Goal: Task Accomplishment & Management: Use online tool/utility

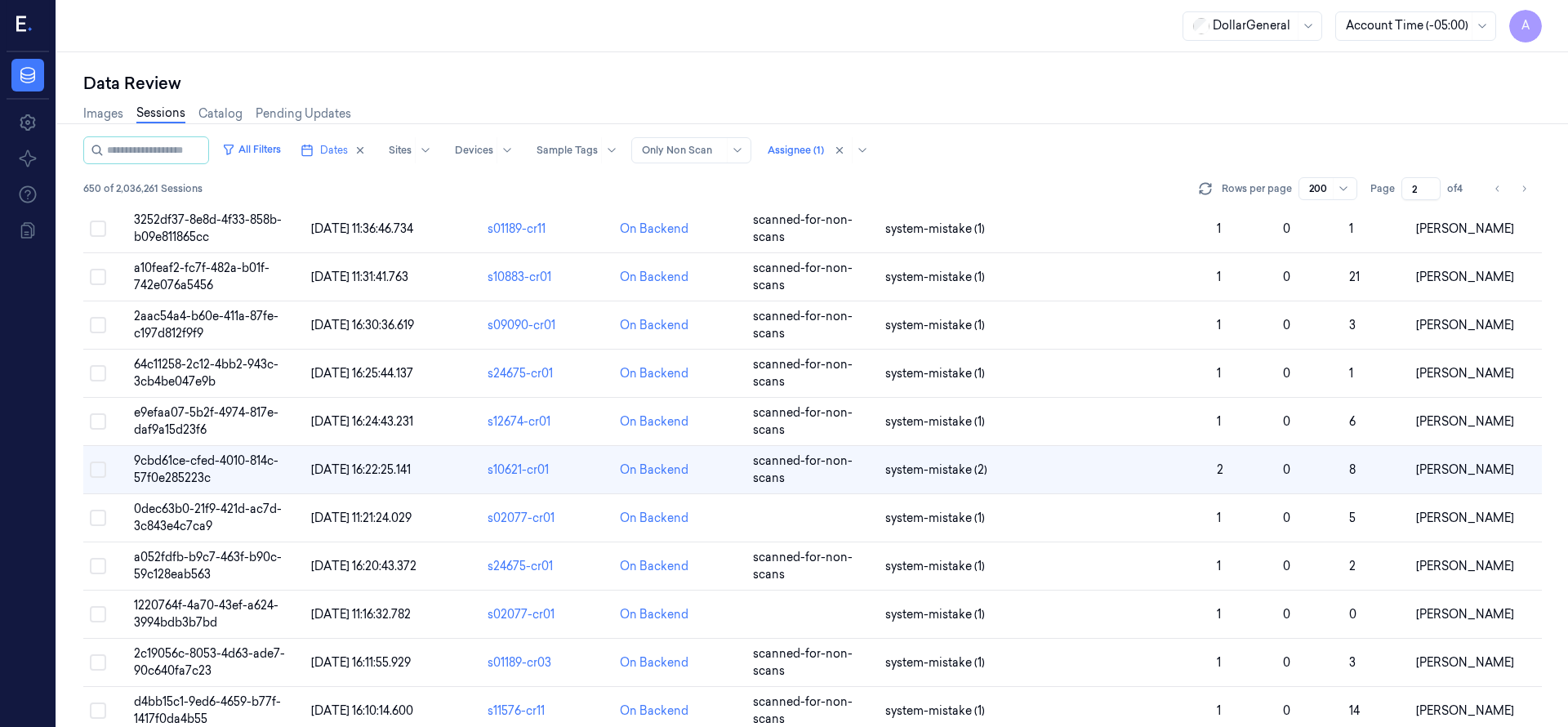
scroll to position [6066, 0]
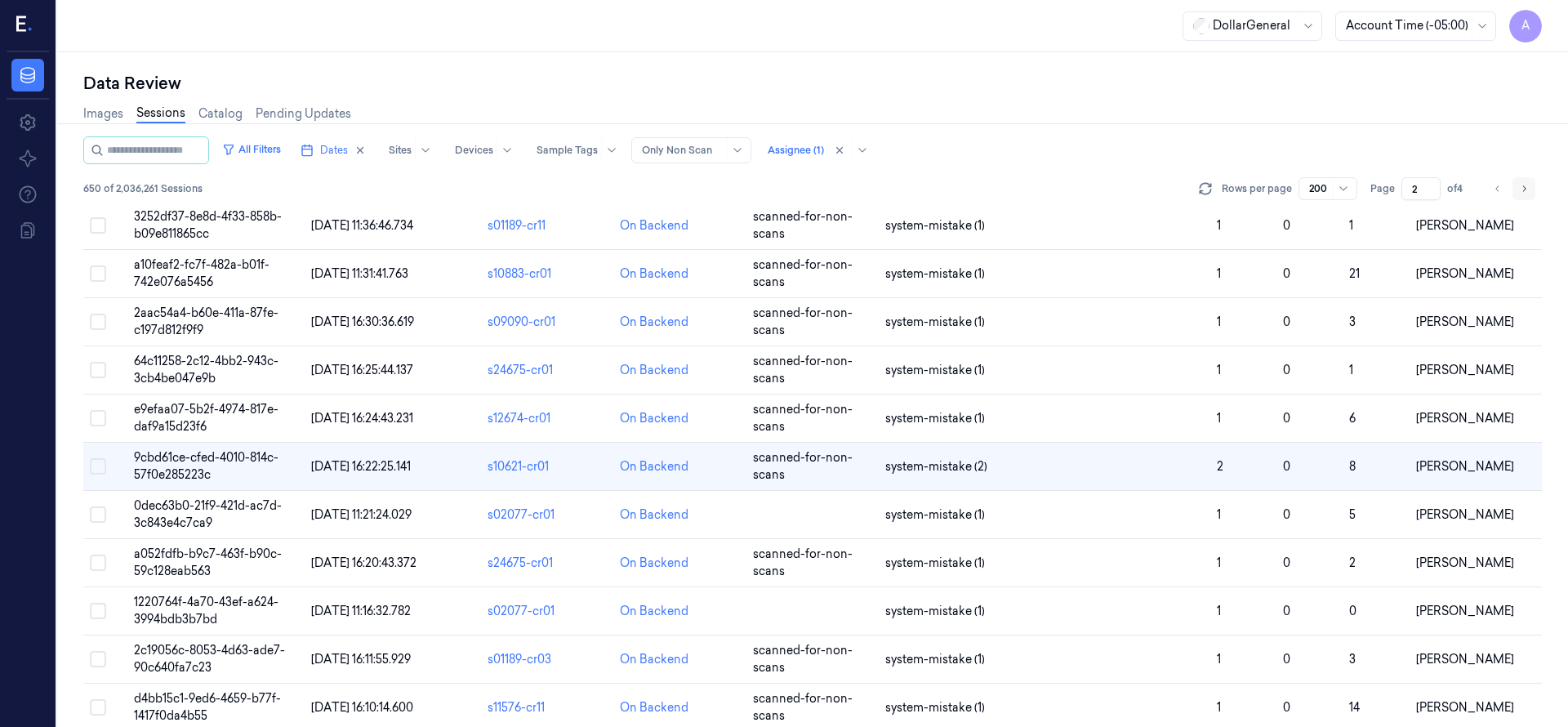
click at [1523, 182] on icon "Go to next page" at bounding box center [1523, 188] width 10 height 13
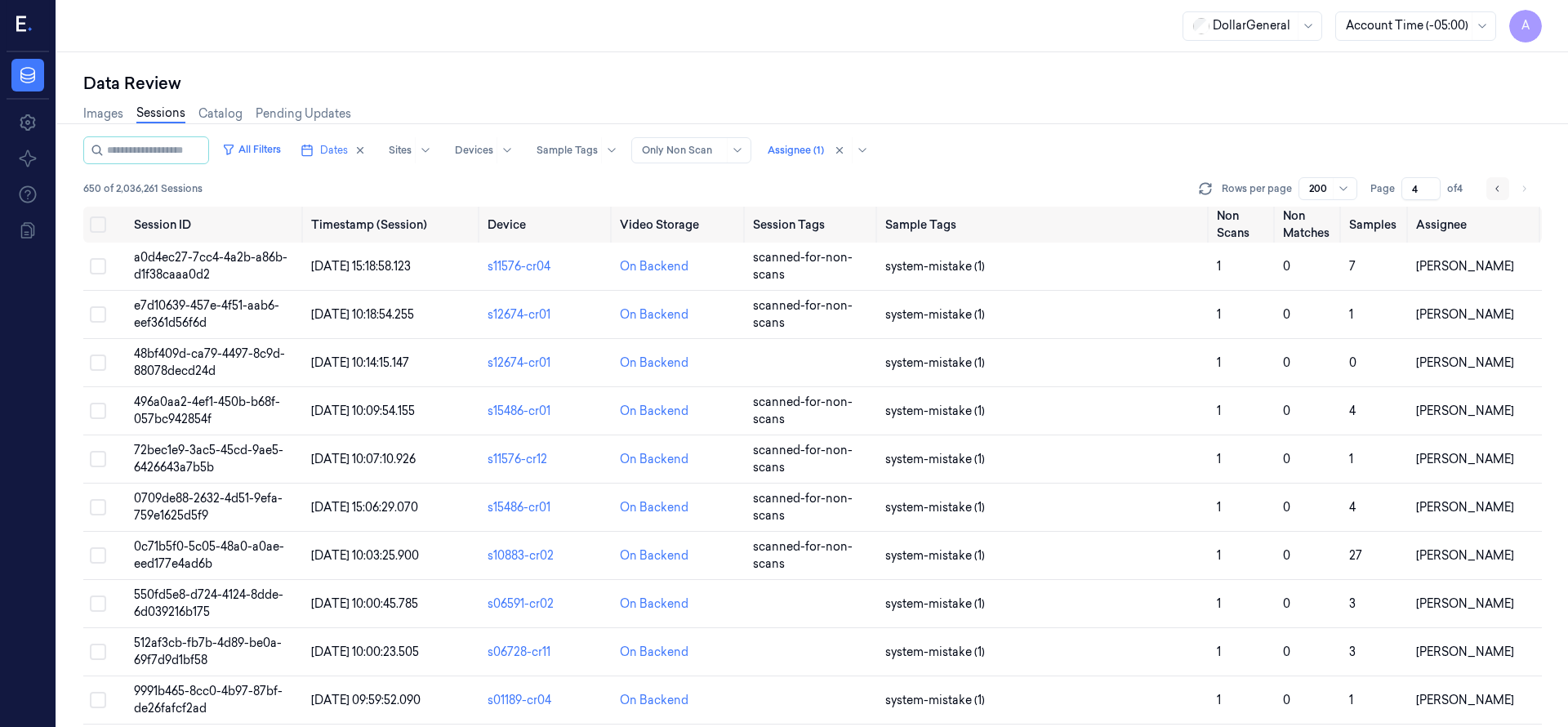
click at [1503, 185] on button "Go to previous page" at bounding box center [1497, 188] width 23 height 23
click at [1521, 190] on icon "Go to next page" at bounding box center [1523, 188] width 10 height 13
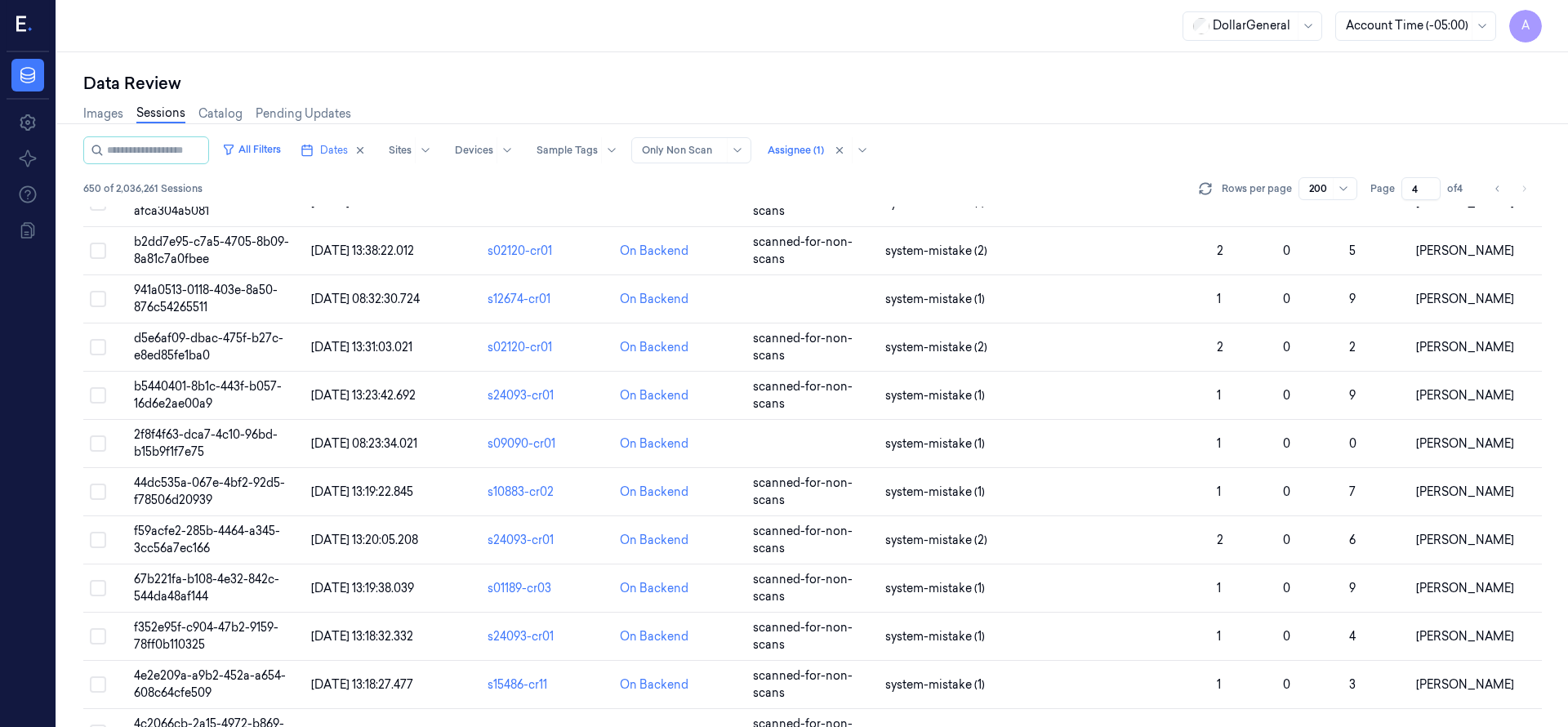
scroll to position [1938, 0]
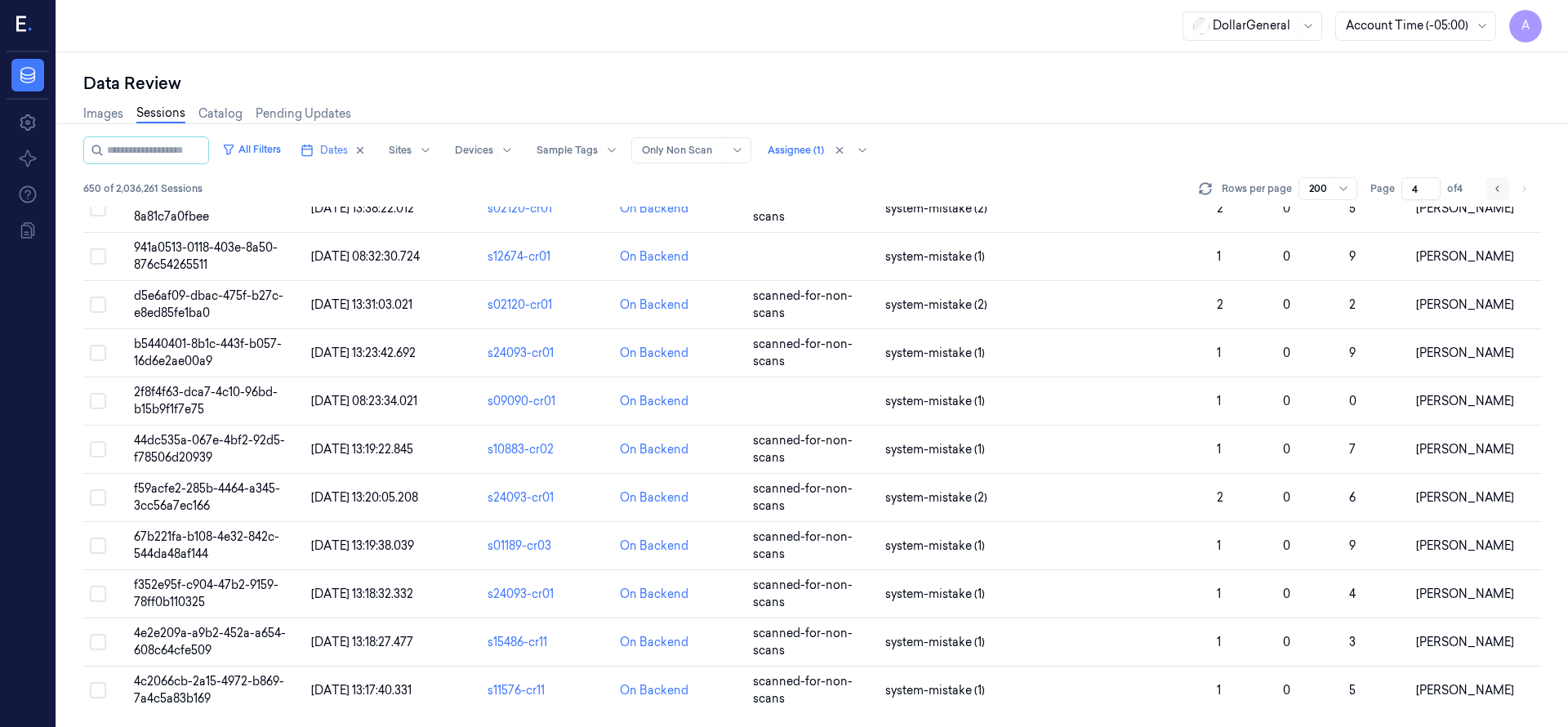
click at [1488, 188] on button "Go to previous page" at bounding box center [1497, 188] width 23 height 23
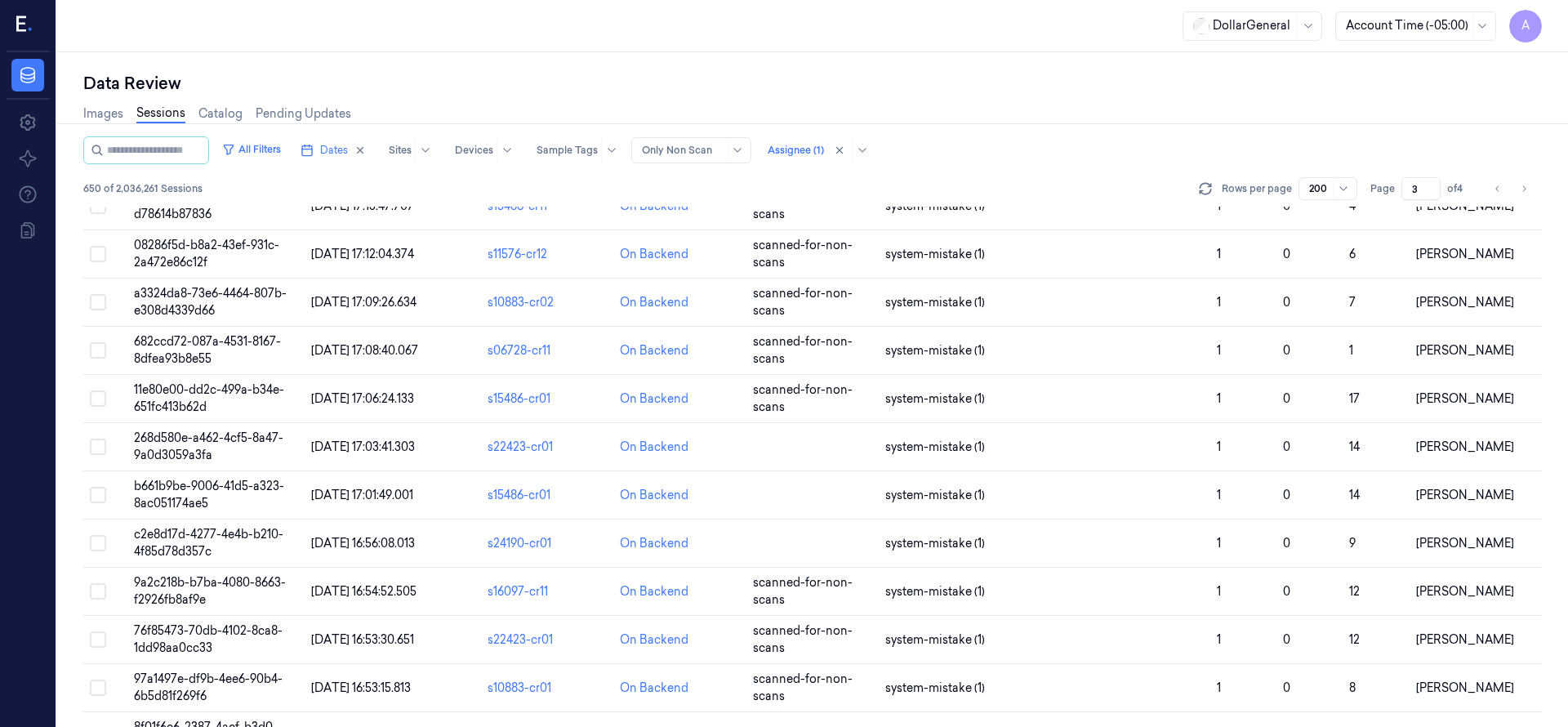
scroll to position [3654, 0]
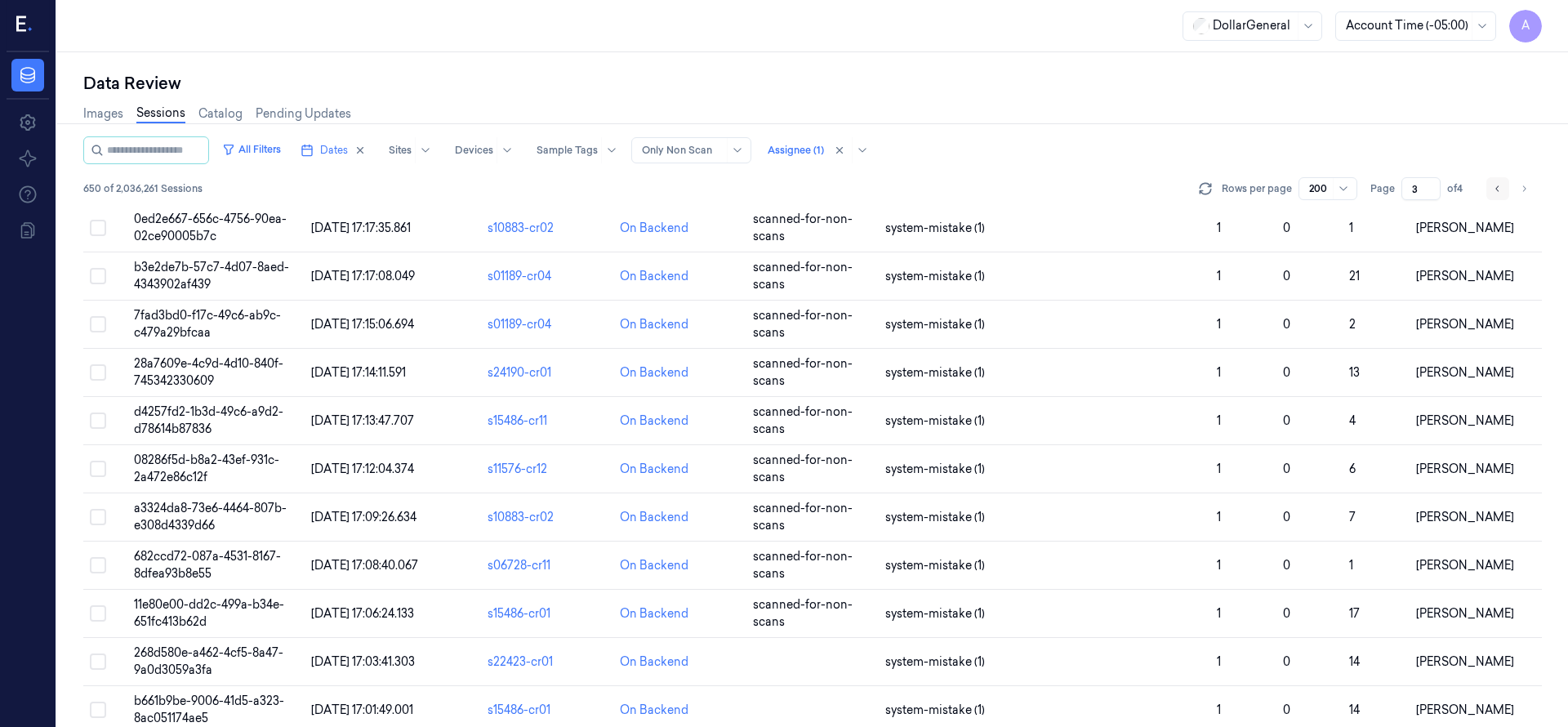
click at [1500, 195] on icon "Go to previous page" at bounding box center [1497, 188] width 10 height 13
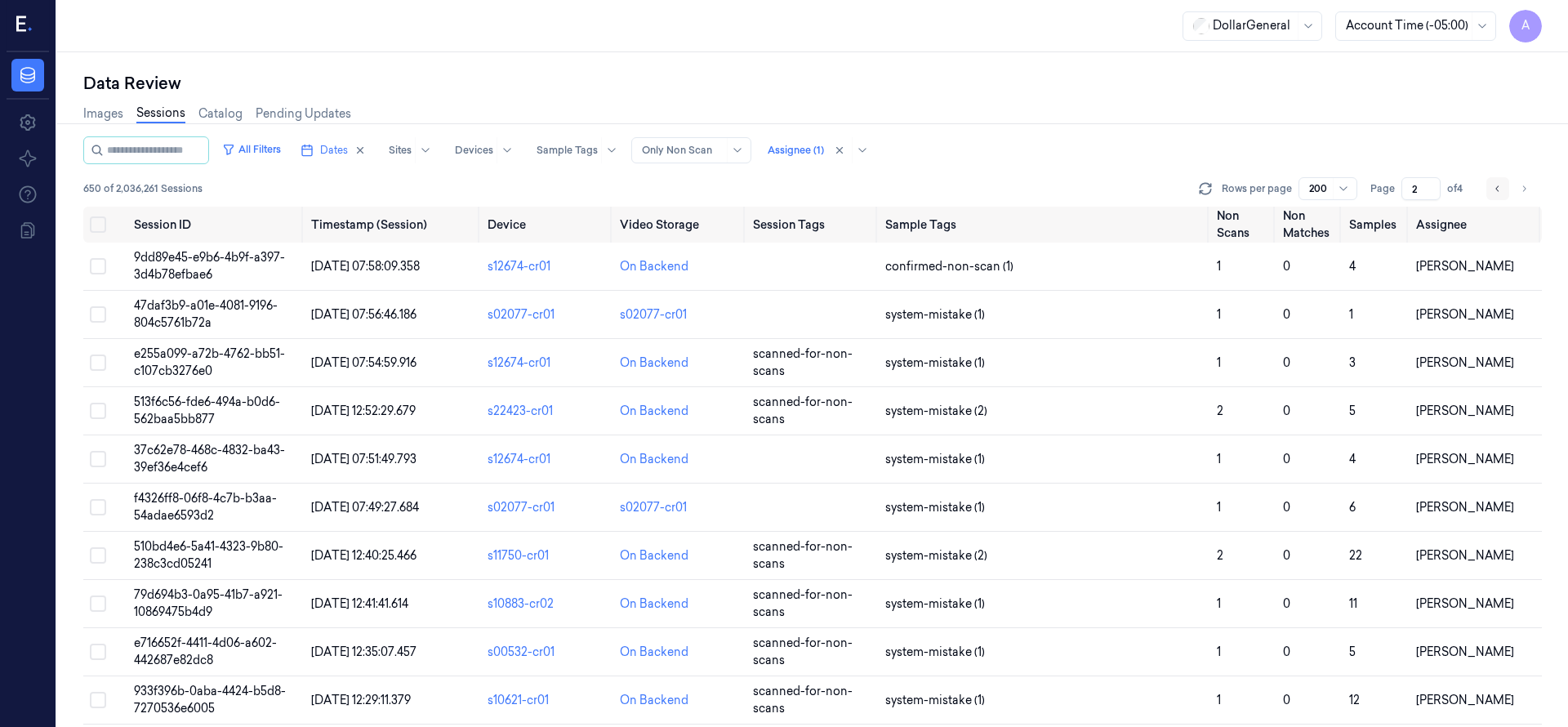
click at [1495, 184] on icon "Go to previous page" at bounding box center [1497, 188] width 10 height 13
type input "1"
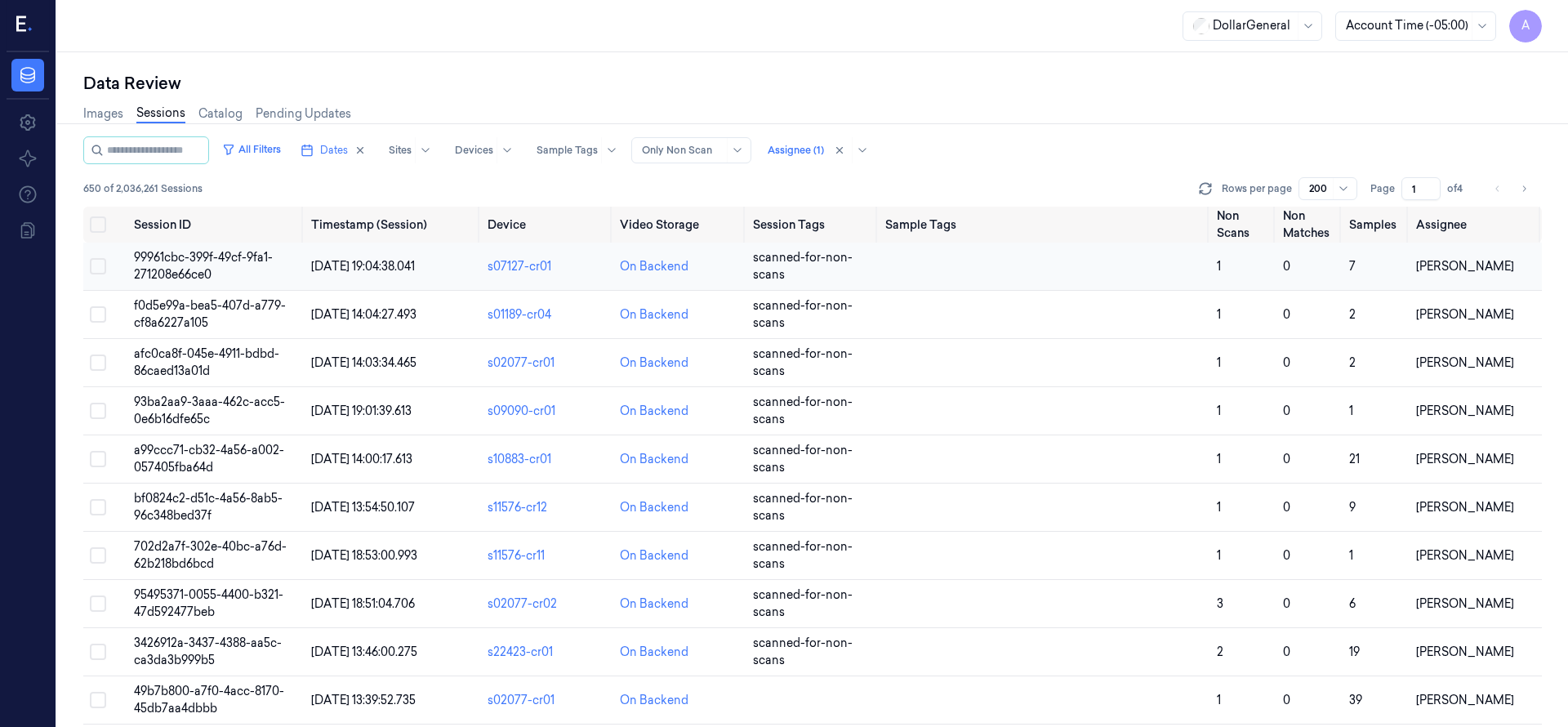
click at [172, 253] on span "99961cbc-399f-49cf-9fa1-271208e66ce0" at bounding box center [204, 266] width 139 height 32
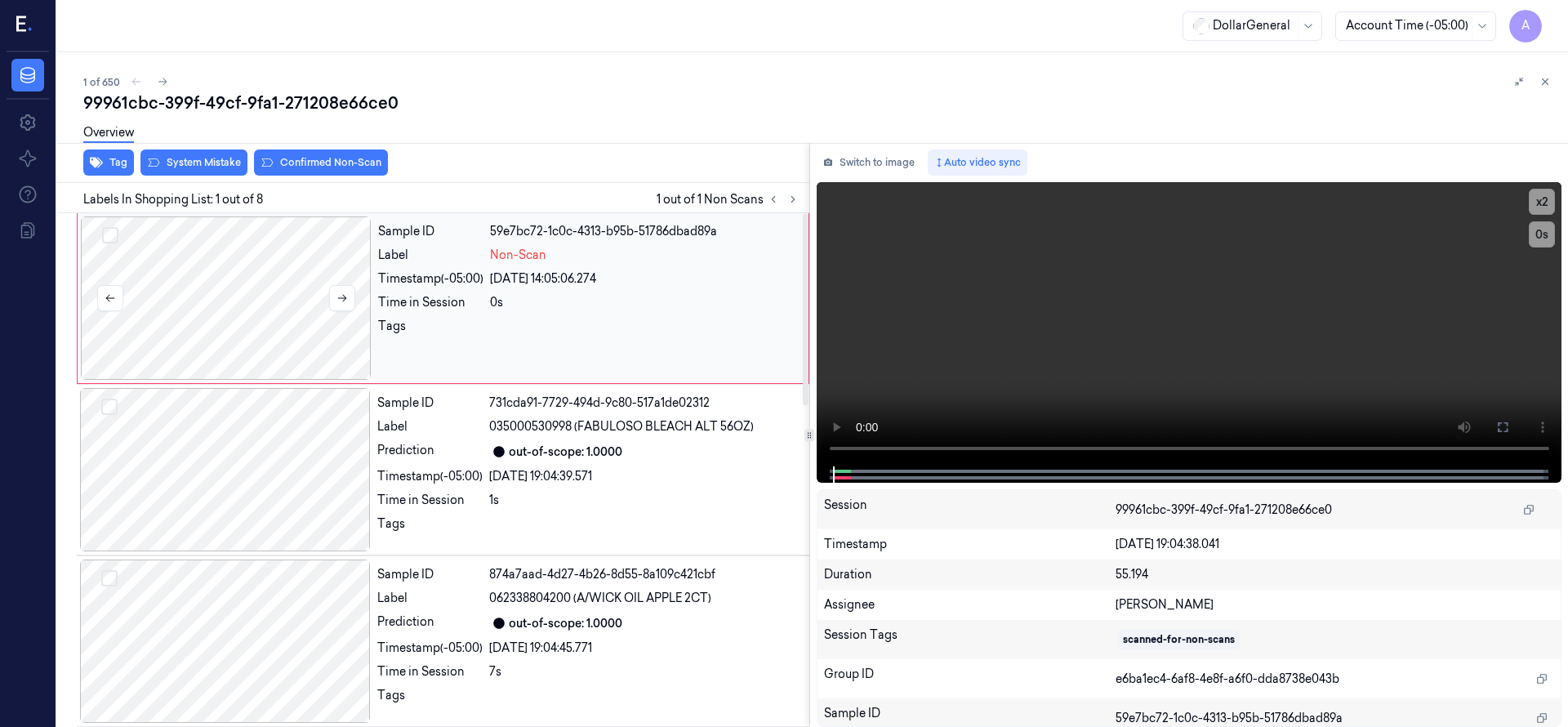
click at [228, 264] on div at bounding box center [226, 298] width 290 height 163
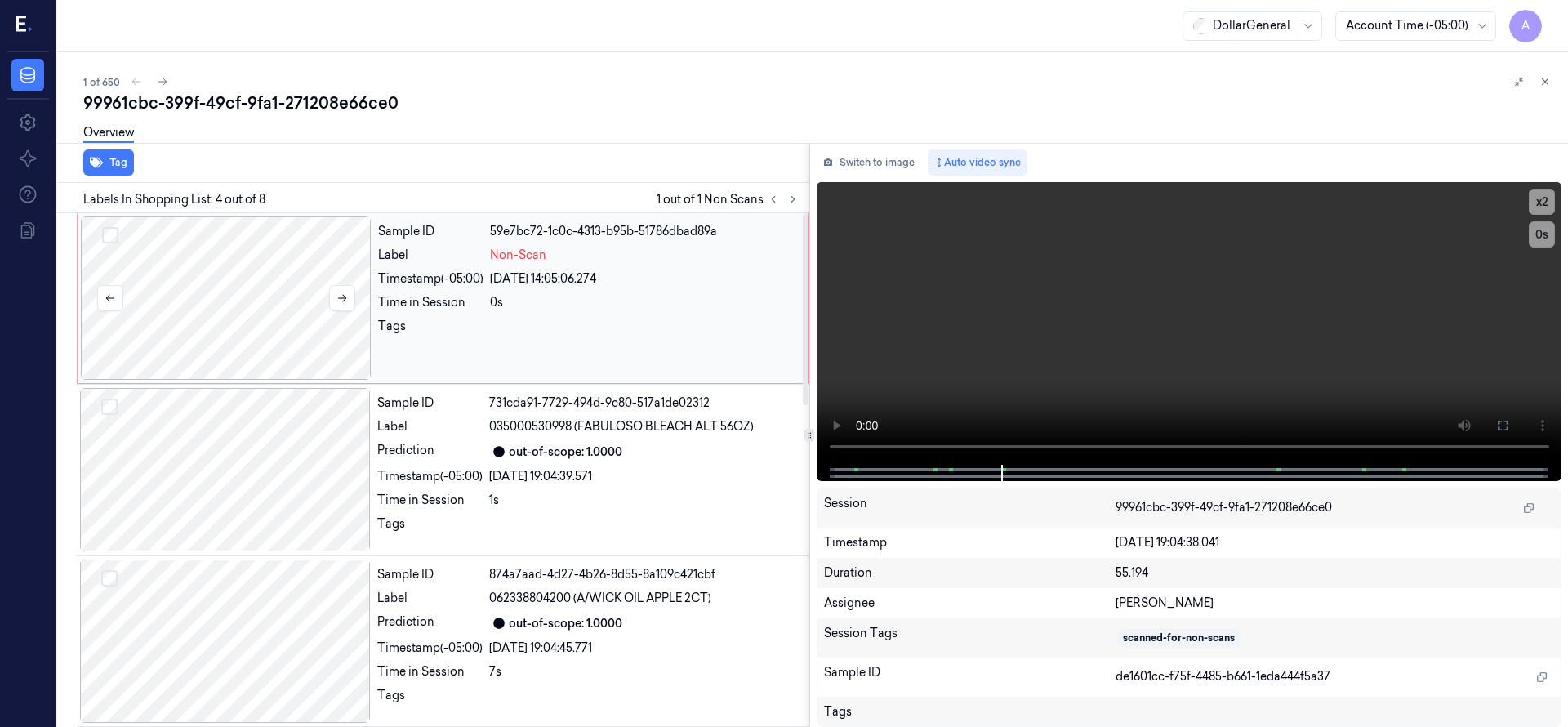
click at [220, 261] on div at bounding box center [226, 298] width 290 height 163
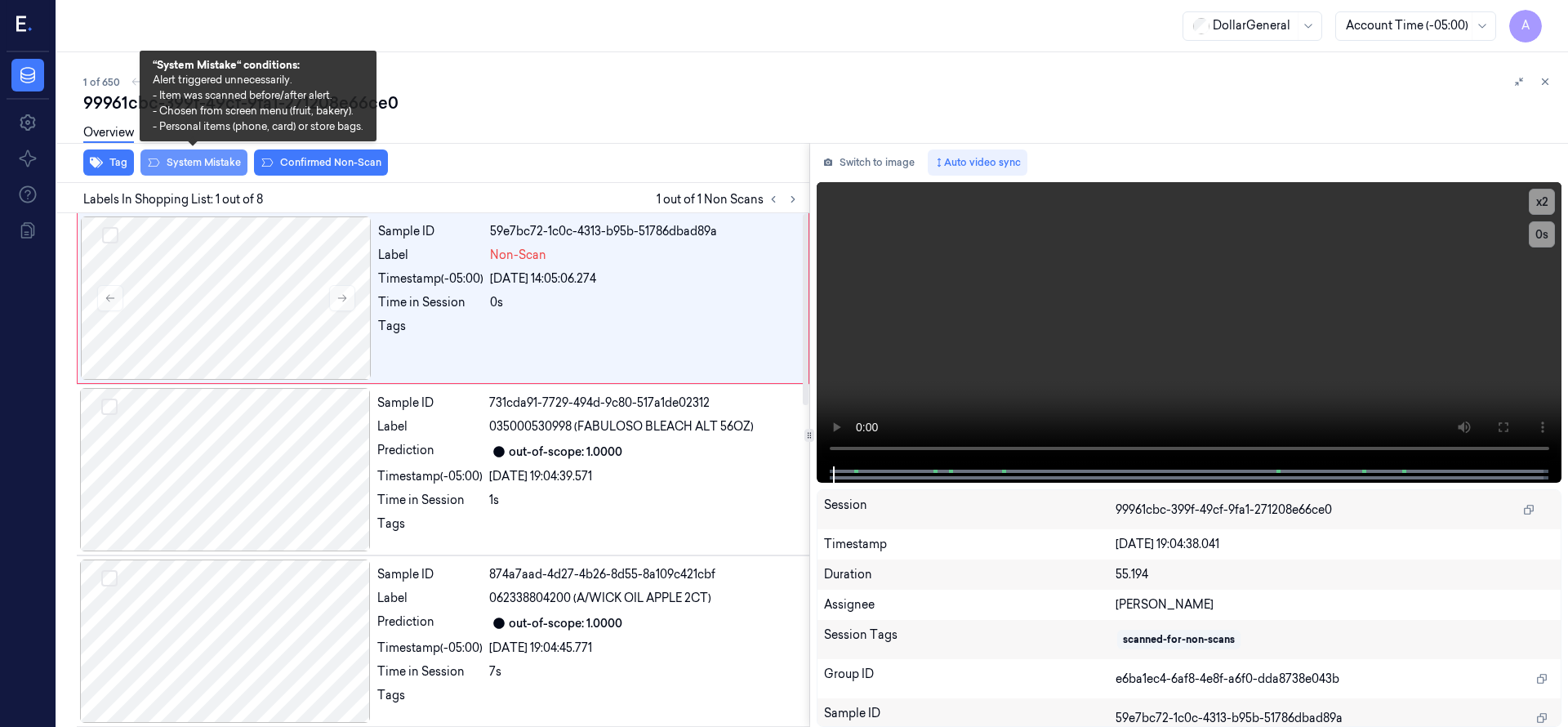
click at [197, 159] on button "System Mistake" at bounding box center [193, 163] width 107 height 26
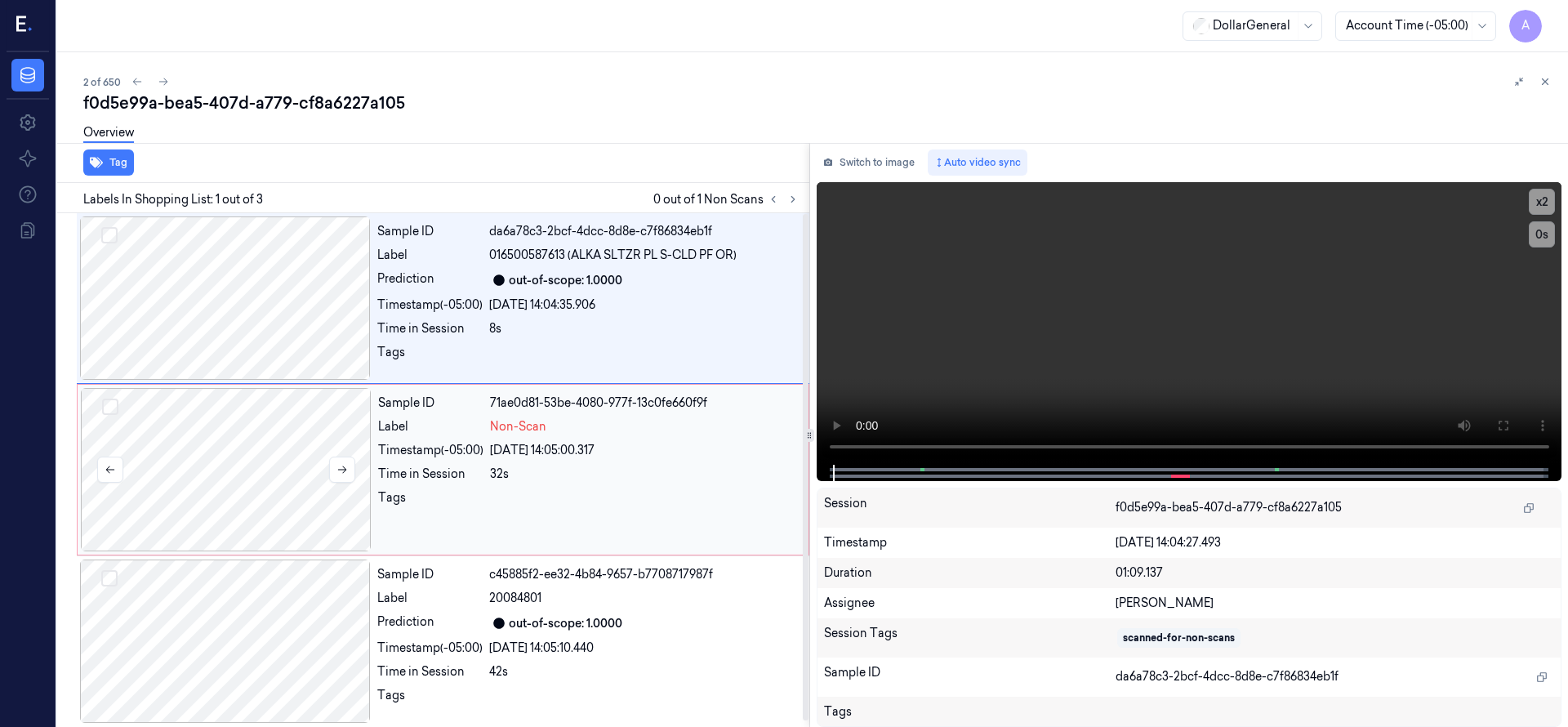
click at [308, 419] on div at bounding box center [226, 469] width 290 height 163
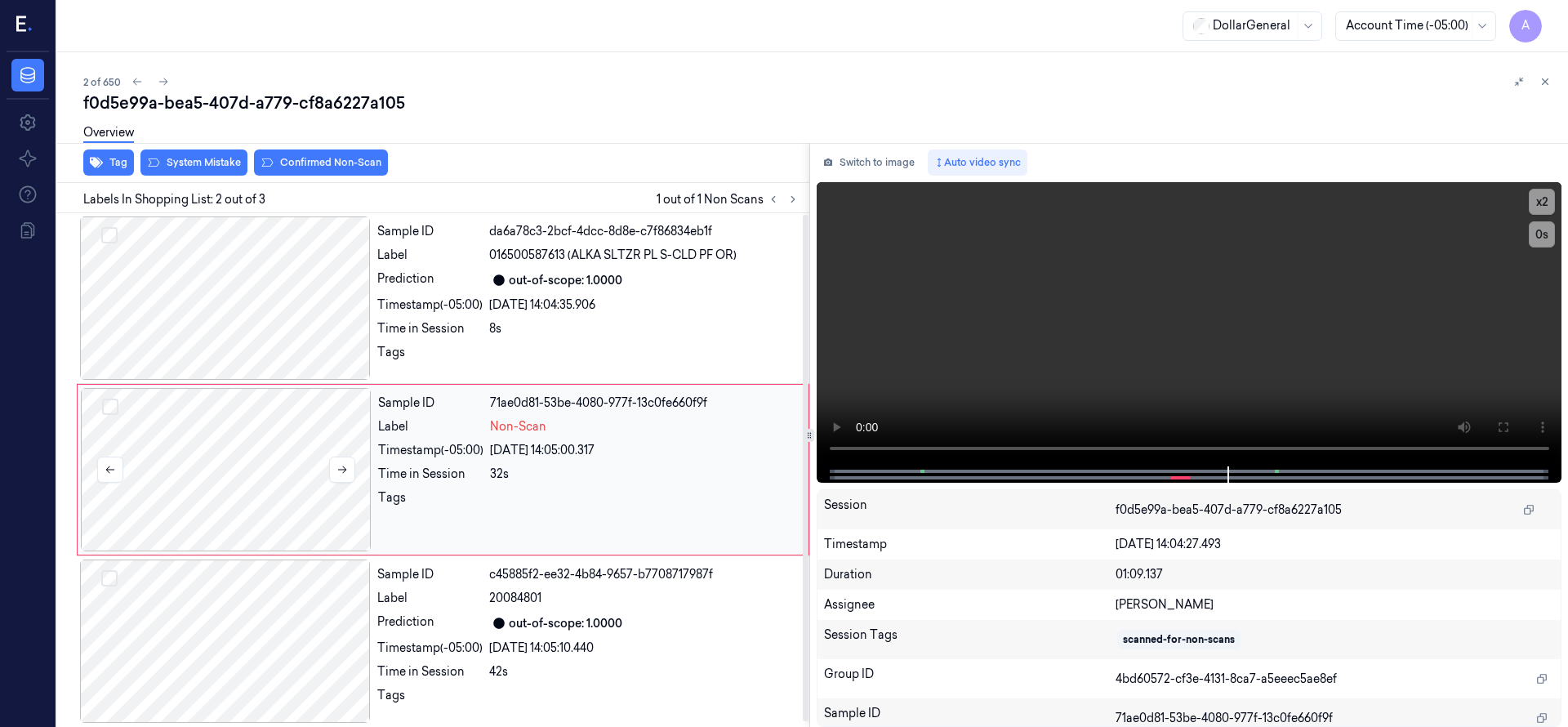
scroll to position [5, 0]
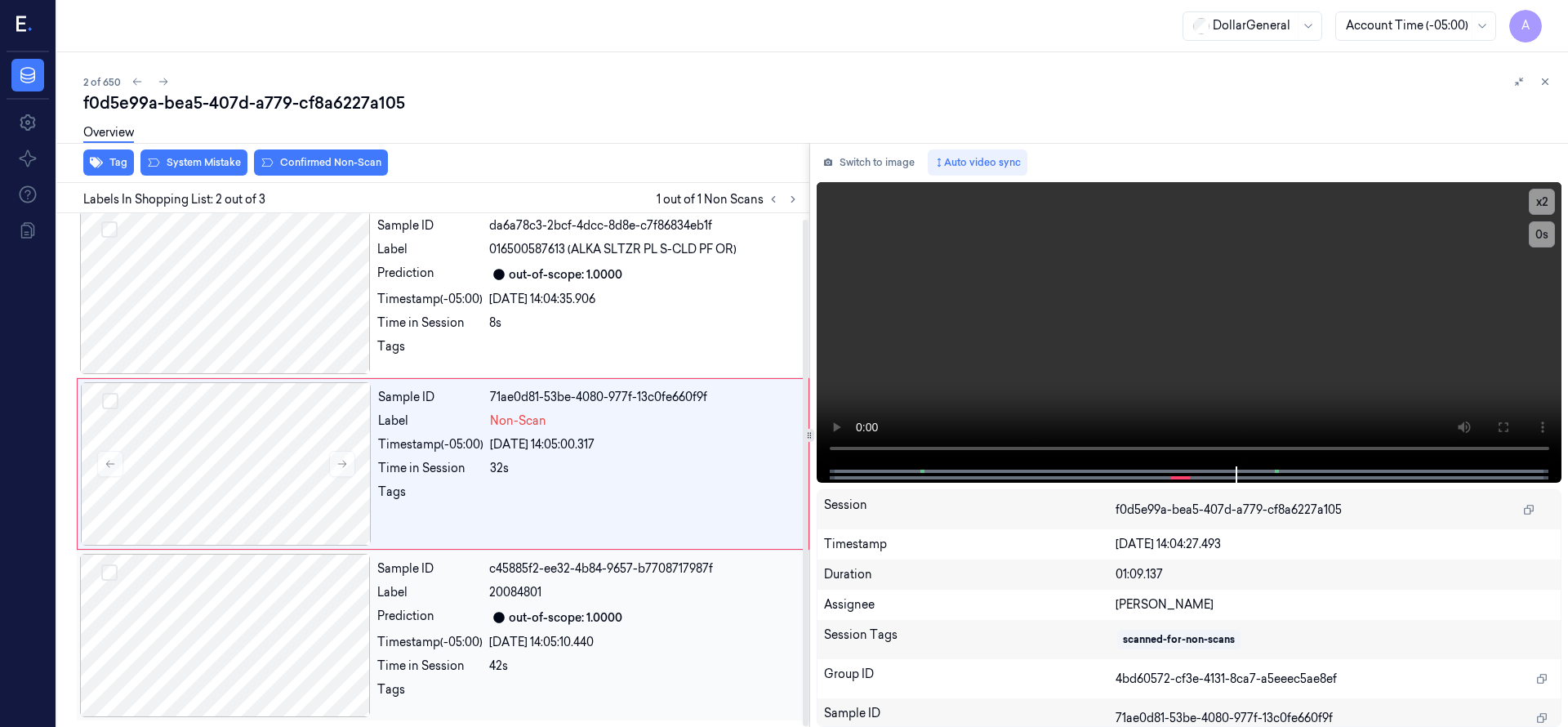
click at [267, 621] on div at bounding box center [225, 636] width 290 height 163
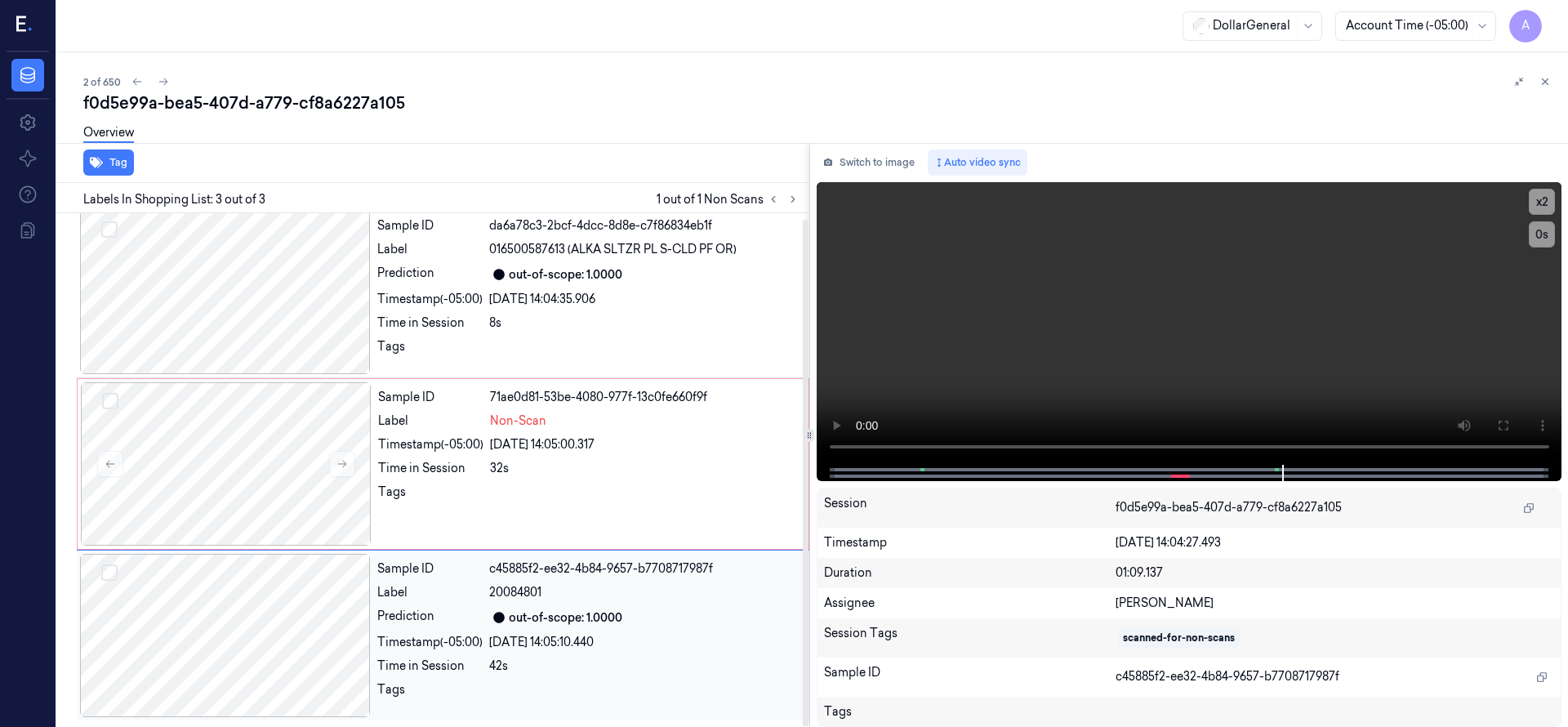
click at [267, 621] on div at bounding box center [225, 636] width 290 height 163
click at [276, 491] on div at bounding box center [226, 464] width 290 height 163
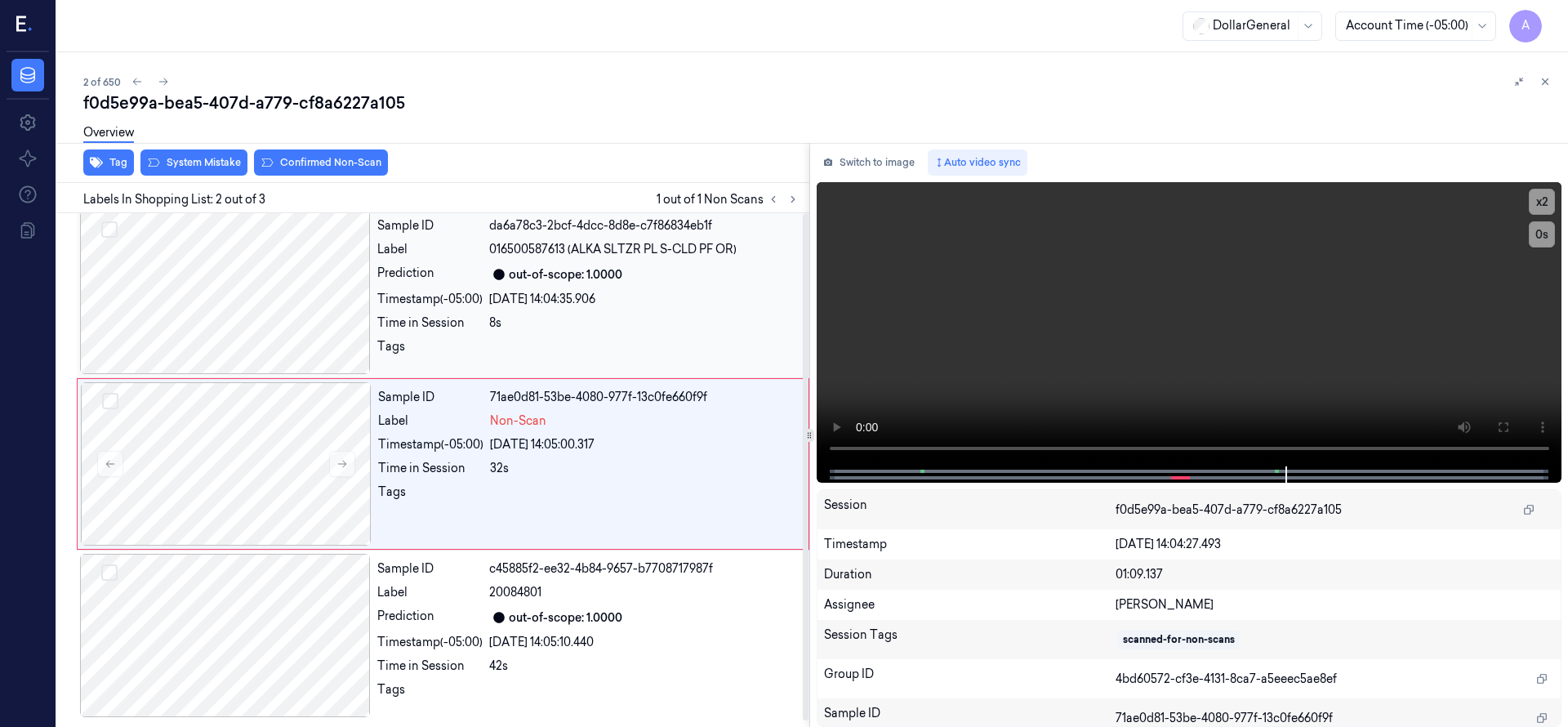
scroll to position [0, 0]
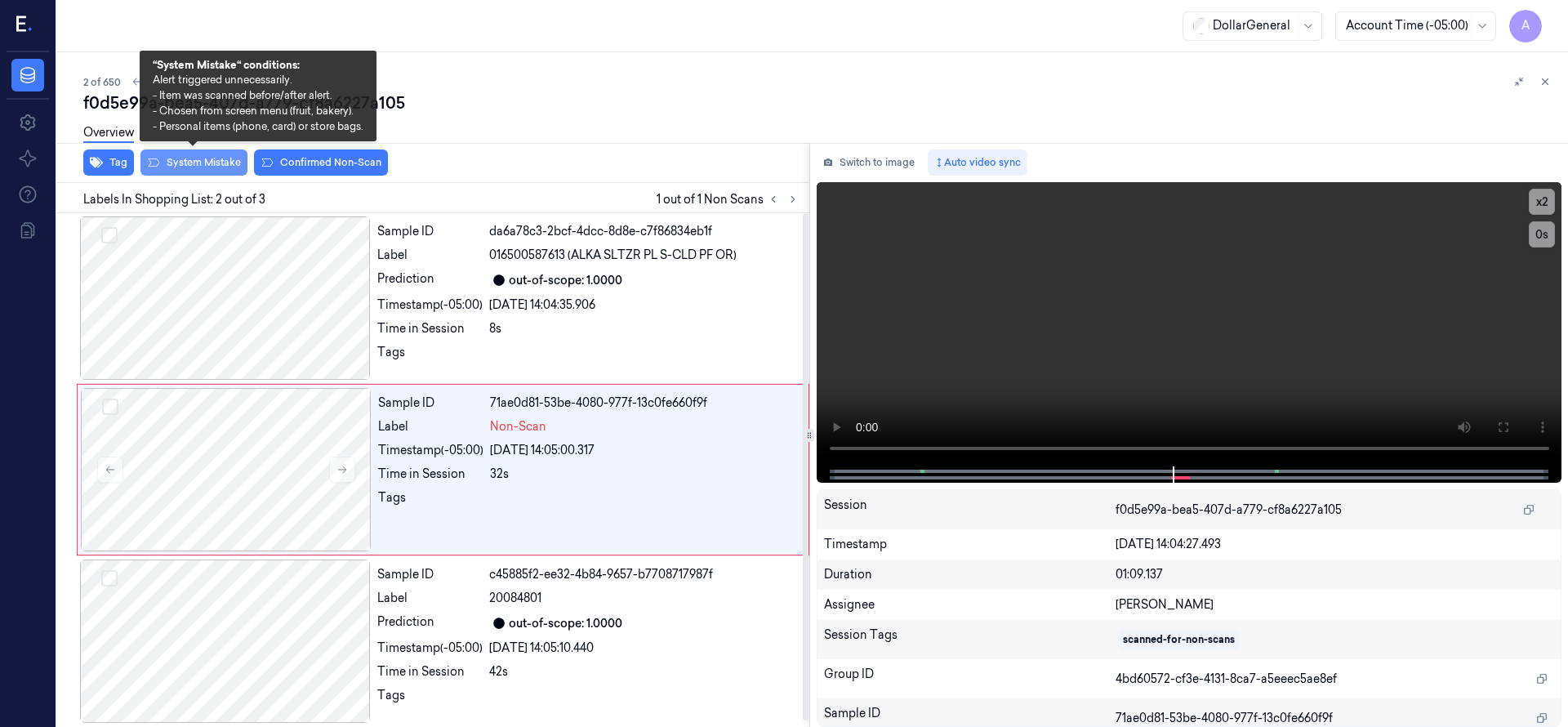
click at [207, 162] on button "System Mistake" at bounding box center [193, 163] width 107 height 26
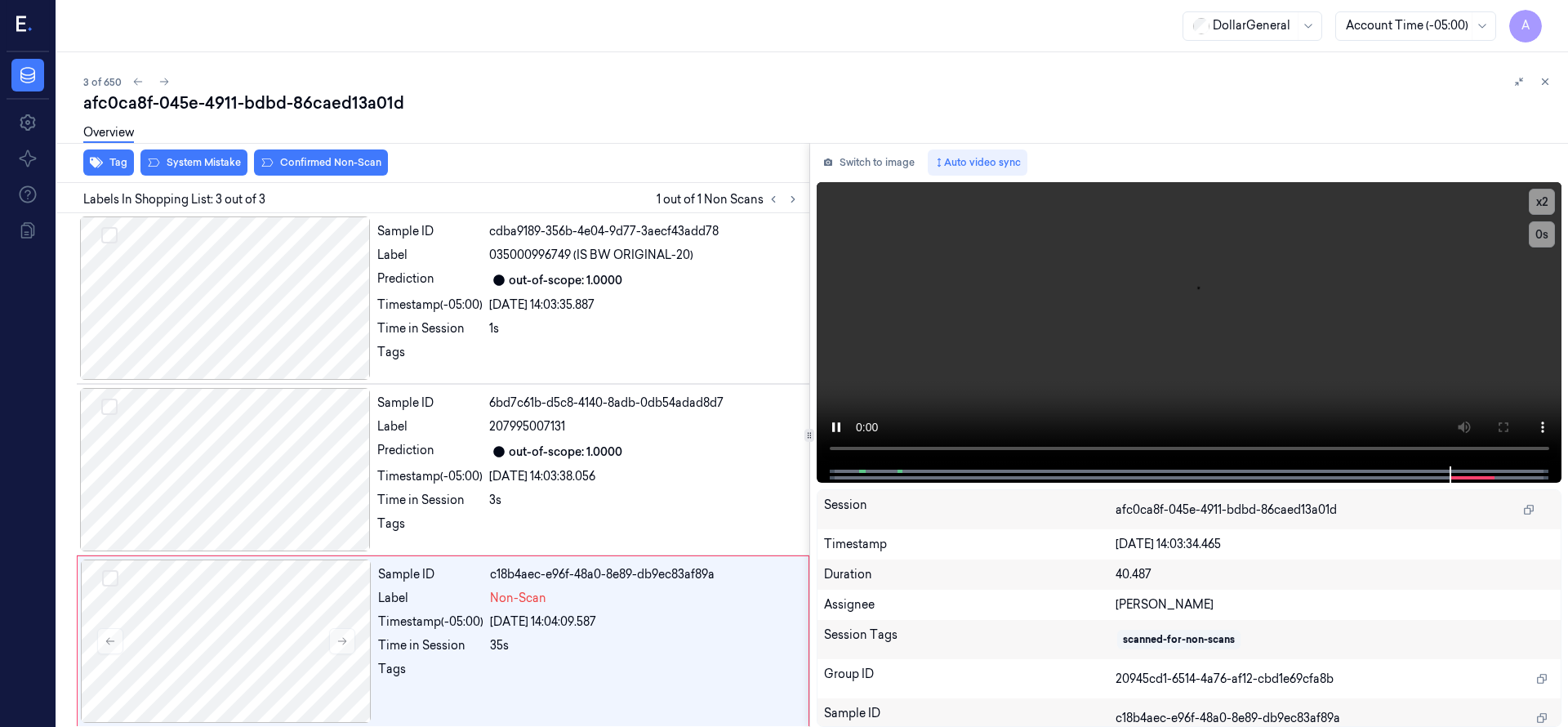
scroll to position [5, 0]
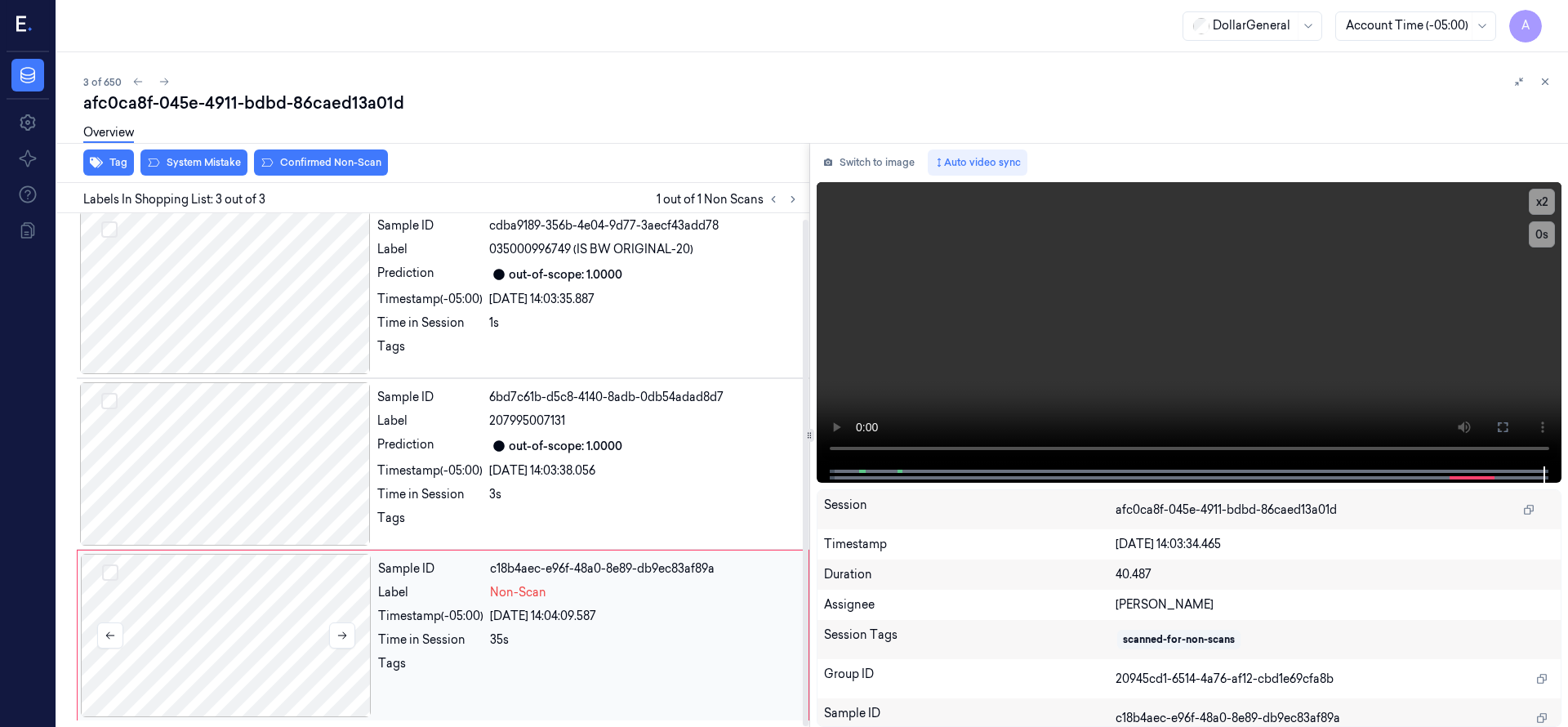
click at [231, 613] on div at bounding box center [226, 636] width 290 height 163
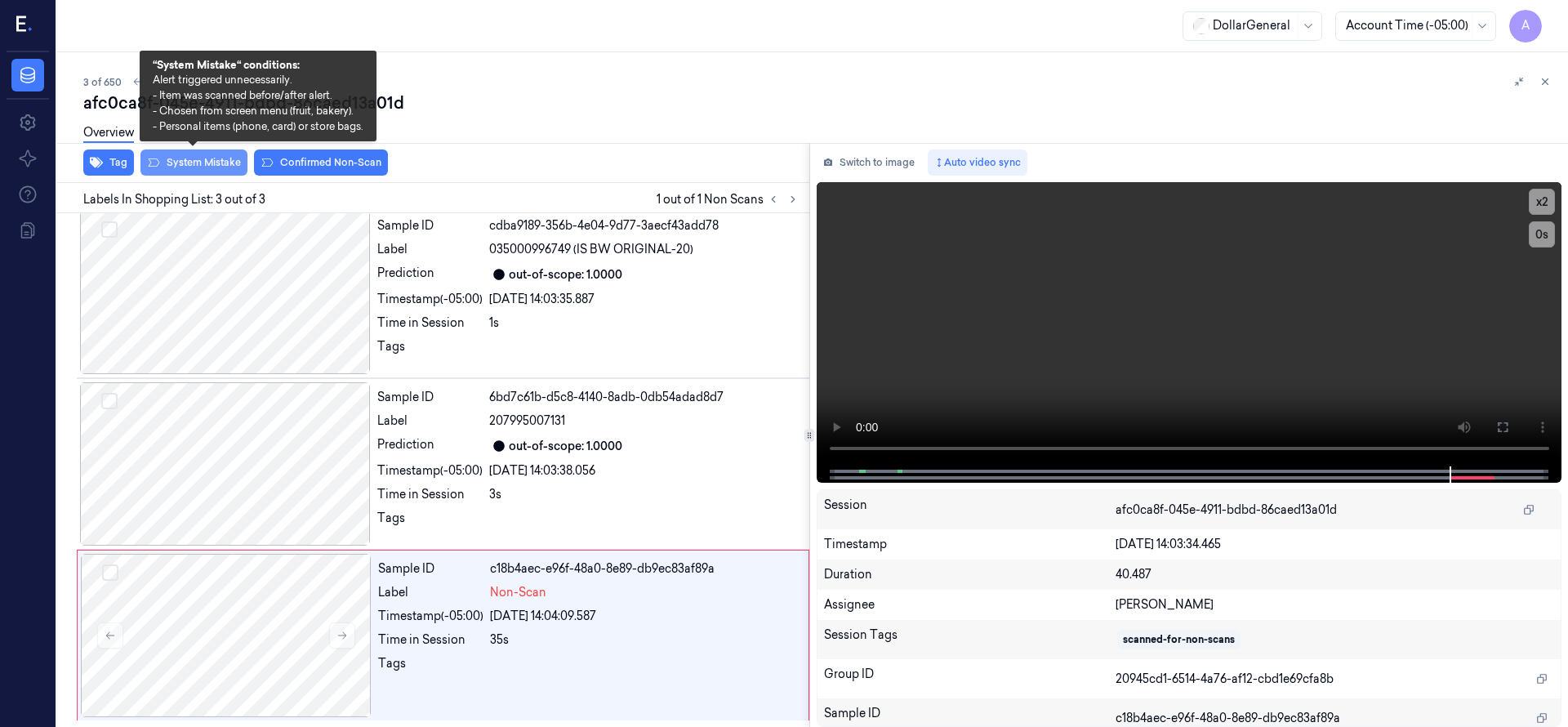
click at [172, 164] on button "System Mistake" at bounding box center [193, 163] width 107 height 26
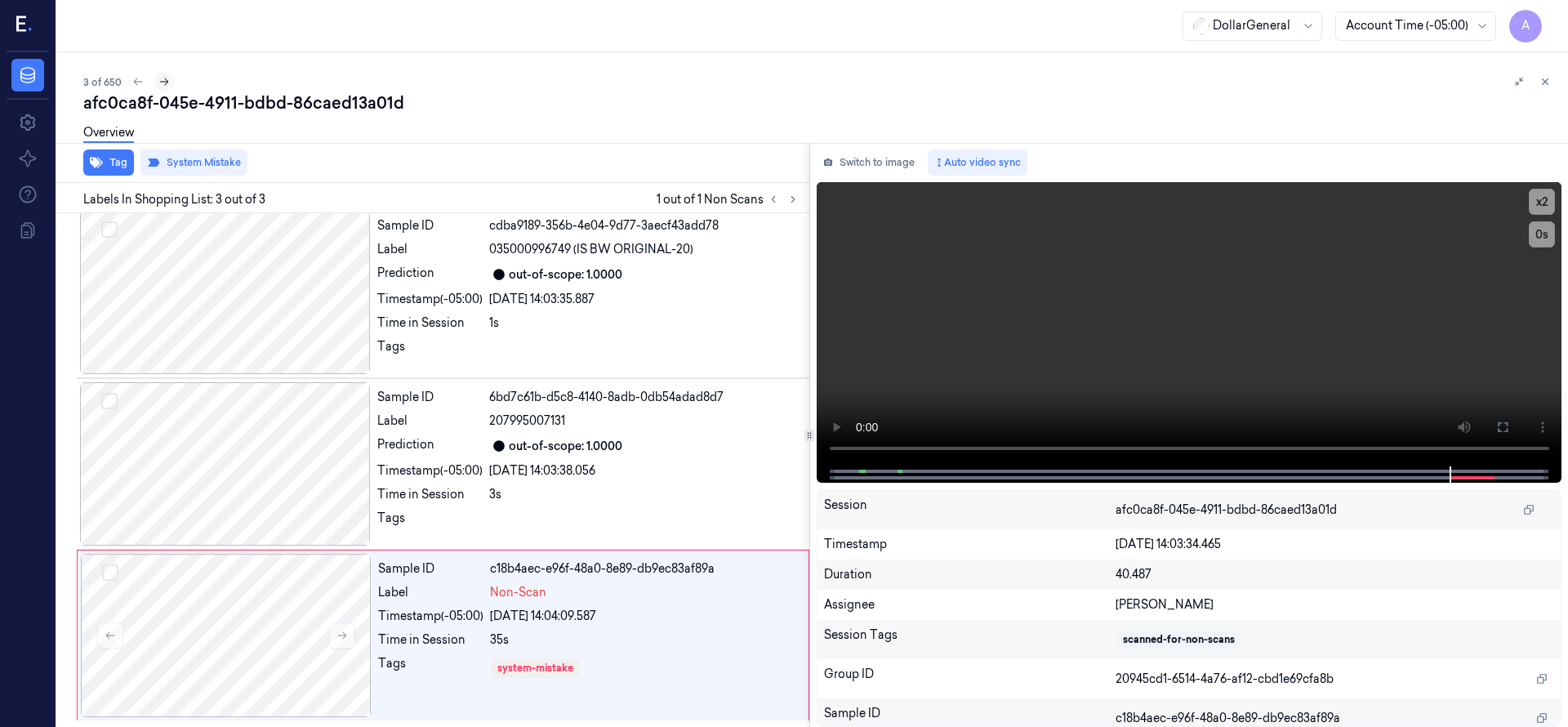
click at [166, 81] on icon at bounding box center [164, 81] width 12 height 12
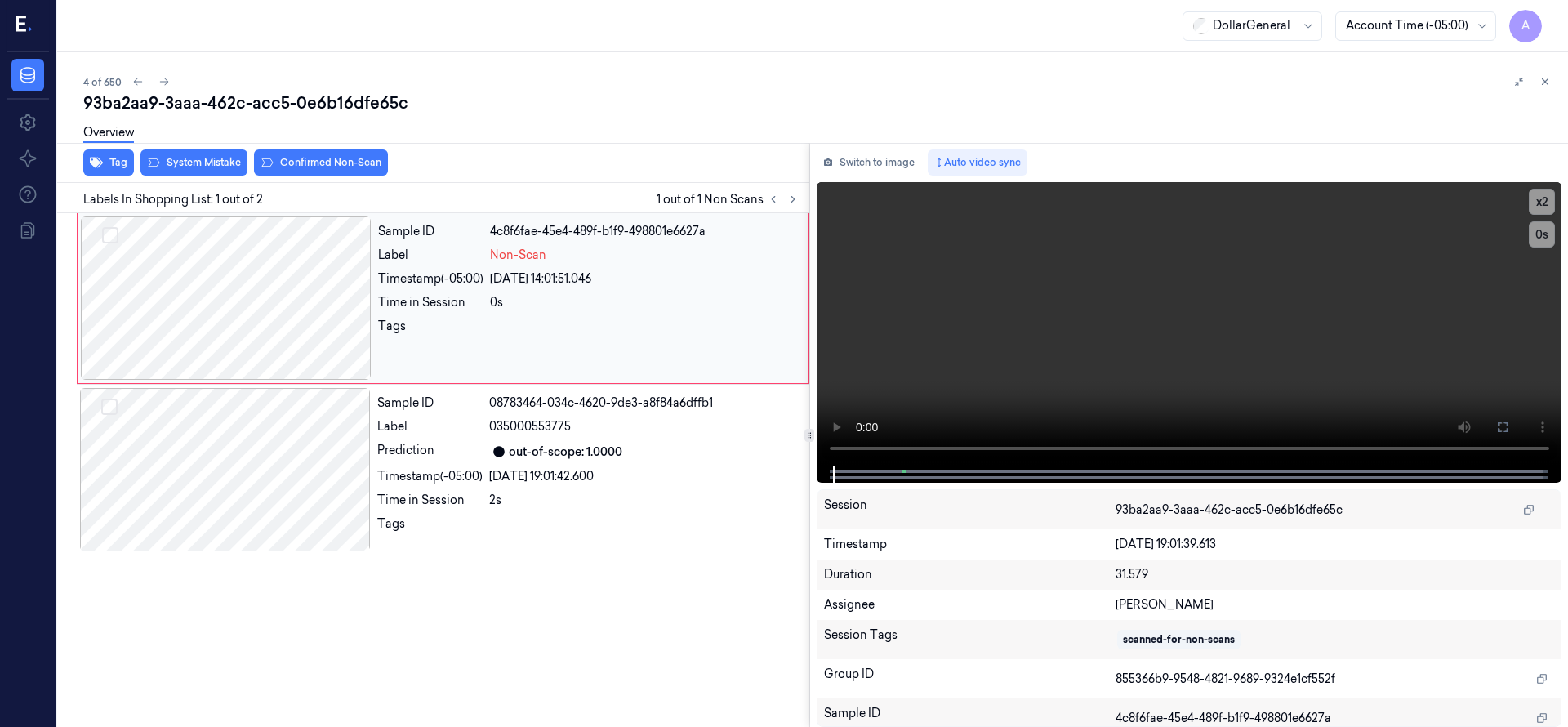
click at [219, 294] on div at bounding box center [226, 298] width 290 height 163
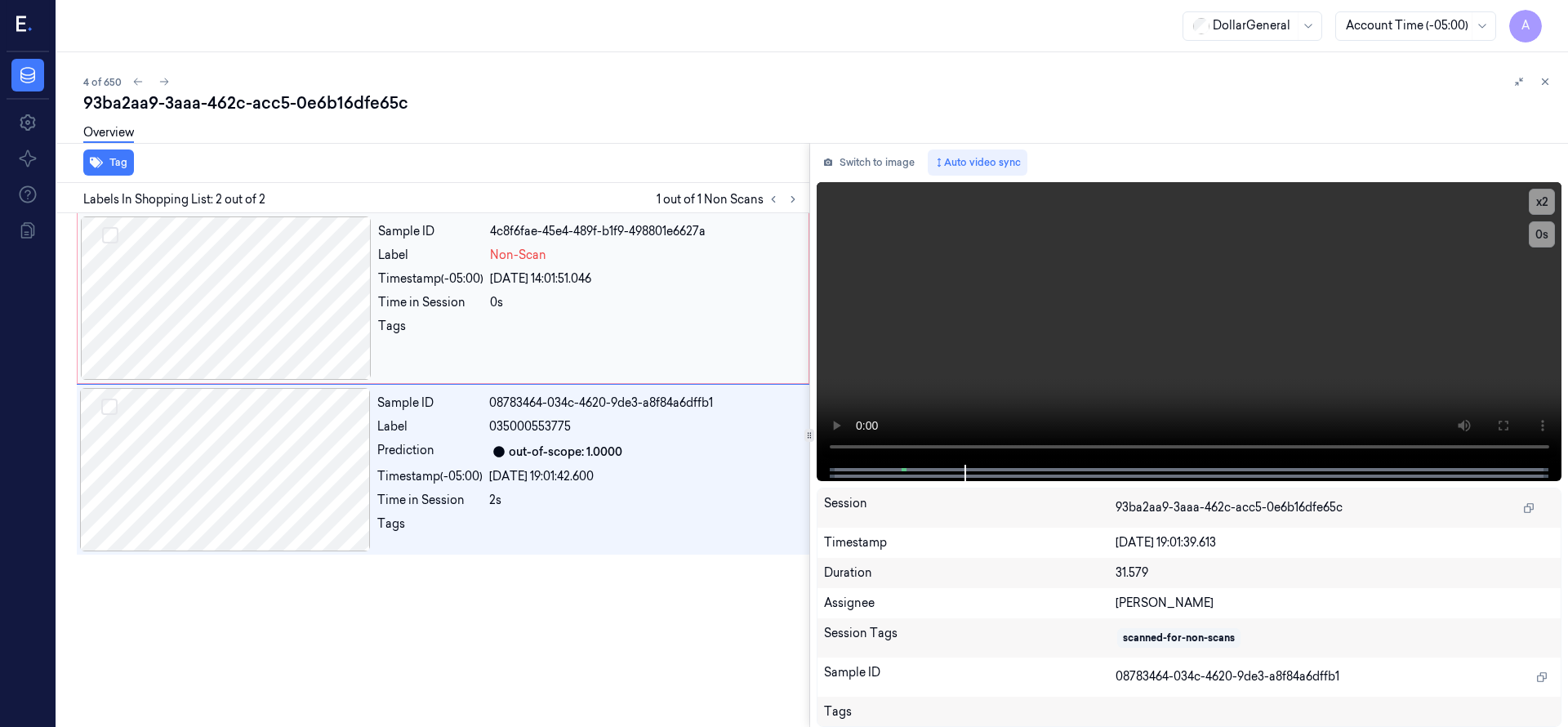
click at [326, 246] on div at bounding box center [226, 298] width 290 height 163
click at [248, 300] on div at bounding box center [226, 298] width 290 height 163
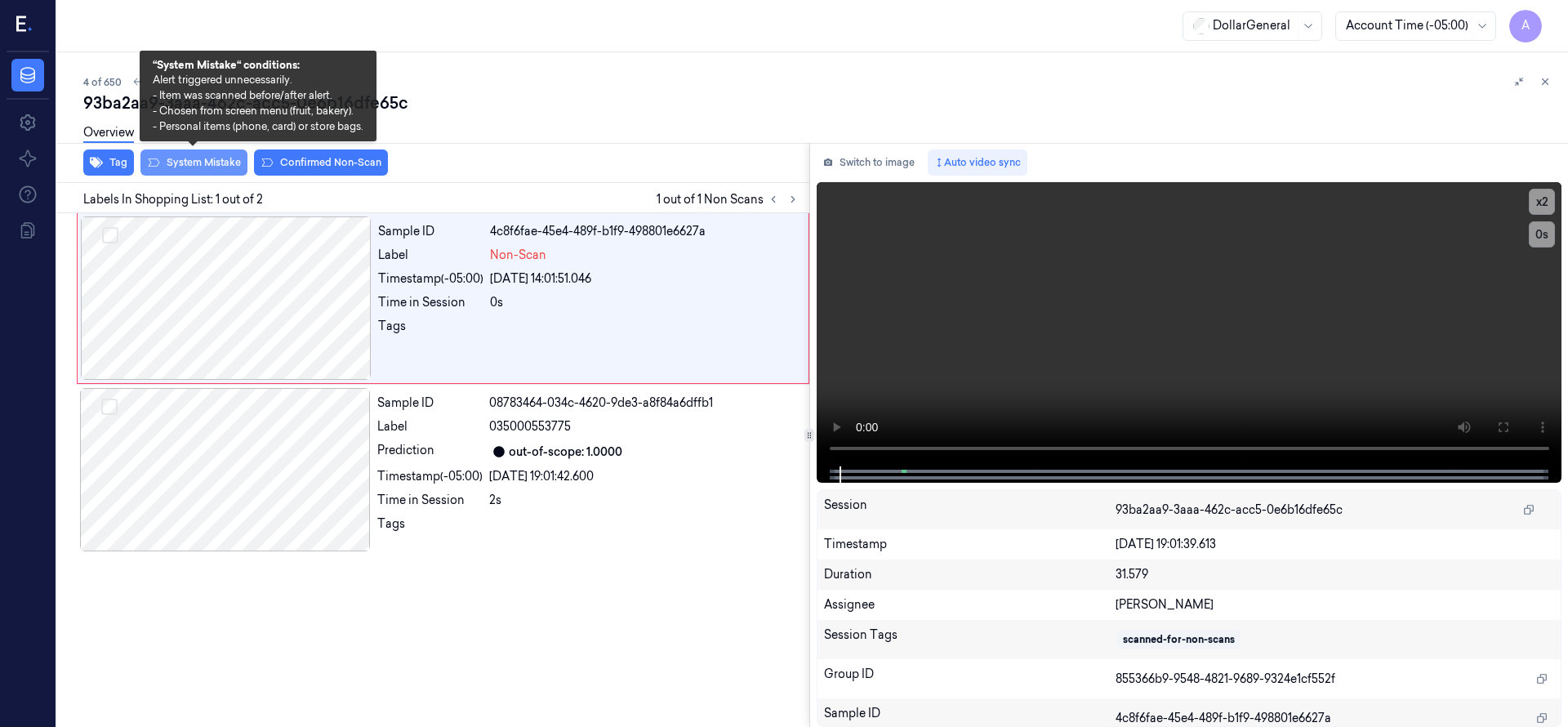
click at [225, 159] on button "System Mistake" at bounding box center [193, 163] width 107 height 26
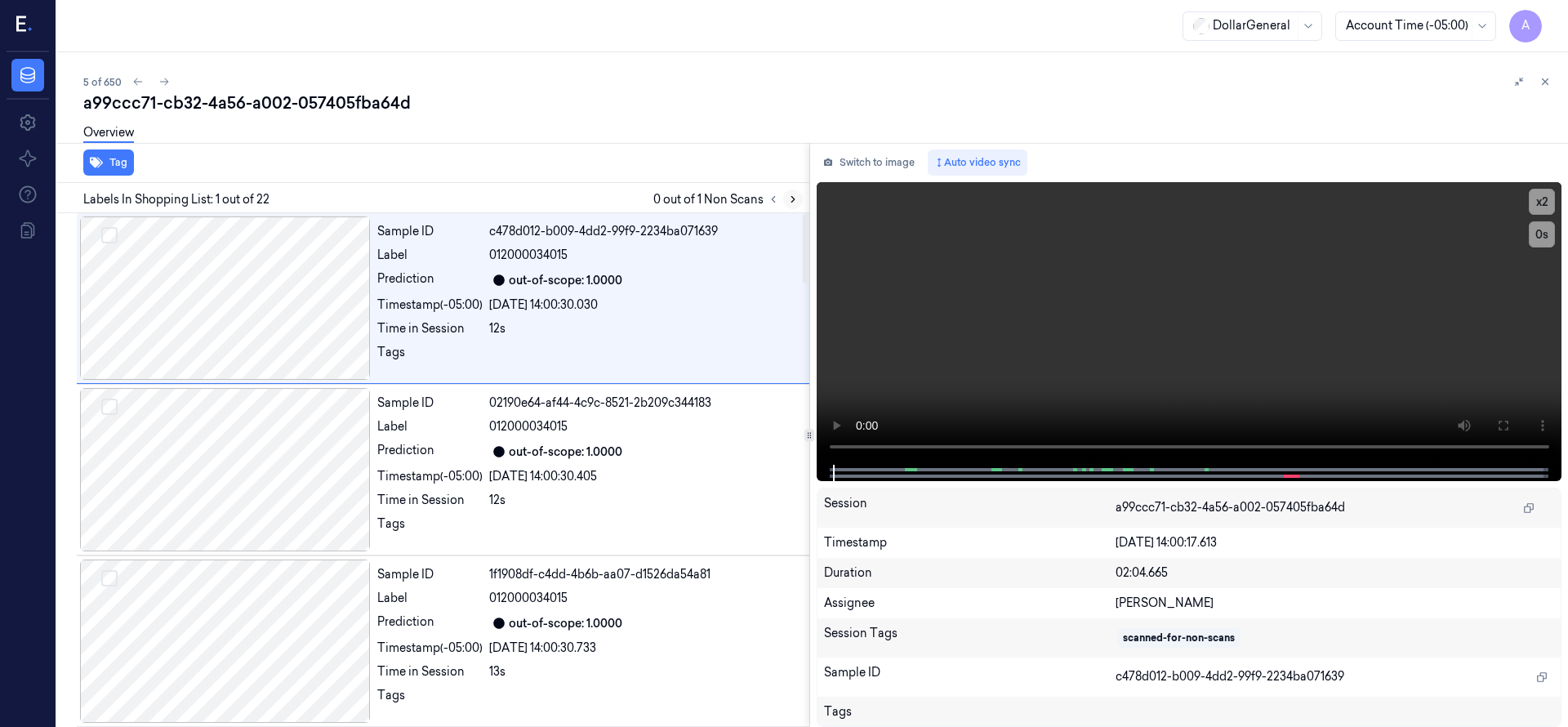
click at [796, 194] on icon at bounding box center [792, 199] width 12 height 12
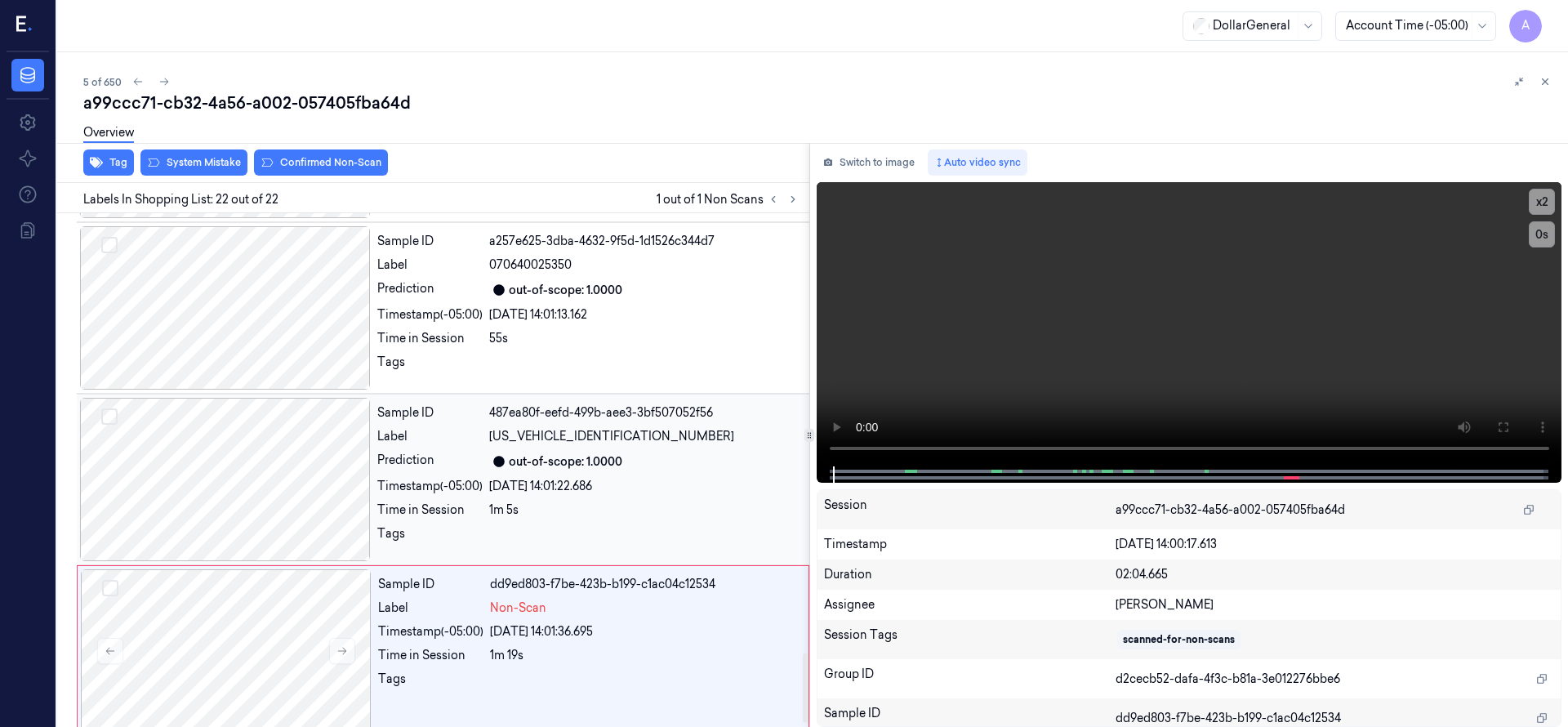
scroll to position [3266, 0]
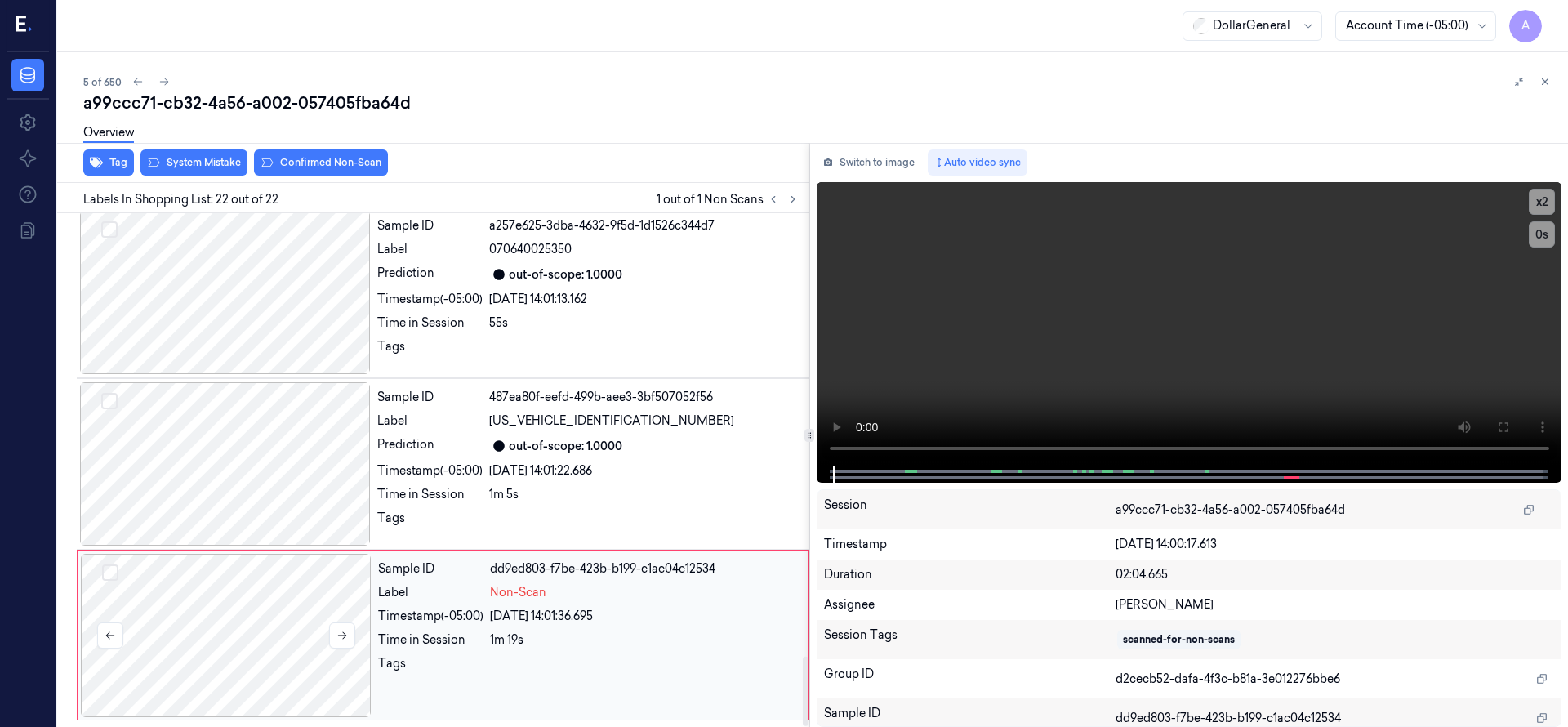
click at [219, 637] on div at bounding box center [226, 636] width 290 height 163
click at [248, 621] on div at bounding box center [226, 636] width 290 height 163
click at [227, 469] on div at bounding box center [225, 464] width 290 height 163
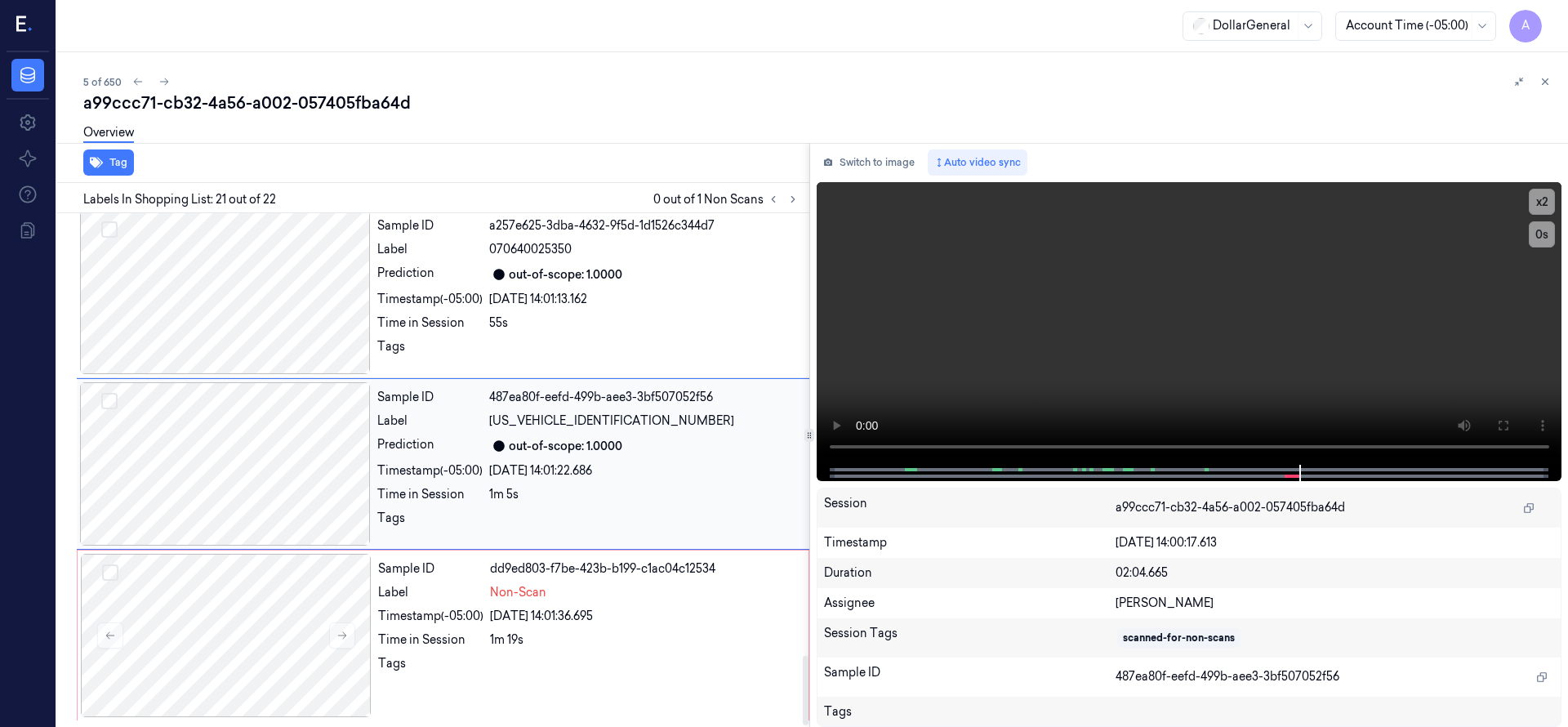
scroll to position [3260, 0]
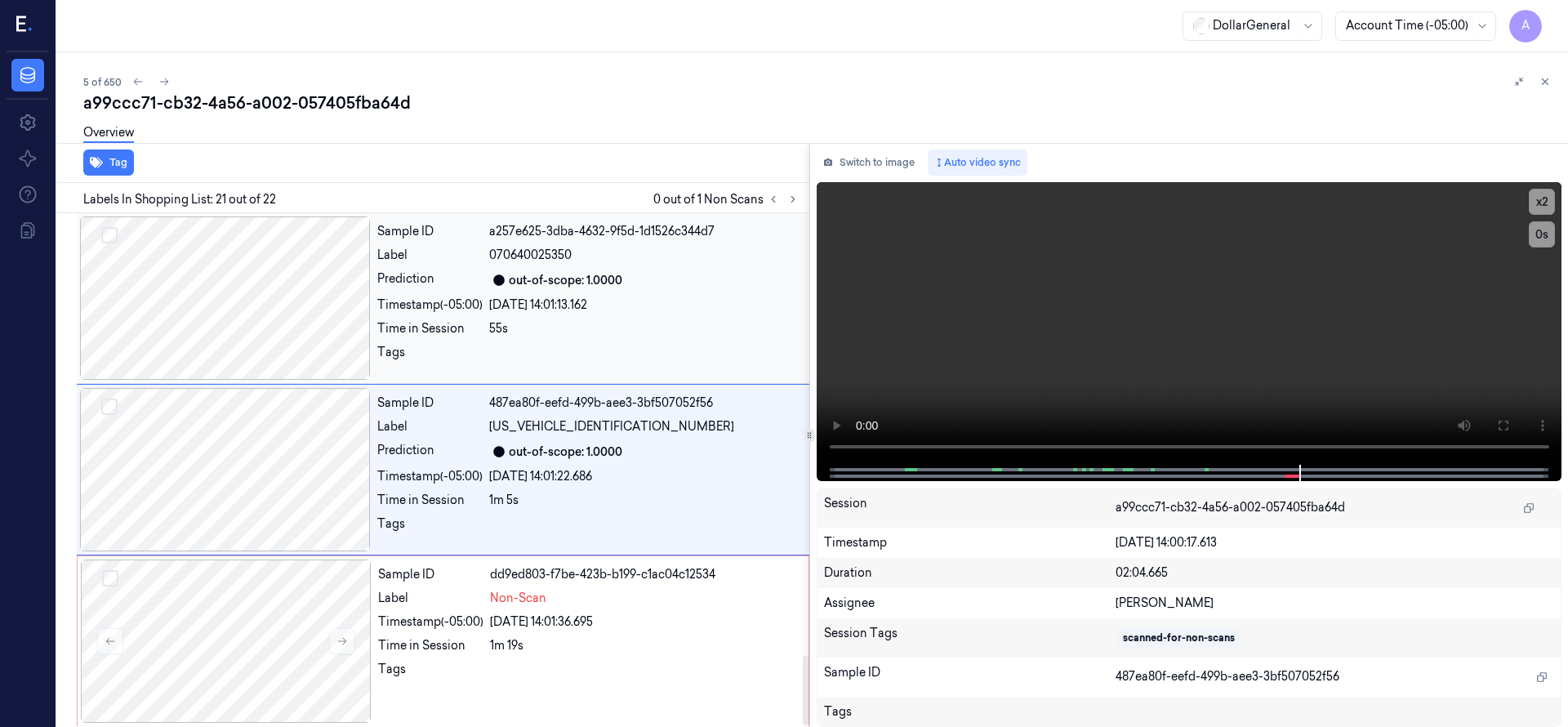
click at [267, 342] on div at bounding box center [225, 298] width 290 height 163
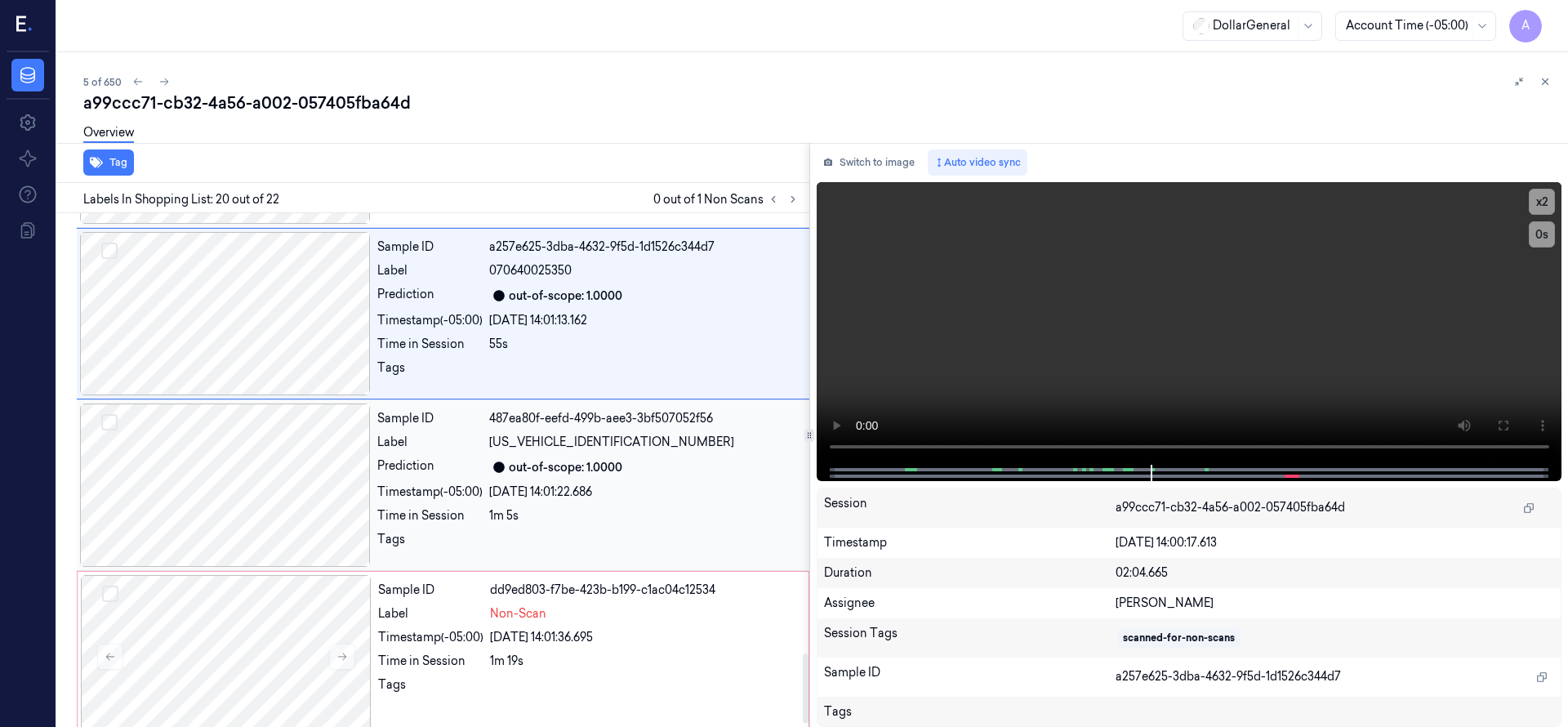
scroll to position [3266, 0]
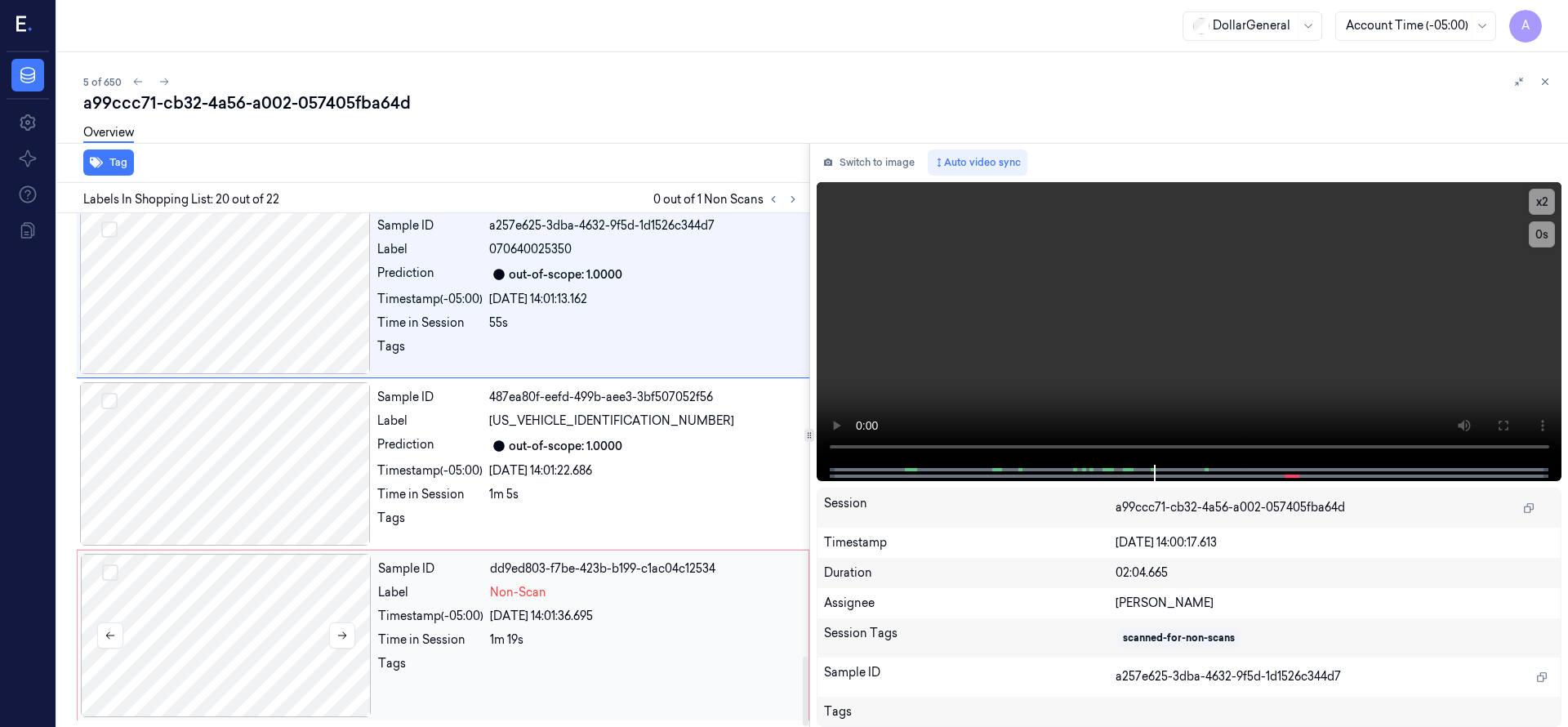
click at [296, 603] on div at bounding box center [226, 636] width 290 height 163
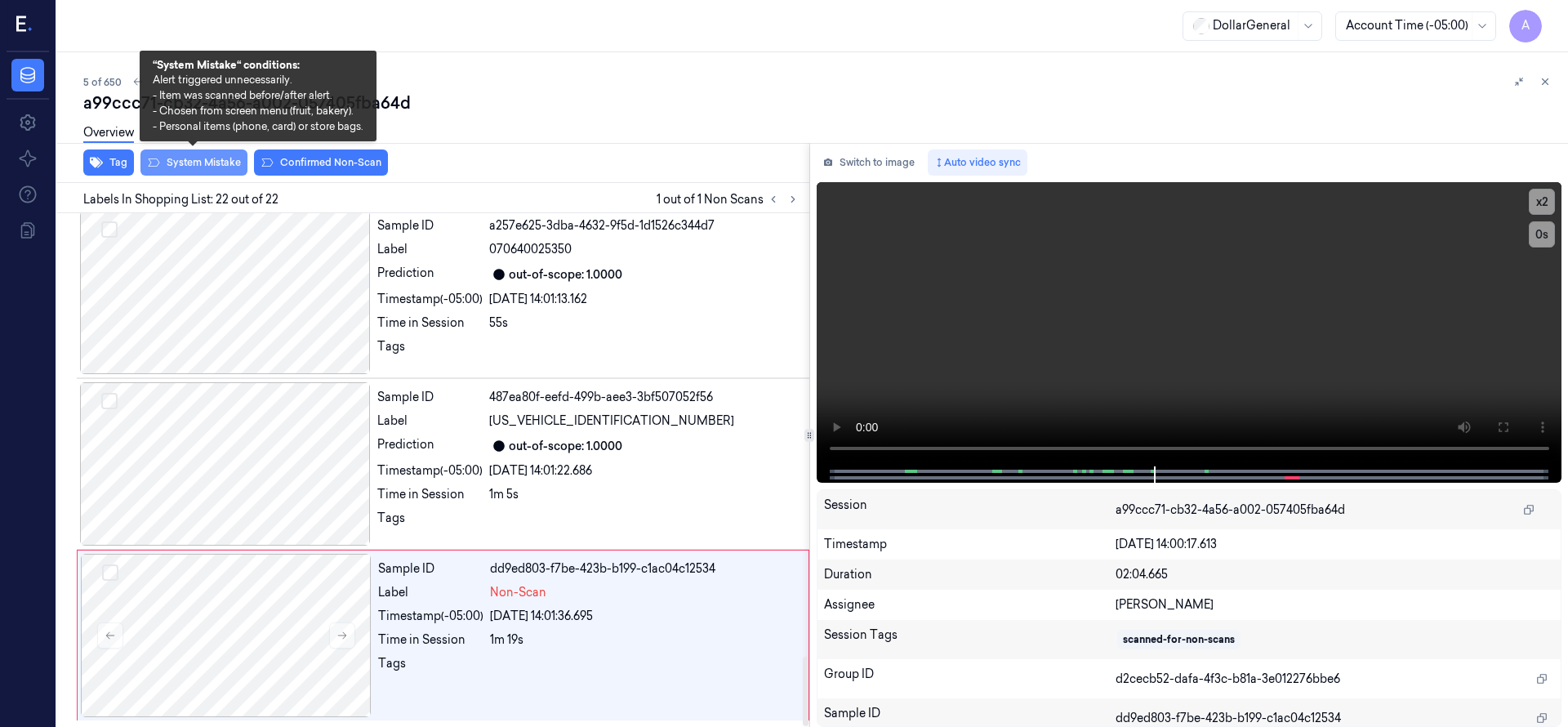
click at [228, 160] on button "System Mistake" at bounding box center [193, 163] width 107 height 26
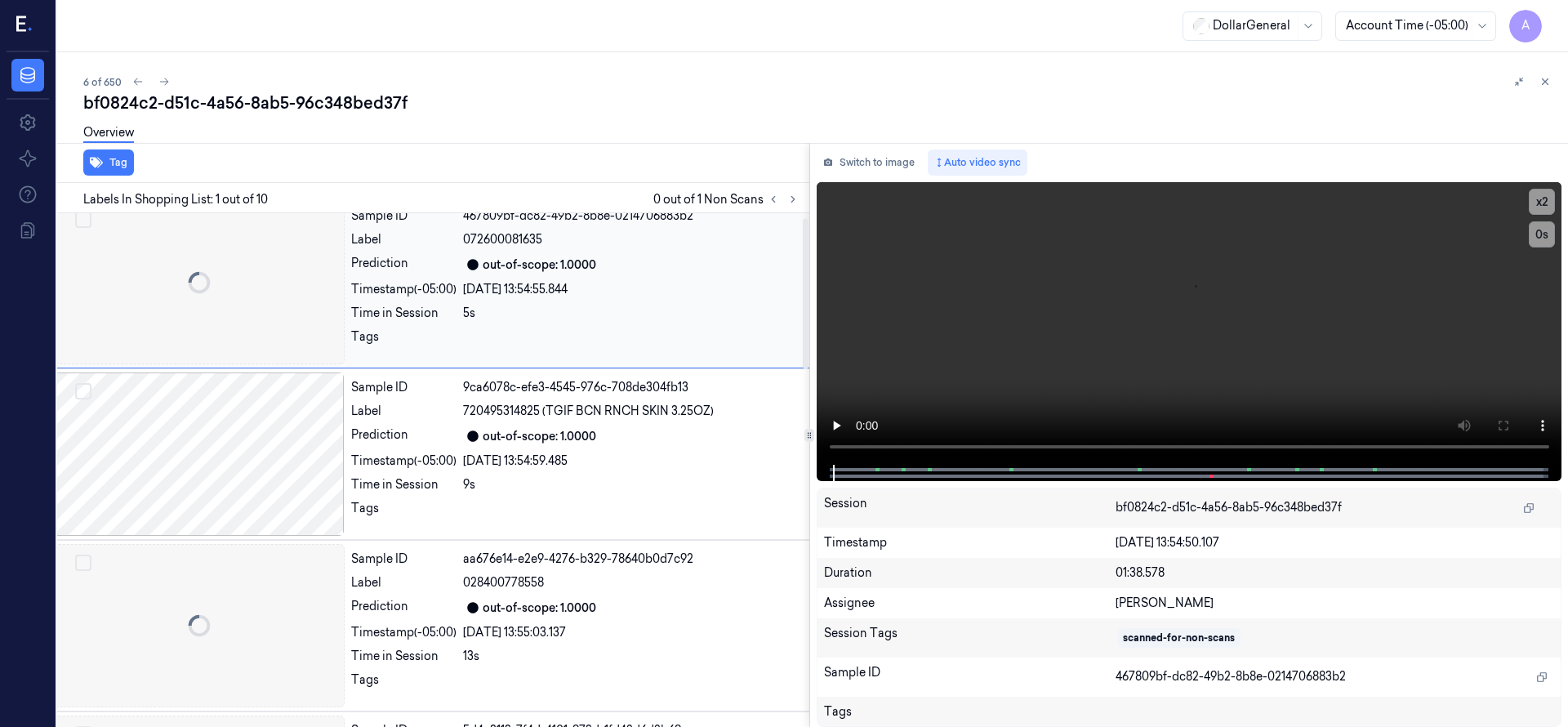
scroll to position [0, 26]
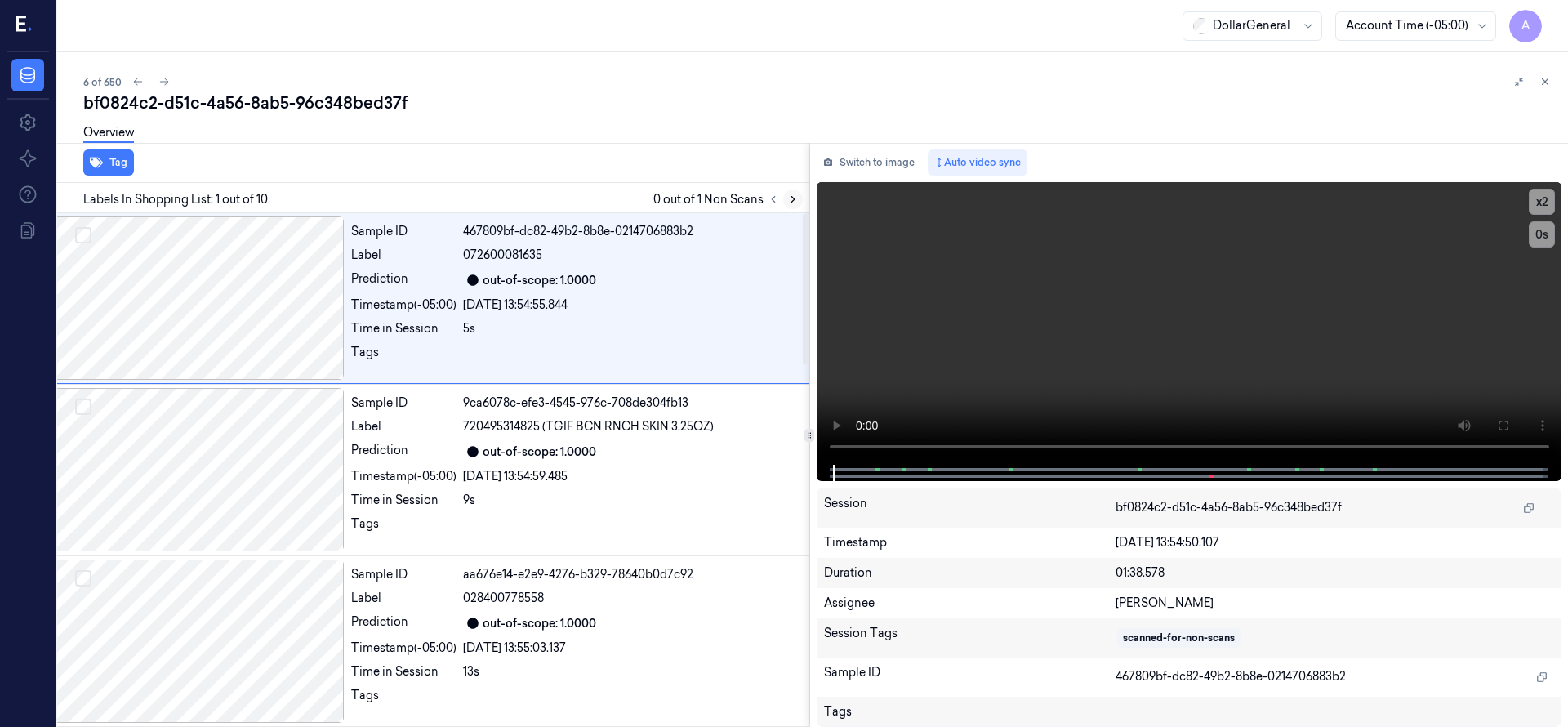
click at [789, 200] on icon at bounding box center [792, 199] width 12 height 12
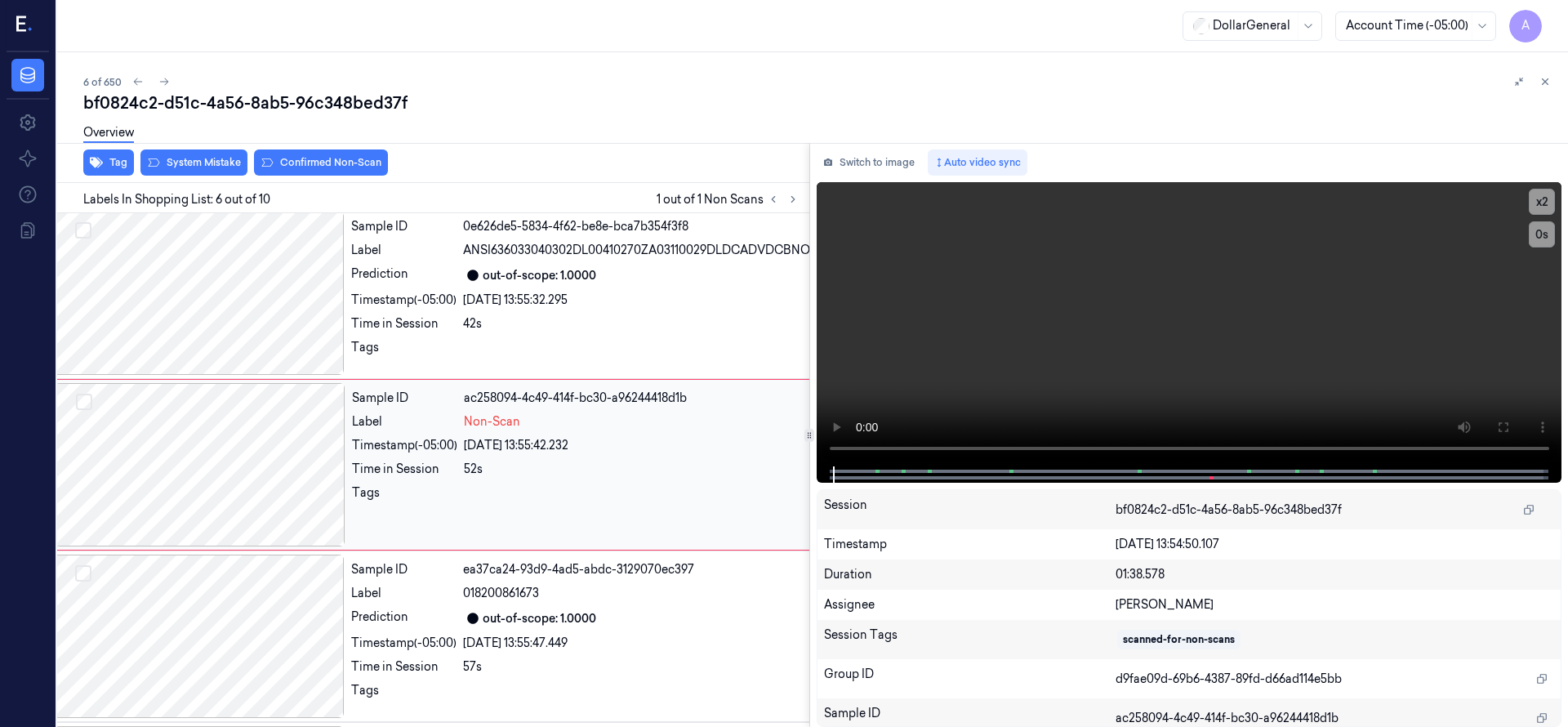
scroll to position [717, 26]
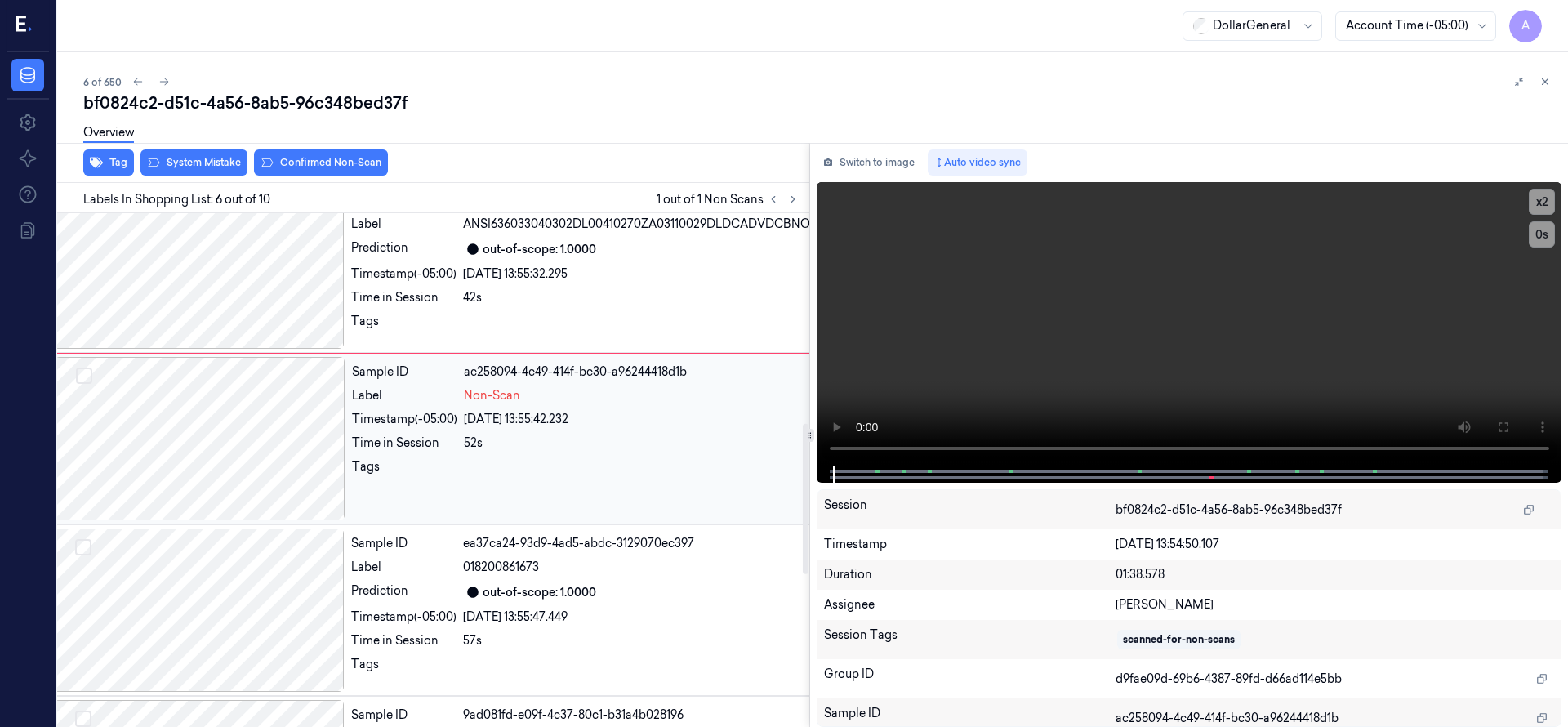
click at [208, 440] on div at bounding box center [200, 438] width 290 height 163
click at [177, 454] on div at bounding box center [200, 438] width 290 height 163
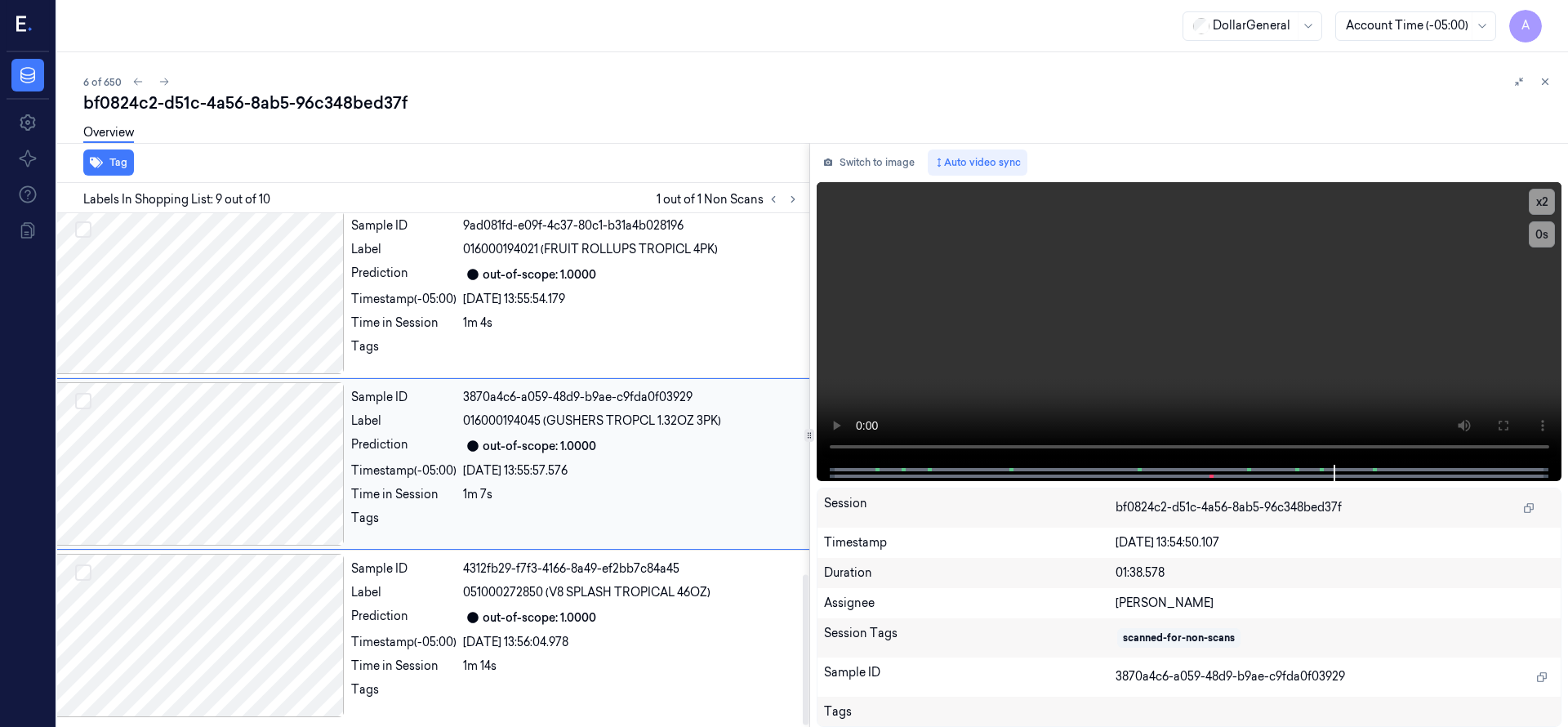
scroll to position [1238, 26]
click at [795, 187] on div "Labels In Shopping List: 9 out of 10 1 out of 1 Non Scans" at bounding box center [429, 197] width 758 height 30
click at [794, 199] on icon at bounding box center [792, 199] width 12 height 12
click at [769, 203] on icon at bounding box center [773, 199] width 12 height 12
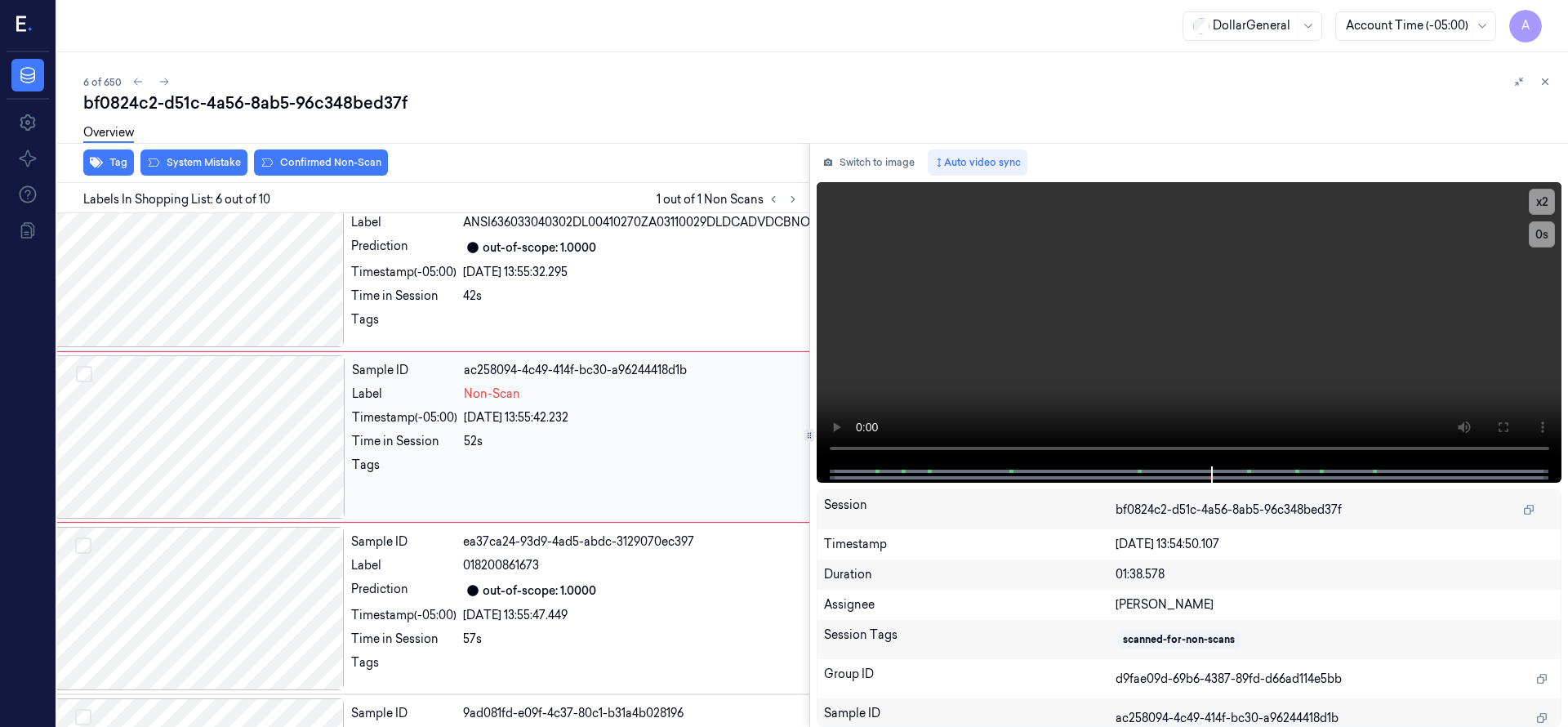
scroll to position [717, 26]
click at [220, 467] on div at bounding box center [200, 438] width 290 height 163
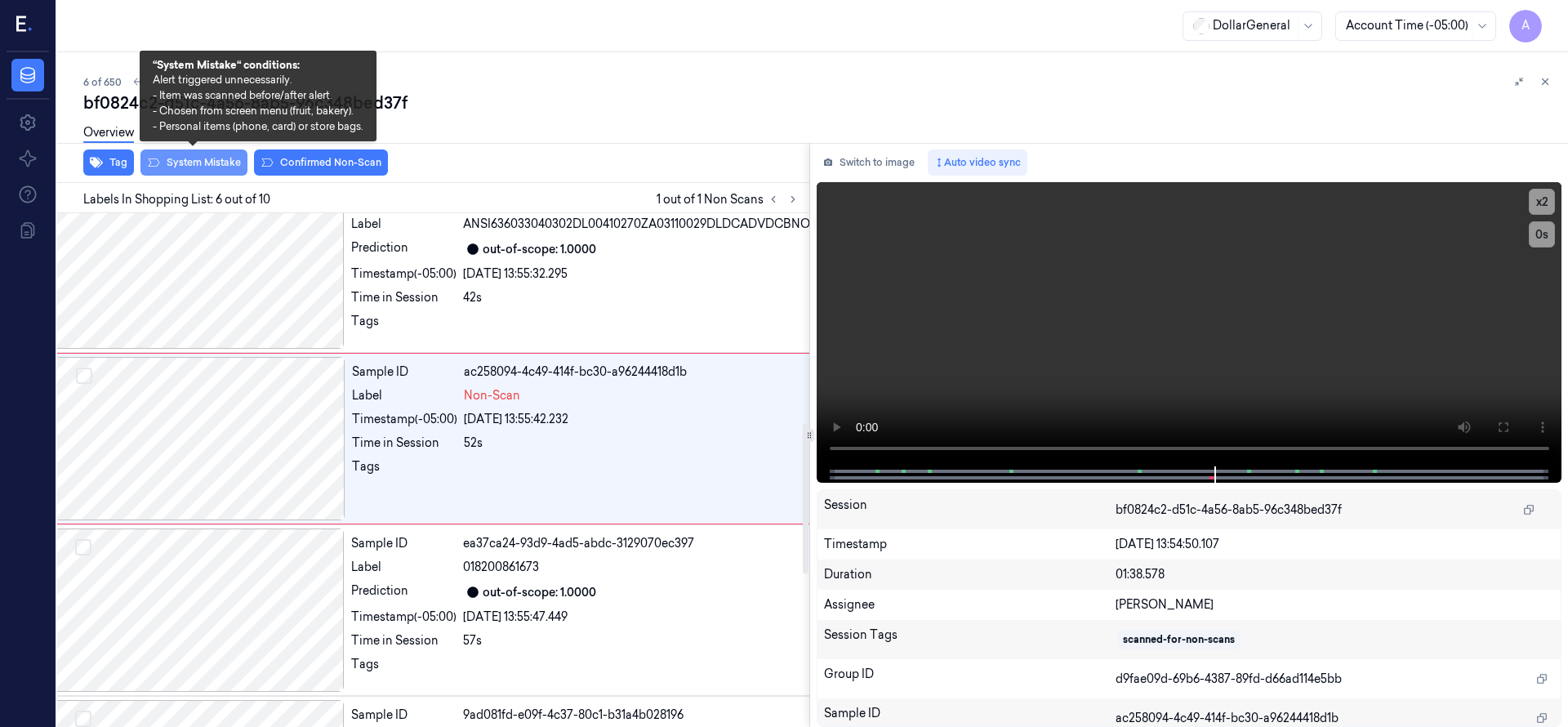
click at [226, 160] on button "System Mistake" at bounding box center [193, 163] width 107 height 26
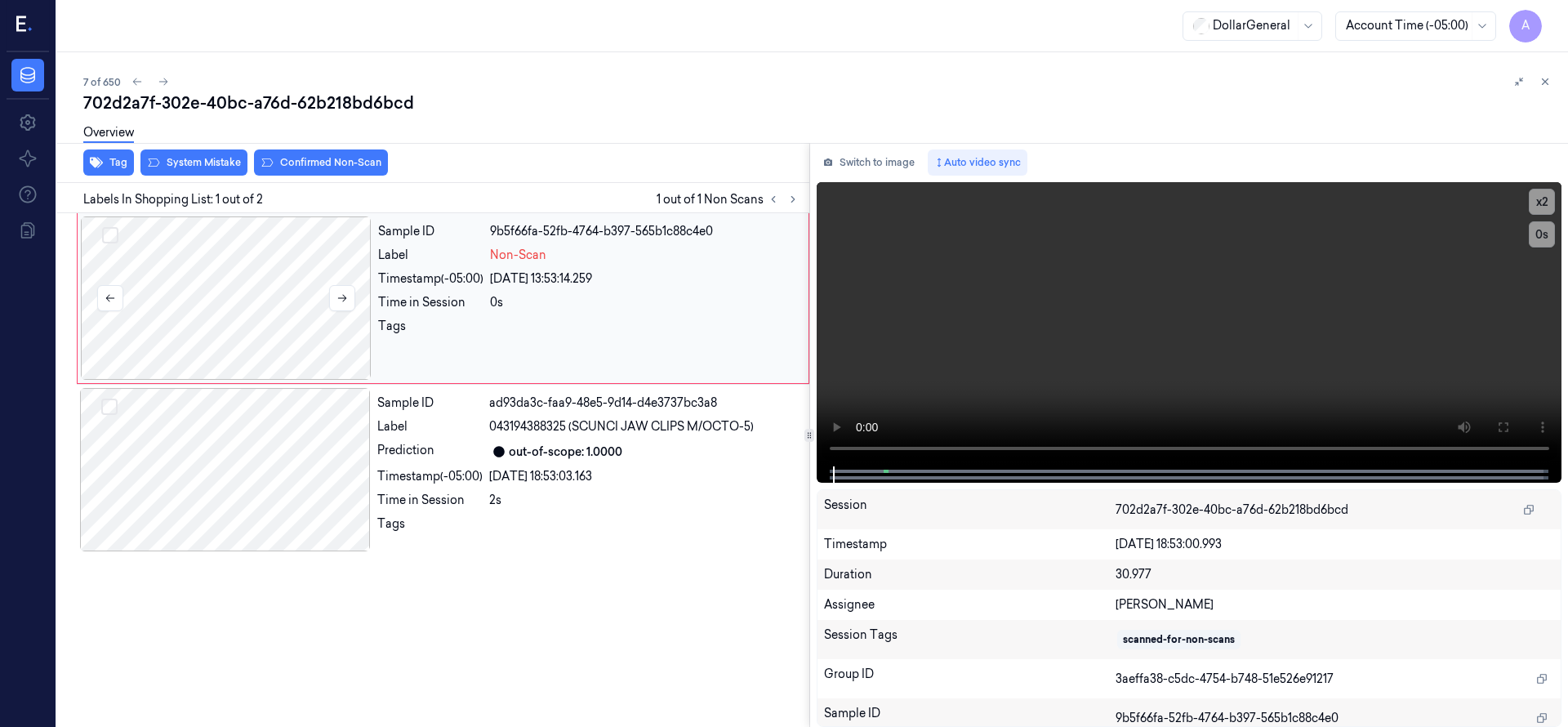
click at [264, 255] on div at bounding box center [226, 298] width 290 height 163
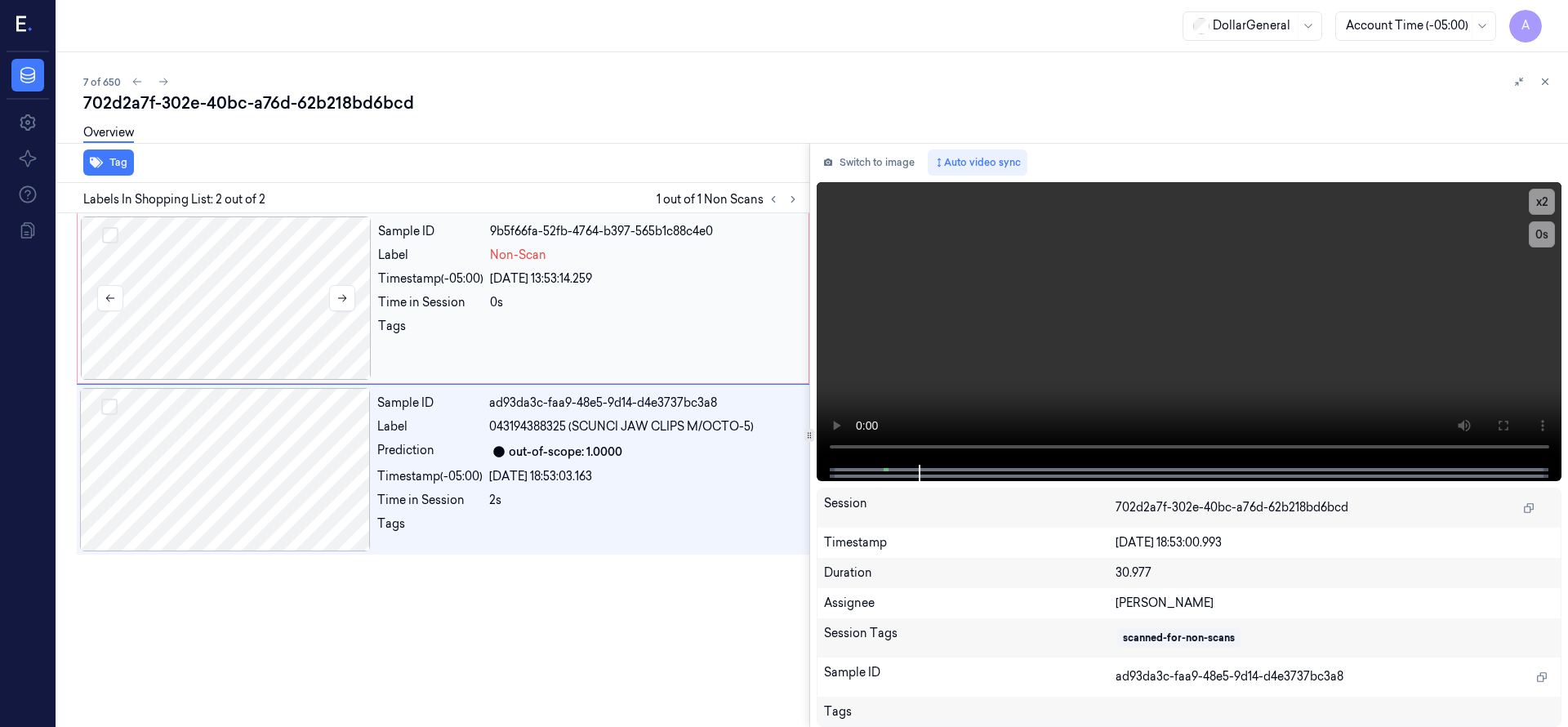
click at [245, 275] on div at bounding box center [226, 298] width 290 height 163
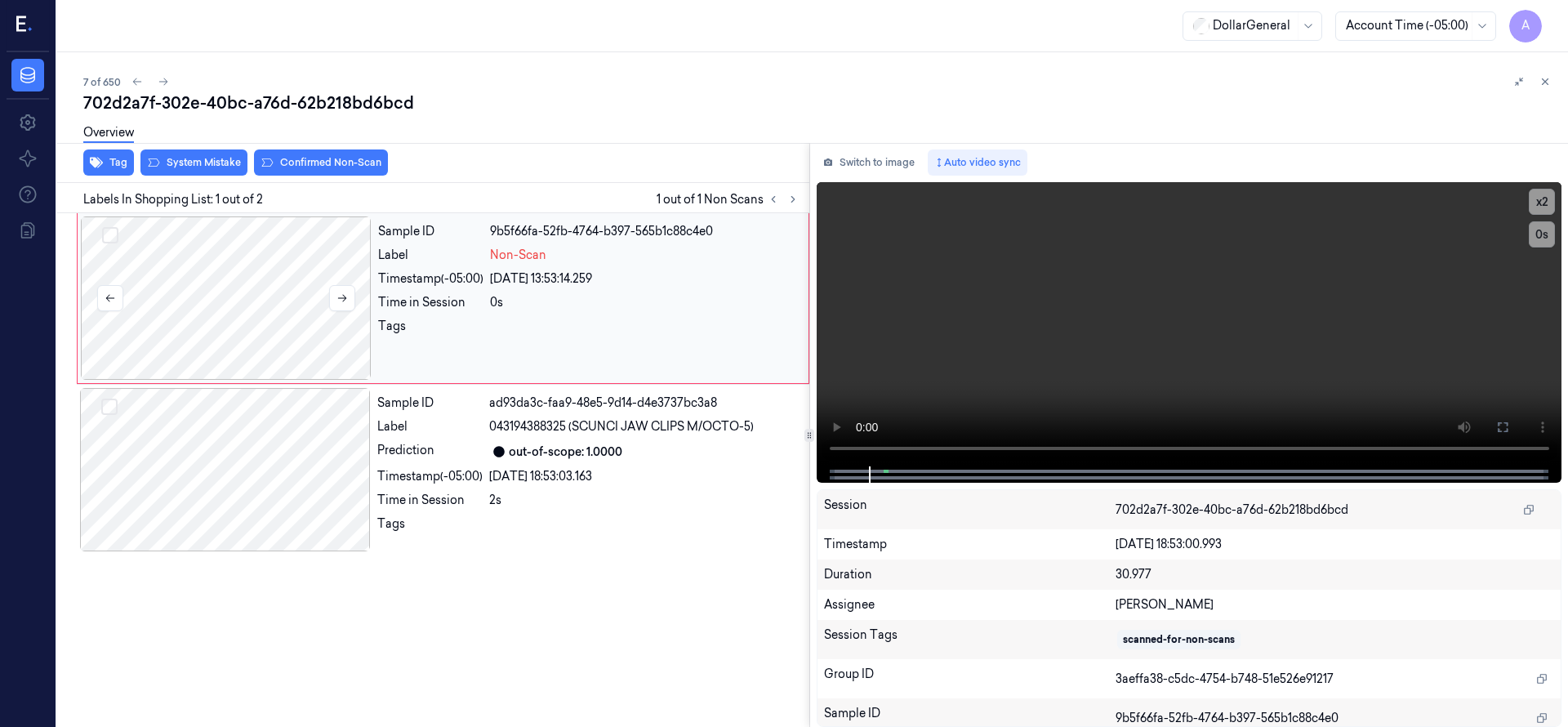
click at [261, 301] on div at bounding box center [226, 298] width 290 height 163
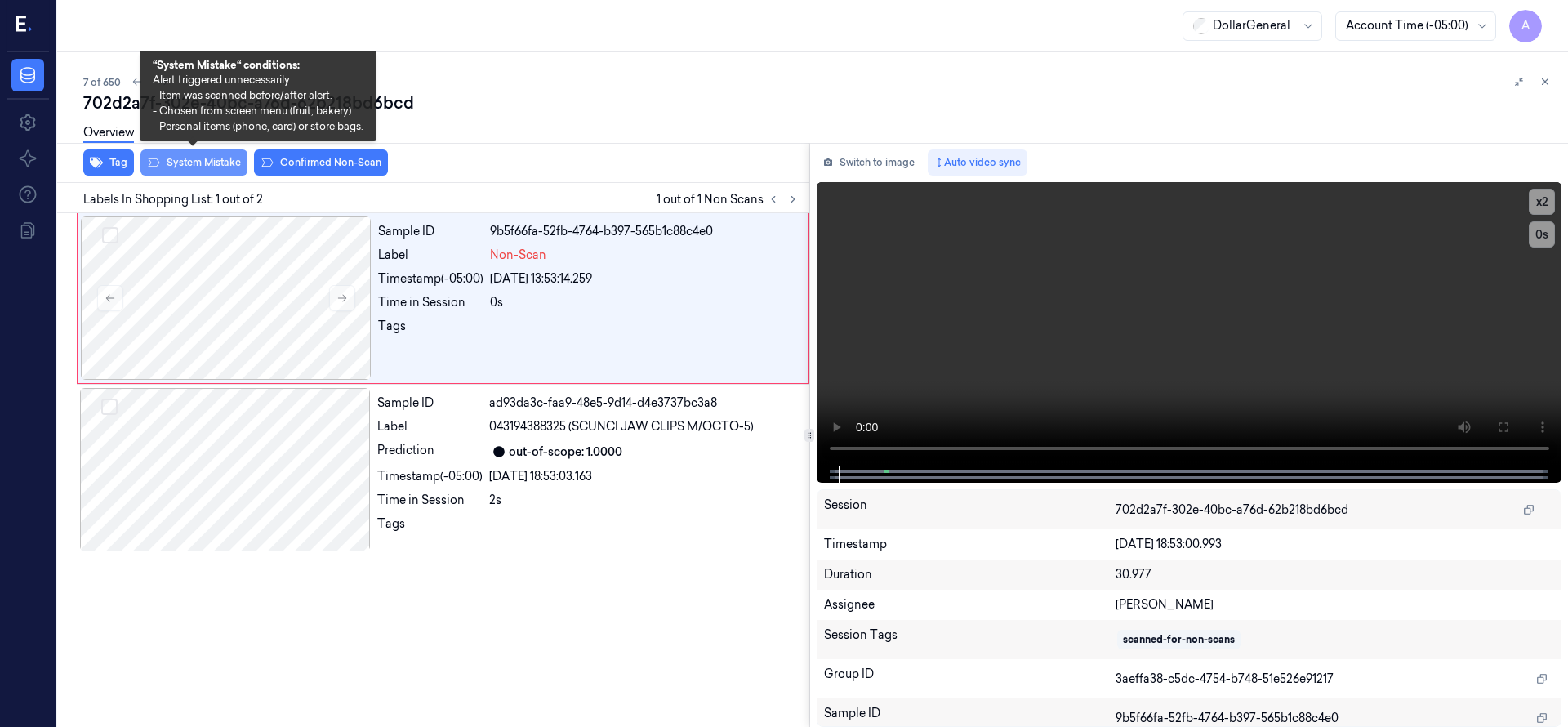
click at [227, 170] on button "System Mistake" at bounding box center [193, 163] width 107 height 26
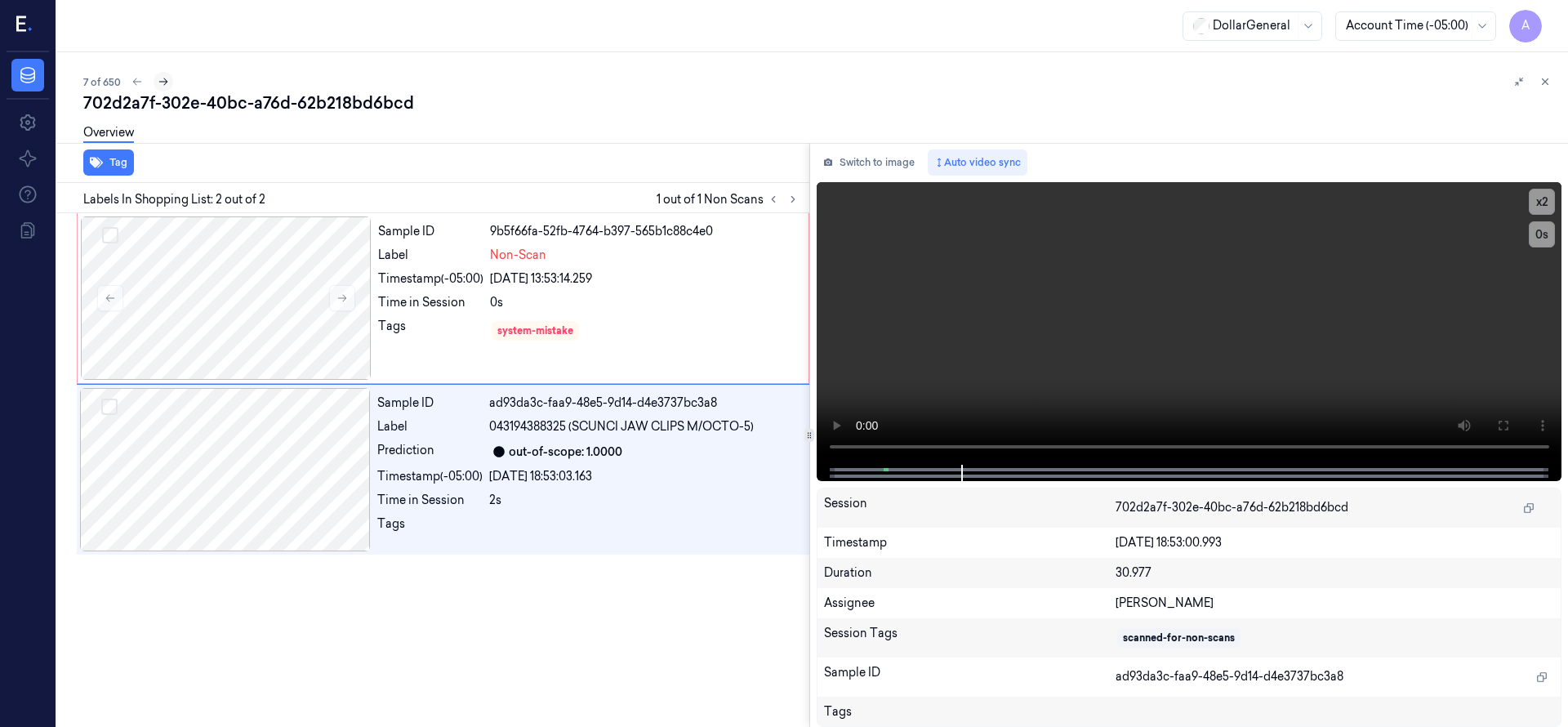
click at [166, 81] on icon at bounding box center [163, 82] width 9 height 7
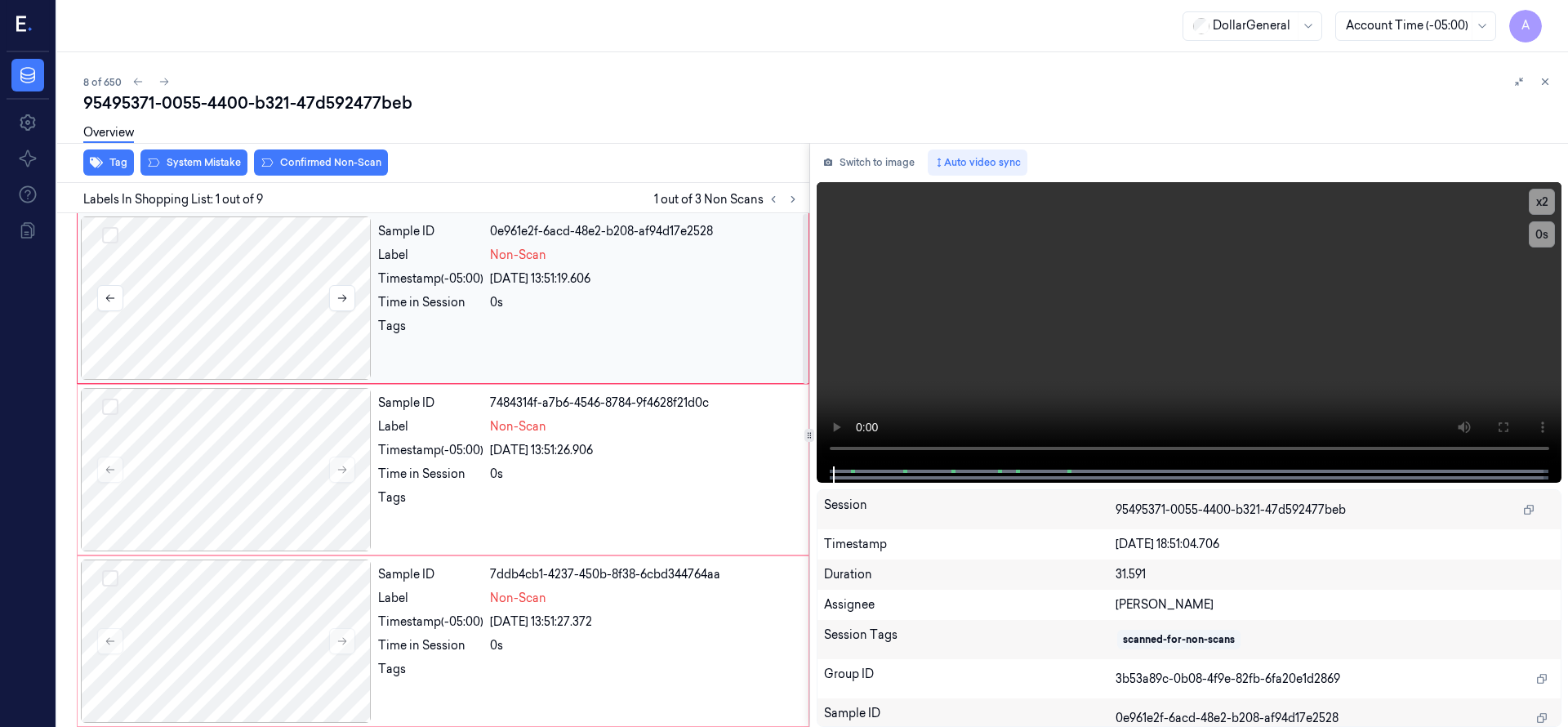
click at [257, 321] on div at bounding box center [226, 298] width 290 height 163
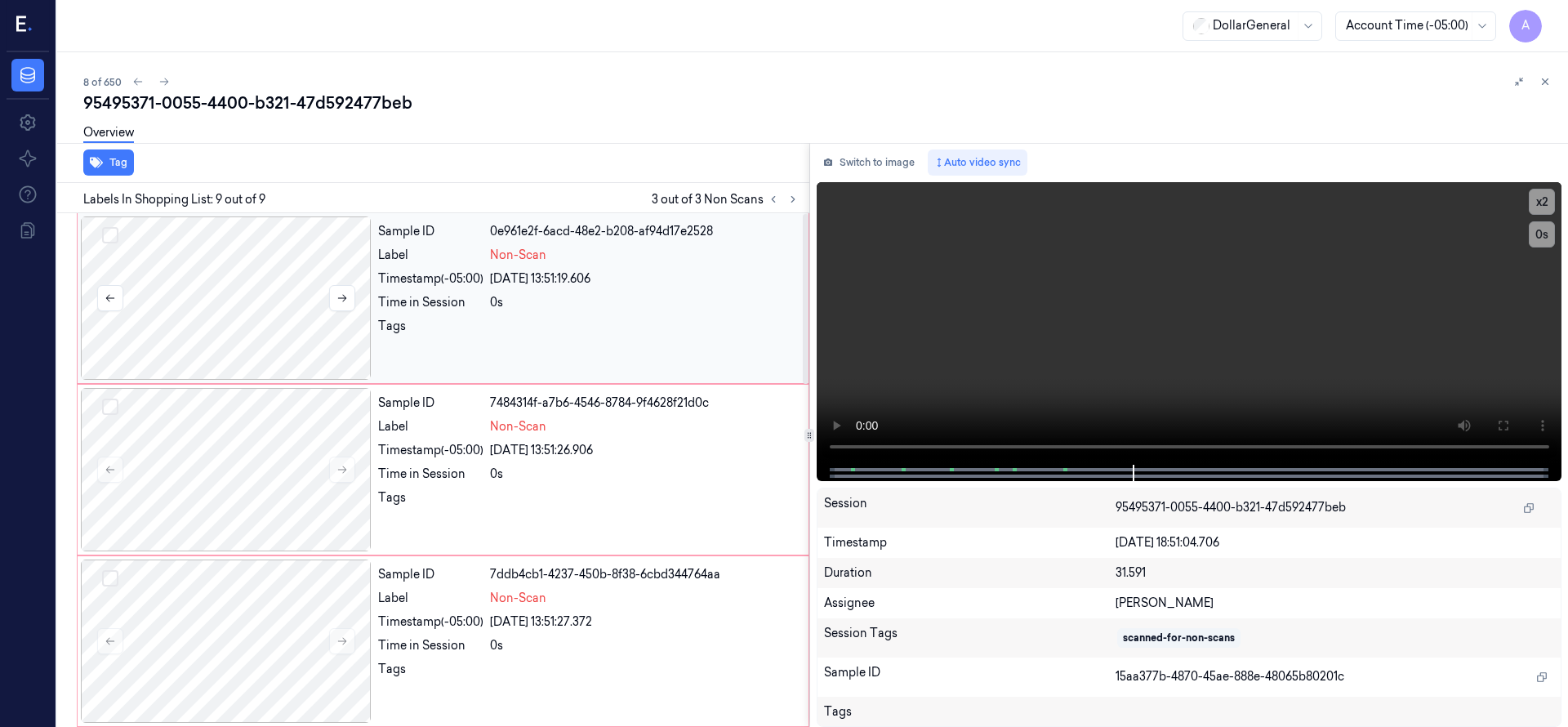
click at [295, 290] on div at bounding box center [226, 298] width 290 height 163
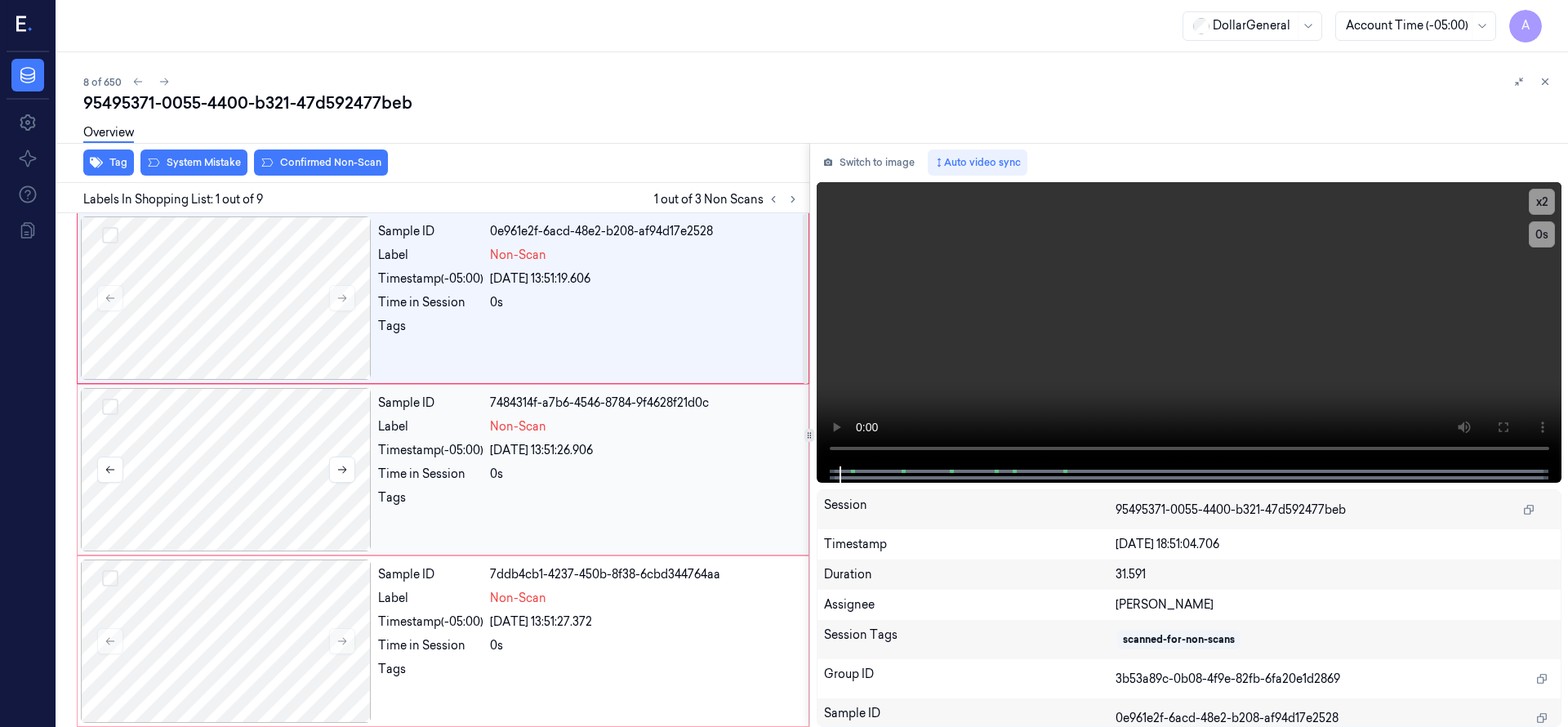
click at [279, 461] on div at bounding box center [226, 469] width 290 height 163
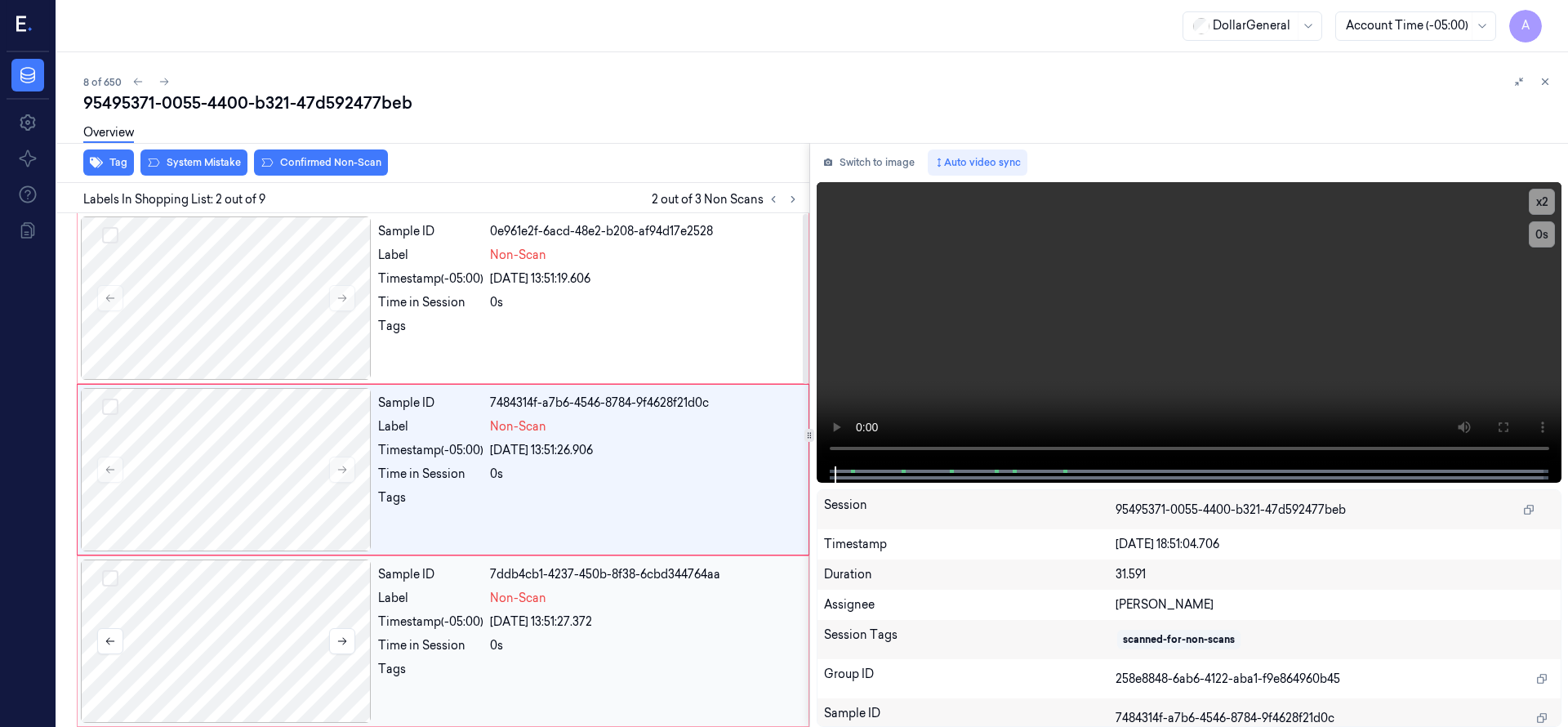
click at [273, 584] on div at bounding box center [226, 641] width 290 height 163
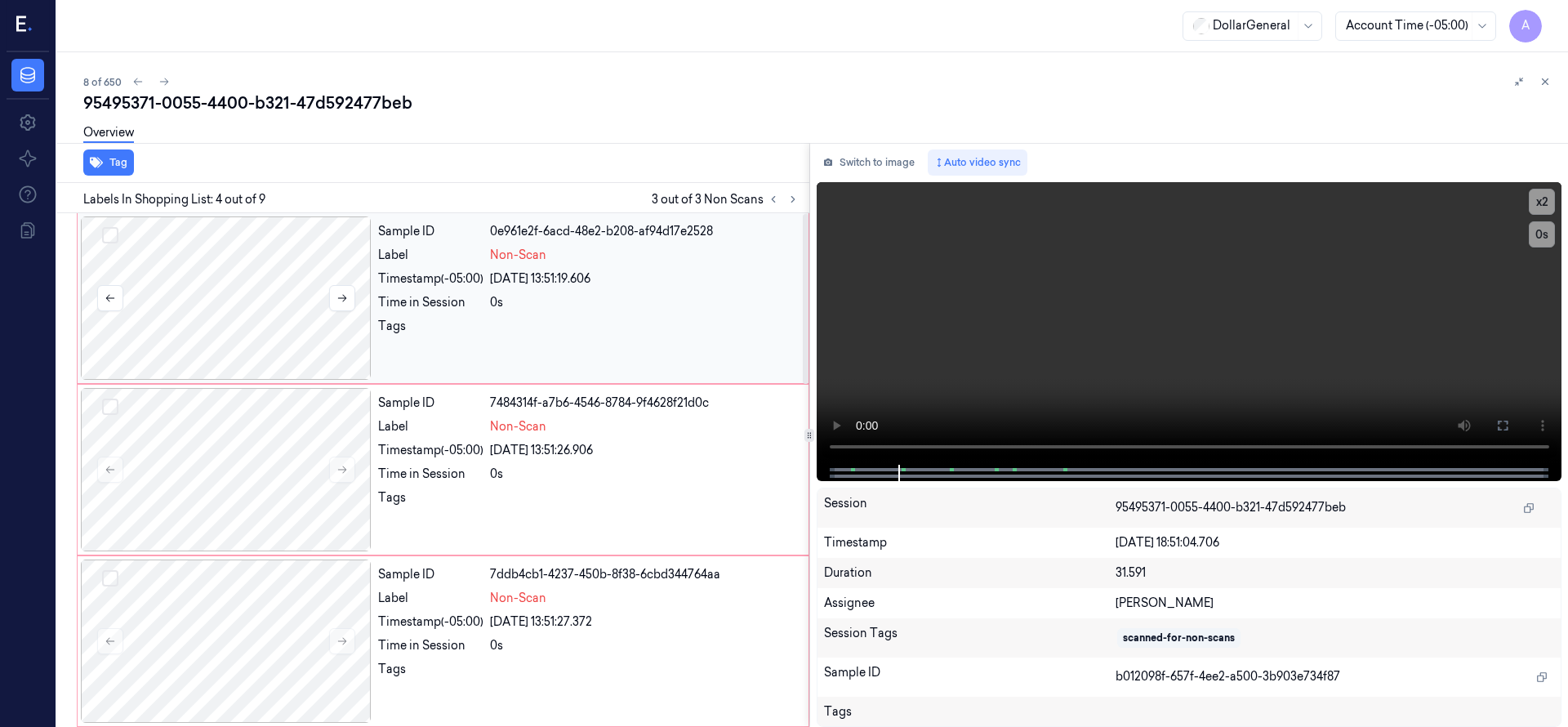
click at [114, 235] on button "Select row" at bounding box center [110, 236] width 16 height 16
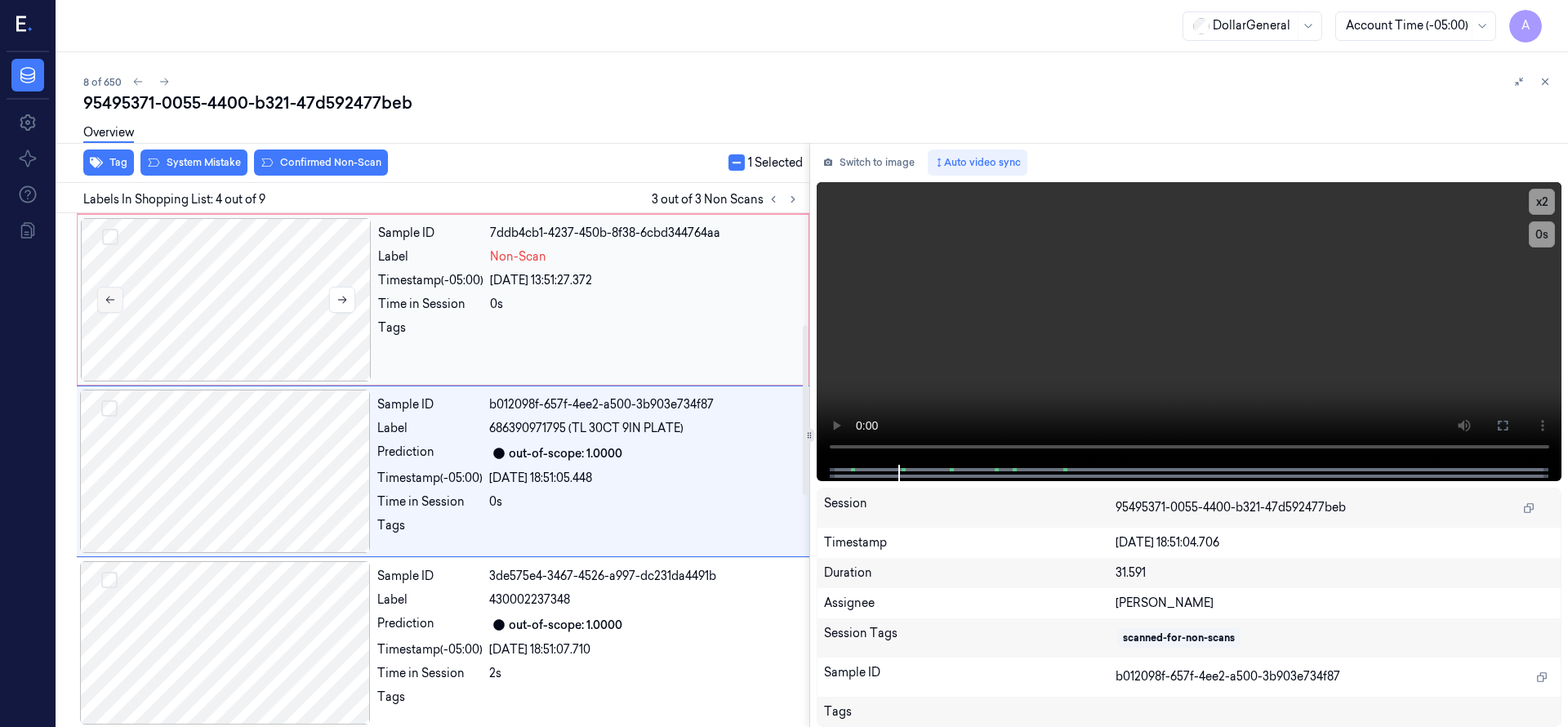
scroll to position [343, 0]
click at [110, 235] on button "Select row" at bounding box center [110, 236] width 16 height 16
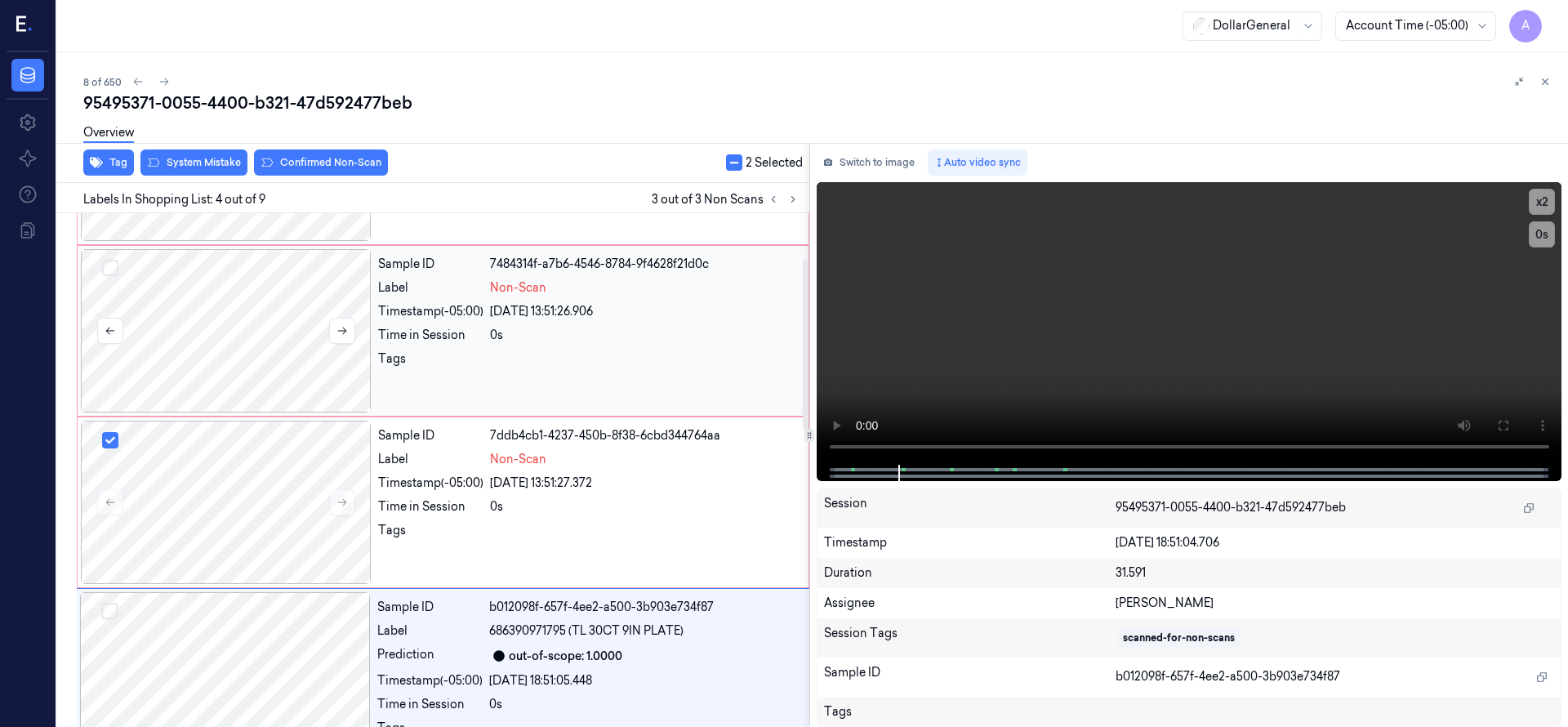
click at [105, 274] on button "Select row" at bounding box center [110, 268] width 16 height 16
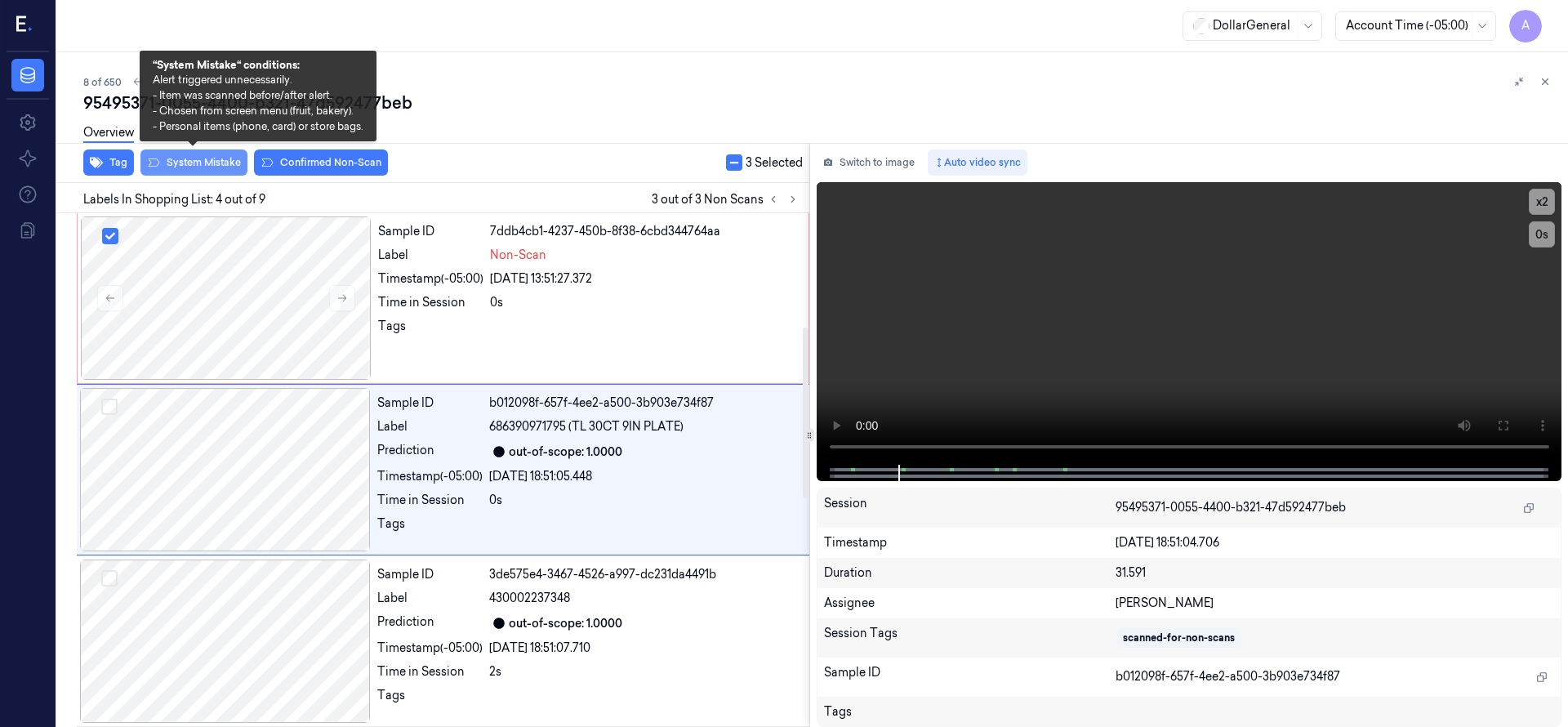
click at [207, 170] on button "System Mistake" at bounding box center [193, 163] width 107 height 26
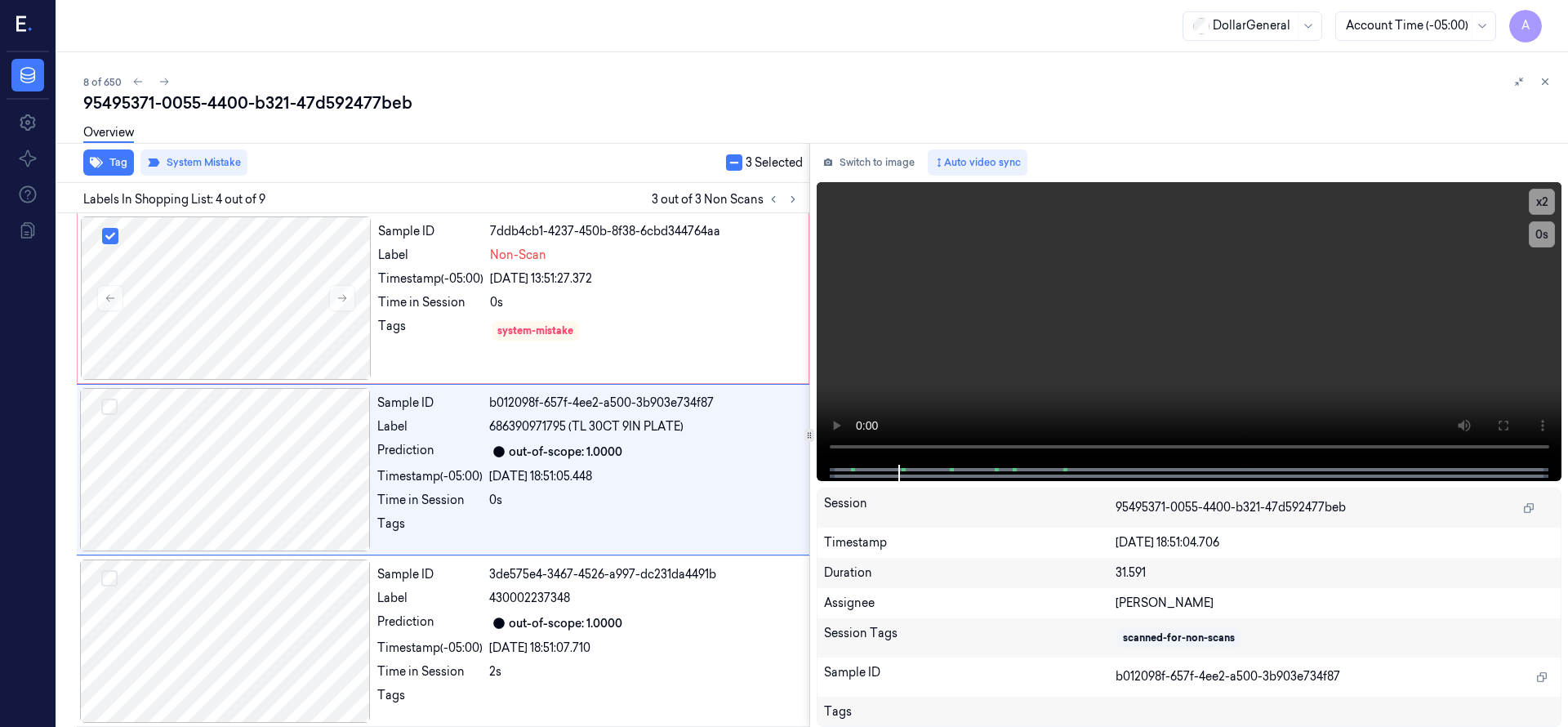
click at [612, 75] on div "8 of 650" at bounding box center [819, 81] width 1471 height 19
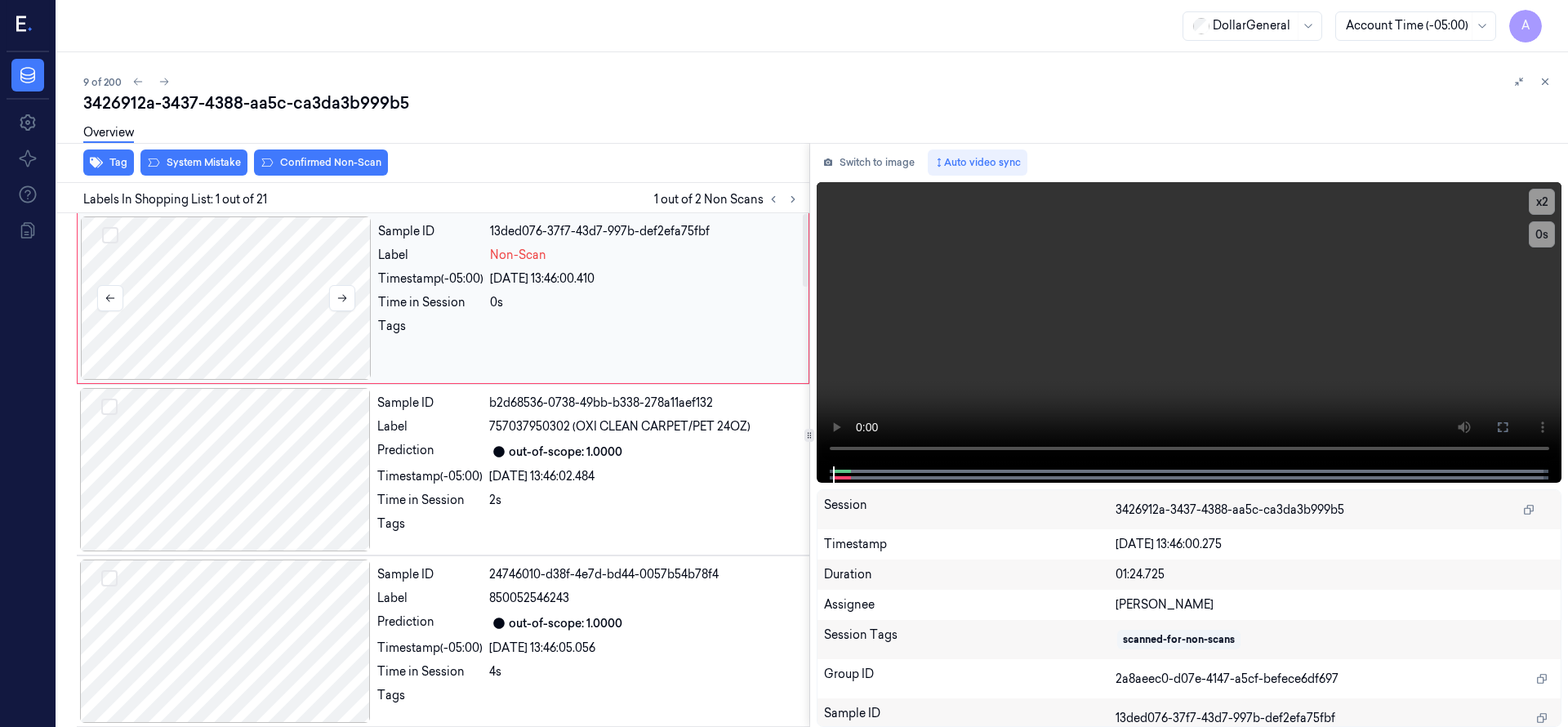
click at [262, 281] on div at bounding box center [226, 298] width 290 height 163
click at [278, 269] on div at bounding box center [226, 298] width 290 height 163
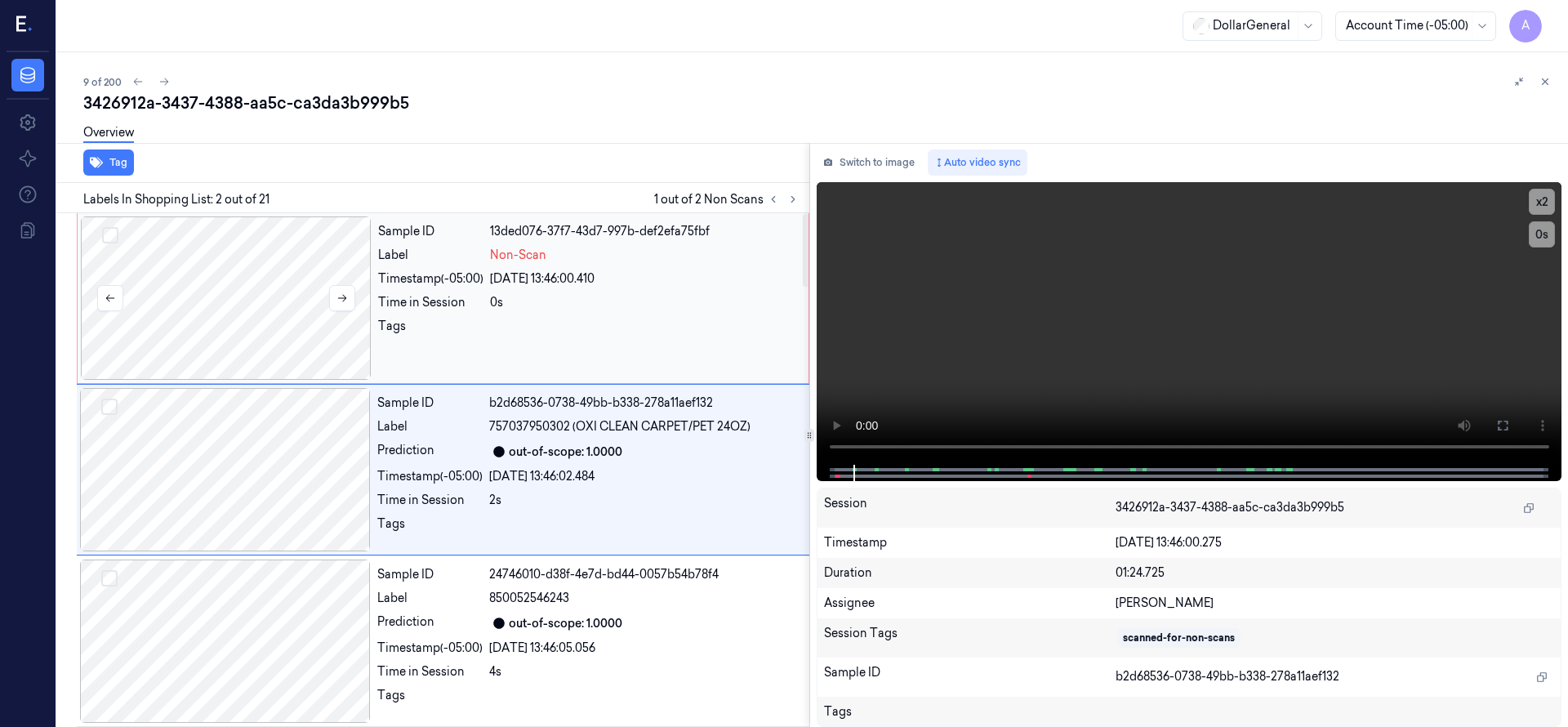
click at [245, 293] on div at bounding box center [226, 298] width 290 height 163
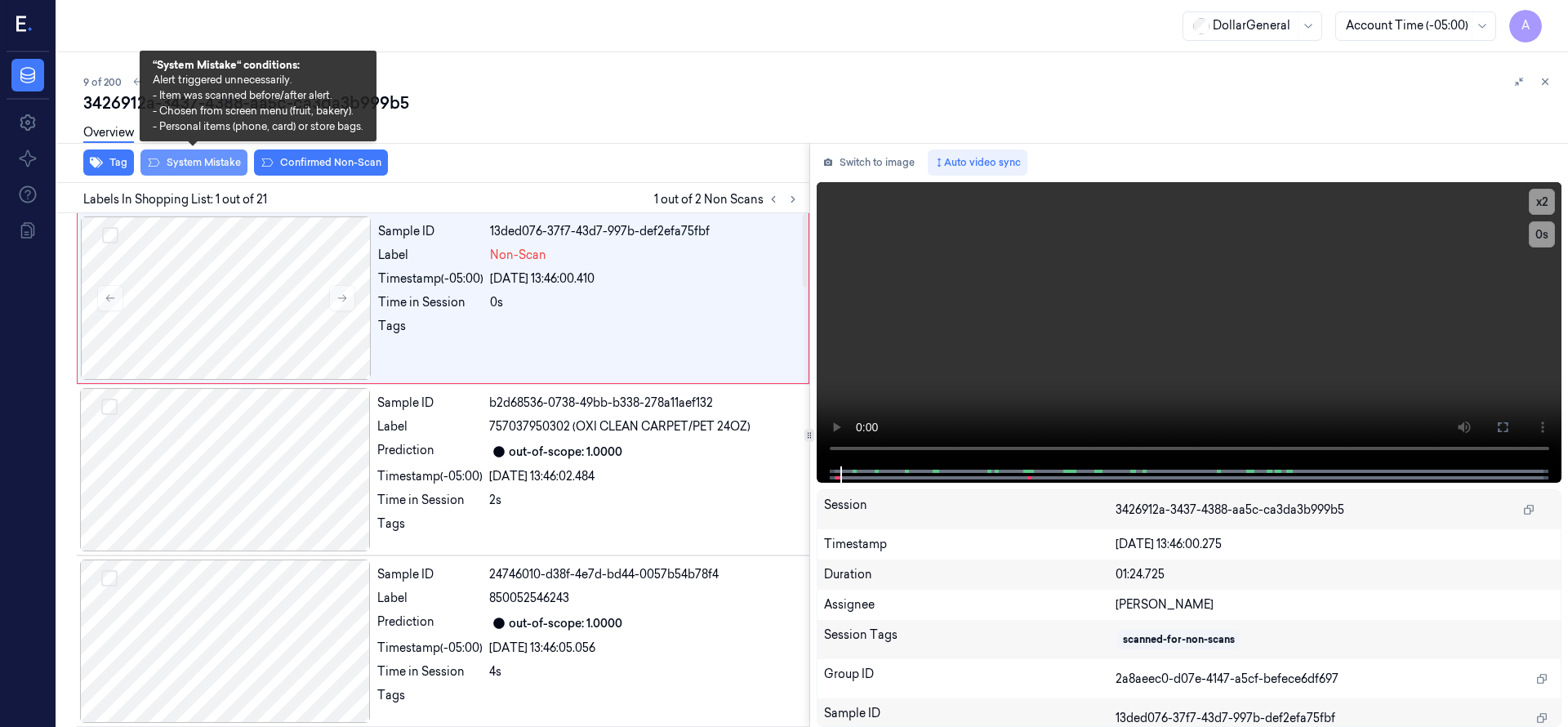
click at [203, 167] on button "System Mistake" at bounding box center [193, 163] width 107 height 26
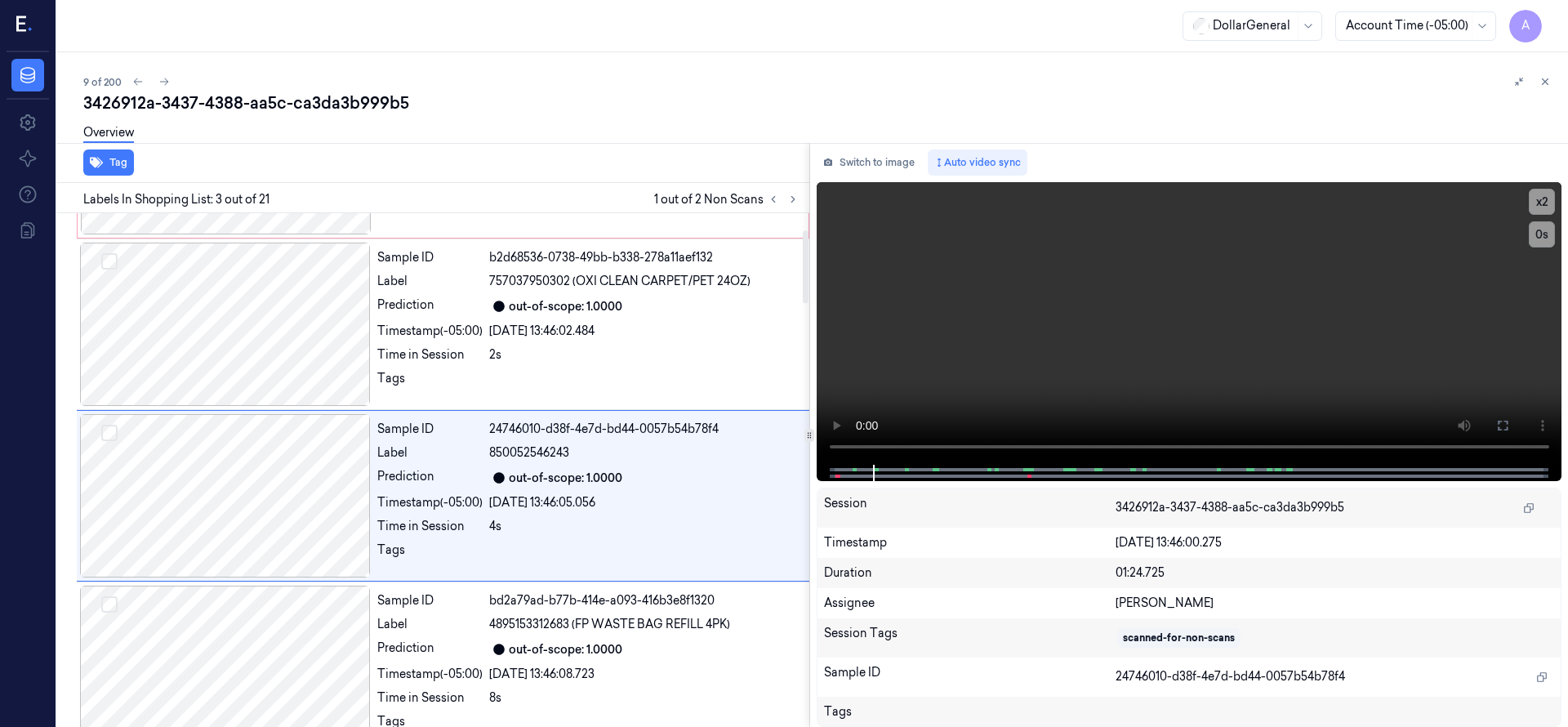
scroll to position [172, 0]
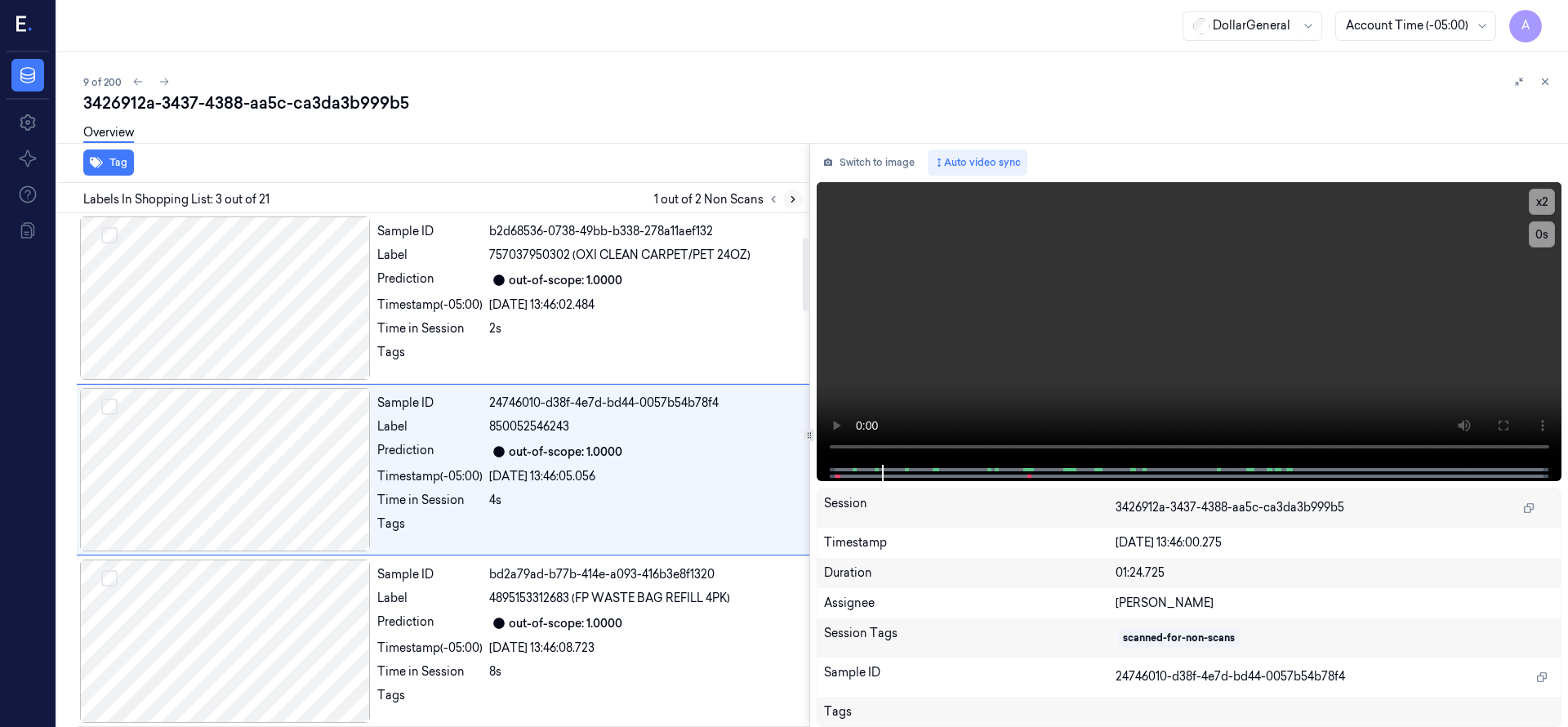
click at [797, 197] on icon at bounding box center [792, 199] width 12 height 12
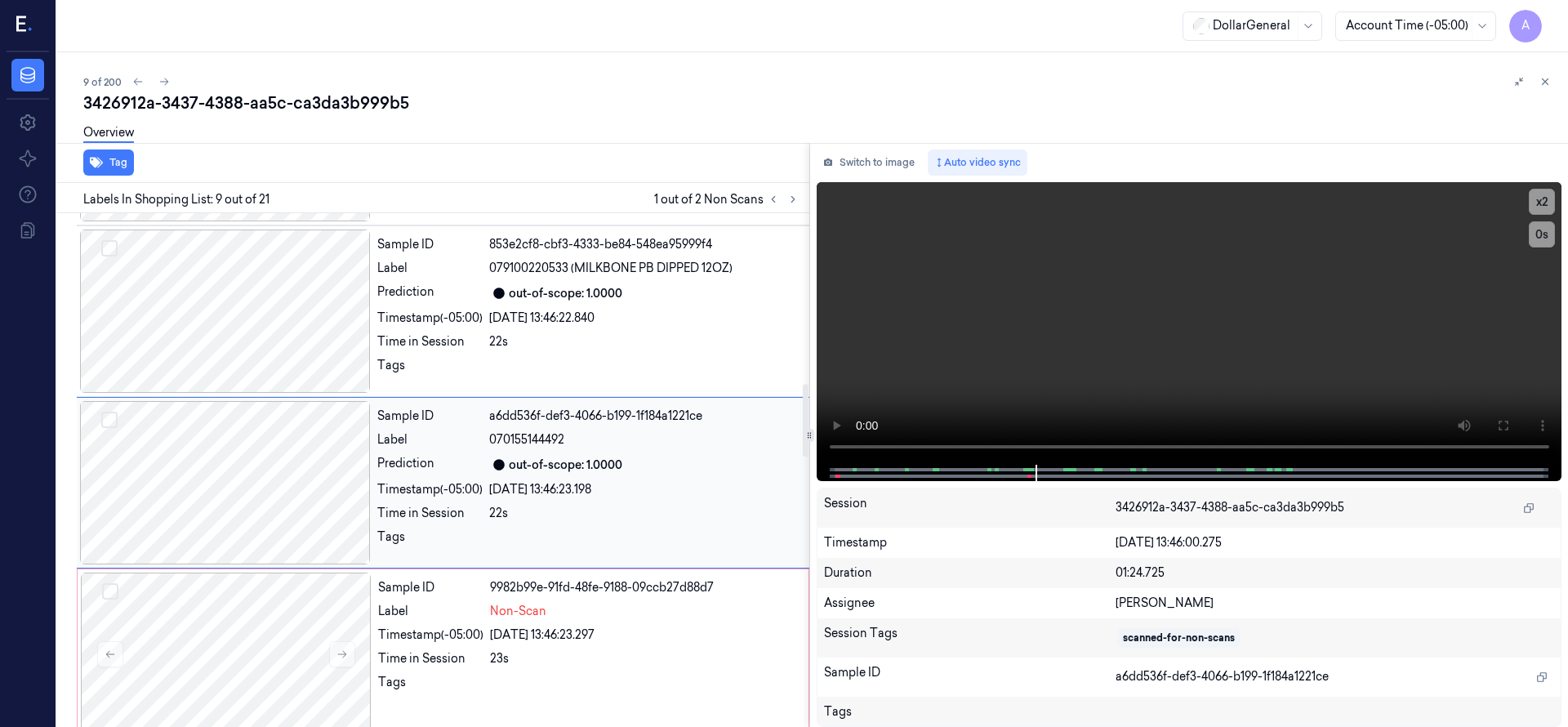
scroll to position [1201, 0]
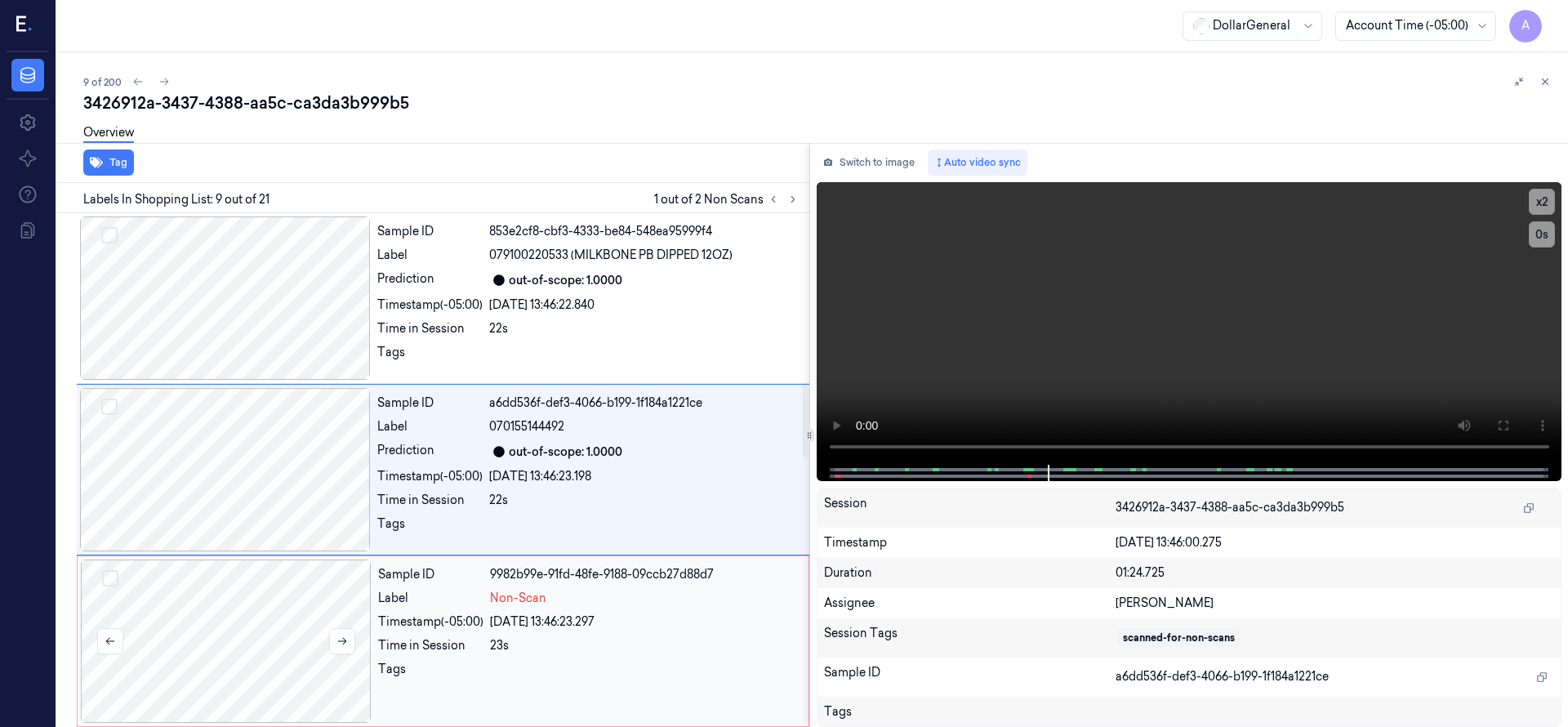
click at [295, 610] on div at bounding box center [226, 641] width 290 height 163
click at [282, 616] on div at bounding box center [226, 641] width 290 height 163
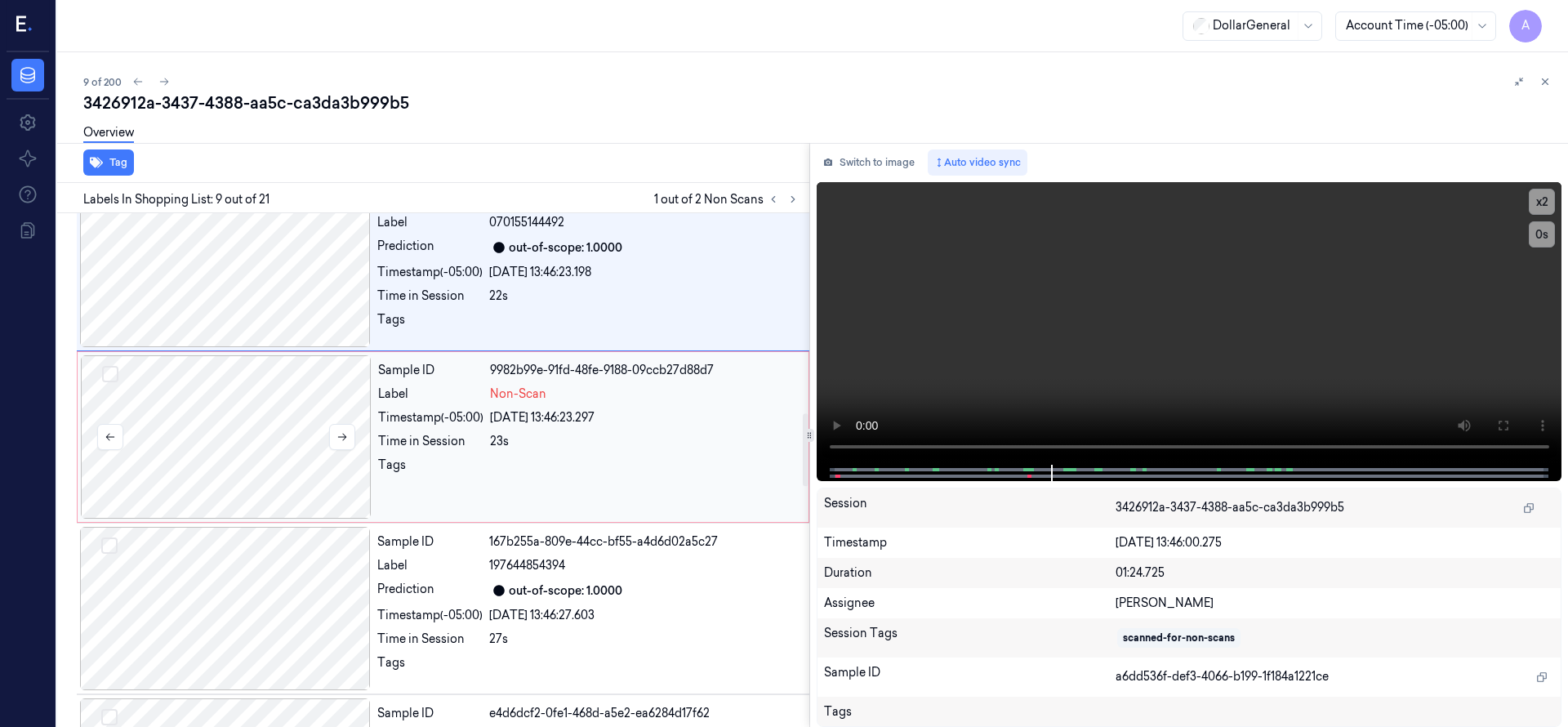
click at [274, 399] on div at bounding box center [226, 437] width 290 height 163
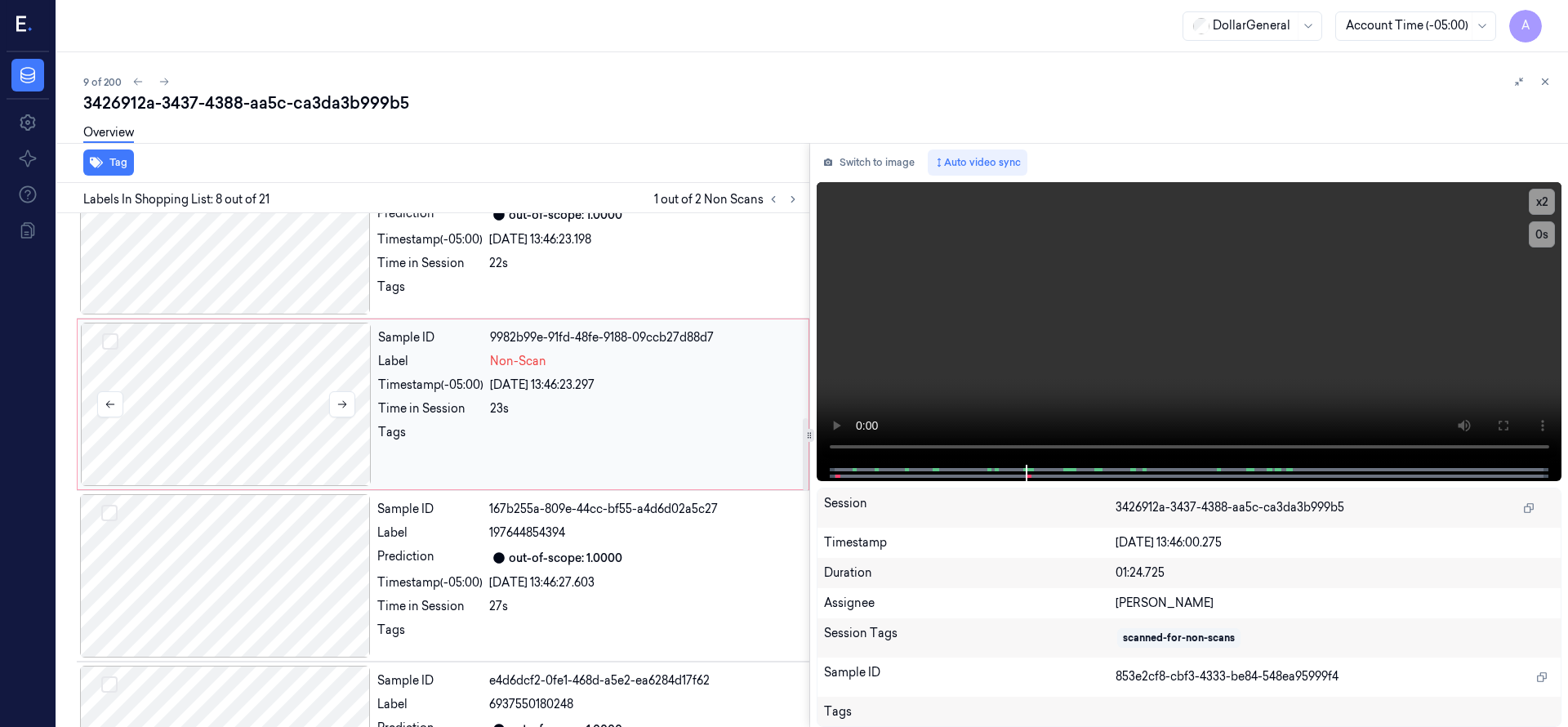
click at [283, 435] on div at bounding box center [226, 404] width 290 height 163
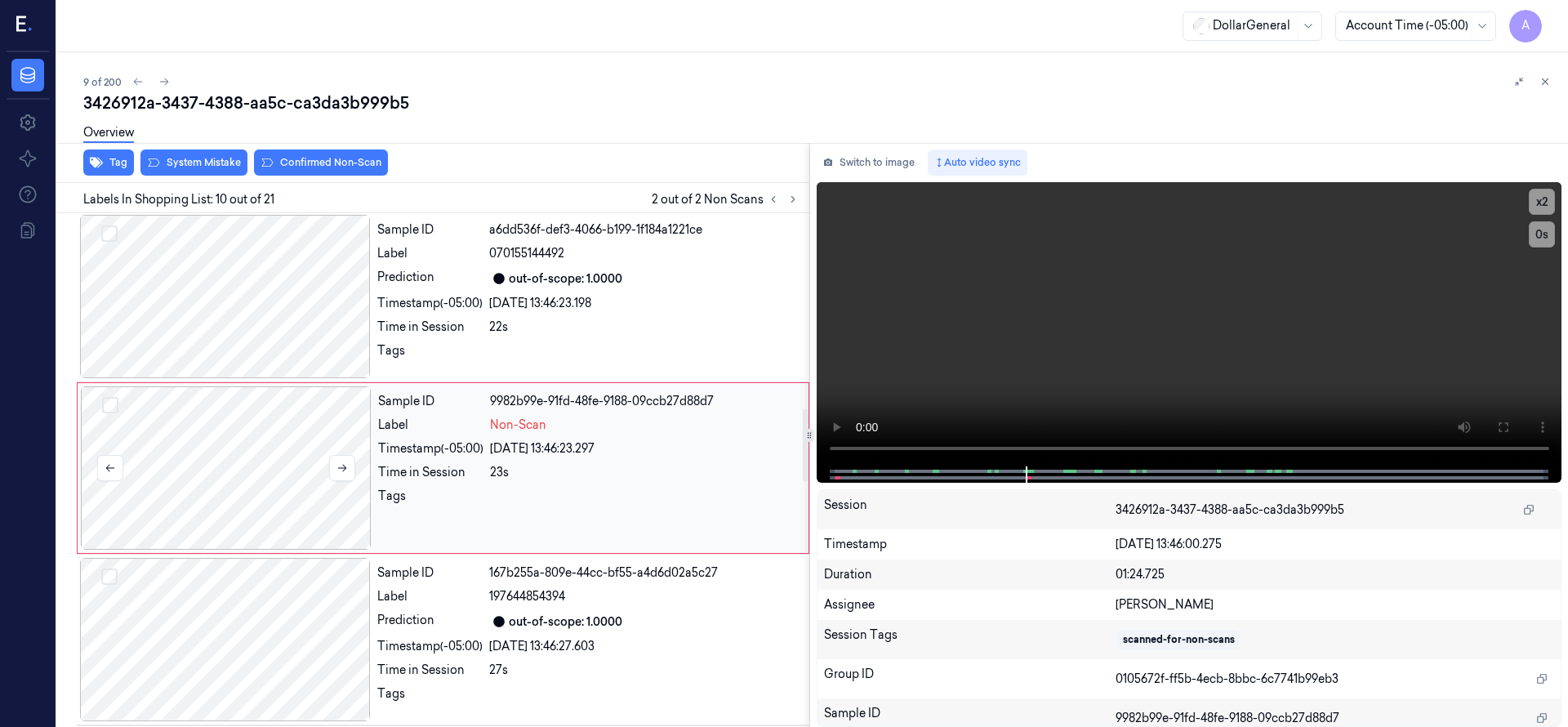
scroll to position [1373, 0]
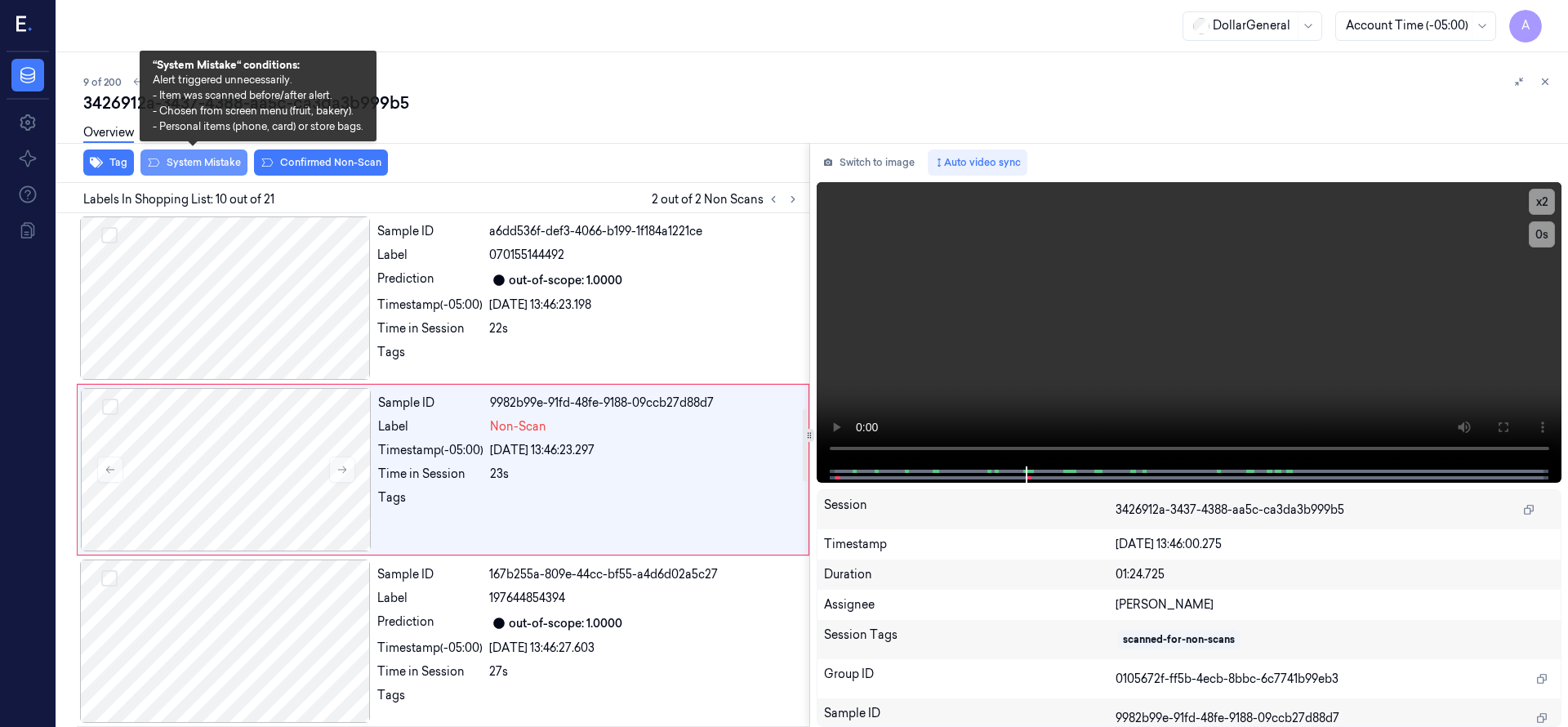
click at [233, 167] on button "System Mistake" at bounding box center [193, 163] width 107 height 26
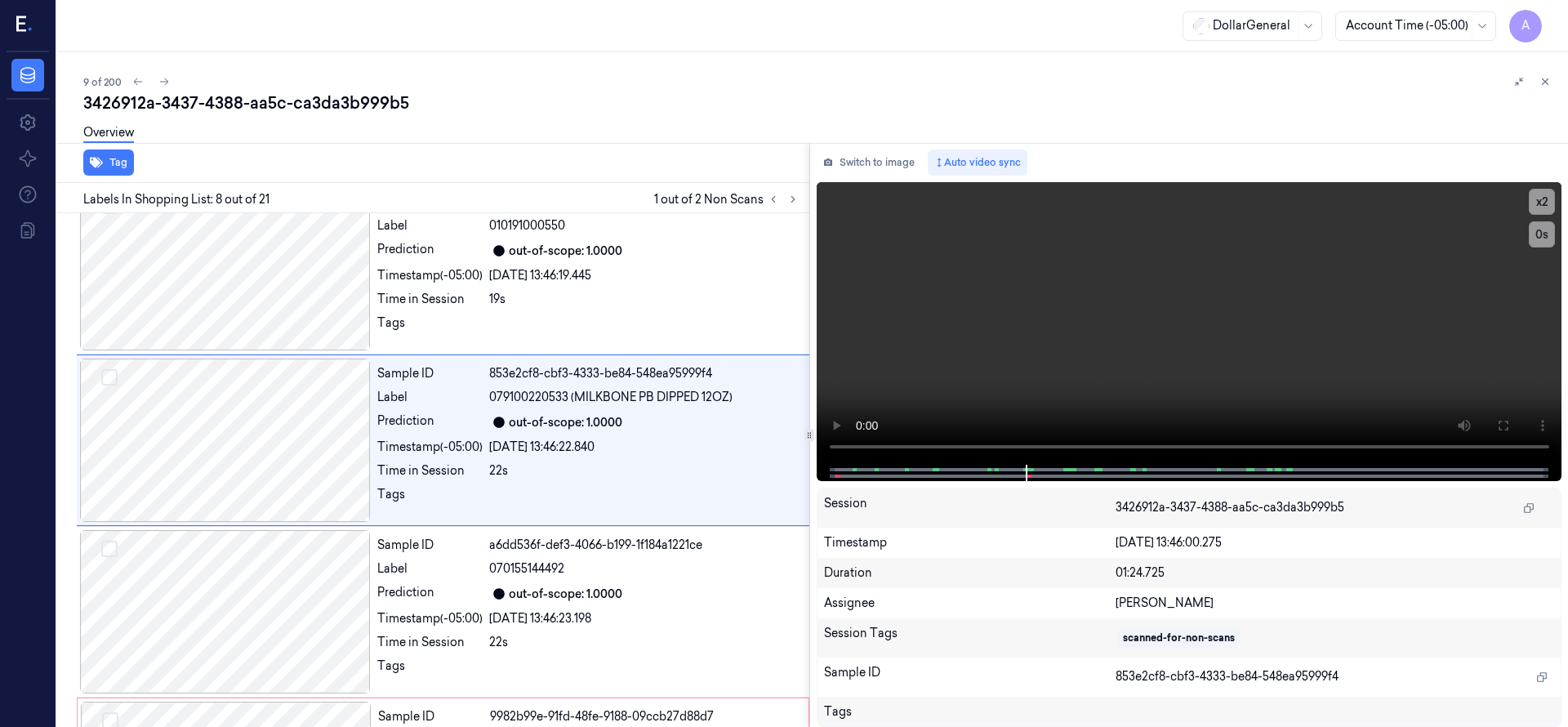
scroll to position [1029, 0]
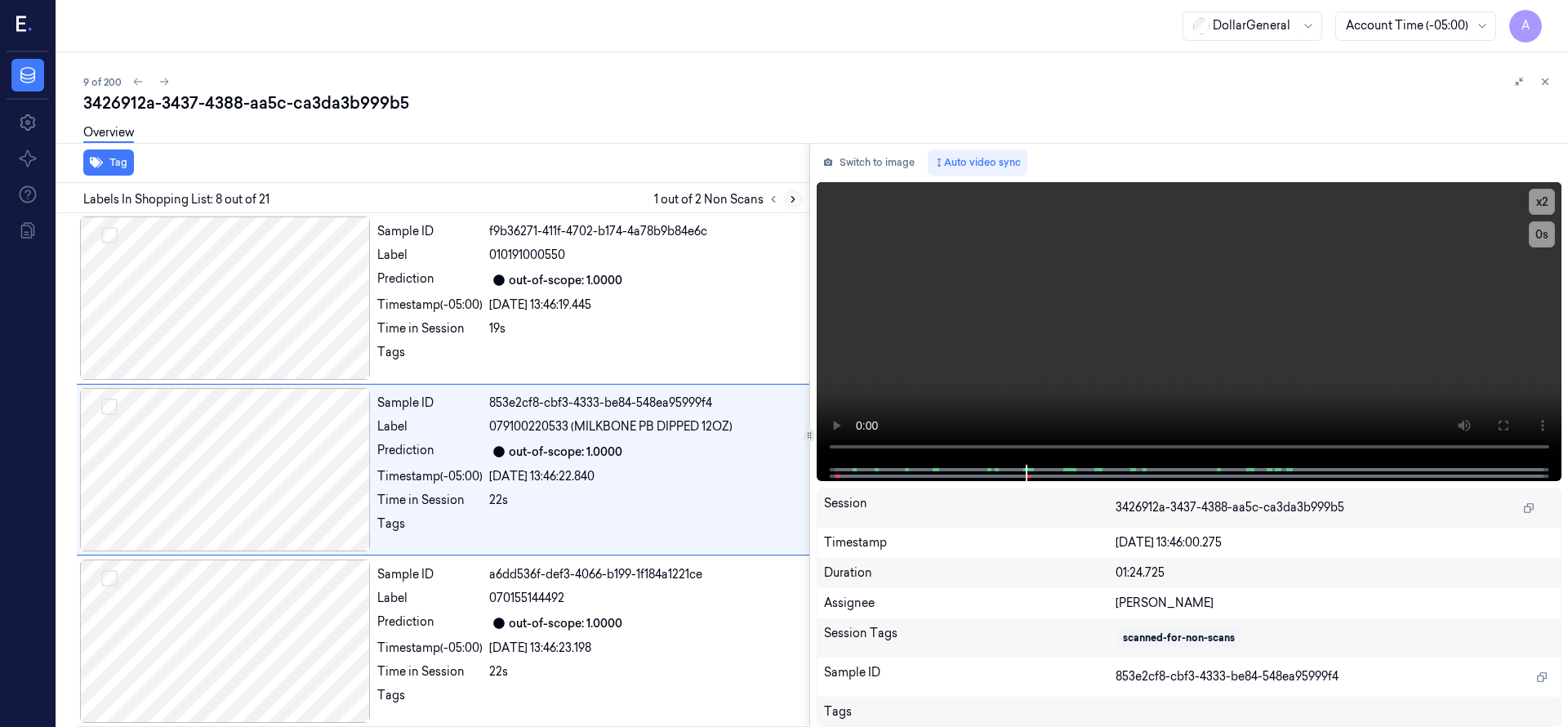
click at [794, 204] on icon at bounding box center [792, 199] width 12 height 12
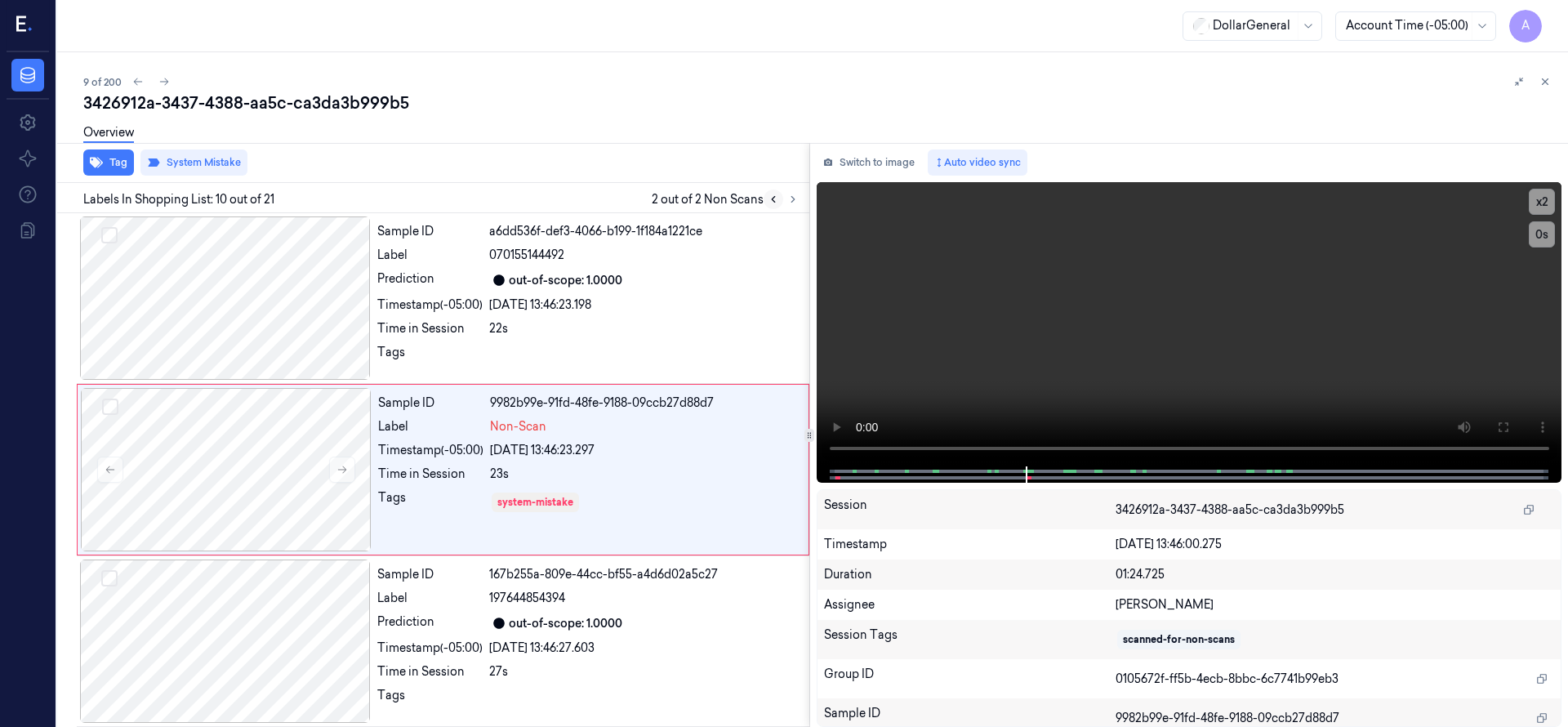
click at [776, 199] on icon at bounding box center [773, 199] width 12 height 12
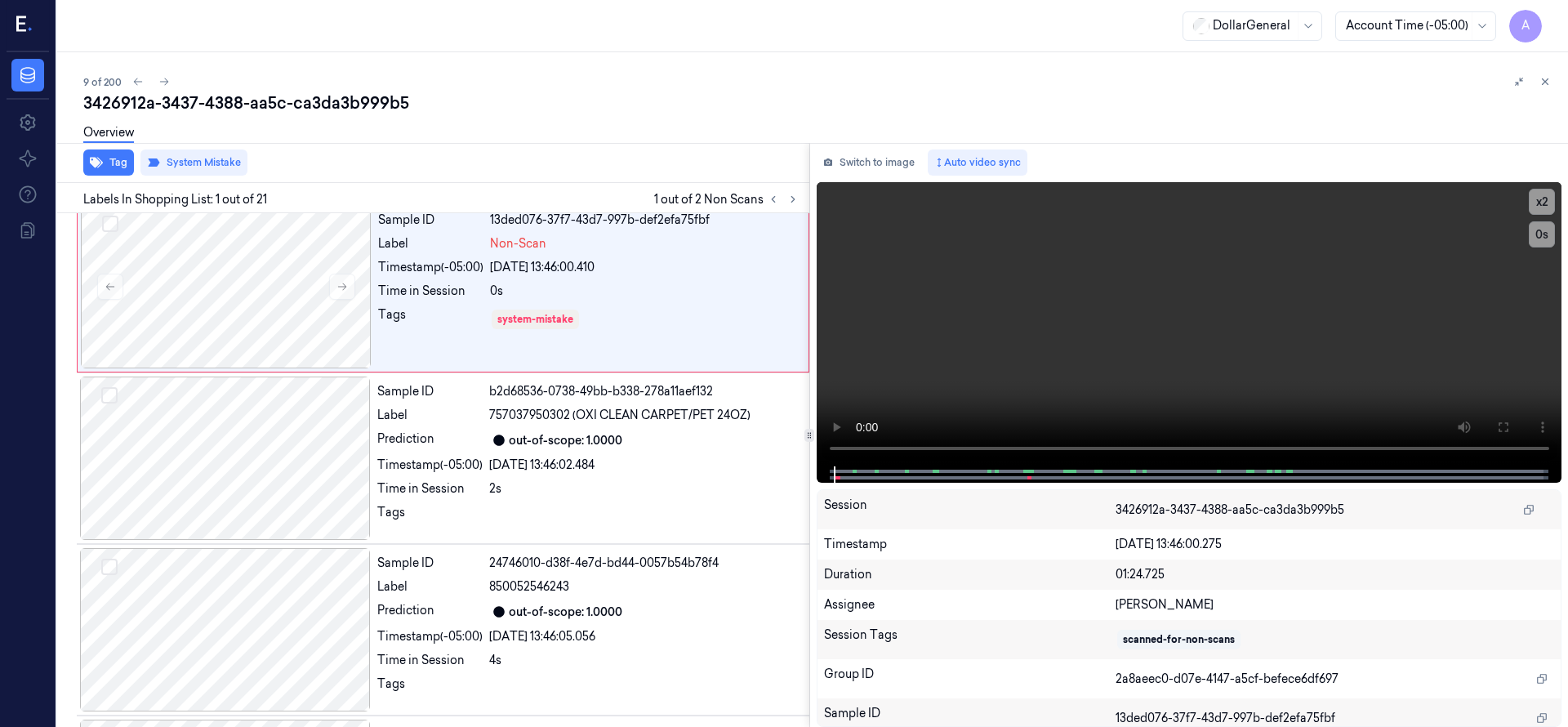
scroll to position [0, 0]
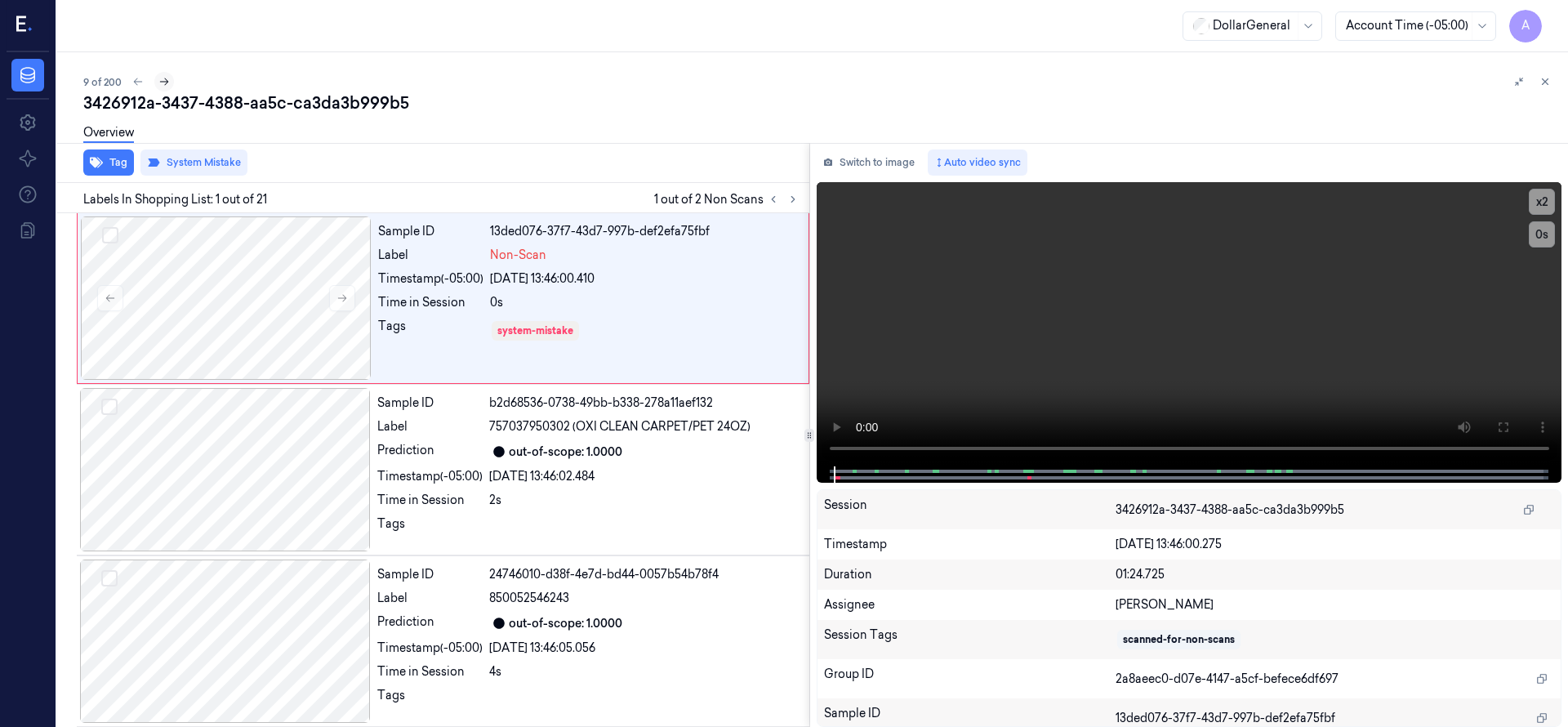
click at [162, 78] on icon at bounding box center [164, 81] width 12 height 12
click at [167, 85] on icon at bounding box center [164, 81] width 12 height 12
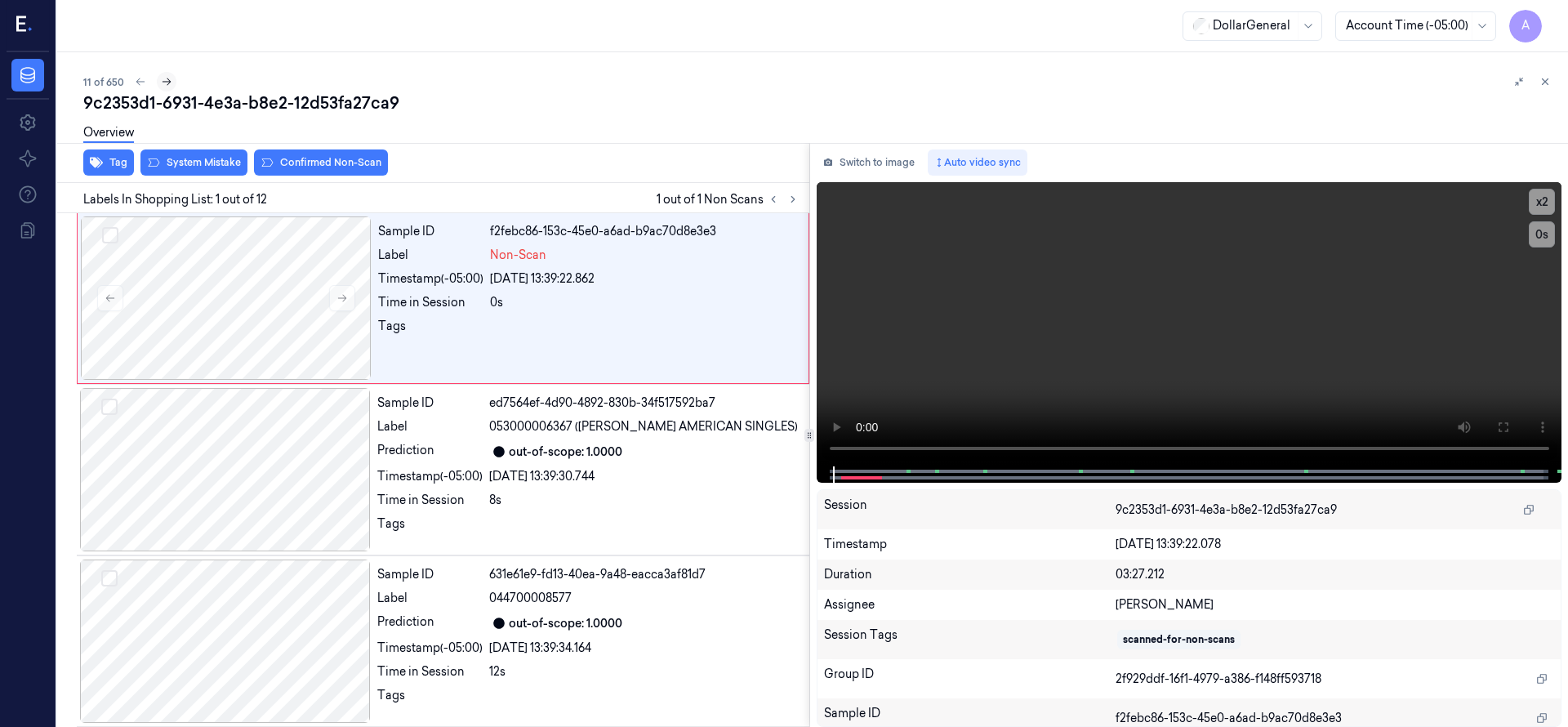
click at [139, 81] on icon at bounding box center [141, 81] width 12 height 12
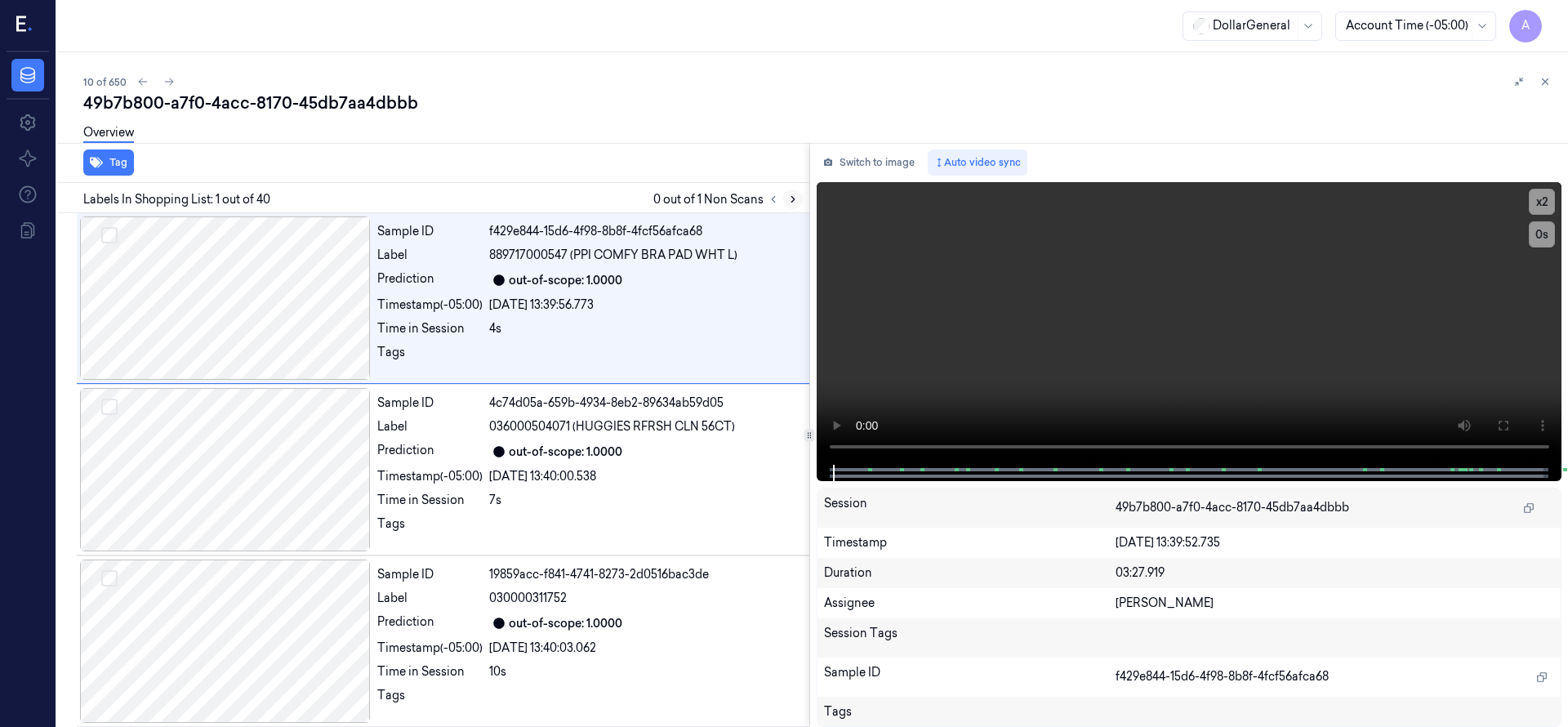
click at [791, 200] on icon at bounding box center [792, 199] width 12 height 12
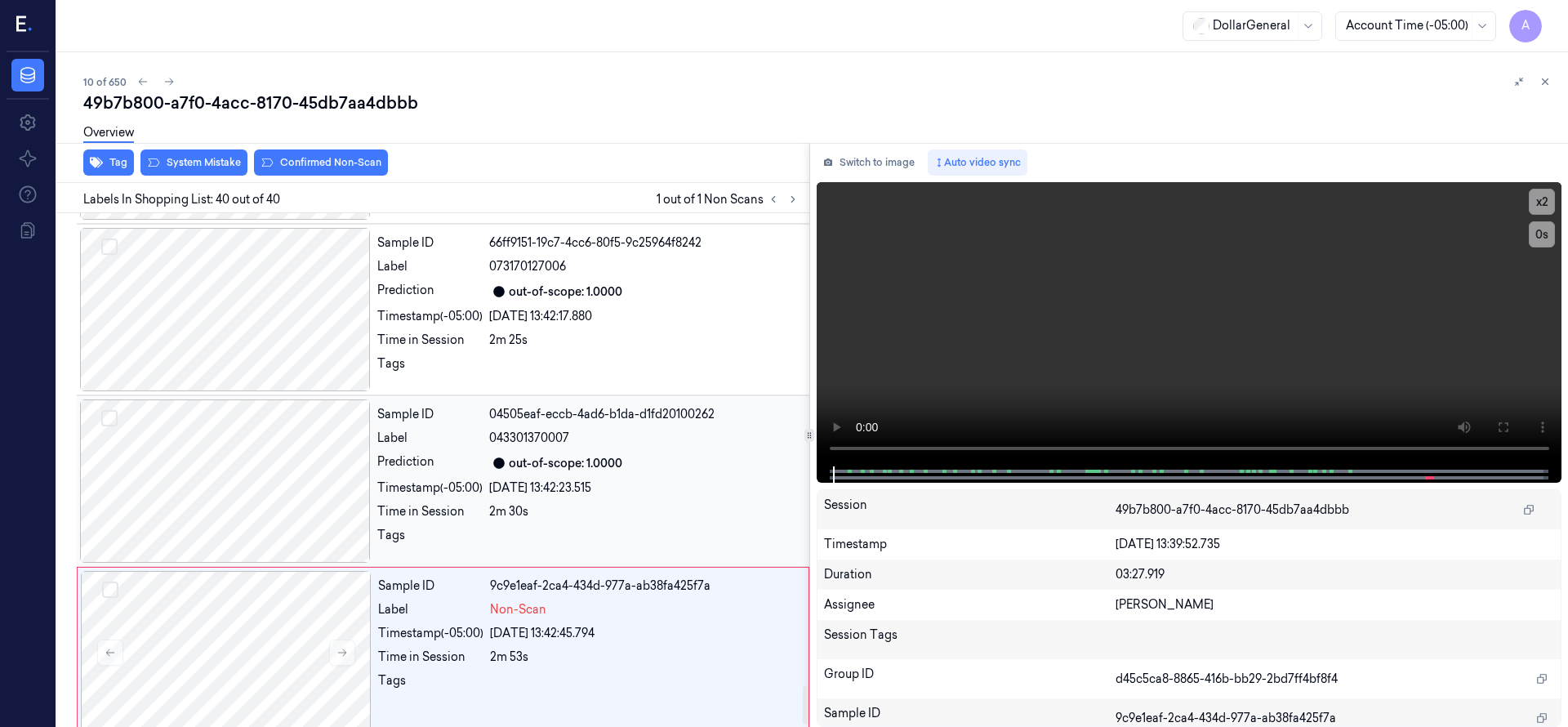
scroll to position [6354, 0]
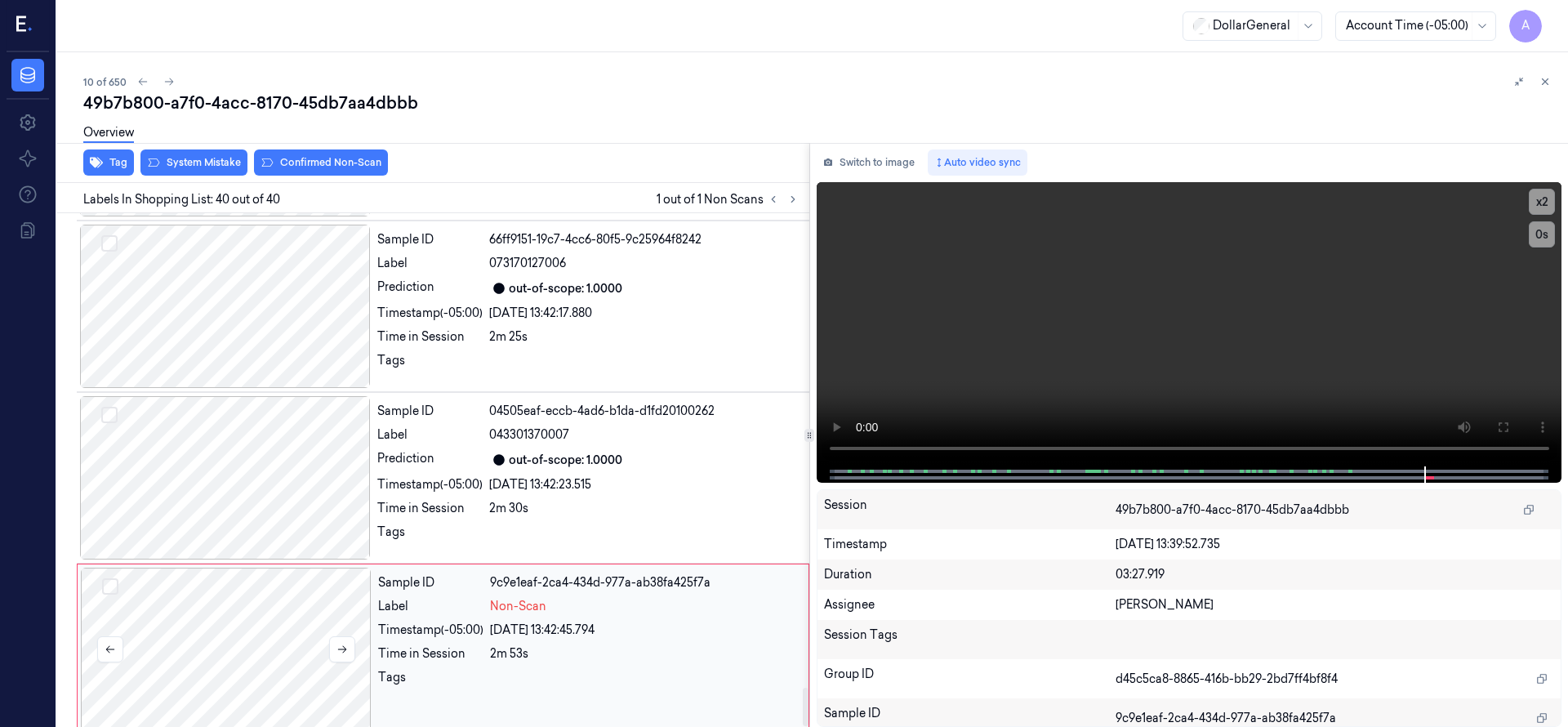
click at [267, 601] on div at bounding box center [226, 649] width 290 height 163
drag, startPoint x: 239, startPoint y: 621, endPoint x: 238, endPoint y: 576, distance: 45.0
click at [238, 621] on div at bounding box center [226, 649] width 290 height 163
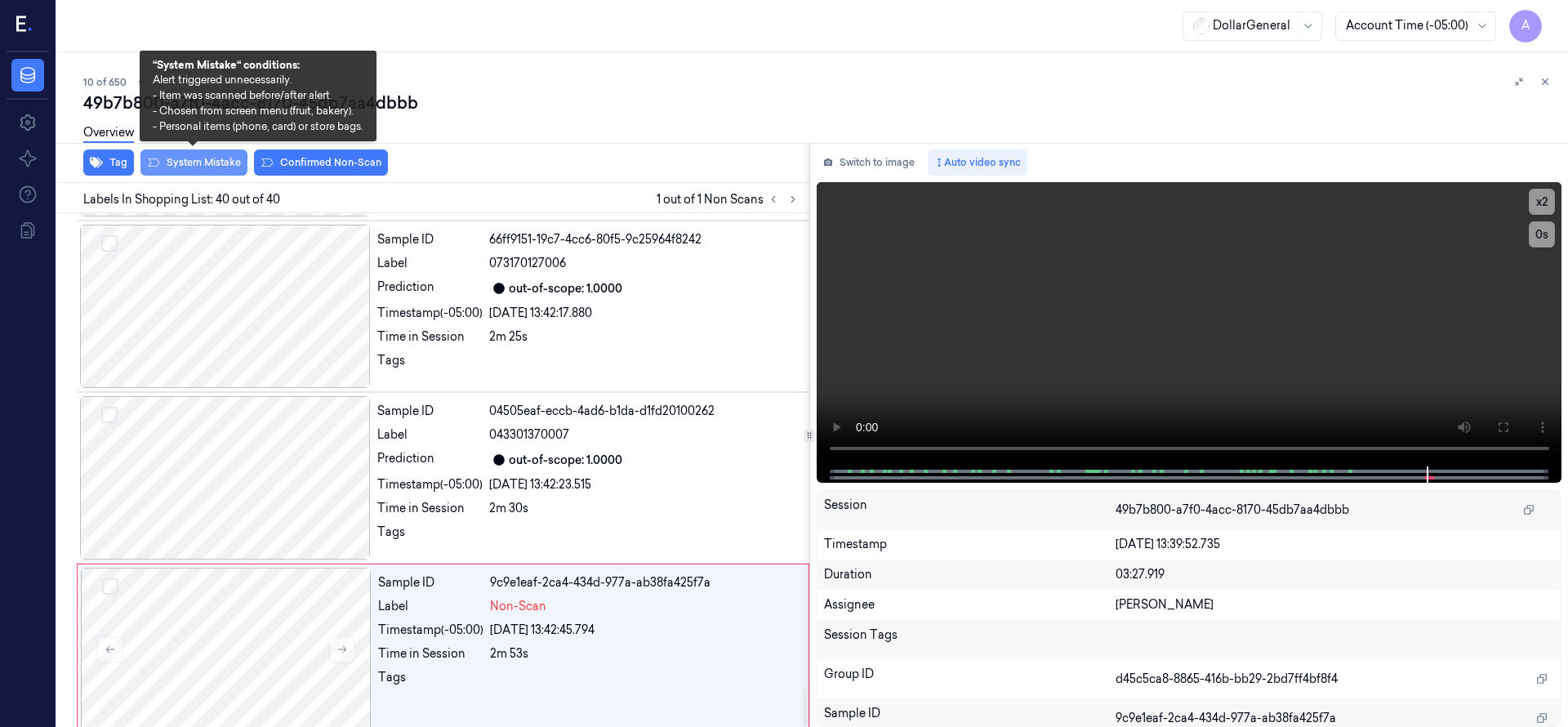
click at [214, 162] on button "System Mistake" at bounding box center [193, 163] width 107 height 26
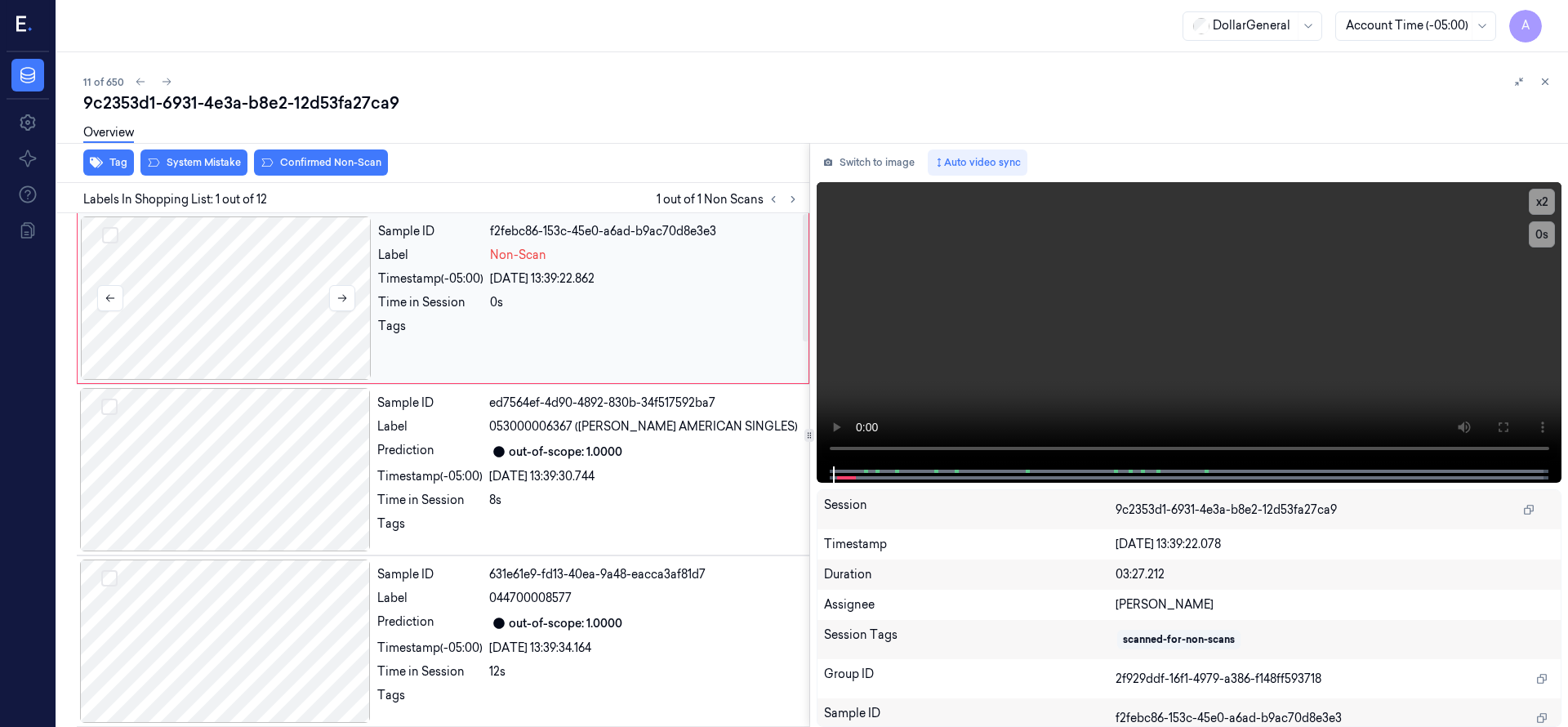
click at [174, 300] on div at bounding box center [226, 298] width 290 height 163
click at [197, 287] on div at bounding box center [226, 298] width 290 height 163
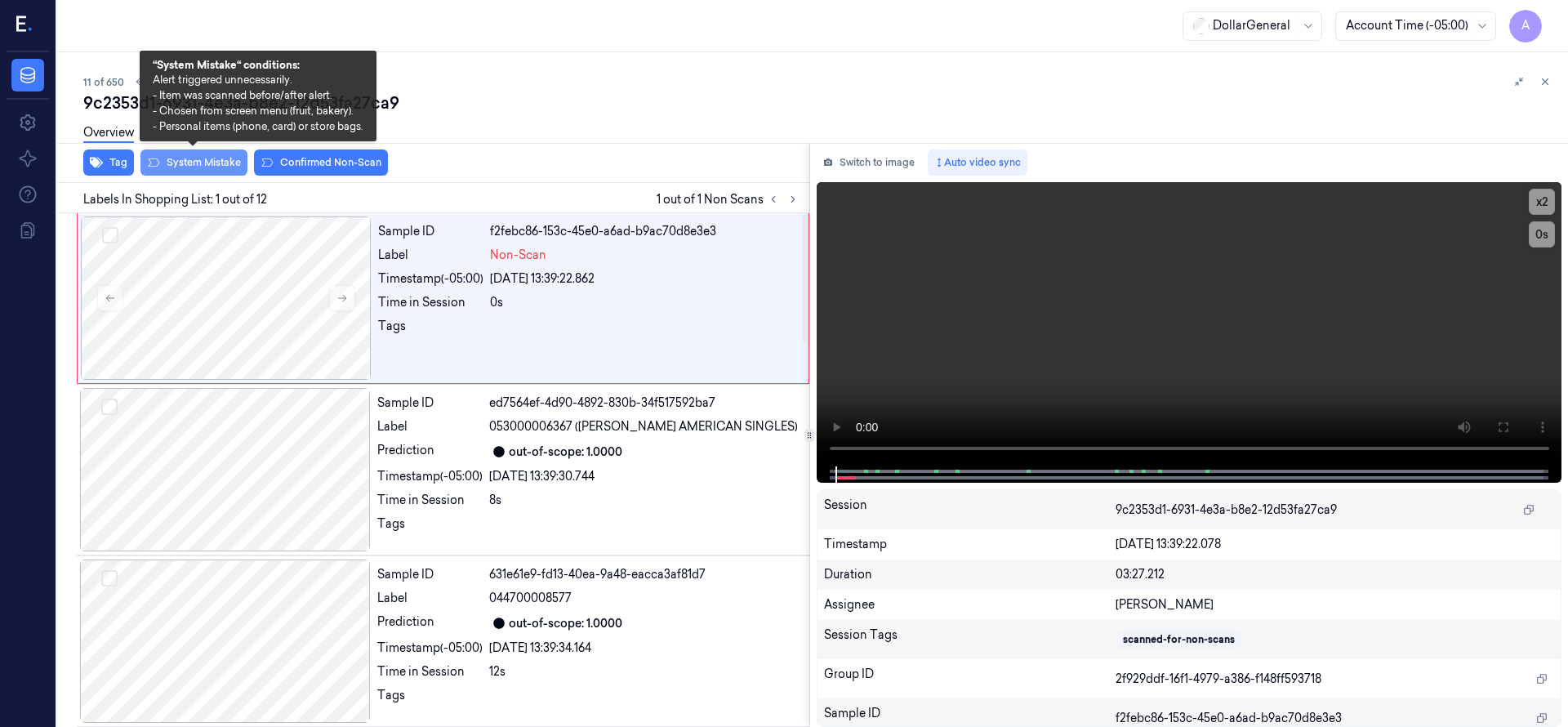
click at [191, 161] on button "System Mistake" at bounding box center [193, 163] width 107 height 26
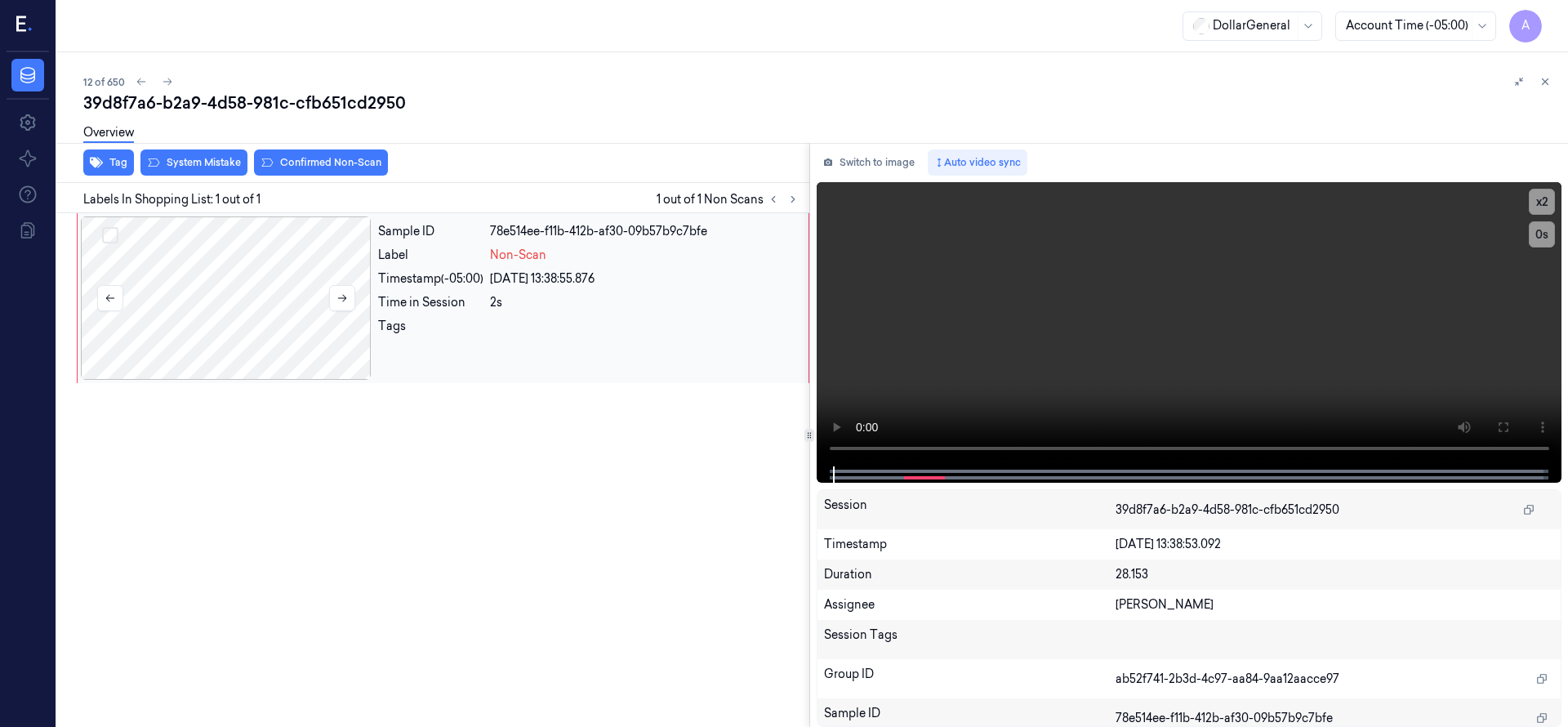
click at [248, 297] on div at bounding box center [226, 298] width 290 height 163
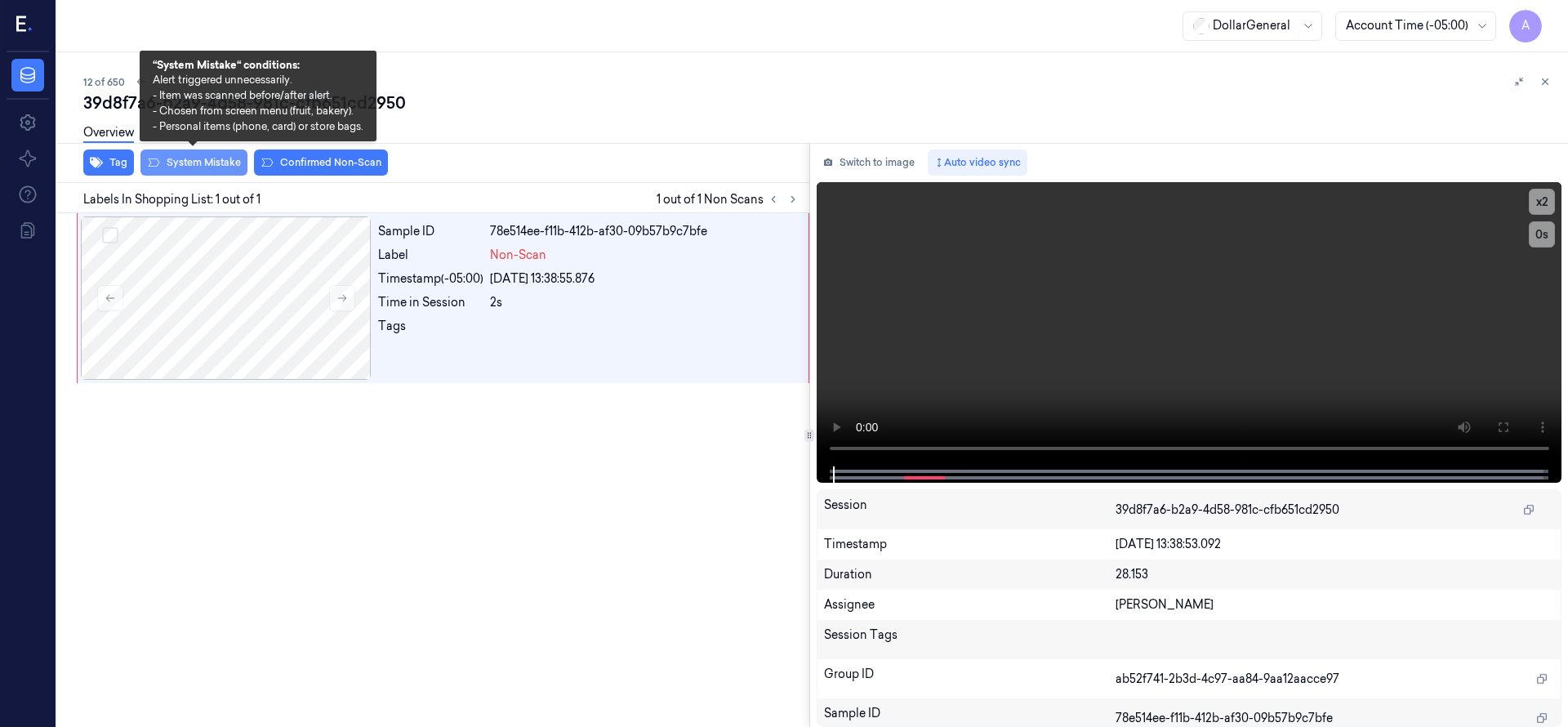
click at [228, 174] on button "System Mistake" at bounding box center [193, 163] width 107 height 26
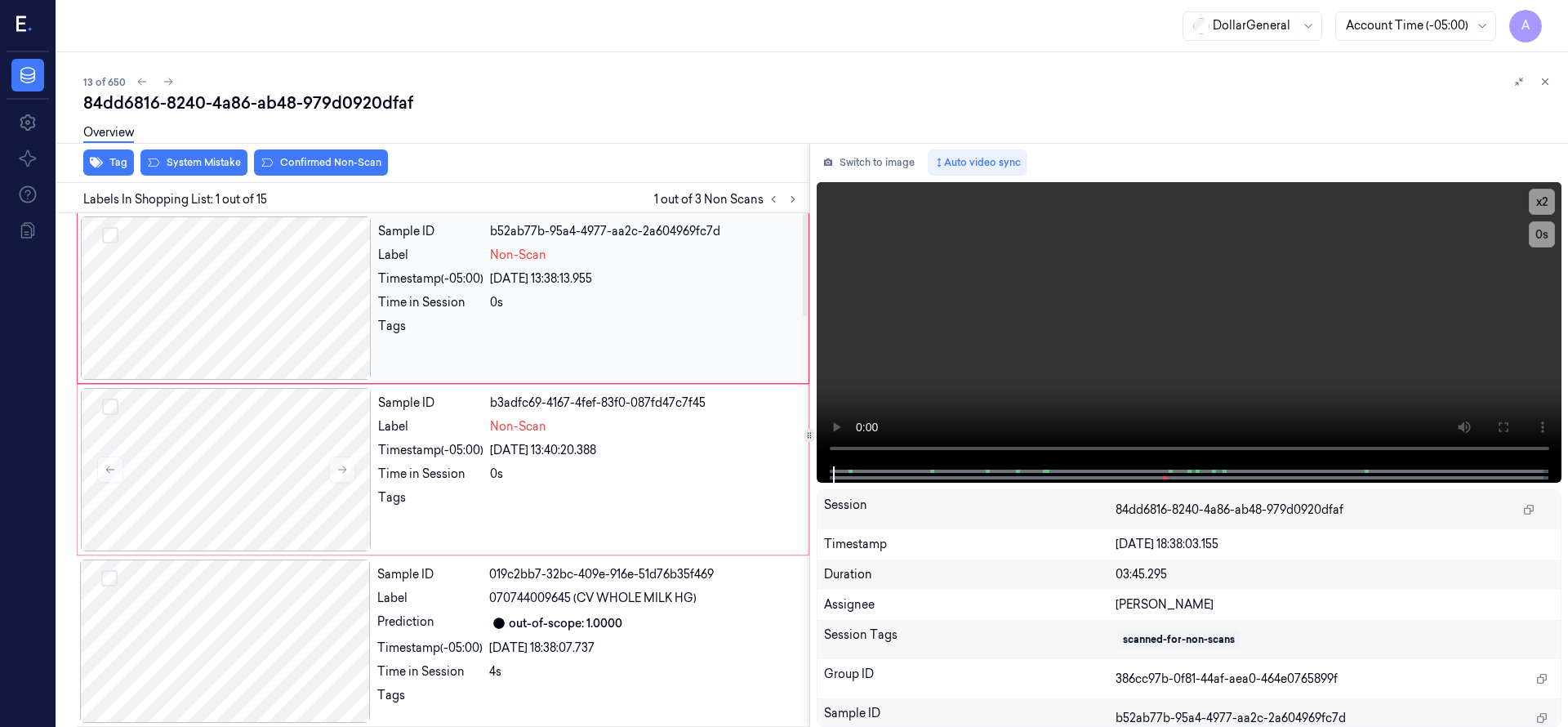
click at [233, 264] on div at bounding box center [226, 298] width 290 height 163
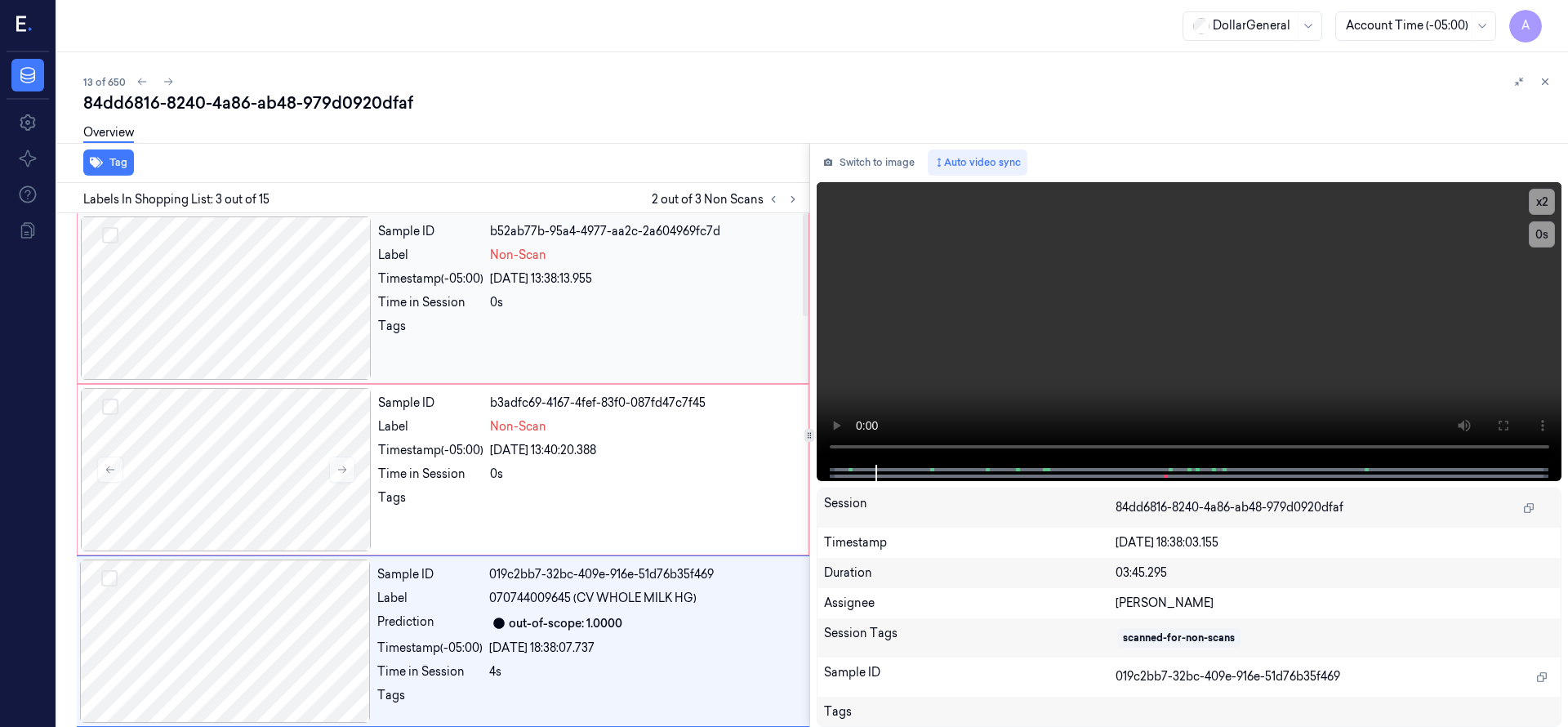
click at [109, 235] on button "Select row" at bounding box center [110, 236] width 16 height 16
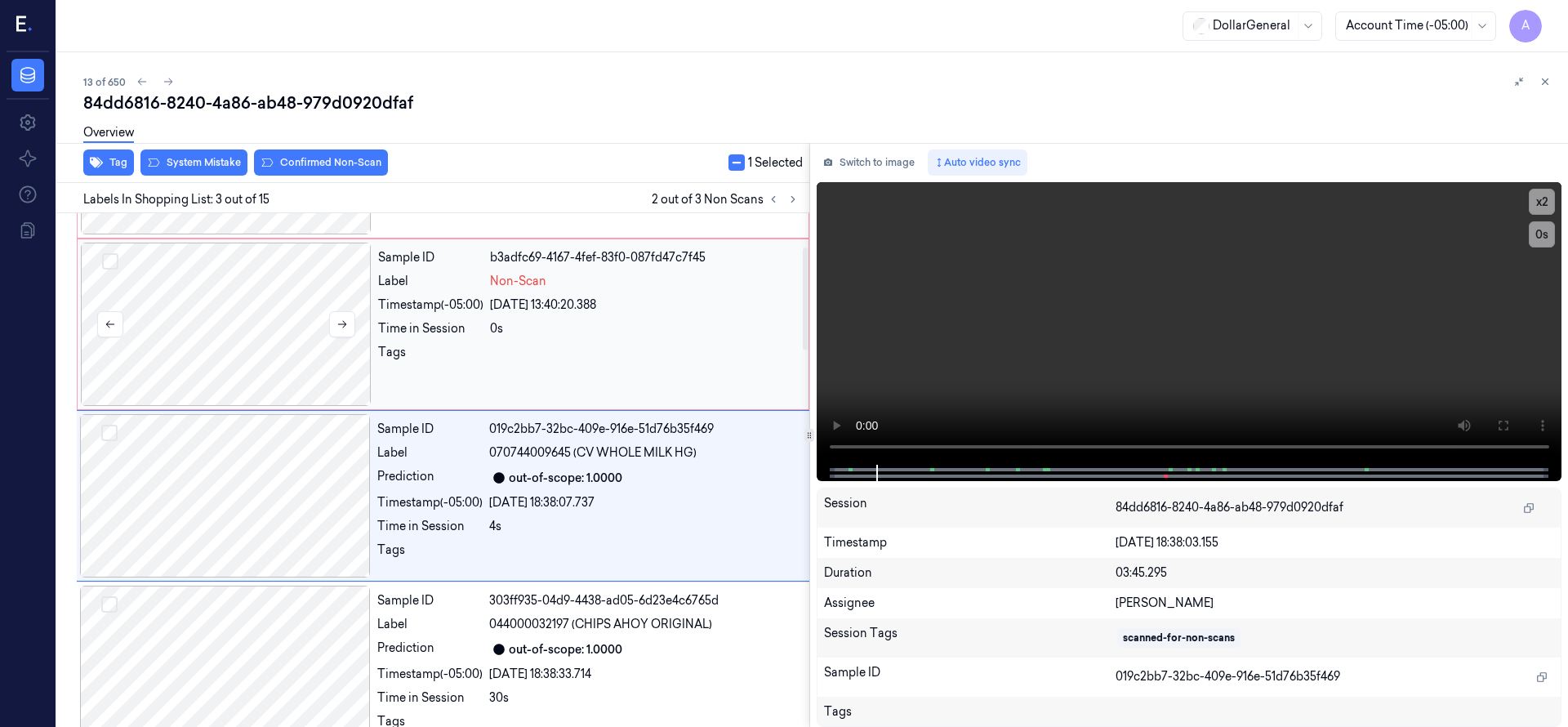
scroll to position [172, 0]
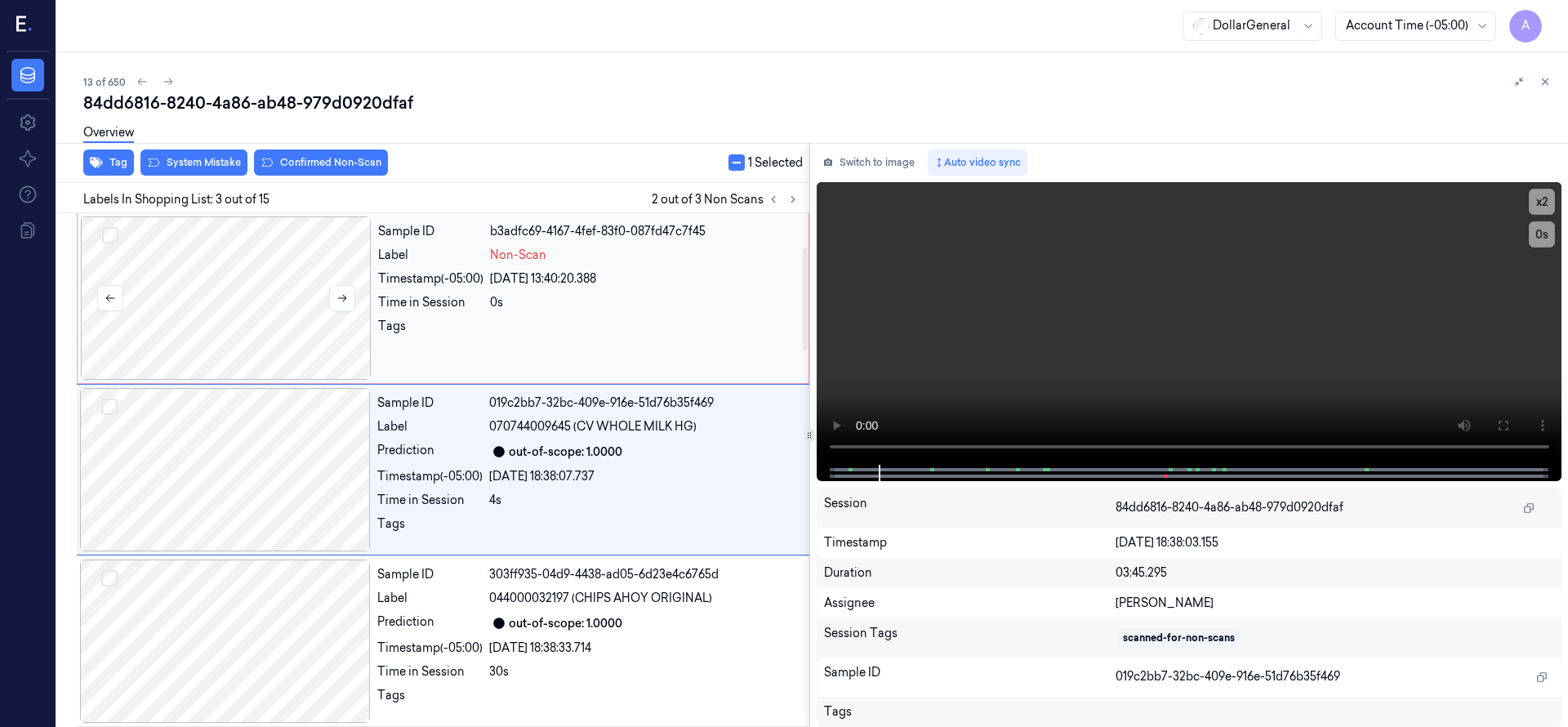
click at [108, 239] on button "Select row" at bounding box center [110, 236] width 16 height 16
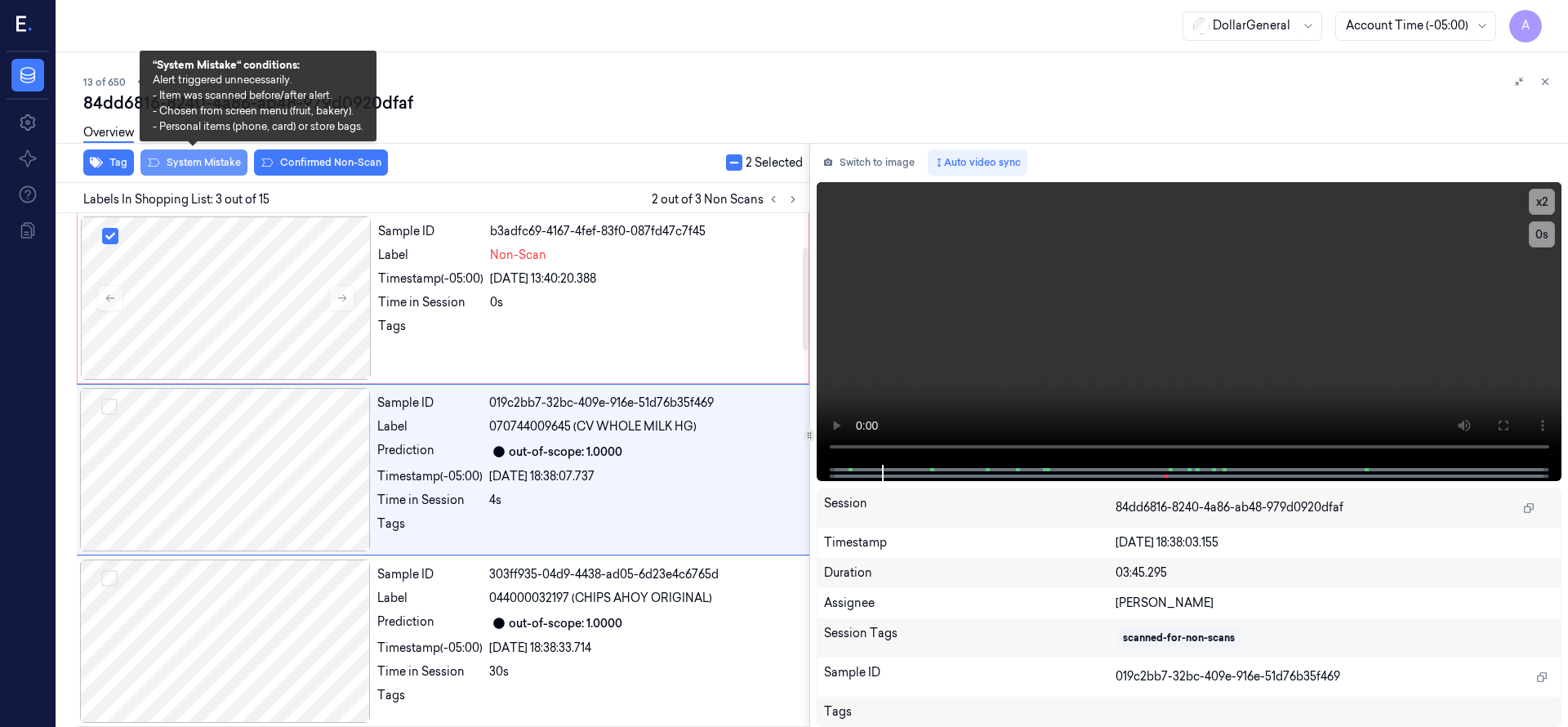
click at [198, 160] on button "System Mistake" at bounding box center [193, 163] width 107 height 26
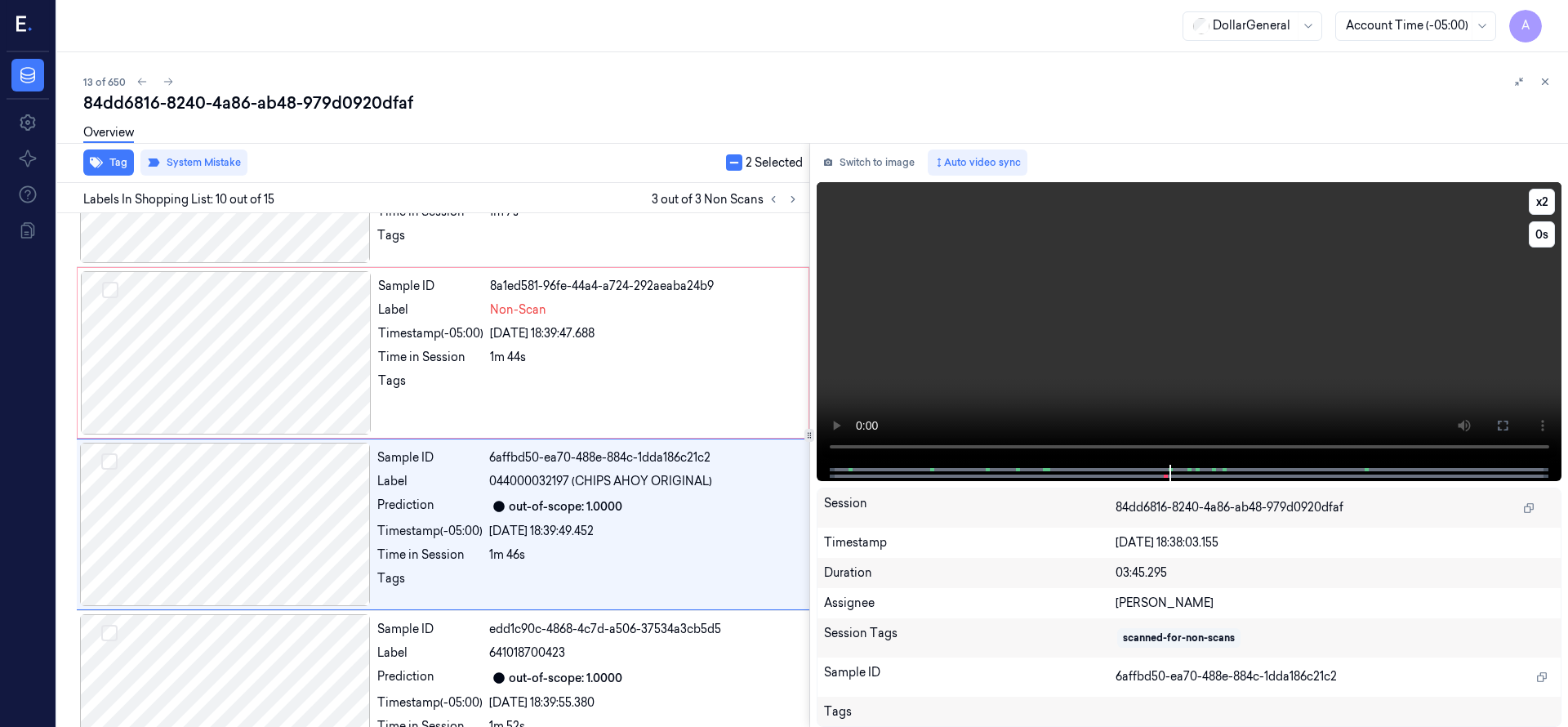
scroll to position [1373, 0]
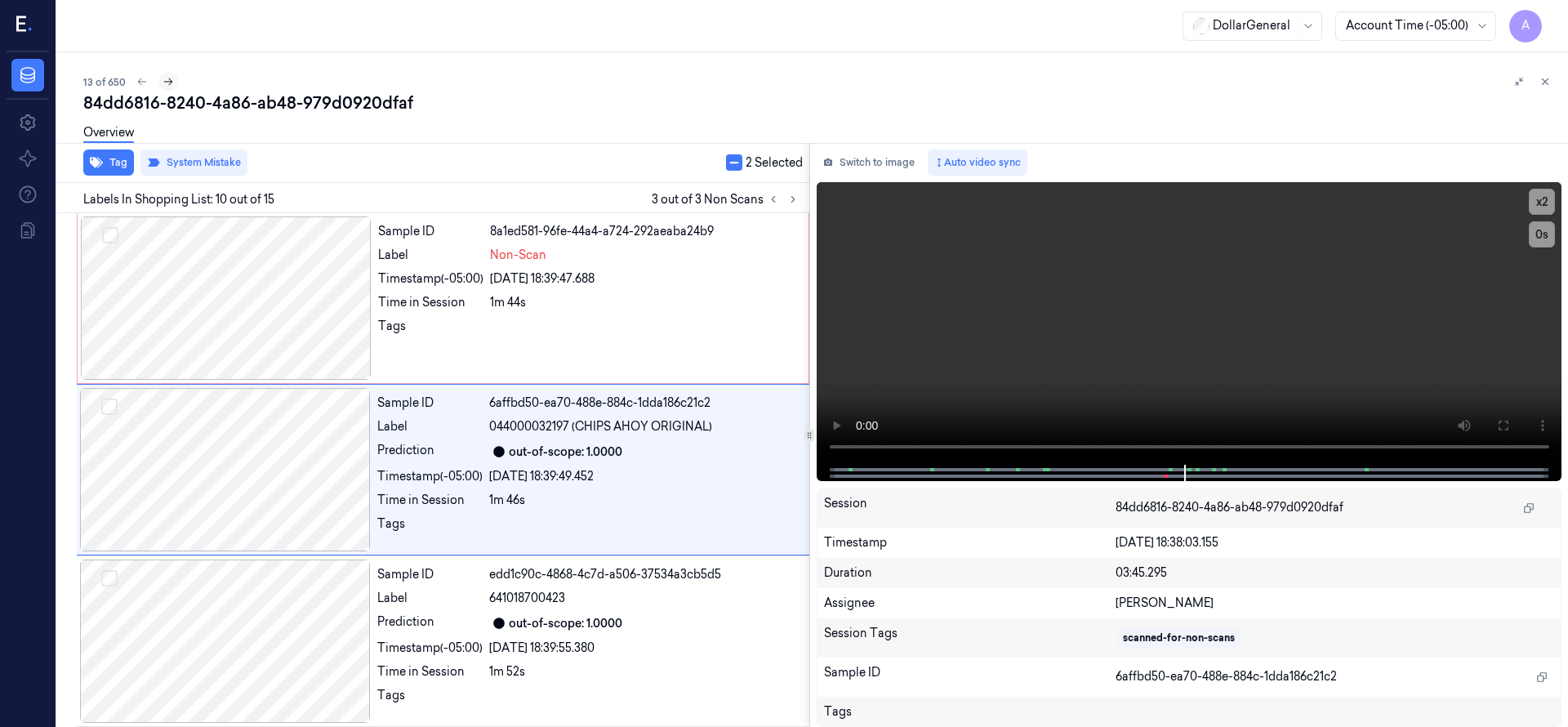
click at [170, 88] on button at bounding box center [168, 81] width 19 height 19
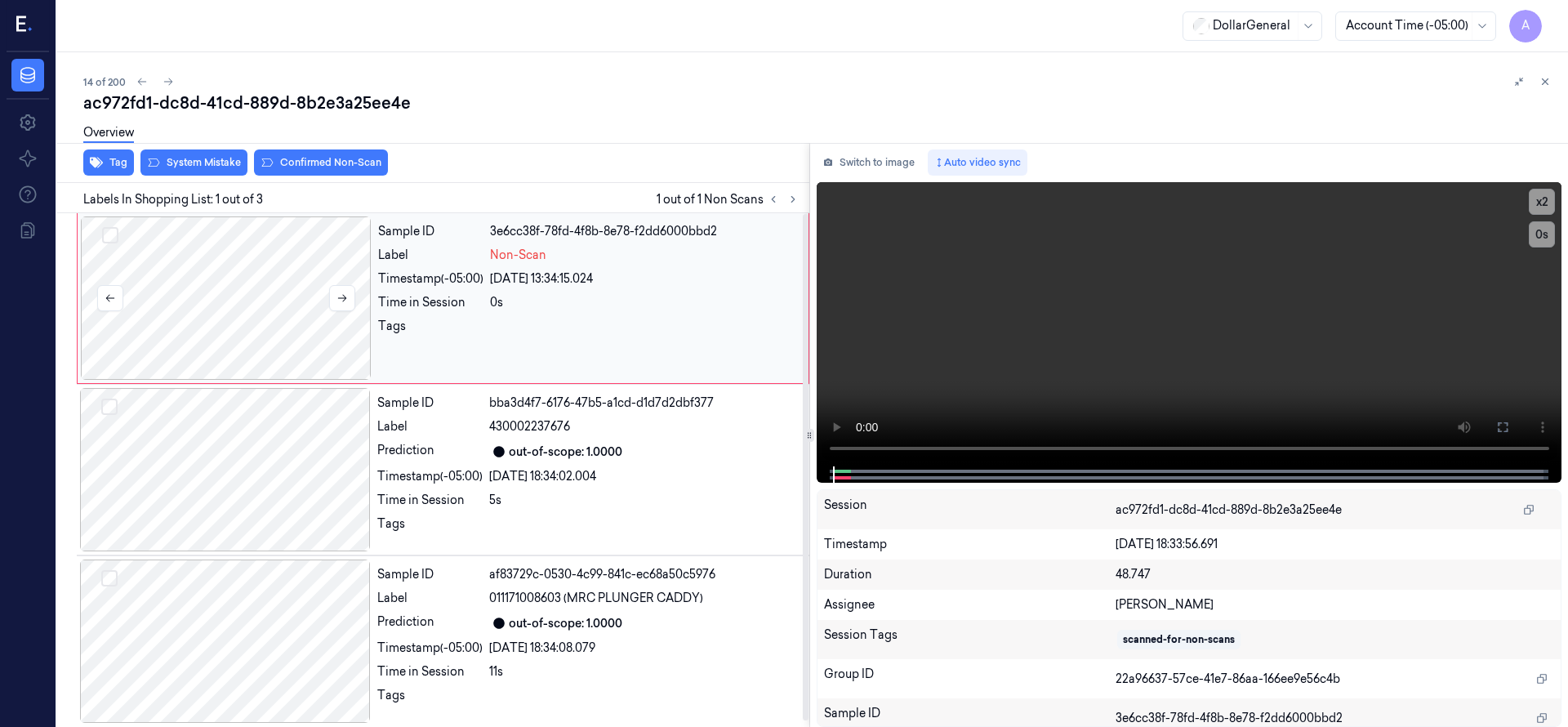
click at [212, 290] on div at bounding box center [226, 298] width 290 height 163
click at [211, 290] on div at bounding box center [226, 298] width 290 height 163
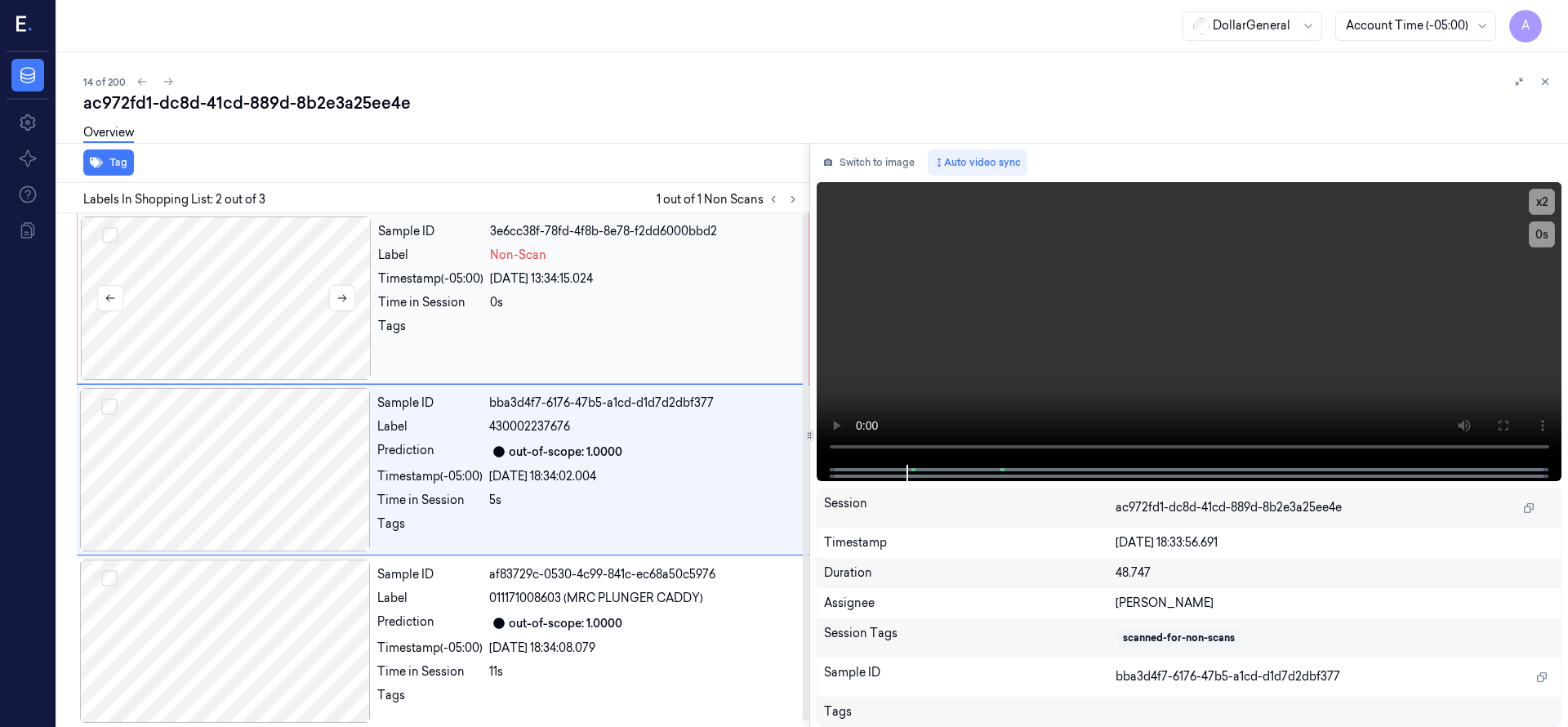
click at [252, 318] on div at bounding box center [226, 298] width 290 height 163
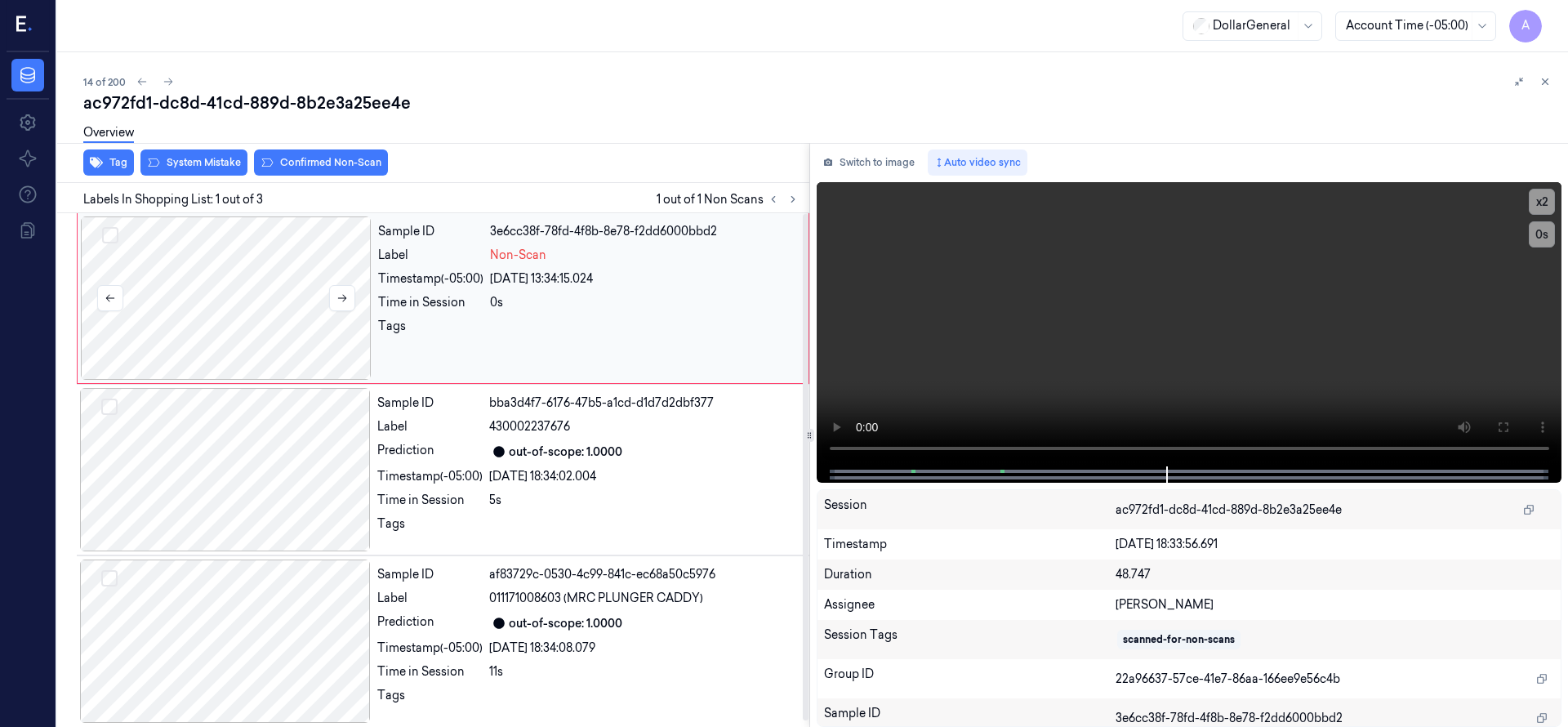
click at [222, 287] on div at bounding box center [226, 298] width 290 height 163
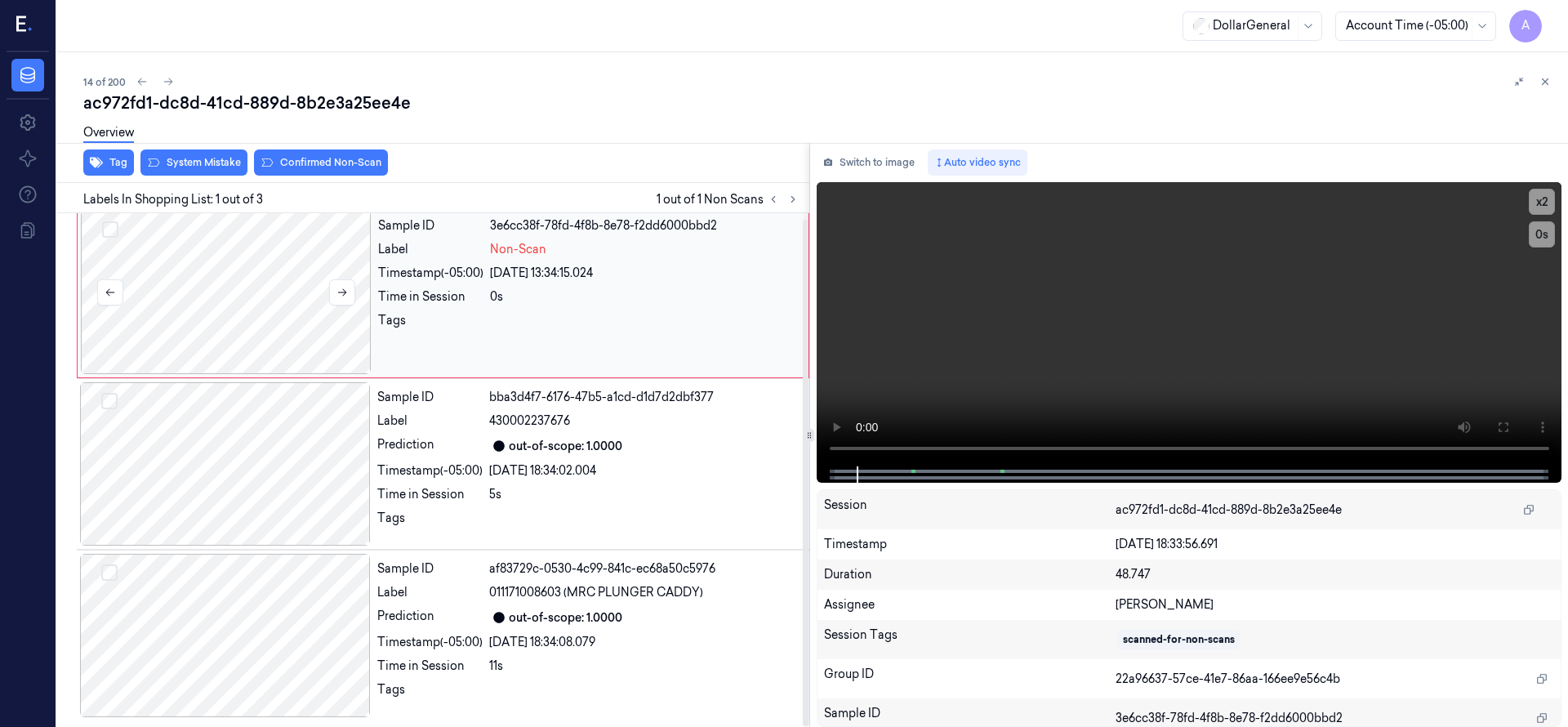
click at [193, 264] on div at bounding box center [226, 292] width 290 height 163
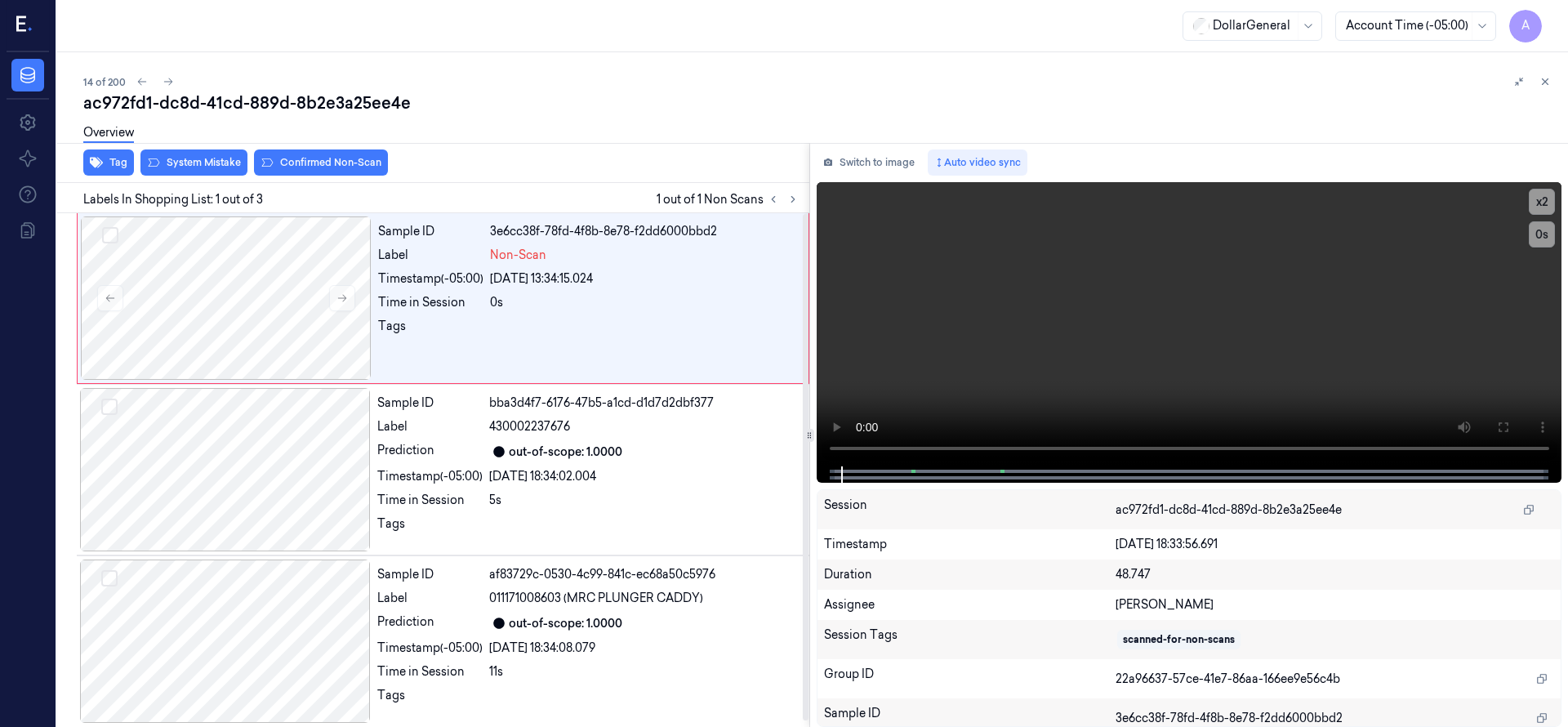
click at [177, 176] on div "Tag System Mistake Confirmed Non-Scan" at bounding box center [429, 163] width 758 height 40
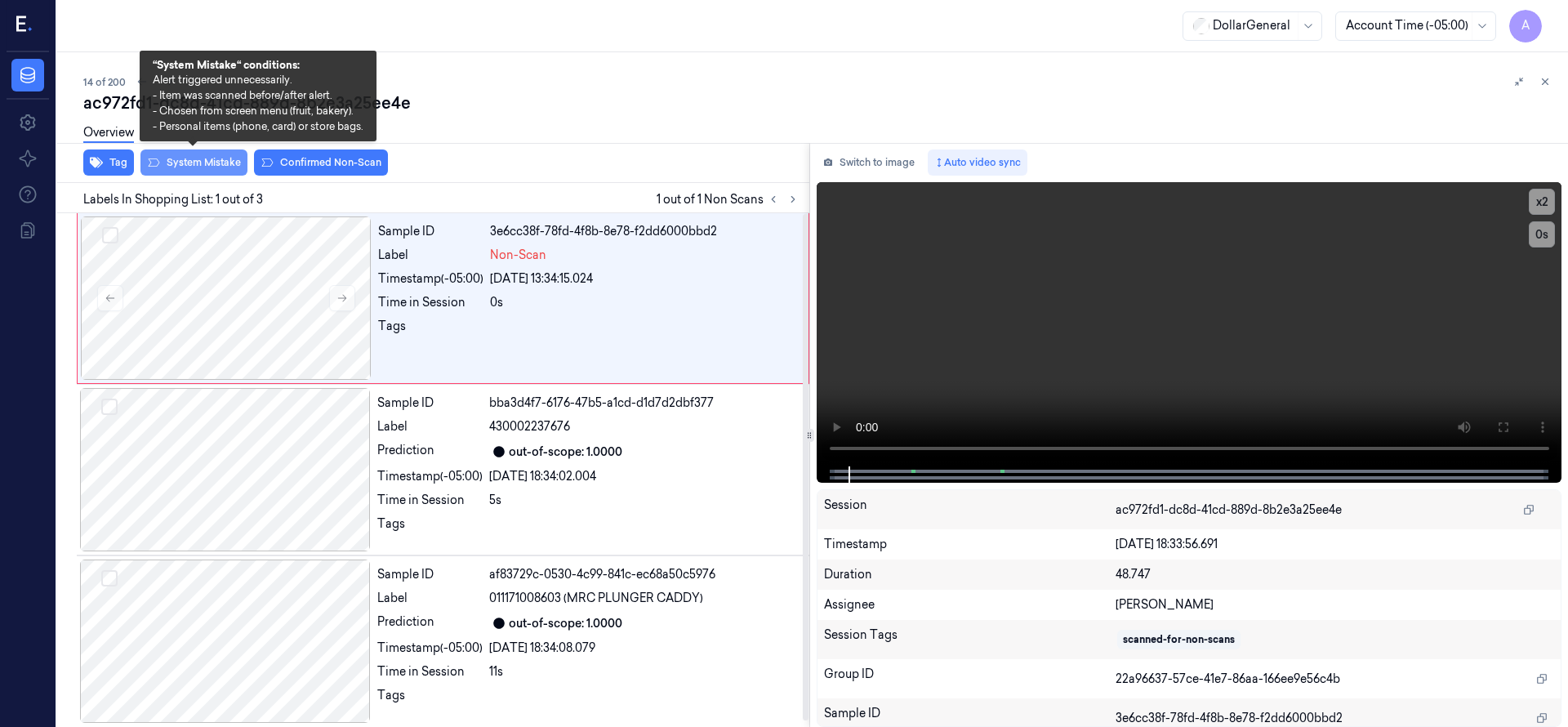
click at [183, 169] on button "System Mistake" at bounding box center [193, 163] width 107 height 26
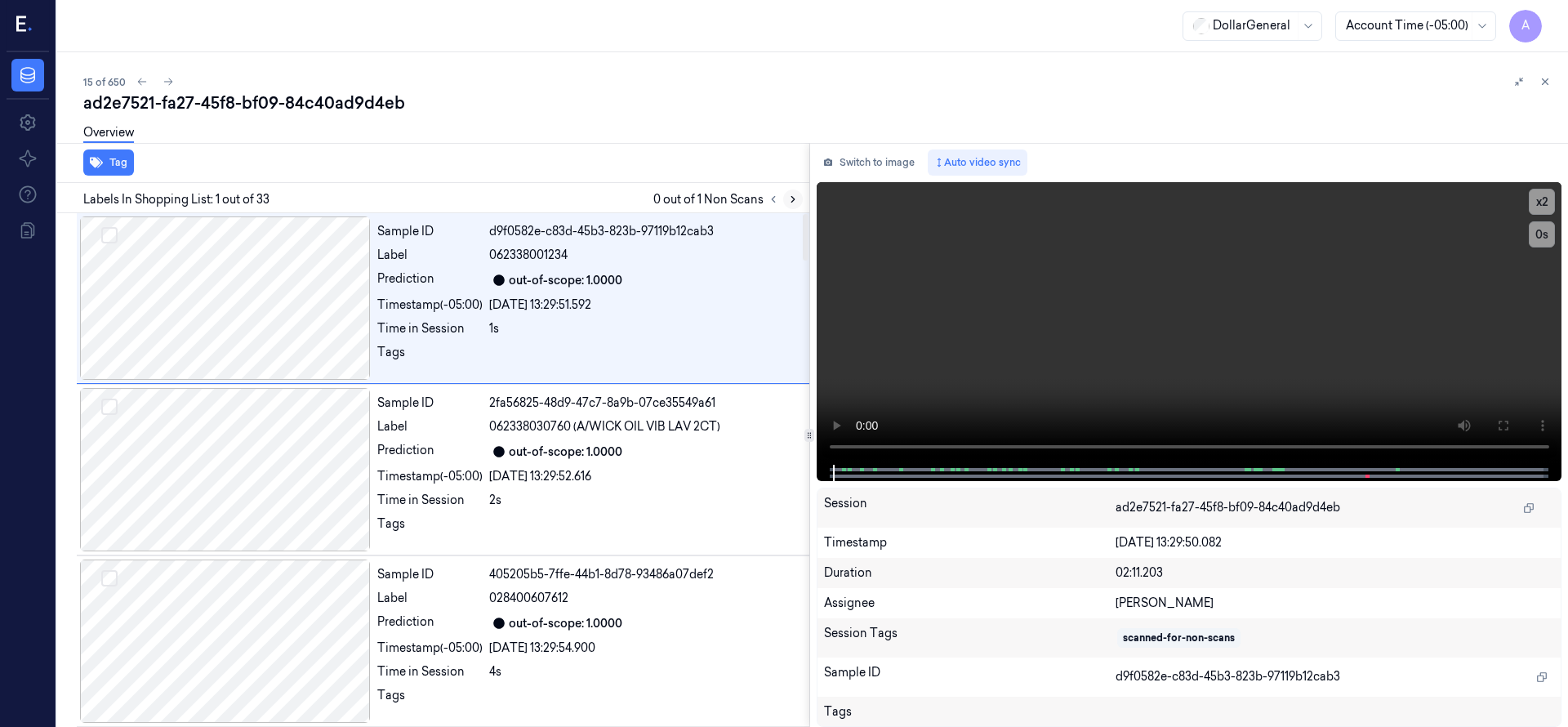
click at [794, 196] on icon at bounding box center [792, 199] width 12 height 12
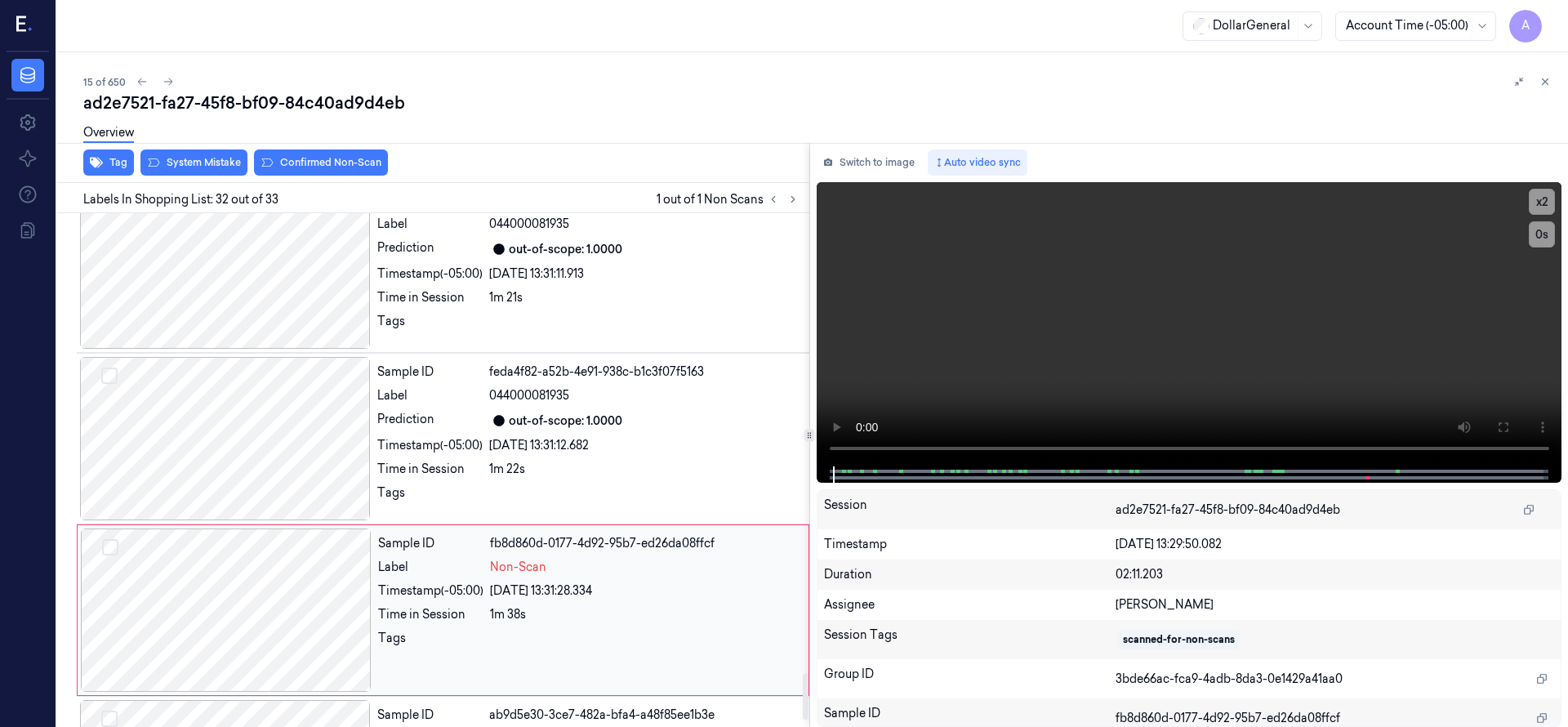
scroll to position [5147, 0]
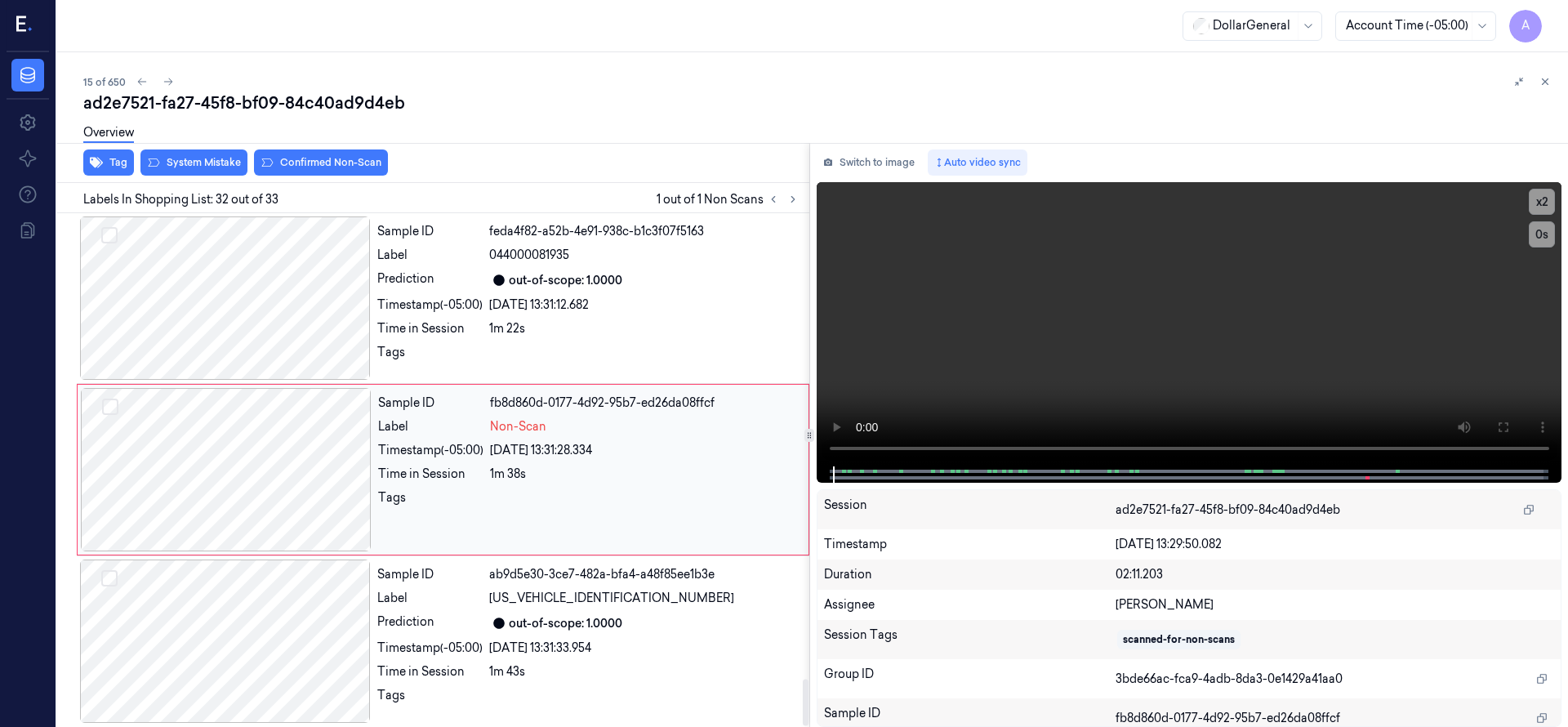
click at [283, 437] on div at bounding box center [226, 469] width 290 height 163
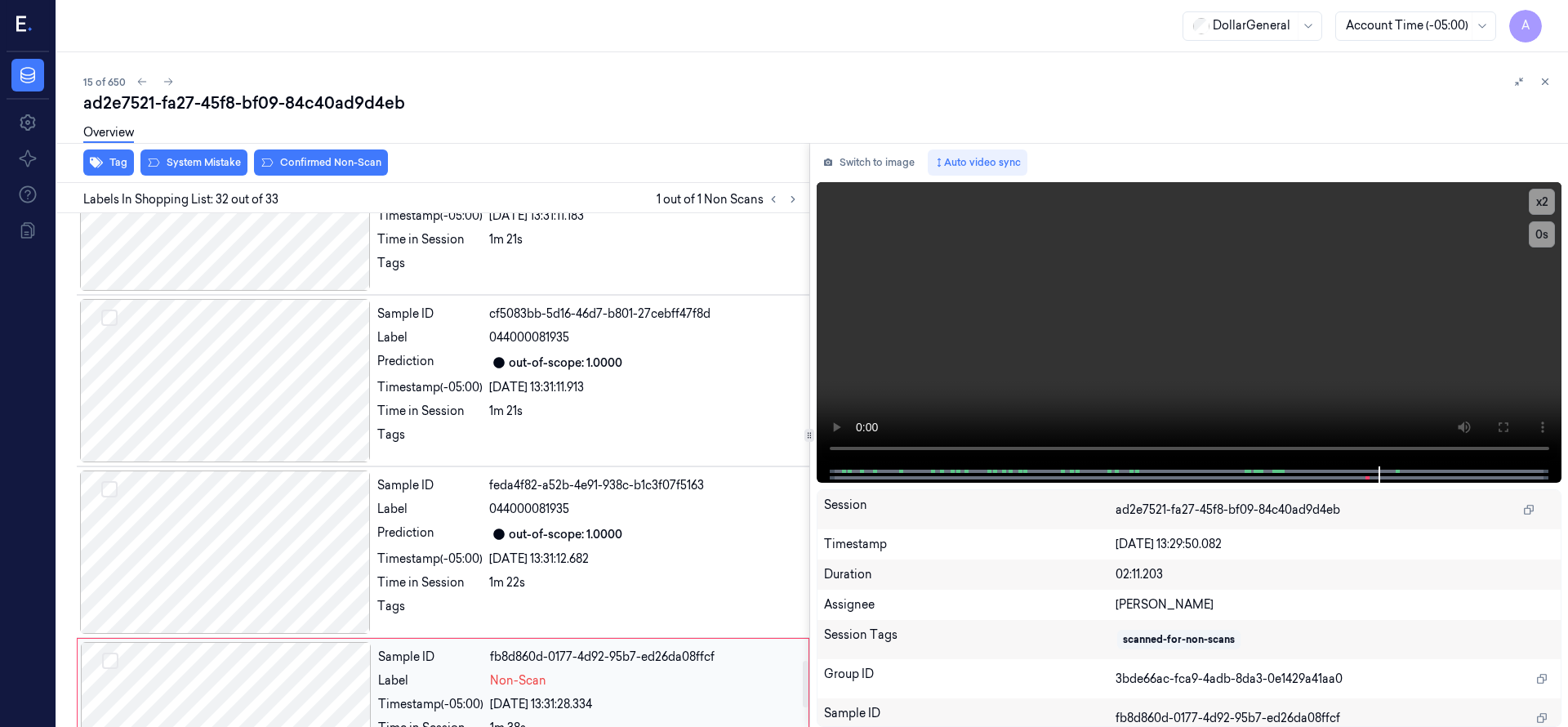
scroll to position [4943, 0]
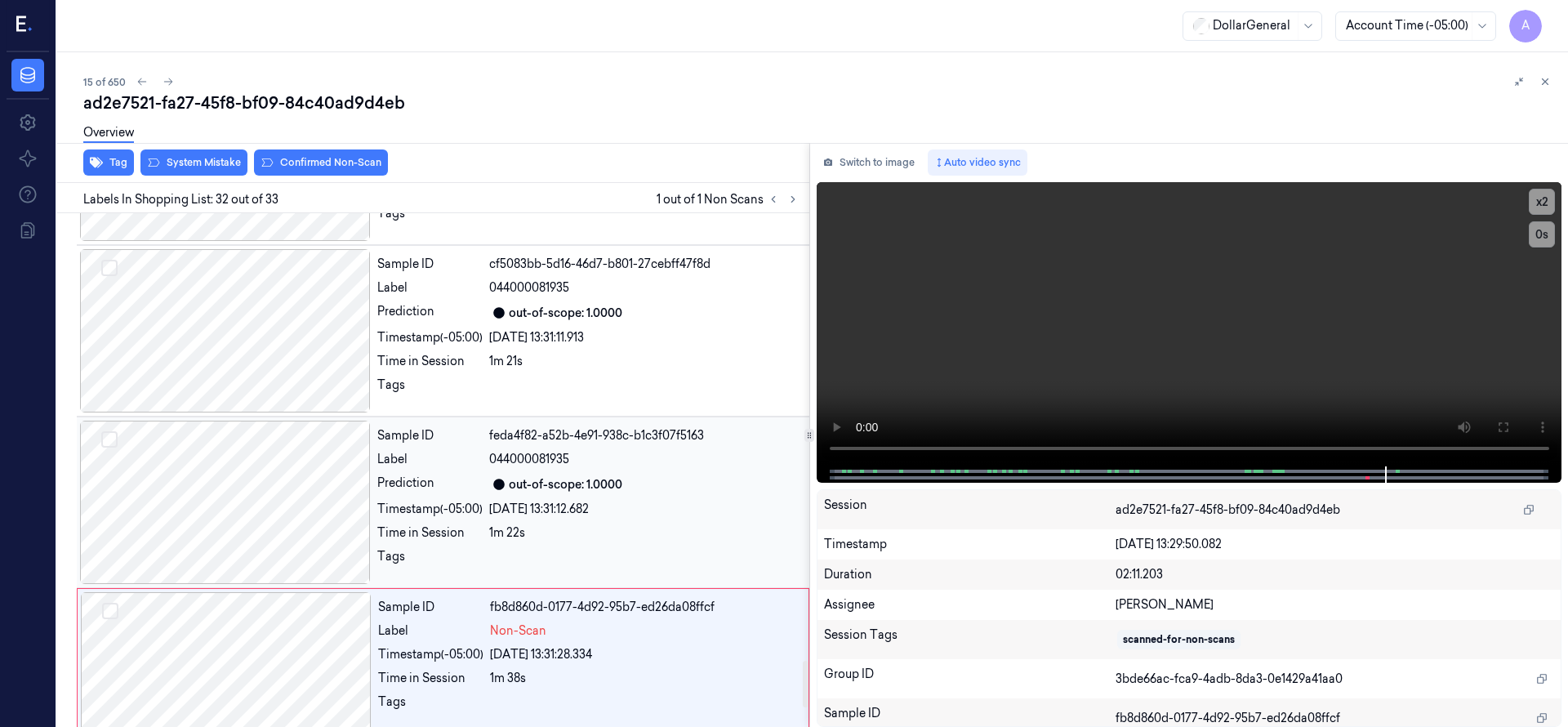
click at [318, 585] on div "Sample ID feda4f82-a52b-4e91-938c-b1c3f07f5163 Label 044000081935 Prediction ou…" at bounding box center [443, 502] width 732 height 172
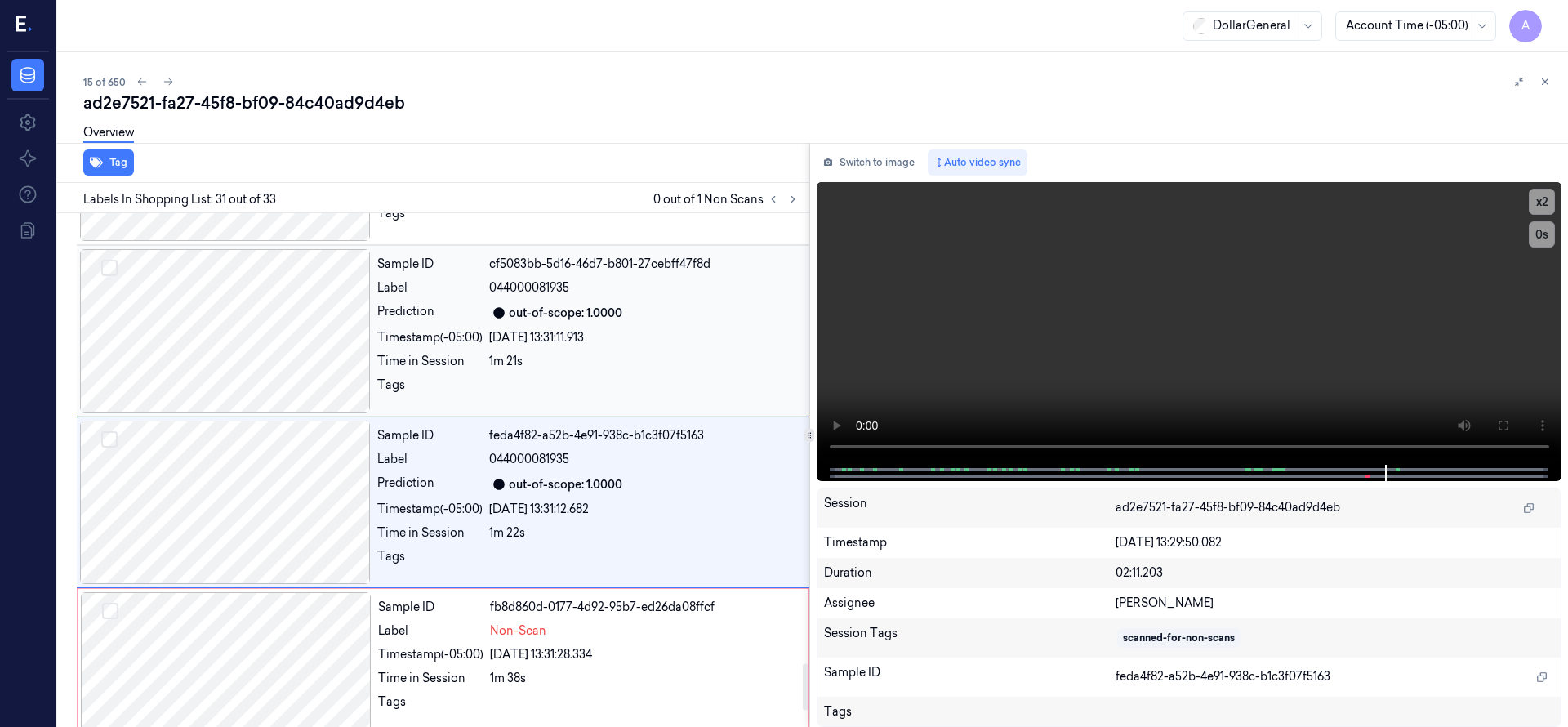
scroll to position [4976, 0]
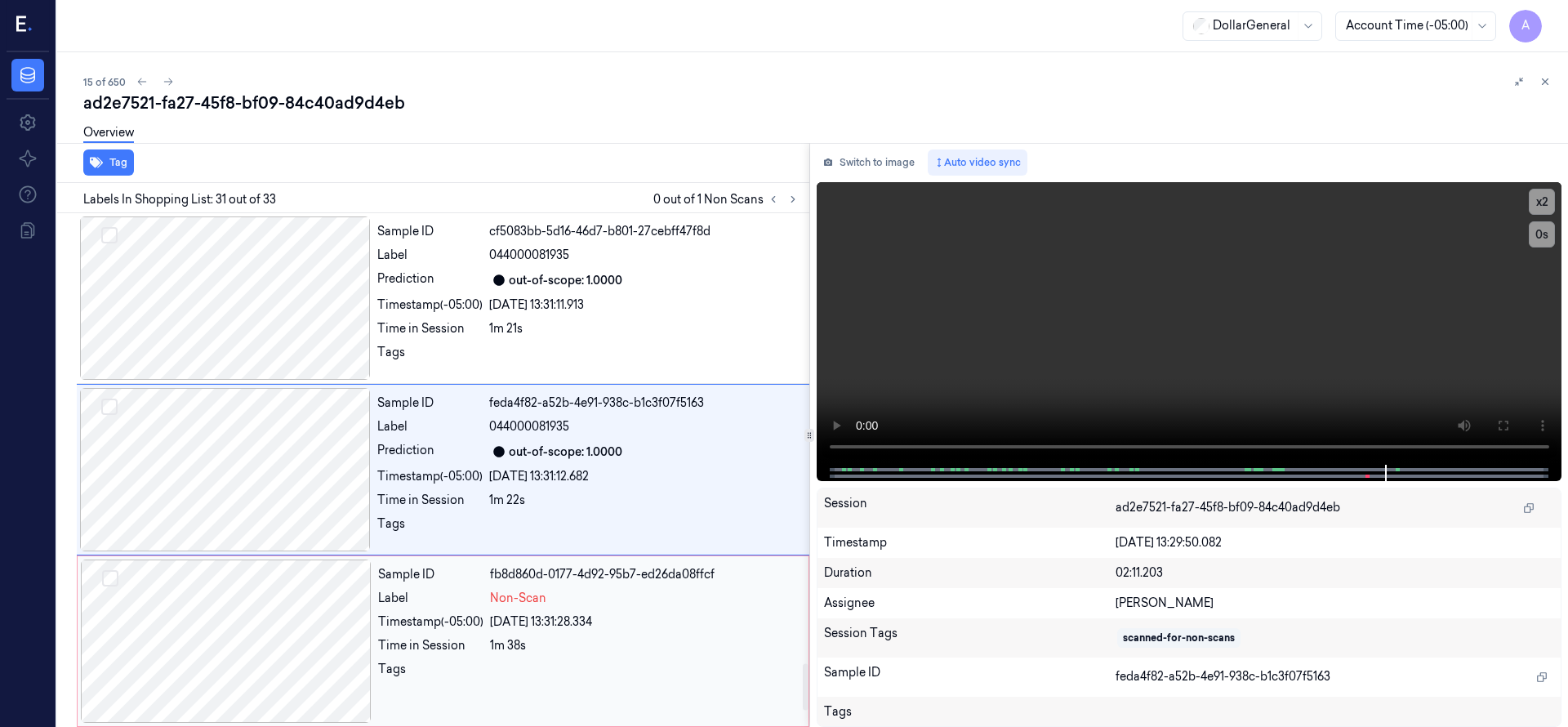
click at [291, 591] on div at bounding box center [226, 641] width 290 height 163
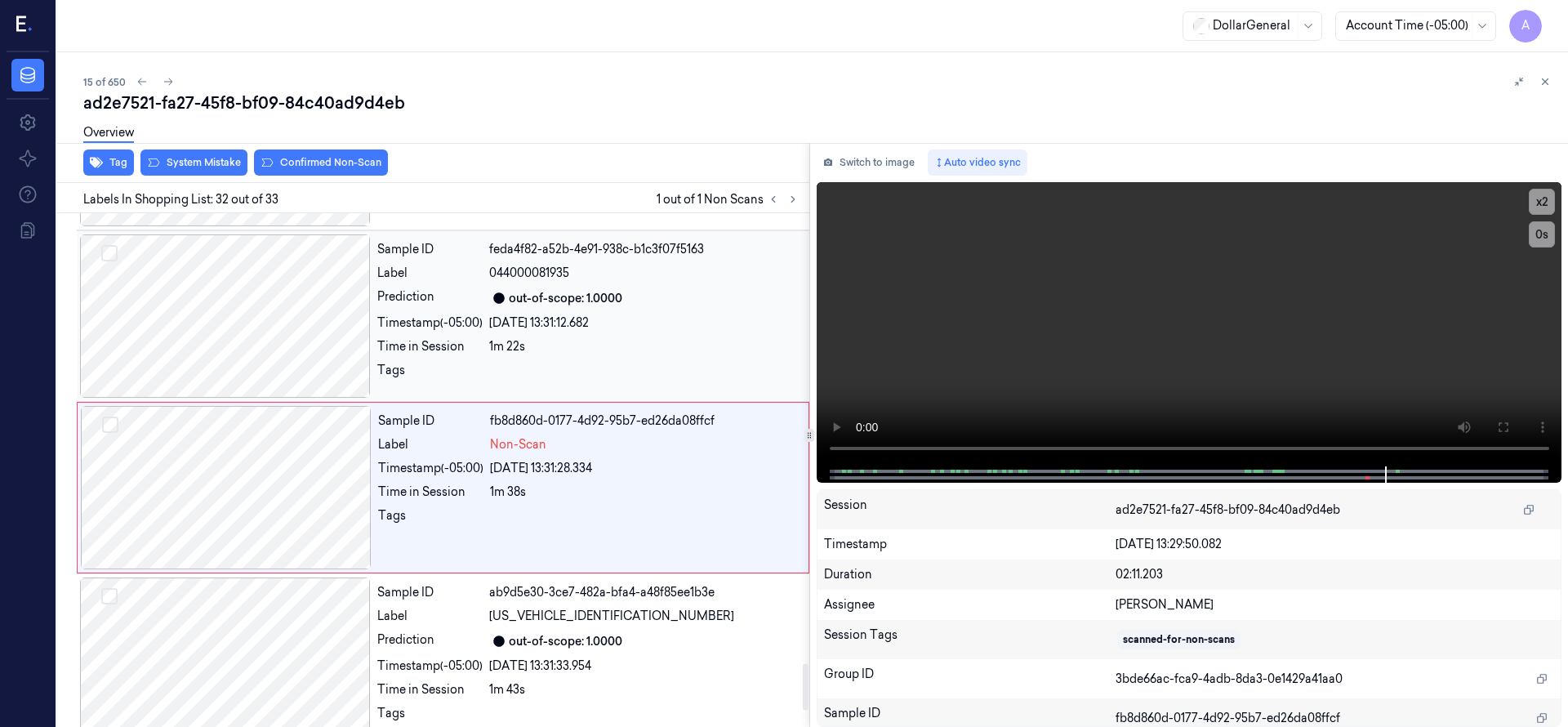
scroll to position [5147, 0]
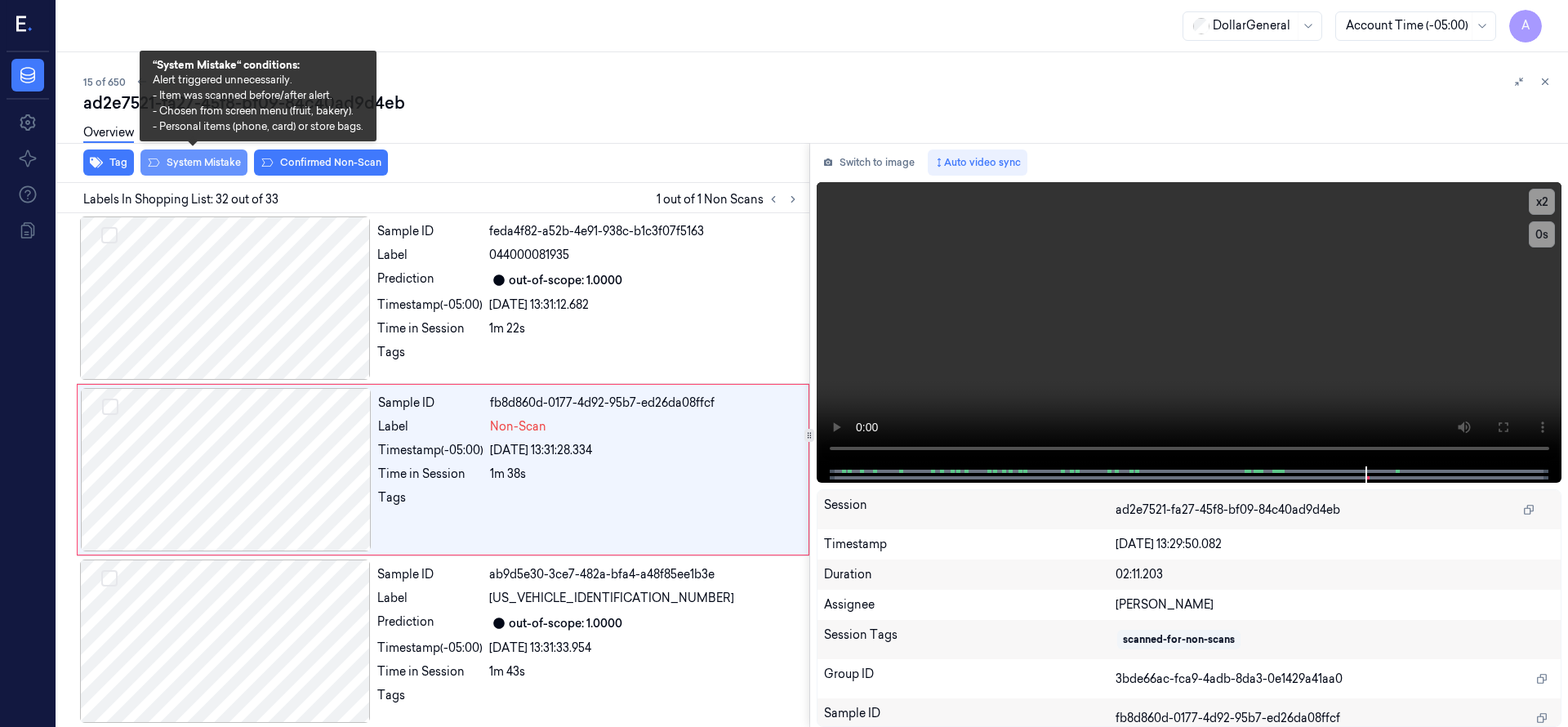
click at [205, 157] on button "System Mistake" at bounding box center [193, 163] width 107 height 26
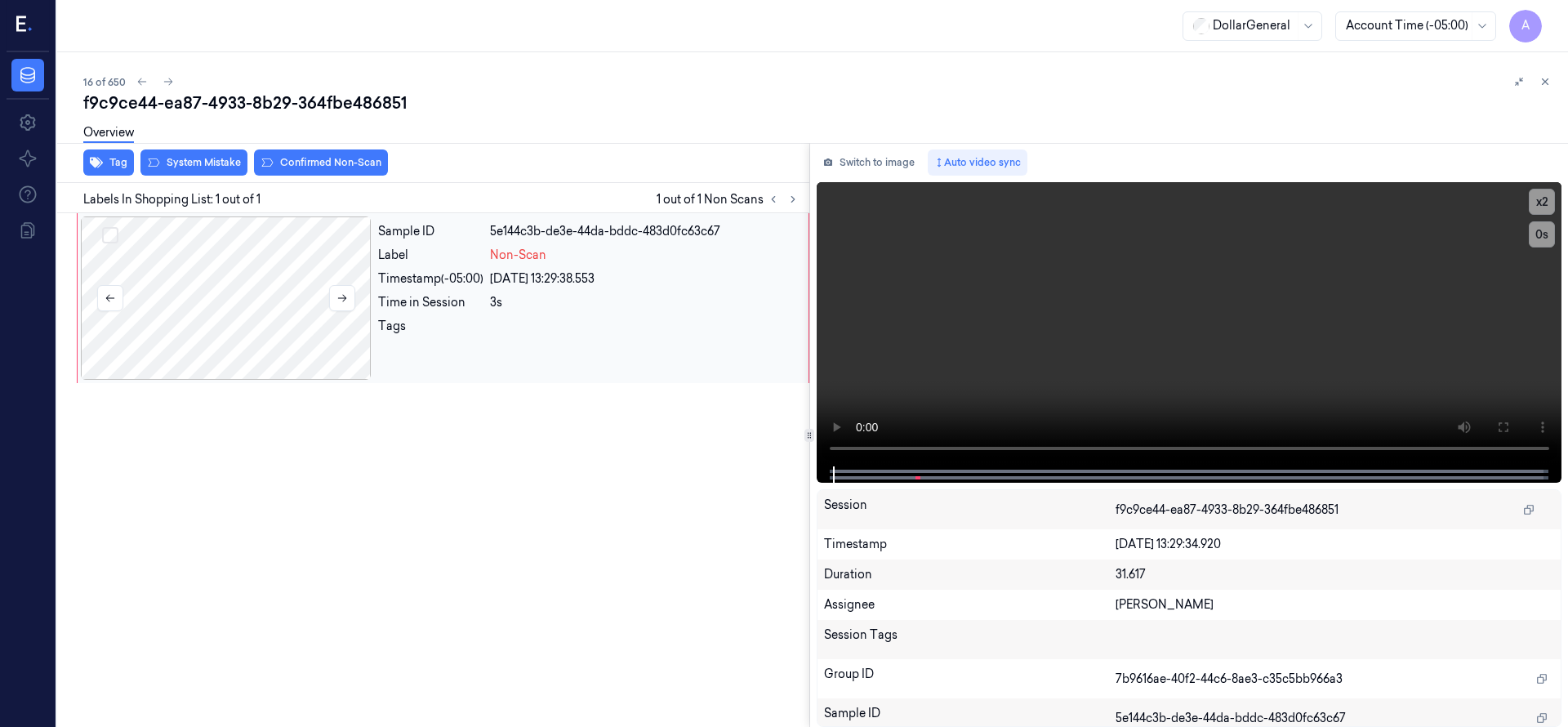
click at [243, 276] on div at bounding box center [226, 298] width 290 height 163
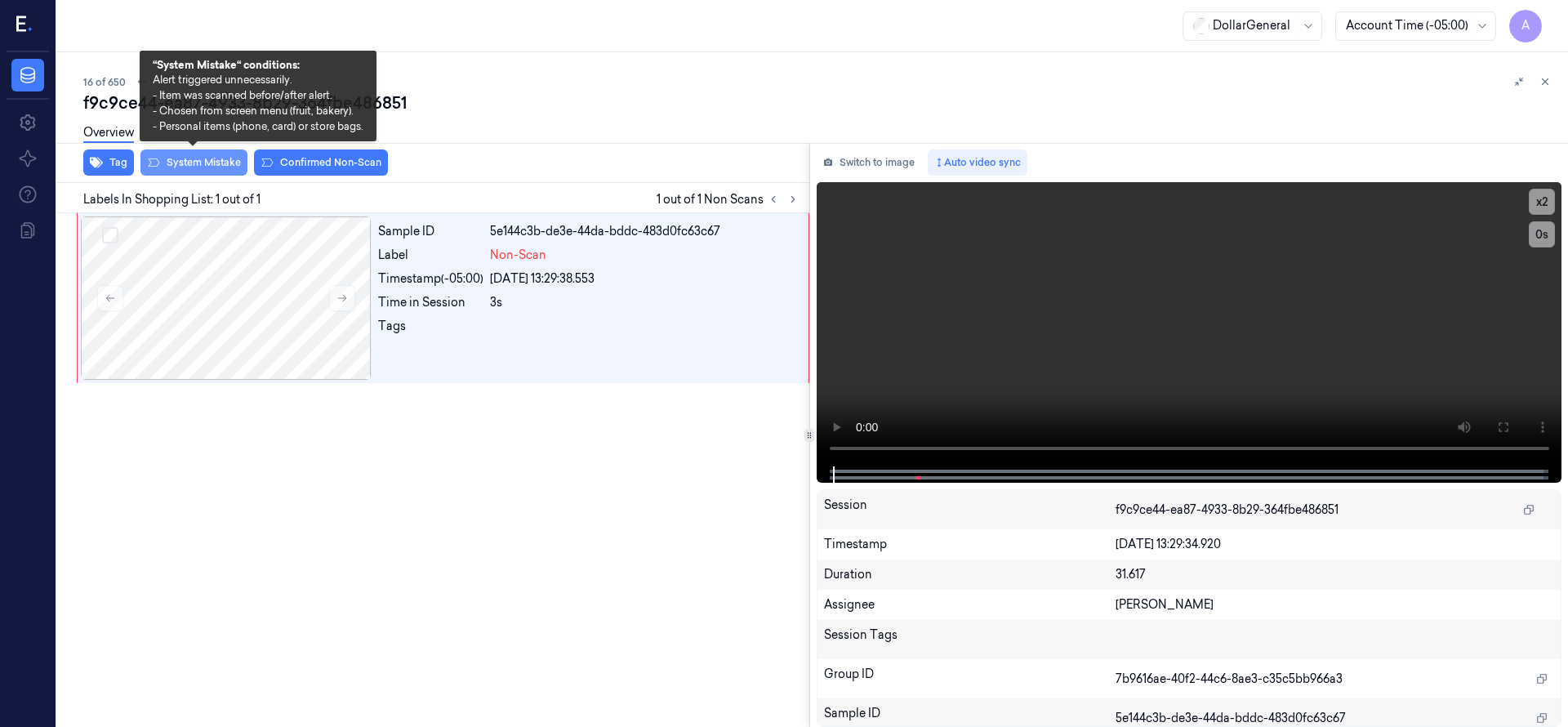
click at [221, 168] on button "System Mistake" at bounding box center [193, 163] width 107 height 26
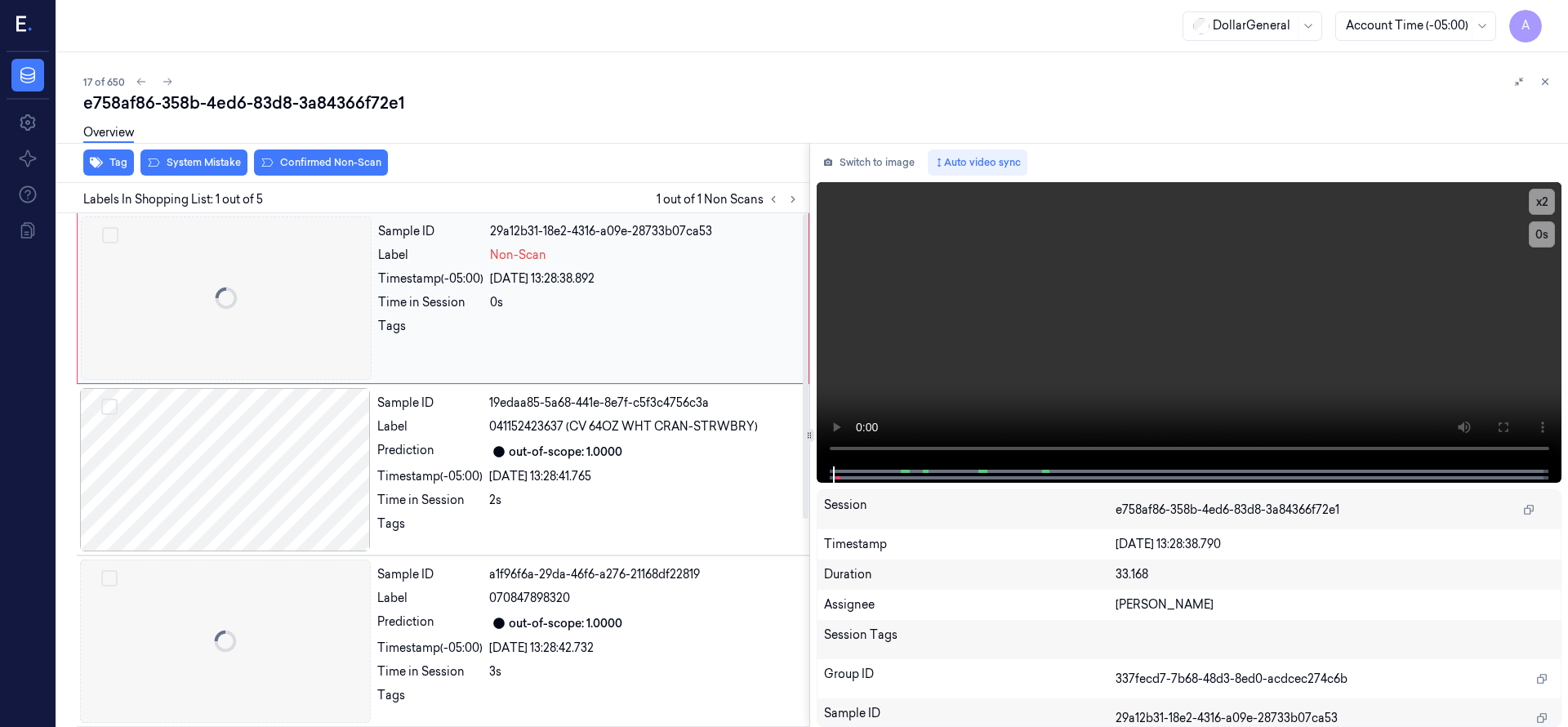
click at [201, 310] on div at bounding box center [226, 298] width 290 height 163
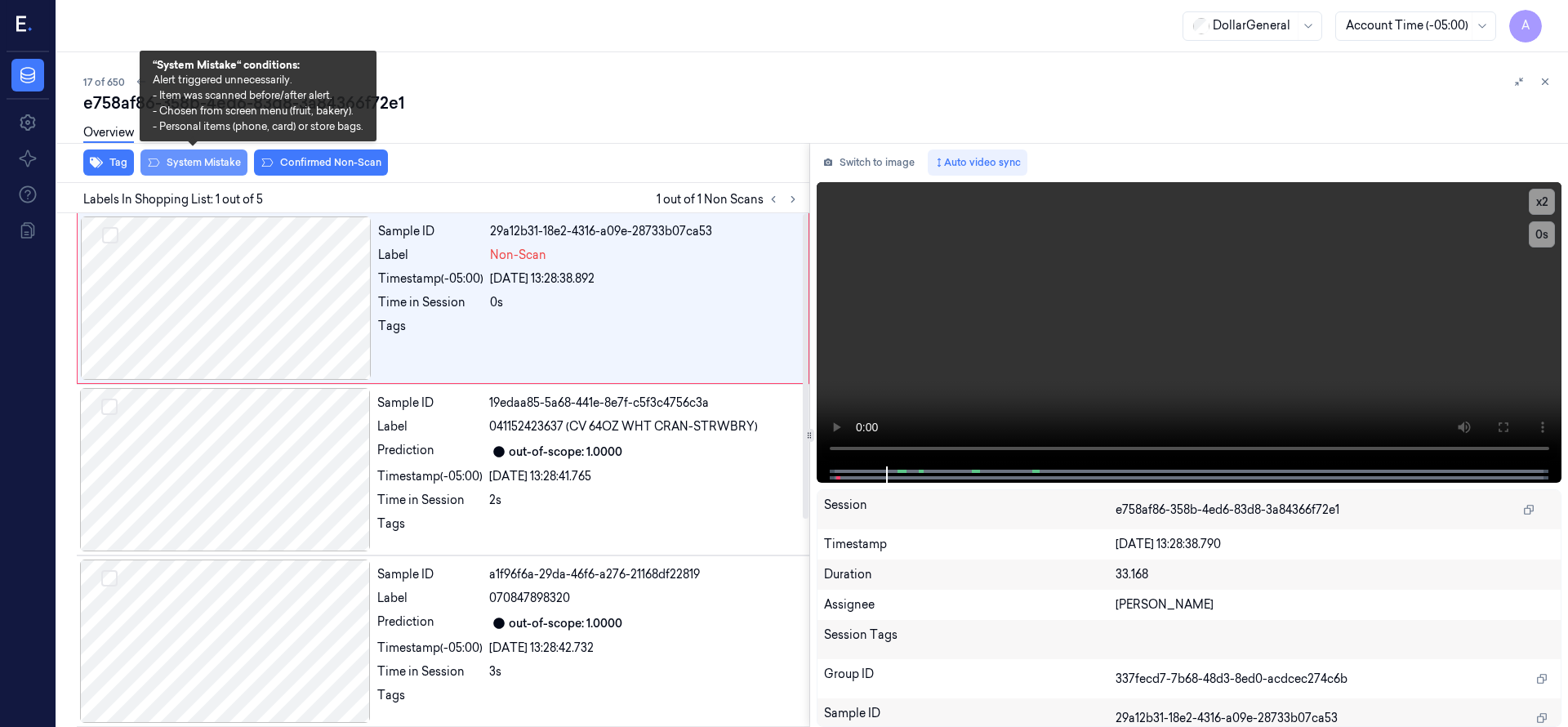
click at [180, 169] on button "System Mistake" at bounding box center [193, 163] width 107 height 26
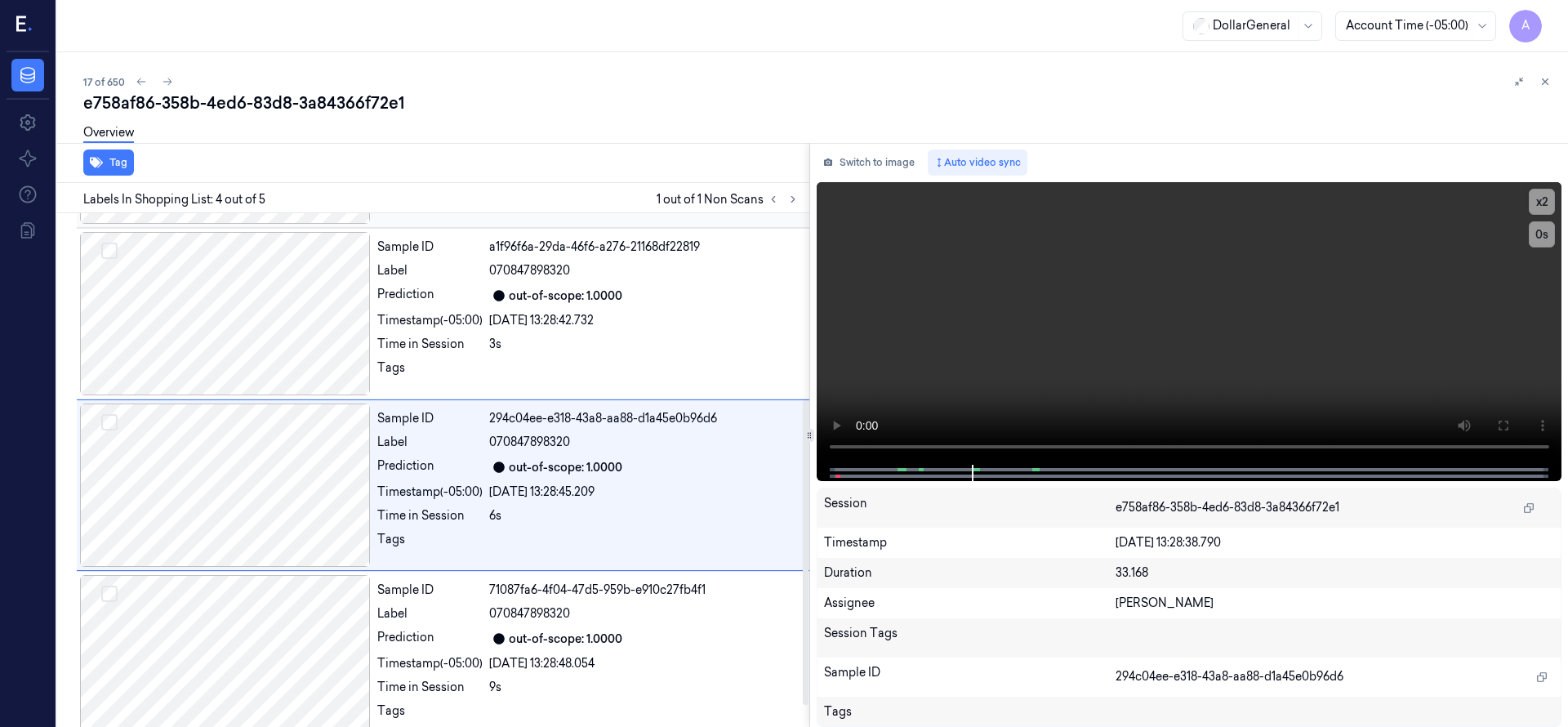
scroll to position [343, 0]
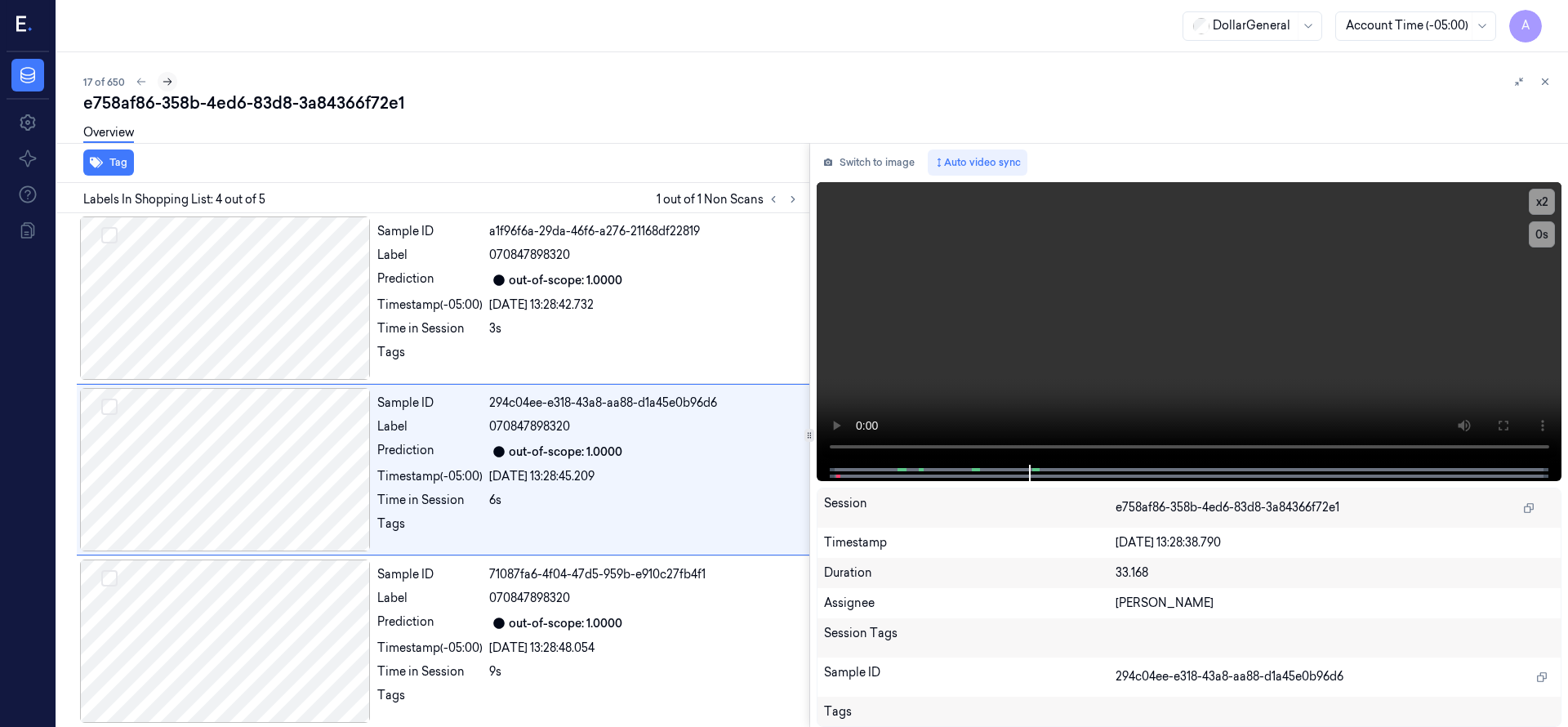
click at [168, 81] on icon at bounding box center [167, 81] width 12 height 12
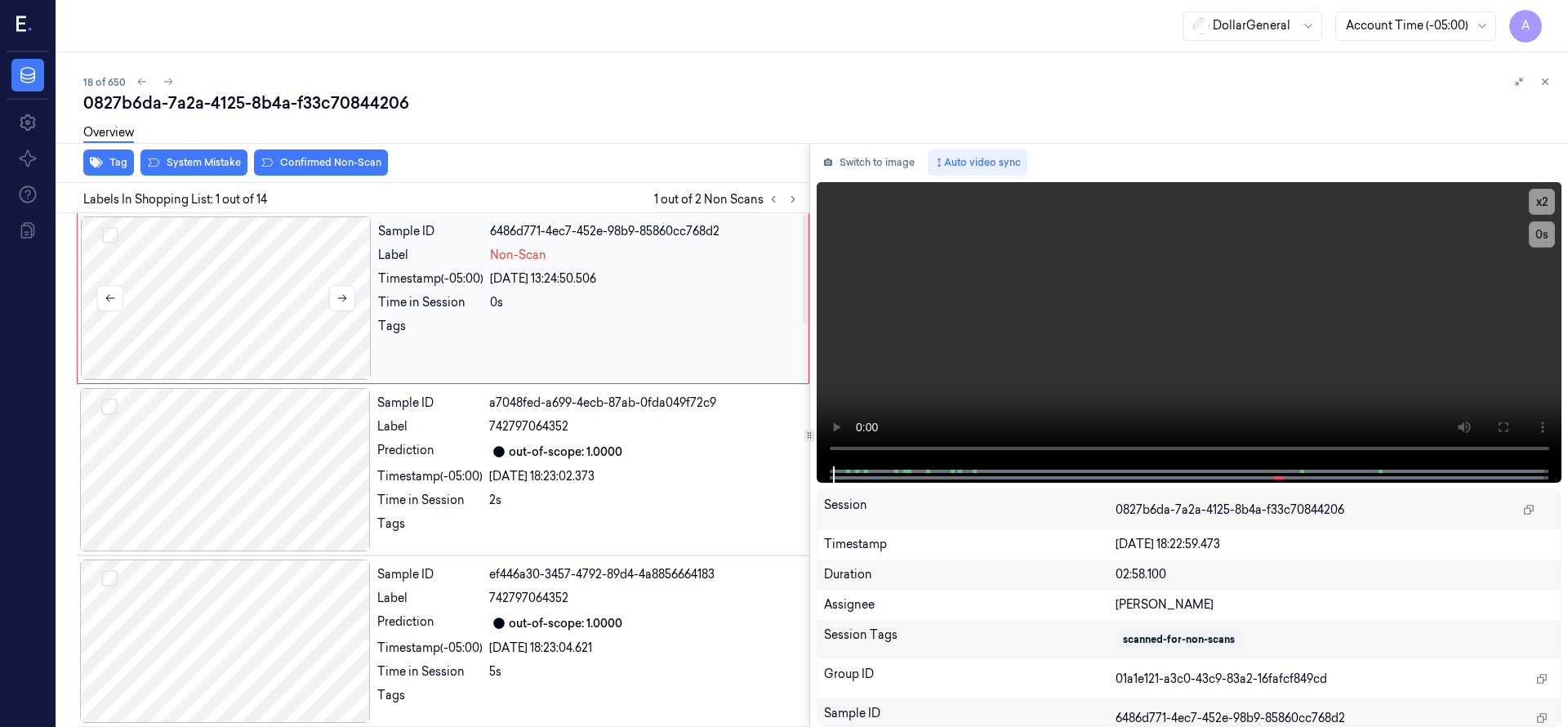
click at [246, 226] on div at bounding box center [226, 298] width 290 height 163
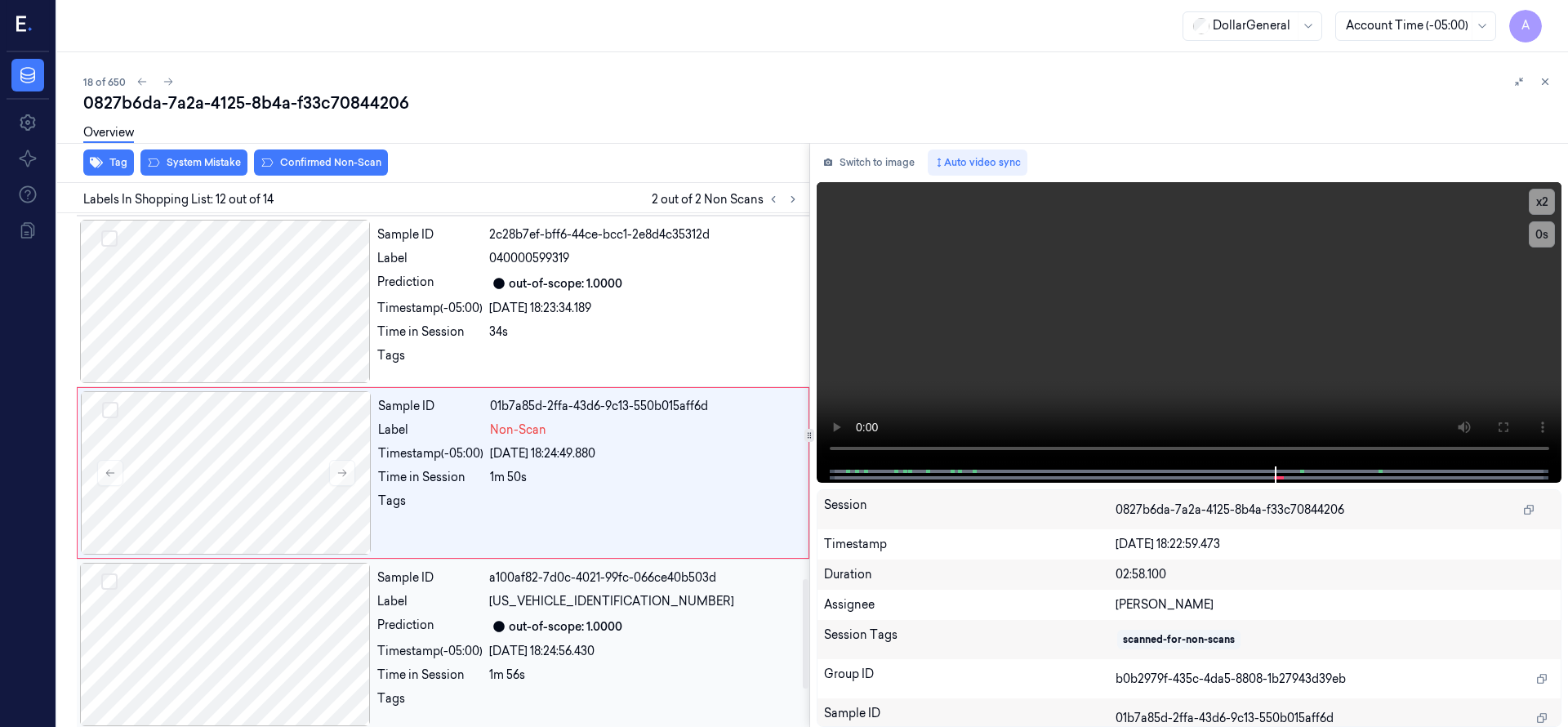
scroll to position [1716, 0]
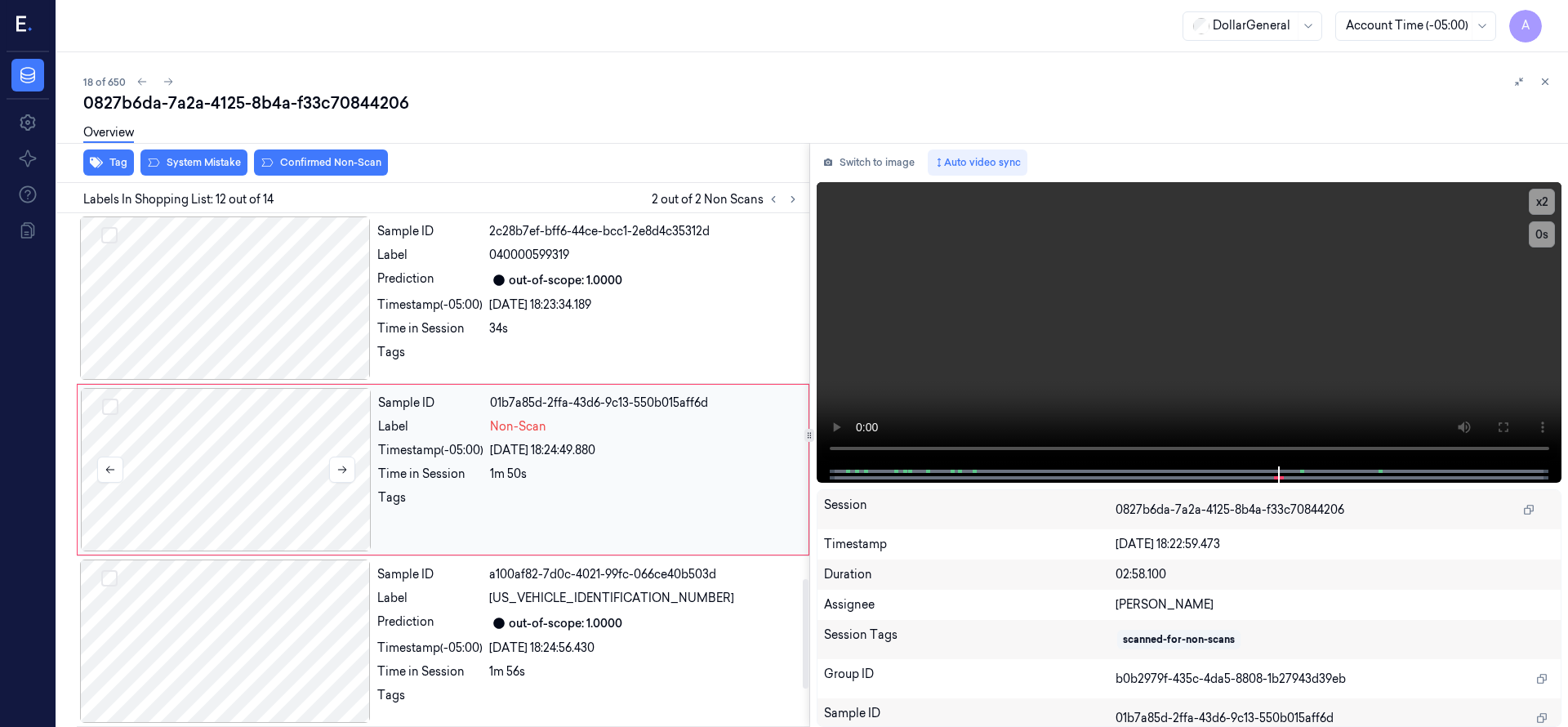
click at [246, 461] on div at bounding box center [226, 469] width 290 height 163
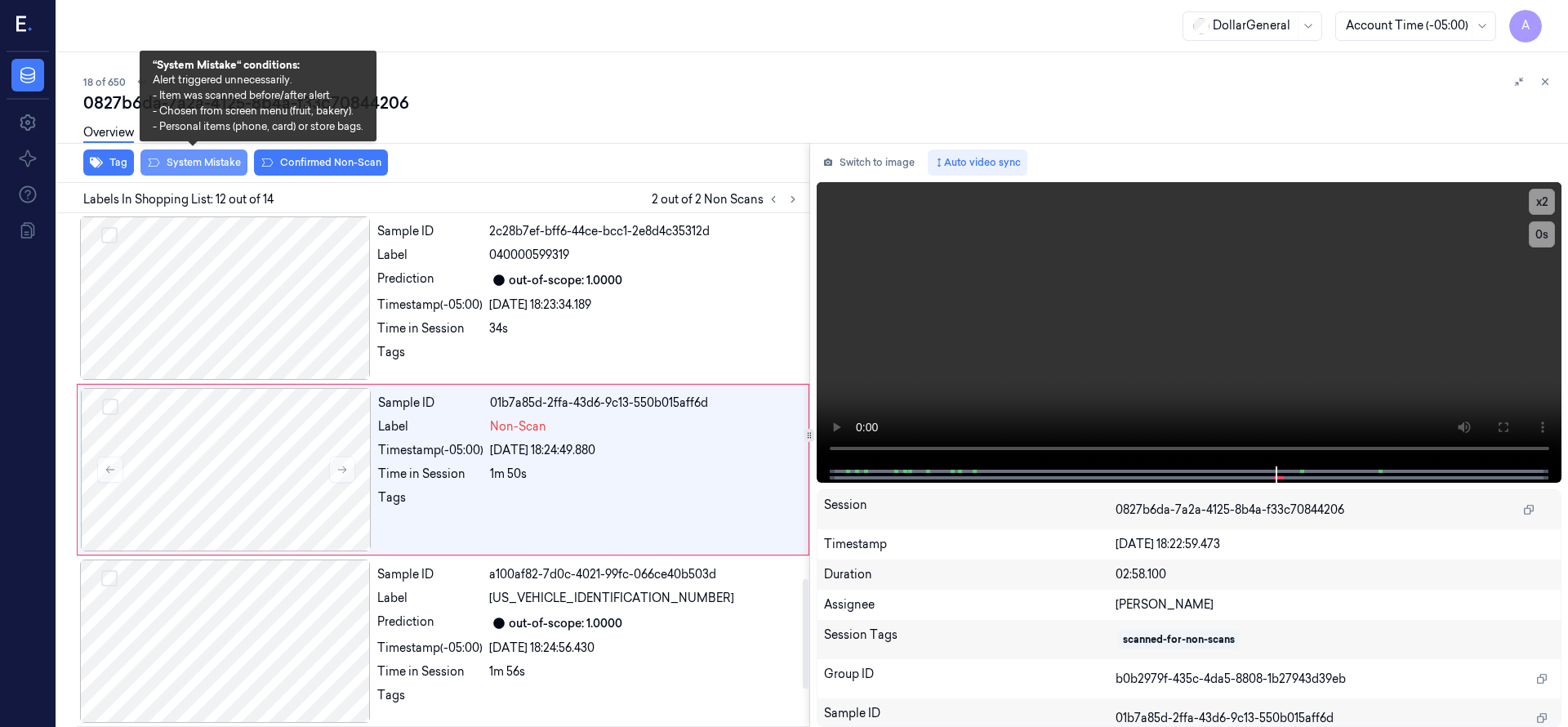
click at [210, 162] on button "System Mistake" at bounding box center [193, 163] width 107 height 26
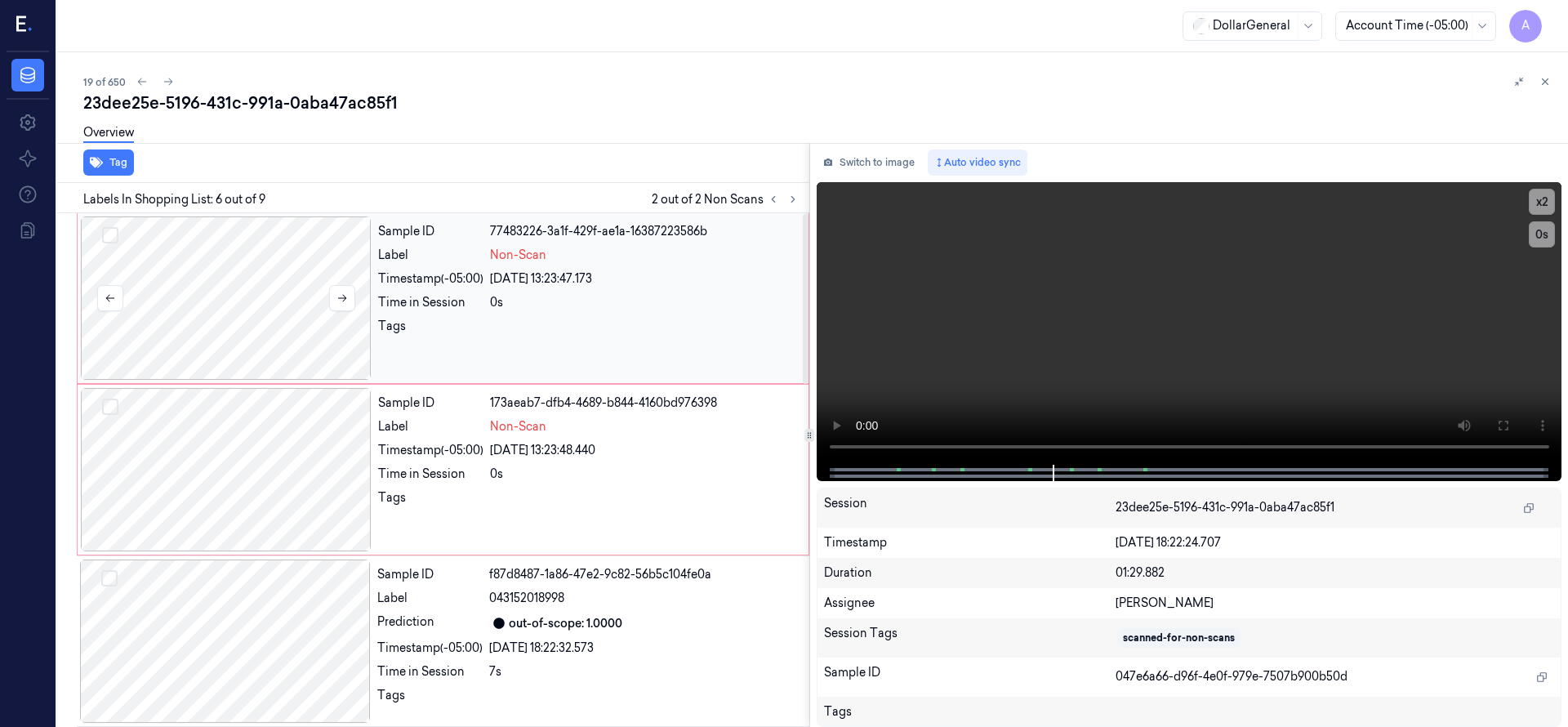
click at [285, 277] on div at bounding box center [226, 298] width 290 height 163
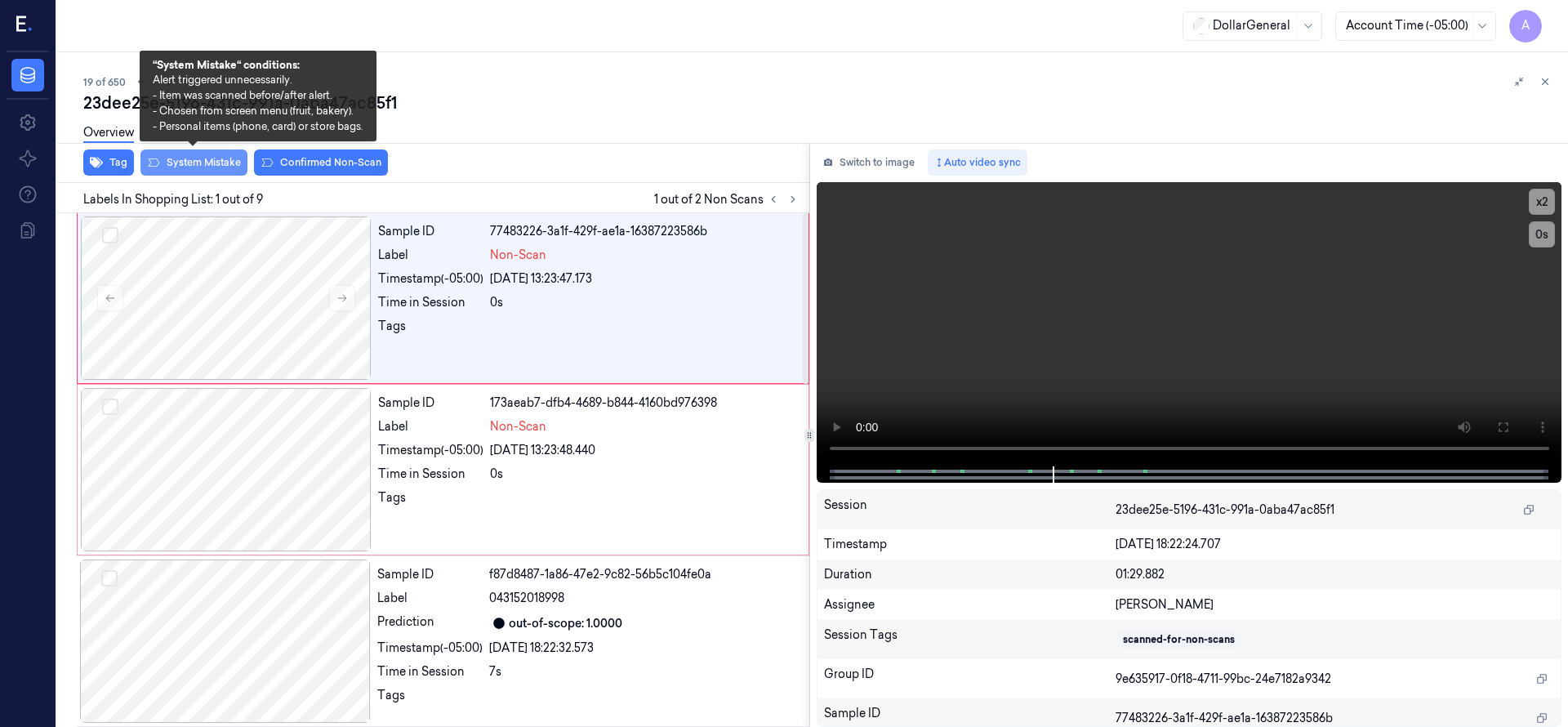
click at [192, 167] on button "System Mistake" at bounding box center [193, 163] width 107 height 26
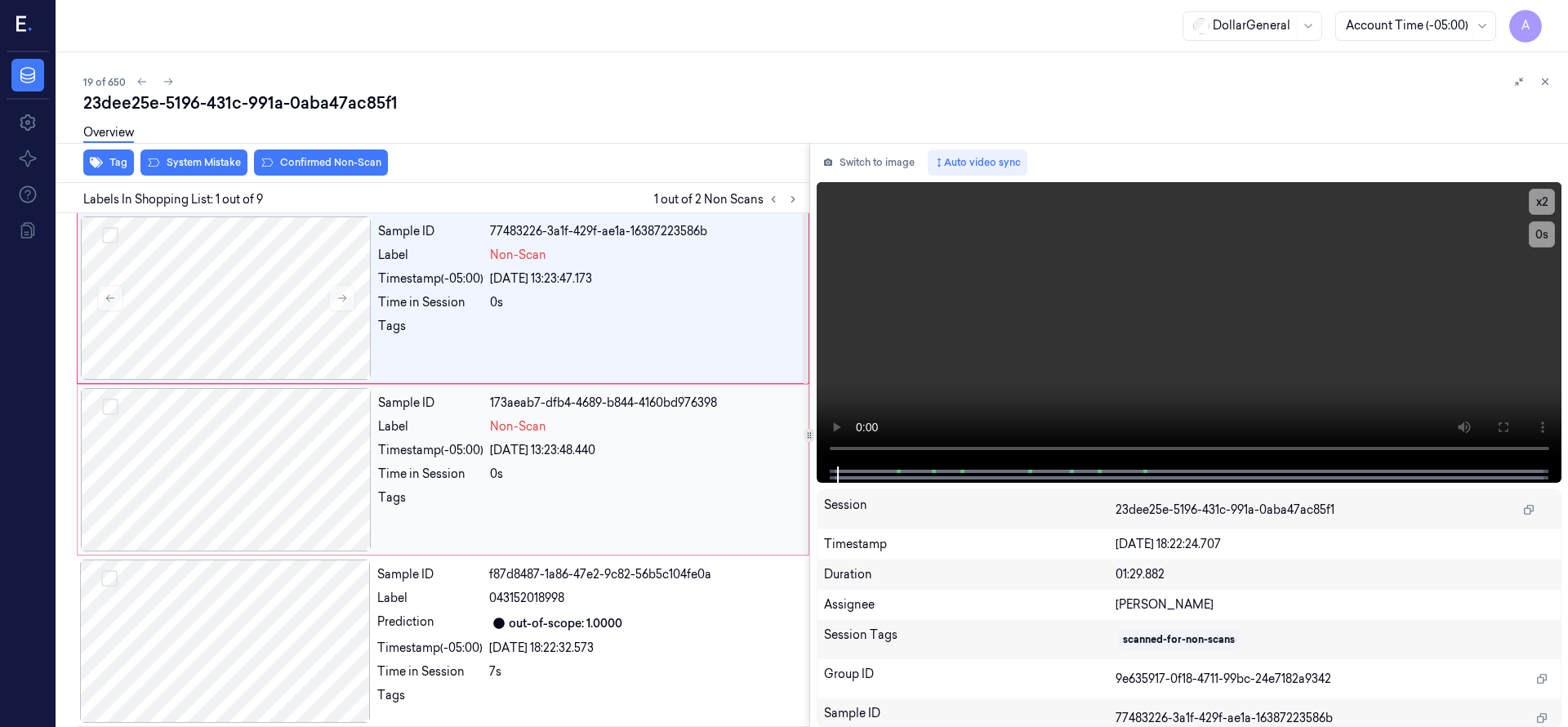
click at [263, 459] on div at bounding box center [226, 469] width 290 height 163
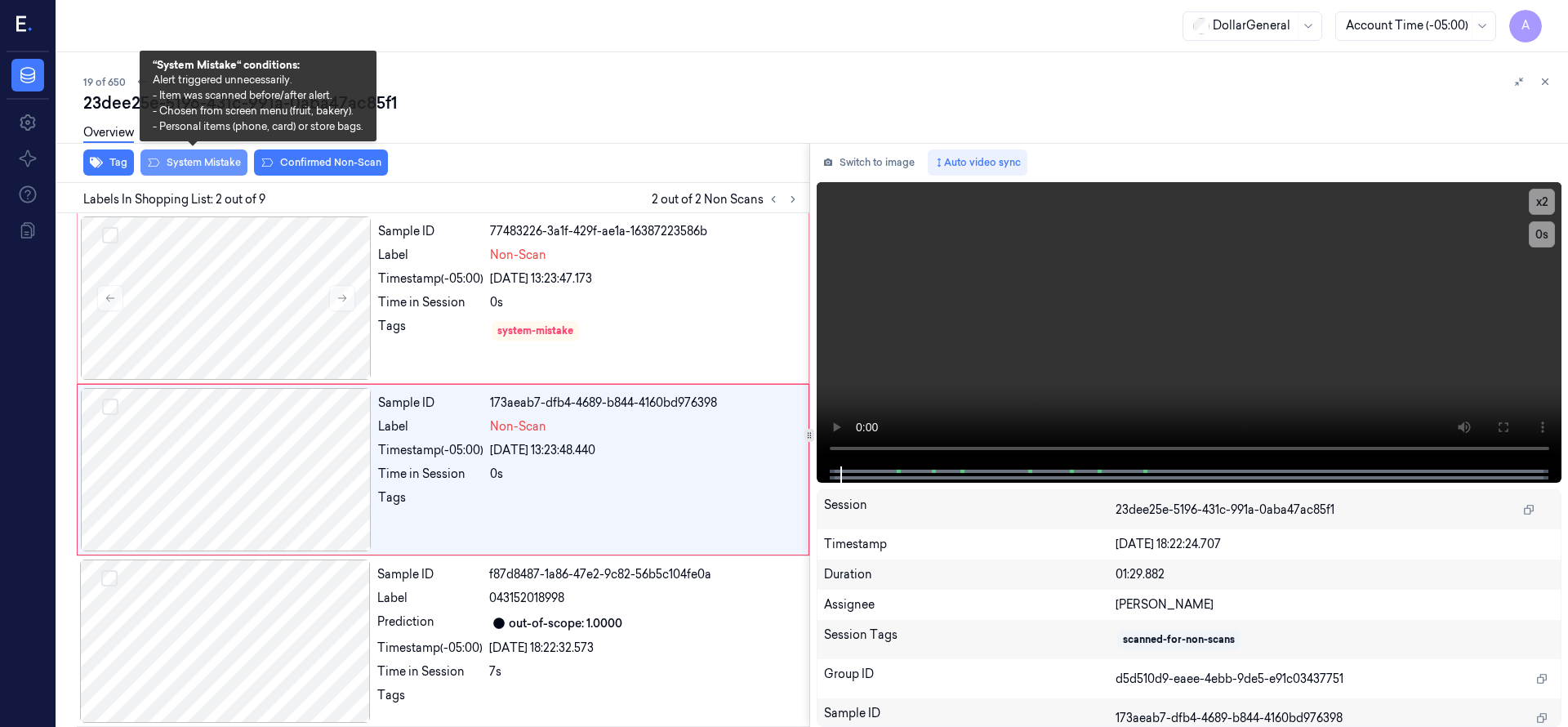
click at [233, 163] on button "System Mistake" at bounding box center [193, 163] width 107 height 26
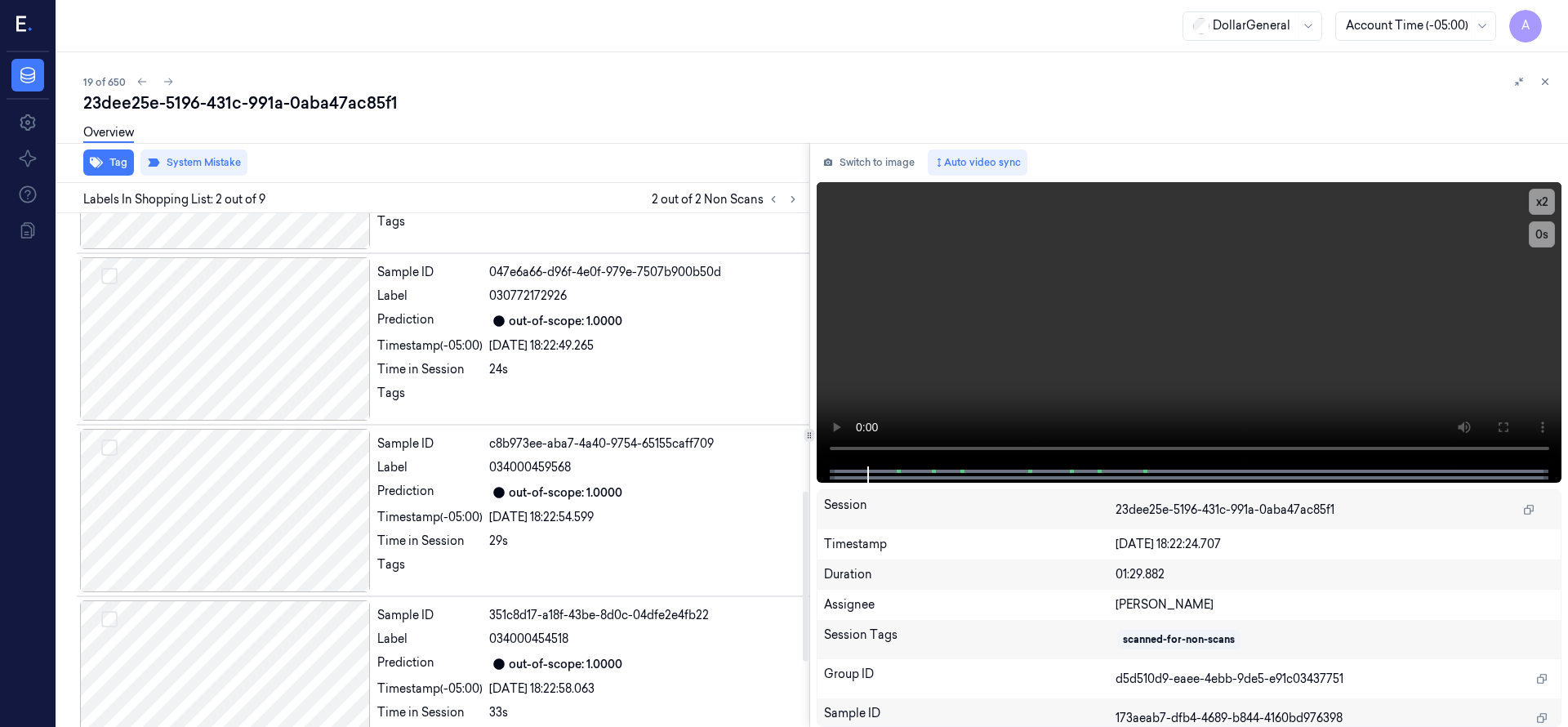
scroll to position [1021, 0]
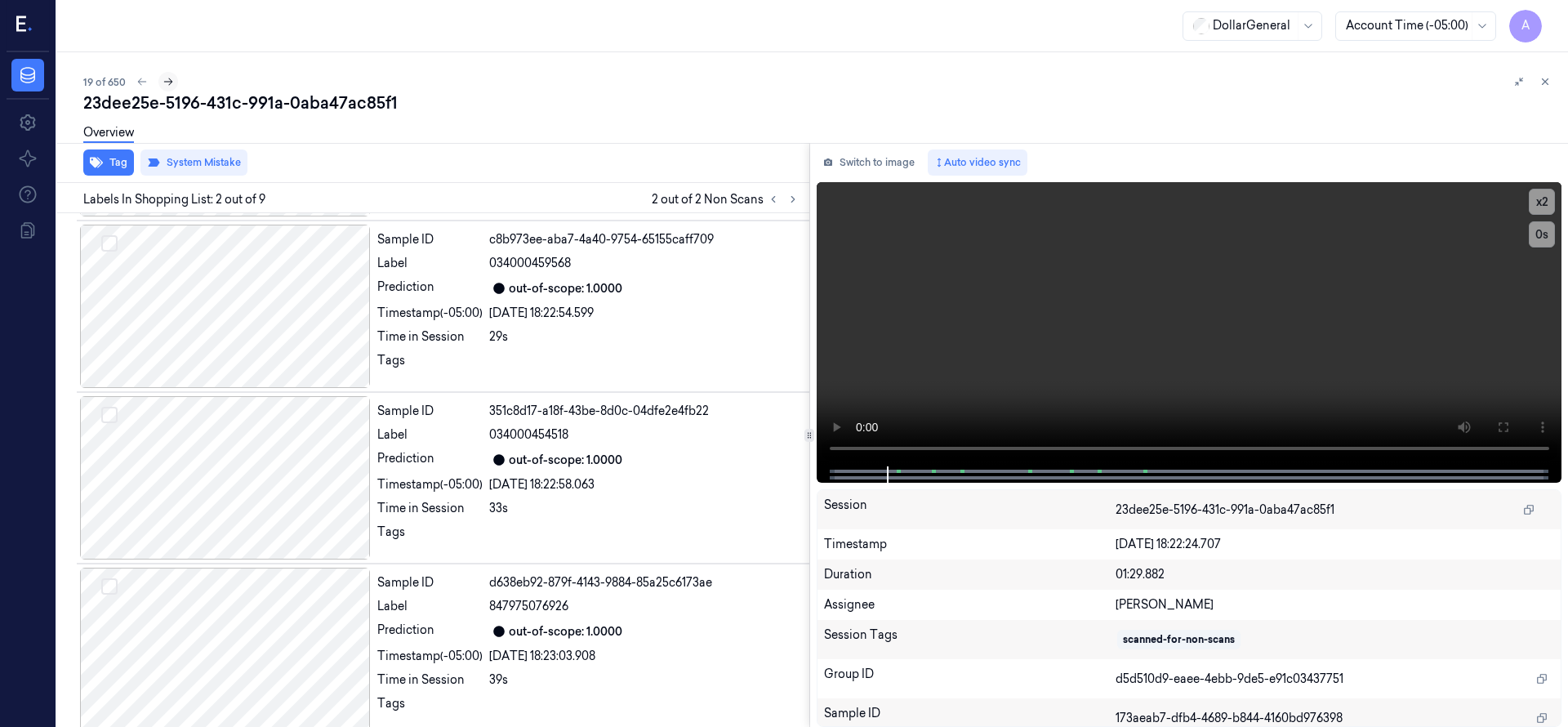
click at [168, 80] on icon at bounding box center [168, 81] width 12 height 12
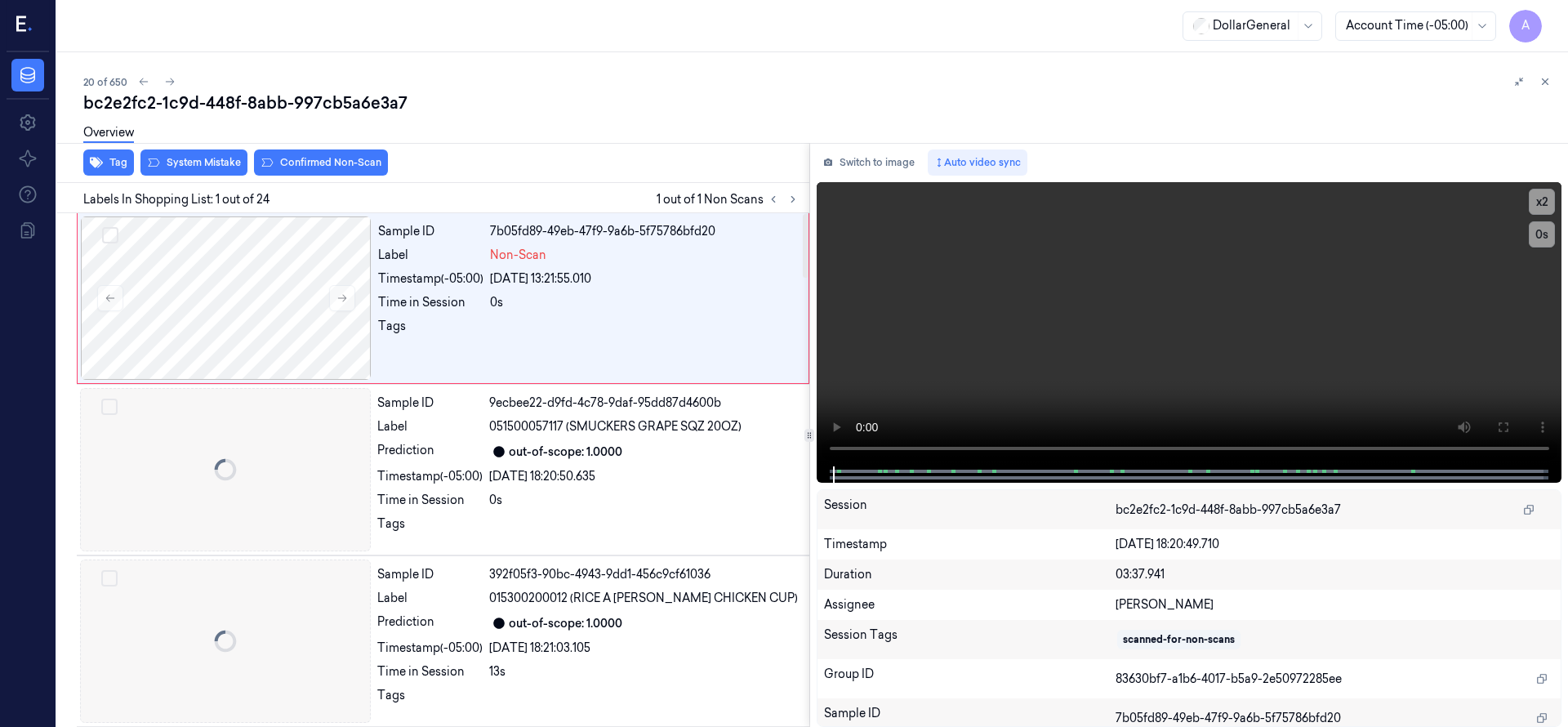
click at [296, 286] on div at bounding box center [226, 298] width 290 height 163
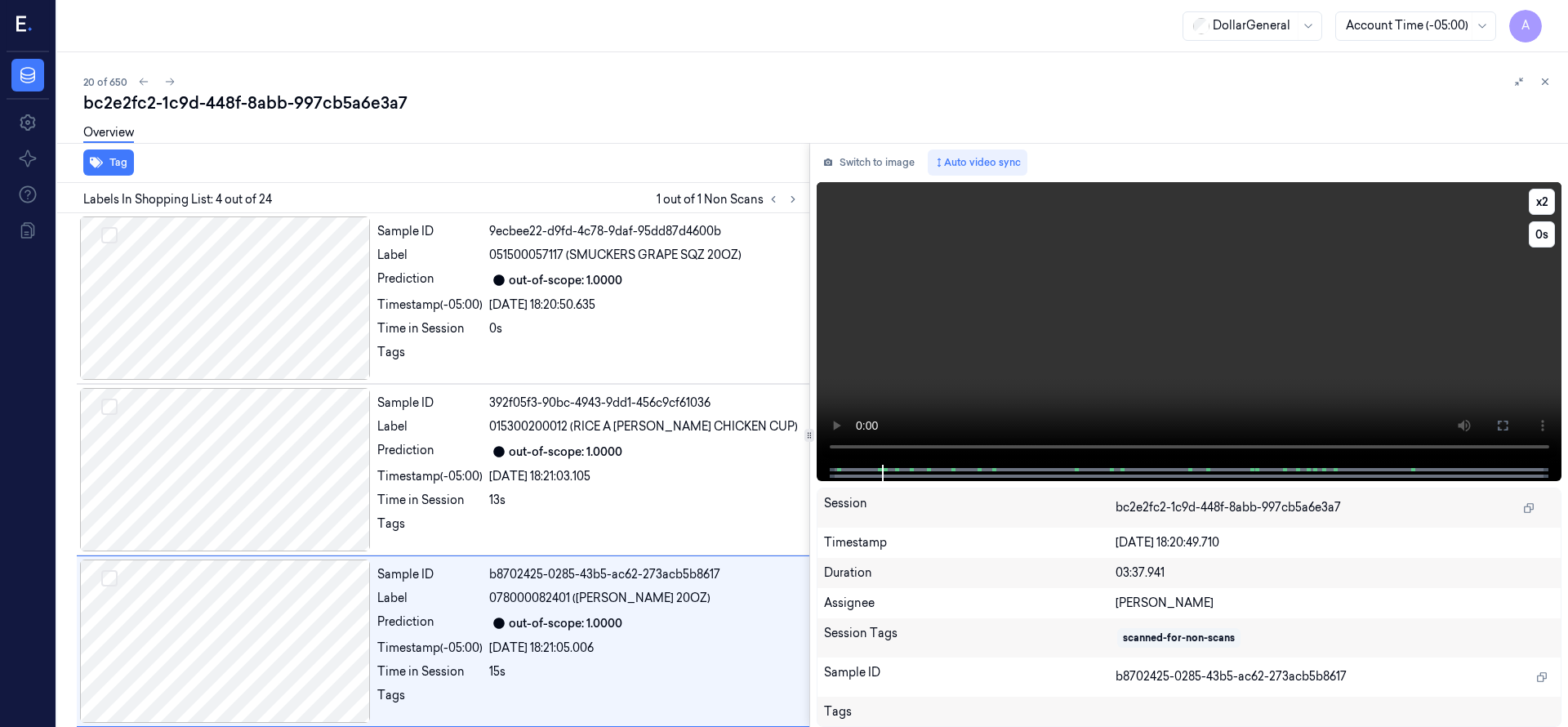
scroll to position [343, 0]
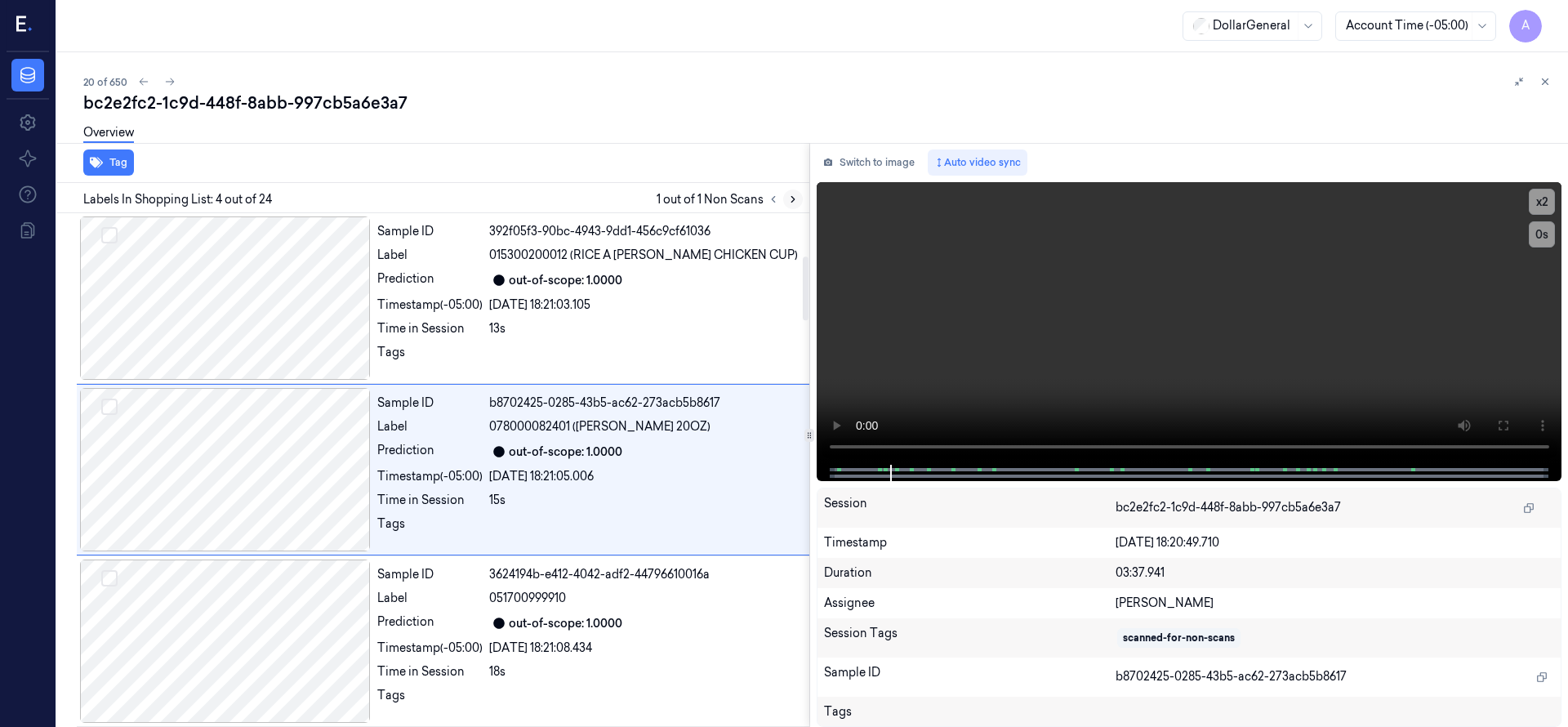
click at [783, 197] on button at bounding box center [792, 199] width 19 height 19
click at [763, 197] on div at bounding box center [782, 199] width 39 height 19
click at [778, 197] on icon at bounding box center [773, 199] width 12 height 12
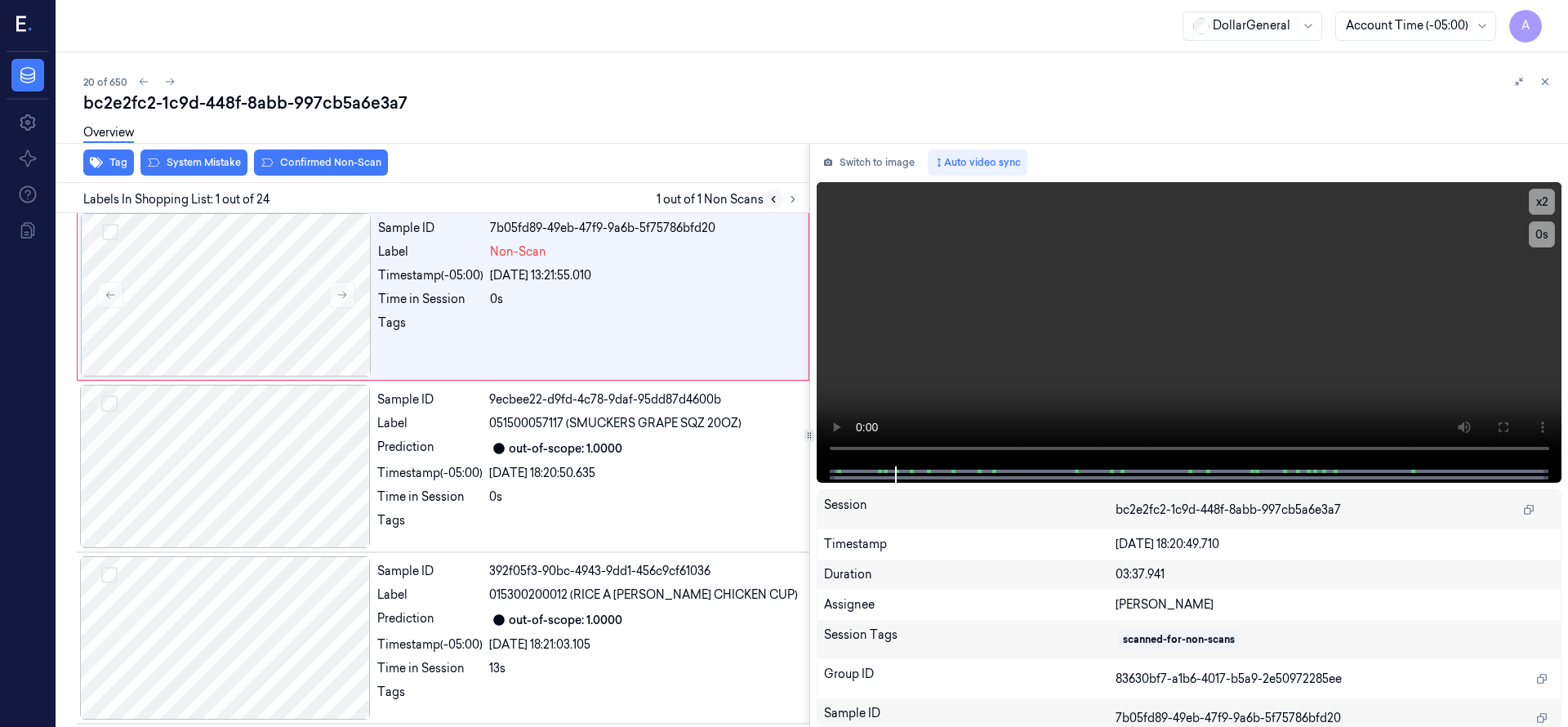
scroll to position [0, 0]
click at [277, 253] on div at bounding box center [226, 298] width 290 height 163
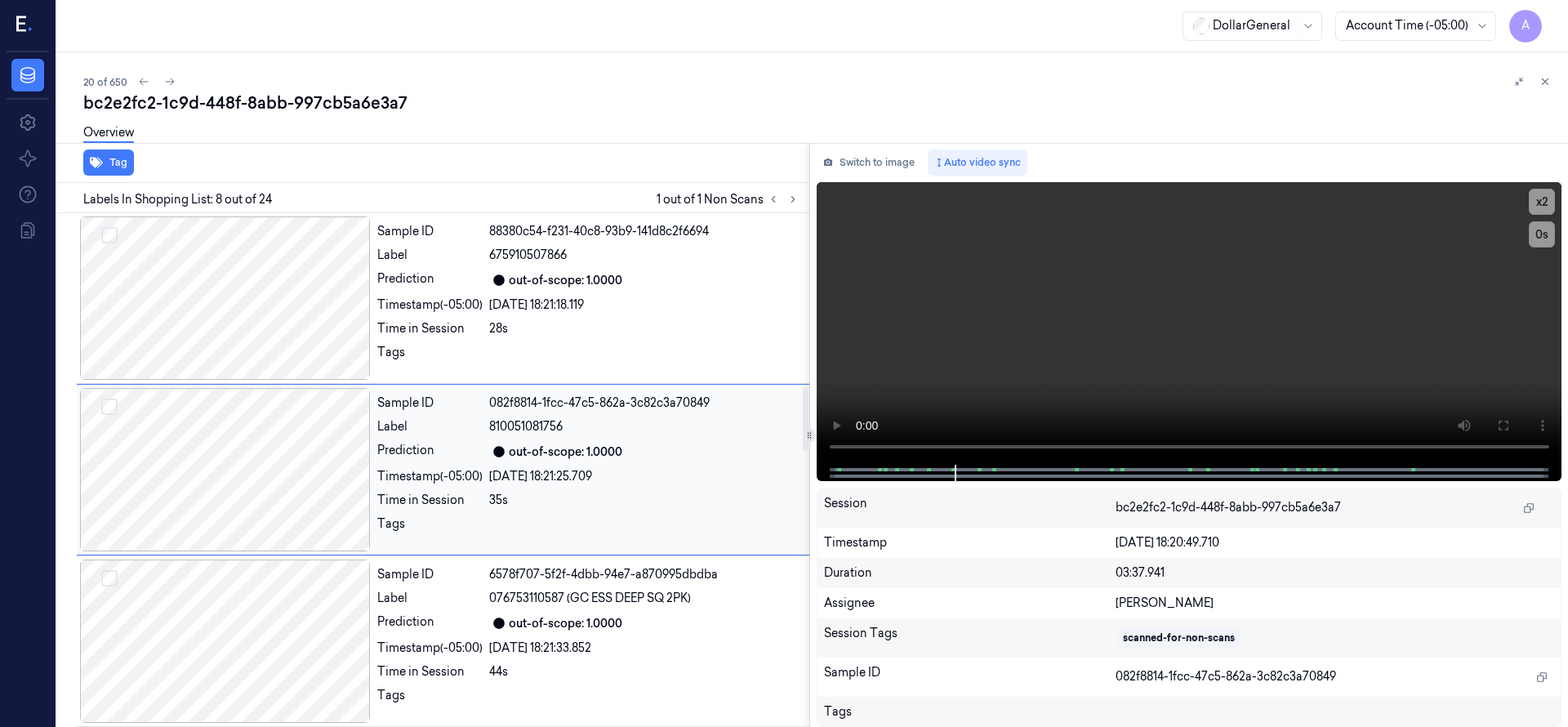
scroll to position [1438, 0]
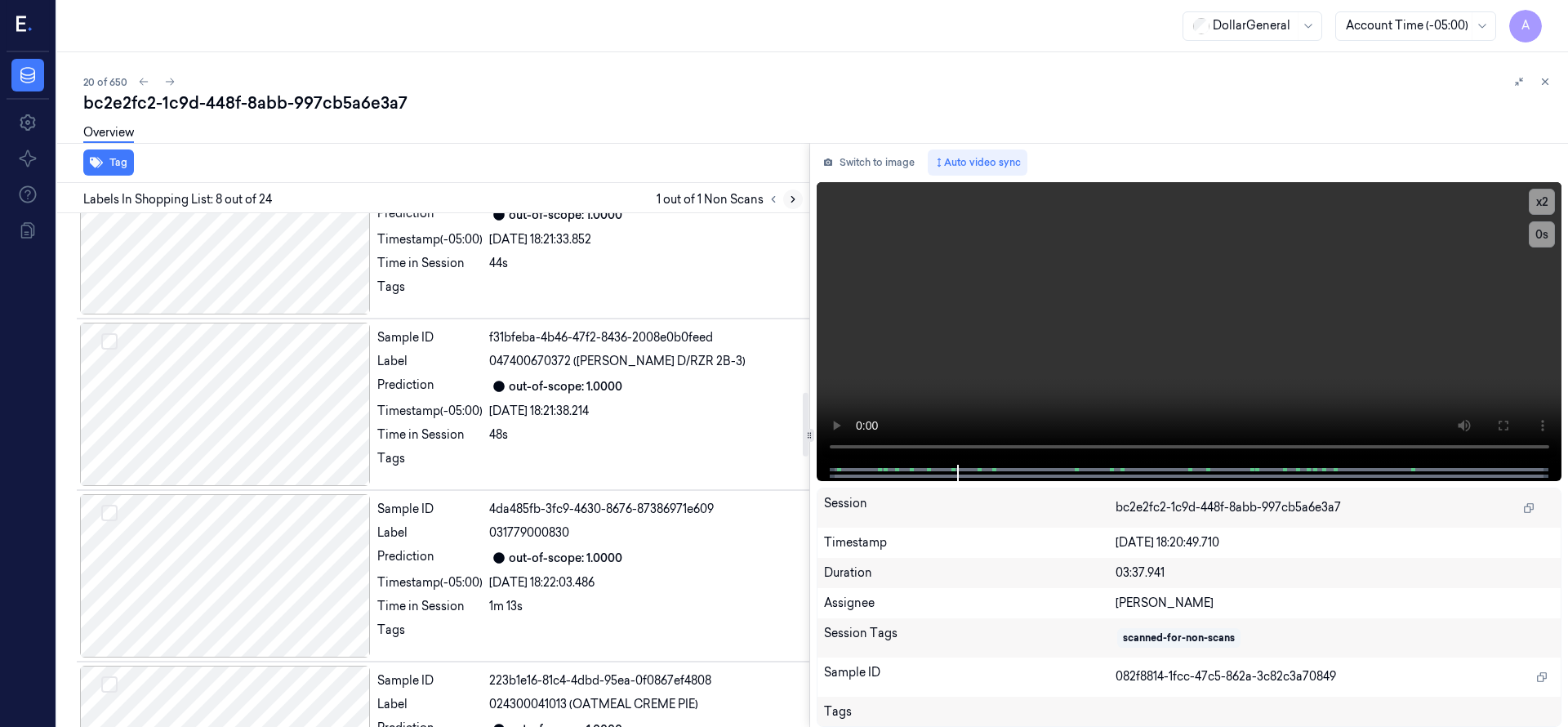
click at [800, 203] on button at bounding box center [792, 199] width 19 height 19
click at [778, 205] on button at bounding box center [772, 199] width 19 height 19
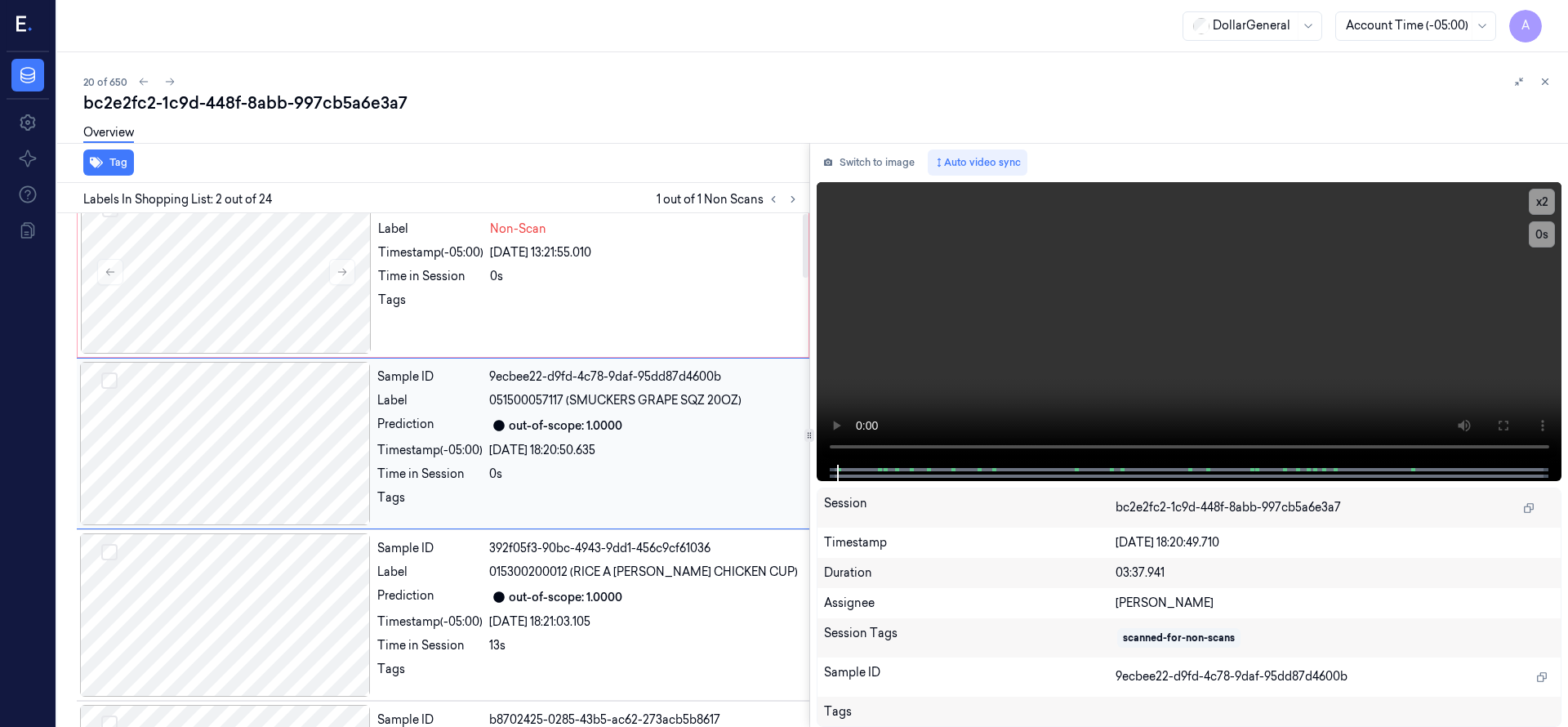
scroll to position [0, 0]
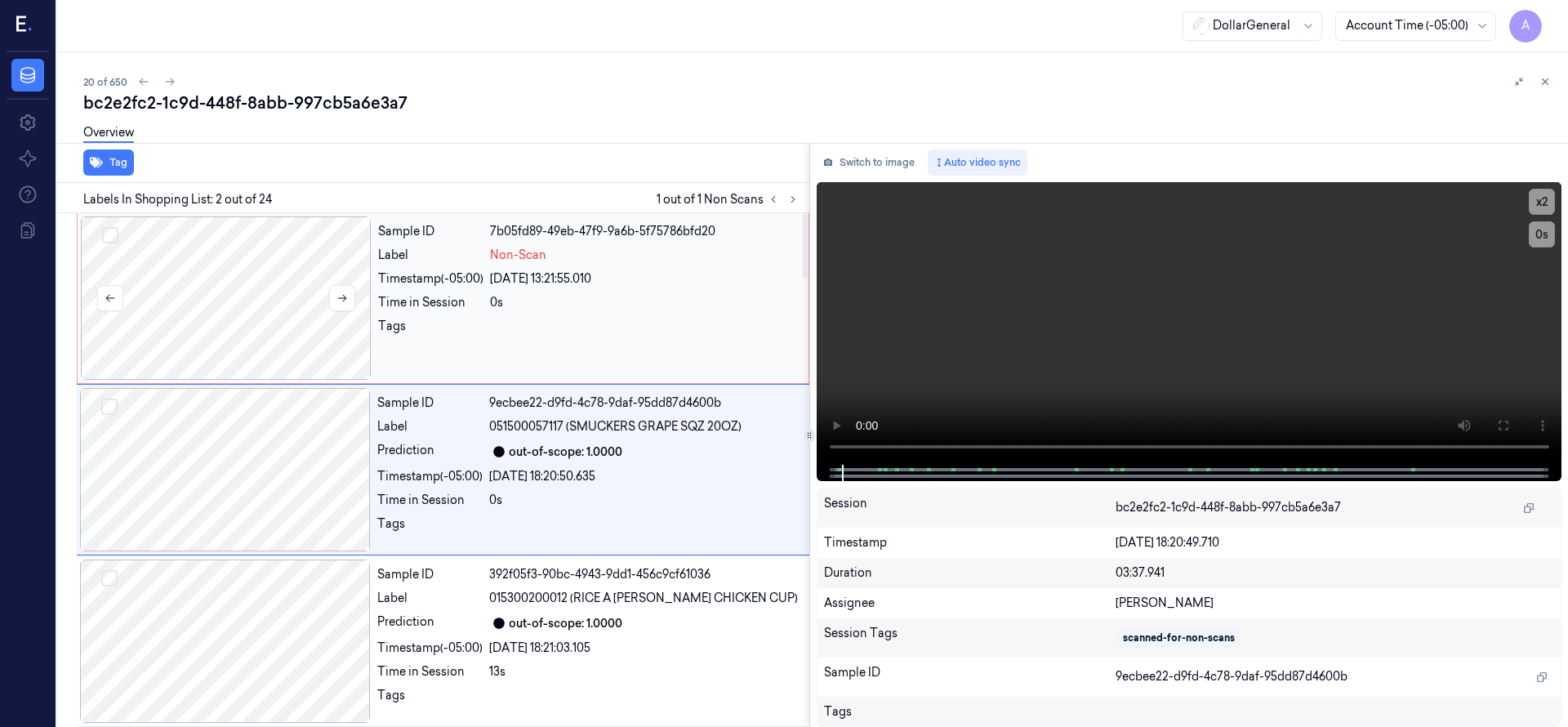
click at [241, 302] on div at bounding box center [226, 298] width 290 height 163
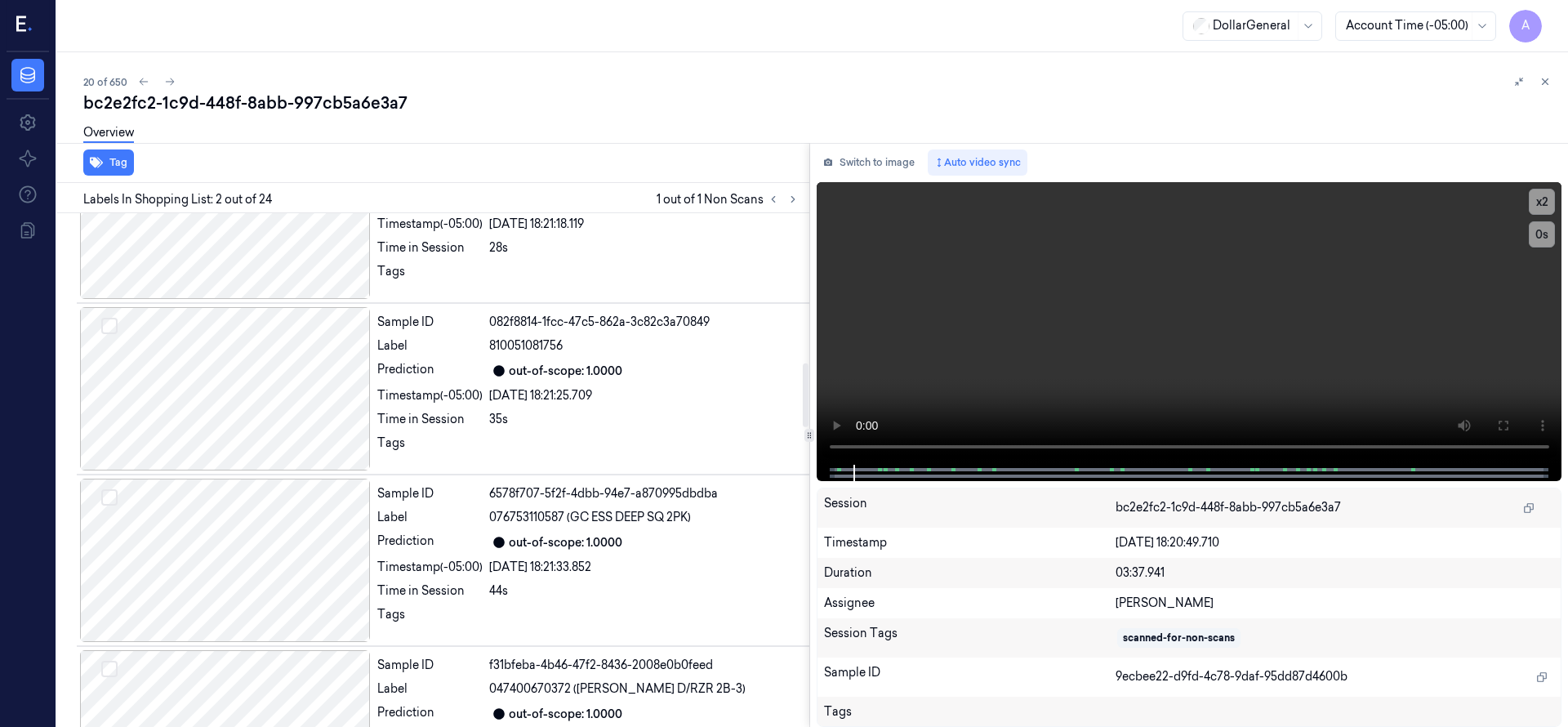
scroll to position [1226, 0]
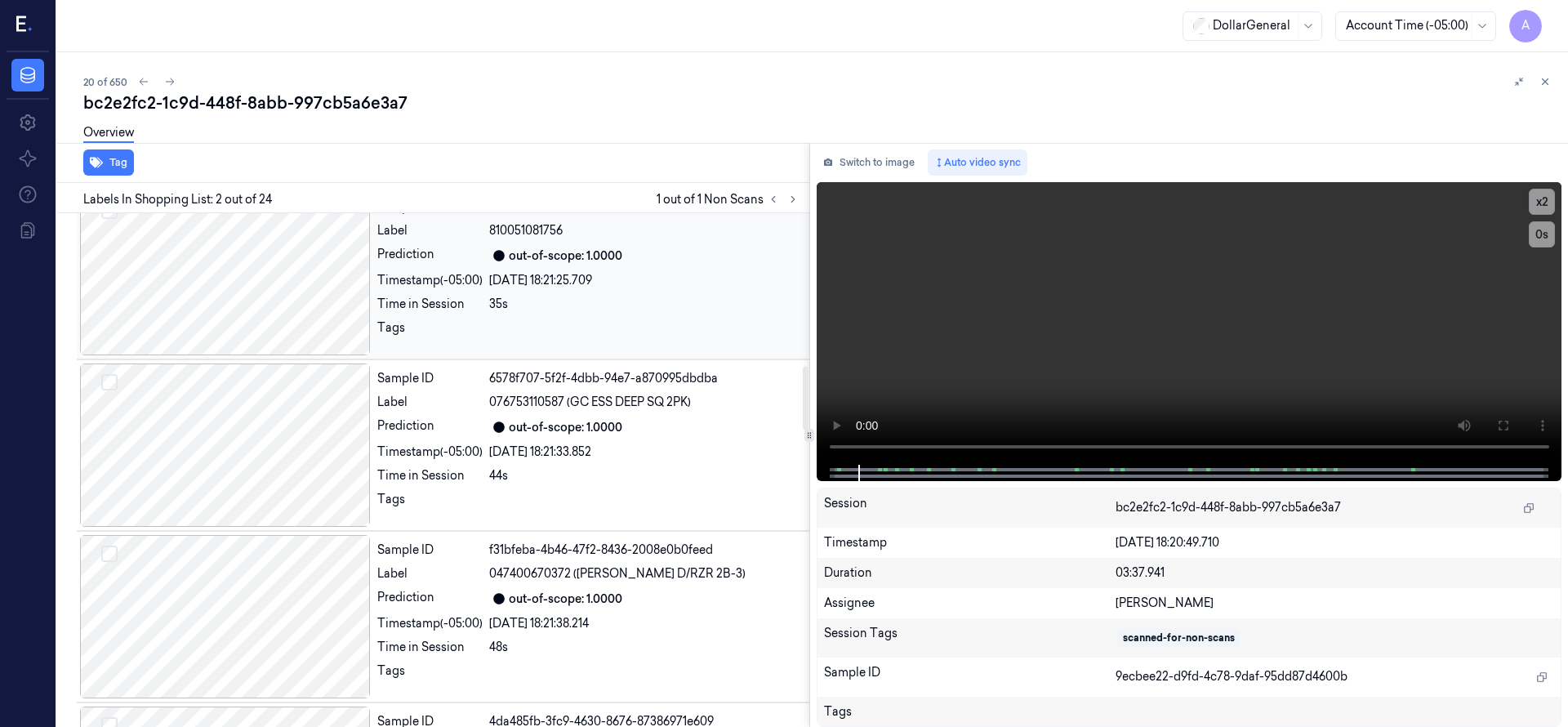
click at [259, 263] on div at bounding box center [225, 273] width 290 height 163
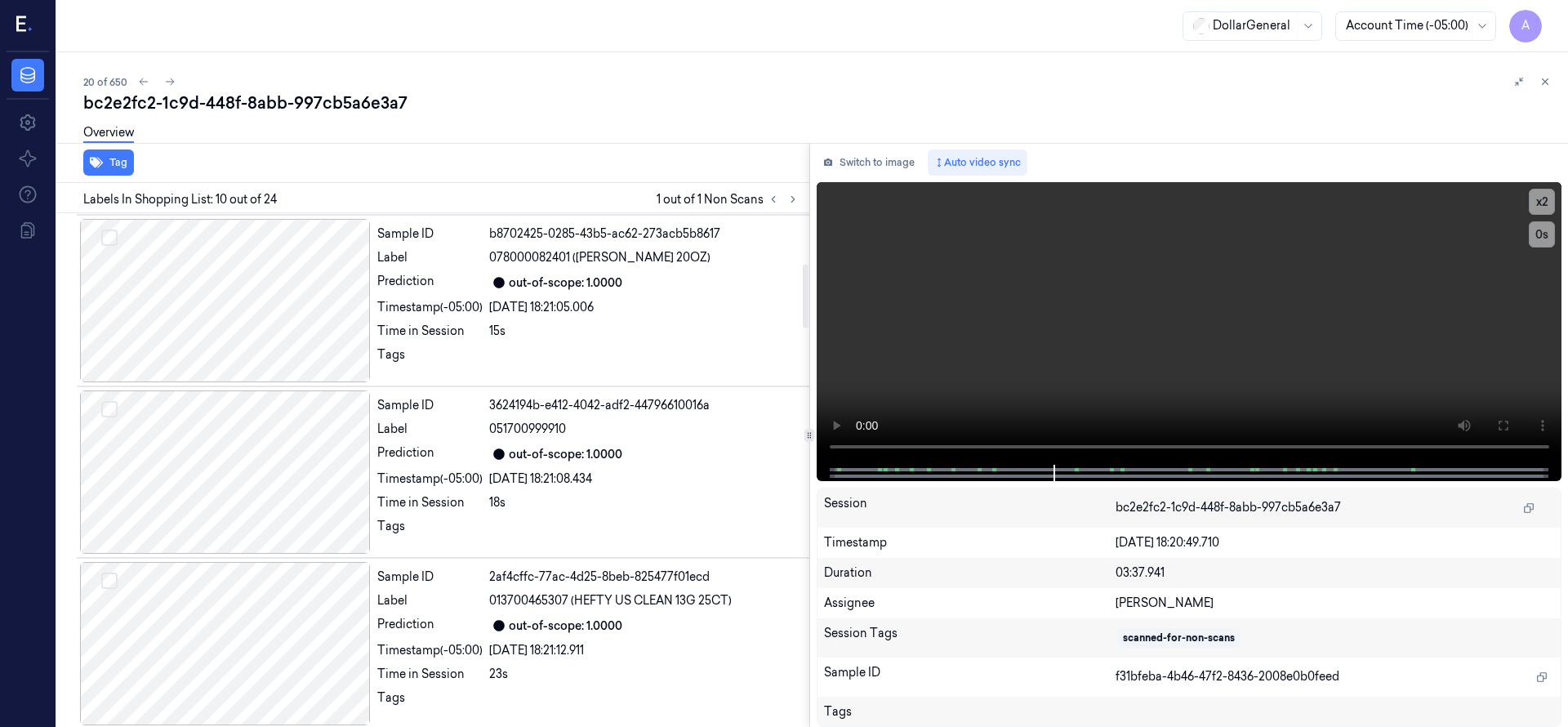
scroll to position [0, 0]
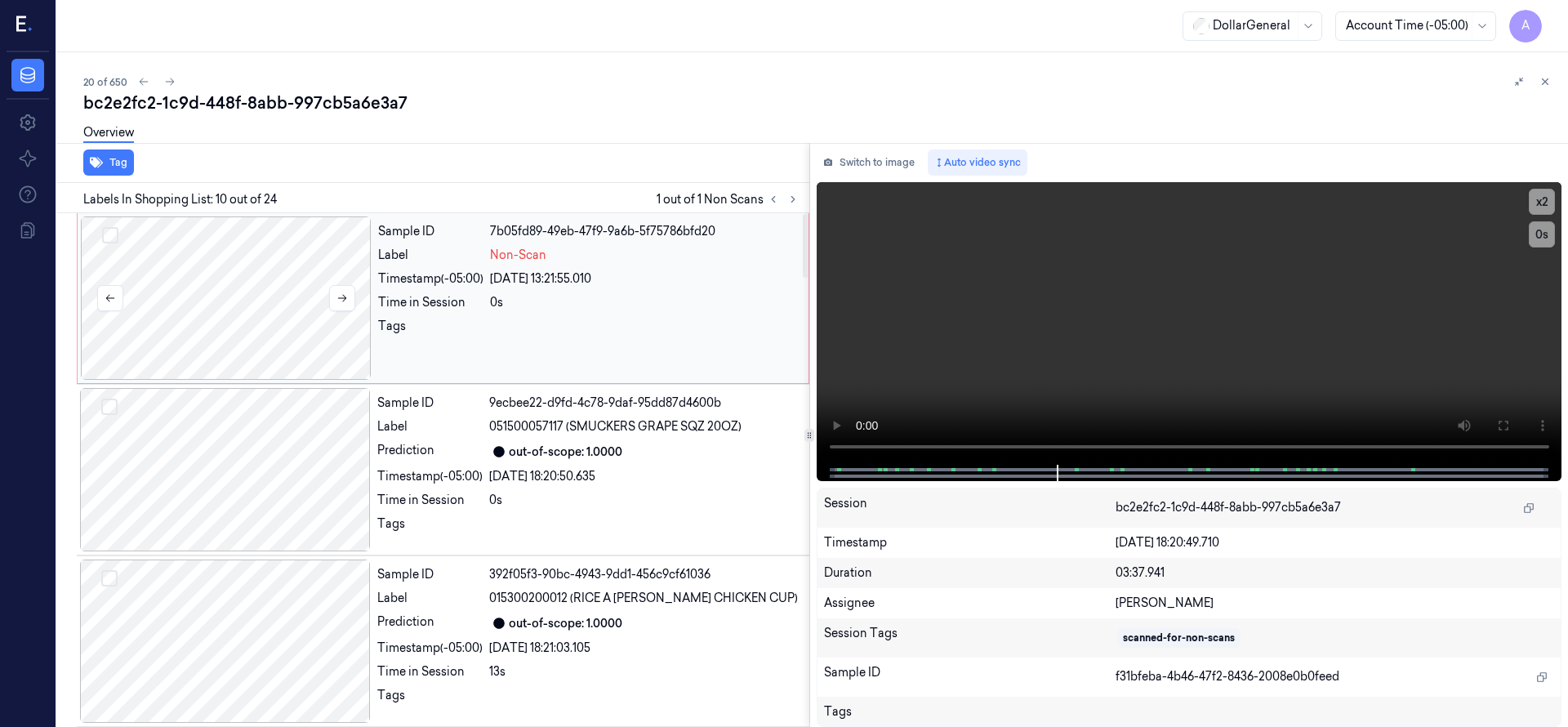
click at [272, 314] on div at bounding box center [226, 298] width 290 height 163
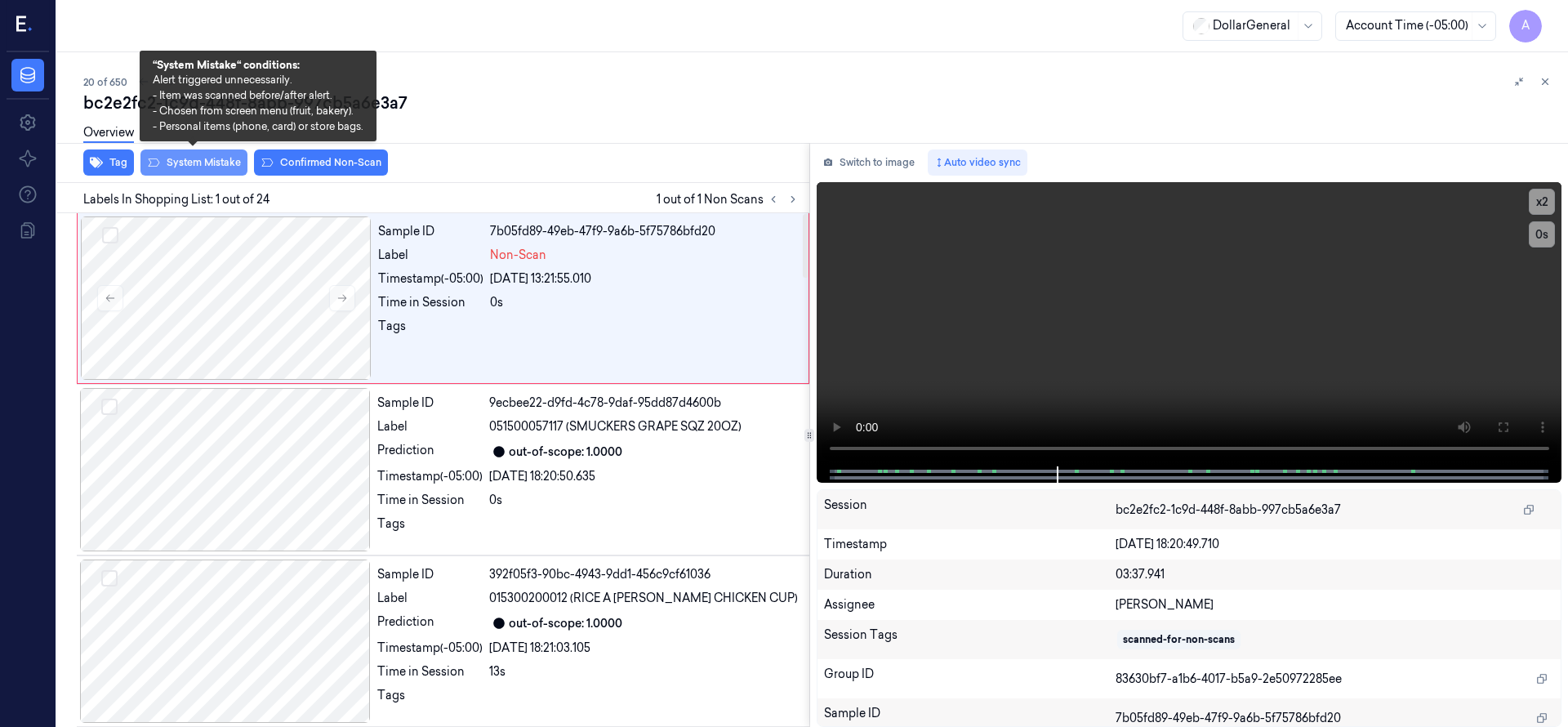
click at [212, 163] on button "System Mistake" at bounding box center [193, 163] width 107 height 26
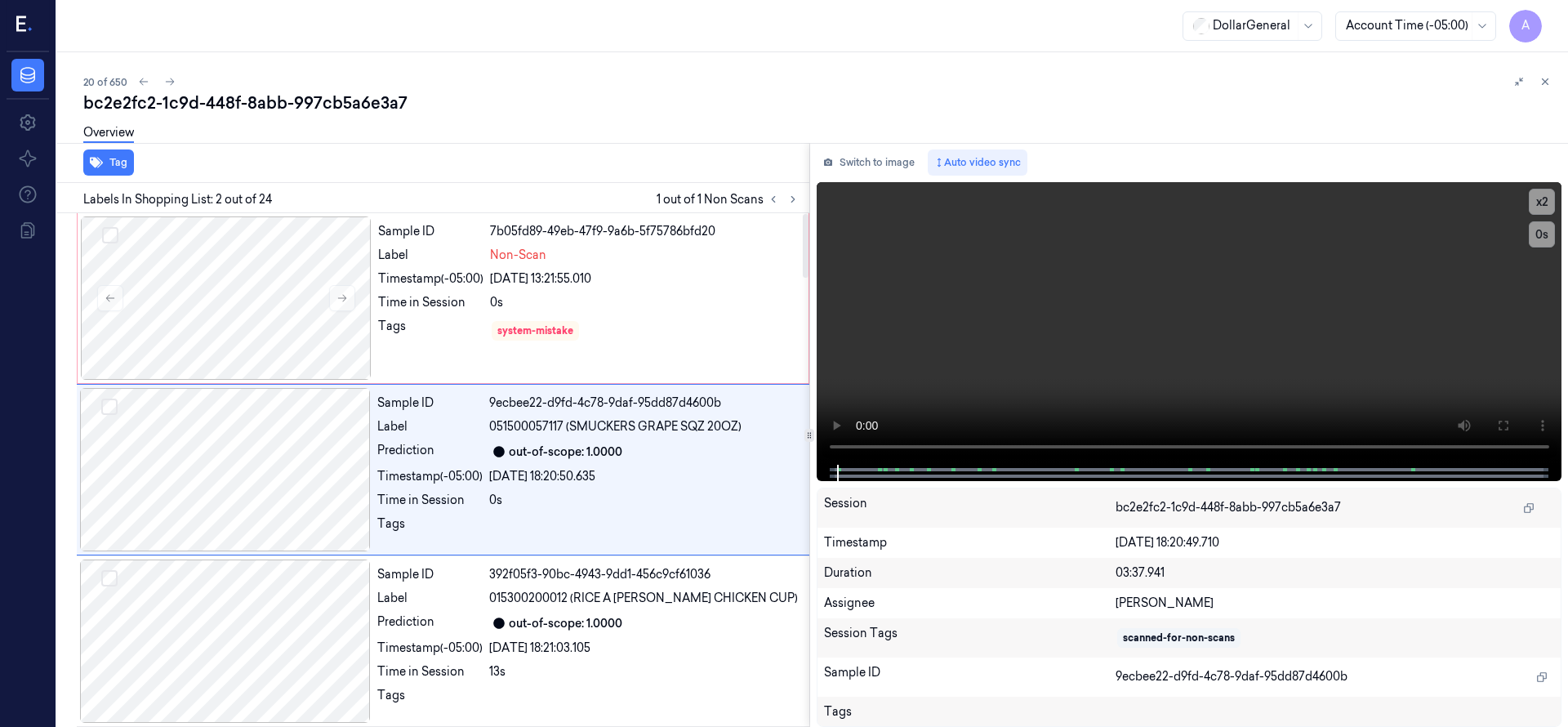
click at [673, 74] on div "20 of 650" at bounding box center [819, 81] width 1471 height 19
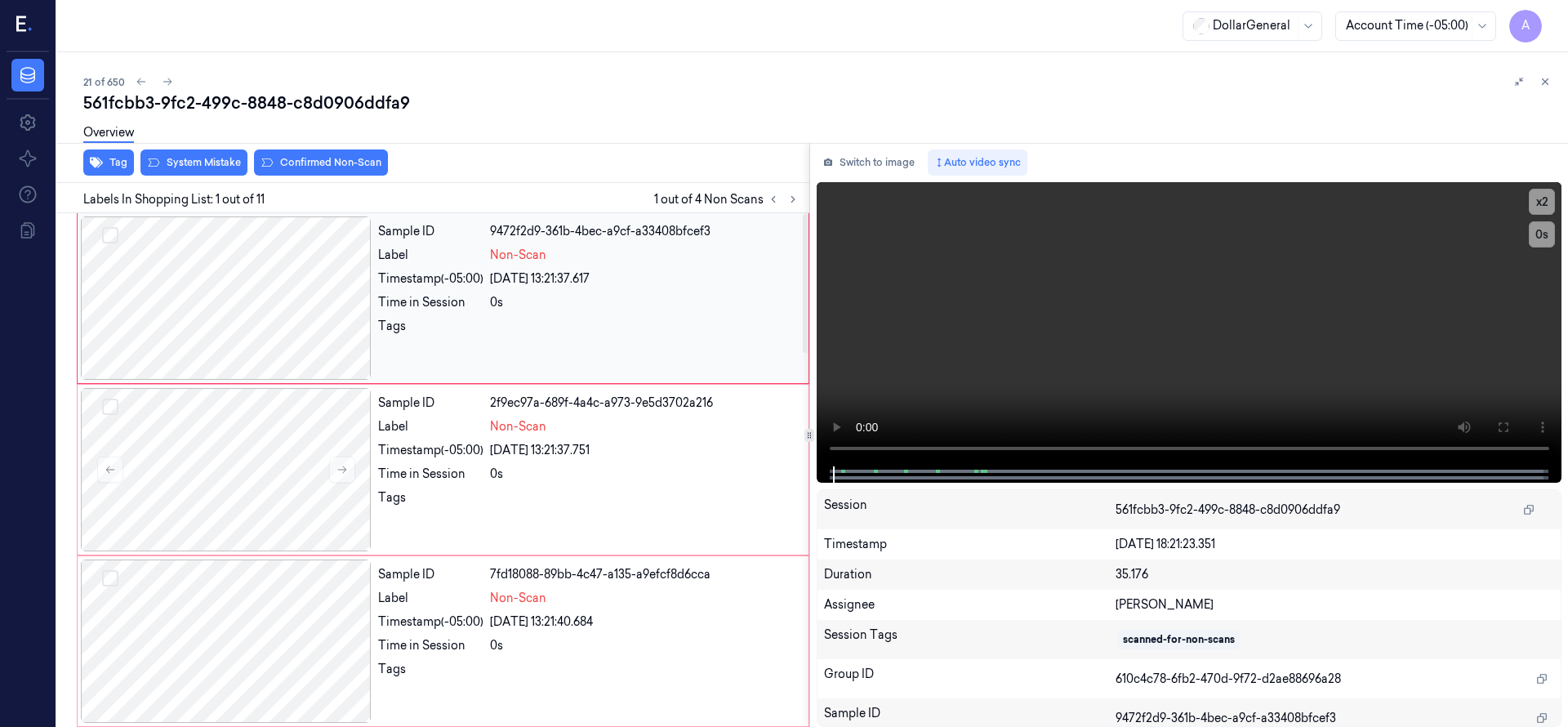
click at [214, 260] on div at bounding box center [226, 298] width 290 height 163
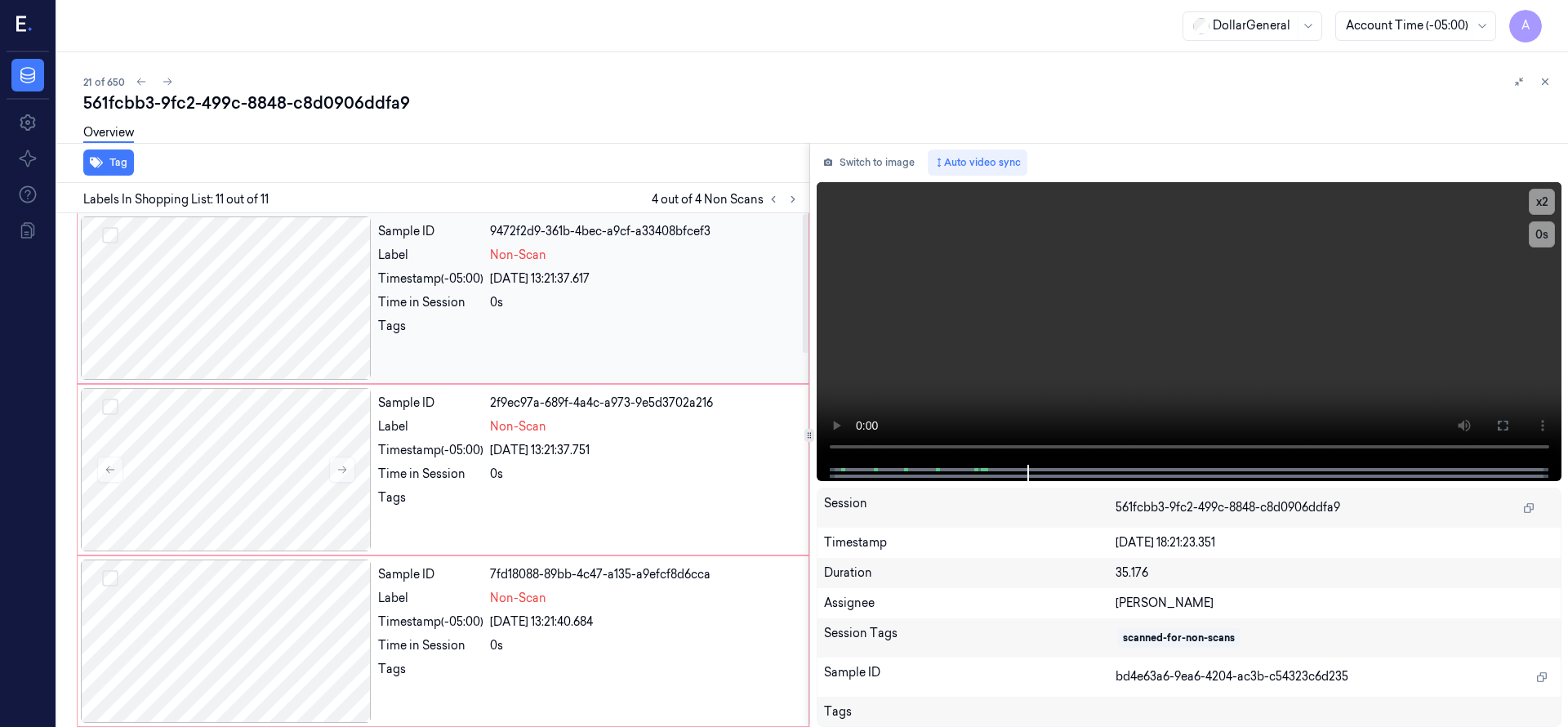
click at [240, 286] on div at bounding box center [226, 298] width 290 height 163
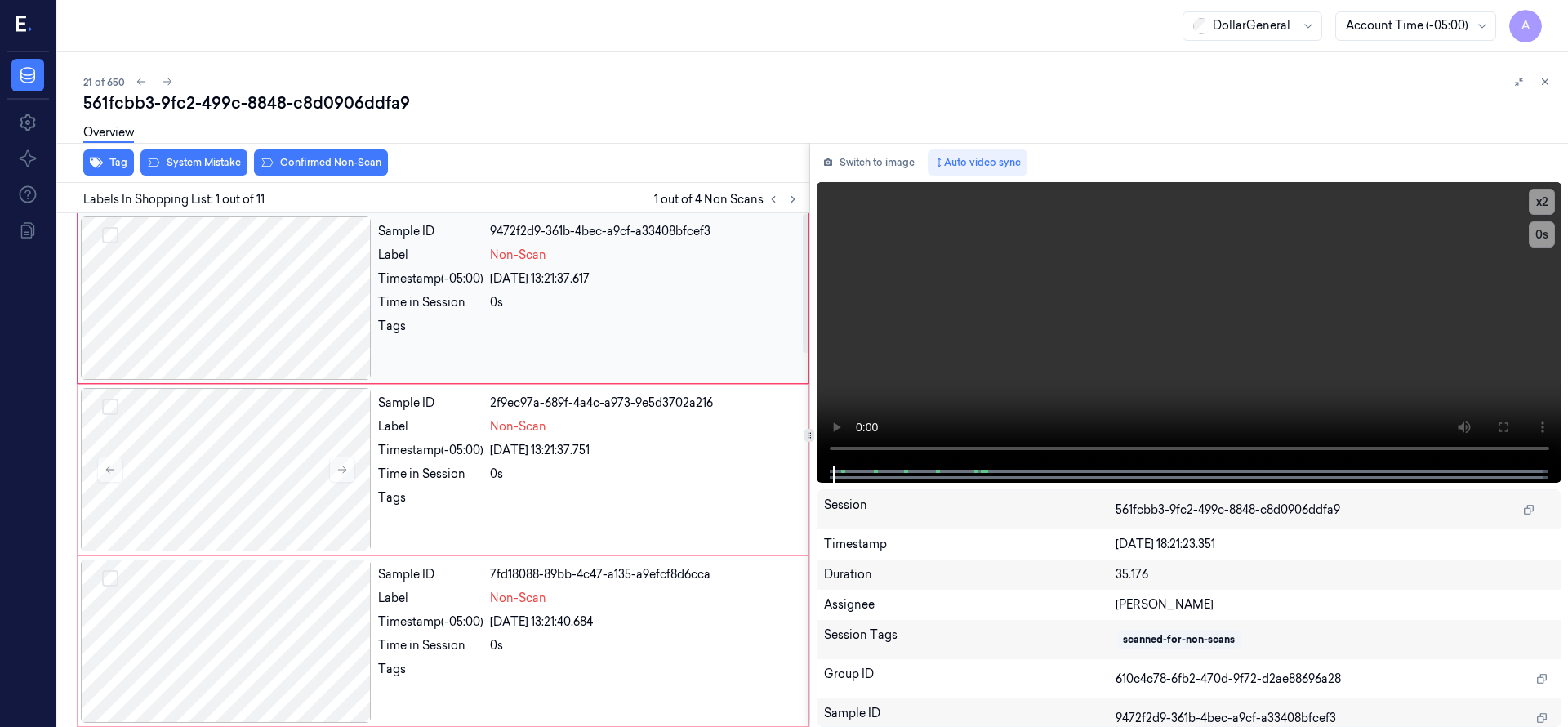
click at [105, 238] on button "Select row" at bounding box center [110, 236] width 16 height 16
click at [110, 405] on button "Select row" at bounding box center [110, 407] width 16 height 16
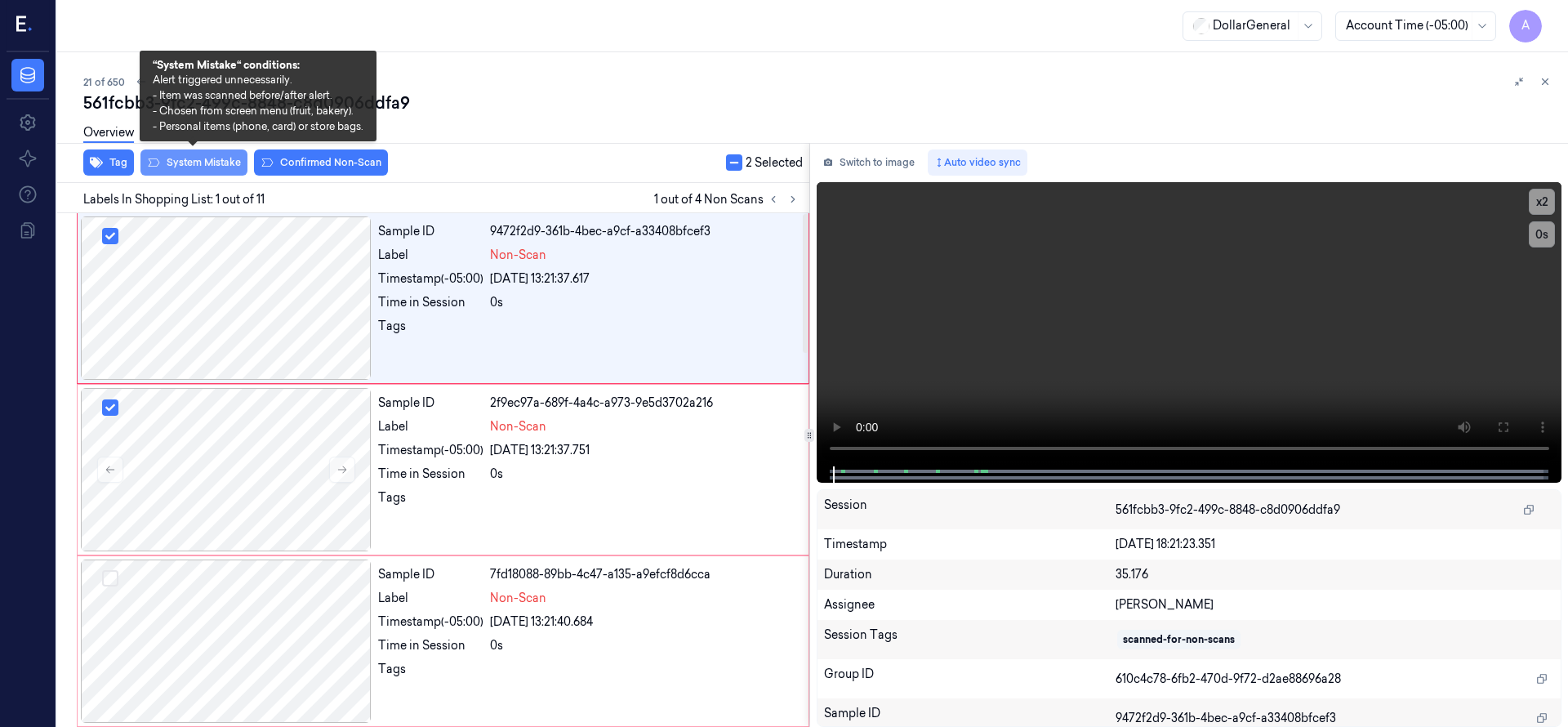
click at [209, 159] on button "System Mistake" at bounding box center [193, 163] width 107 height 26
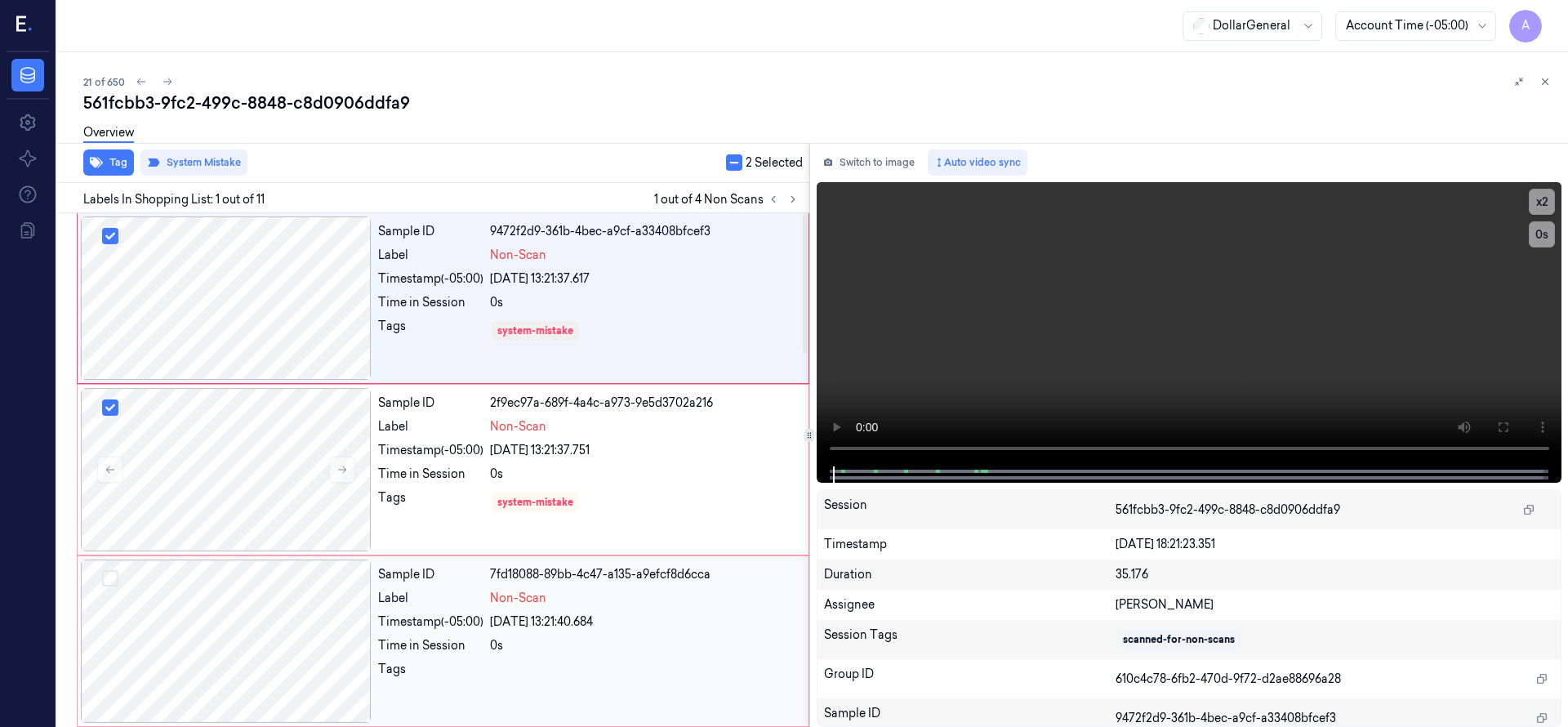
click at [276, 609] on div at bounding box center [226, 641] width 290 height 163
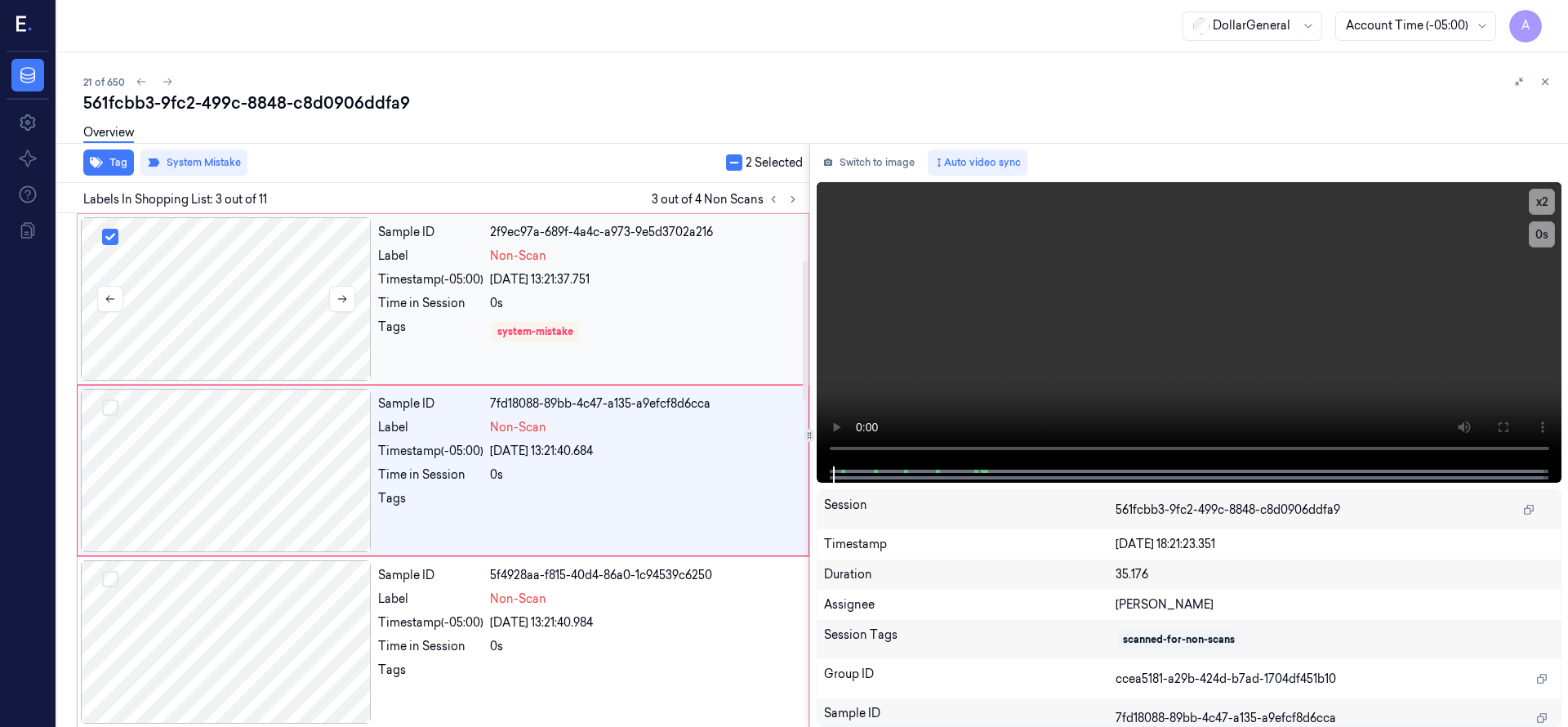
scroll to position [172, 0]
click at [110, 238] on button "Select row" at bounding box center [110, 237] width 16 height 16
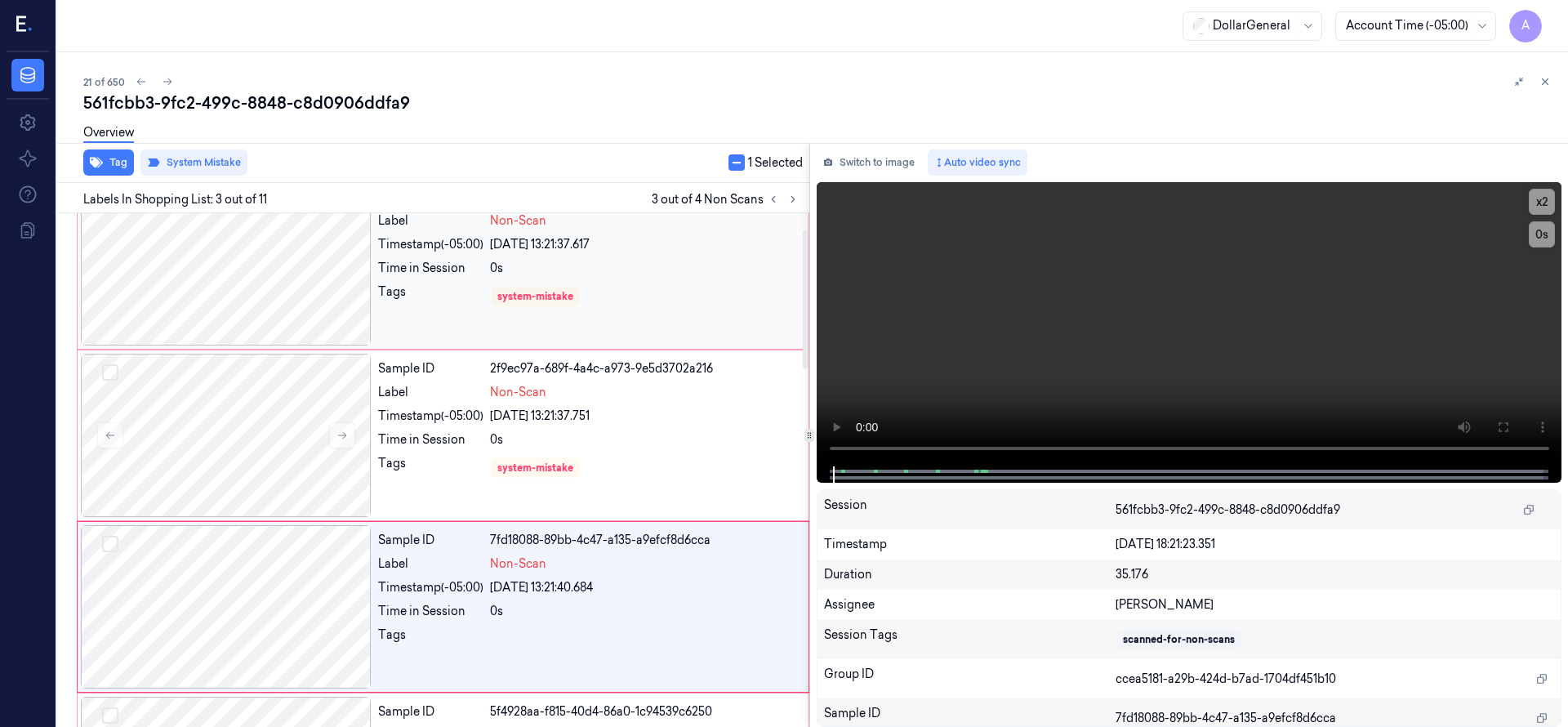
scroll to position [0, 0]
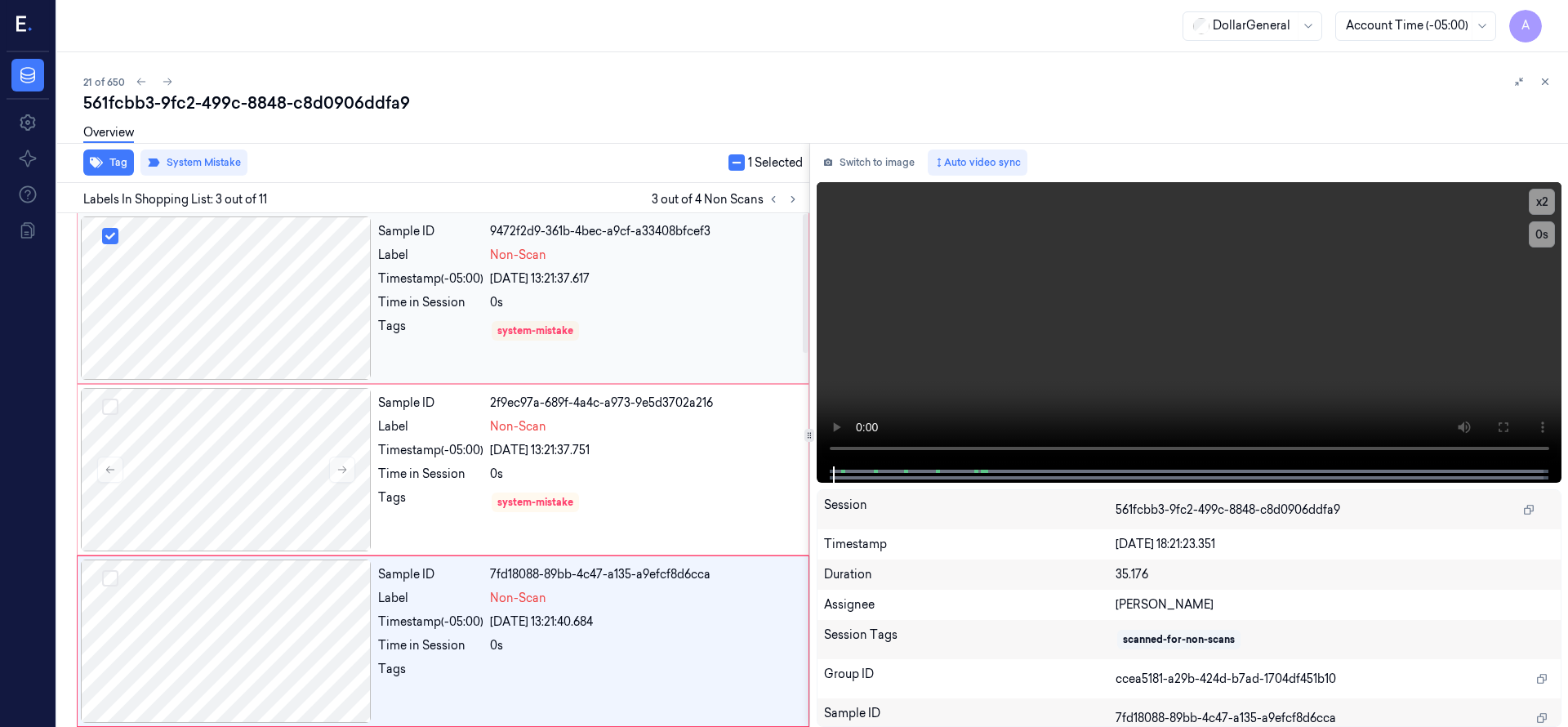
click at [109, 238] on button "Select row" at bounding box center [110, 237] width 16 height 16
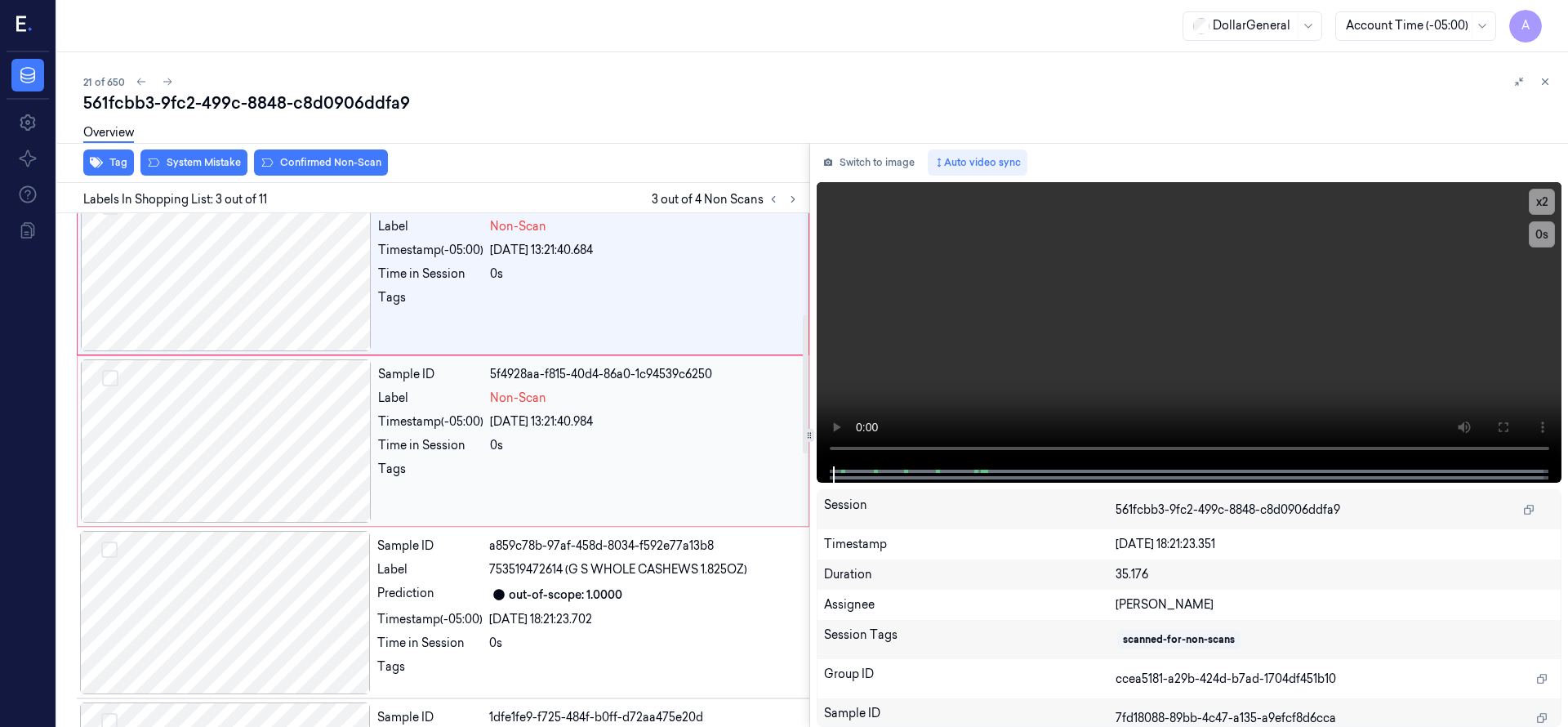
click at [205, 403] on div at bounding box center [226, 441] width 290 height 163
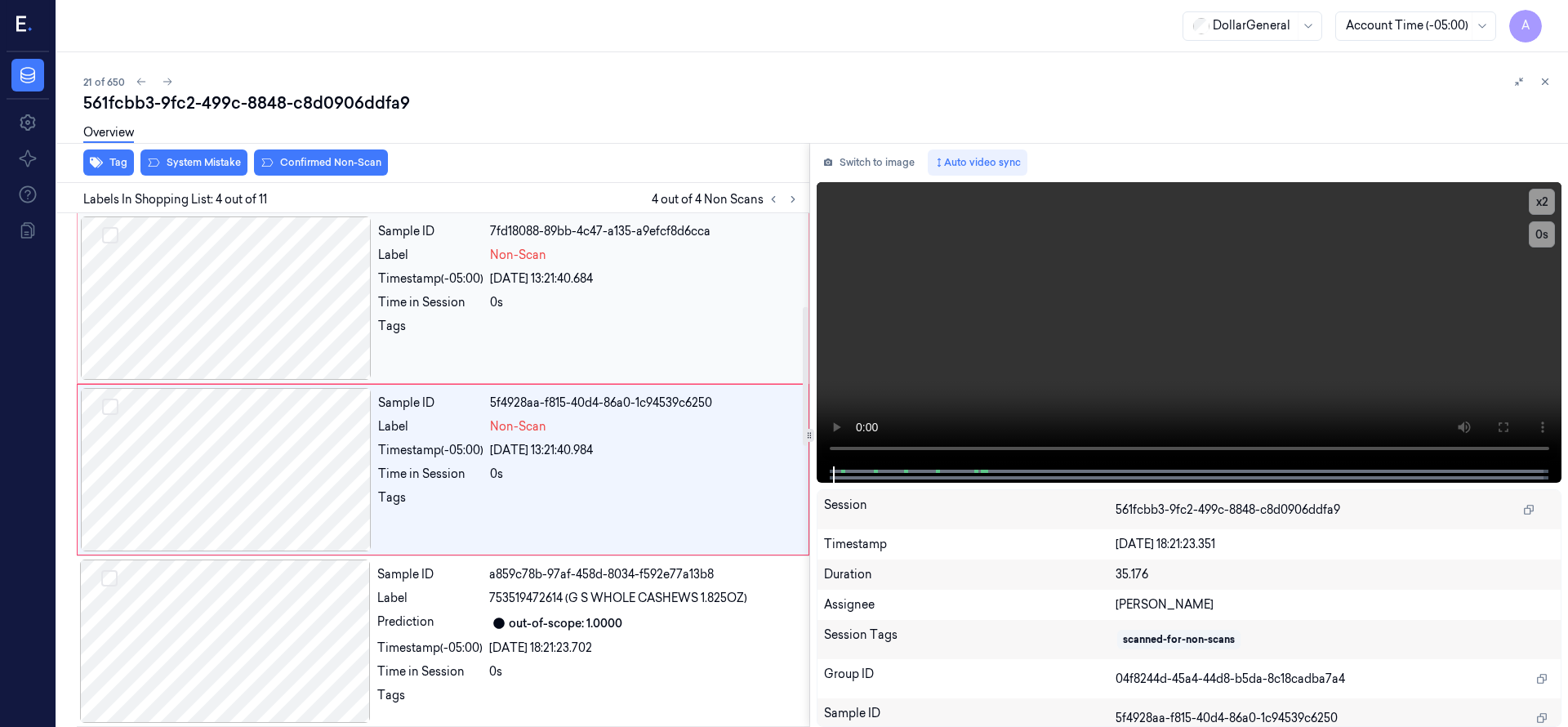
click at [115, 240] on button "Select row" at bounding box center [110, 236] width 16 height 16
click at [120, 406] on div at bounding box center [226, 469] width 290 height 163
click at [105, 413] on button "Select row" at bounding box center [110, 407] width 16 height 16
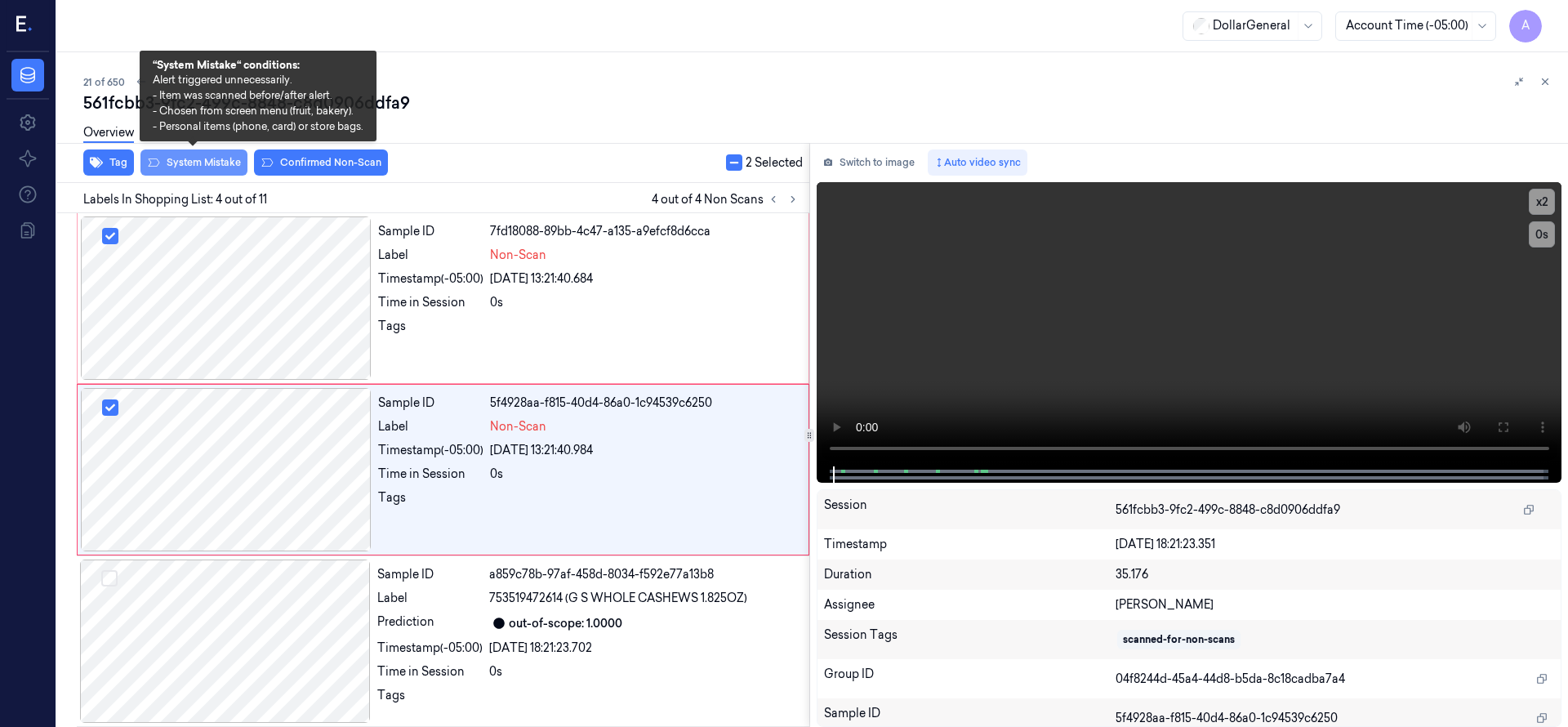
click at [216, 171] on button "System Mistake" at bounding box center [193, 163] width 107 height 26
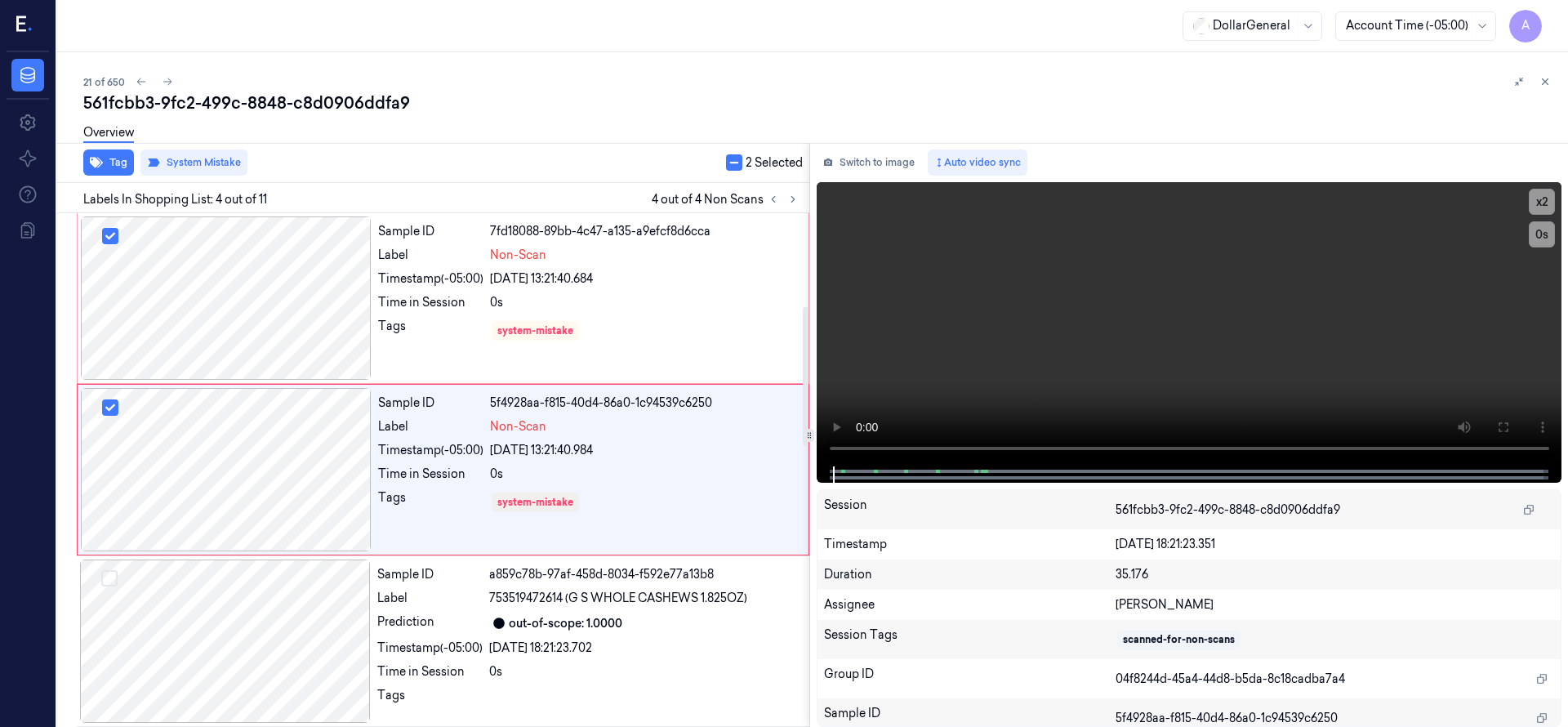
click at [513, 136] on div "Overview" at bounding box center [819, 135] width 1471 height 42
click at [735, 171] on div "Tag System Mistake 2 Selected" at bounding box center [429, 163] width 758 height 40
click at [732, 165] on button "button" at bounding box center [734, 163] width 16 height 16
click at [172, 77] on button at bounding box center [167, 81] width 19 height 19
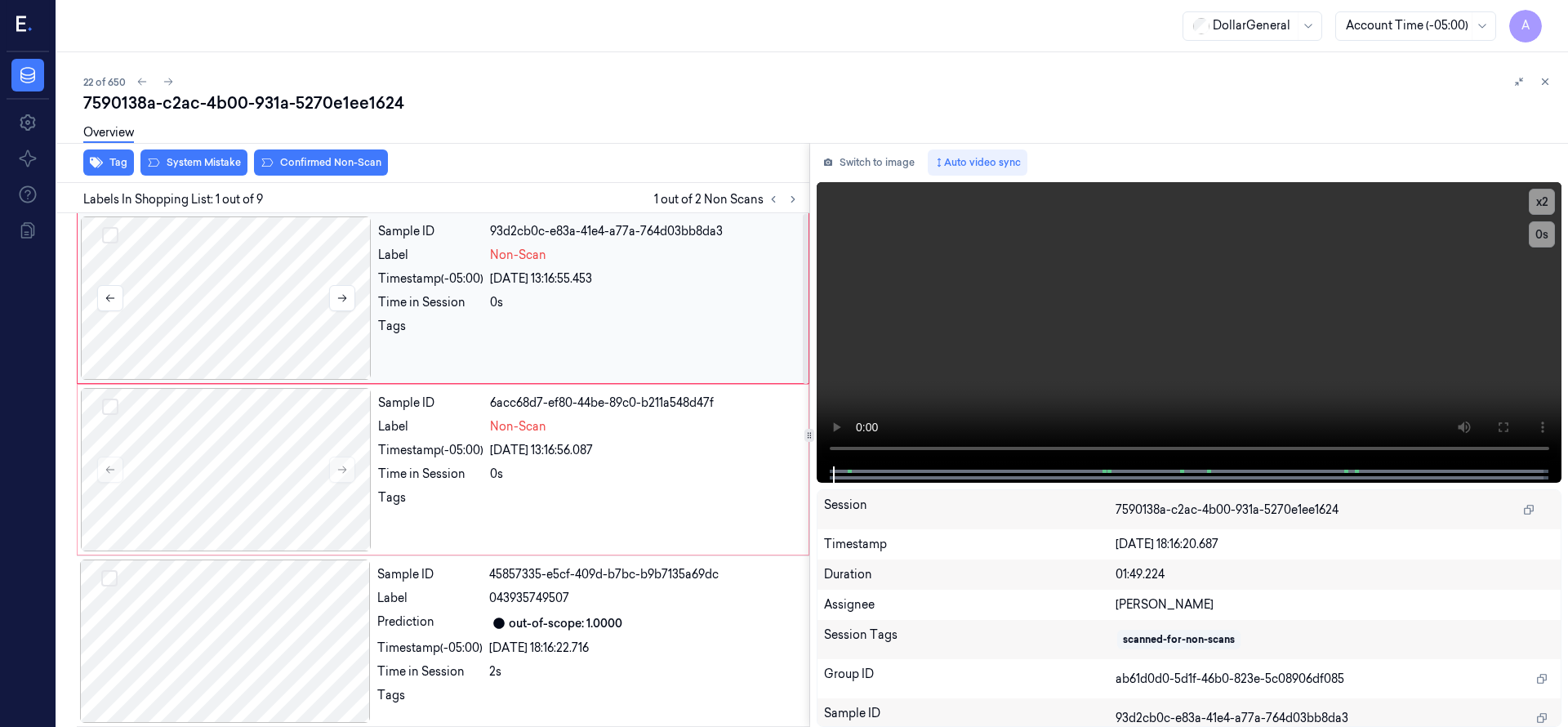
click at [257, 287] on div at bounding box center [226, 298] width 290 height 163
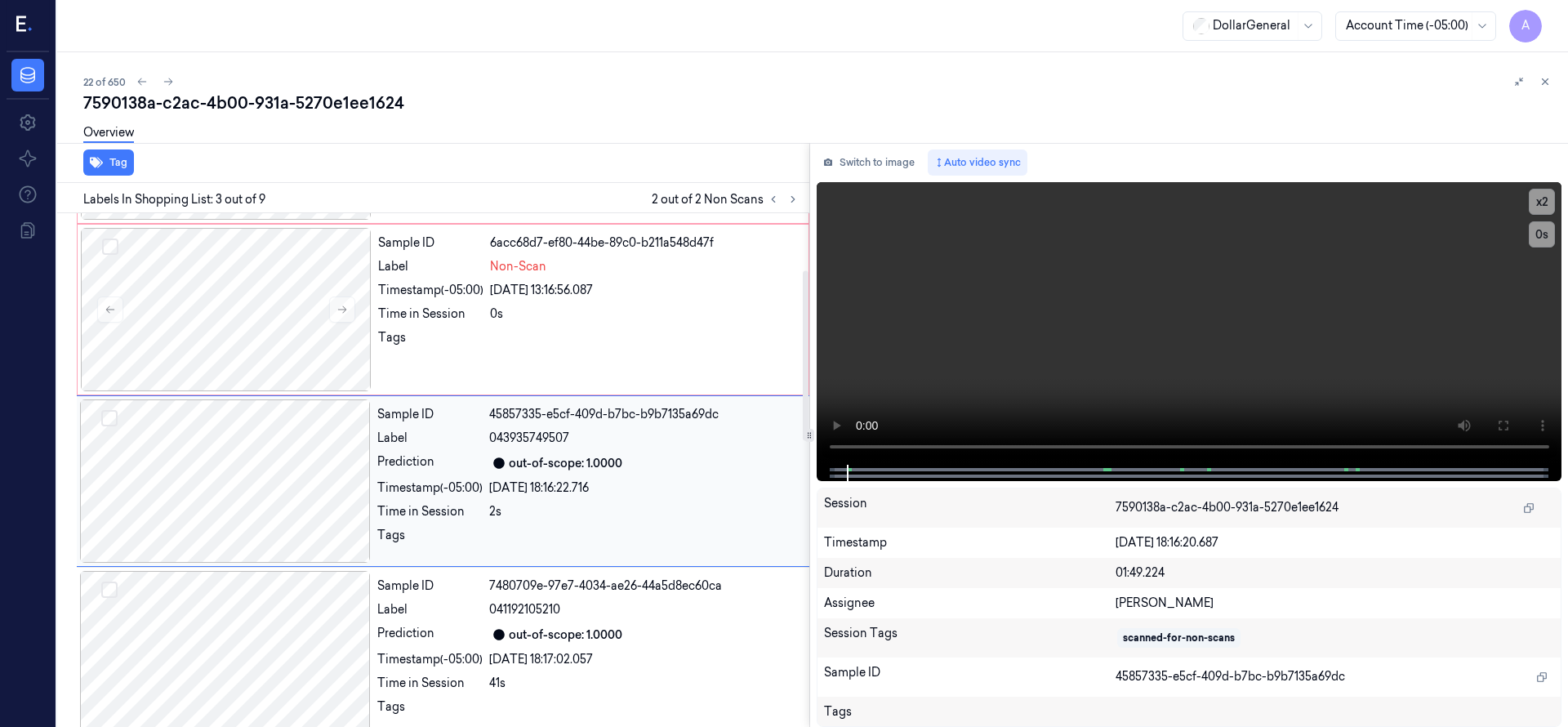
scroll to position [172, 0]
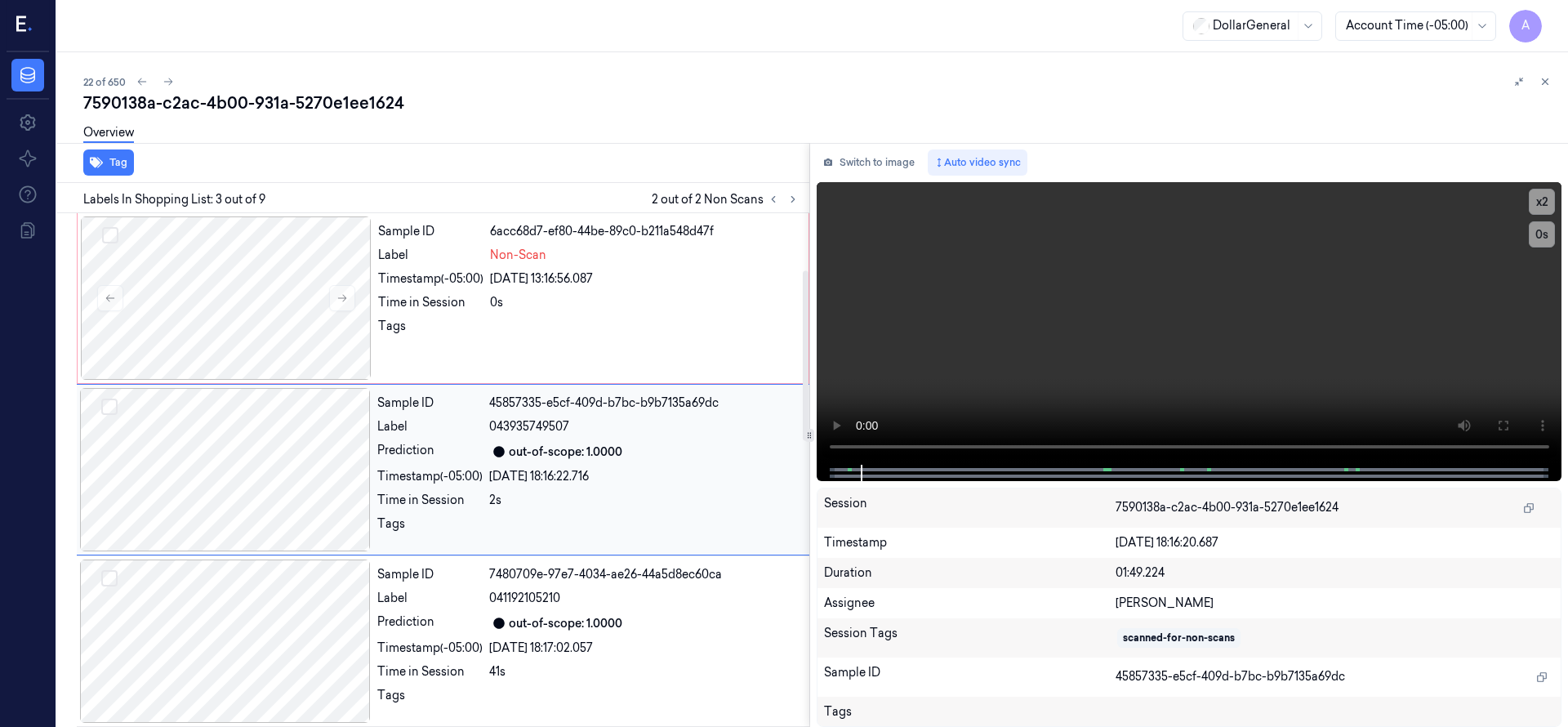
click at [271, 497] on div at bounding box center [225, 469] width 290 height 163
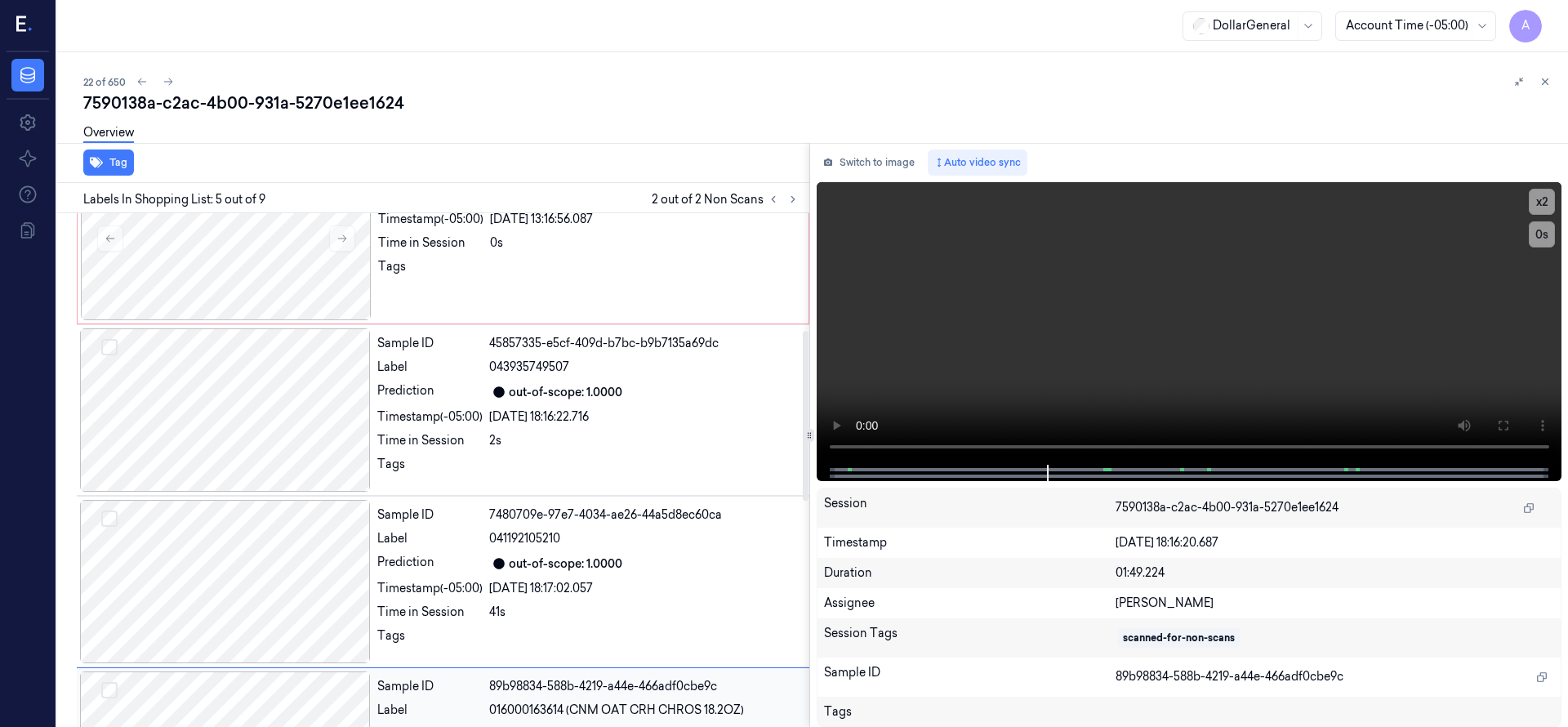
scroll to position [106, 0]
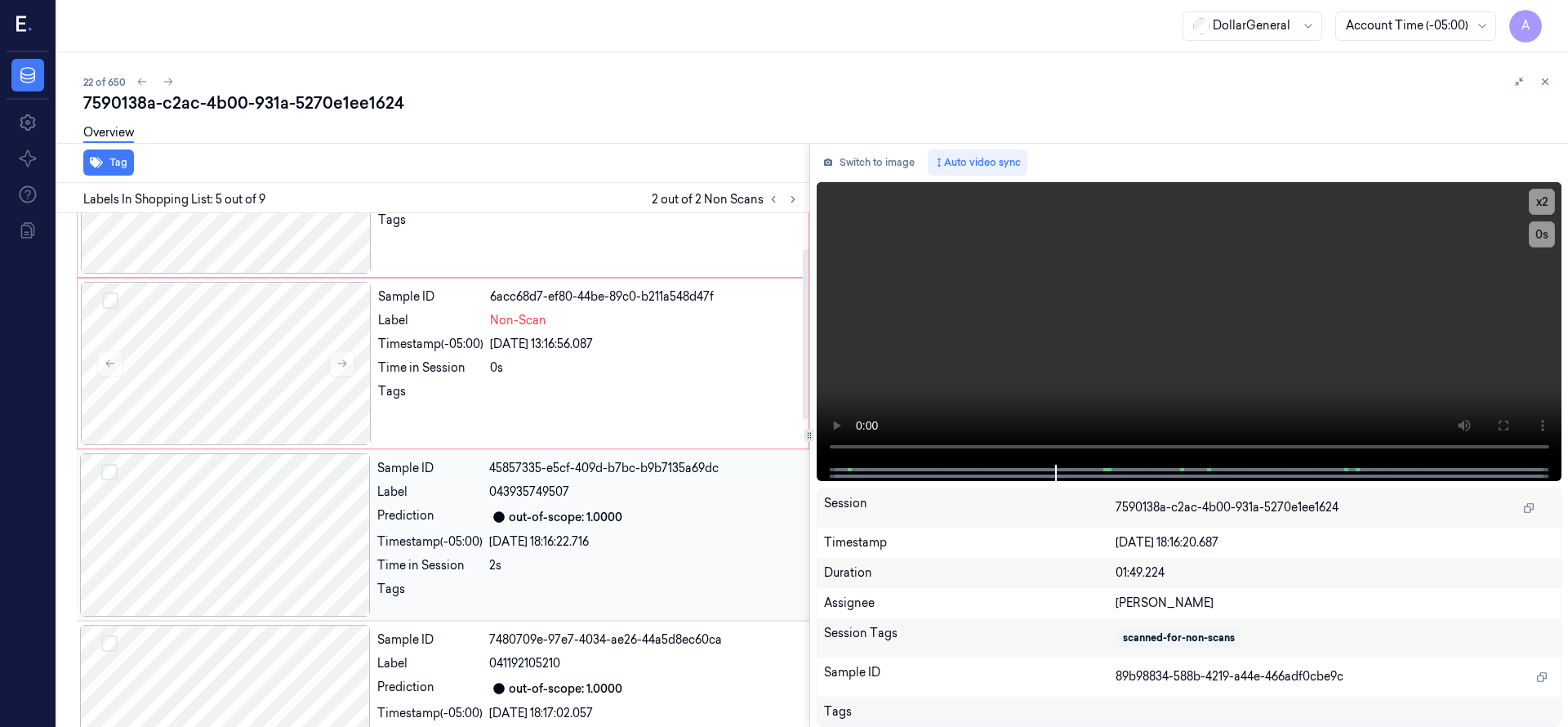
click at [279, 515] on div at bounding box center [225, 535] width 290 height 163
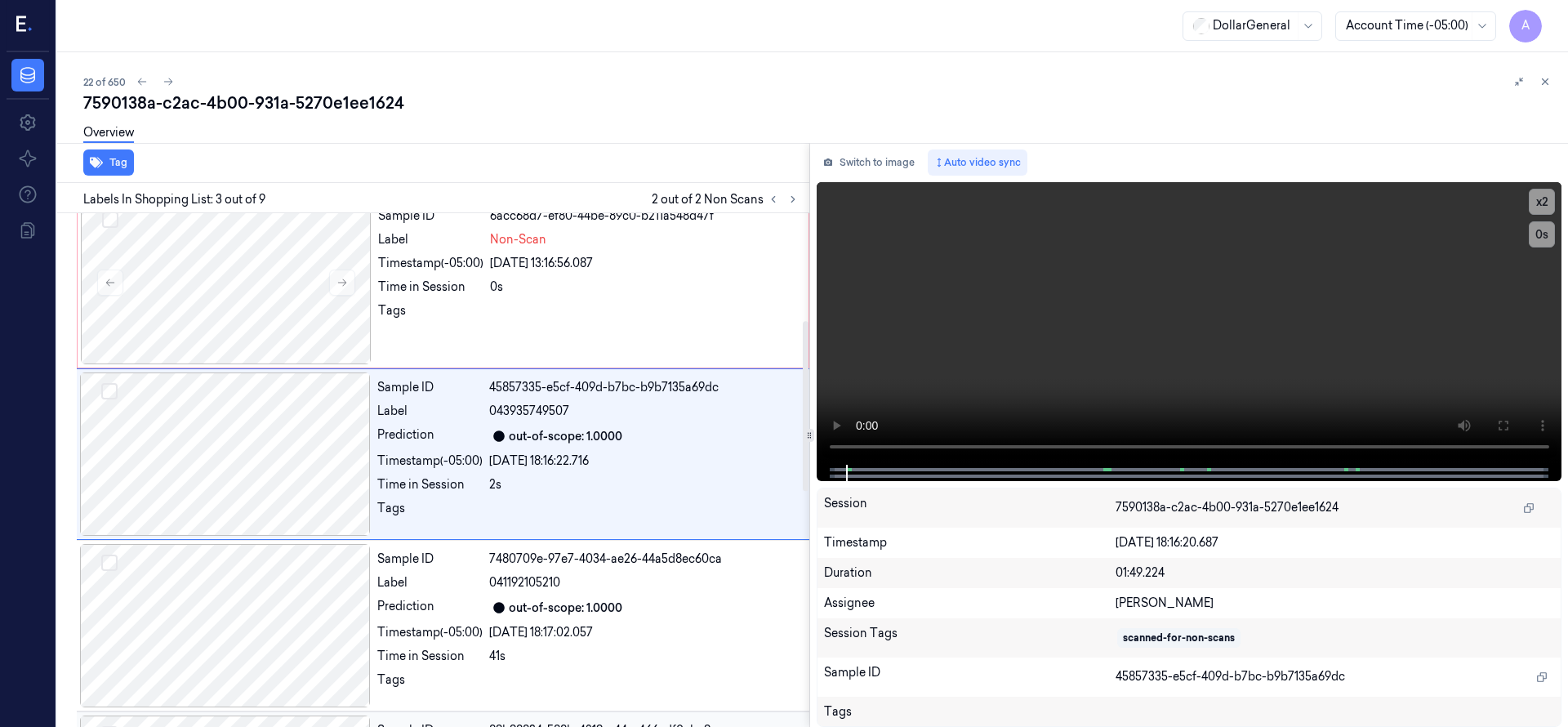
scroll to position [172, 0]
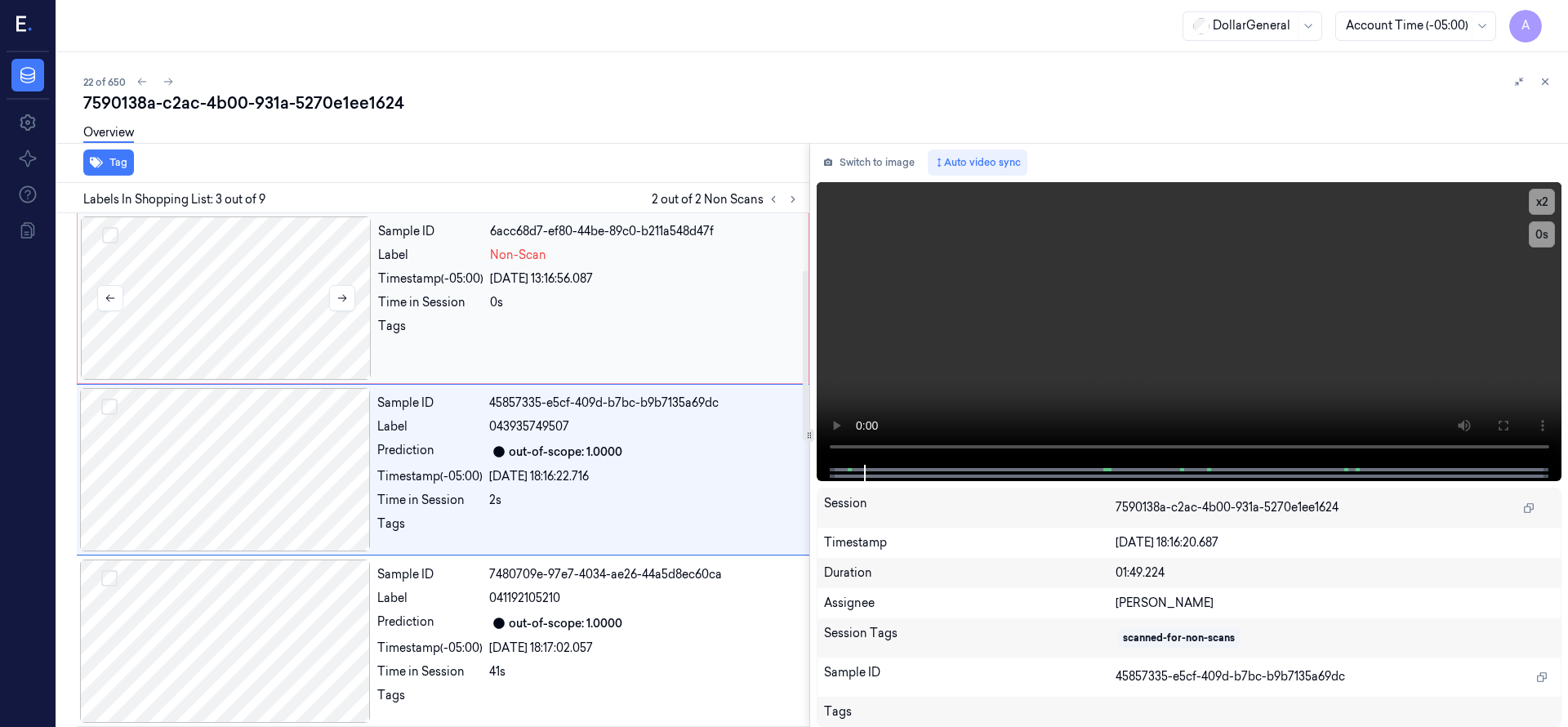
click at [262, 294] on div at bounding box center [226, 298] width 290 height 163
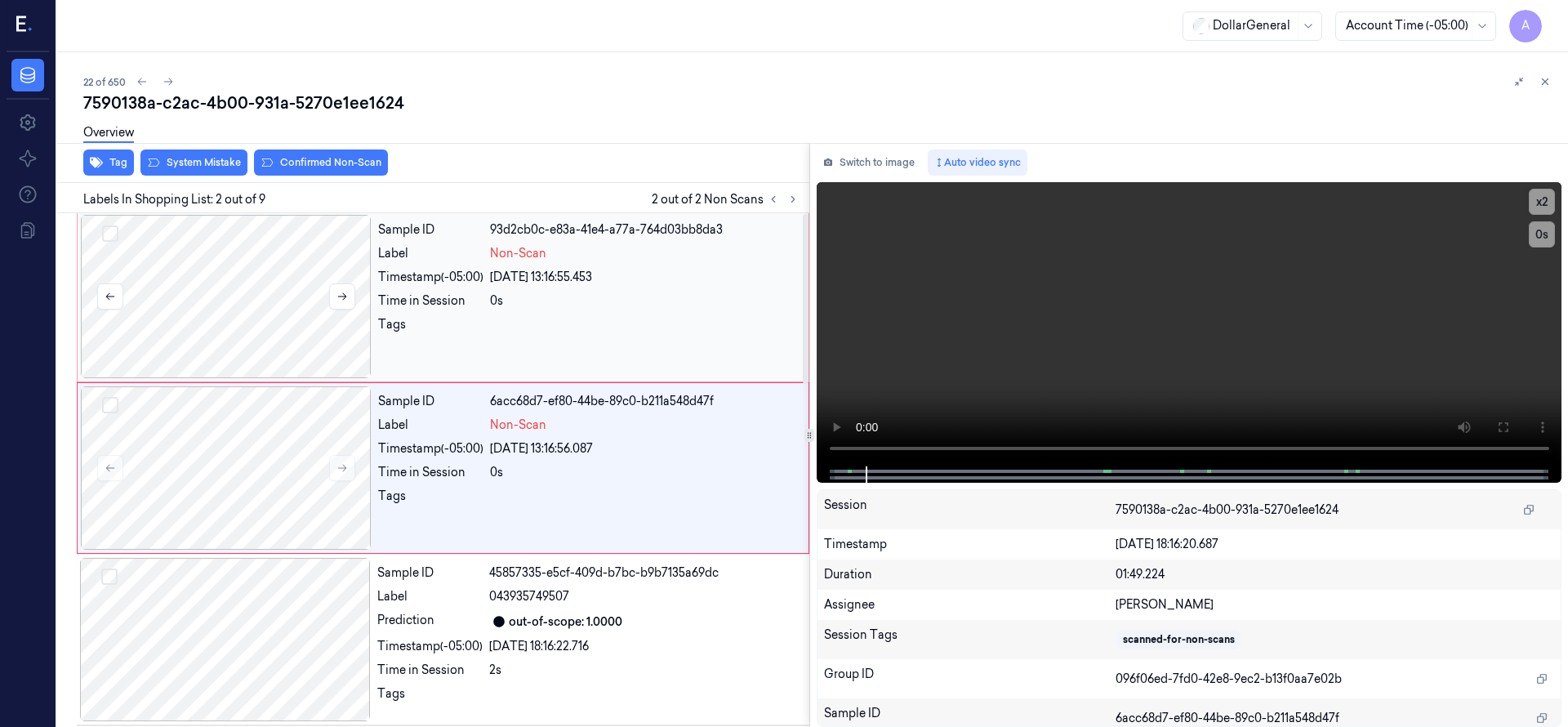
scroll to position [0, 0]
click at [103, 241] on button "Select row" at bounding box center [110, 236] width 16 height 16
click at [109, 400] on button "Select row" at bounding box center [110, 407] width 16 height 16
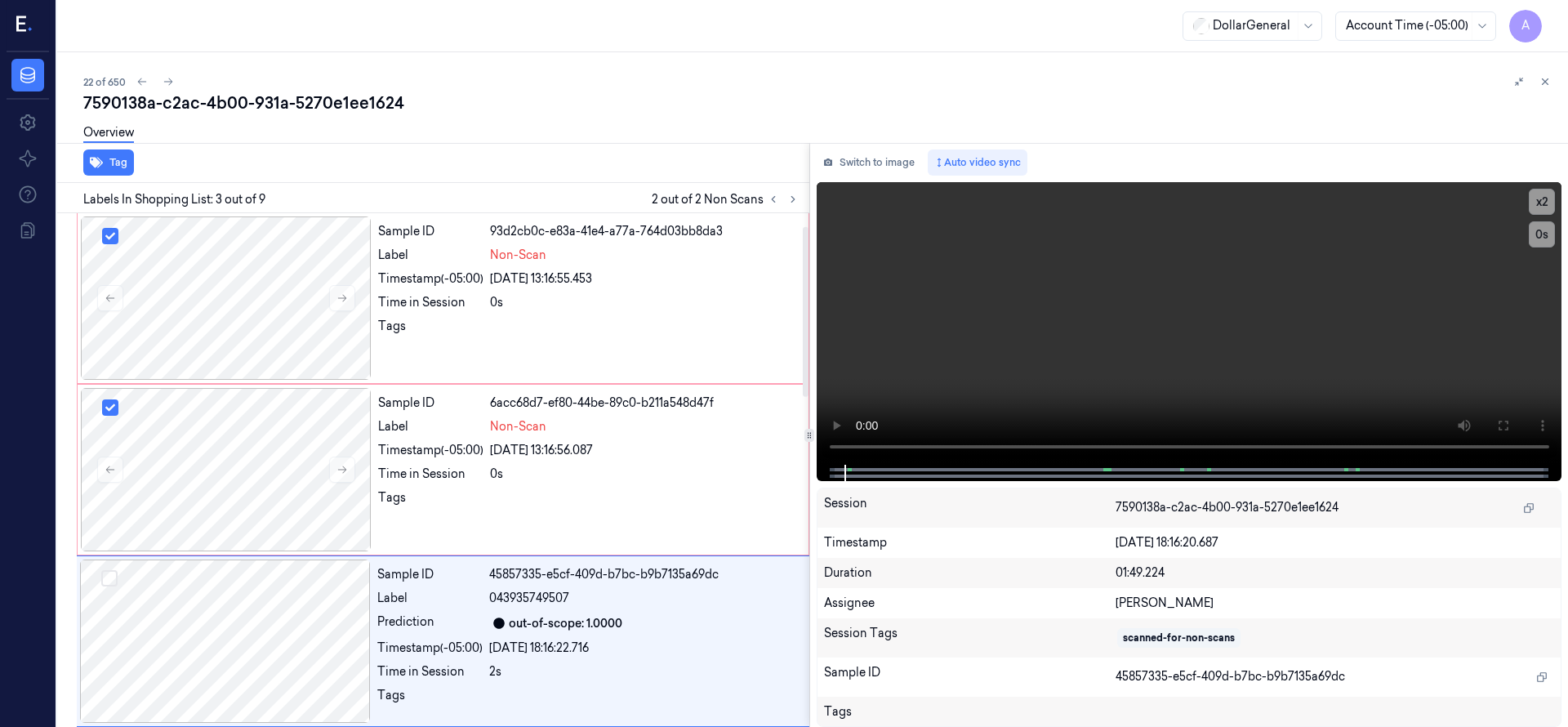
click at [227, 160] on div "Tag" at bounding box center [429, 163] width 758 height 40
click at [278, 281] on div at bounding box center [226, 298] width 290 height 163
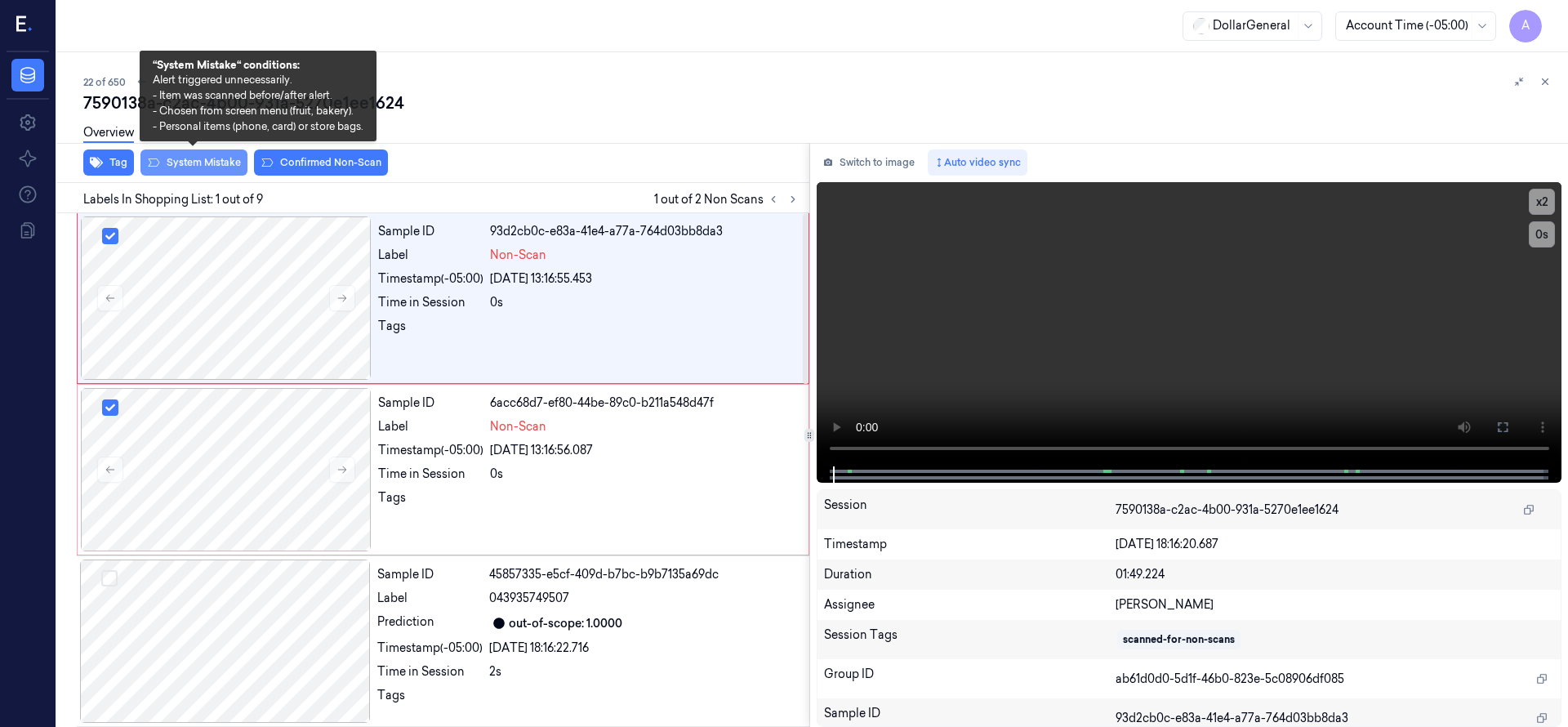
click at [225, 172] on button "System Mistake" at bounding box center [193, 163] width 107 height 26
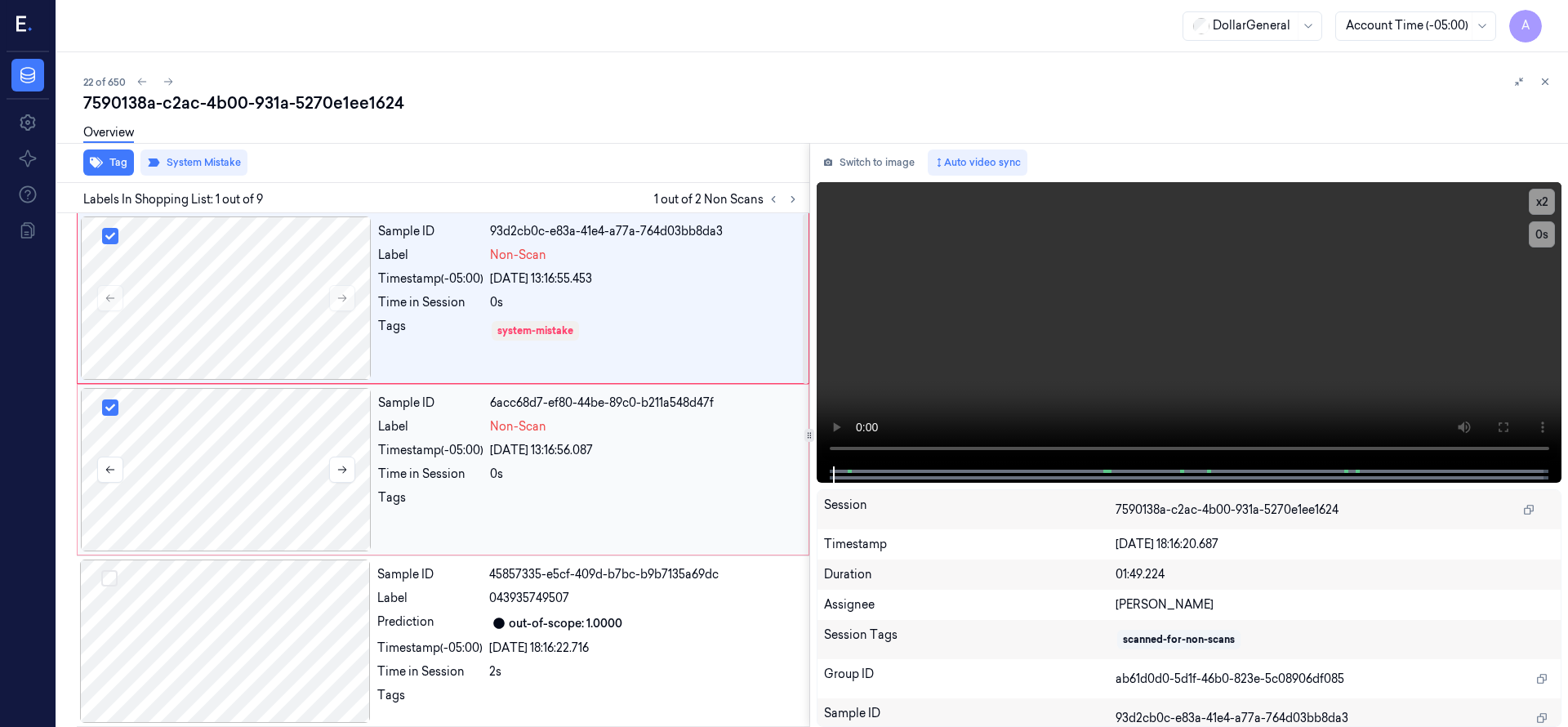
click at [243, 442] on div at bounding box center [226, 469] width 290 height 163
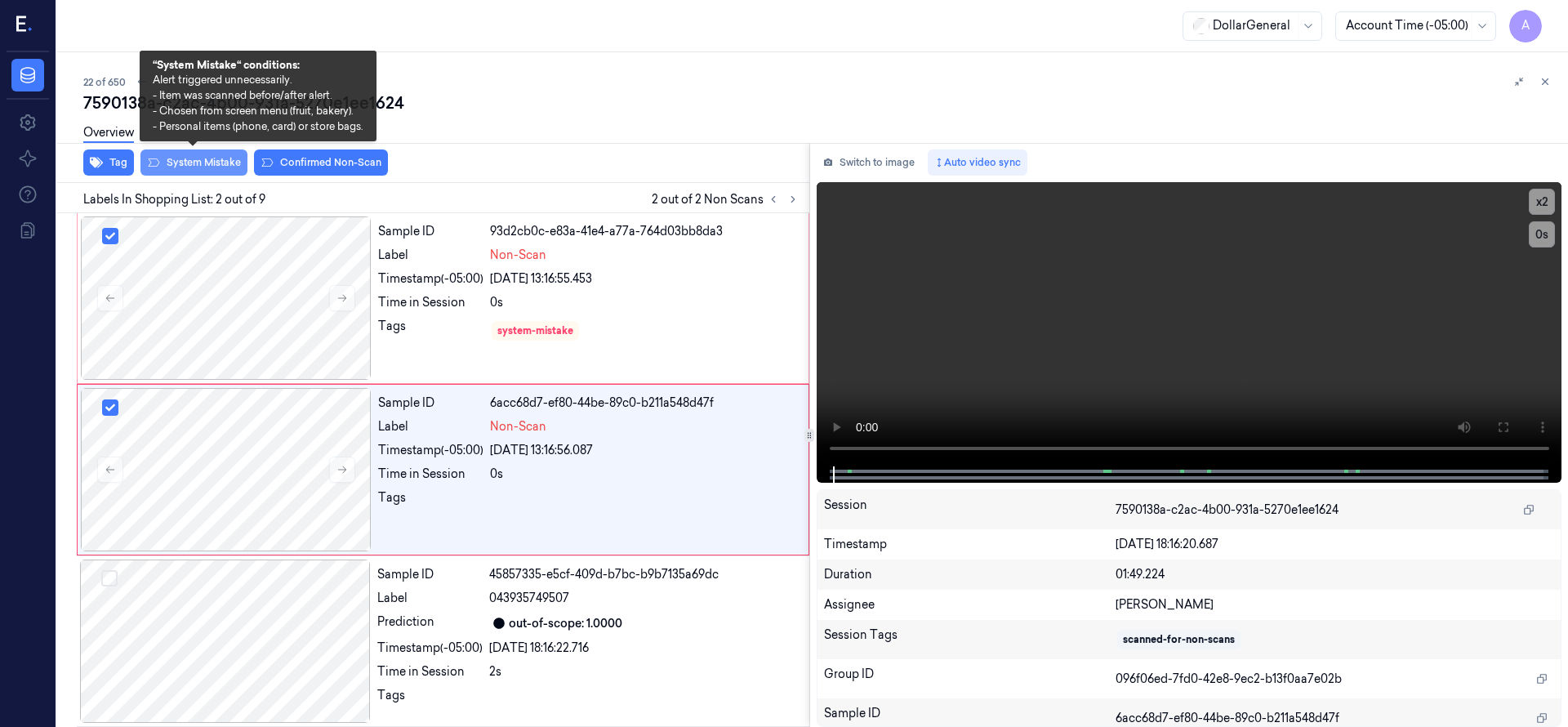
click at [214, 166] on button "System Mistake" at bounding box center [193, 163] width 107 height 26
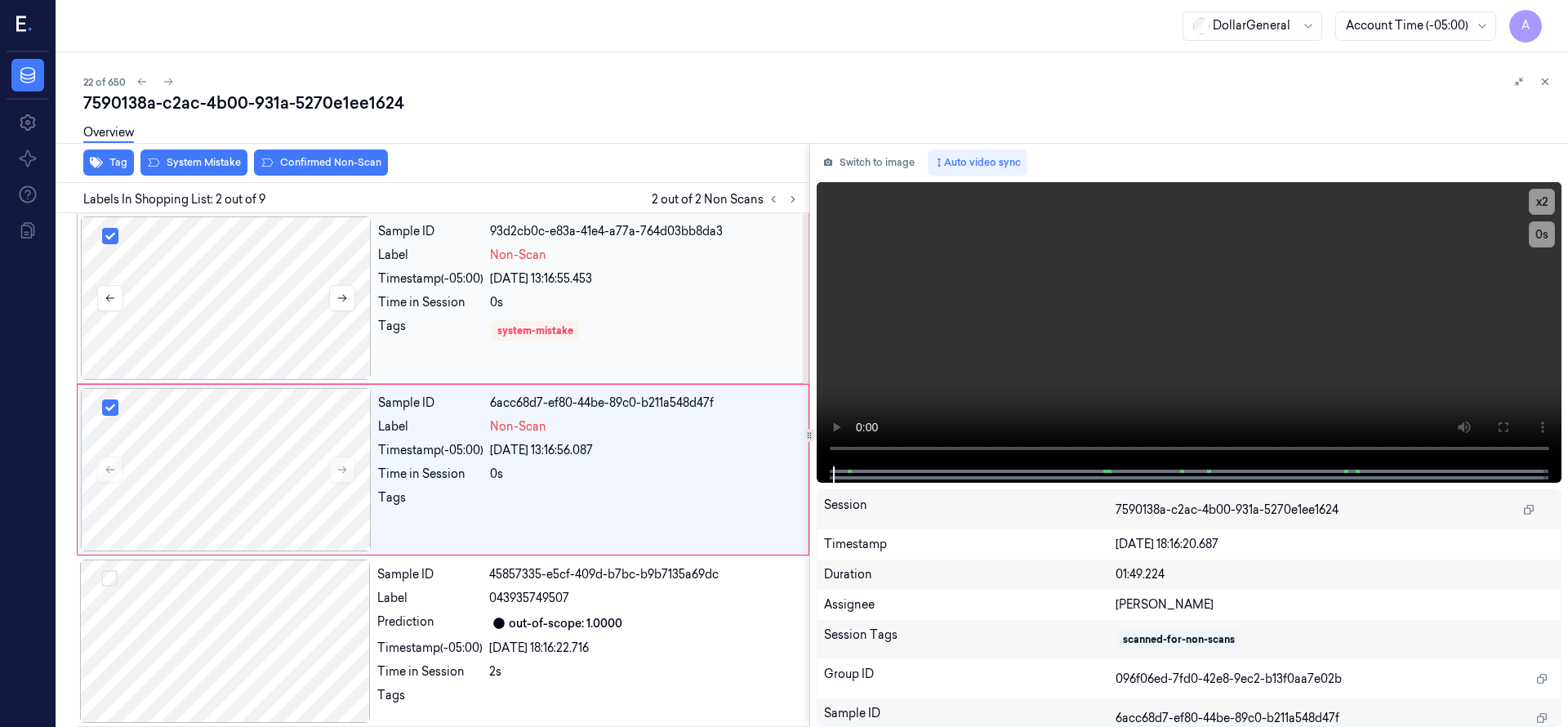
click at [113, 232] on button "Select row" at bounding box center [110, 237] width 16 height 16
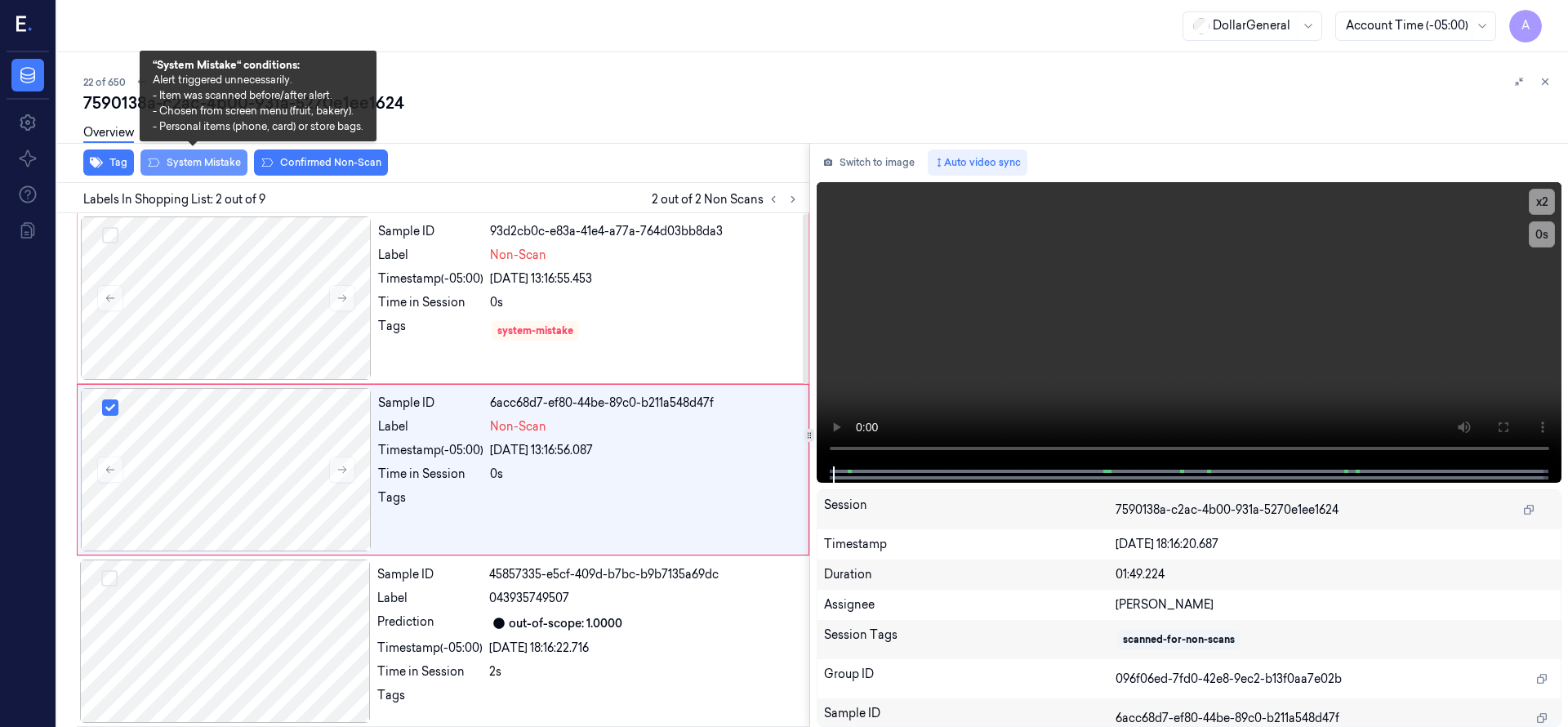
click at [208, 165] on button "System Mistake" at bounding box center [193, 163] width 107 height 26
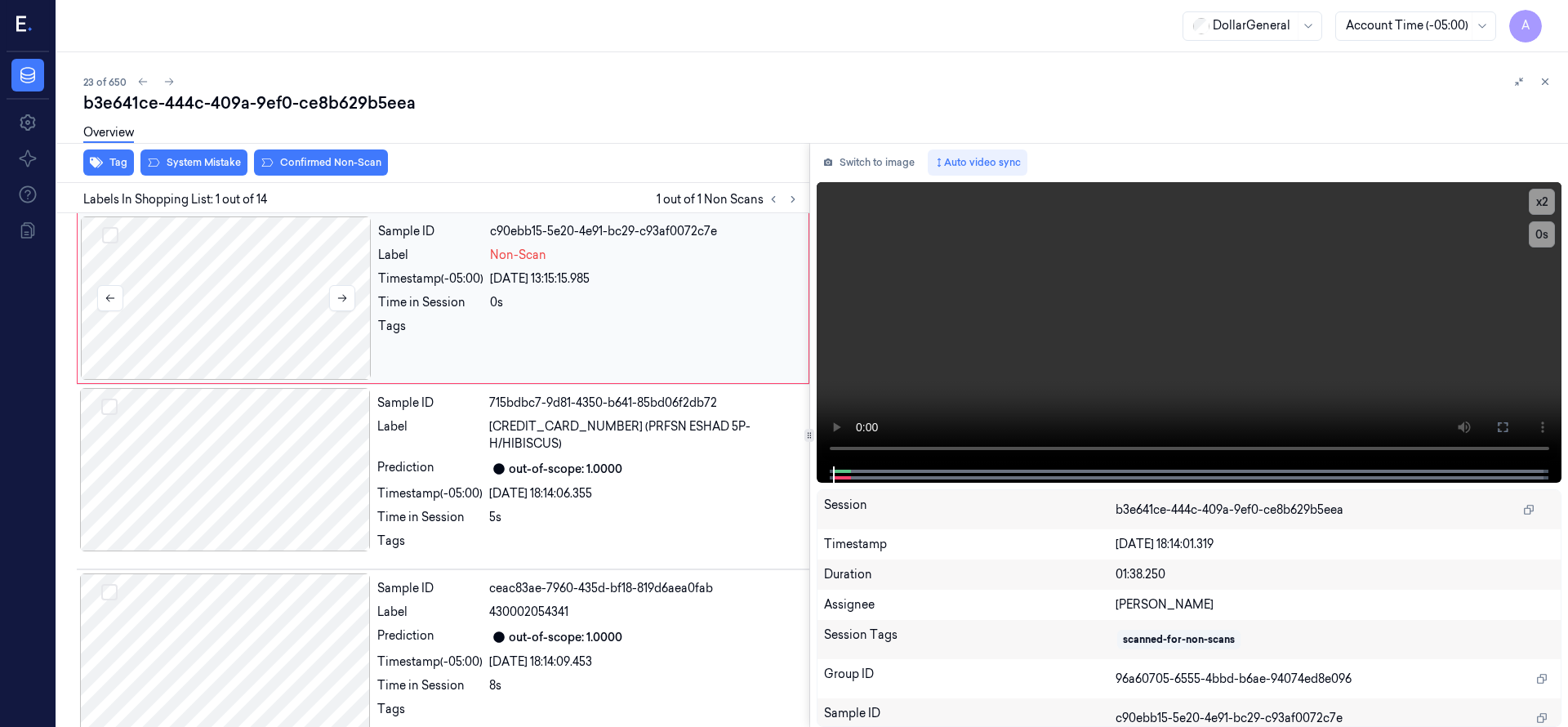
click at [221, 314] on div at bounding box center [226, 298] width 290 height 163
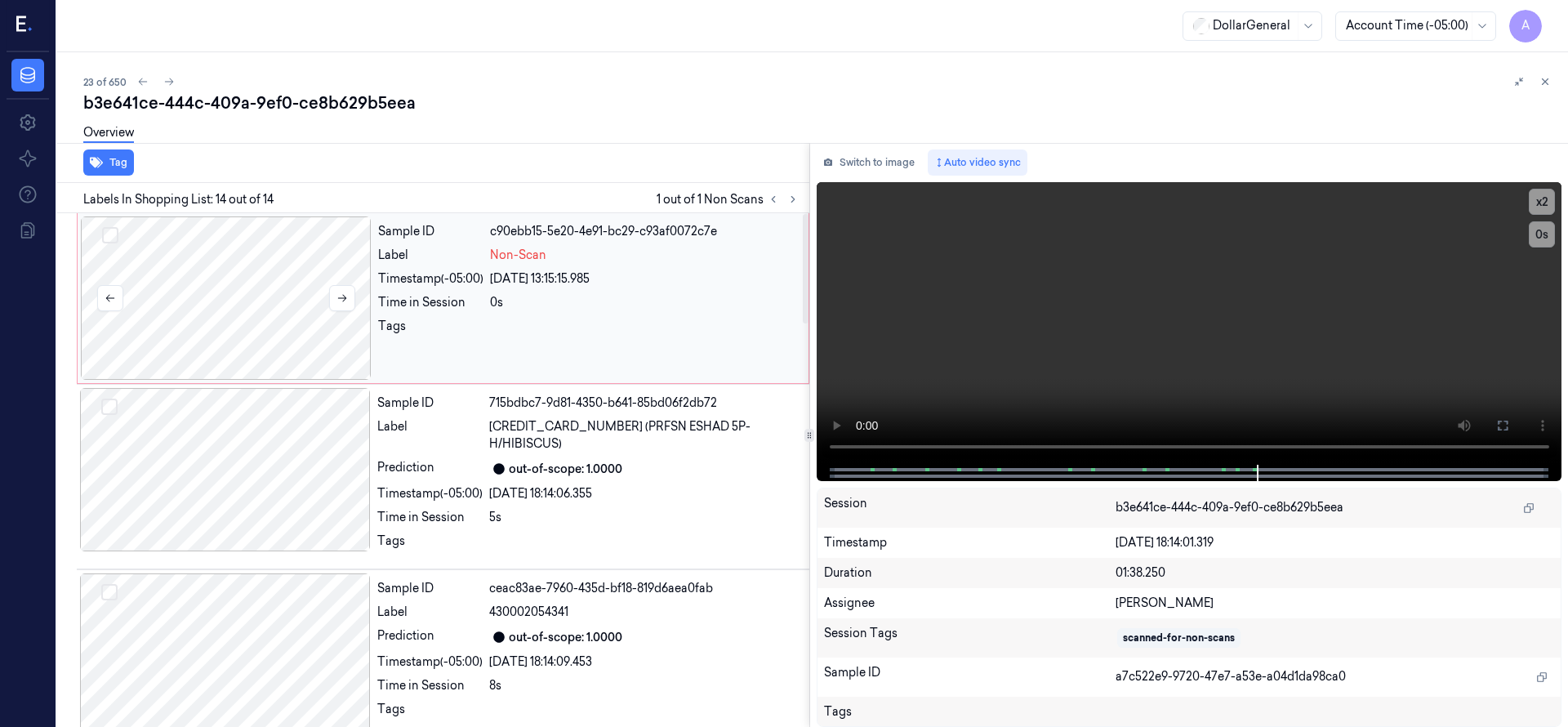
click at [230, 299] on div at bounding box center [226, 298] width 290 height 163
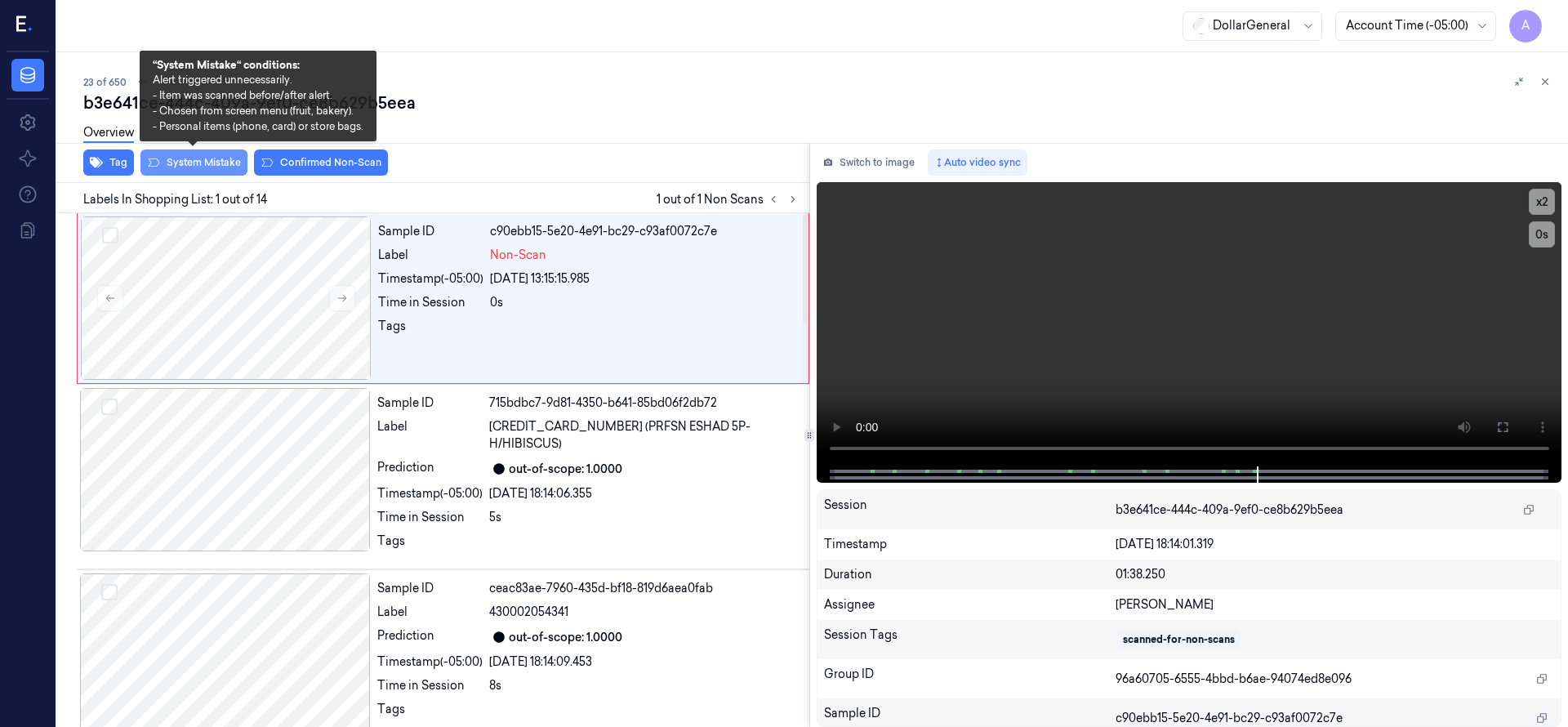
click at [176, 159] on button "System Mistake" at bounding box center [193, 163] width 107 height 26
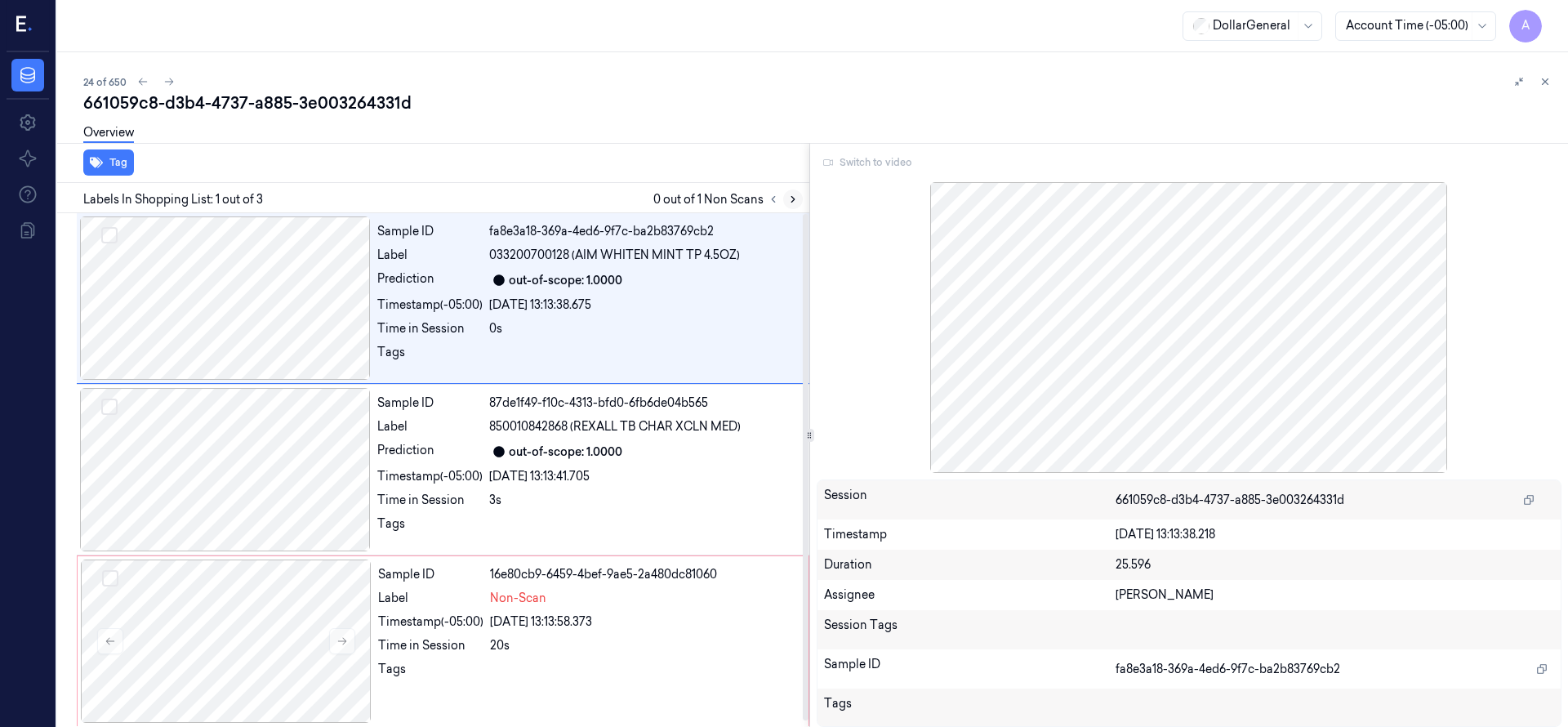
click at [784, 194] on button at bounding box center [792, 199] width 19 height 19
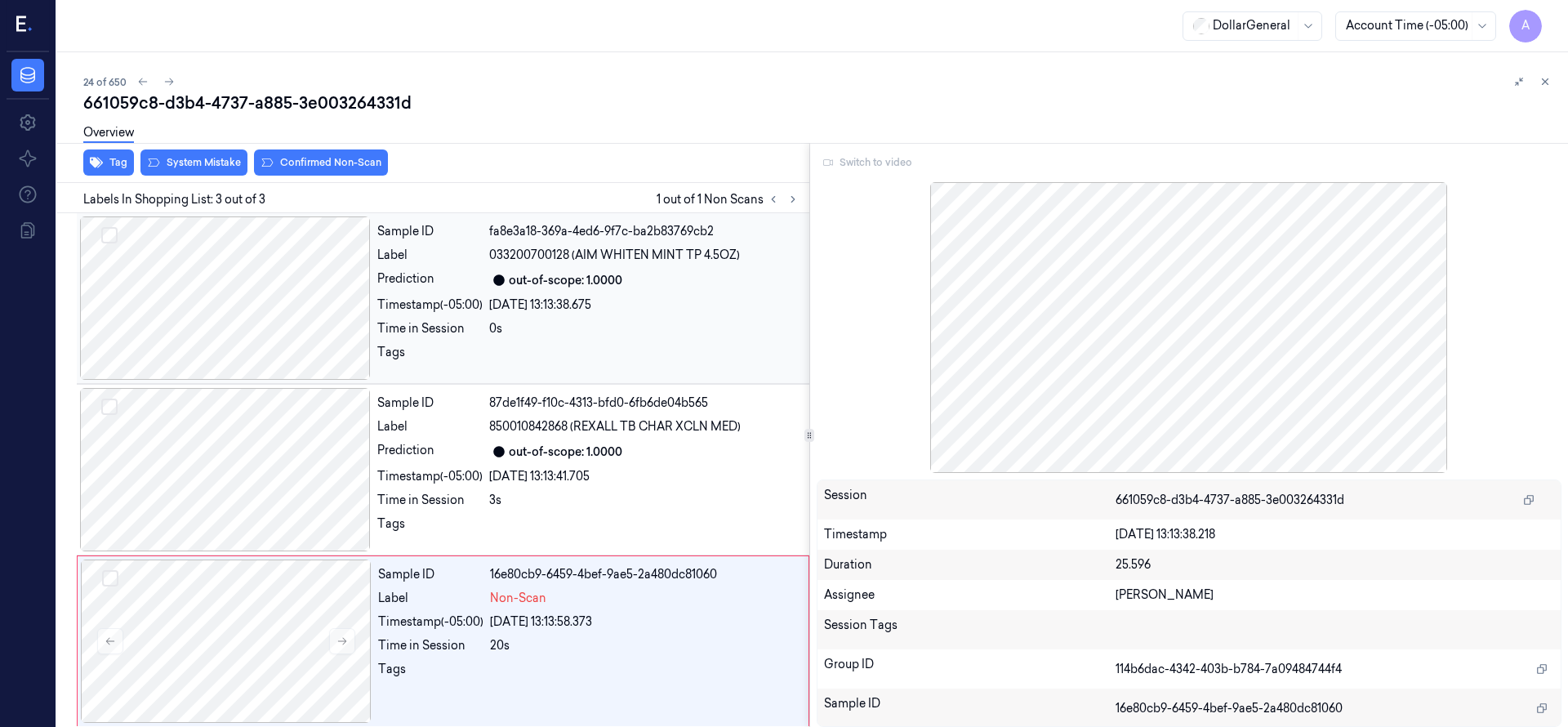
scroll to position [5, 0]
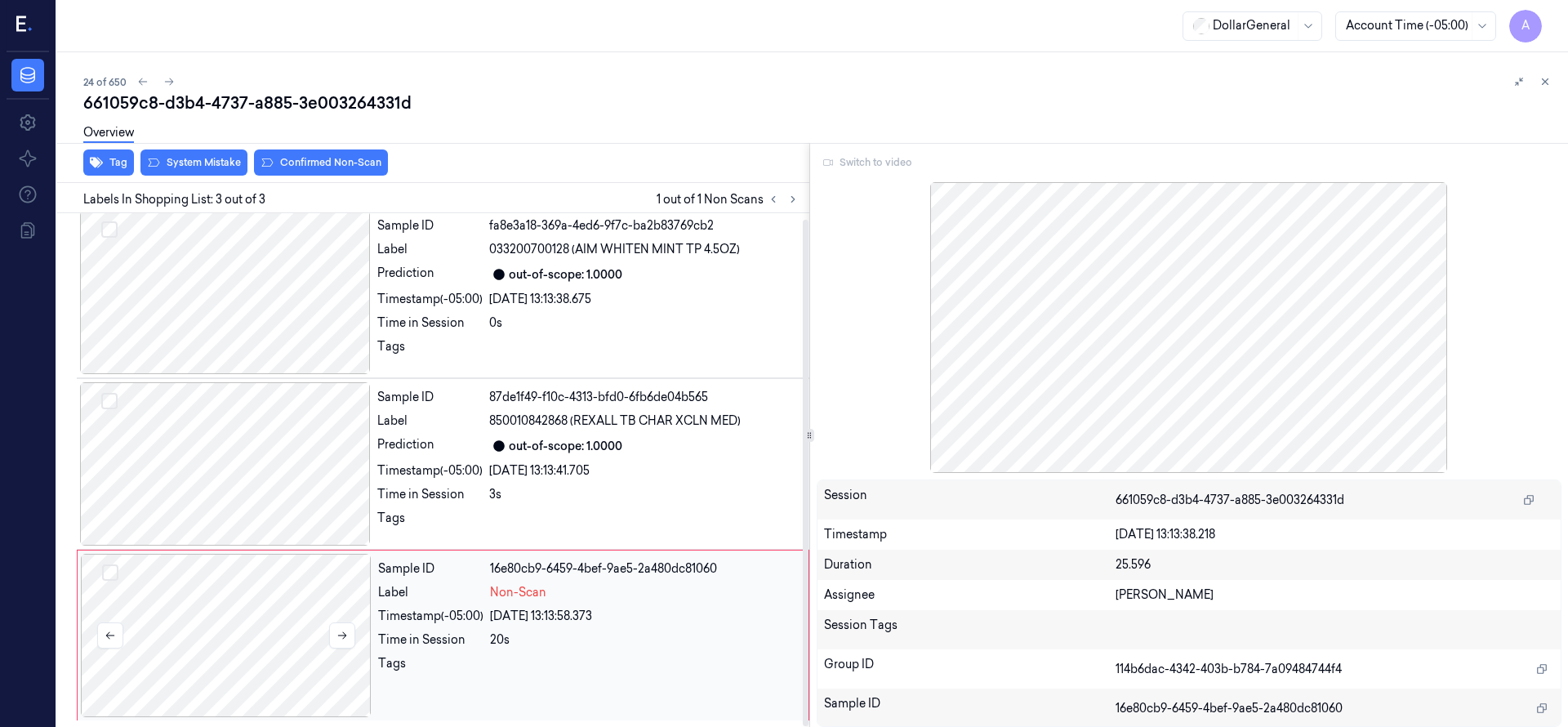
click at [140, 681] on div at bounding box center [226, 636] width 290 height 163
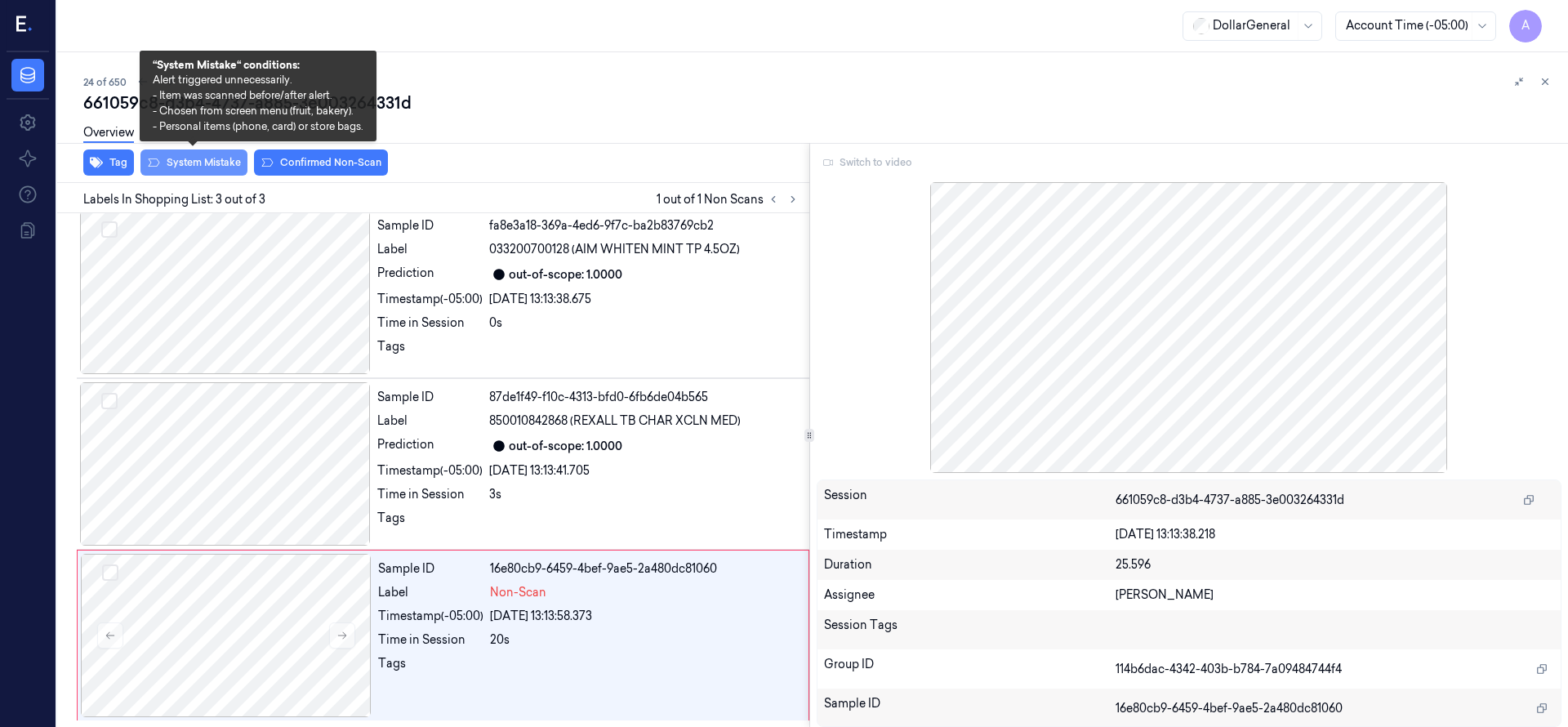
click at [190, 161] on button "System Mistake" at bounding box center [193, 163] width 107 height 26
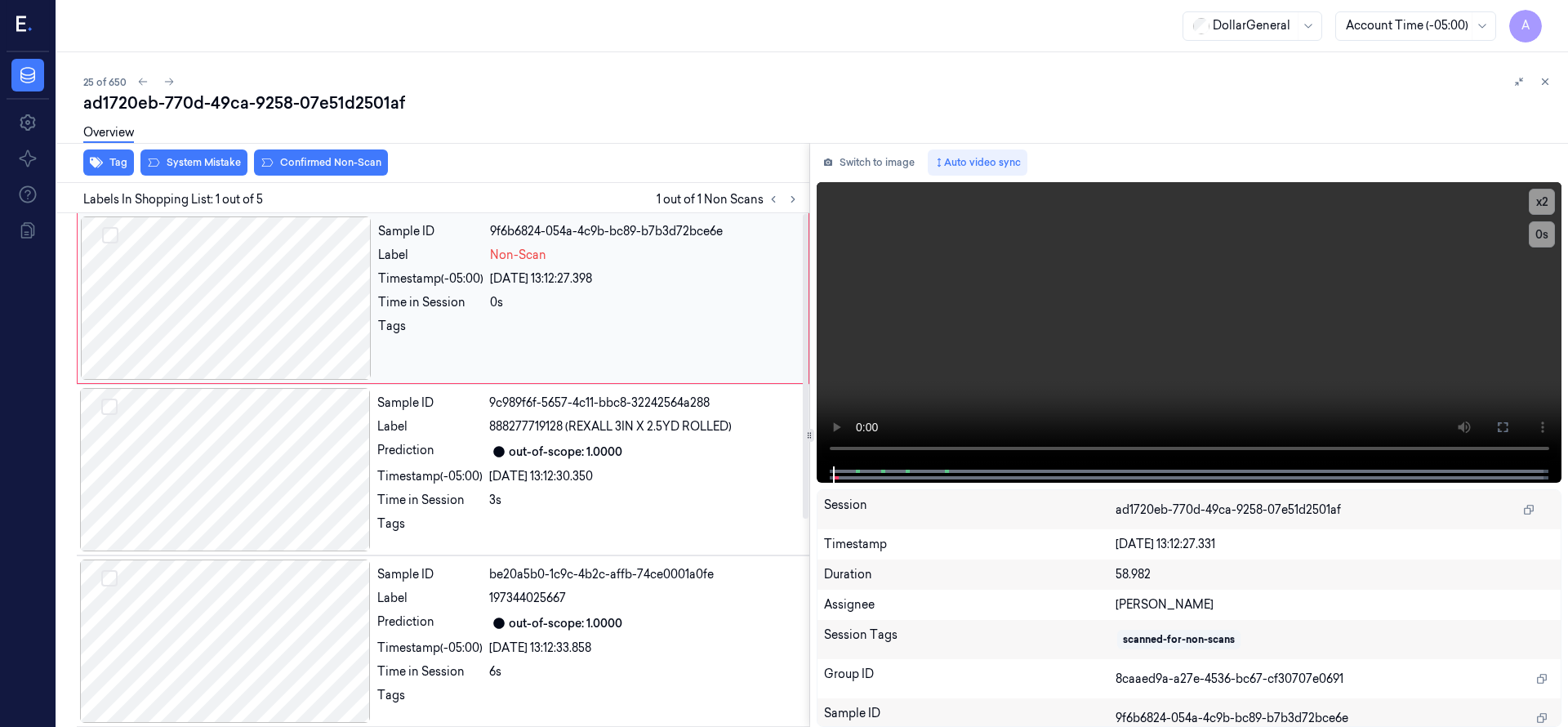
click at [303, 285] on div at bounding box center [226, 298] width 290 height 163
click at [293, 271] on div at bounding box center [226, 298] width 290 height 163
click at [221, 160] on button "System Mistake" at bounding box center [193, 163] width 107 height 26
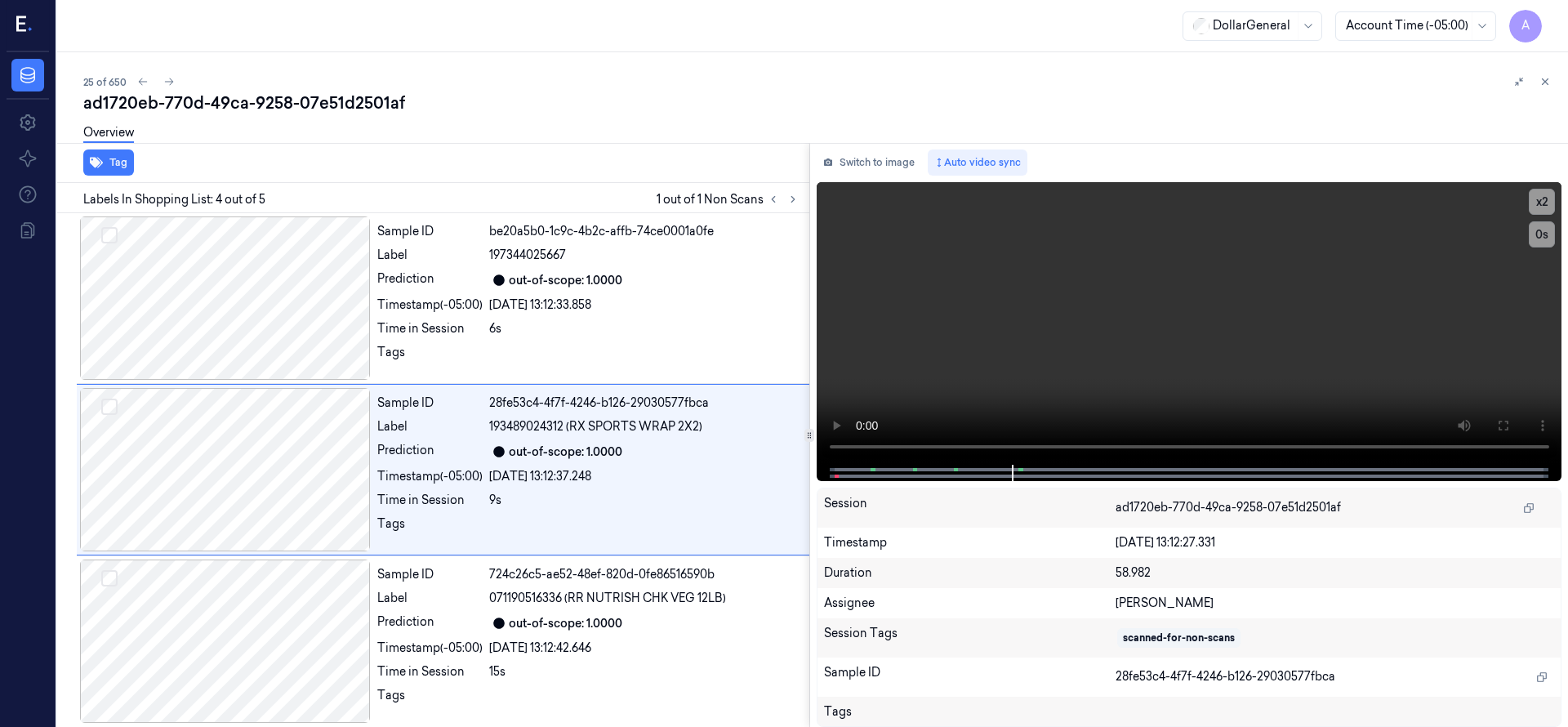
scroll to position [349, 0]
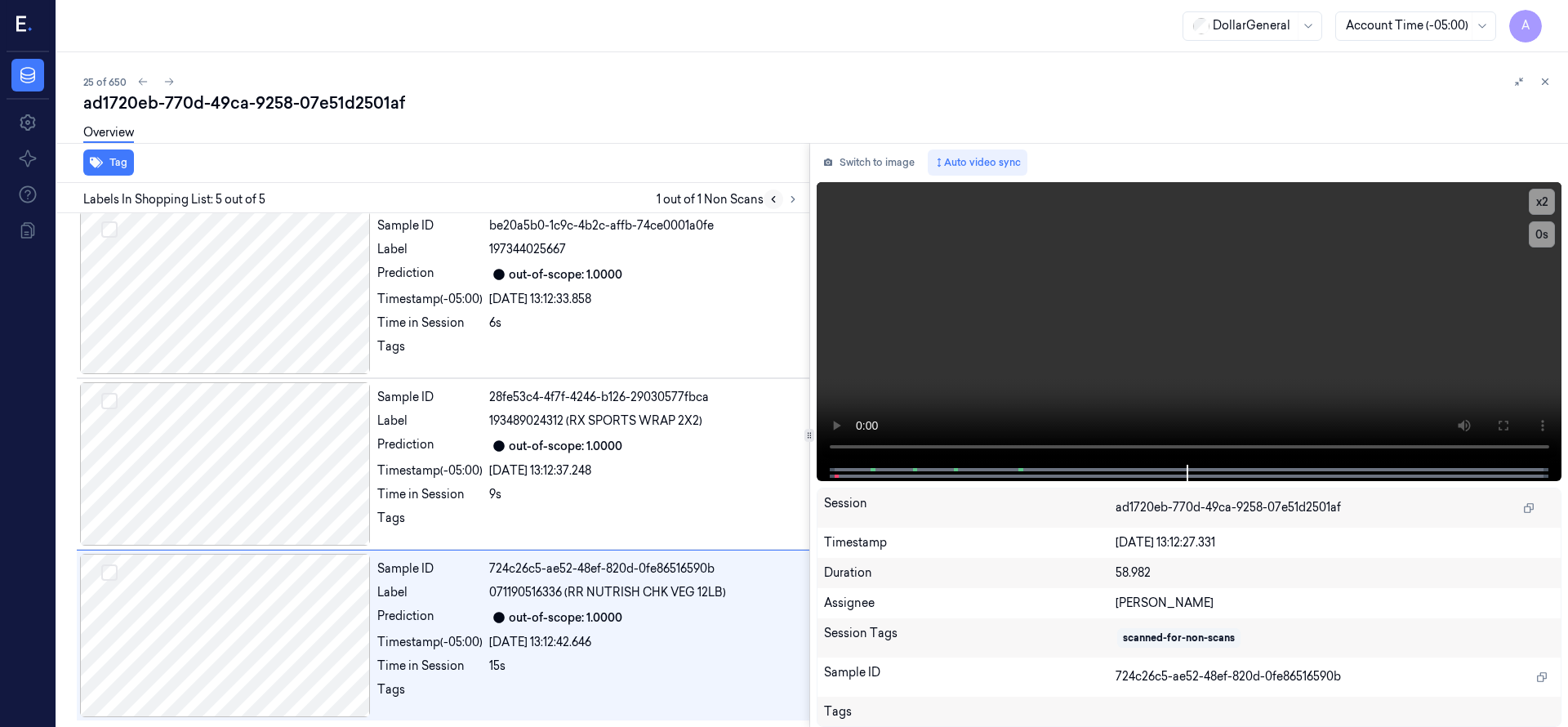
click at [776, 197] on icon at bounding box center [773, 199] width 12 height 12
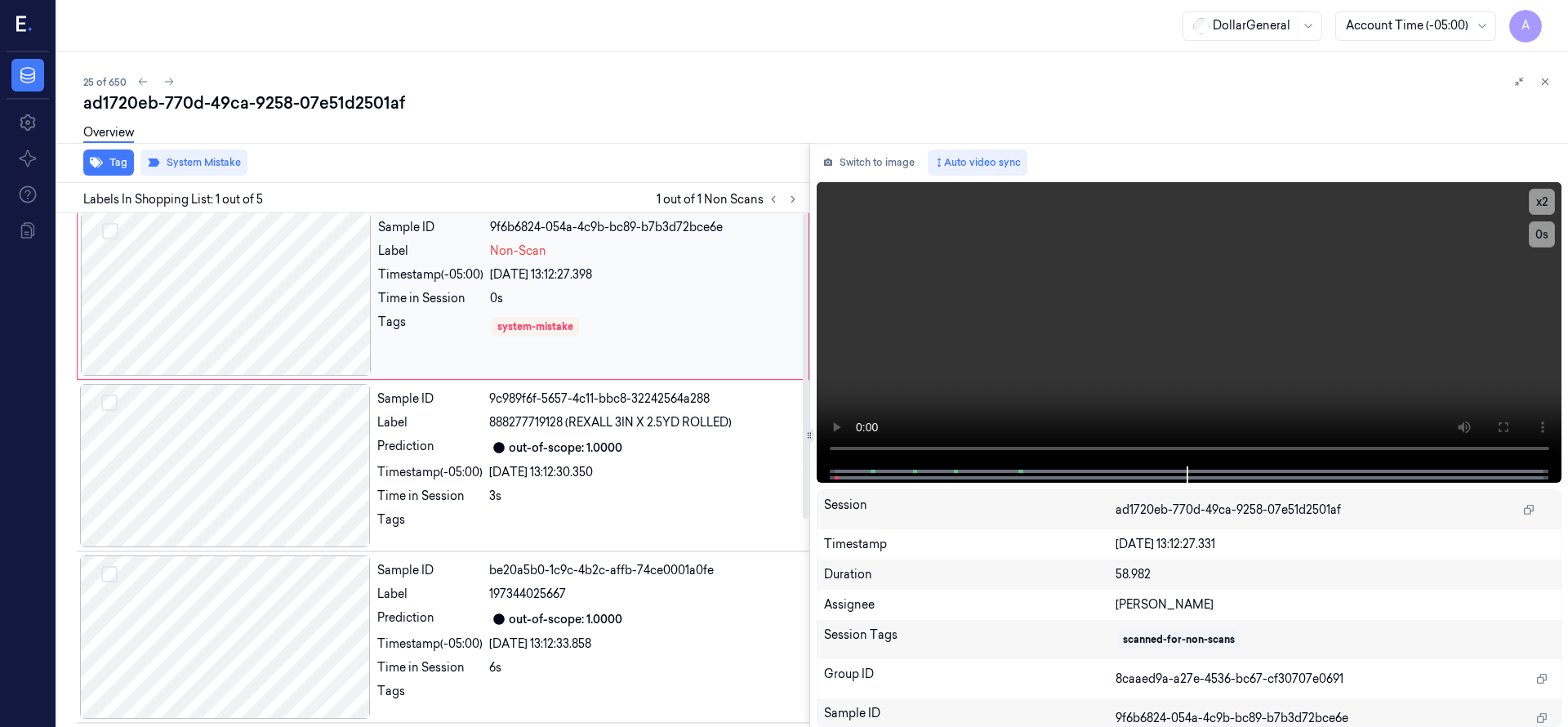
scroll to position [0, 0]
click at [301, 300] on div at bounding box center [226, 298] width 290 height 163
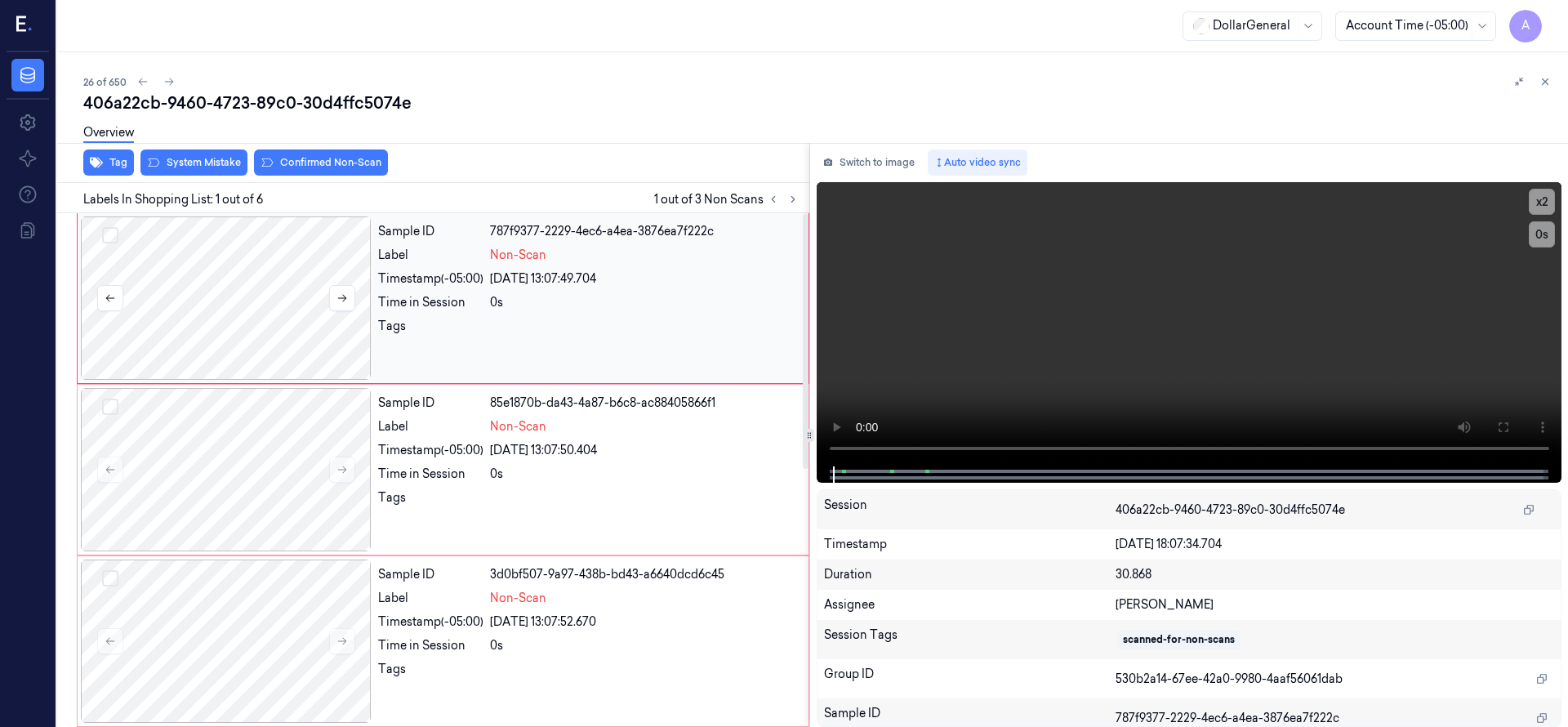
click at [256, 271] on div at bounding box center [226, 298] width 290 height 163
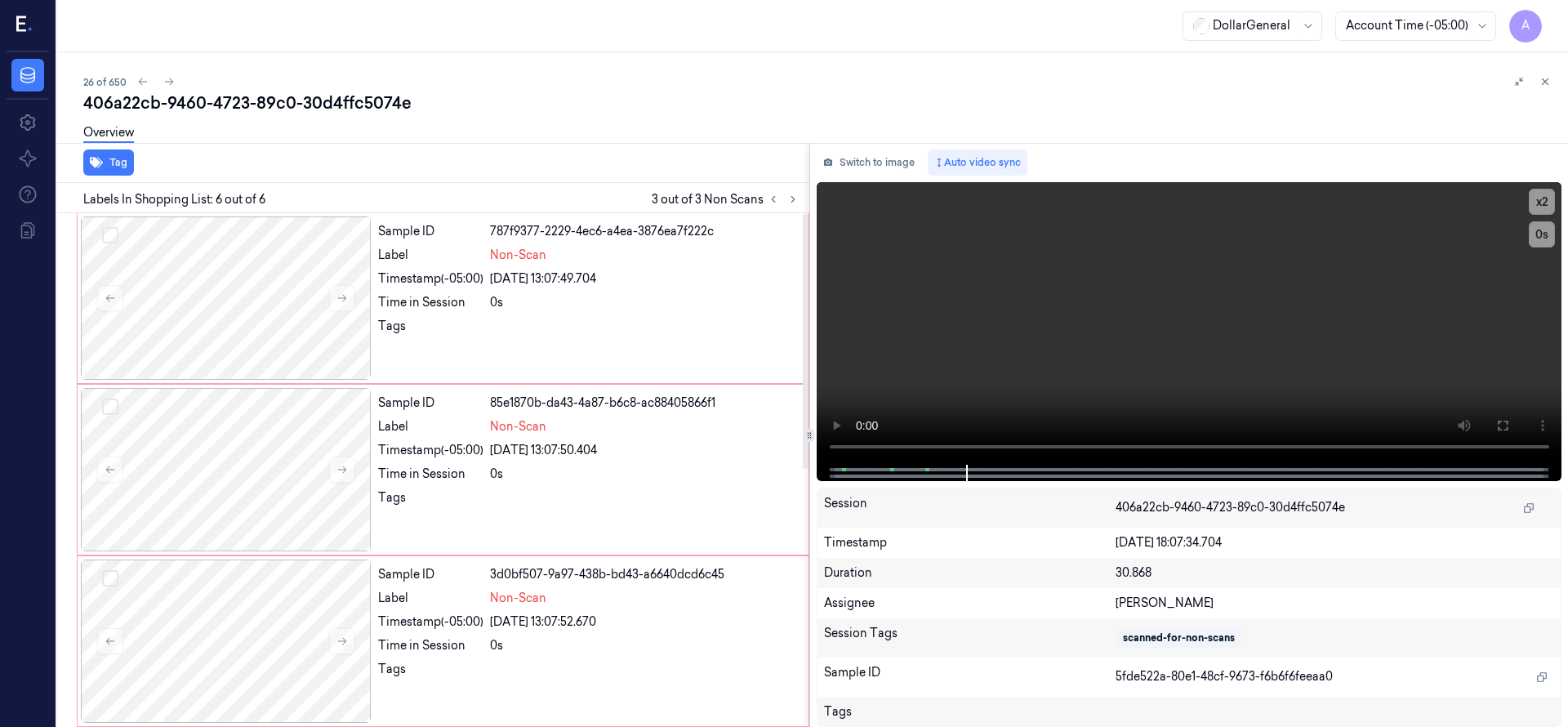
click at [238, 311] on div at bounding box center [226, 298] width 290 height 163
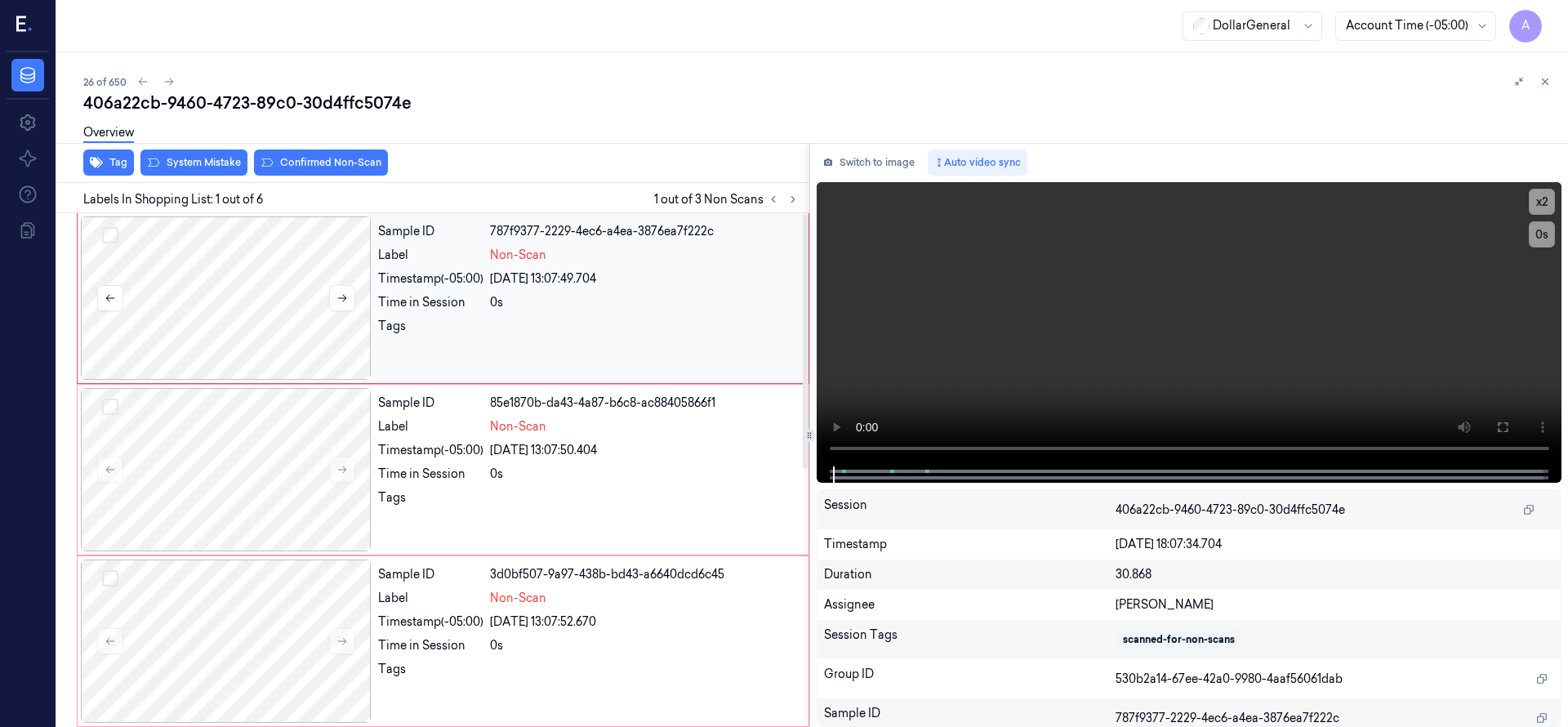
click at [112, 230] on button "Select row" at bounding box center [110, 236] width 16 height 16
click at [109, 406] on button "Select row" at bounding box center [110, 407] width 16 height 16
drag, startPoint x: 117, startPoint y: 578, endPoint x: 117, endPoint y: 570, distance: 8.0
click at [117, 578] on button "Select row" at bounding box center [110, 578] width 16 height 16
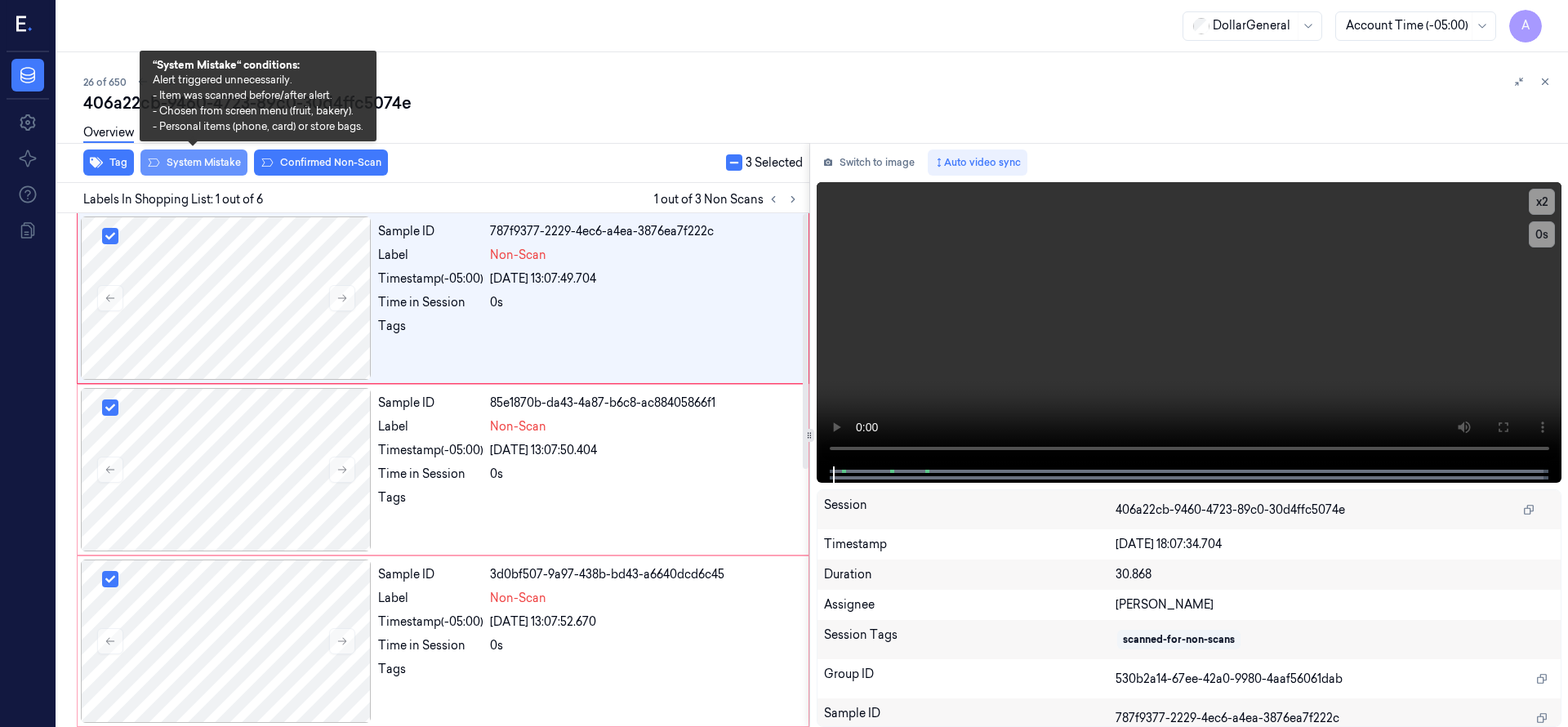
click at [201, 159] on button "System Mistake" at bounding box center [193, 163] width 107 height 26
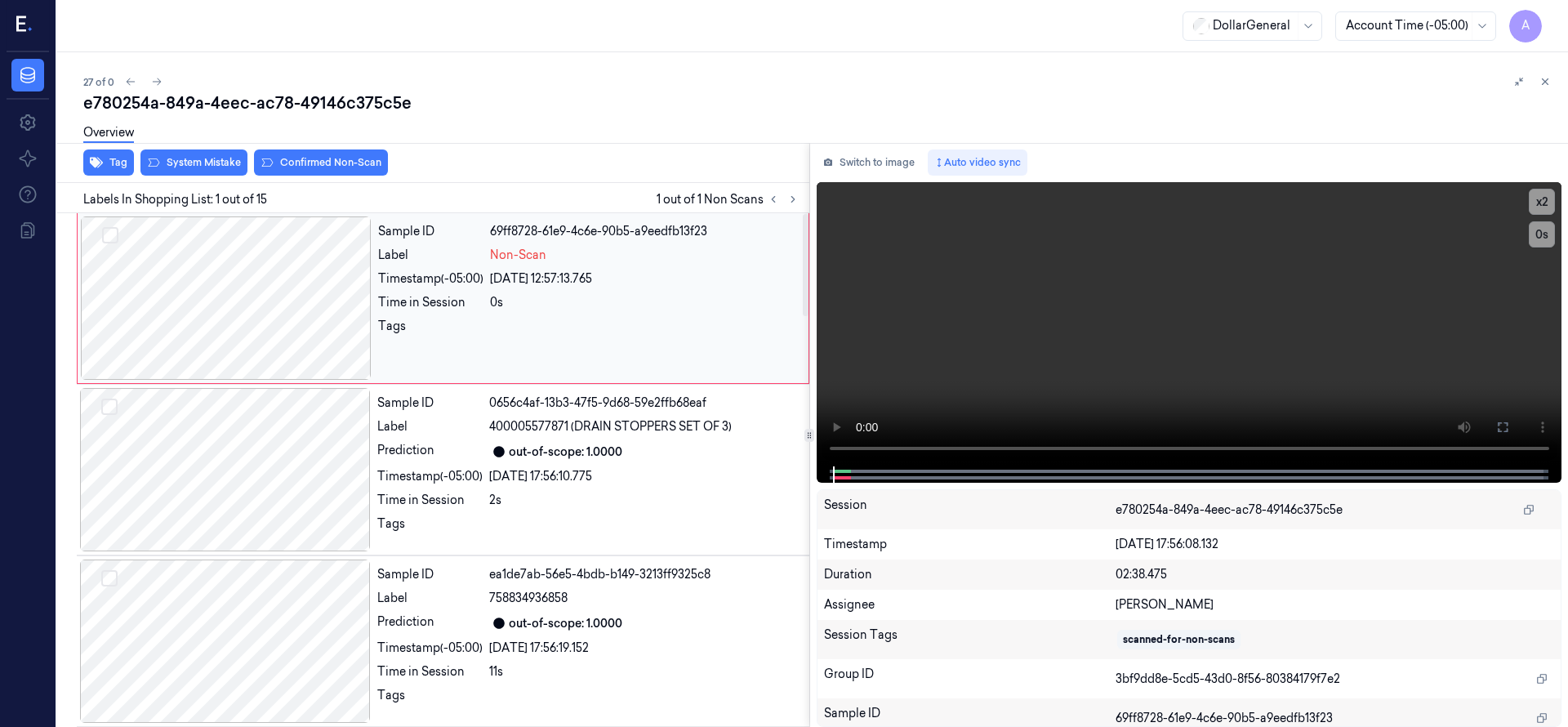
click at [223, 316] on div at bounding box center [226, 298] width 290 height 163
click at [191, 279] on div at bounding box center [226, 298] width 290 height 163
click at [174, 274] on div at bounding box center [226, 298] width 290 height 163
click at [259, 295] on div at bounding box center [226, 298] width 290 height 163
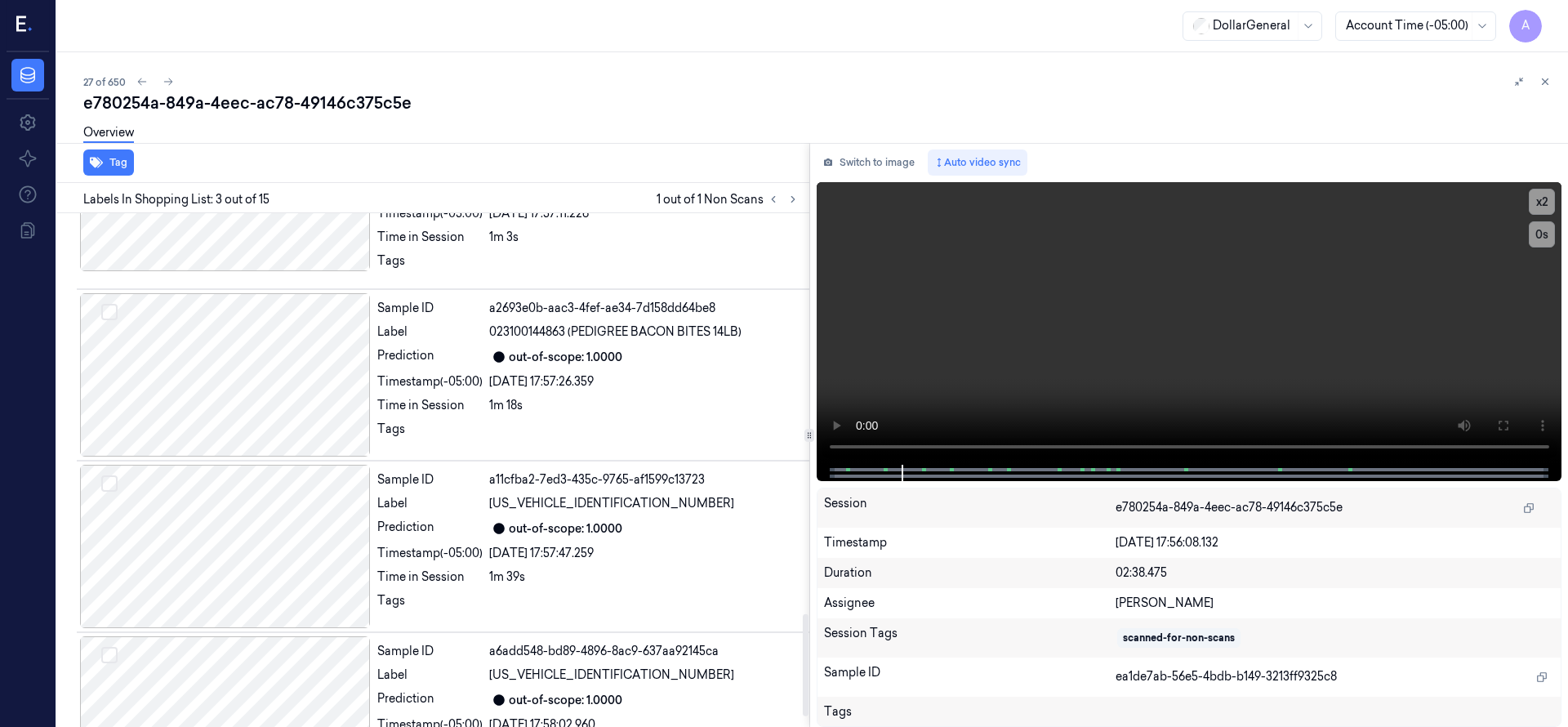
scroll to position [2065, 0]
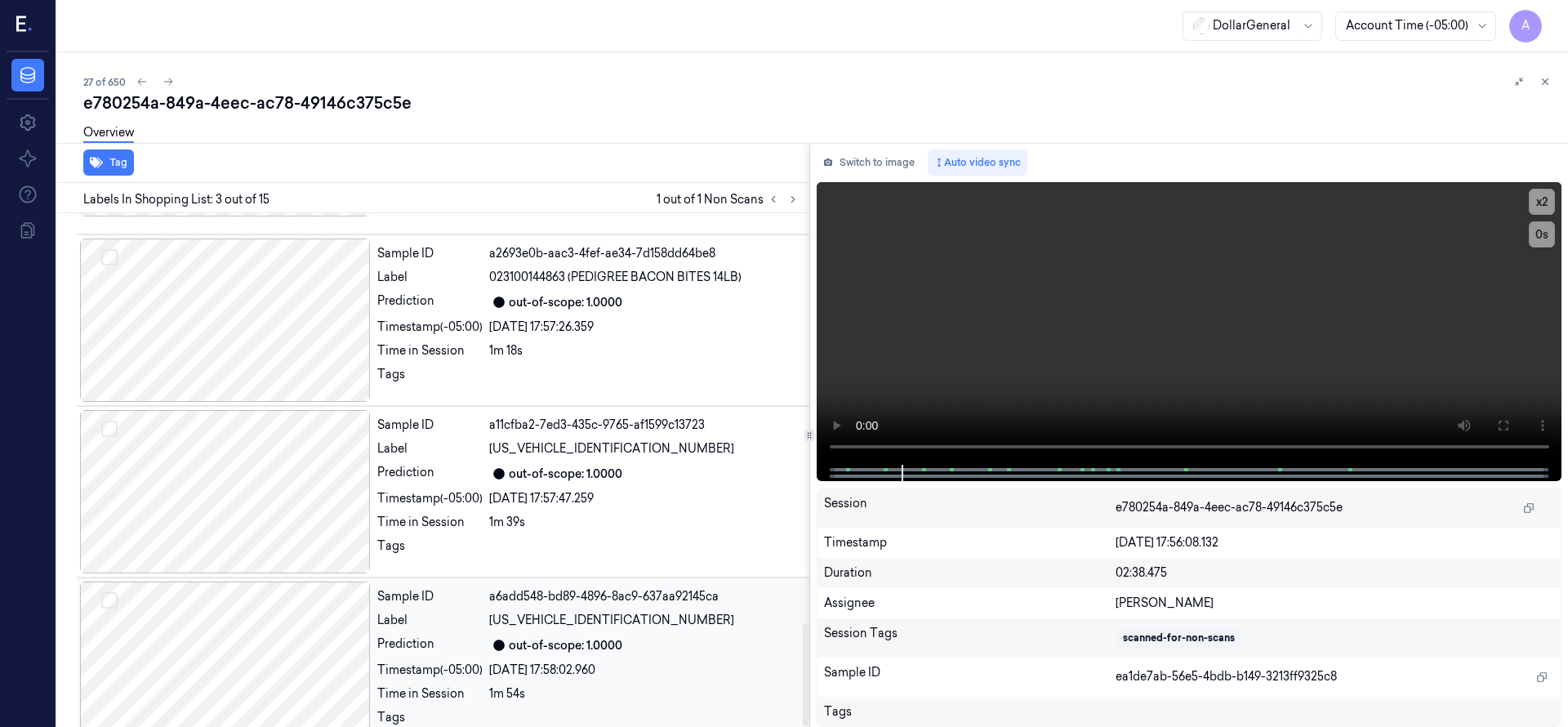
click at [317, 624] on div at bounding box center [225, 663] width 290 height 163
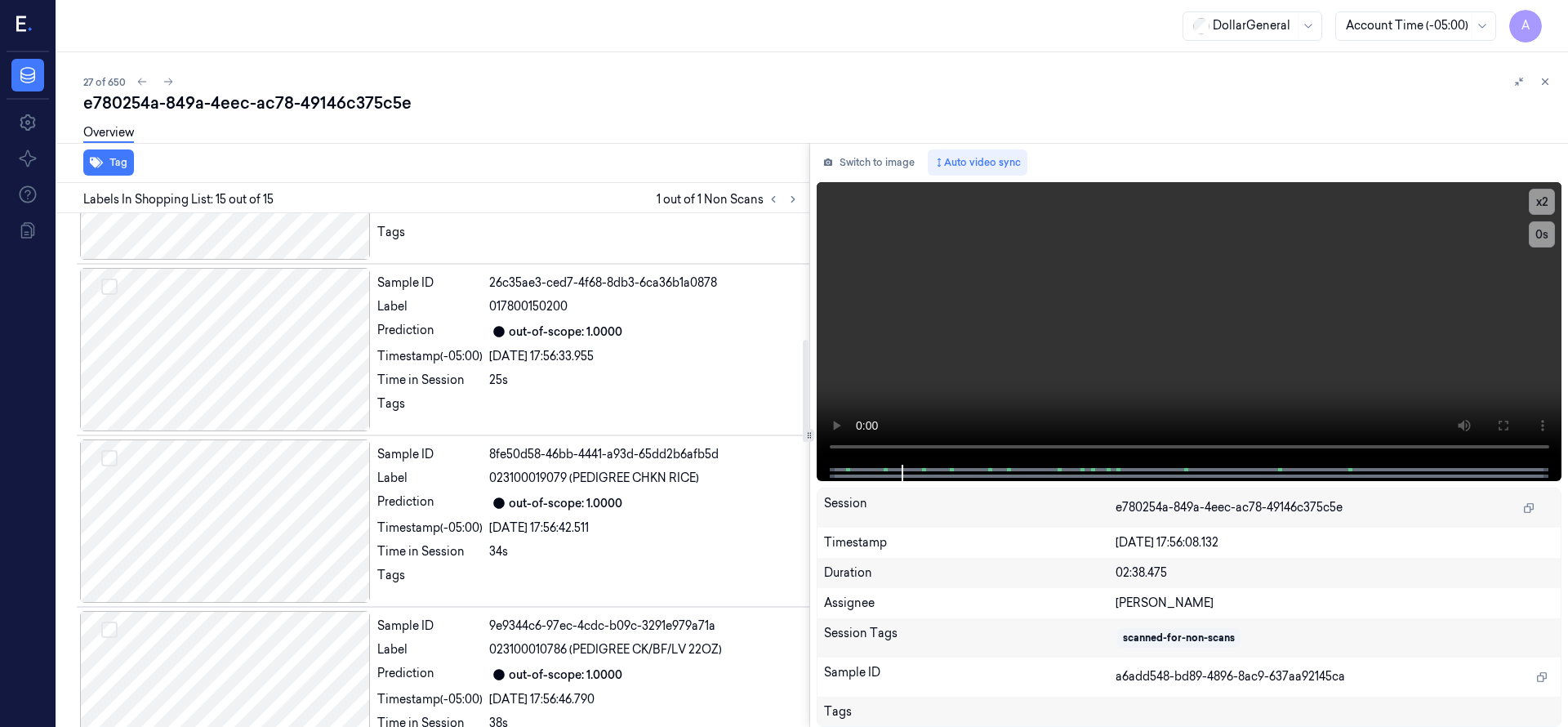
scroll to position [0, 0]
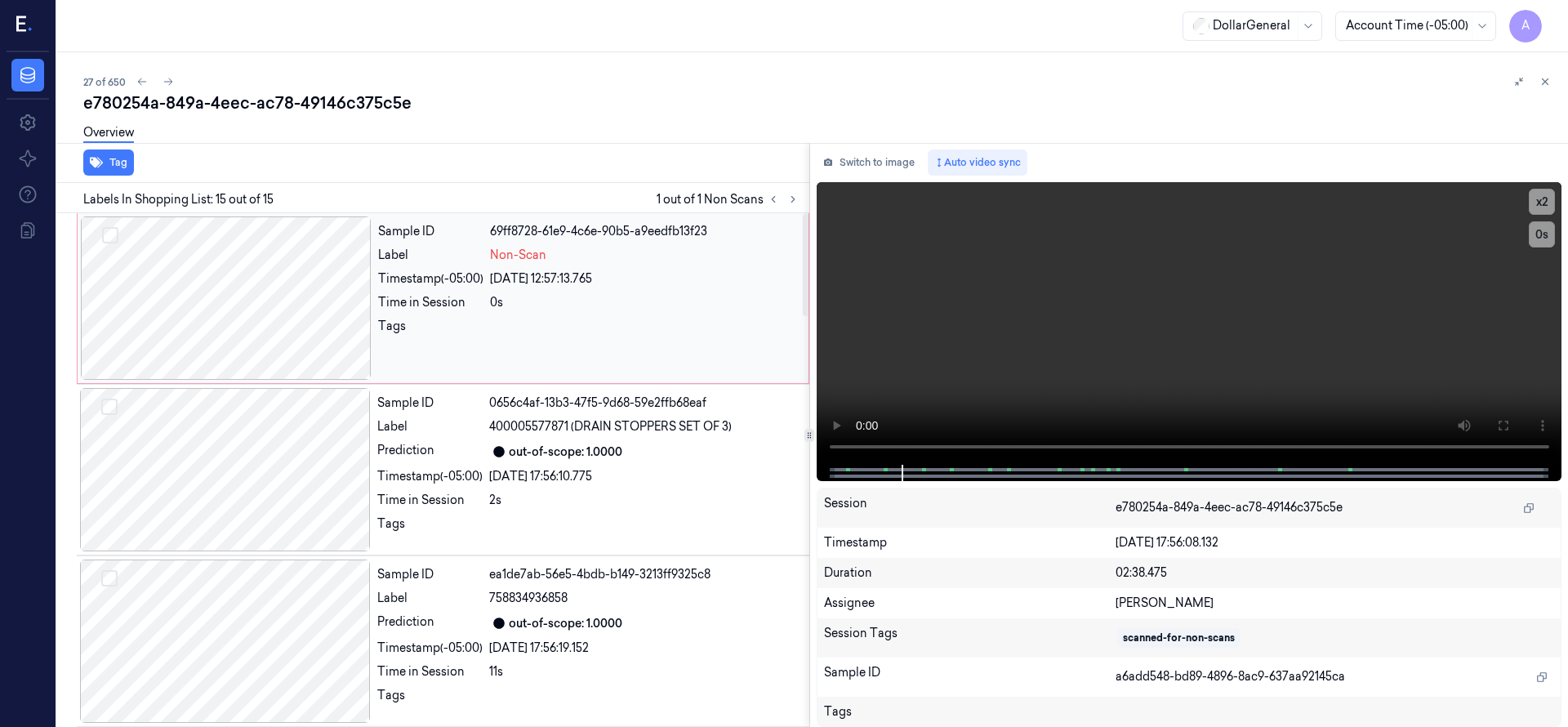
click at [223, 233] on div at bounding box center [226, 298] width 290 height 163
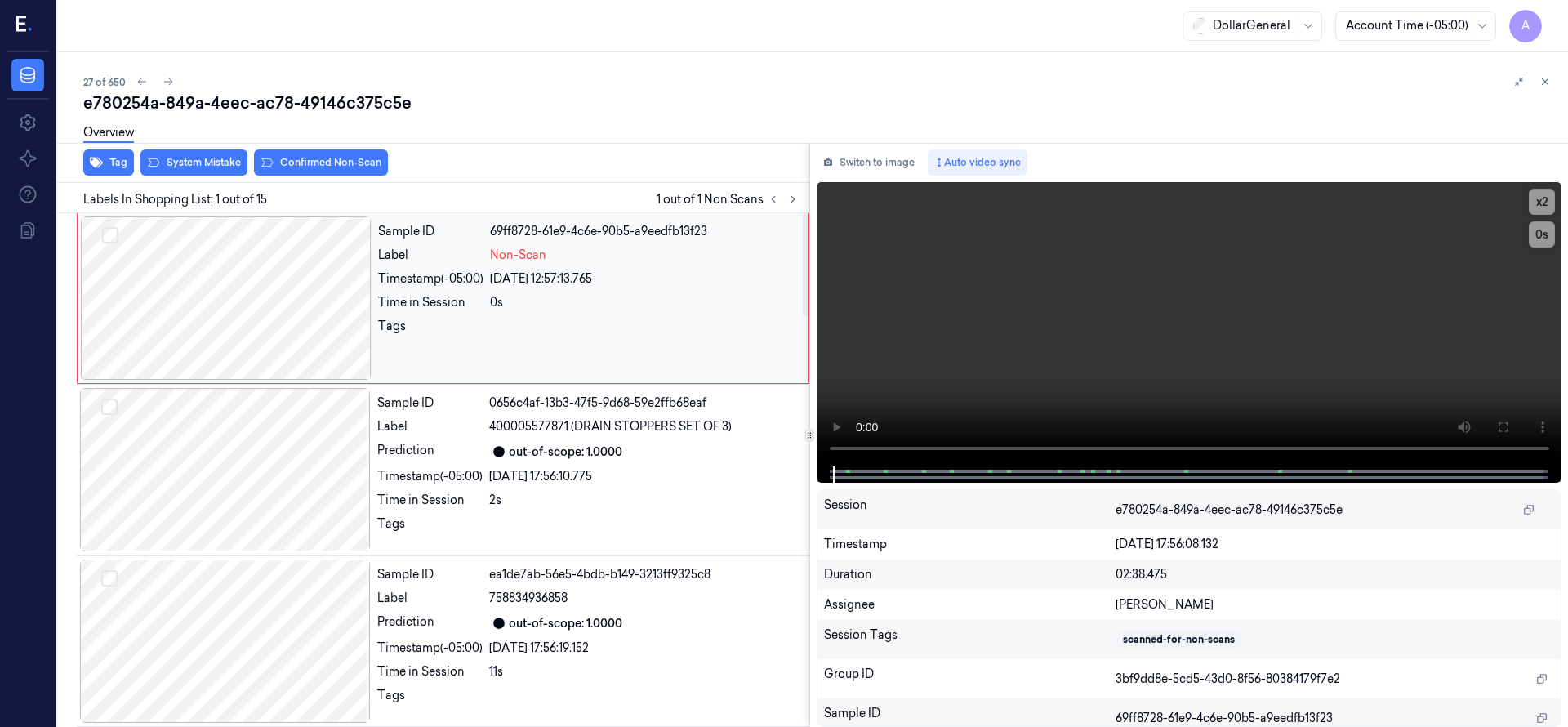
click at [282, 286] on div at bounding box center [226, 298] width 290 height 163
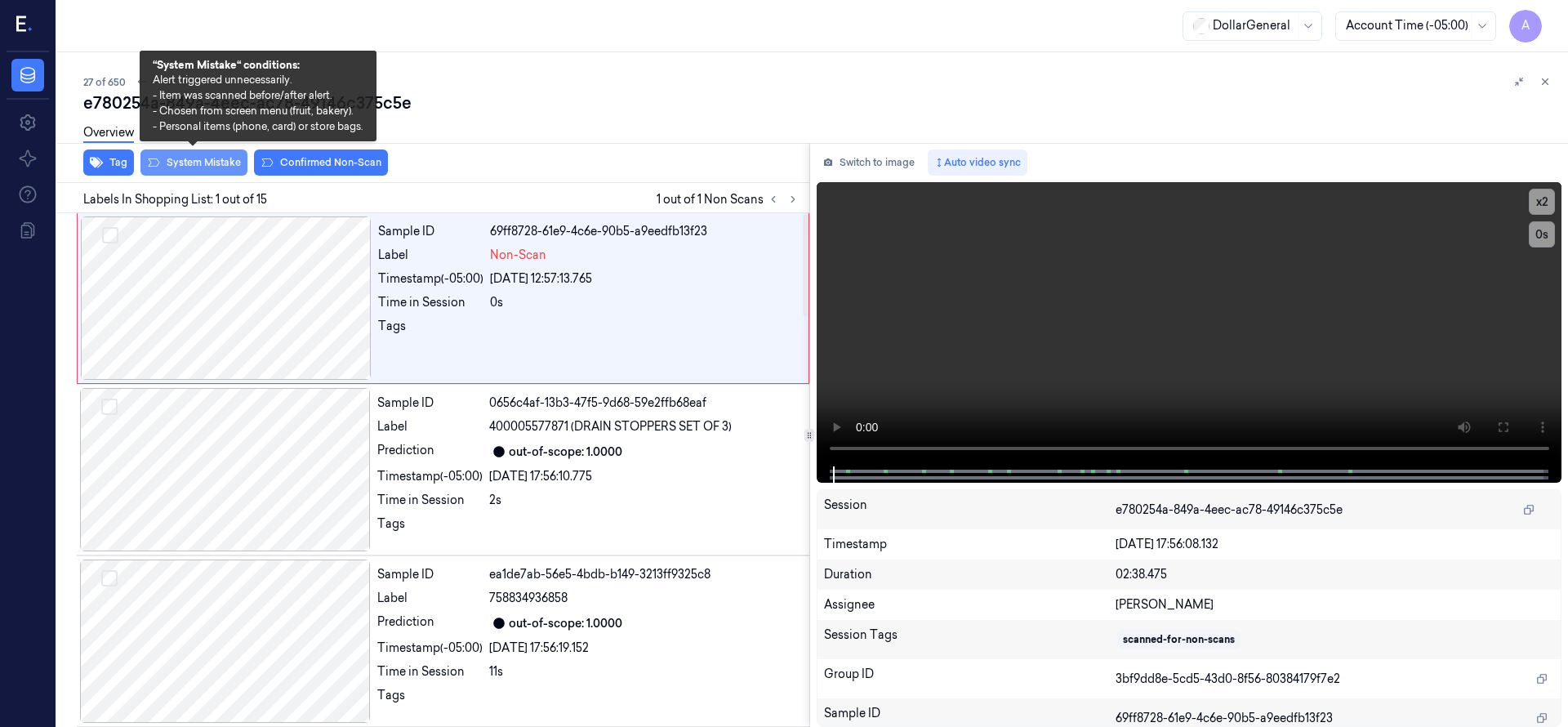
click at [210, 174] on button "System Mistake" at bounding box center [193, 163] width 107 height 26
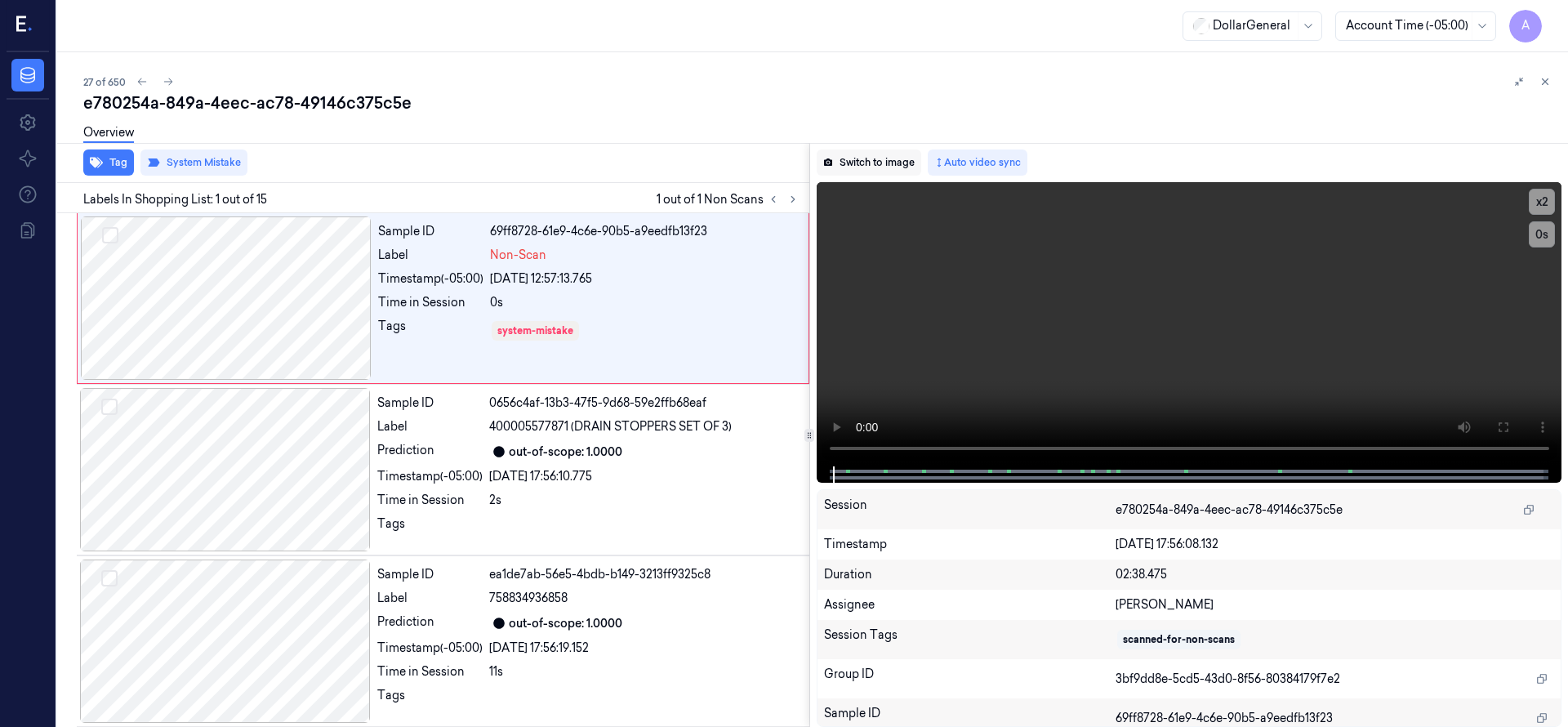
click at [901, 161] on button "Switch to image" at bounding box center [869, 163] width 105 height 26
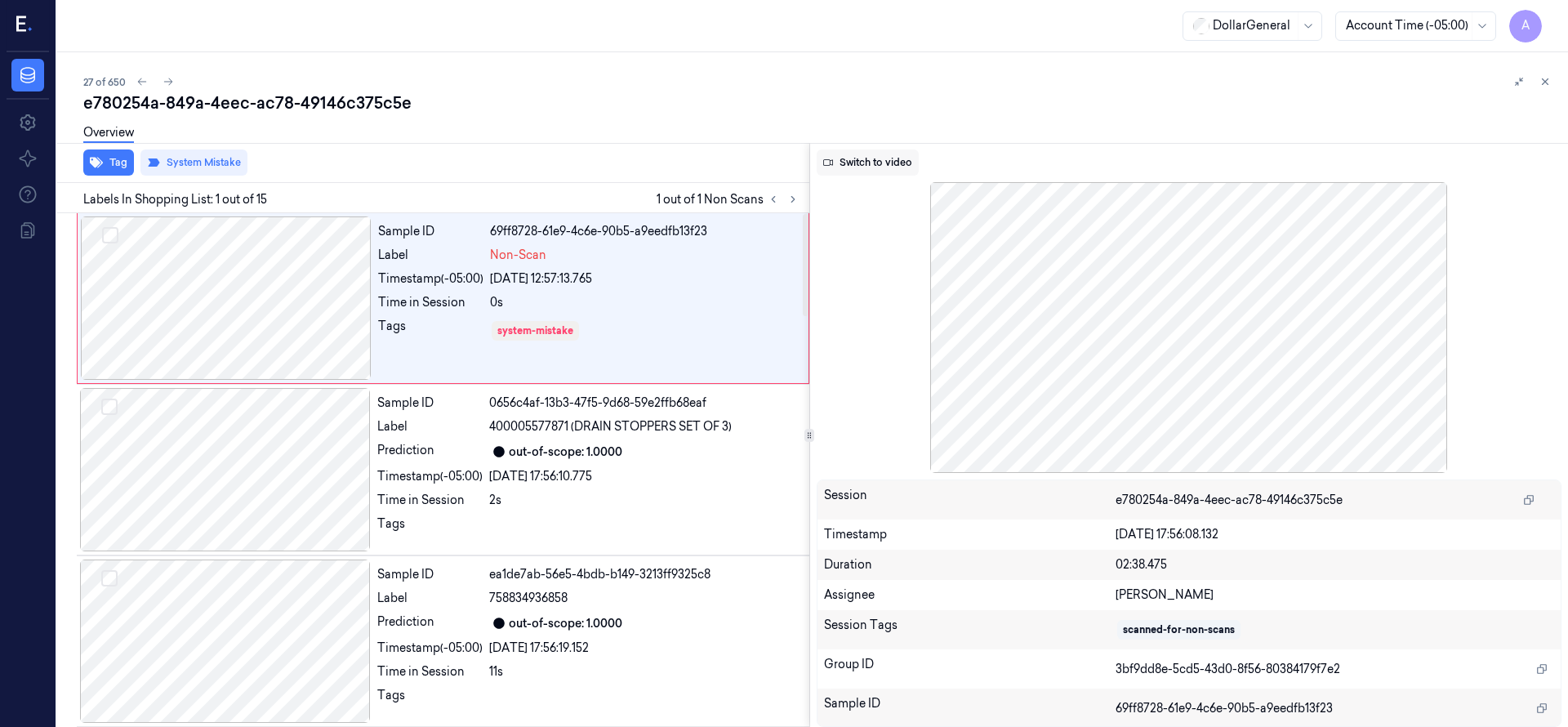
click at [863, 156] on button "Switch to video" at bounding box center [868, 163] width 102 height 26
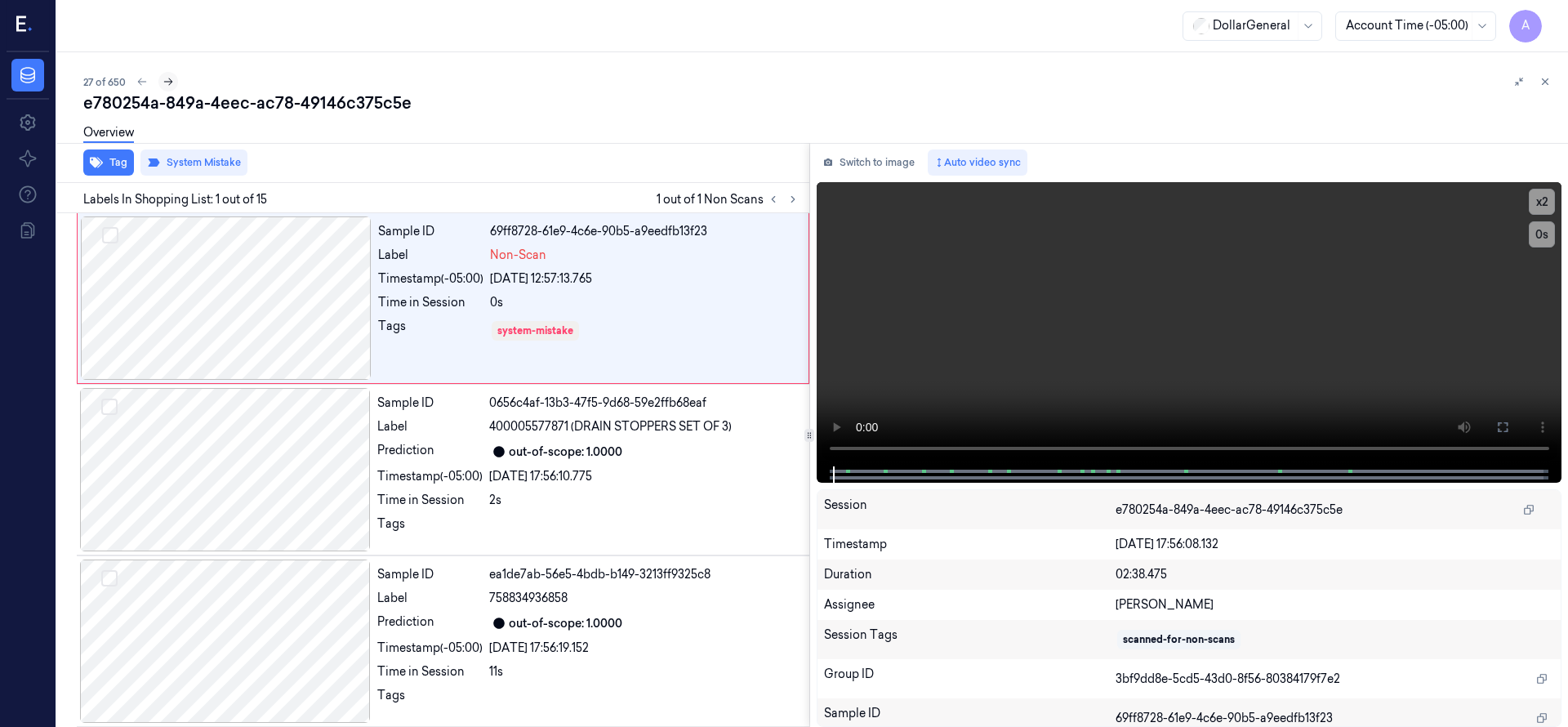
click at [166, 80] on icon at bounding box center [168, 81] width 12 height 12
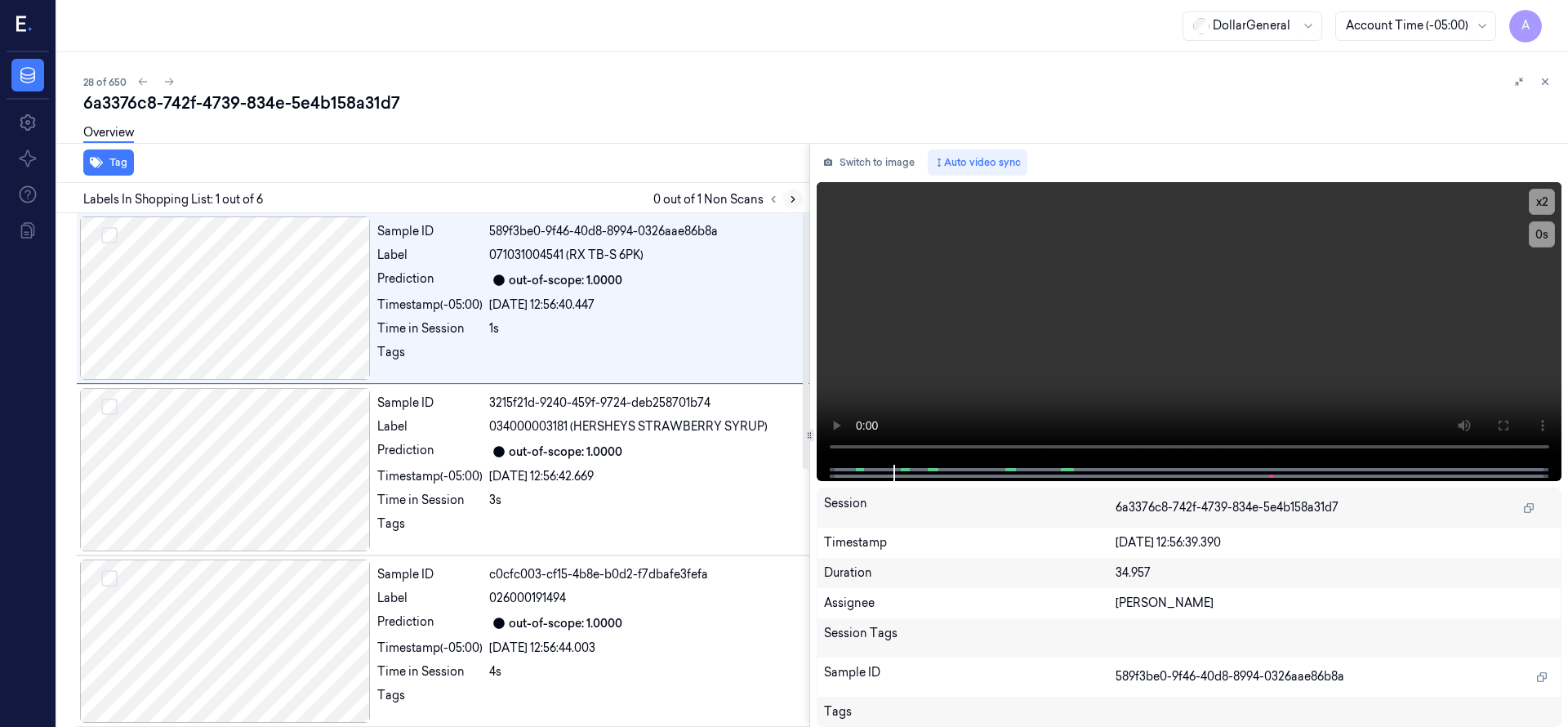
click at [794, 197] on icon at bounding box center [792, 199] width 12 height 12
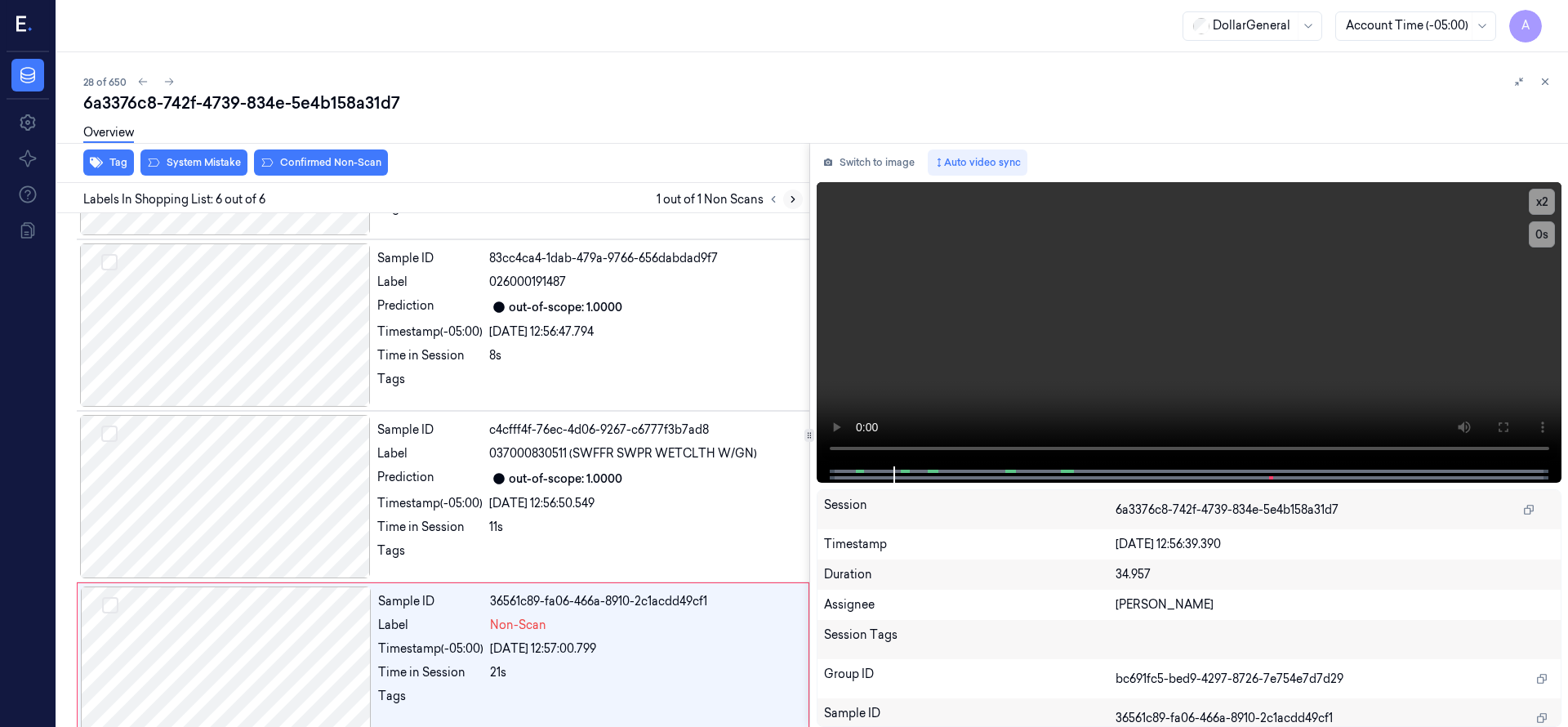
scroll to position [521, 0]
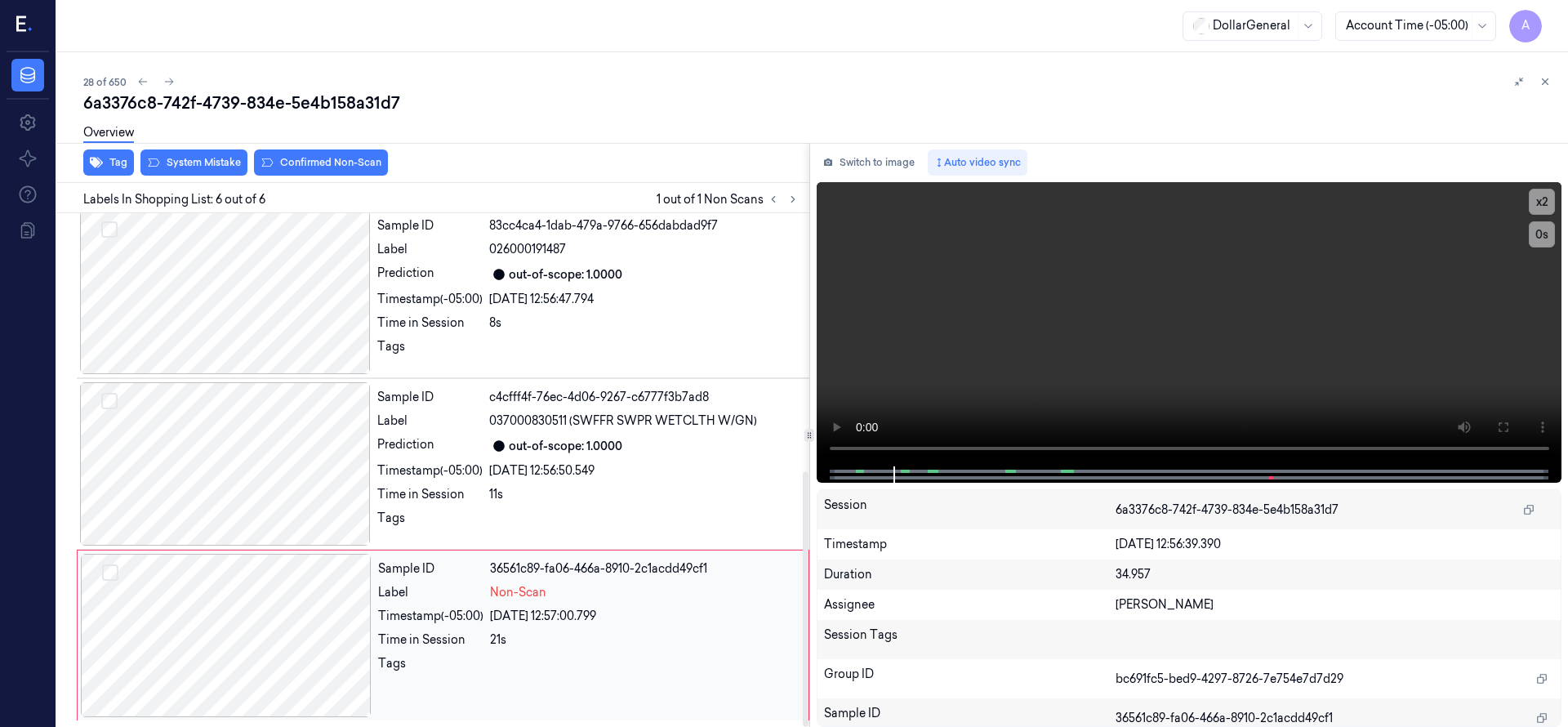
click at [282, 604] on div at bounding box center [226, 636] width 290 height 163
click at [290, 575] on div at bounding box center [226, 636] width 290 height 163
click at [245, 593] on div at bounding box center [226, 636] width 290 height 163
click at [222, 151] on div "Overview" at bounding box center [819, 135] width 1471 height 42
click at [222, 155] on div "Overview" at bounding box center [819, 135] width 1471 height 42
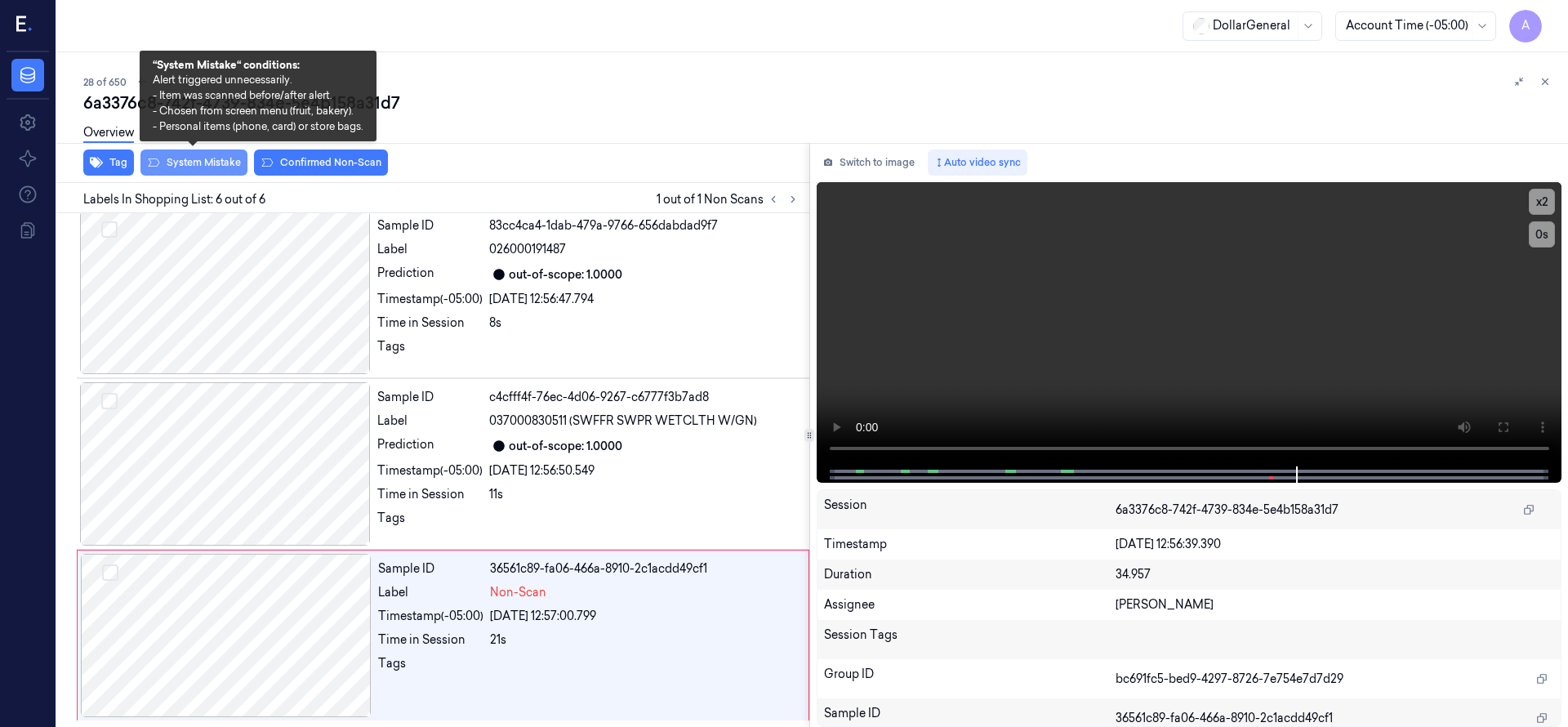
click at [222, 170] on button "System Mistake" at bounding box center [193, 163] width 107 height 26
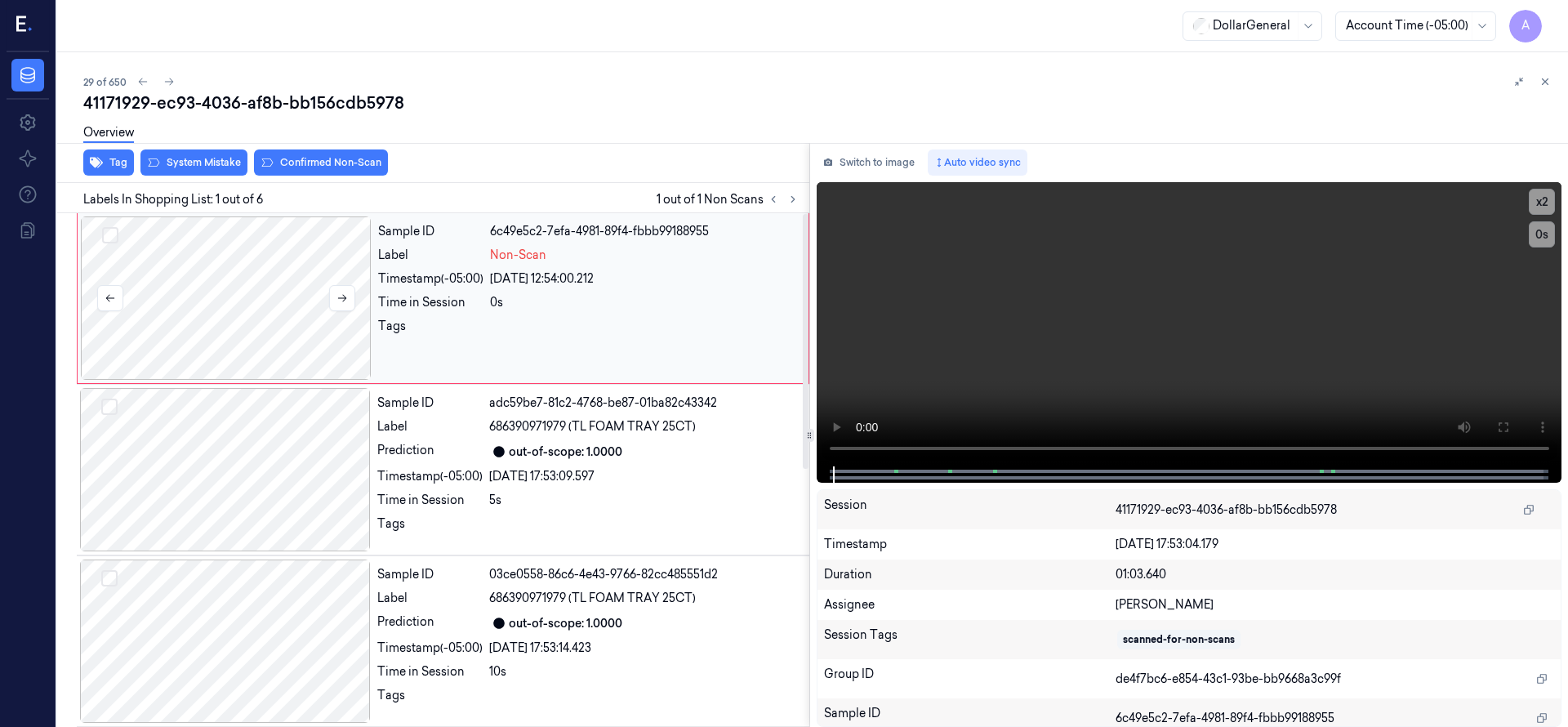
click at [299, 291] on div at bounding box center [226, 298] width 290 height 163
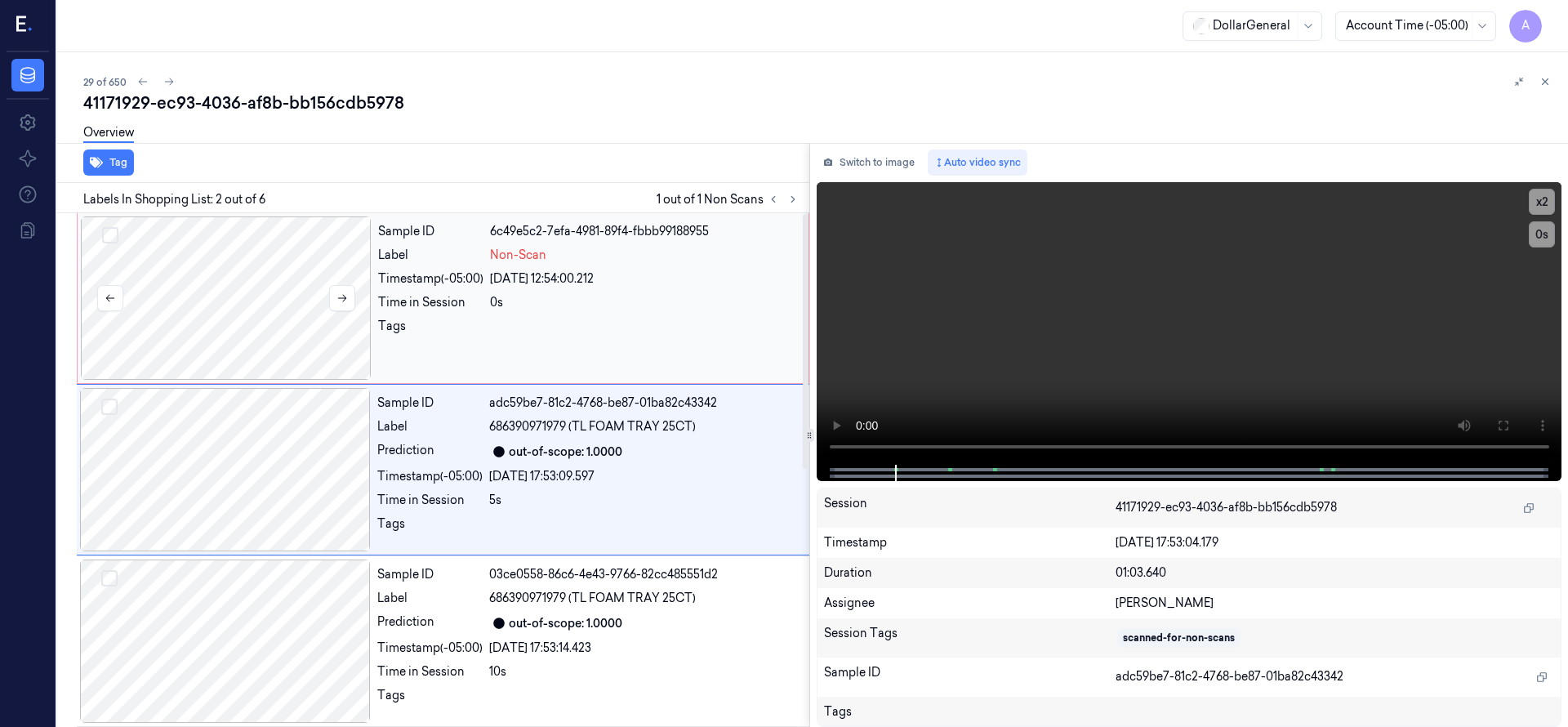
click at [268, 244] on div at bounding box center [226, 298] width 290 height 163
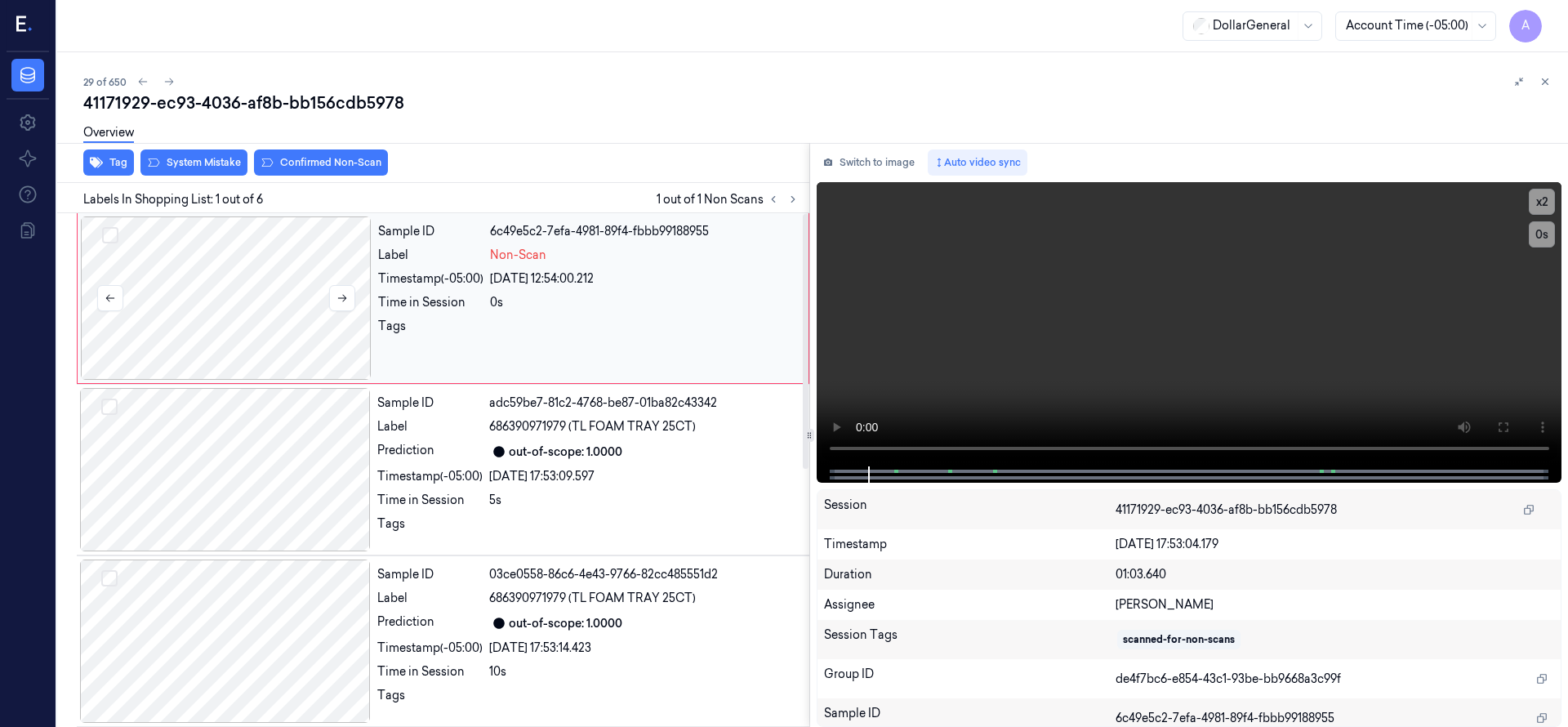
click at [268, 244] on div at bounding box center [226, 298] width 290 height 163
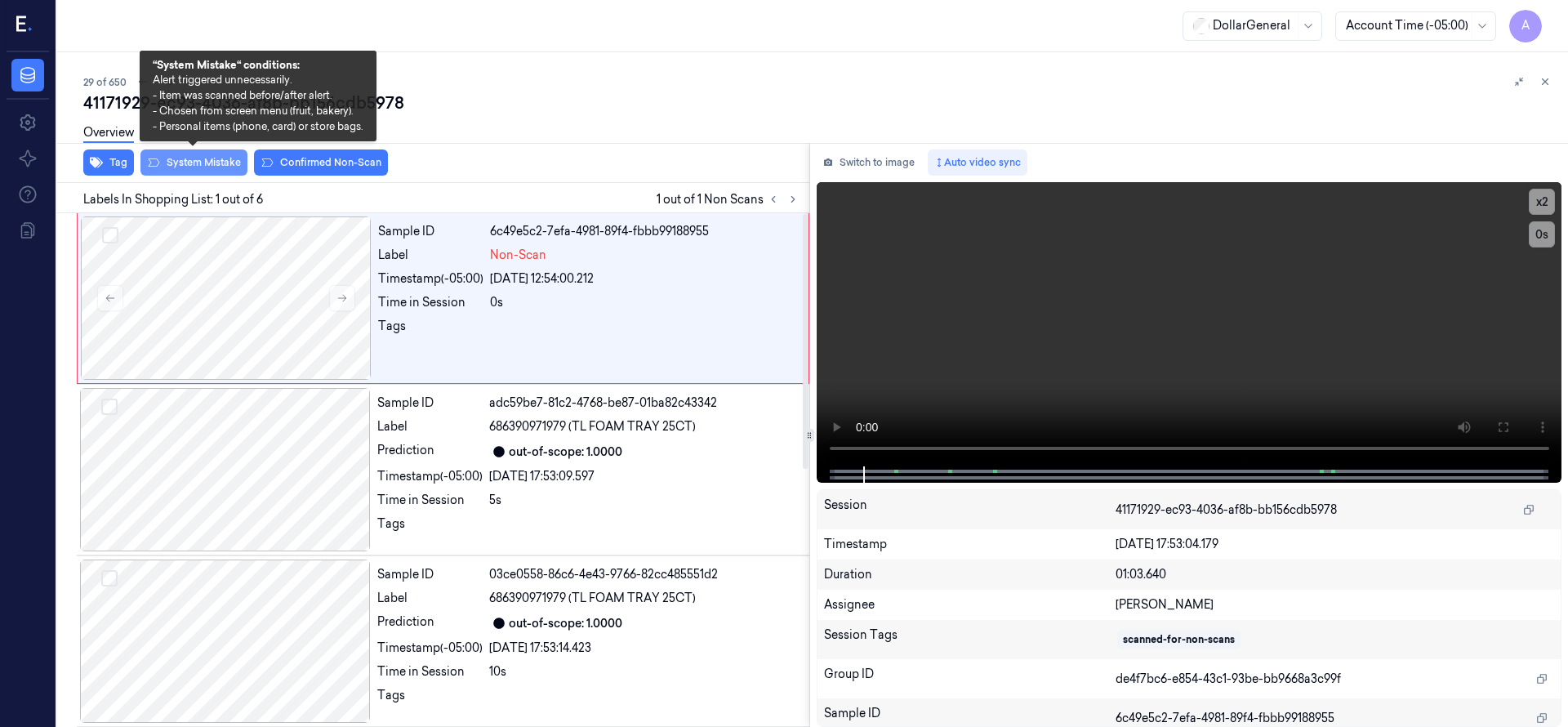
click at [221, 159] on button "System Mistake" at bounding box center [193, 163] width 107 height 26
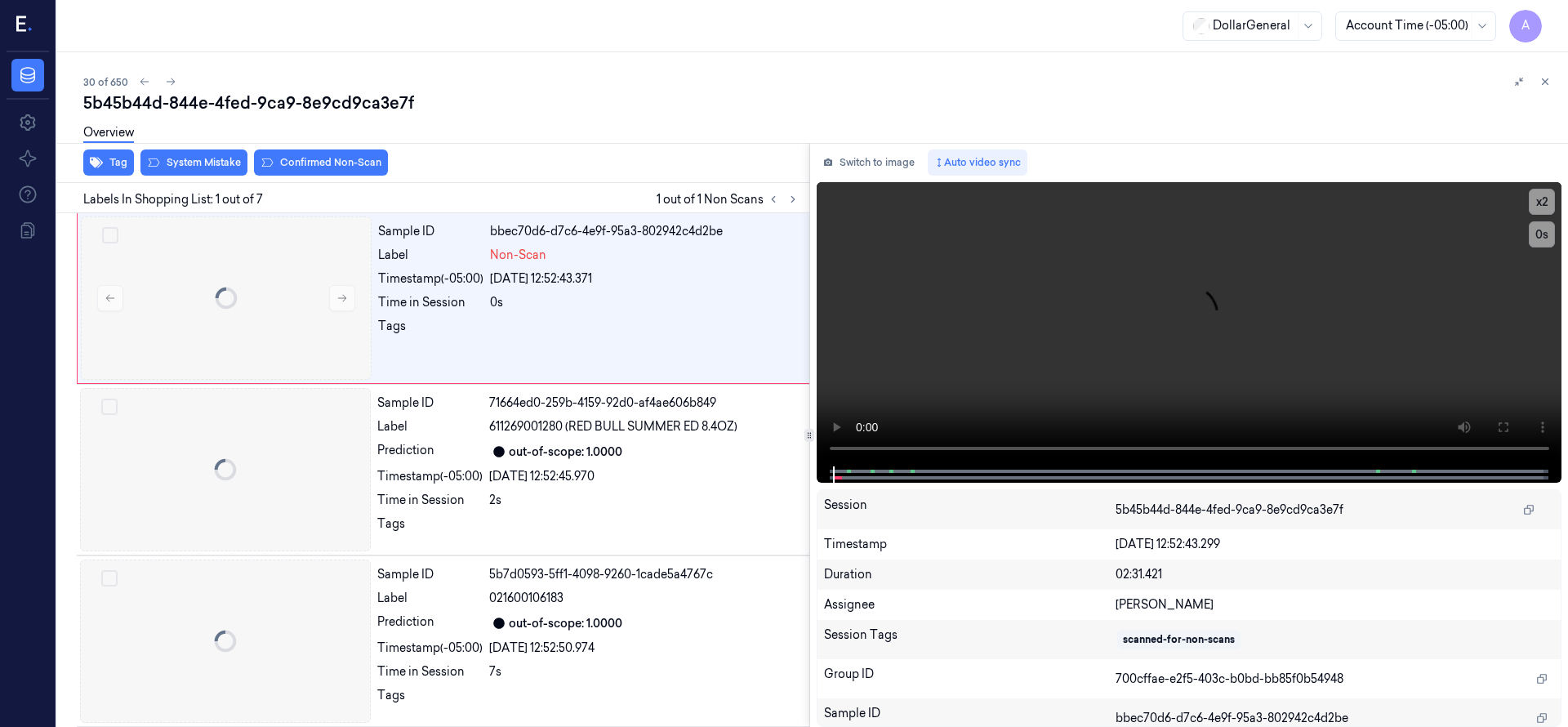
scroll to position [0, 26]
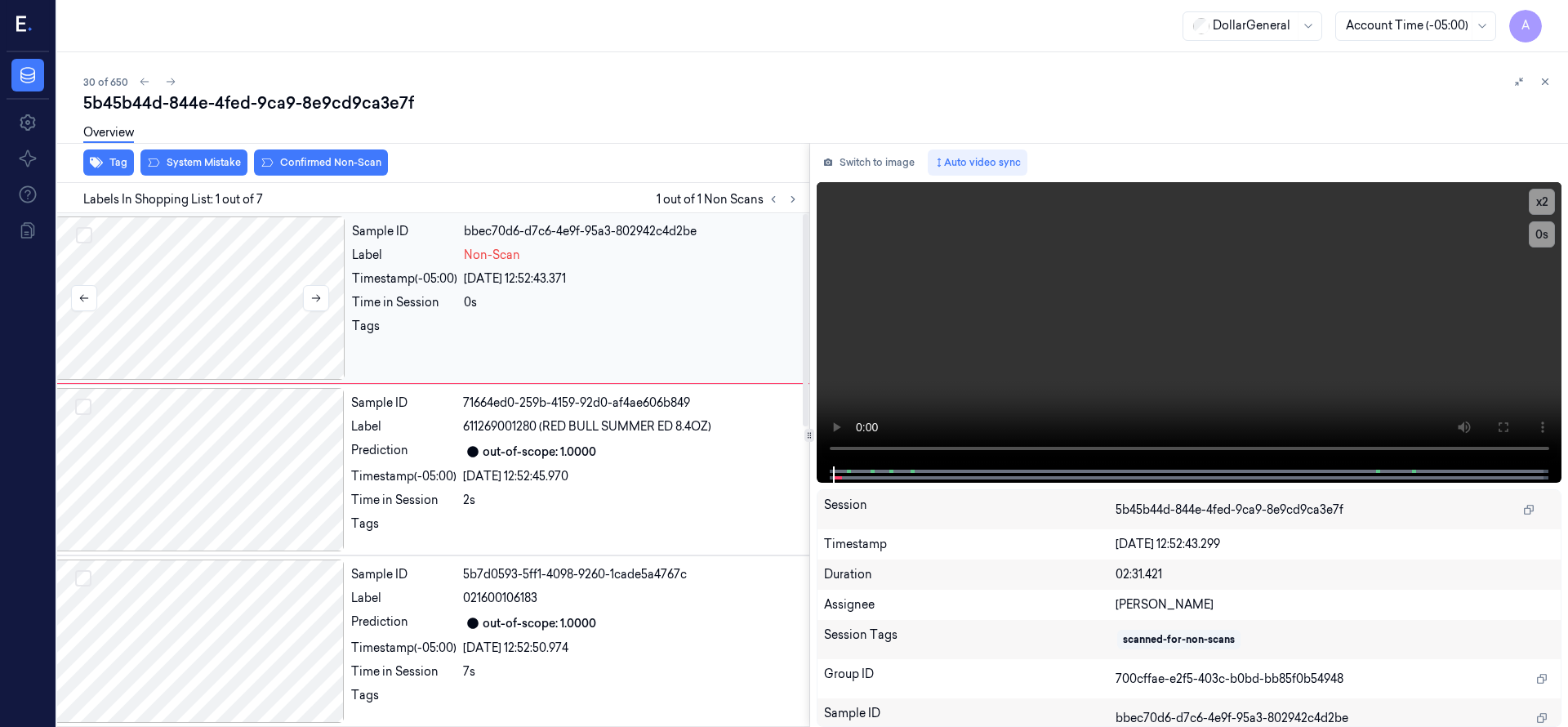
click at [246, 253] on div at bounding box center [200, 298] width 290 height 163
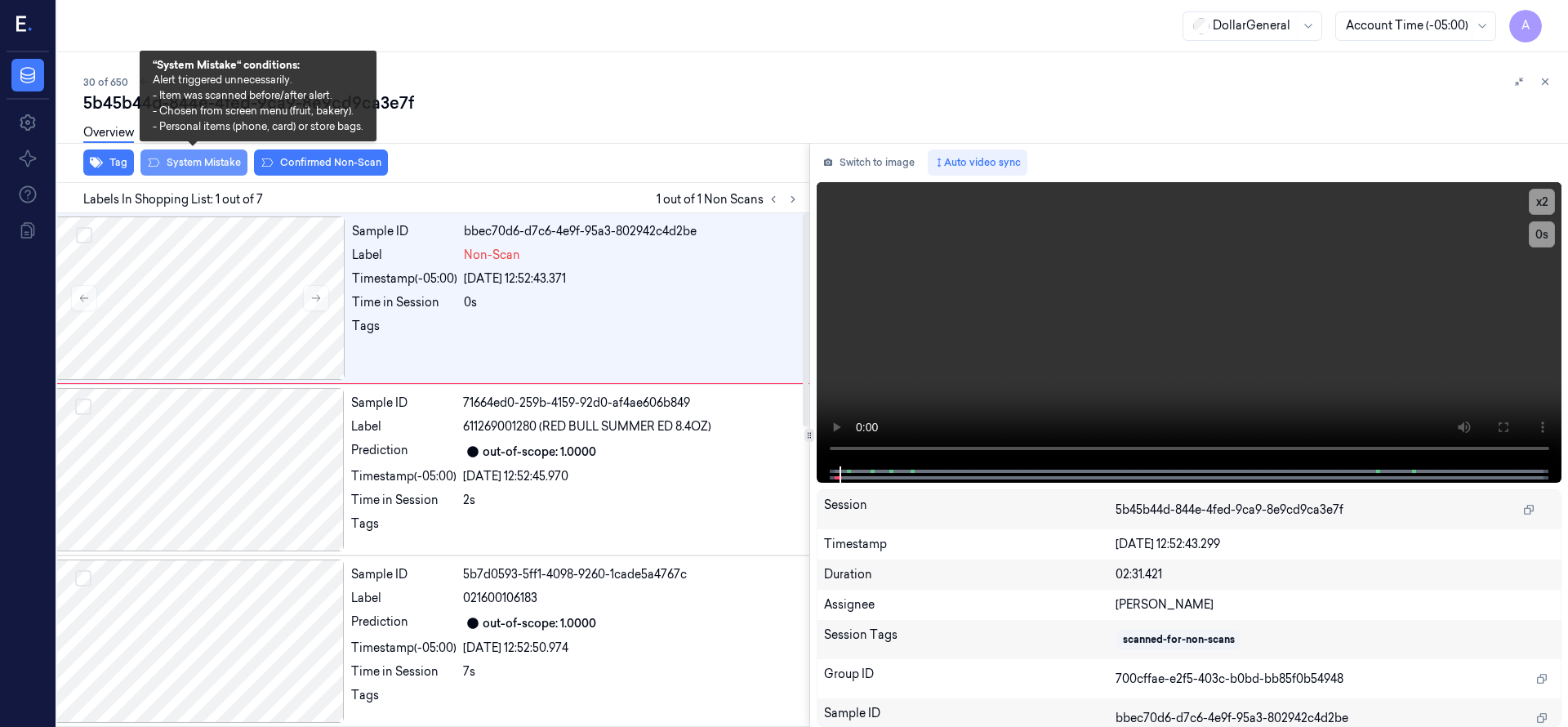
click at [201, 157] on button "System Mistake" at bounding box center [193, 163] width 107 height 26
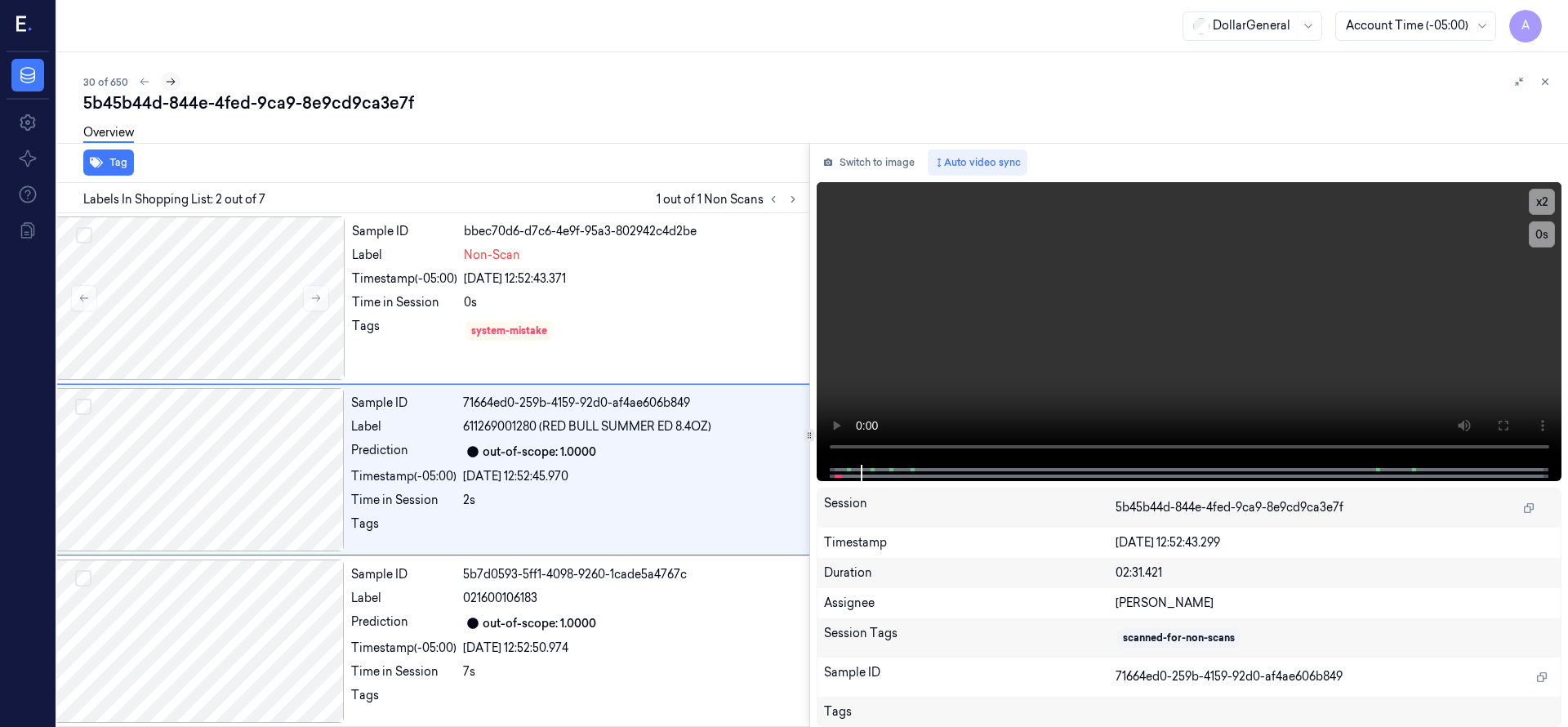
click at [172, 81] on icon at bounding box center [171, 81] width 12 height 12
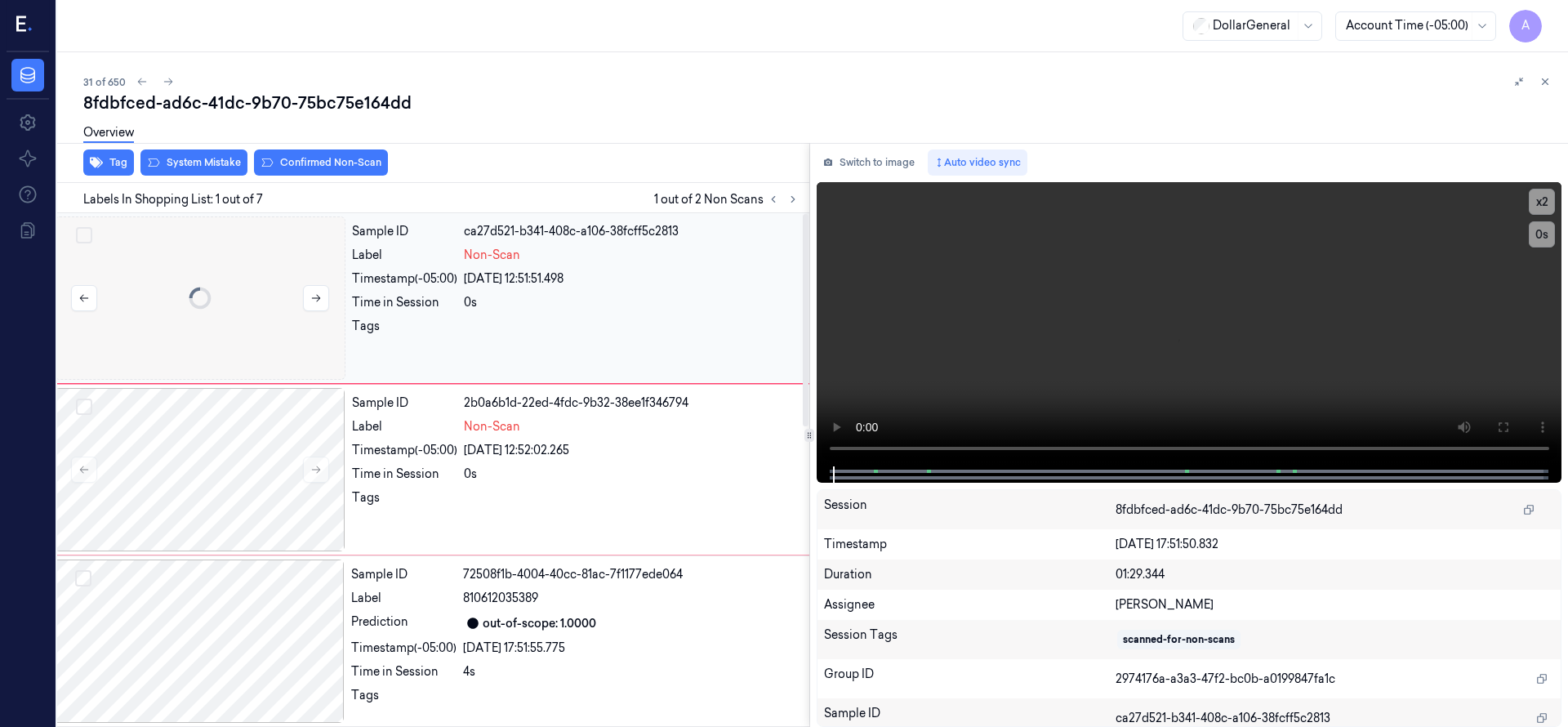
click at [202, 314] on div at bounding box center [200, 298] width 290 height 163
click at [218, 276] on div at bounding box center [200, 298] width 290 height 163
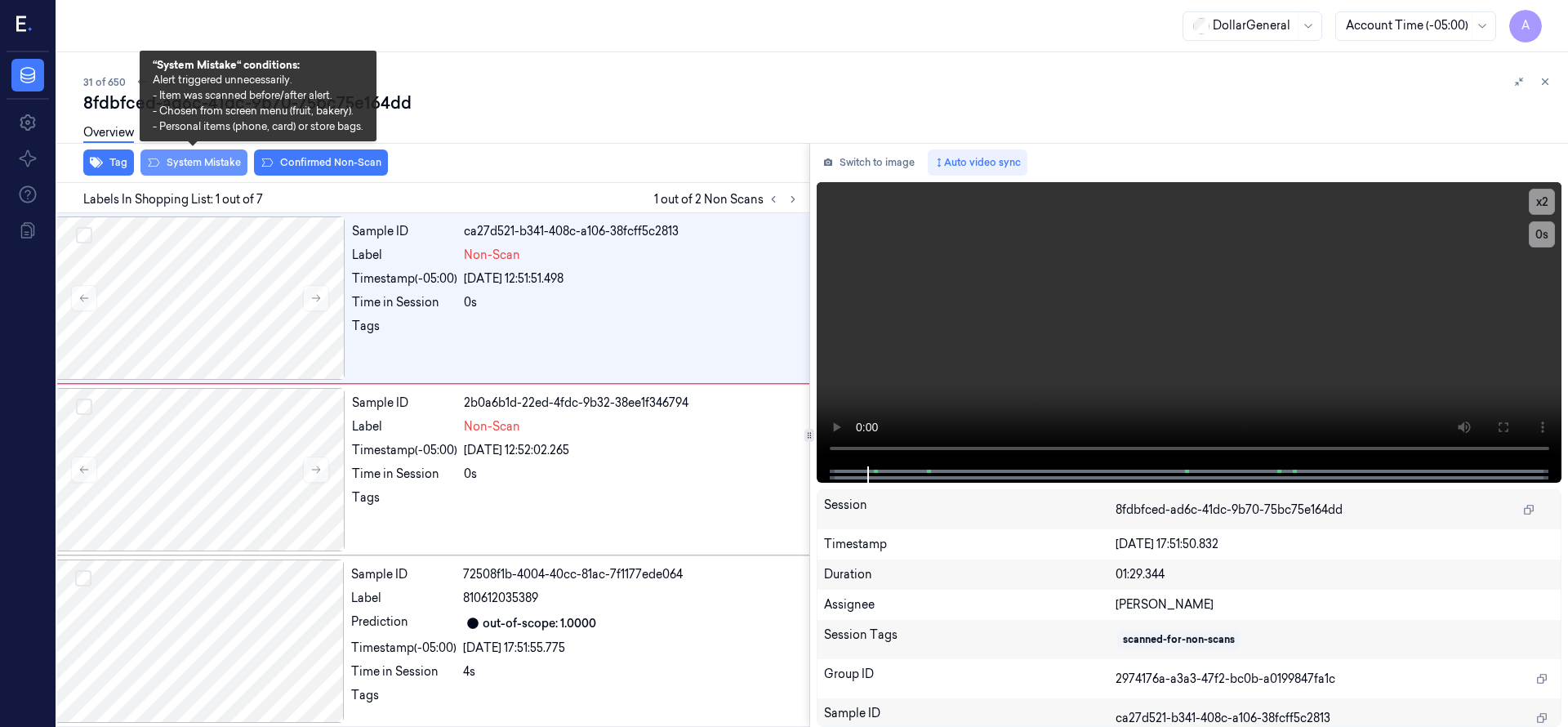
click at [204, 161] on button "System Mistake" at bounding box center [193, 163] width 107 height 26
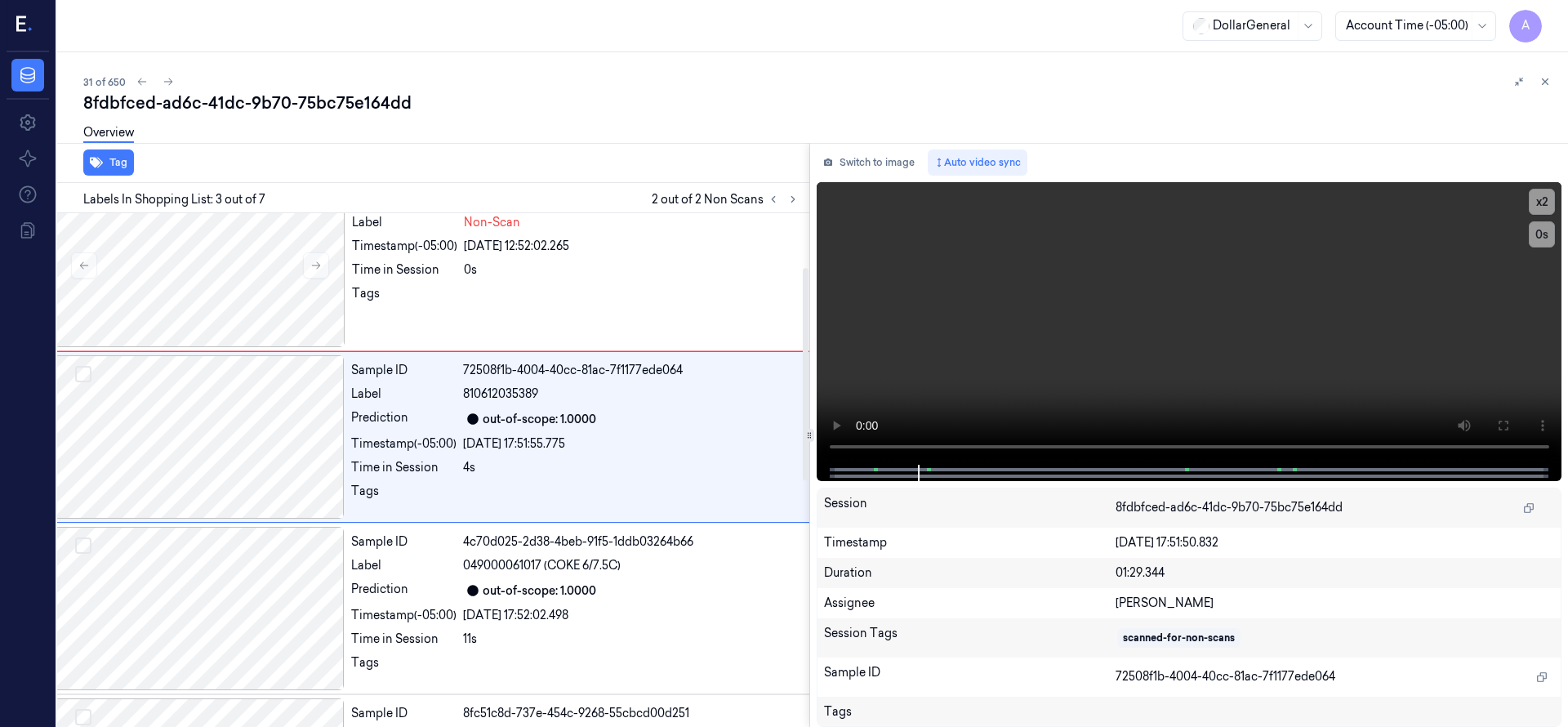
scroll to position [0, 26]
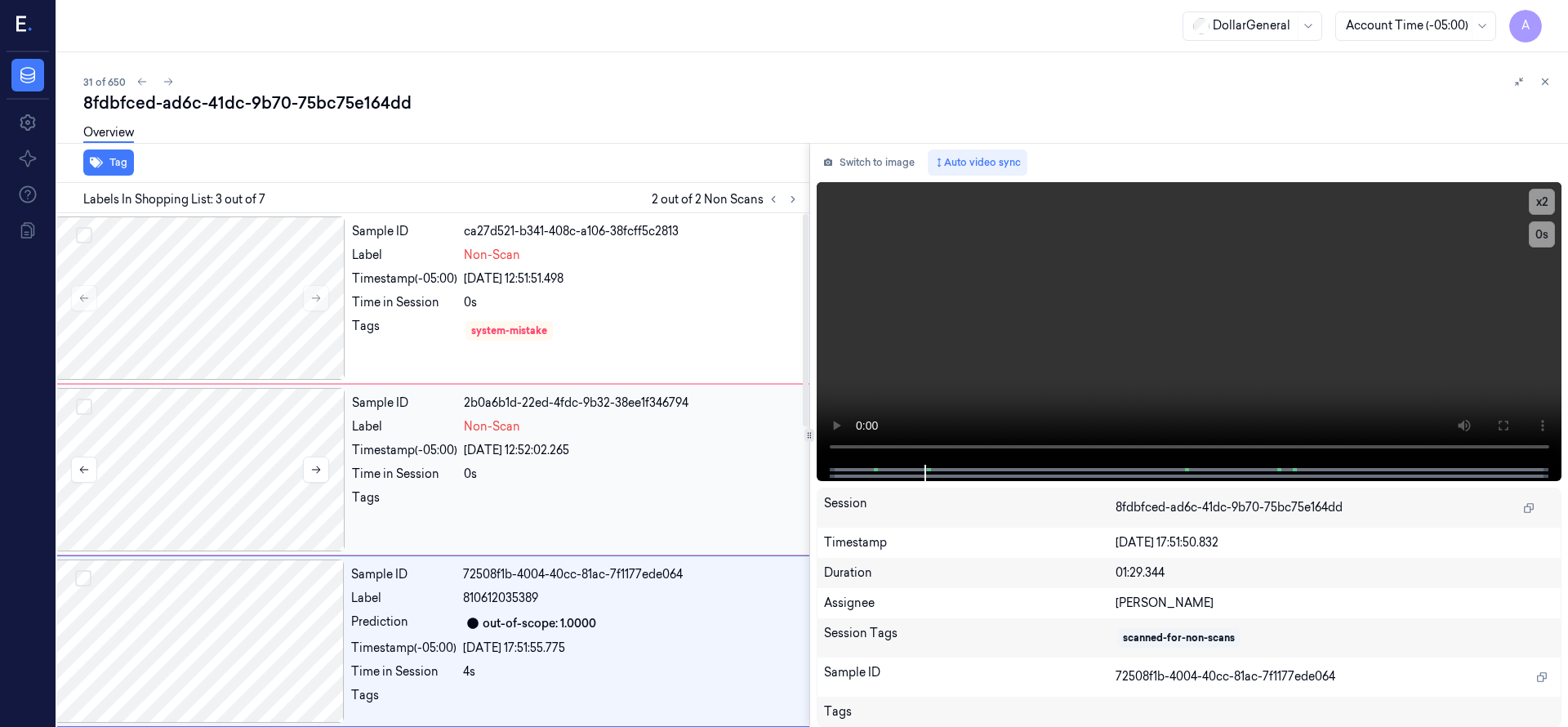
click at [258, 439] on div at bounding box center [200, 469] width 290 height 163
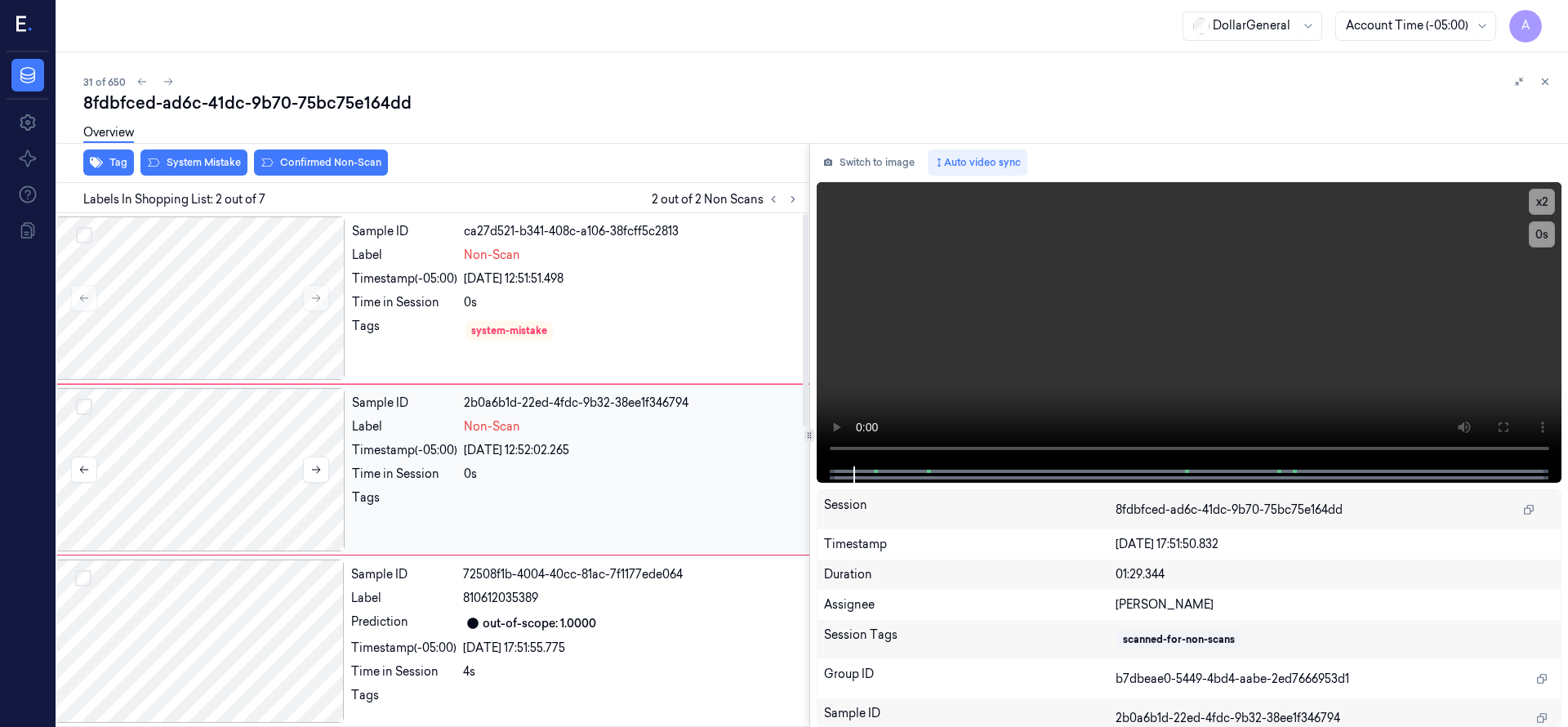
click at [253, 457] on div at bounding box center [200, 469] width 290 height 163
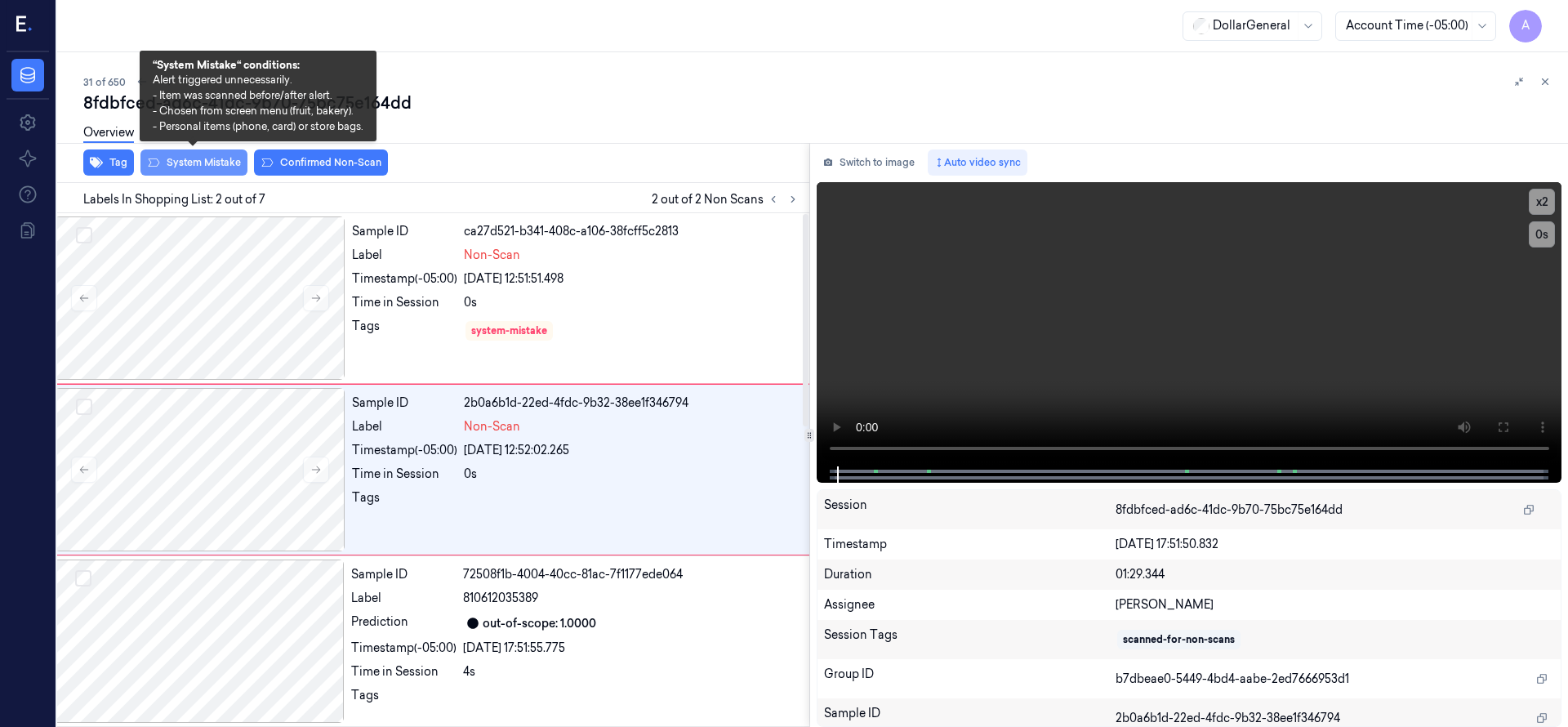
click at [205, 171] on button "System Mistake" at bounding box center [193, 163] width 107 height 26
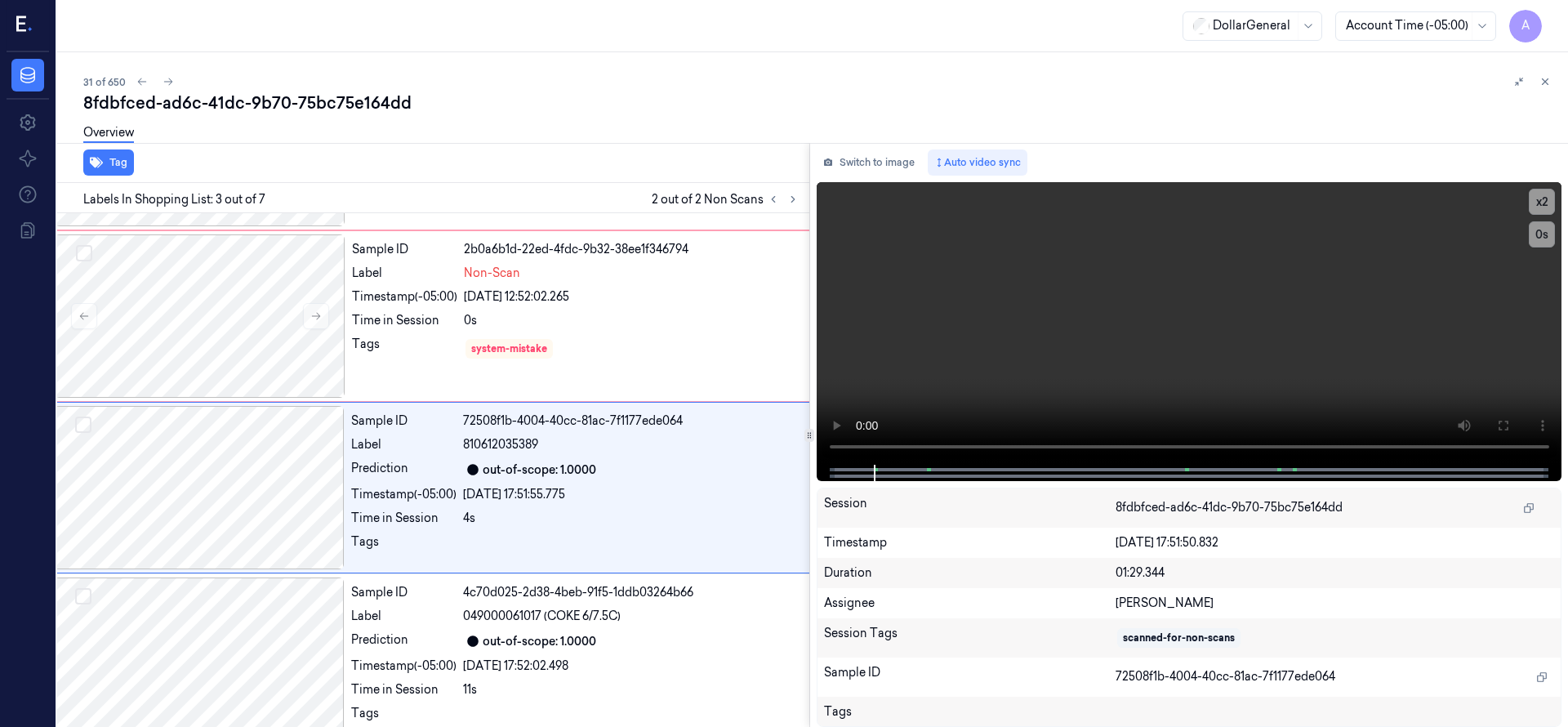
scroll to position [172, 26]
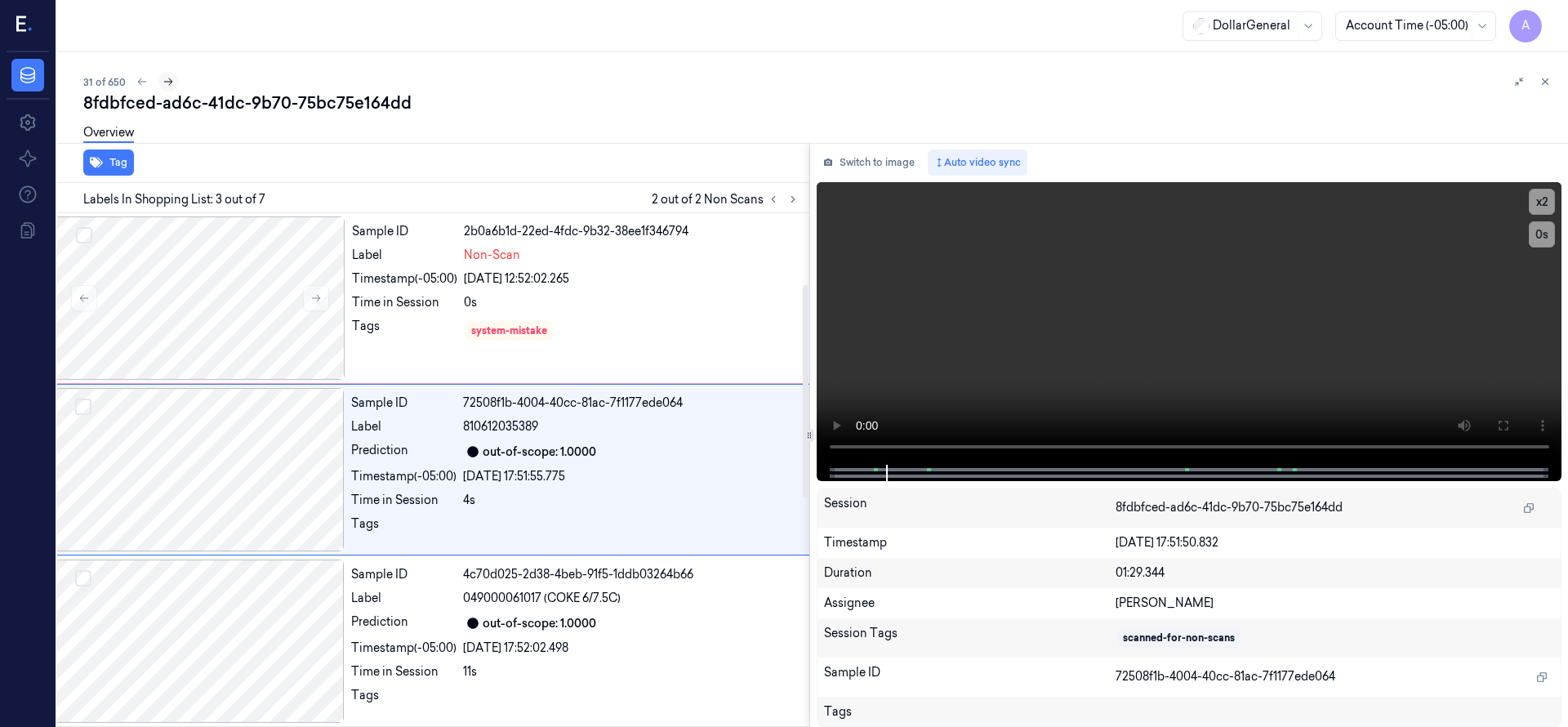
click at [164, 83] on icon at bounding box center [168, 81] width 12 height 12
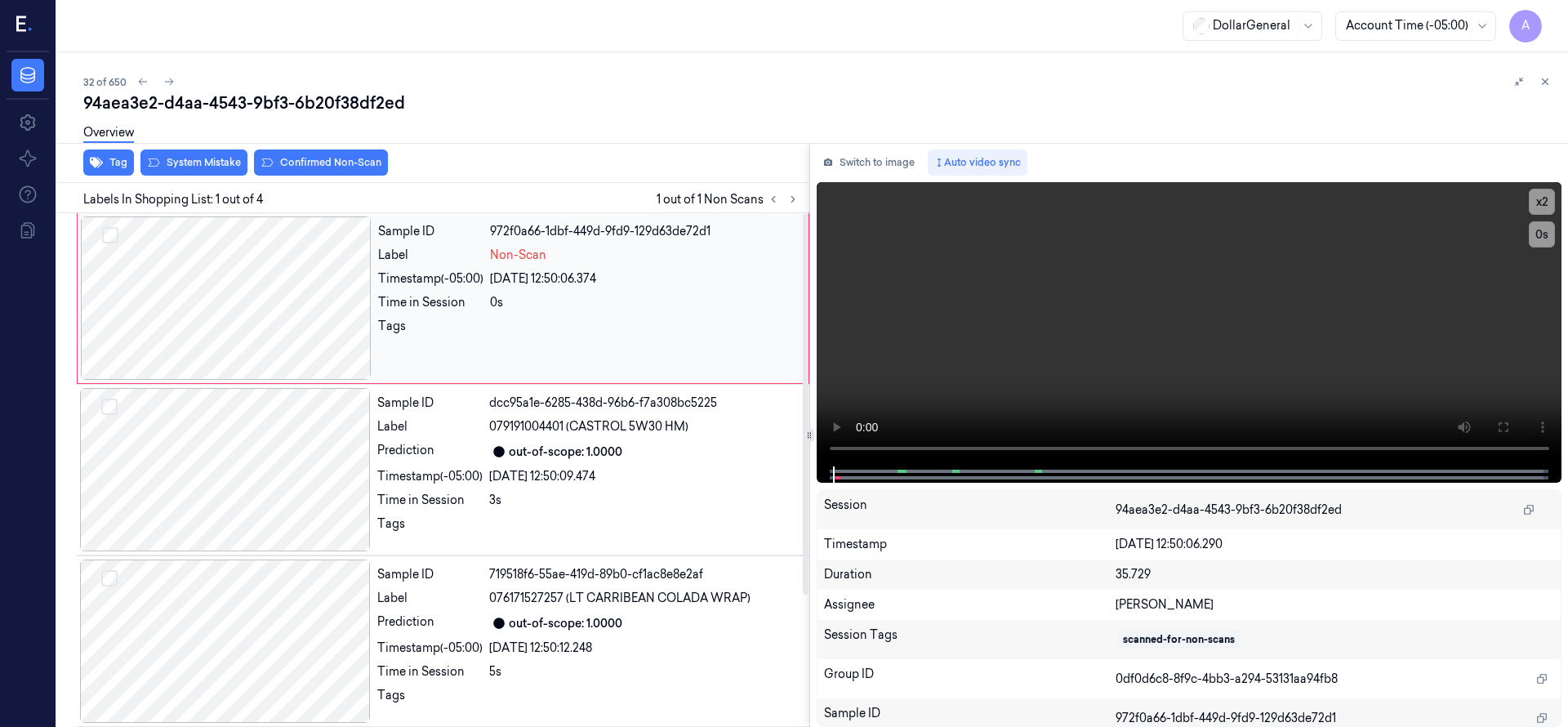
click at [229, 287] on div at bounding box center [226, 298] width 290 height 163
click at [214, 295] on div at bounding box center [226, 298] width 290 height 163
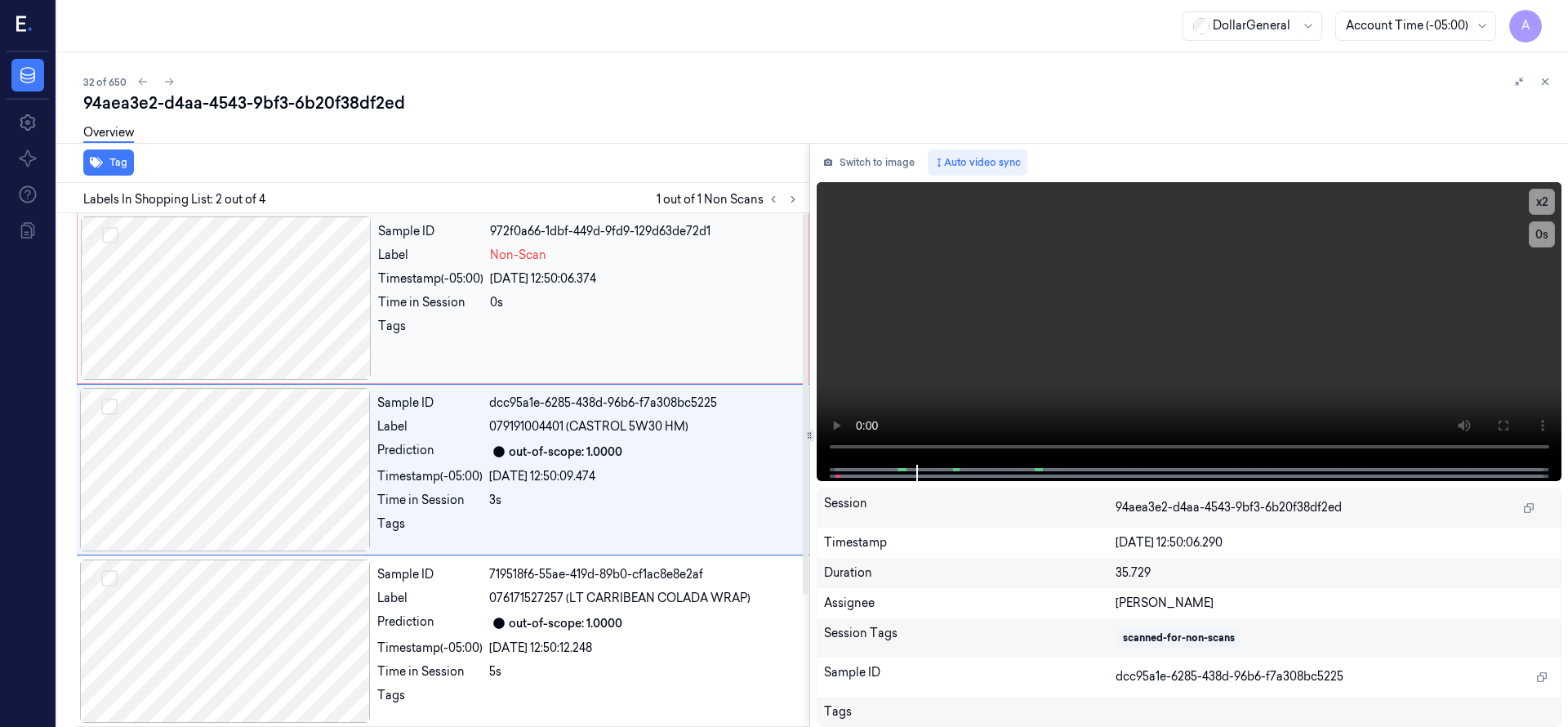
click at [232, 283] on div at bounding box center [226, 298] width 290 height 163
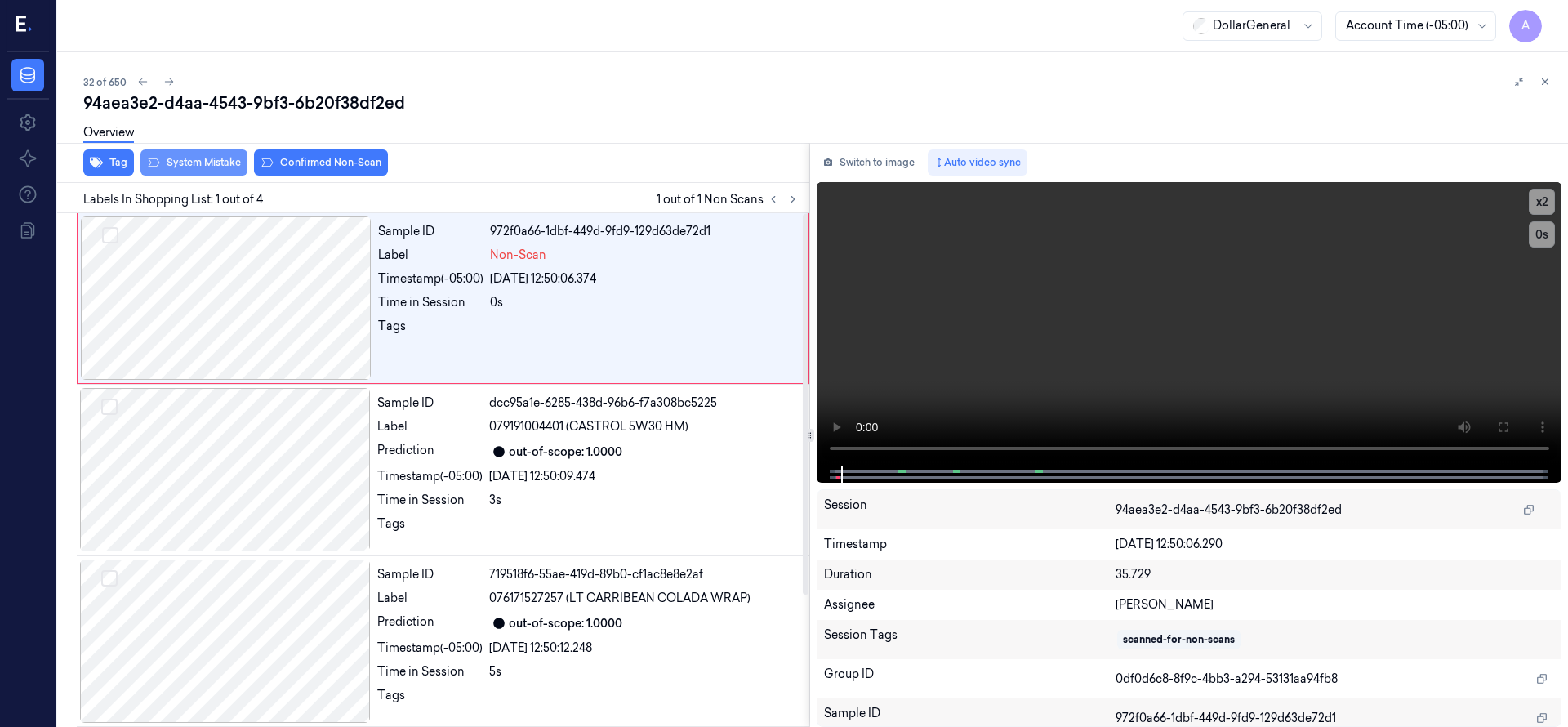
click at [190, 167] on button "System Mistake" at bounding box center [193, 163] width 107 height 26
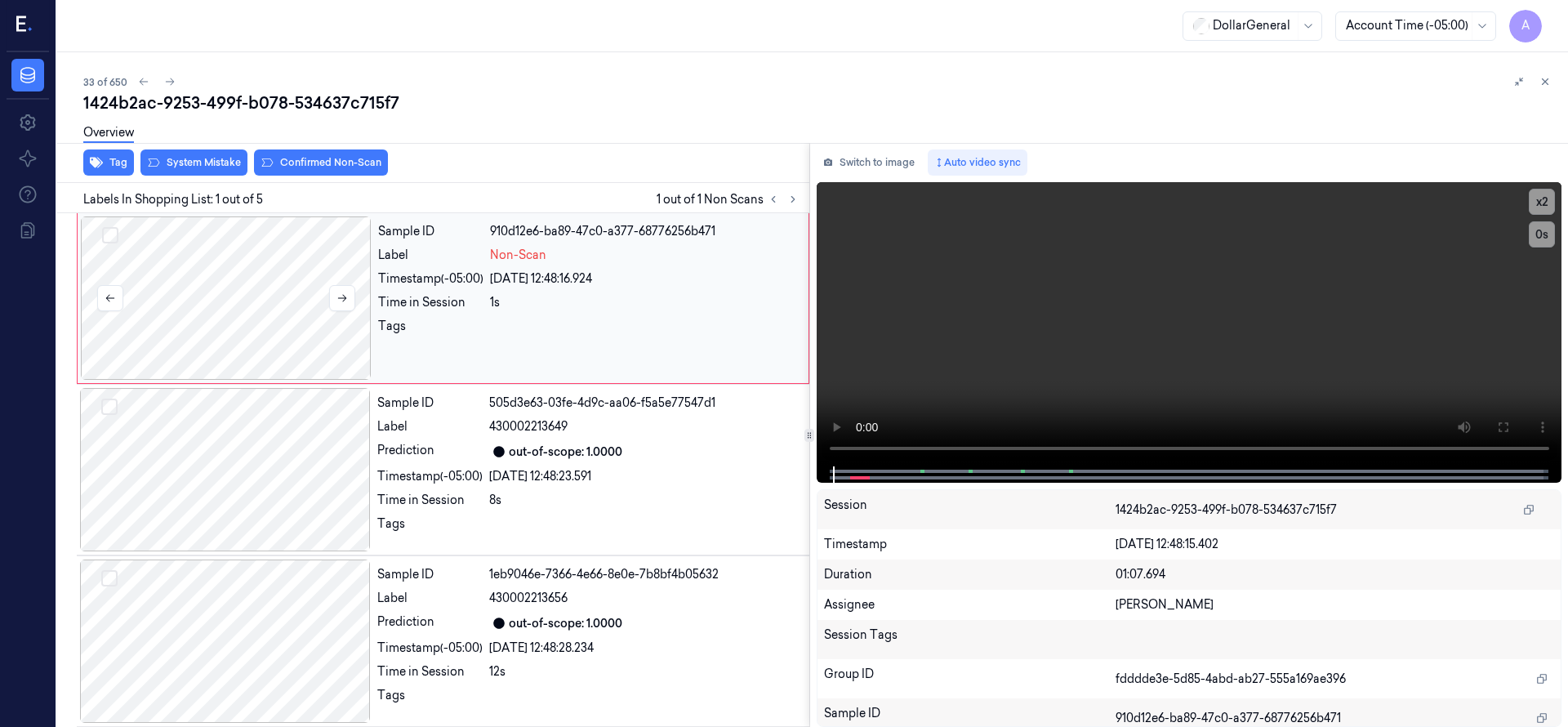
click at [259, 290] on div at bounding box center [226, 298] width 290 height 163
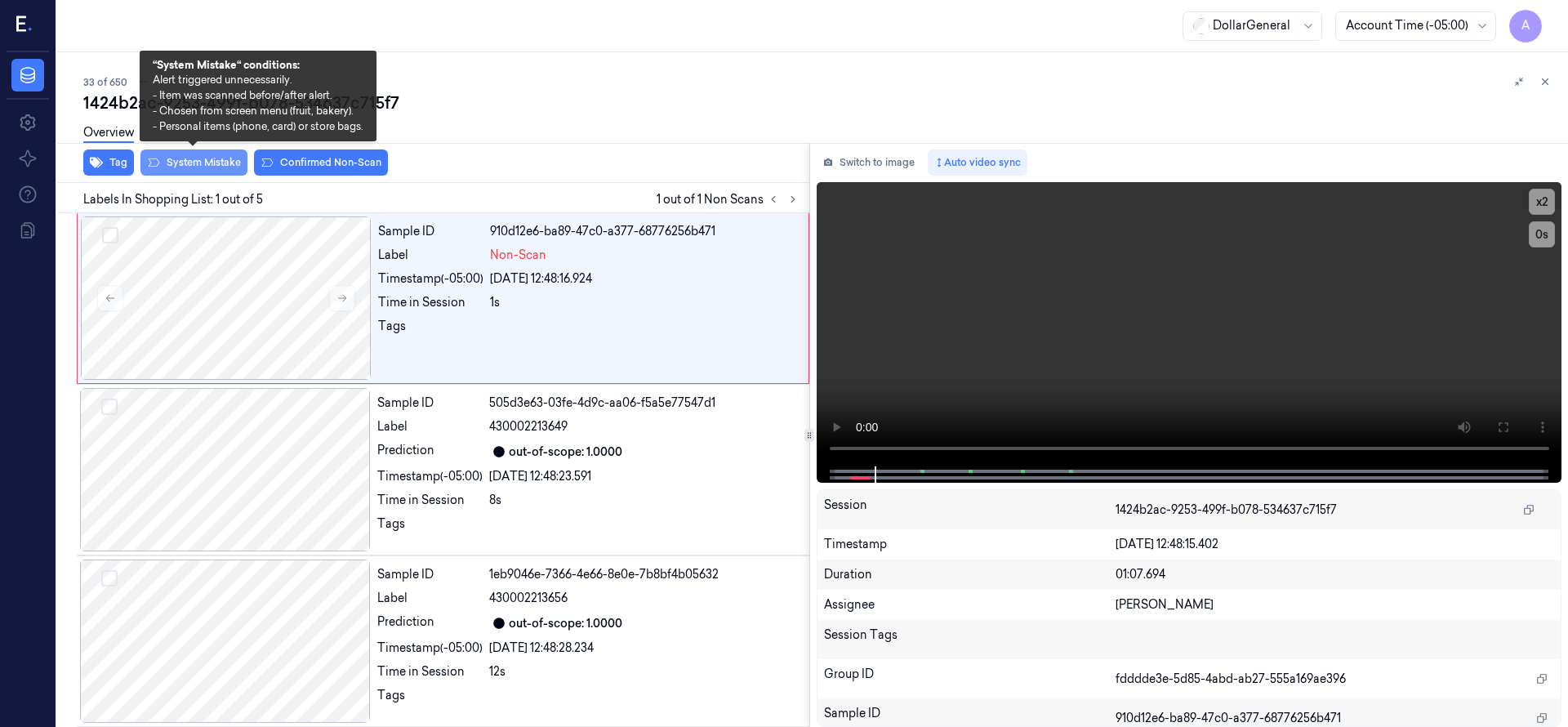
click at [213, 167] on button "System Mistake" at bounding box center [193, 163] width 107 height 26
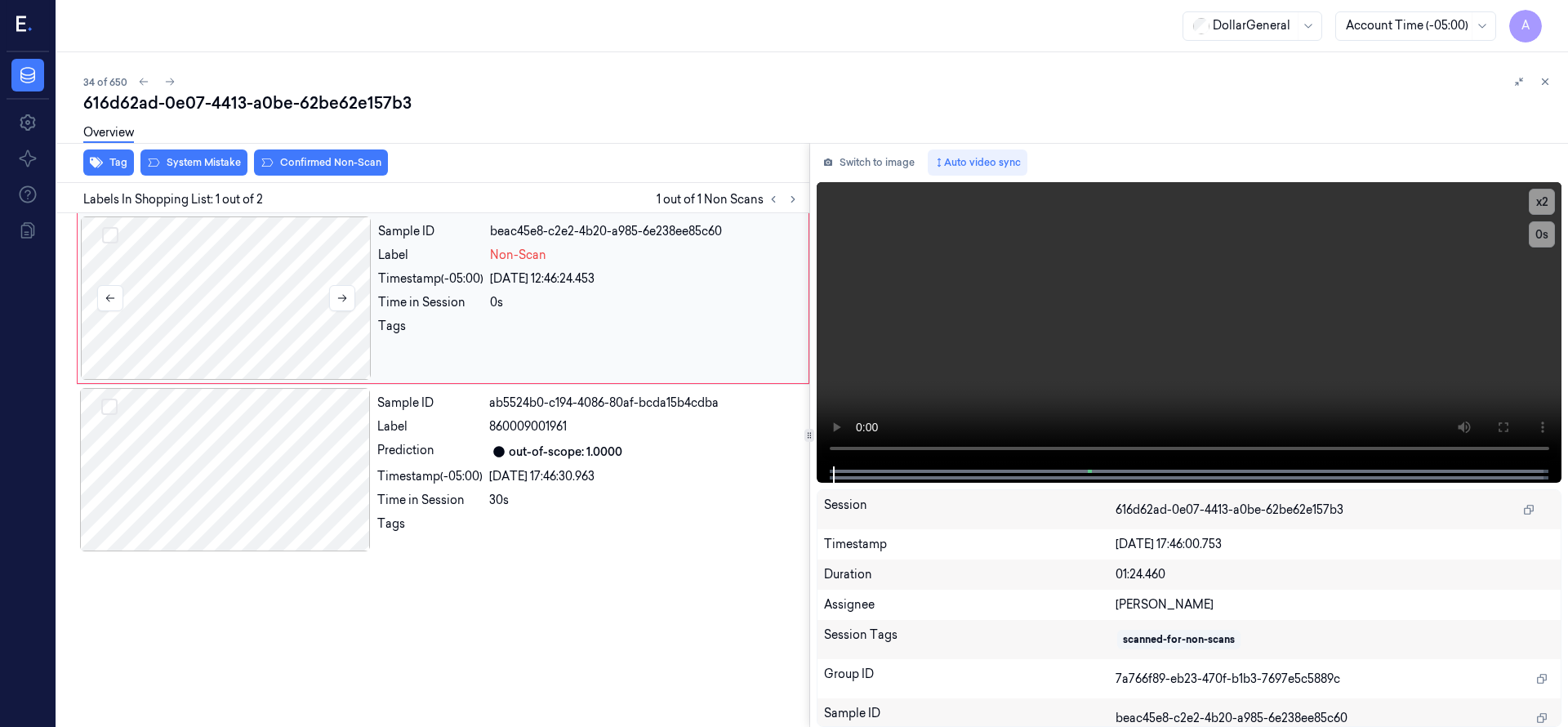
click at [209, 258] on div at bounding box center [226, 298] width 290 height 163
click at [226, 304] on div at bounding box center [226, 298] width 290 height 163
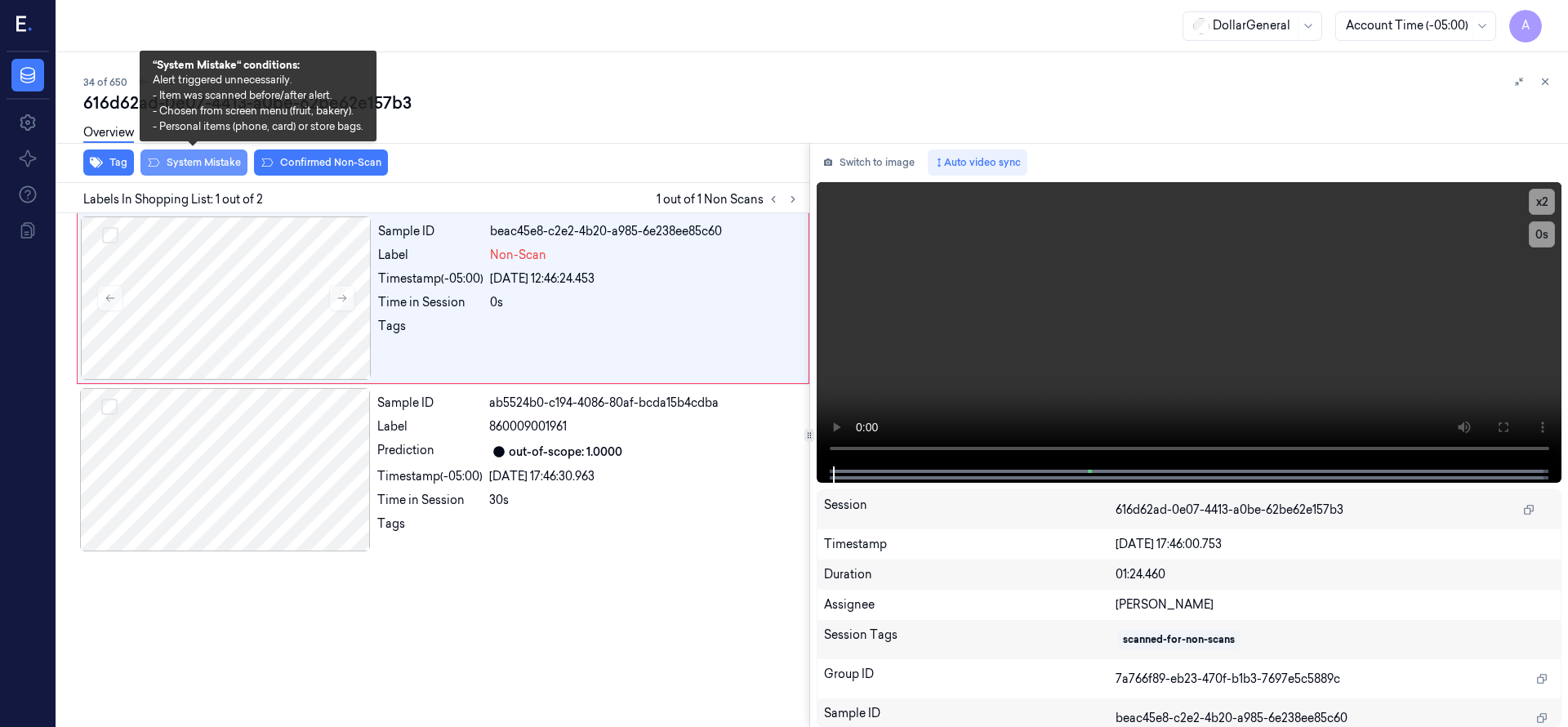
click at [201, 163] on button "System Mistake" at bounding box center [193, 163] width 107 height 26
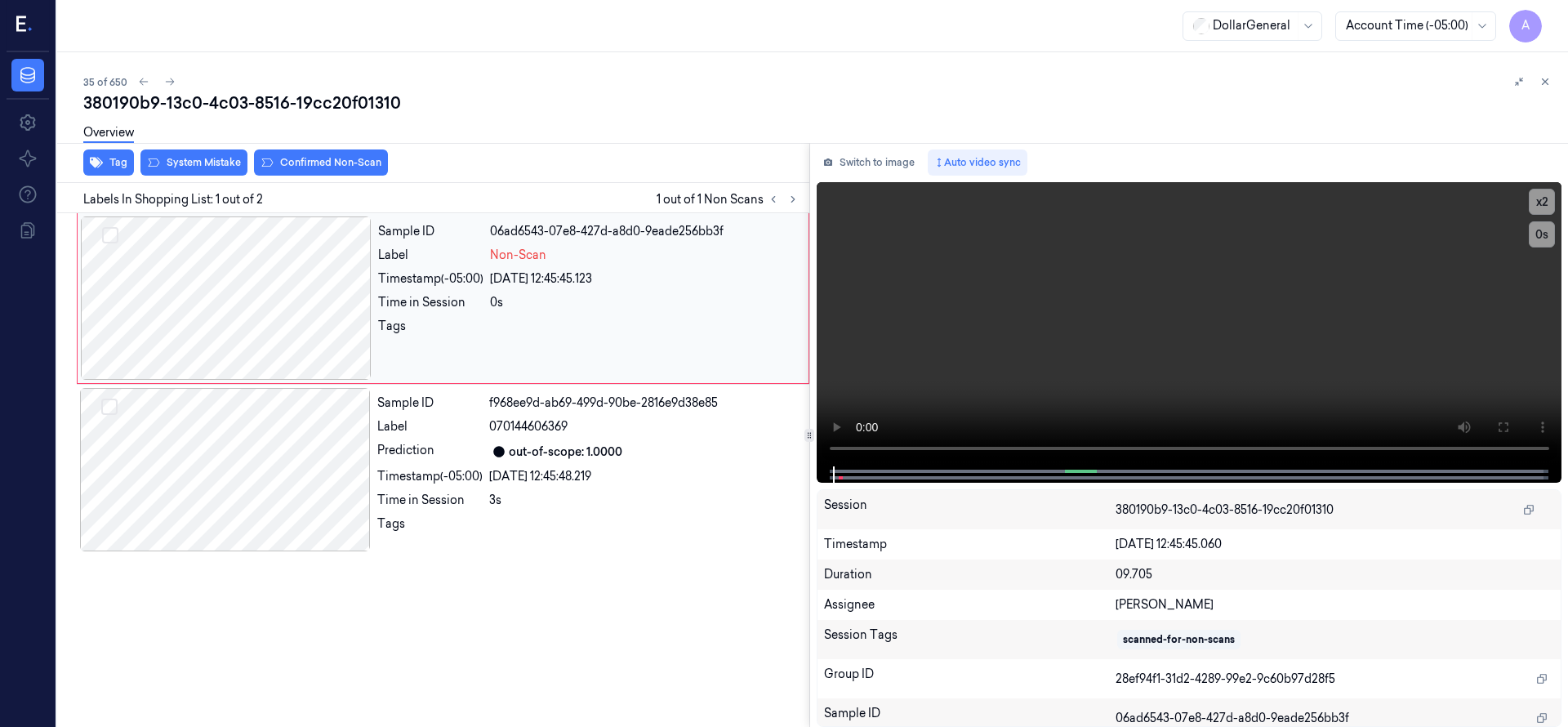
click at [245, 302] on div at bounding box center [226, 298] width 290 height 163
click at [168, 252] on div at bounding box center [226, 298] width 290 height 163
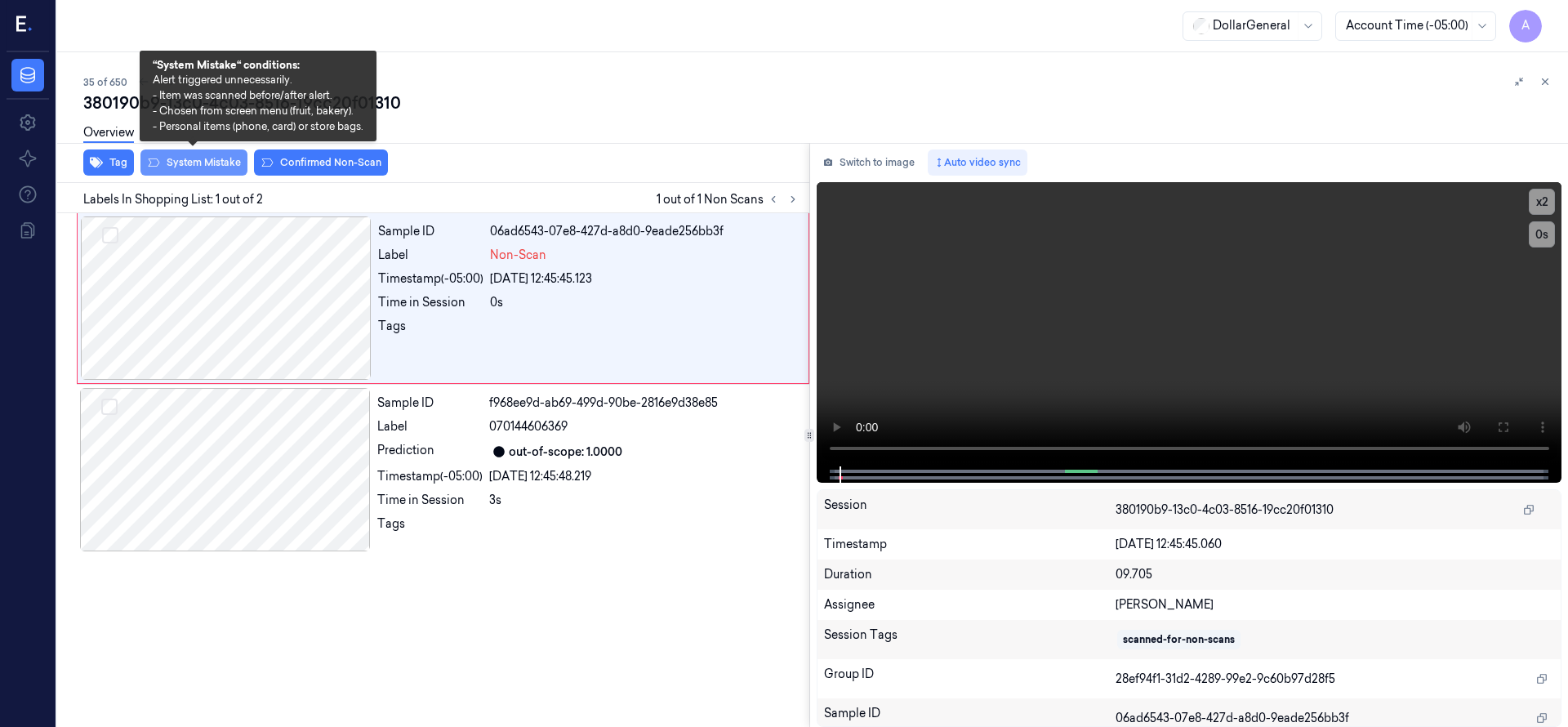
click at [195, 156] on button "System Mistake" at bounding box center [193, 163] width 107 height 26
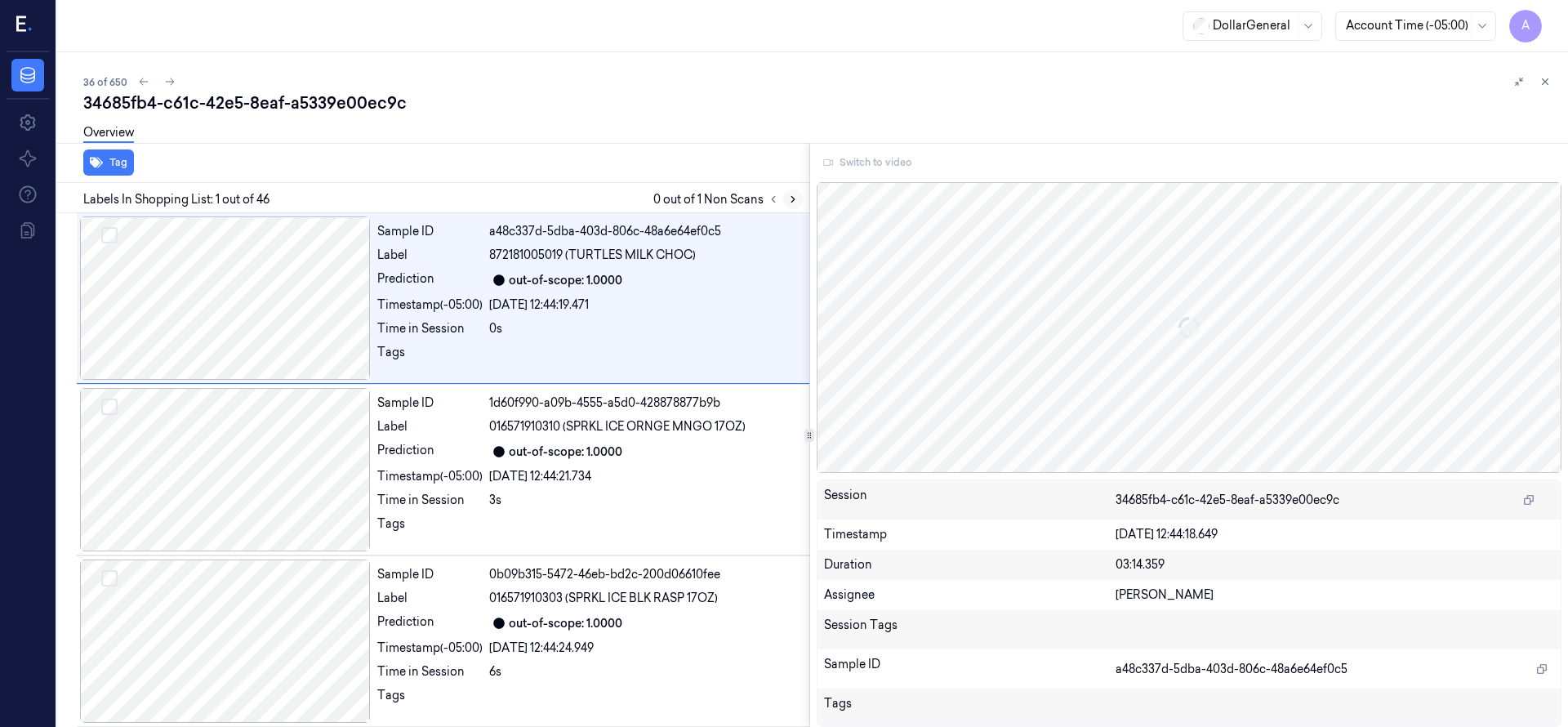
click at [794, 197] on icon at bounding box center [792, 199] width 12 height 12
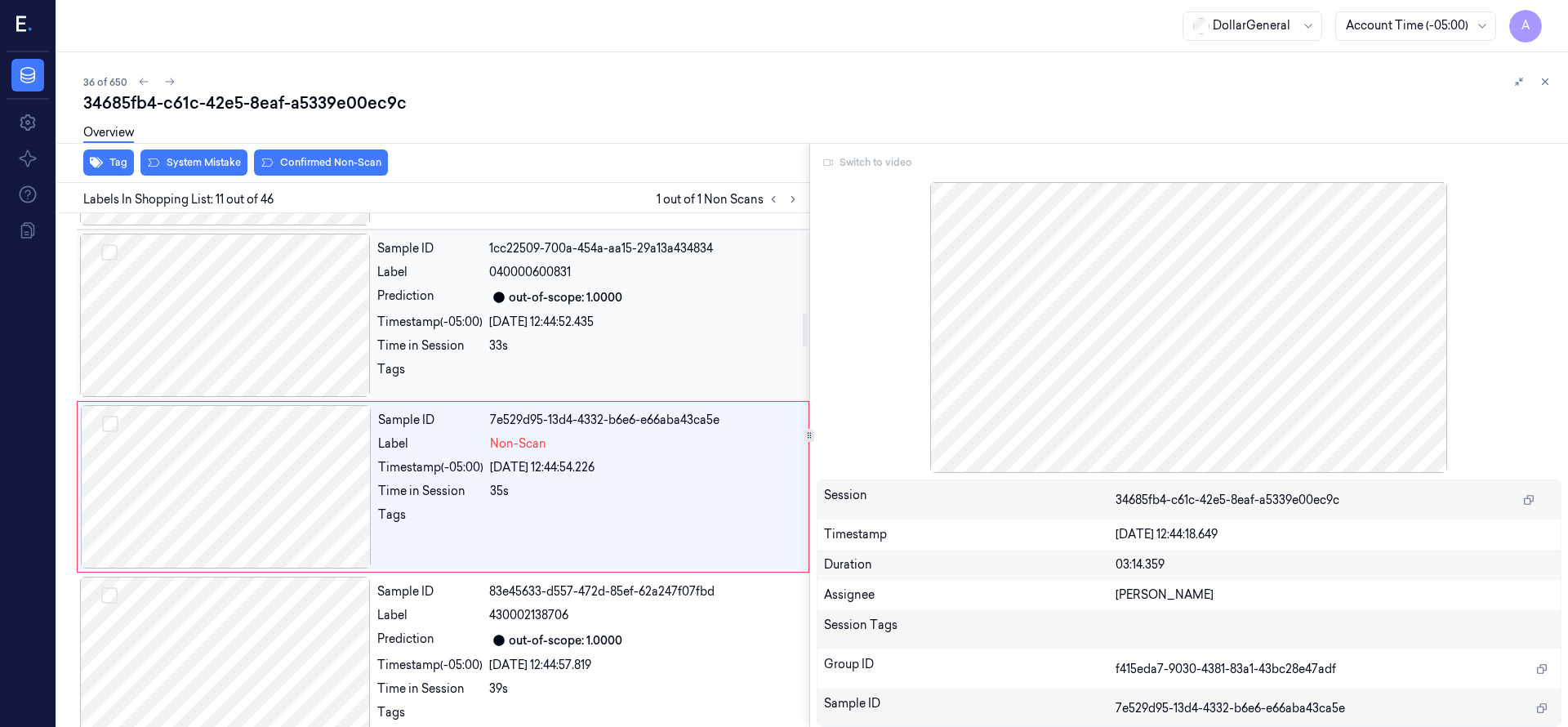
scroll to position [1544, 0]
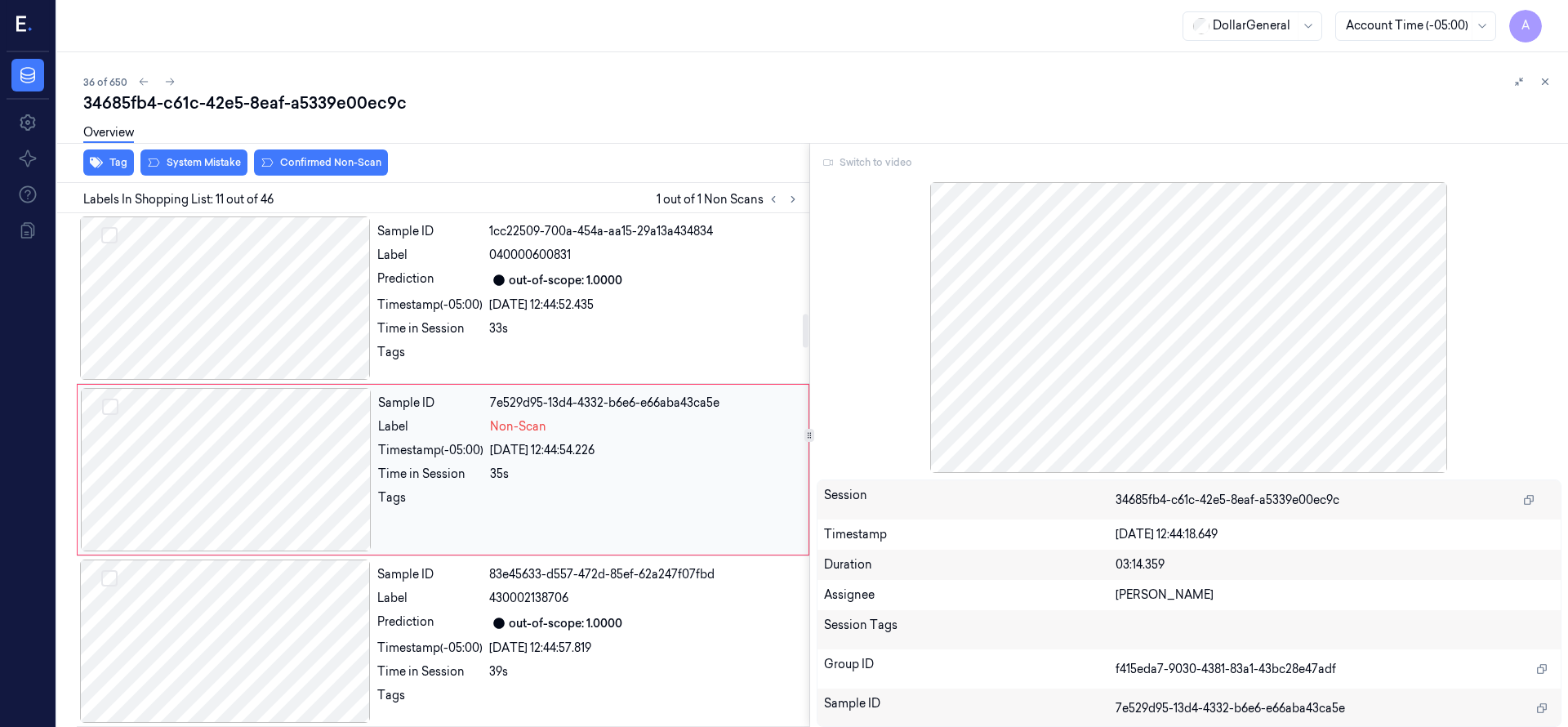
click at [273, 403] on div at bounding box center [226, 469] width 290 height 163
click at [198, 309] on div at bounding box center [225, 298] width 290 height 163
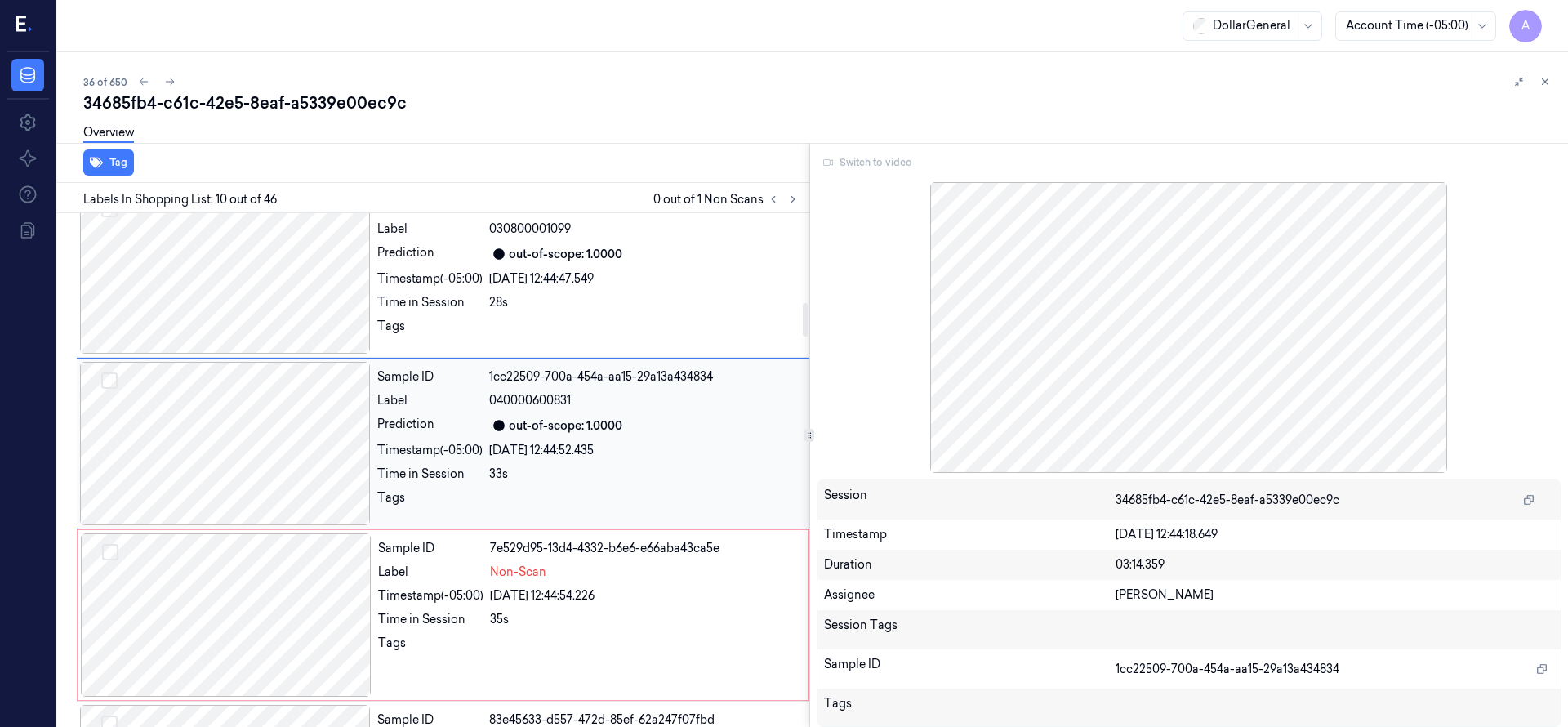
scroll to position [1373, 0]
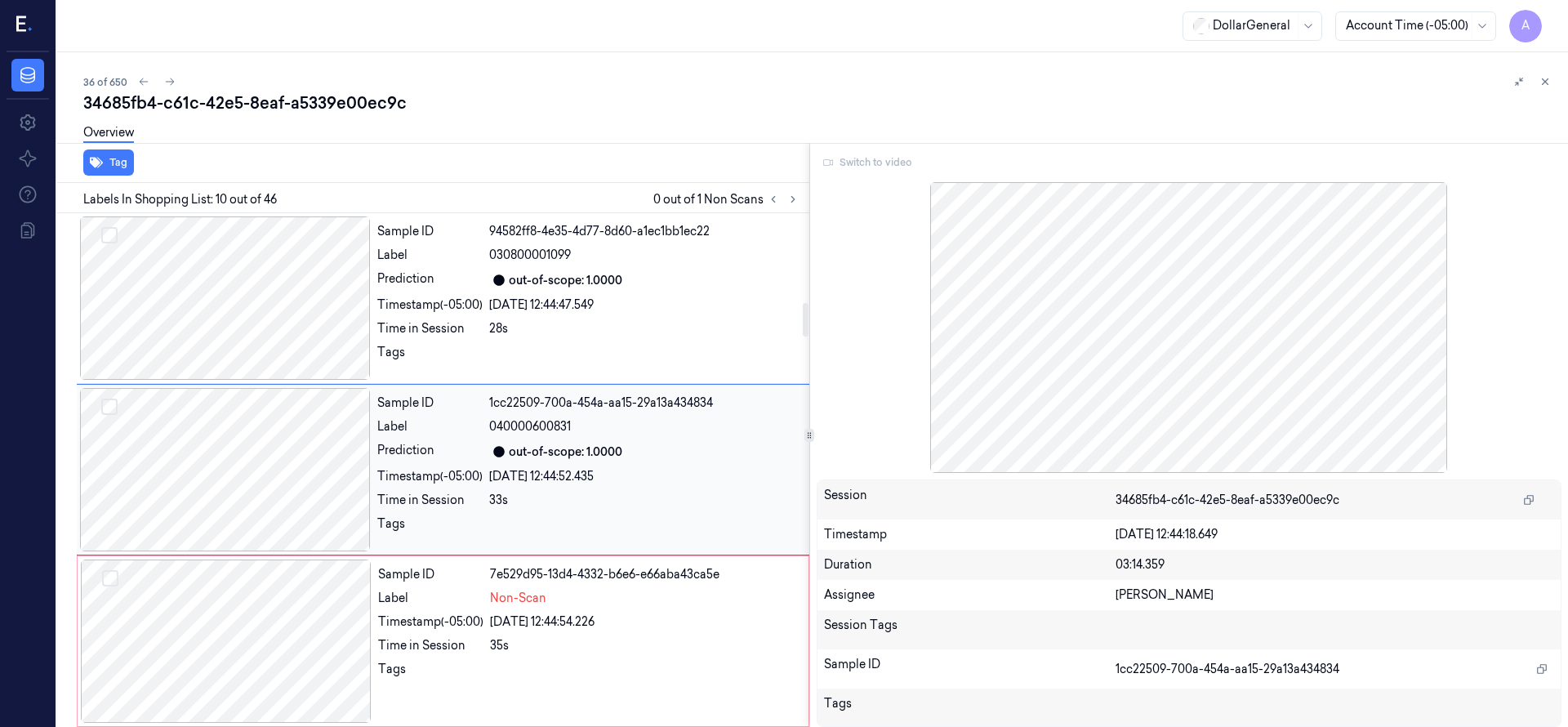
click at [244, 500] on div at bounding box center [225, 469] width 290 height 163
click at [261, 564] on div at bounding box center [226, 641] width 290 height 163
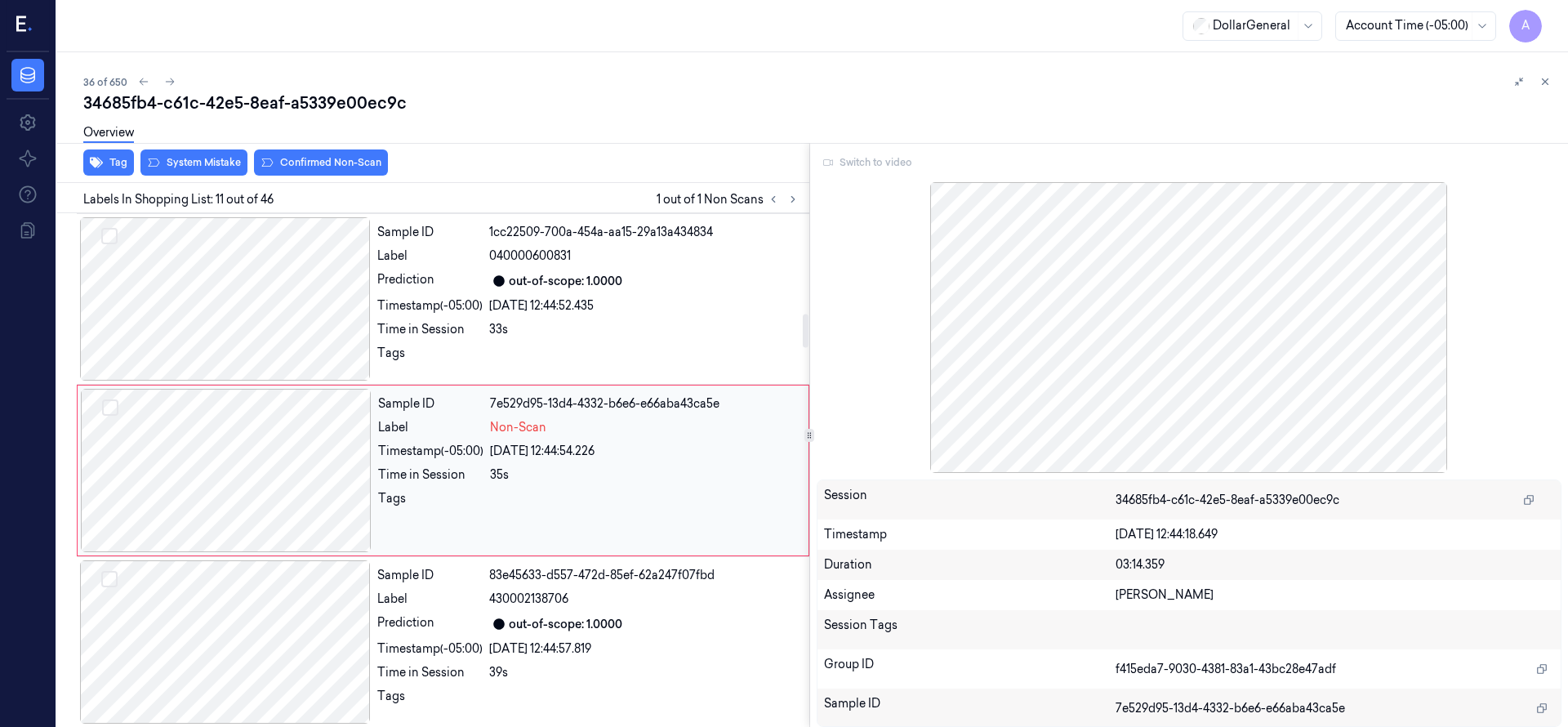
scroll to position [1544, 0]
click at [270, 575] on div at bounding box center [225, 641] width 290 height 163
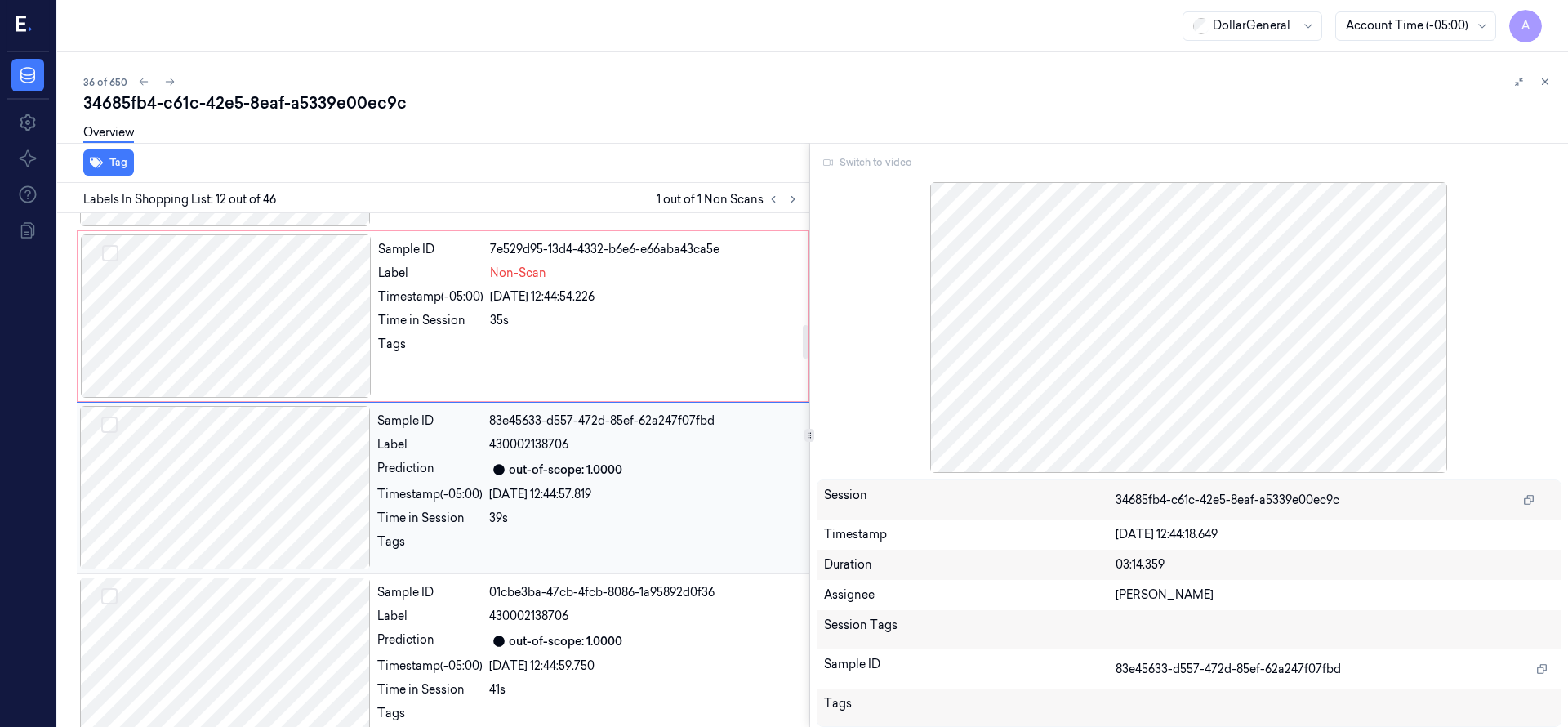
scroll to position [1716, 0]
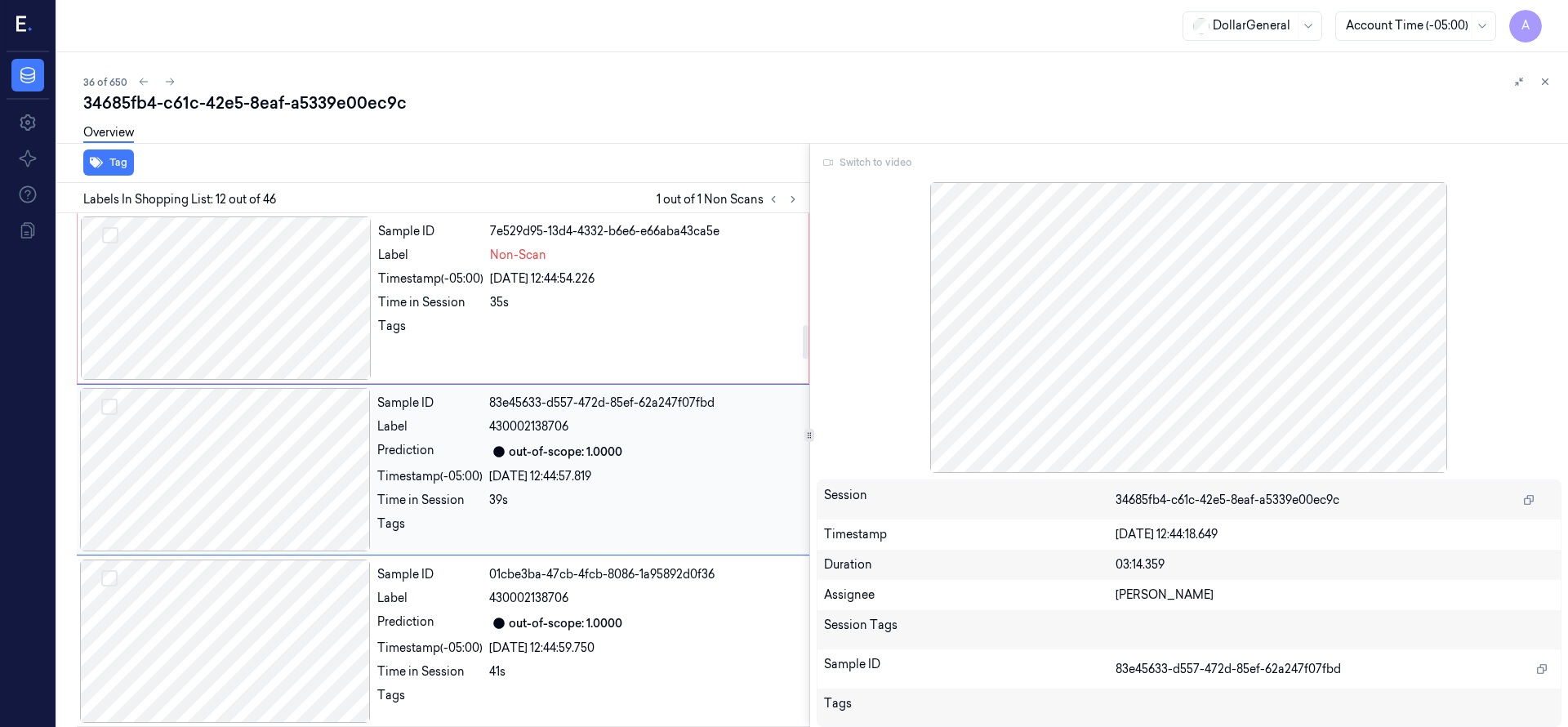
click at [267, 403] on div at bounding box center [225, 469] width 290 height 163
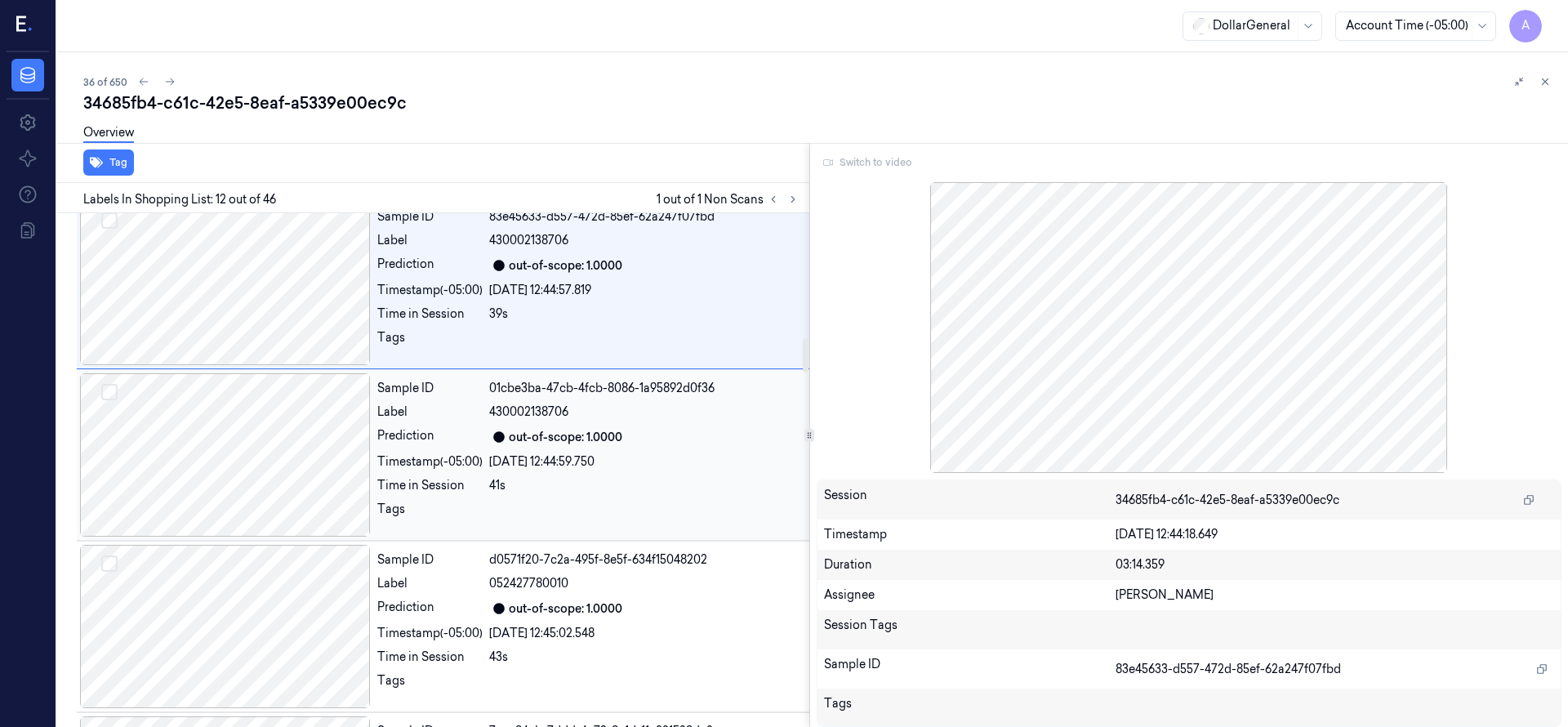
scroll to position [1920, 0]
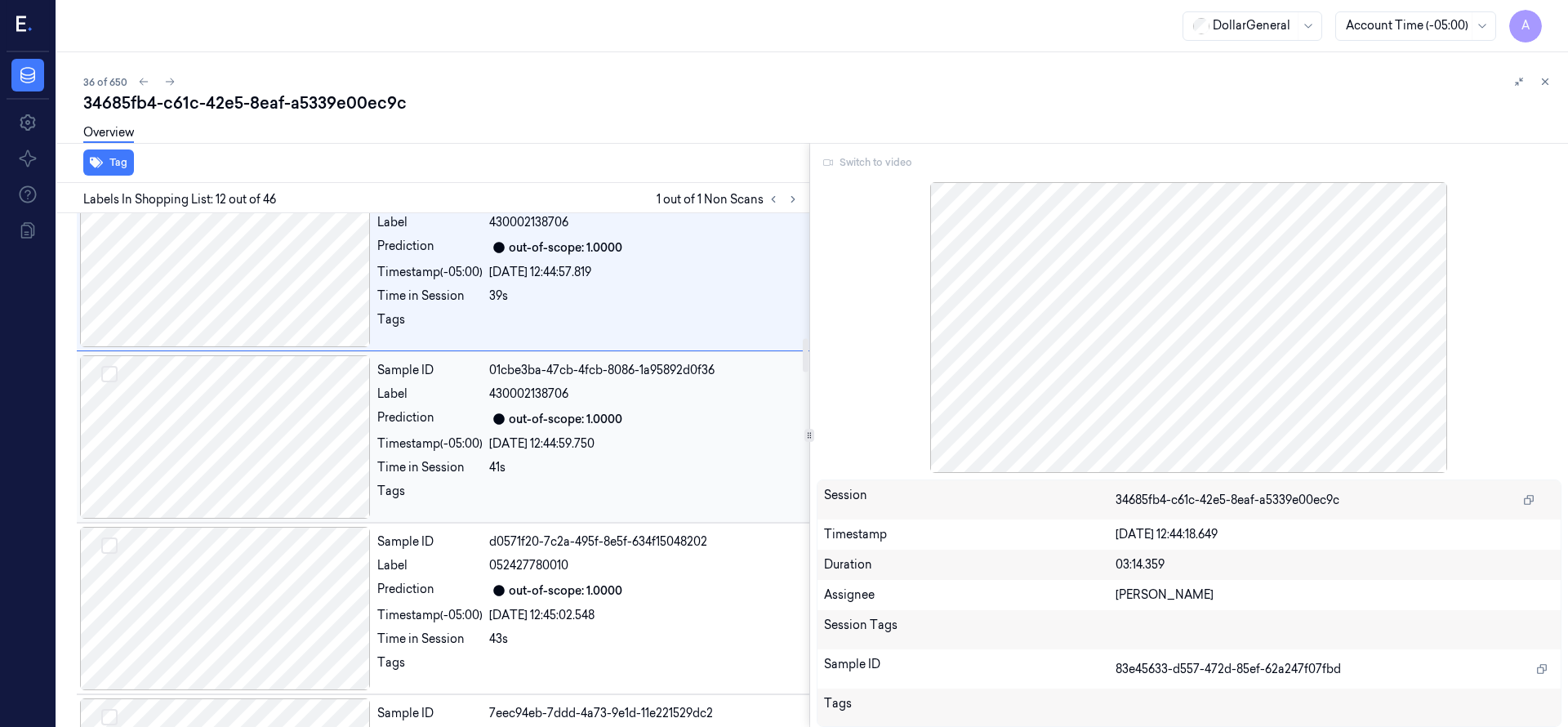
click at [258, 413] on div at bounding box center [225, 437] width 290 height 163
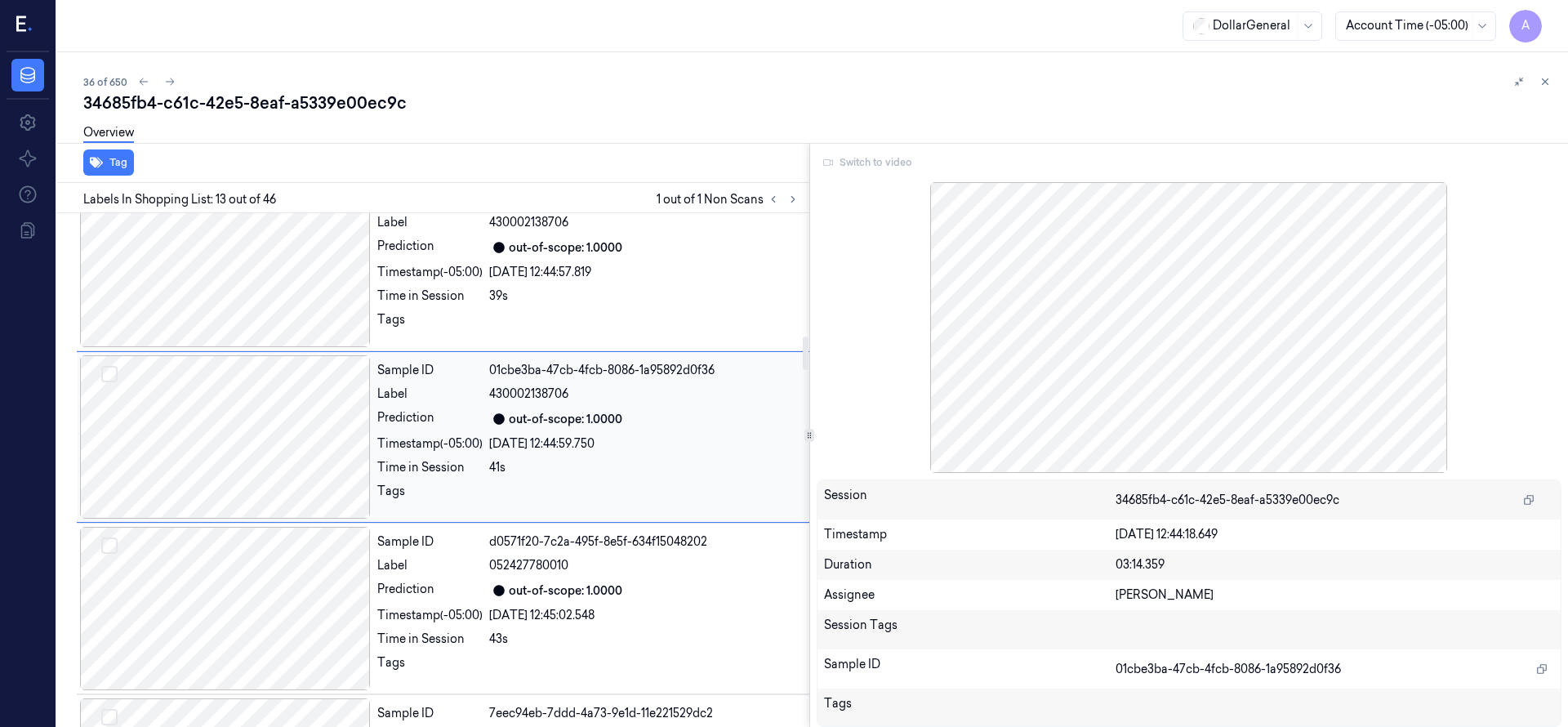
scroll to position [1888, 0]
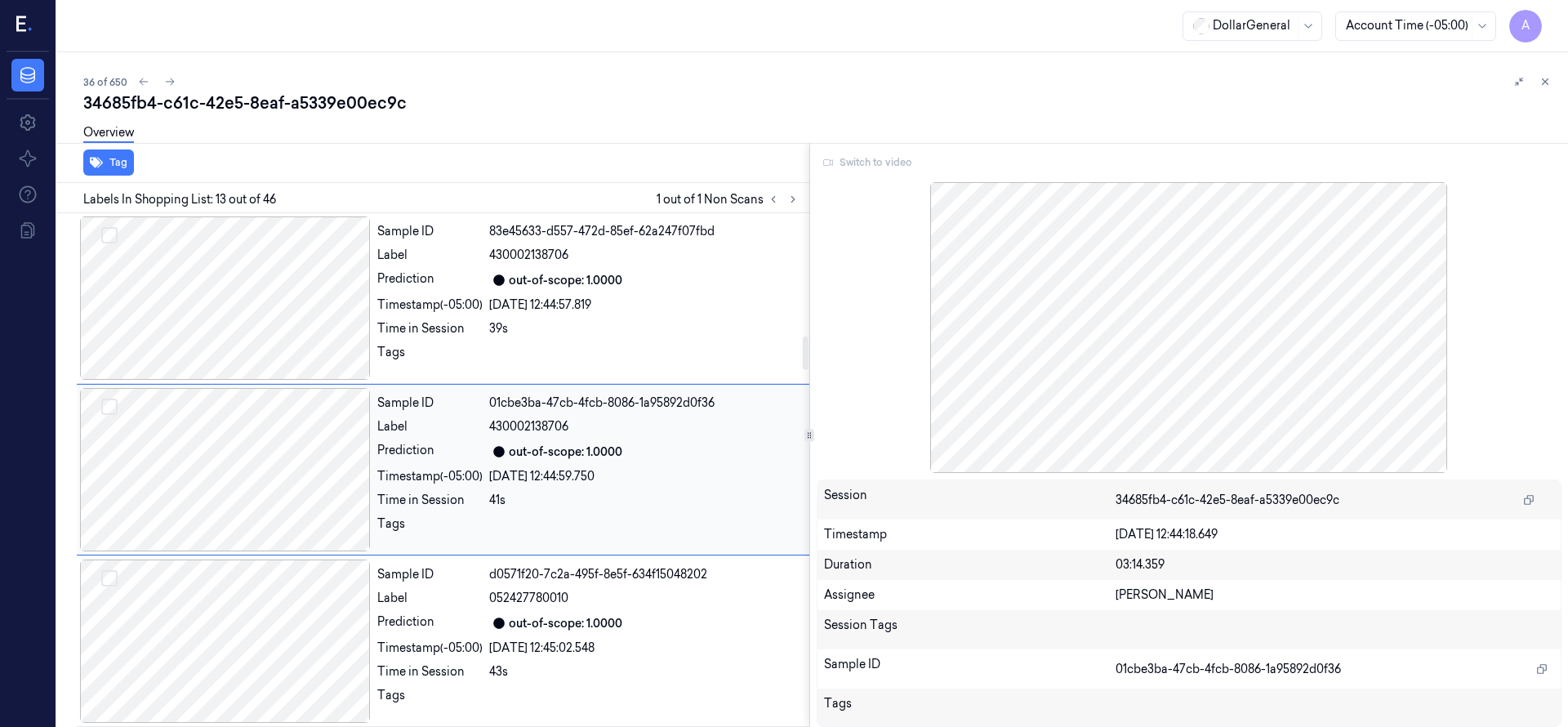
drag, startPoint x: 267, startPoint y: 597, endPoint x: 265, endPoint y: 535, distance: 62.0
click at [267, 595] on div at bounding box center [225, 641] width 290 height 163
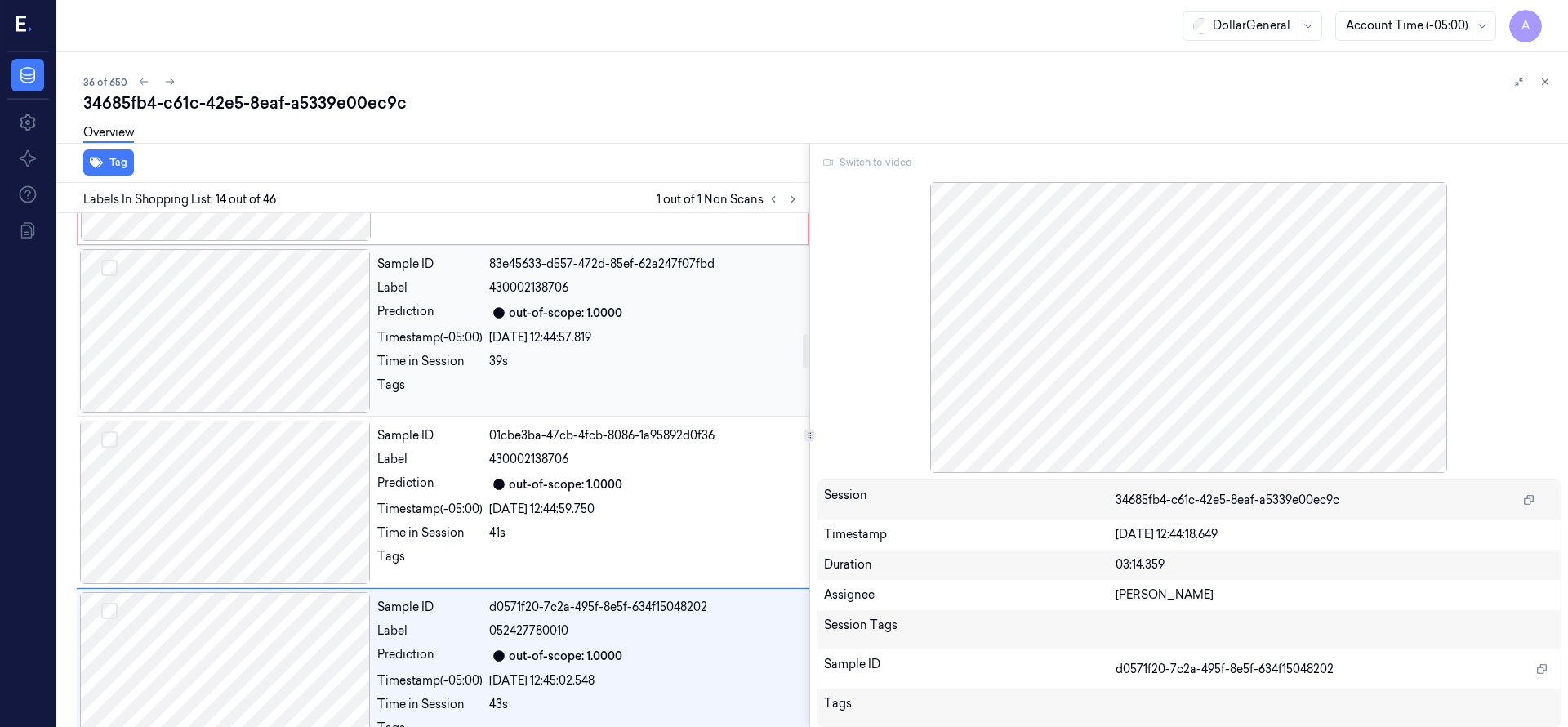
click at [248, 337] on div at bounding box center [225, 331] width 290 height 163
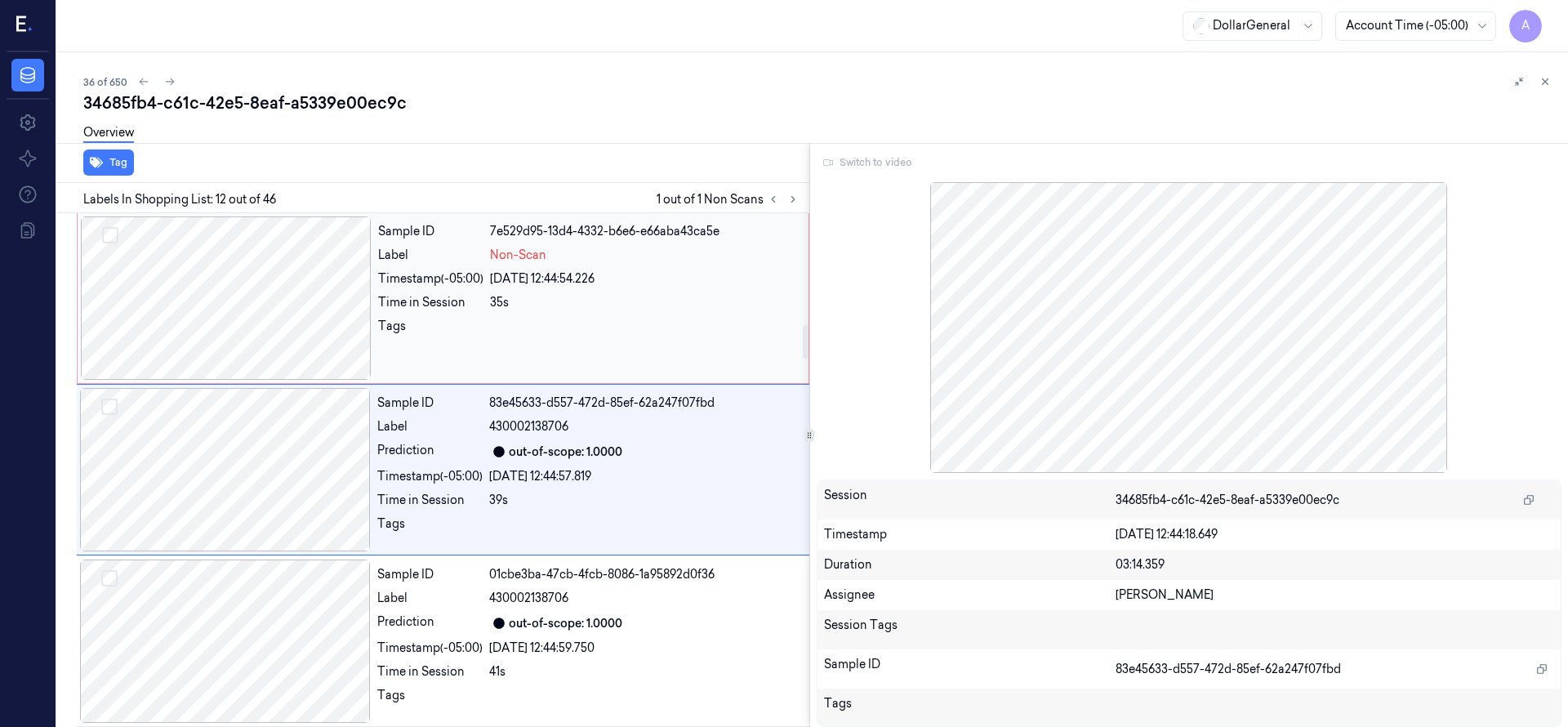
click at [245, 300] on div at bounding box center [226, 298] width 290 height 163
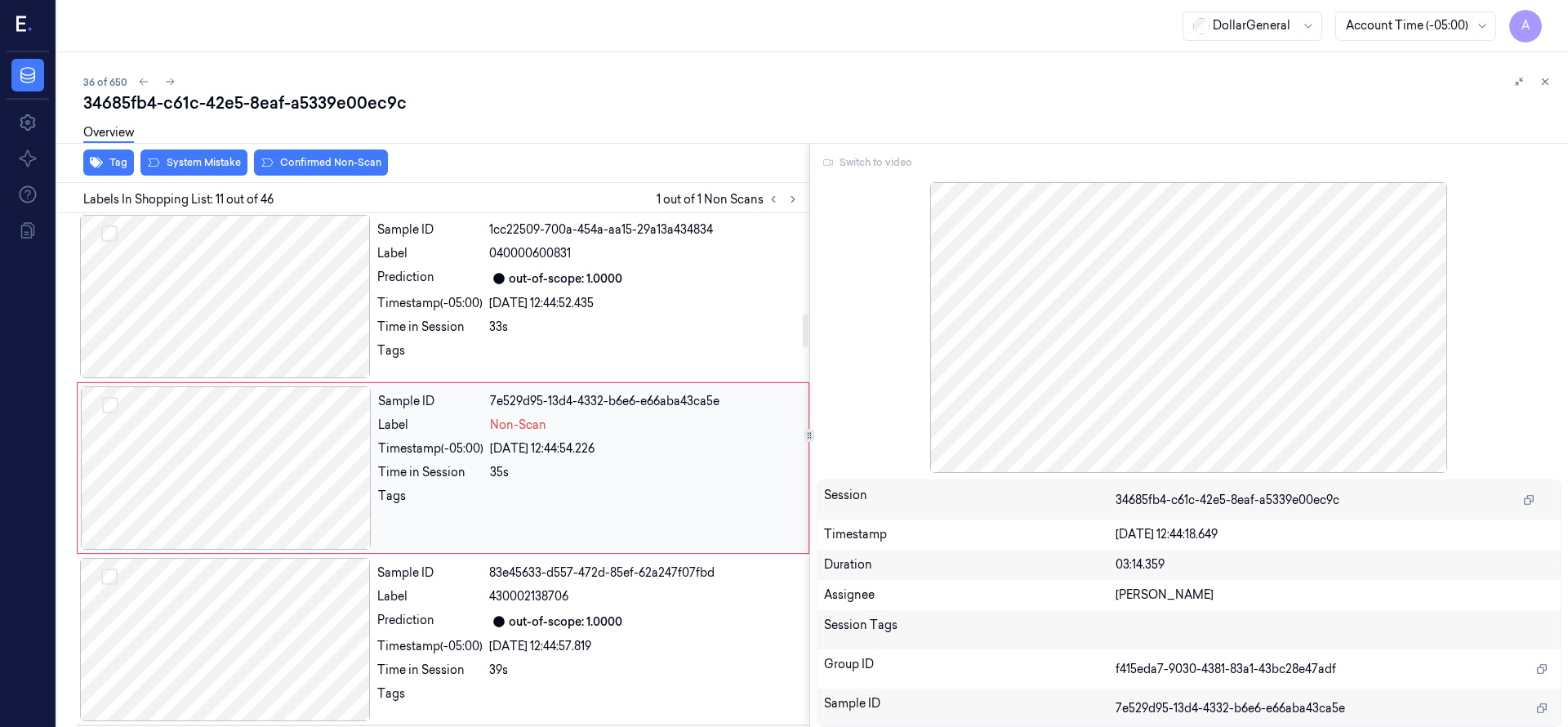
scroll to position [1544, 0]
click at [222, 152] on div "Overview" at bounding box center [819, 135] width 1471 height 42
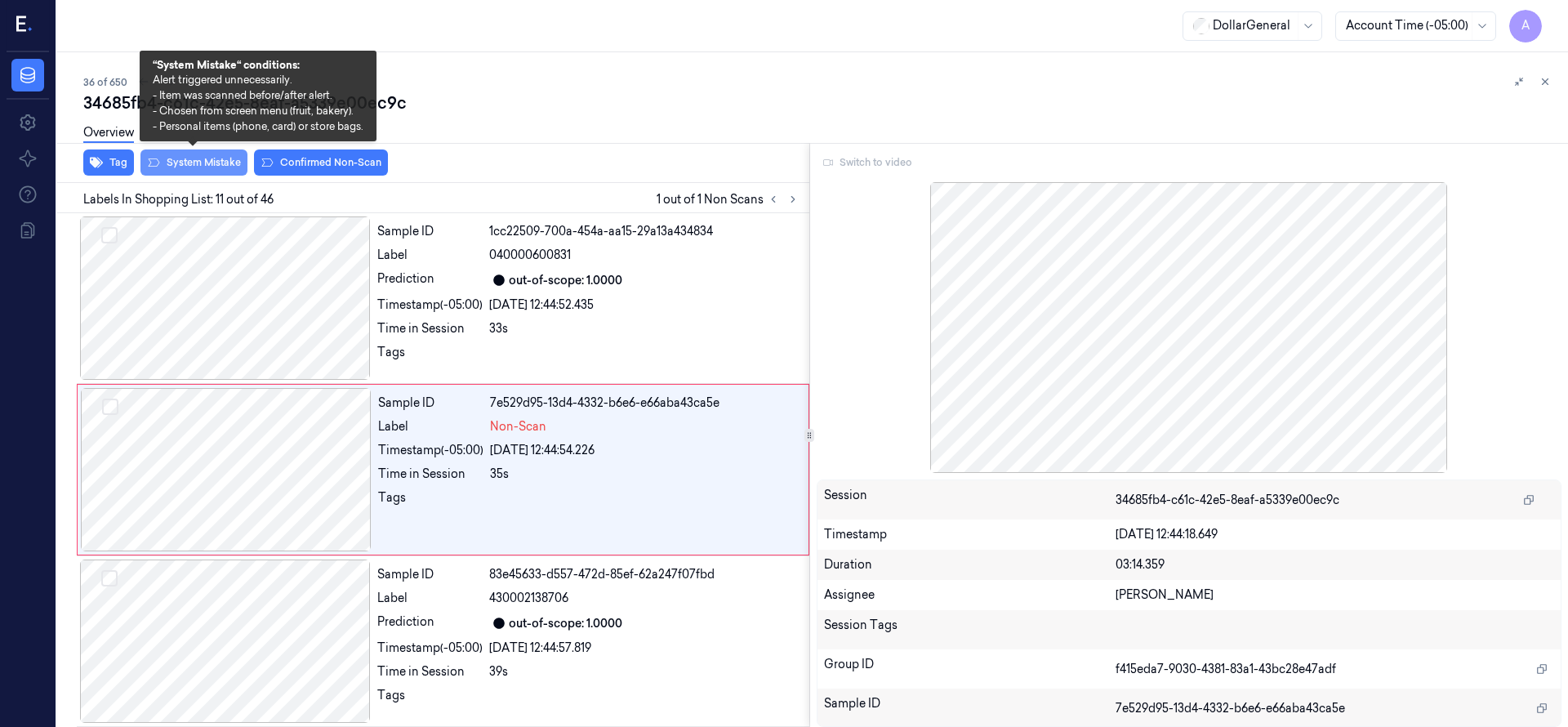
click at [221, 157] on button "System Mistake" at bounding box center [193, 163] width 107 height 26
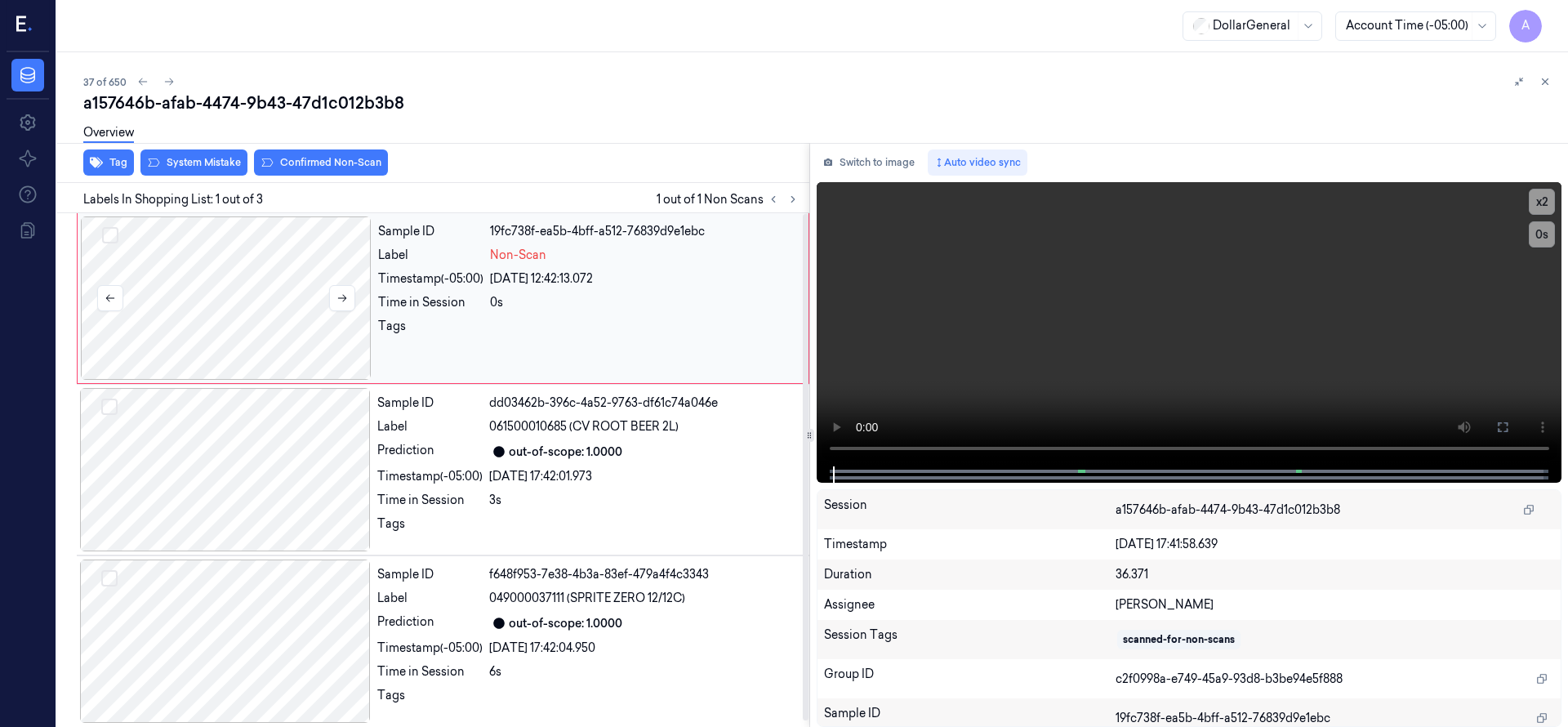
click at [259, 304] on div at bounding box center [226, 298] width 290 height 163
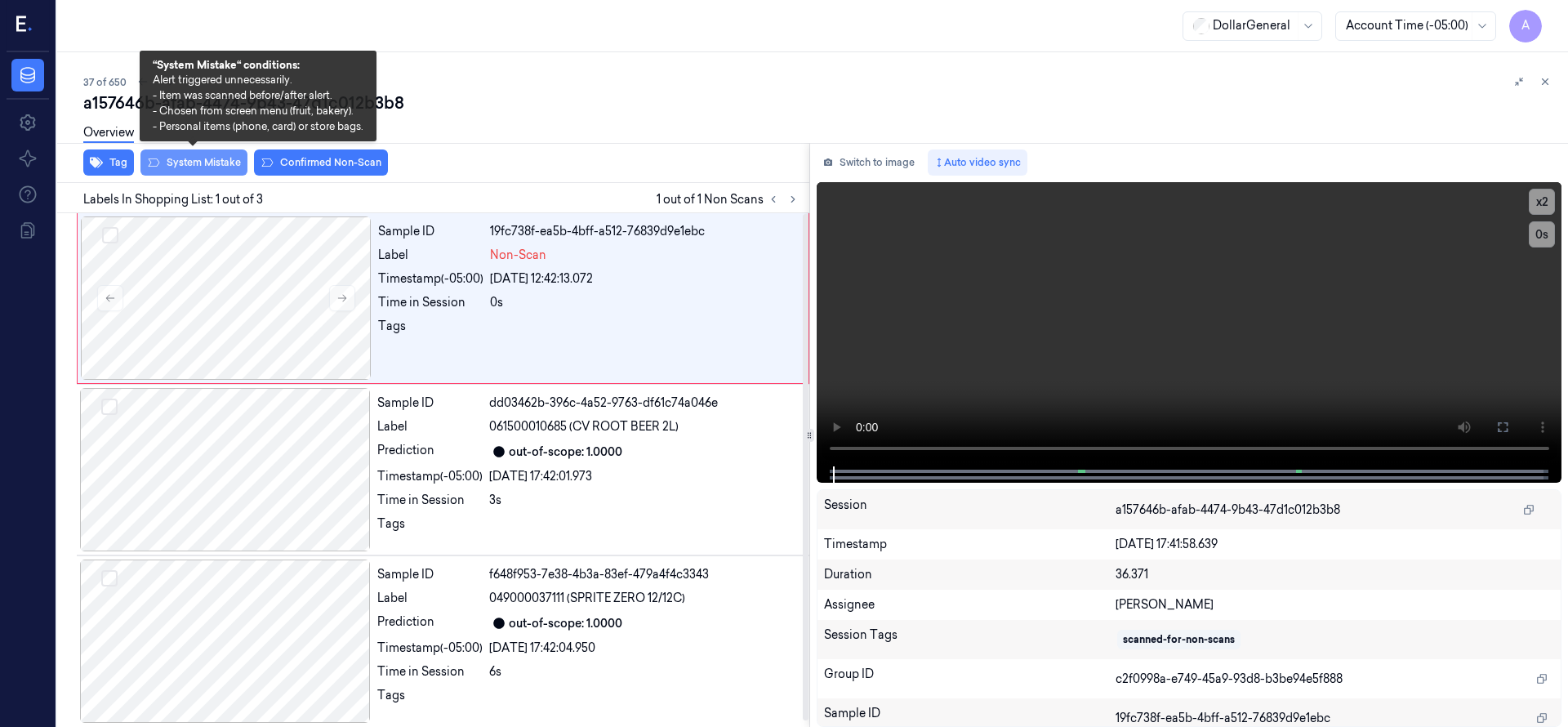
click at [214, 171] on button "System Mistake" at bounding box center [193, 163] width 107 height 26
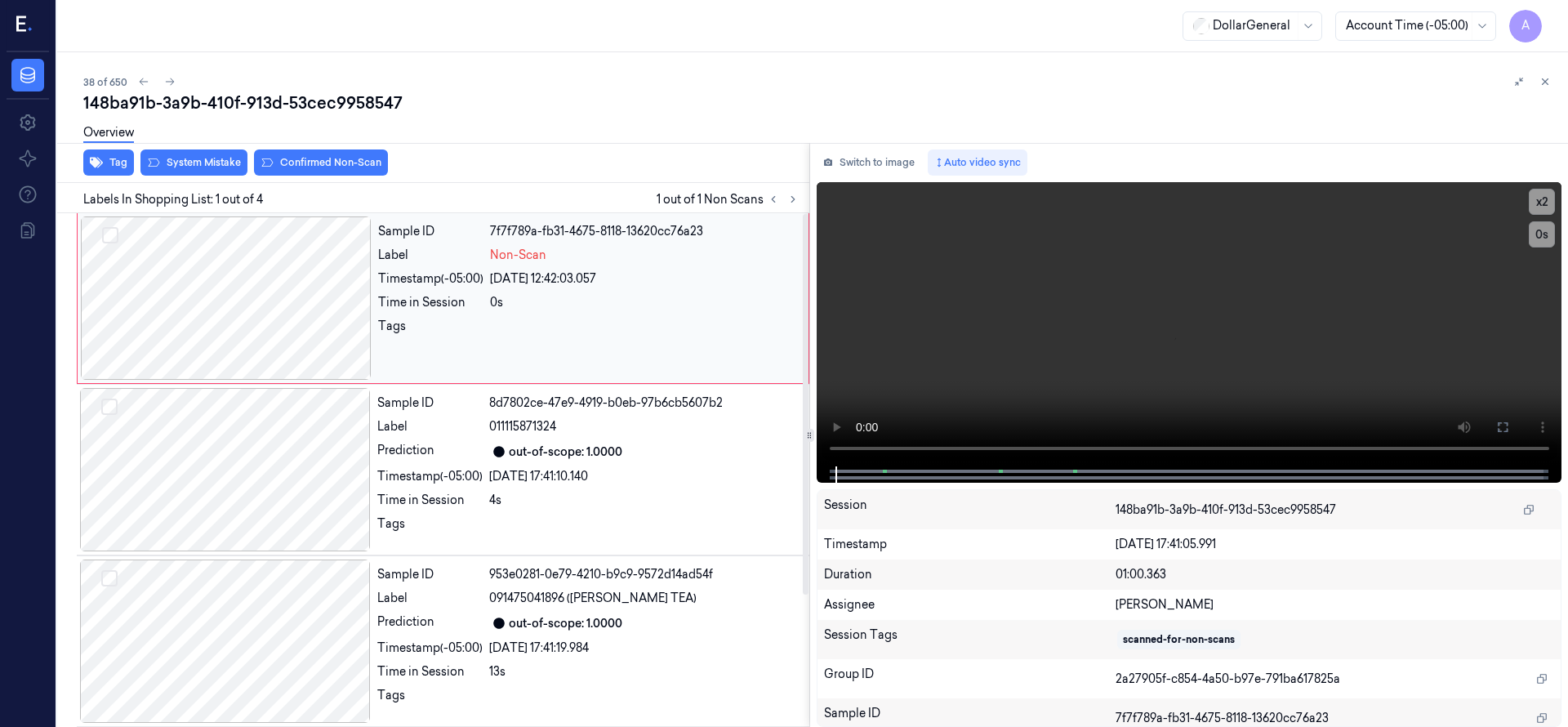
click at [201, 281] on div at bounding box center [226, 298] width 290 height 163
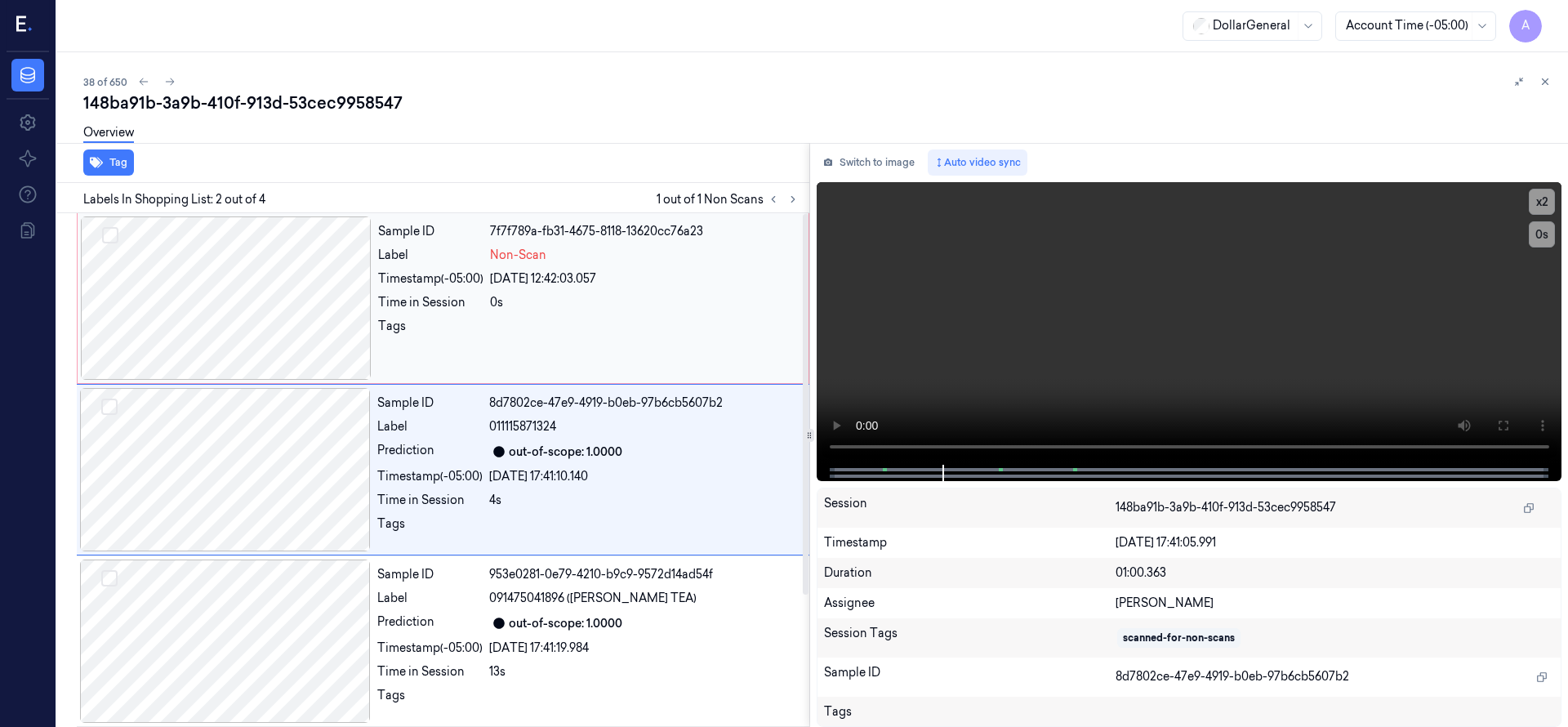
click at [234, 332] on div at bounding box center [226, 298] width 290 height 163
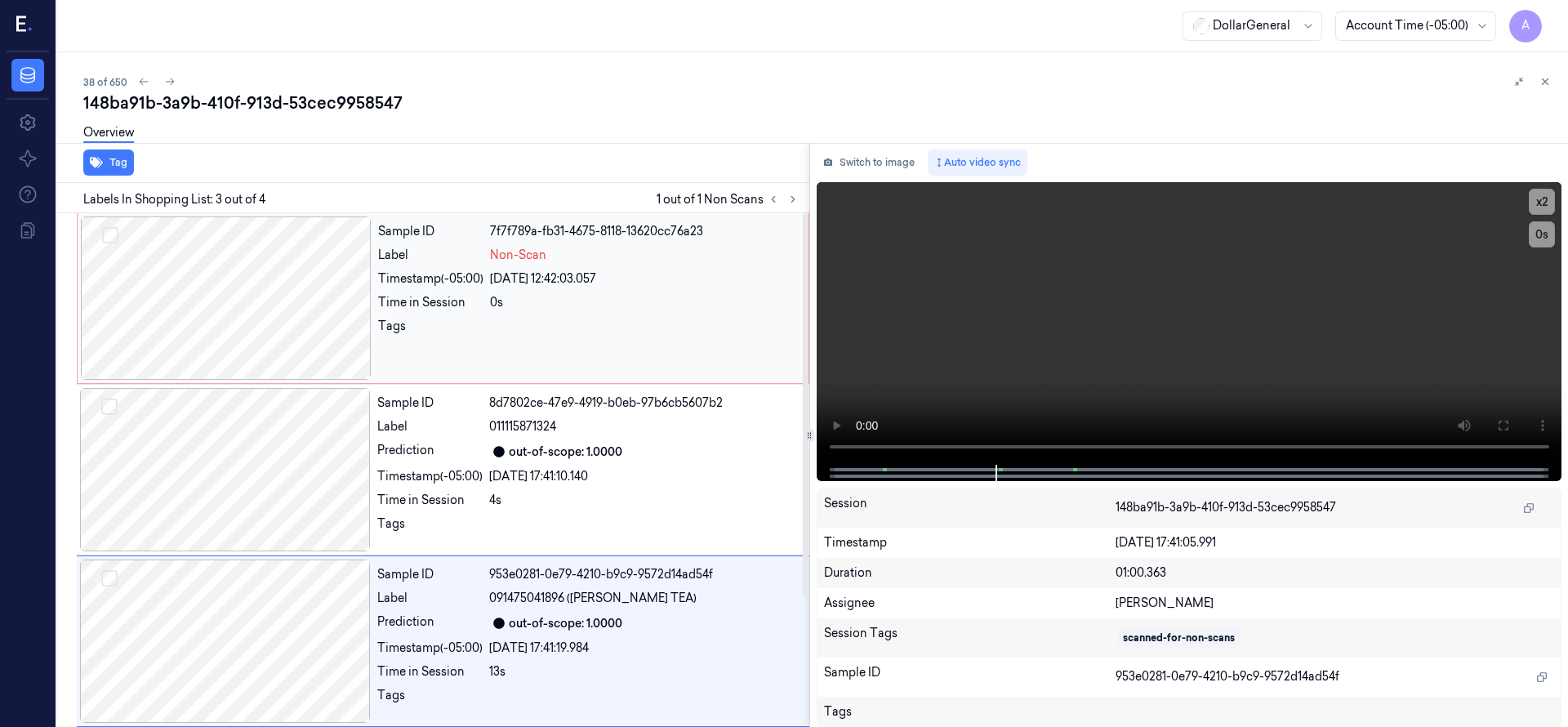
scroll to position [172, 0]
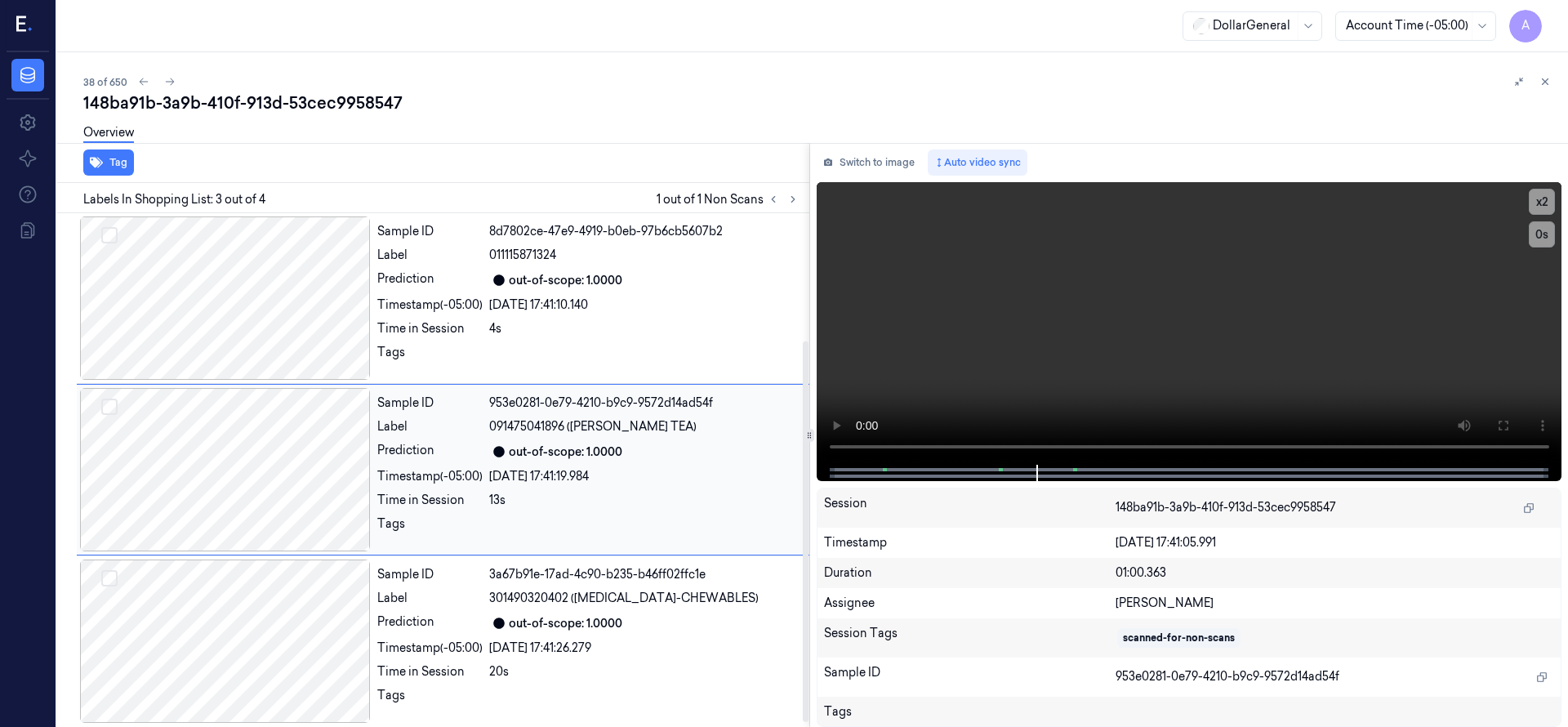
click at [298, 481] on div at bounding box center [225, 469] width 290 height 163
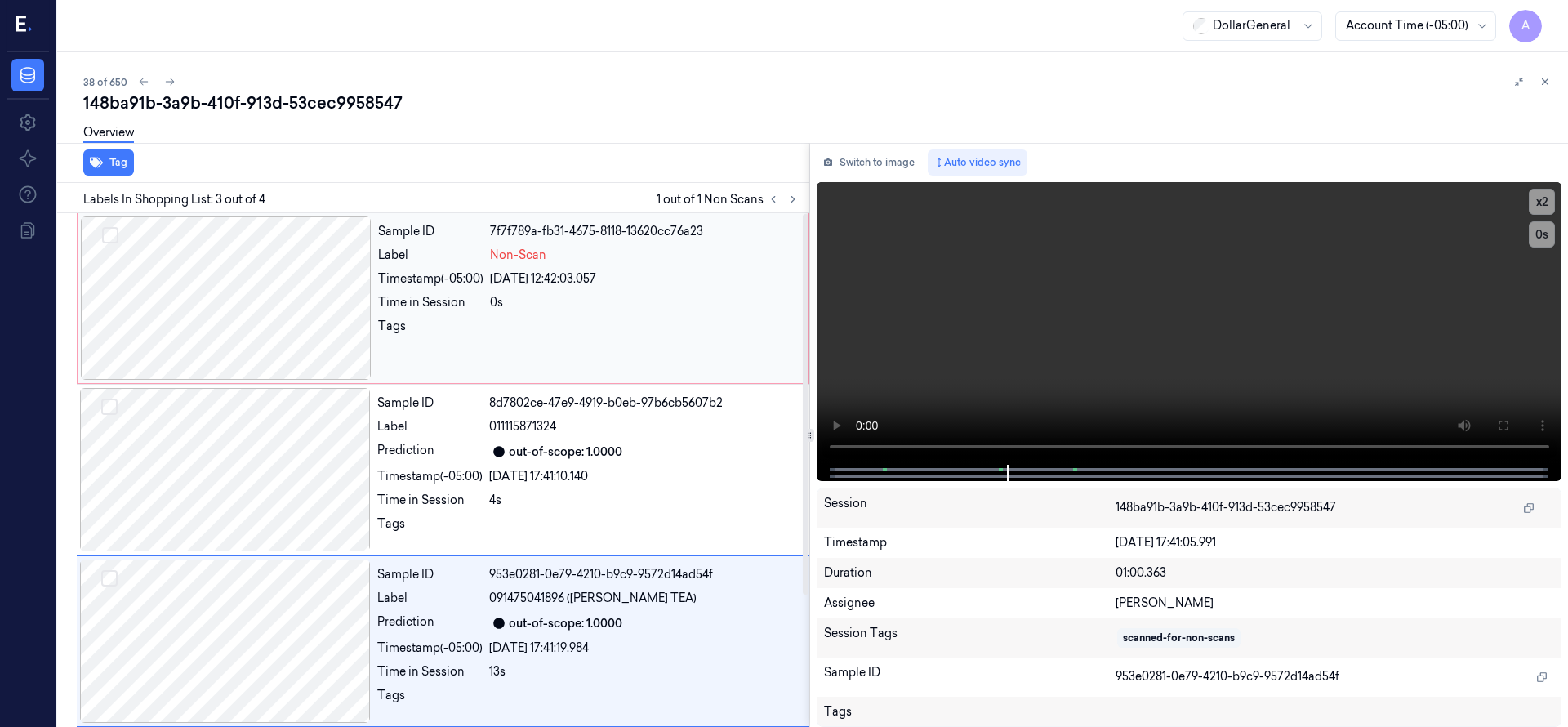
click at [235, 283] on div at bounding box center [226, 298] width 290 height 163
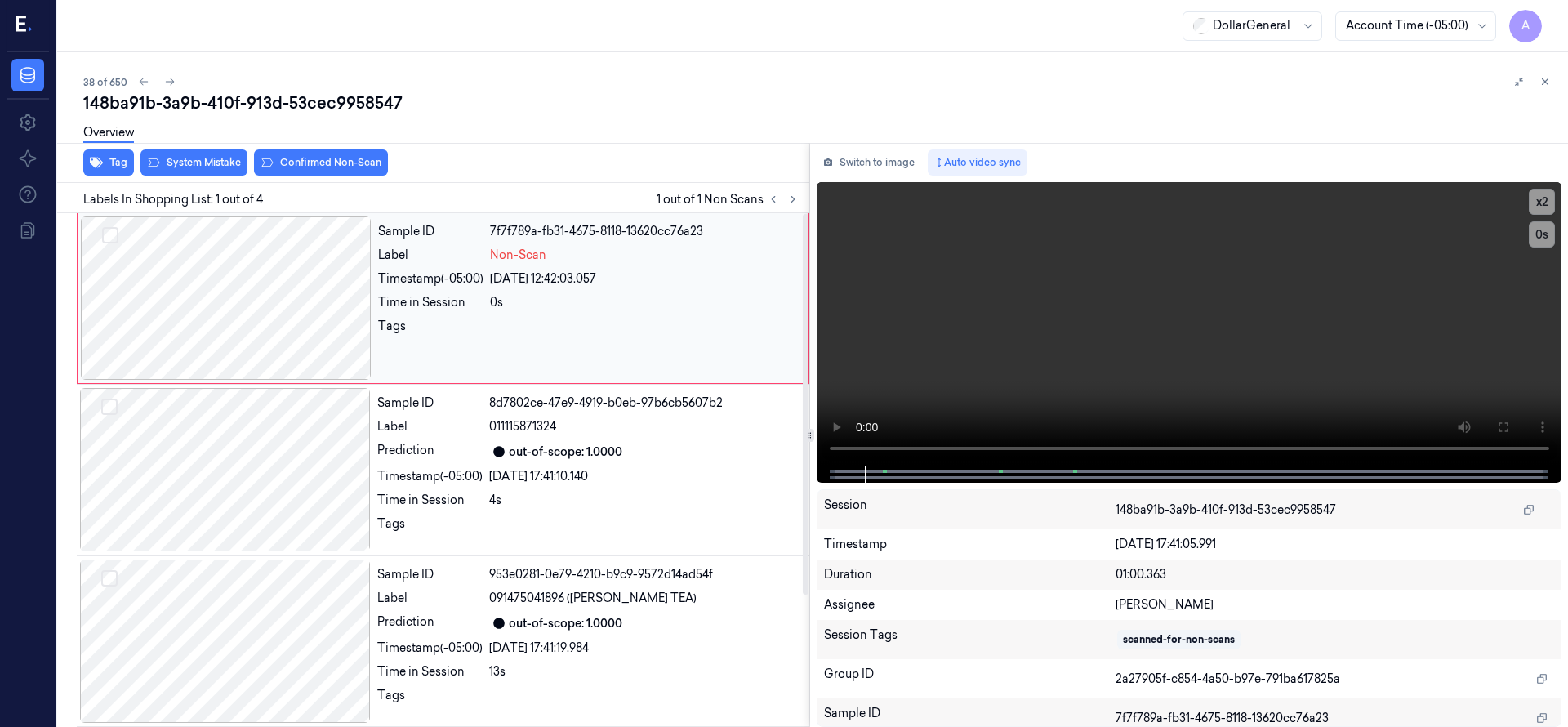
drag, startPoint x: 226, startPoint y: 270, endPoint x: 191, endPoint y: 234, distance: 50.2
click at [226, 269] on div at bounding box center [226, 298] width 290 height 163
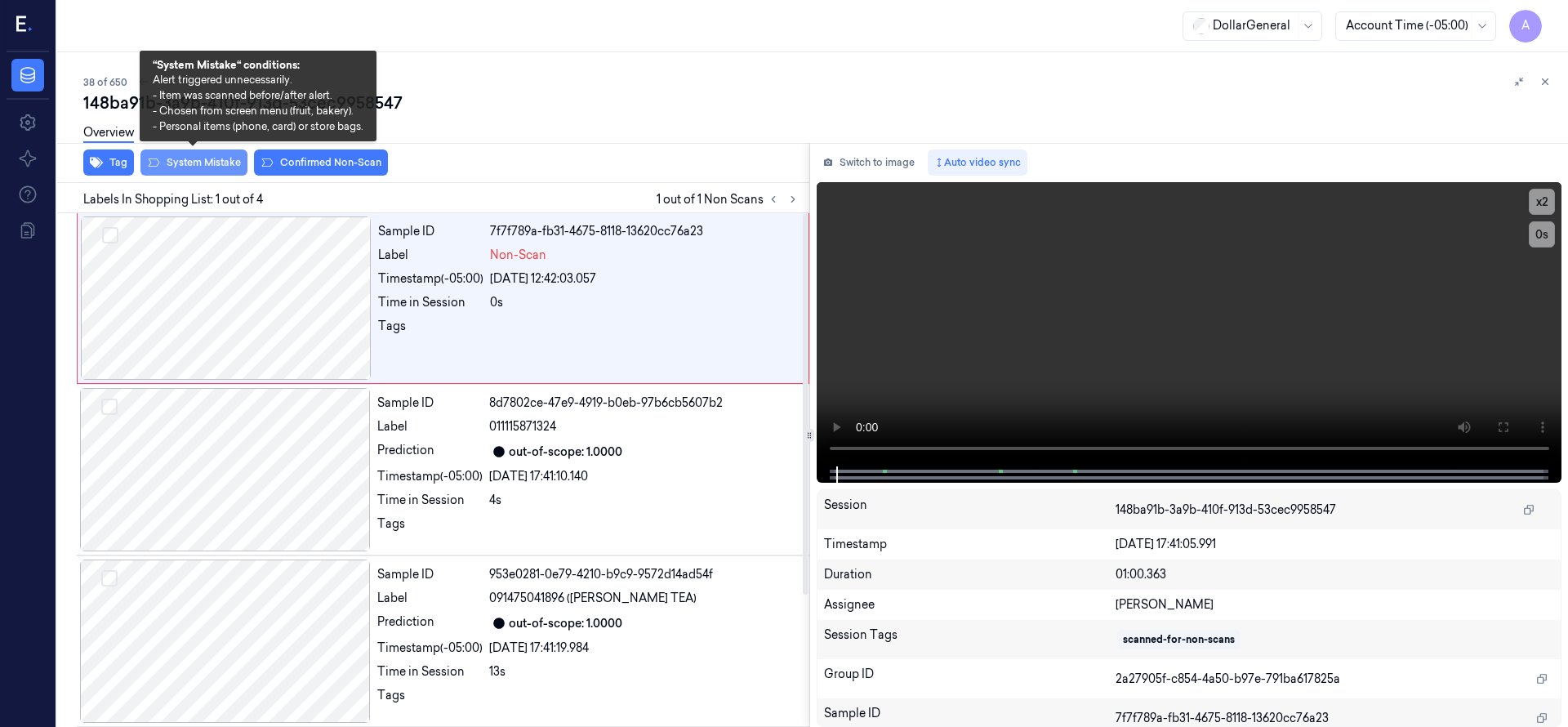
click at [194, 167] on button "System Mistake" at bounding box center [193, 163] width 107 height 26
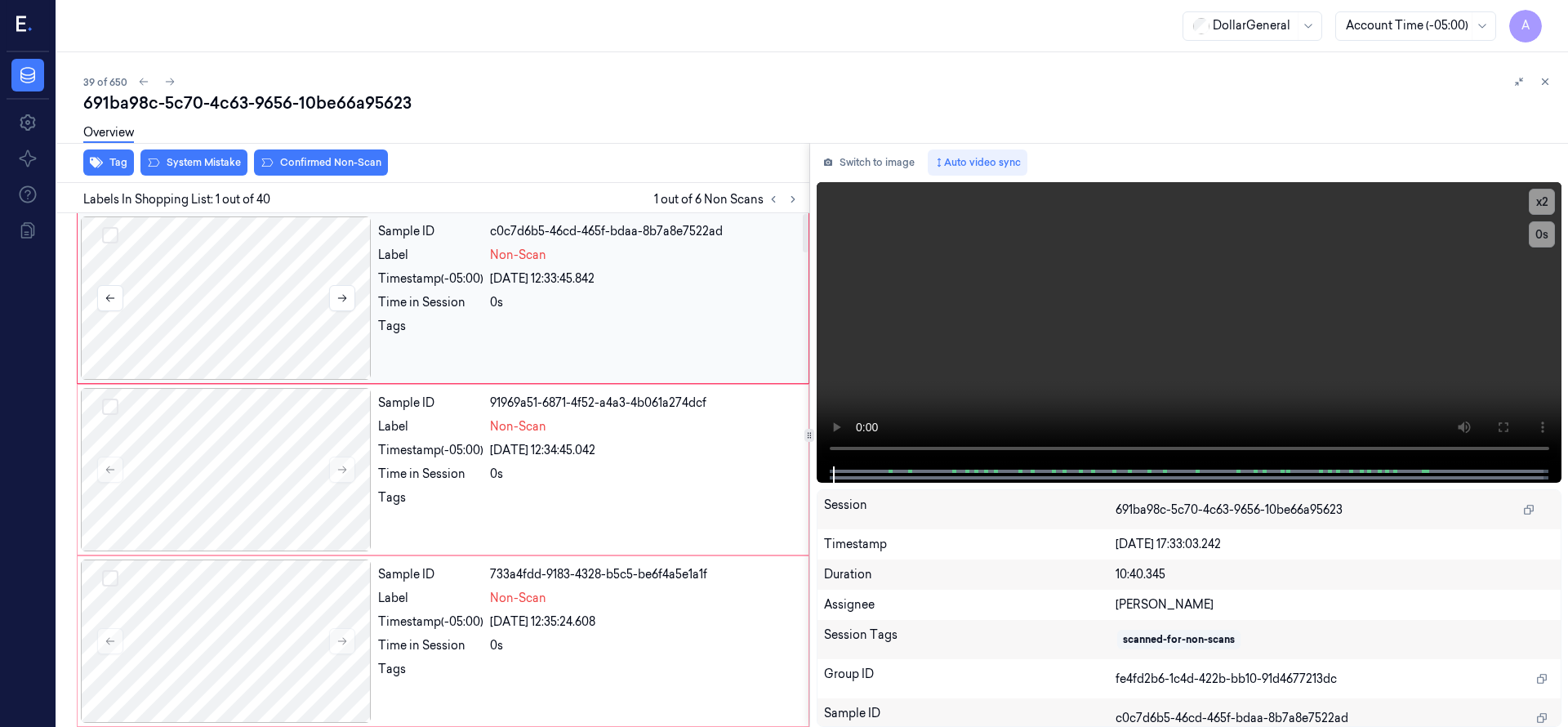
click at [246, 290] on div at bounding box center [226, 298] width 290 height 163
click at [207, 268] on div at bounding box center [226, 298] width 290 height 163
click at [291, 486] on div at bounding box center [226, 469] width 290 height 163
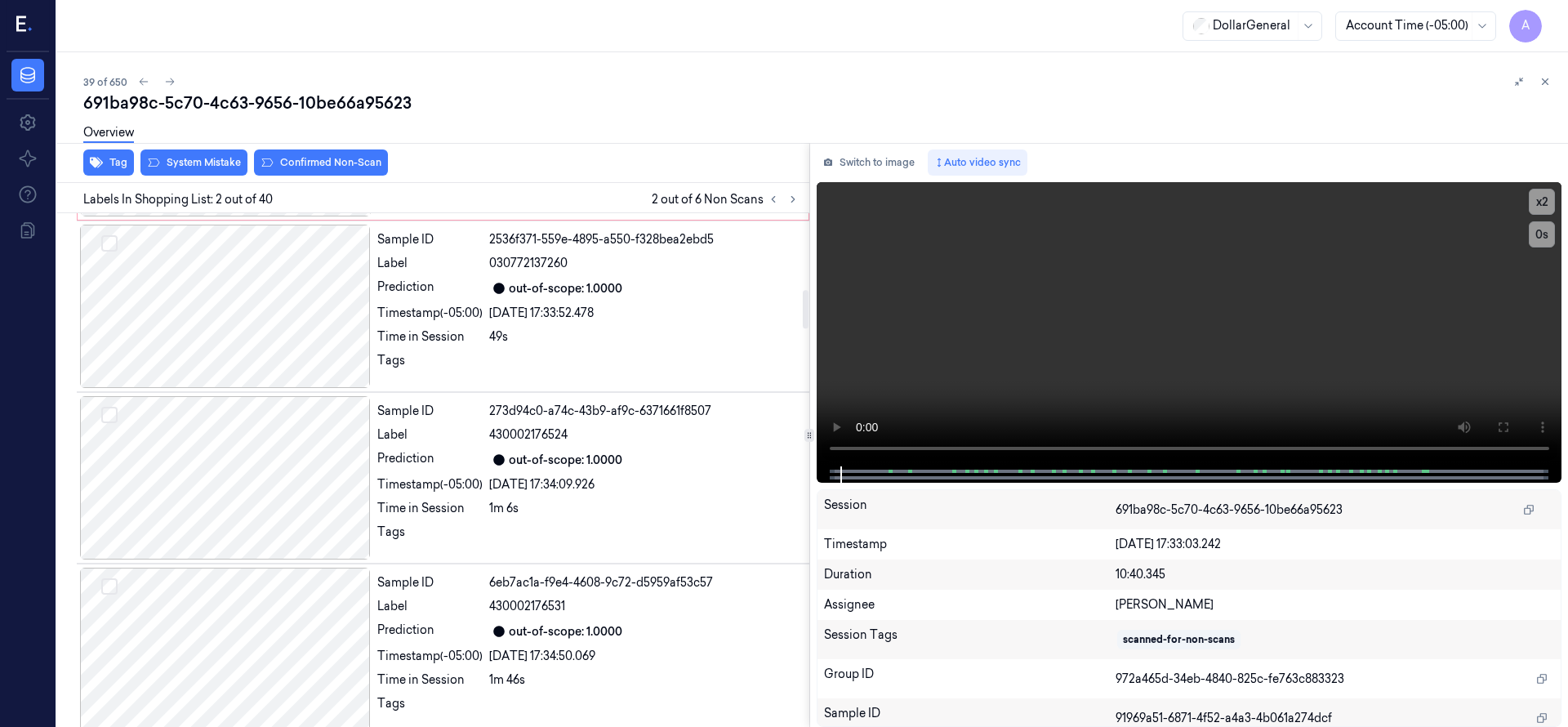
click at [300, 454] on div at bounding box center [225, 478] width 290 height 163
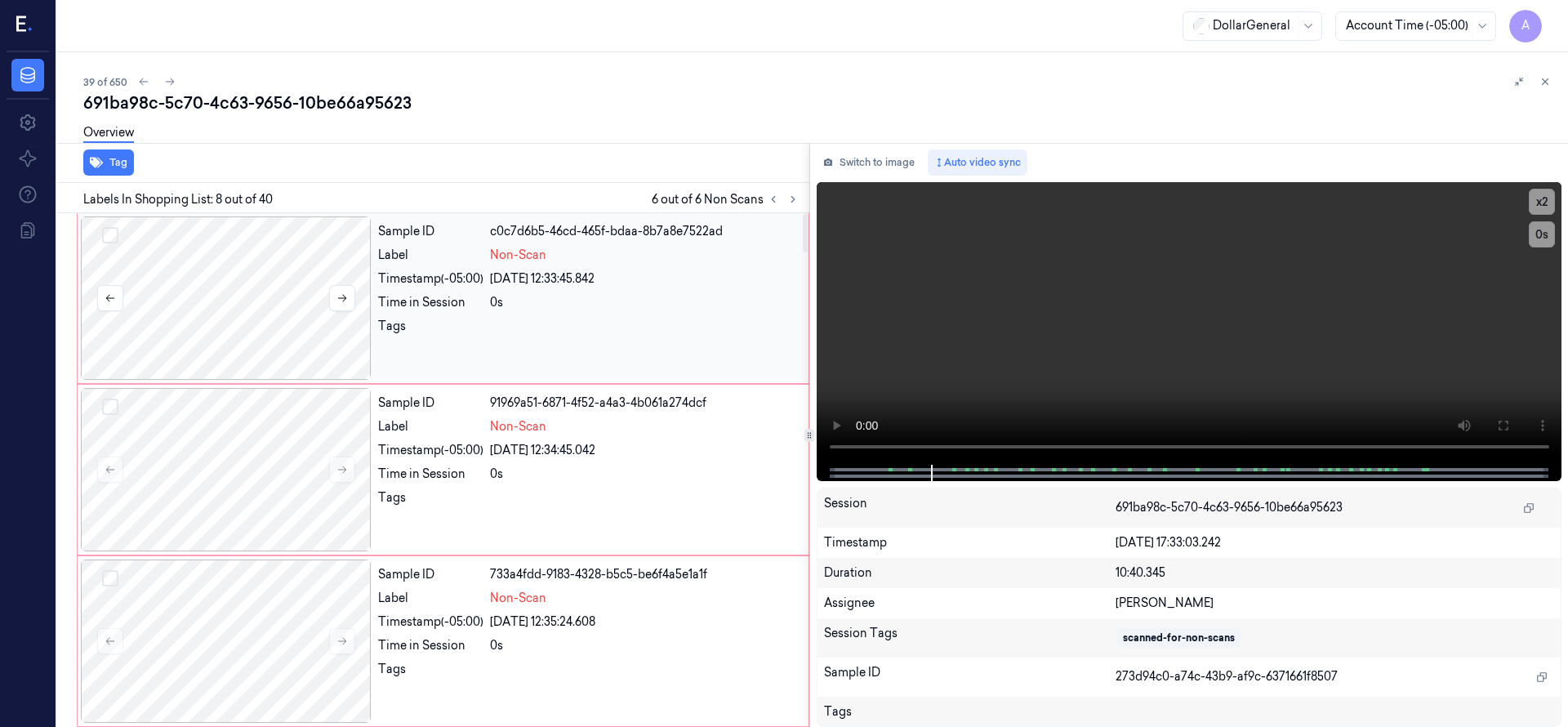
click at [106, 229] on button "Select row" at bounding box center [110, 236] width 16 height 16
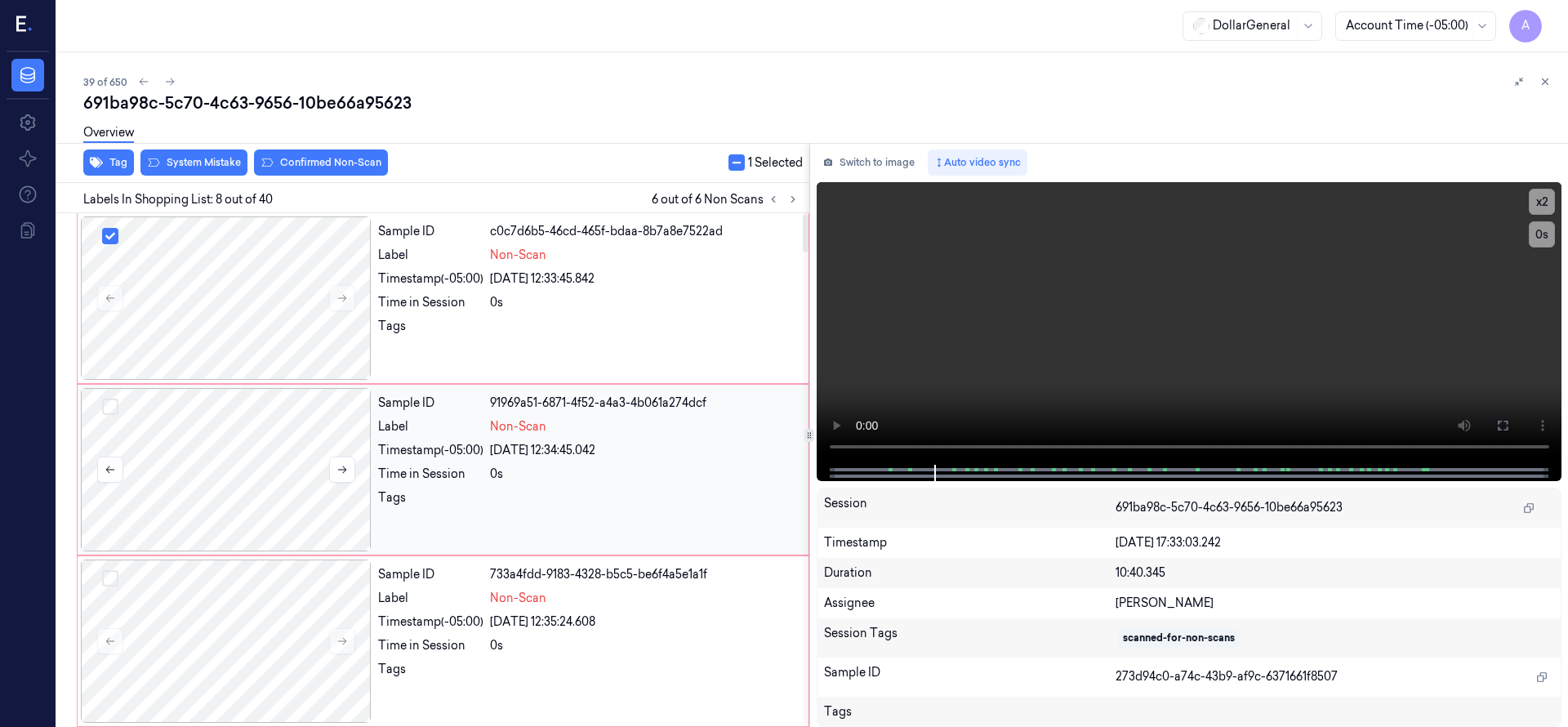
click at [119, 403] on div at bounding box center [226, 469] width 290 height 163
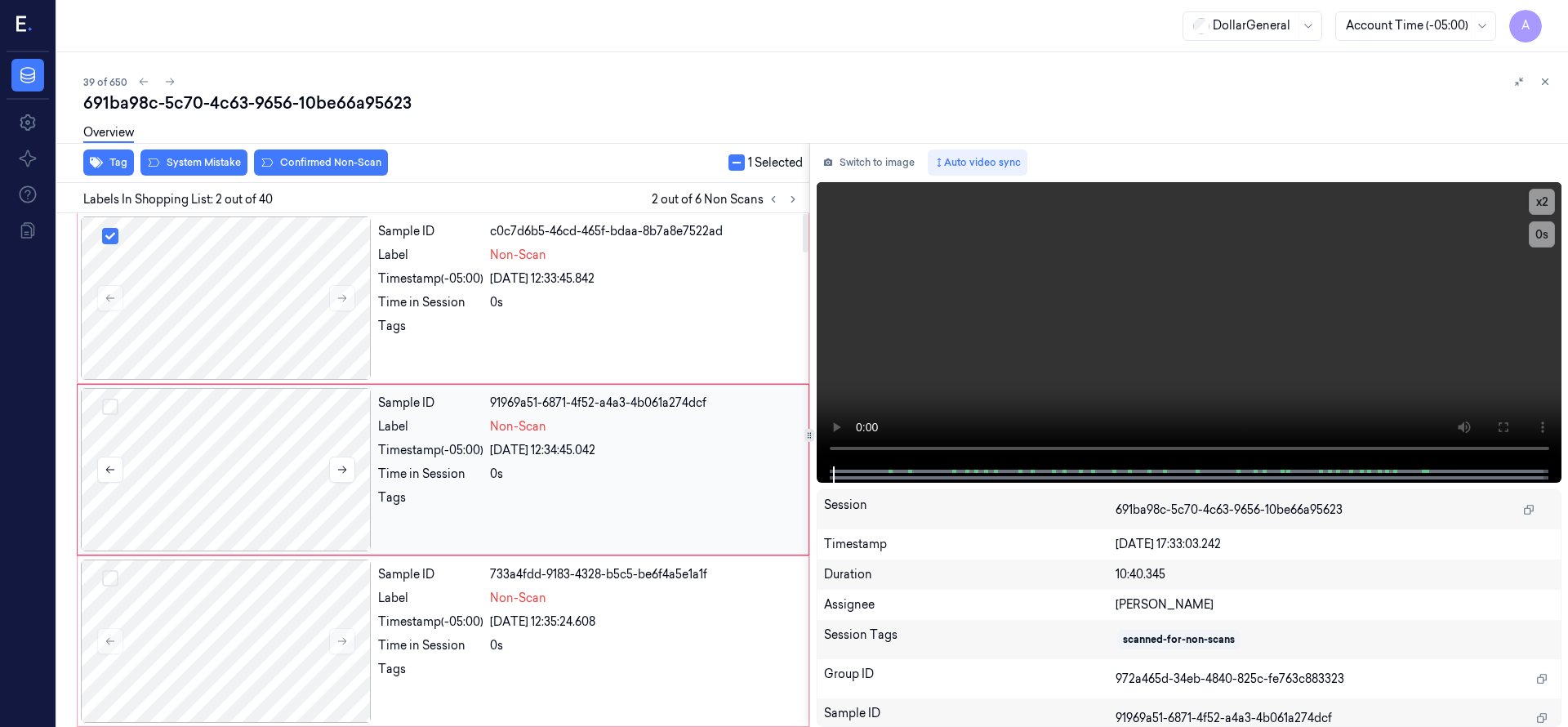
click at [115, 411] on button "Select row" at bounding box center [110, 407] width 16 height 16
click at [110, 580] on button "Select row" at bounding box center [110, 578] width 16 height 16
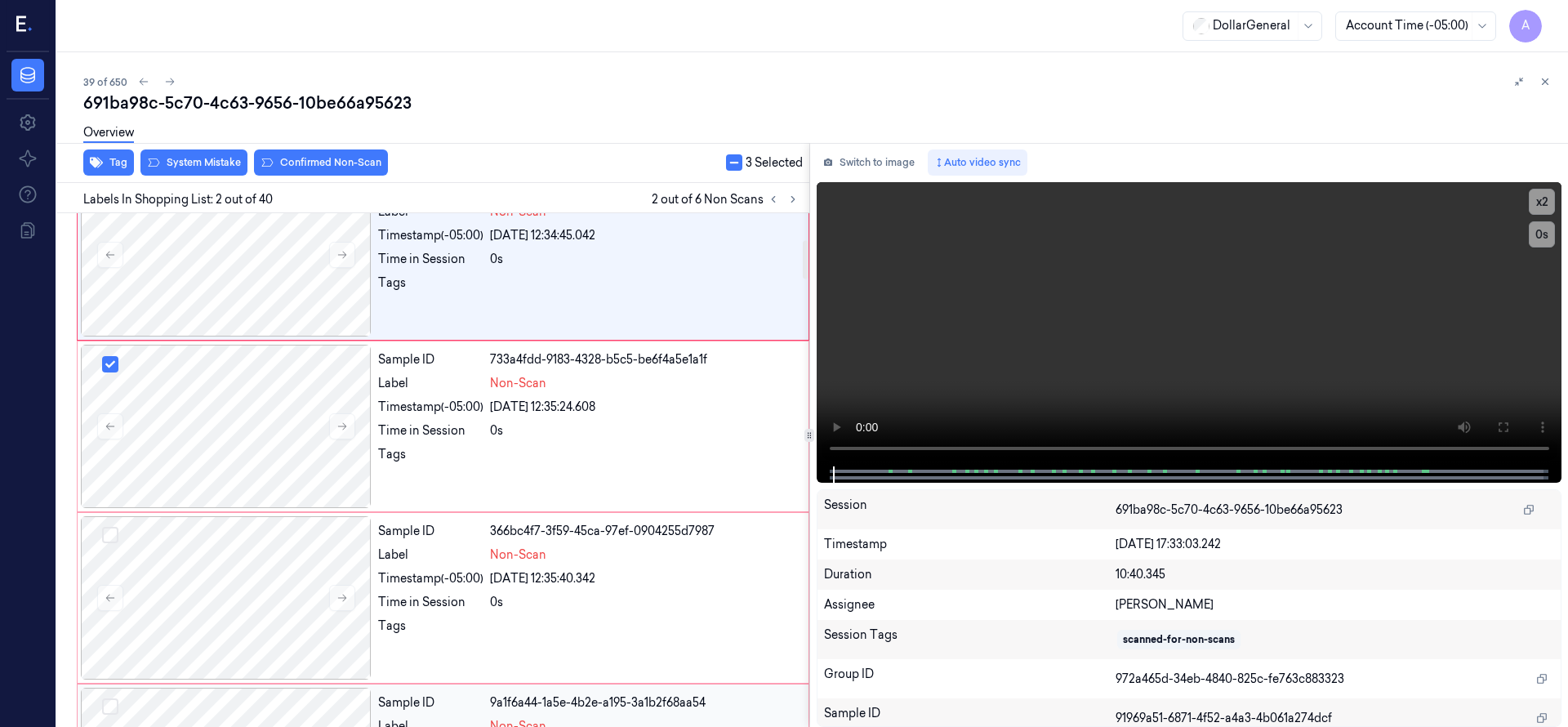
scroll to position [408, 0]
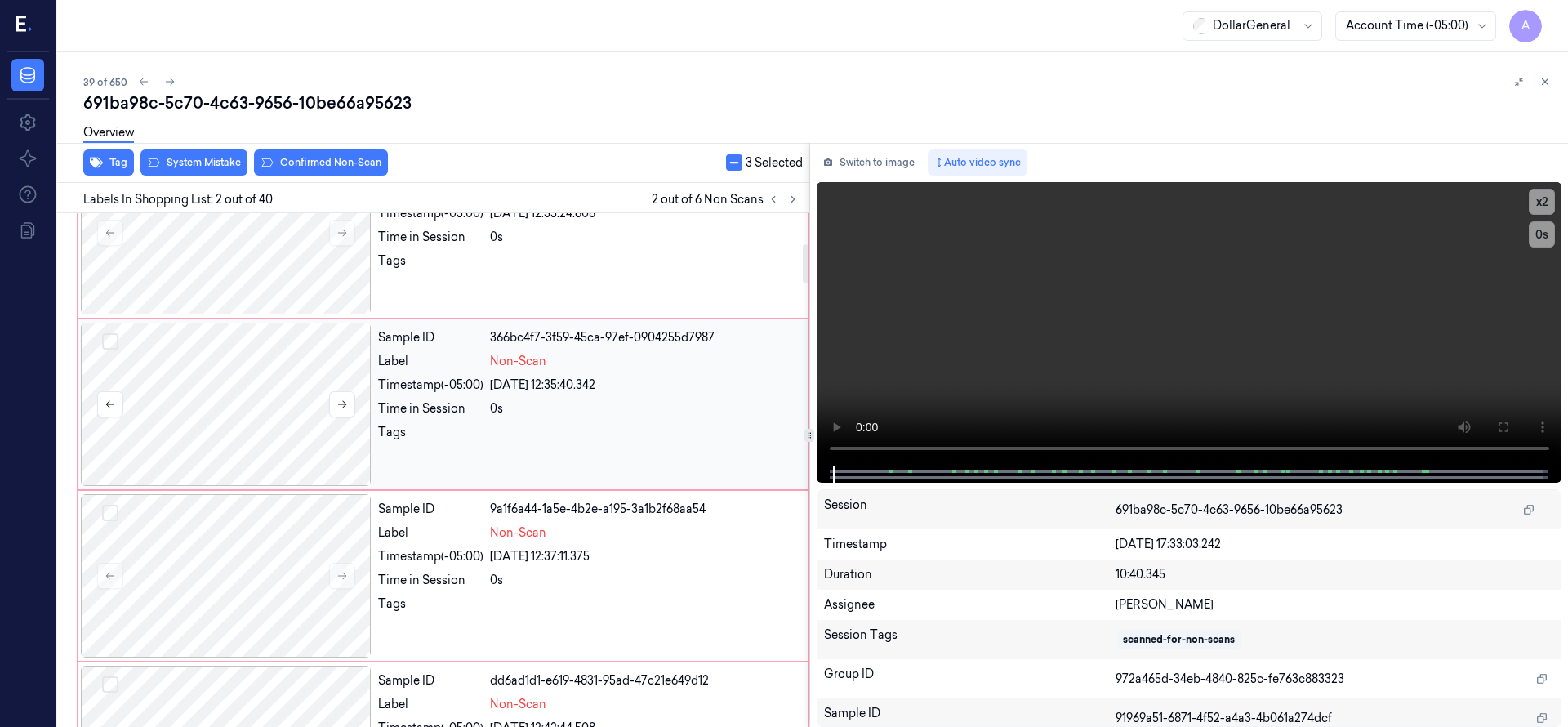
click at [110, 344] on button "Select row" at bounding box center [110, 342] width 16 height 16
click at [113, 511] on button "Select row" at bounding box center [110, 513] width 16 height 16
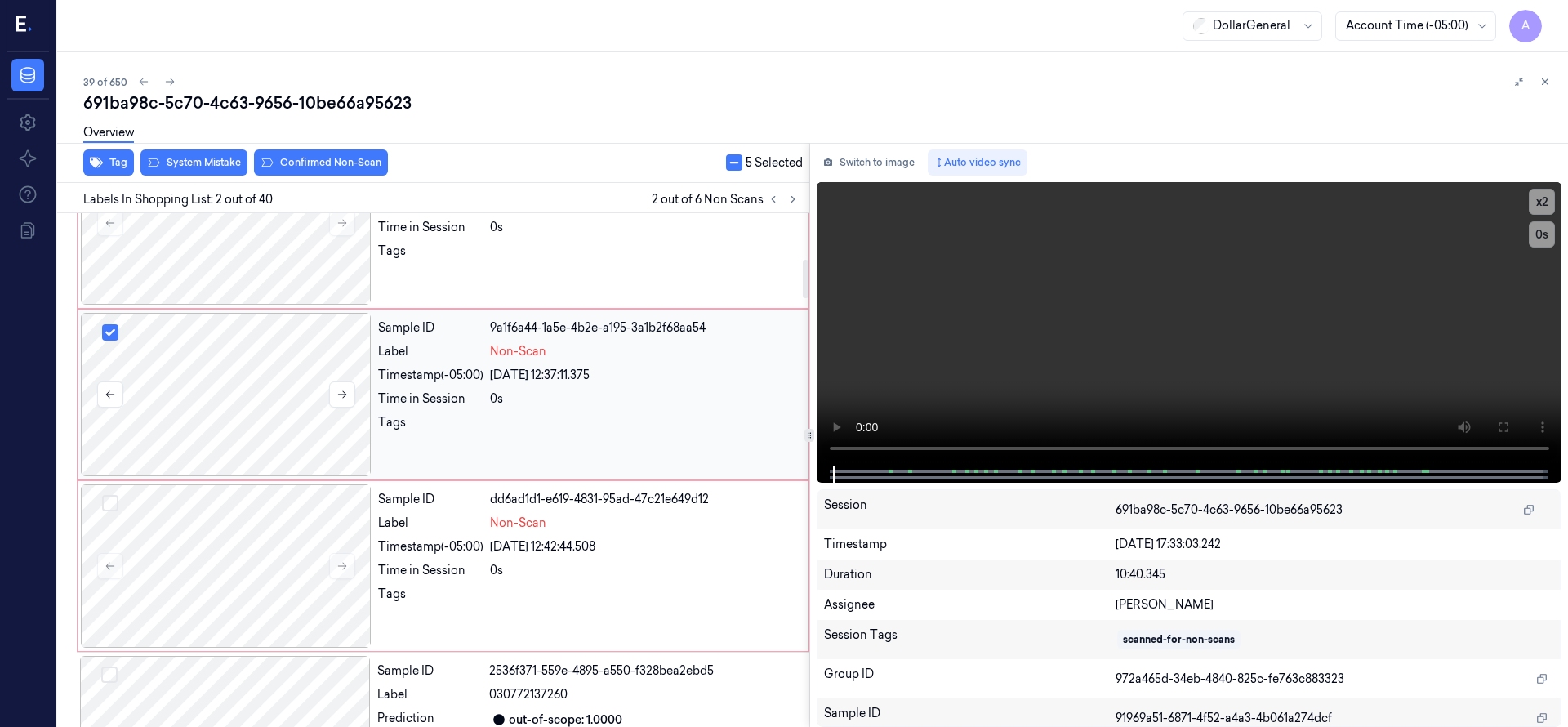
scroll to position [613, 0]
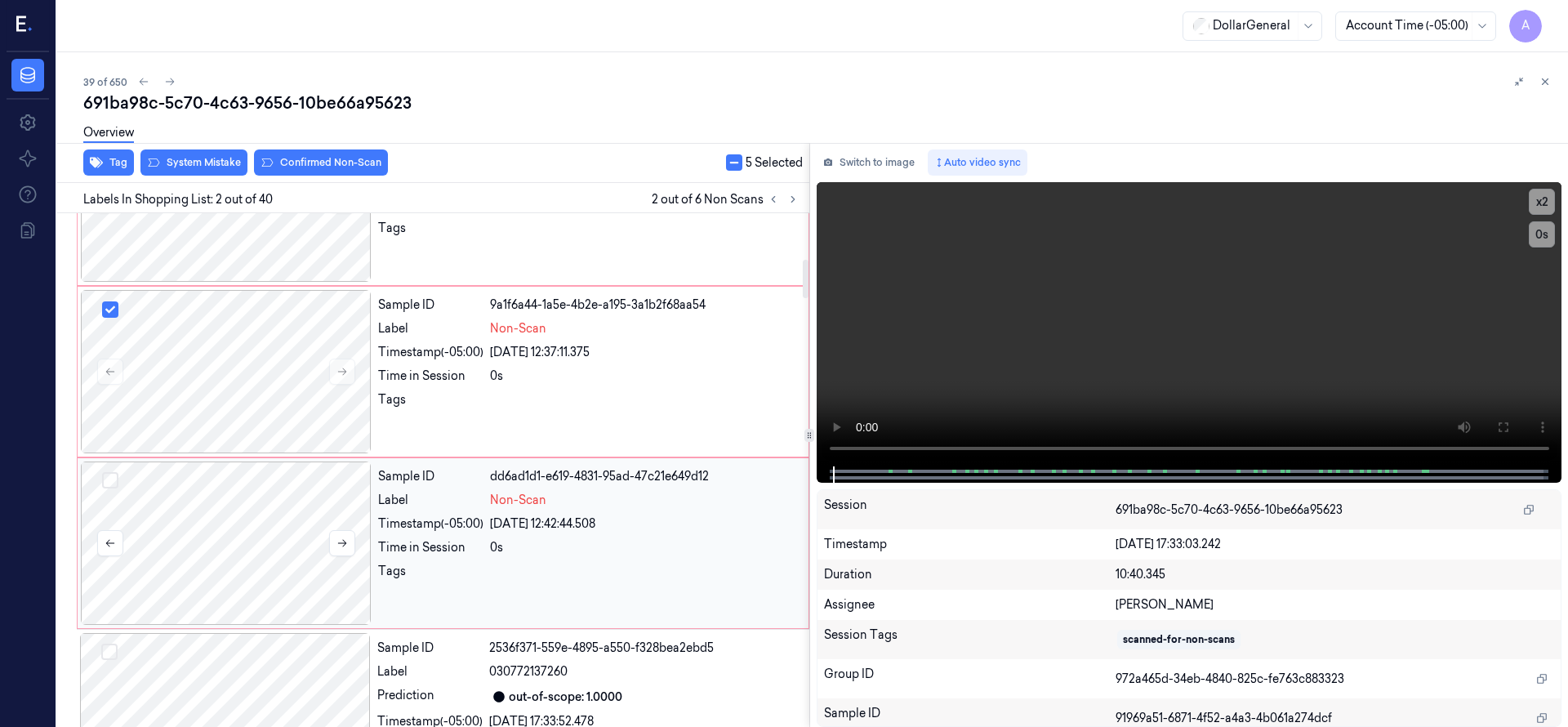
click at [110, 482] on button "Select row" at bounding box center [110, 480] width 16 height 16
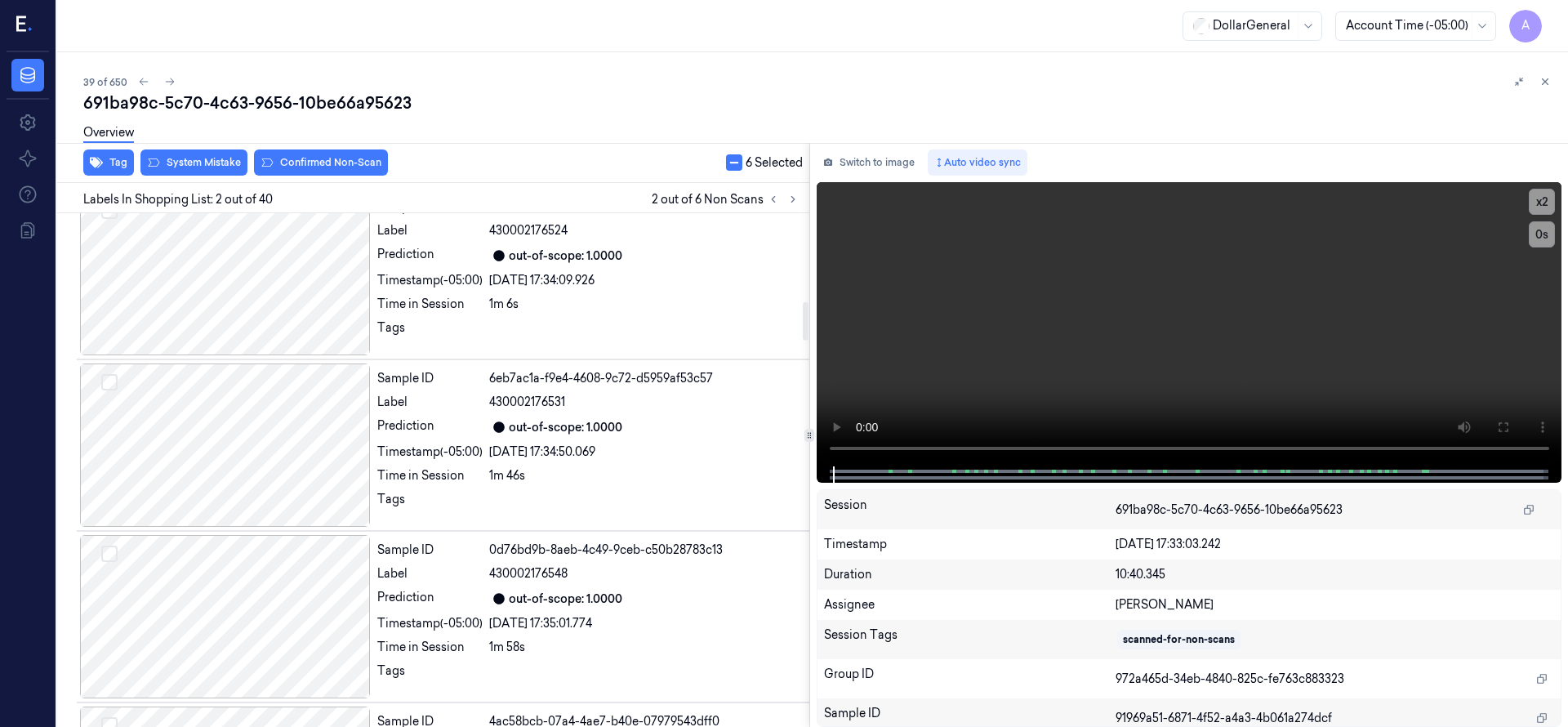
scroll to position [817, 0]
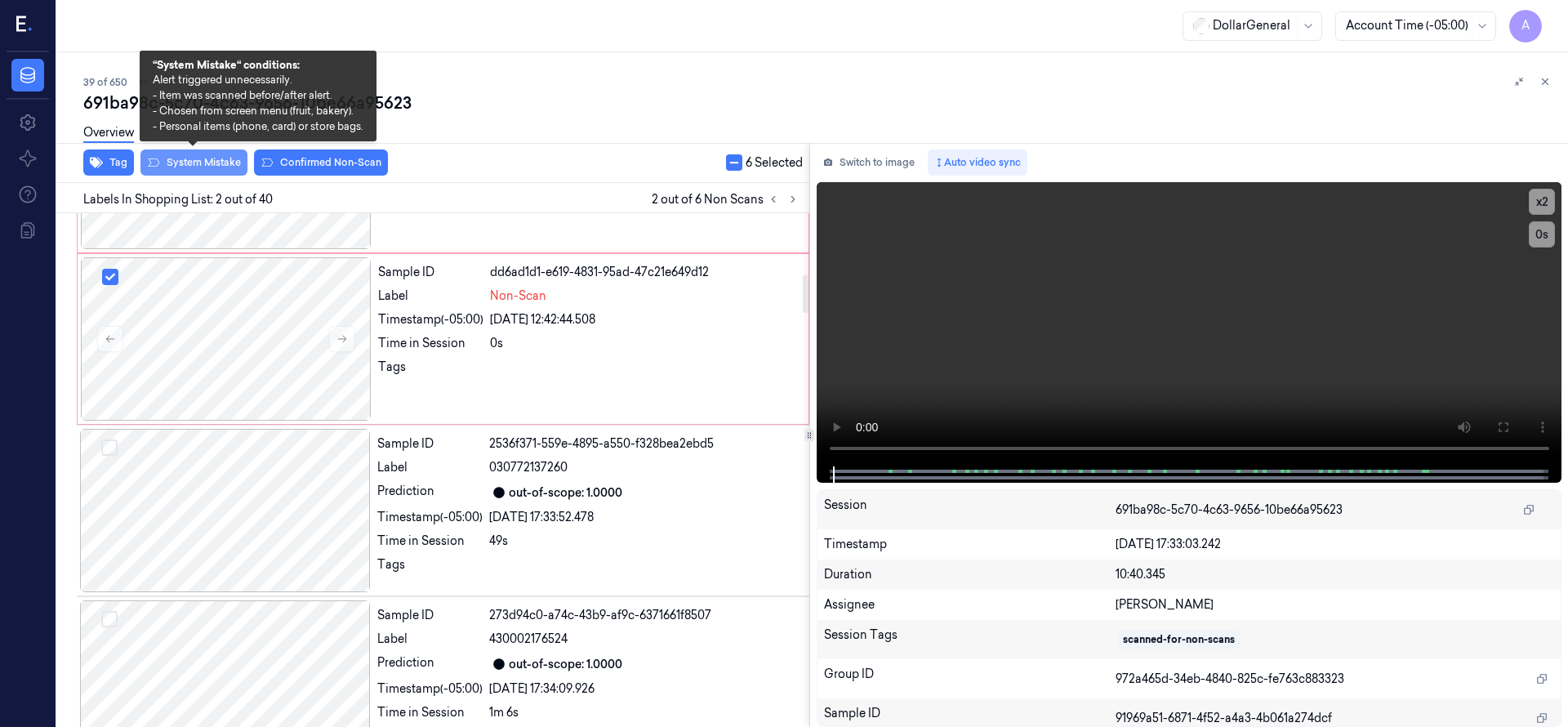
click at [171, 164] on button "System Mistake" at bounding box center [193, 163] width 107 height 26
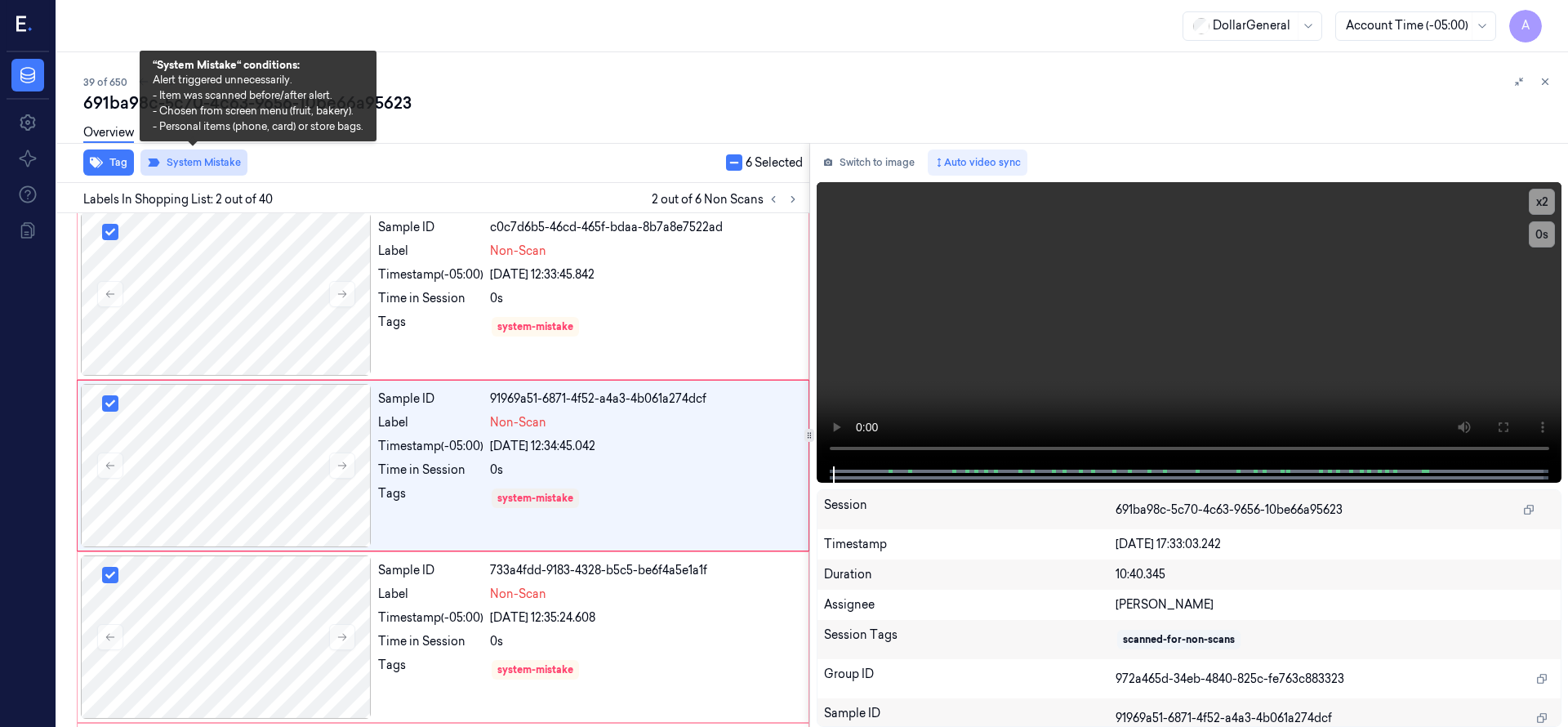
scroll to position [0, 0]
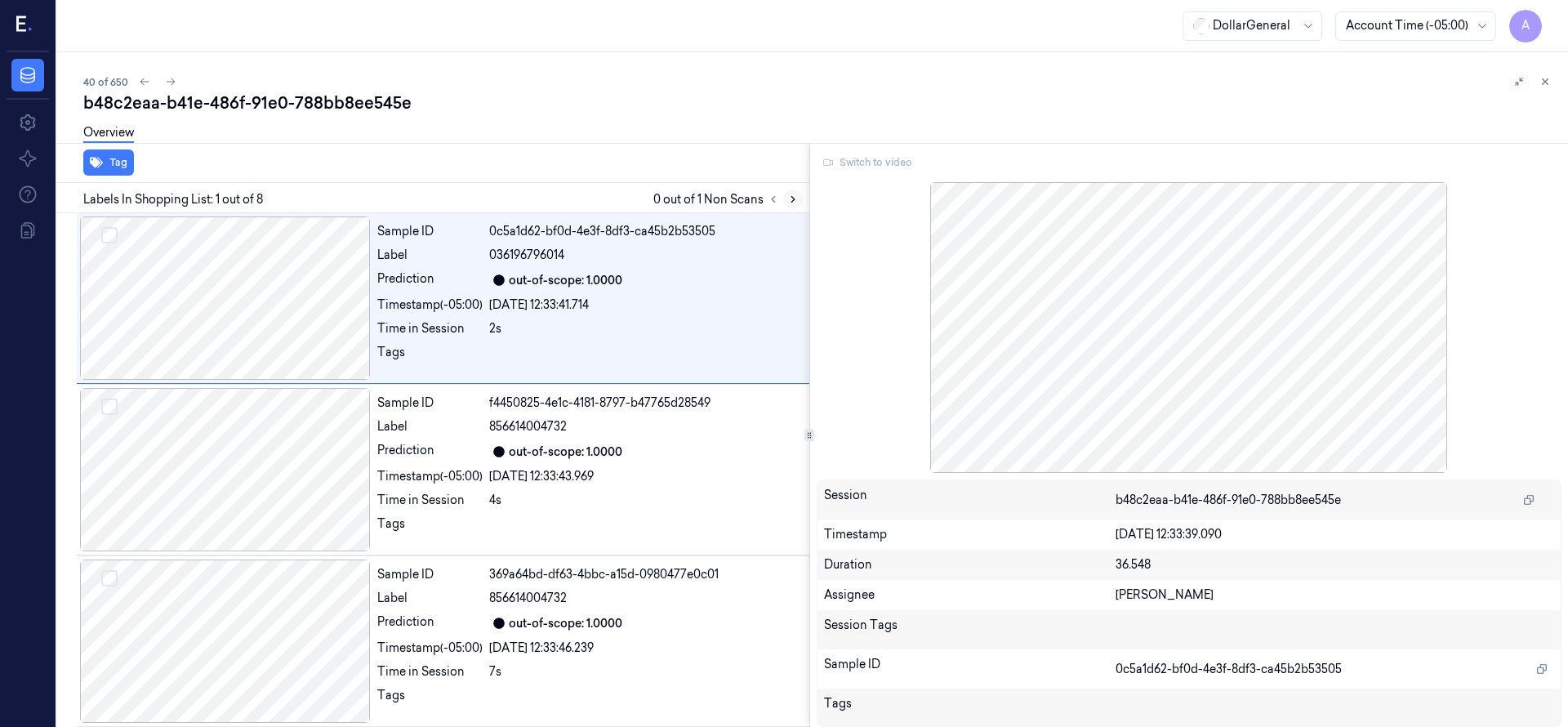
click at [797, 196] on icon at bounding box center [792, 199] width 12 height 12
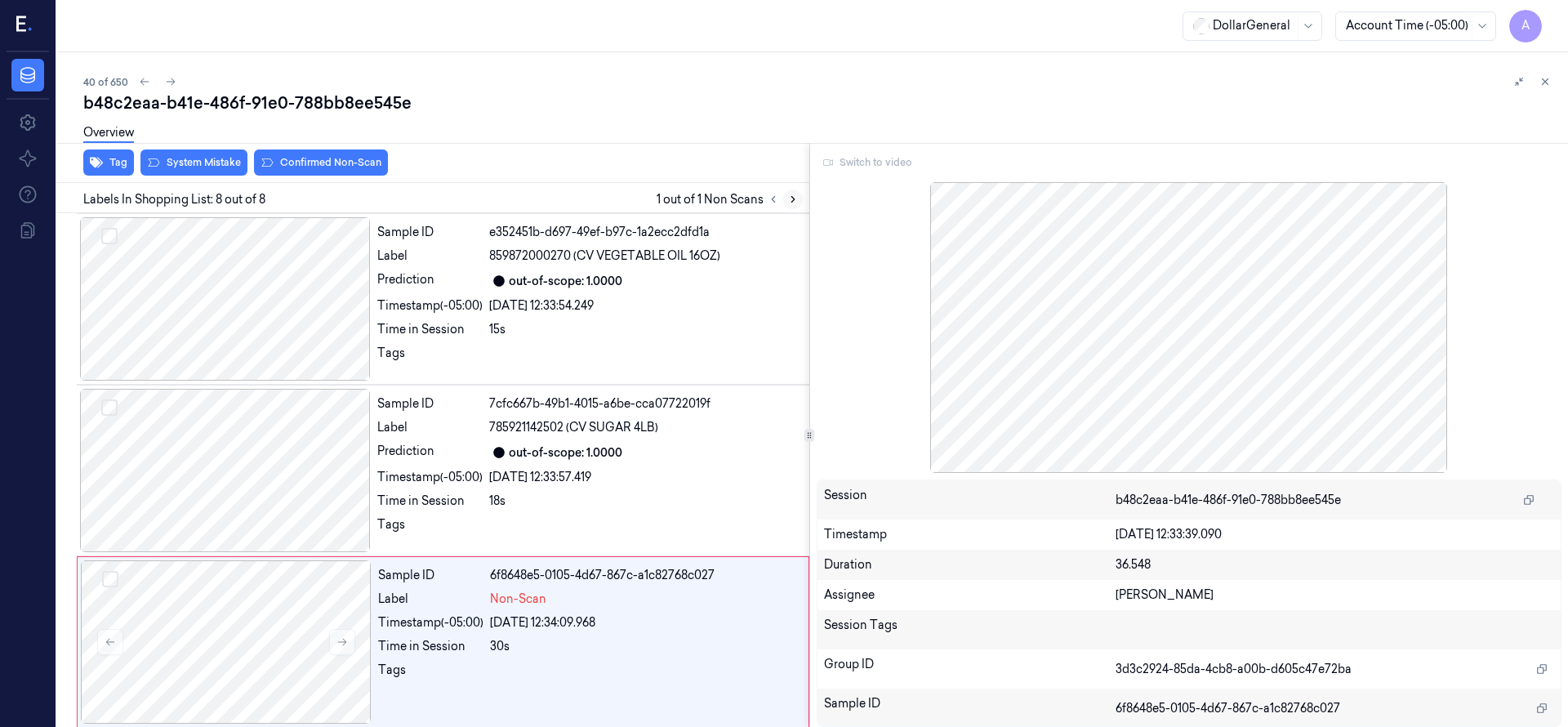
scroll to position [864, 0]
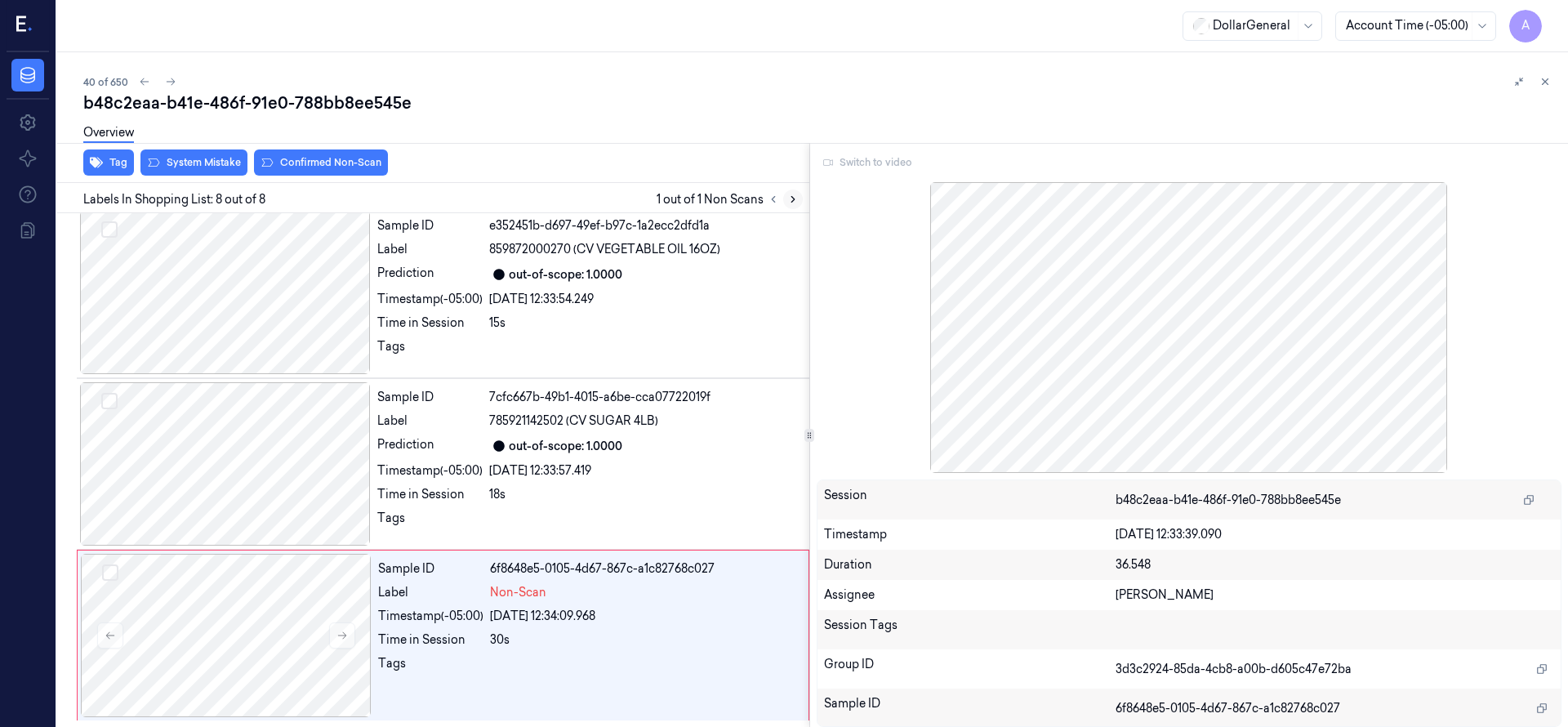
click at [797, 196] on icon at bounding box center [792, 199] width 12 height 12
click at [771, 201] on icon at bounding box center [773, 199] width 12 height 12
click at [183, 645] on div at bounding box center [226, 636] width 290 height 163
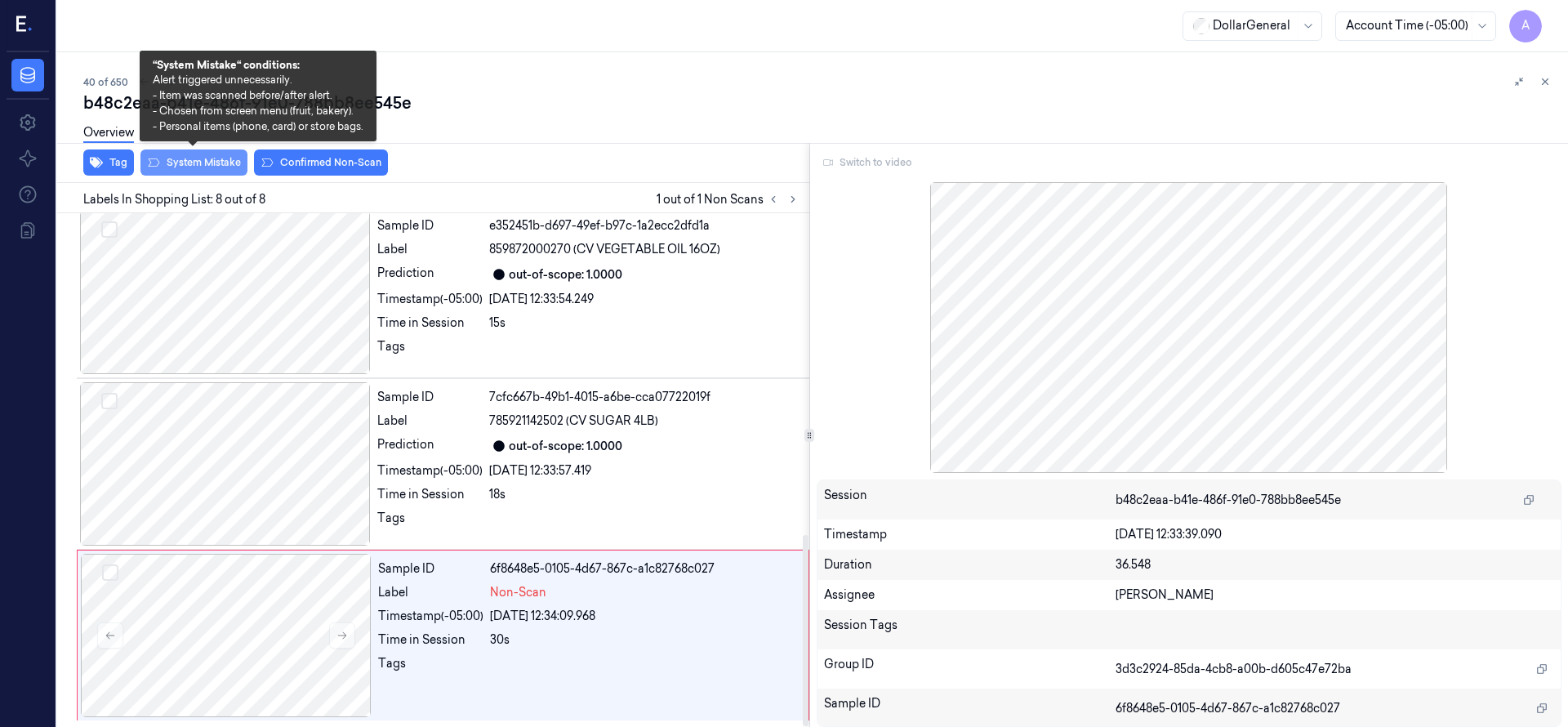
click at [205, 166] on button "System Mistake" at bounding box center [193, 163] width 107 height 26
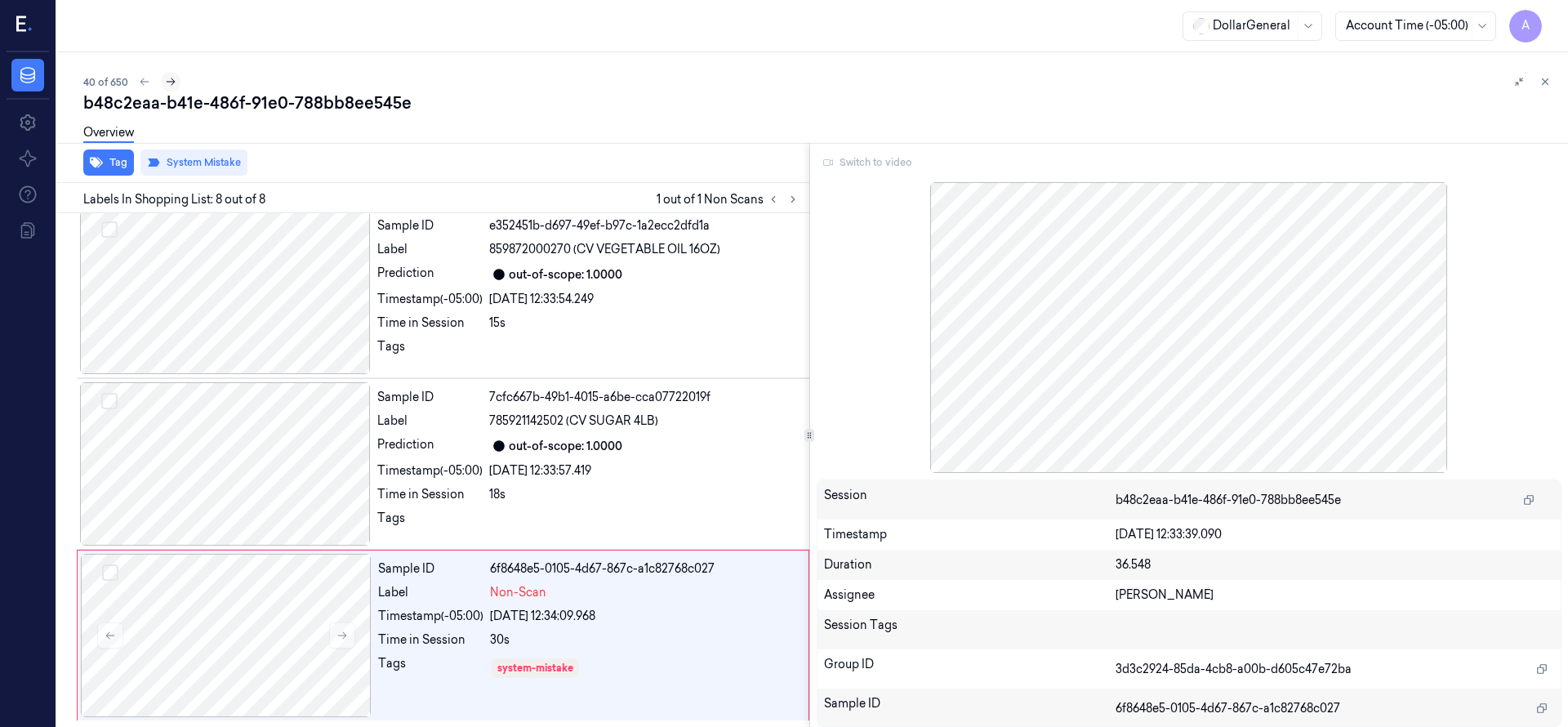
click at [172, 84] on icon at bounding box center [171, 81] width 12 height 12
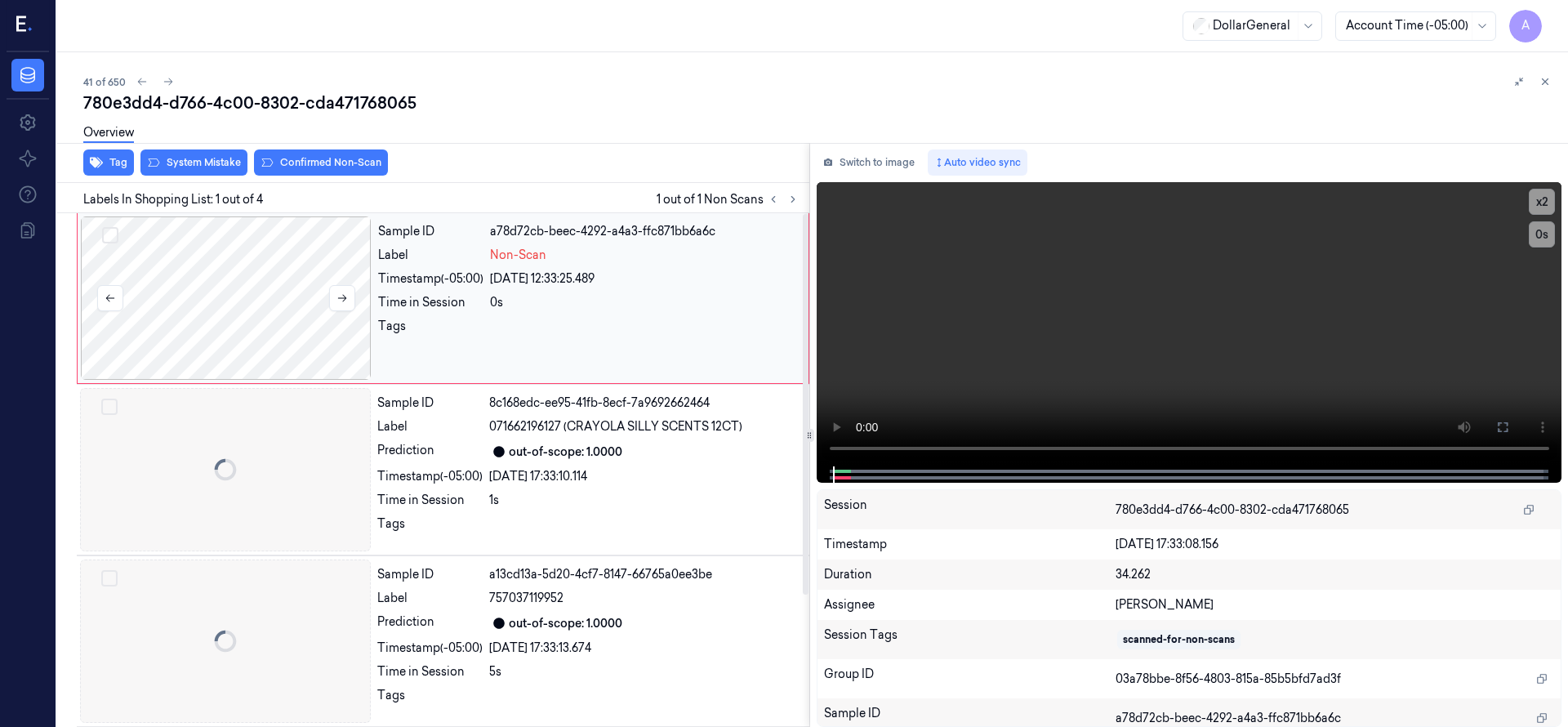
click at [219, 279] on div at bounding box center [226, 298] width 290 height 163
click at [286, 303] on div at bounding box center [226, 298] width 290 height 163
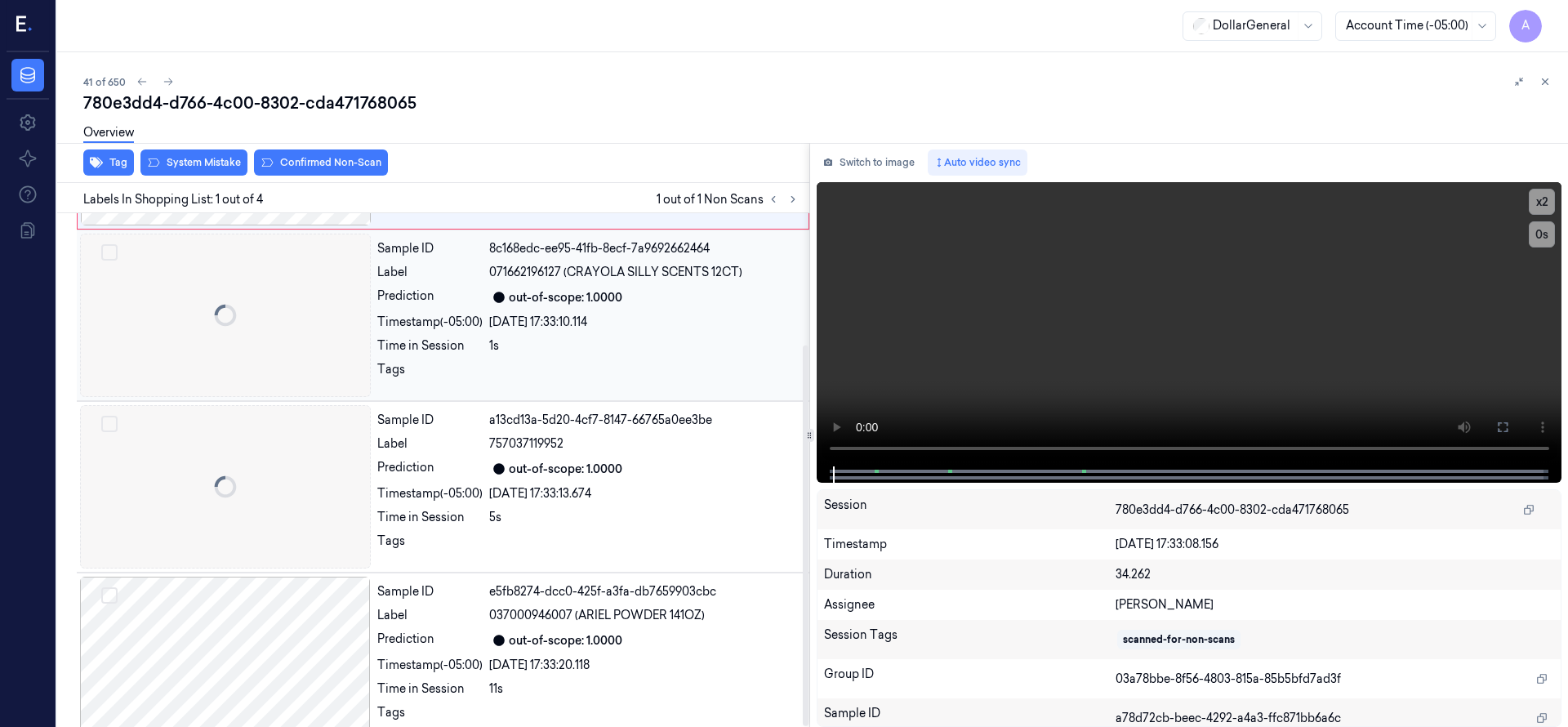
scroll to position [177, 0]
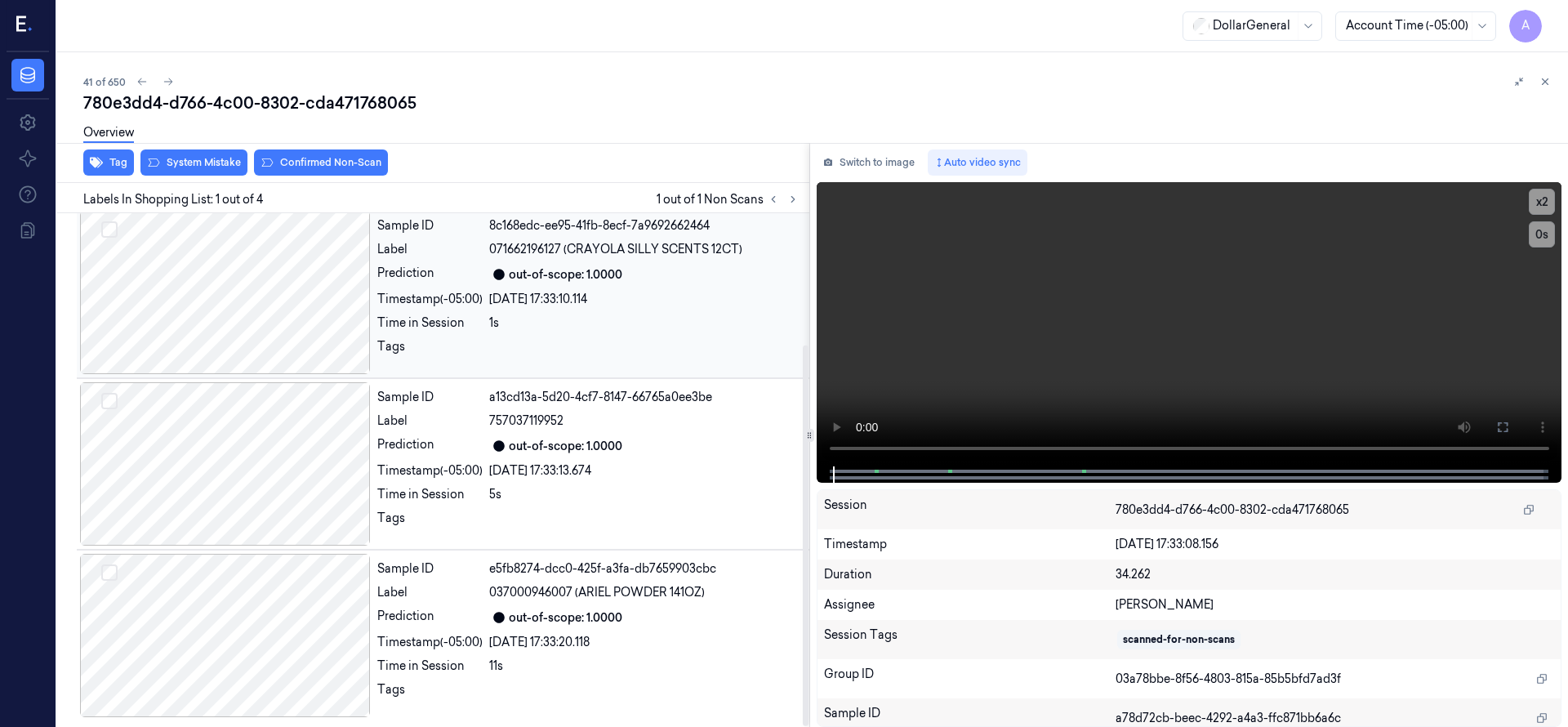
click at [282, 309] on div at bounding box center [225, 292] width 290 height 163
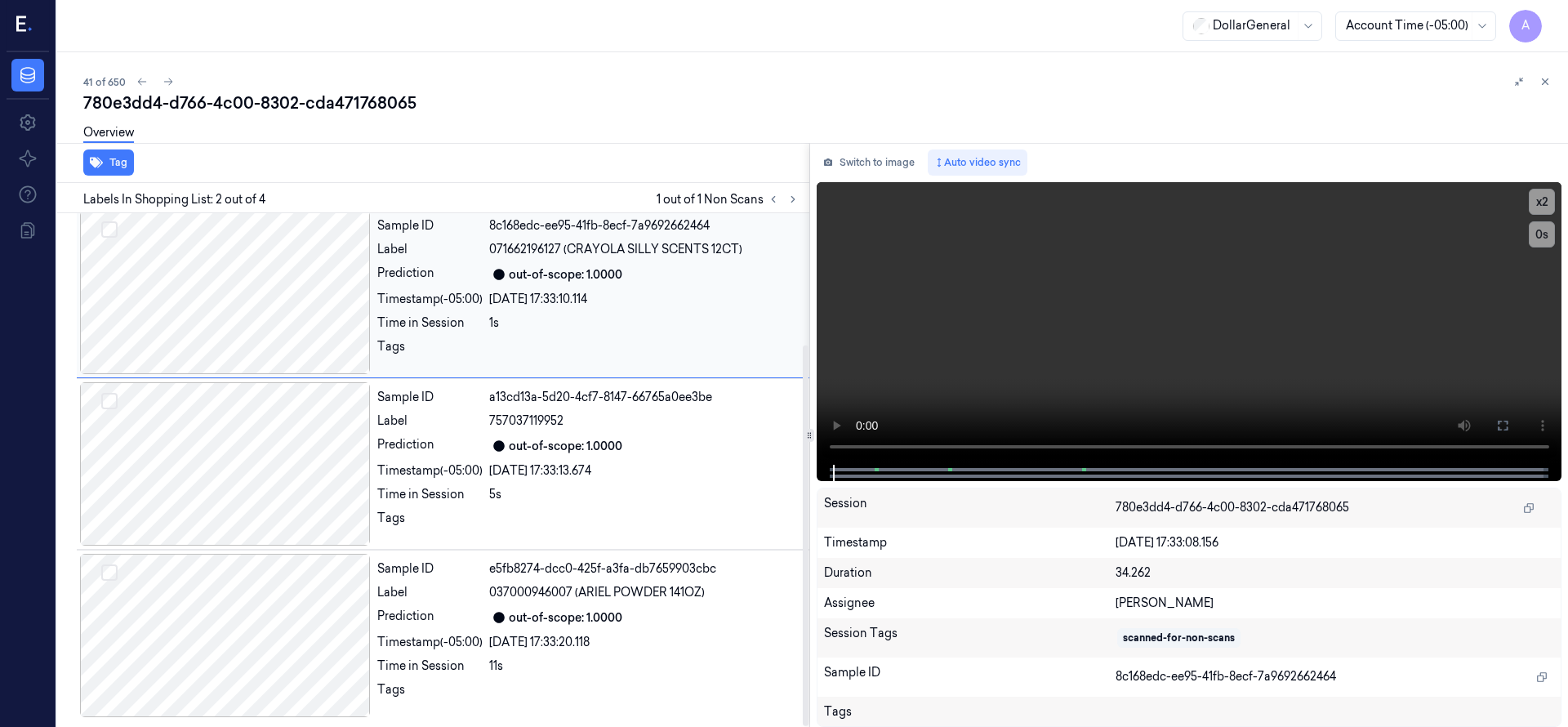
scroll to position [0, 0]
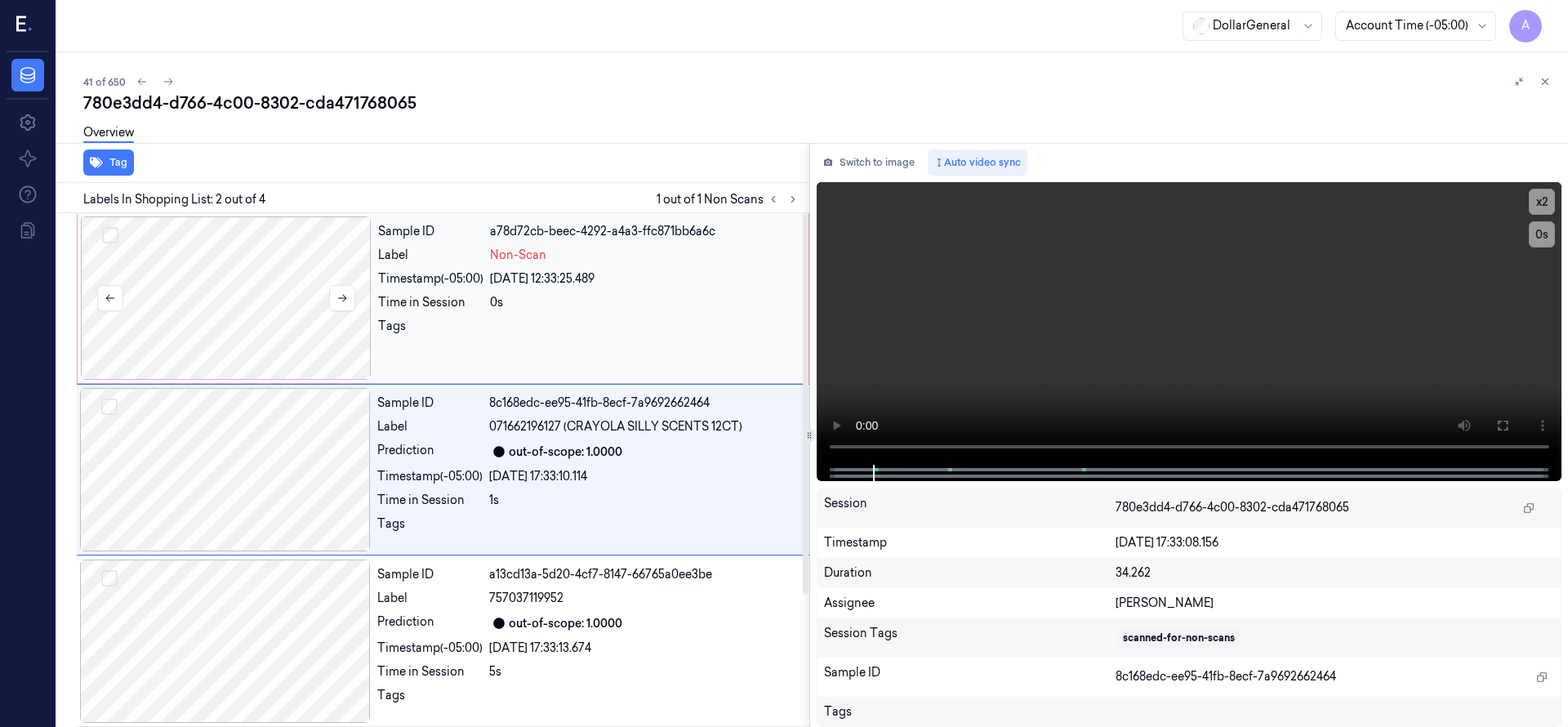
click at [261, 330] on div at bounding box center [226, 298] width 290 height 163
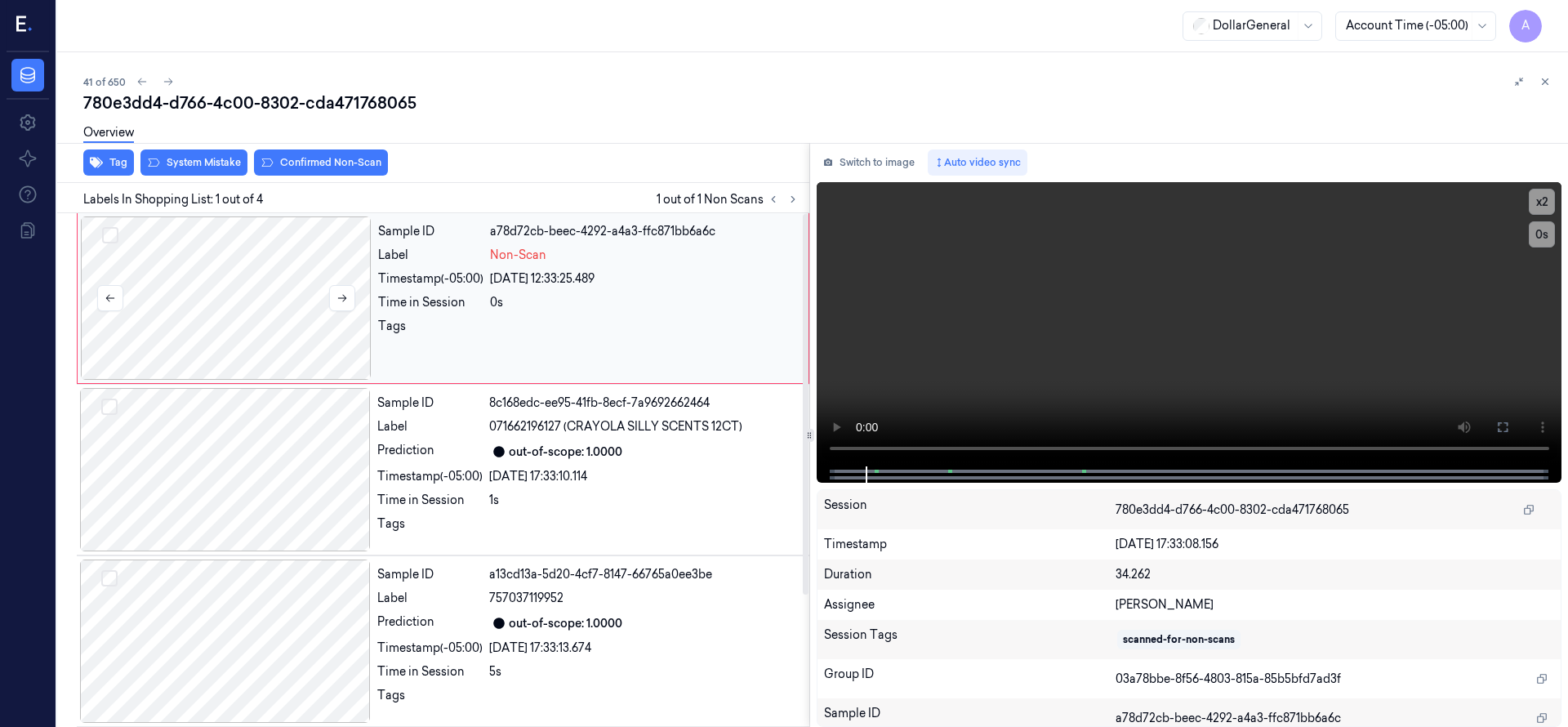
click at [277, 287] on div at bounding box center [226, 298] width 290 height 163
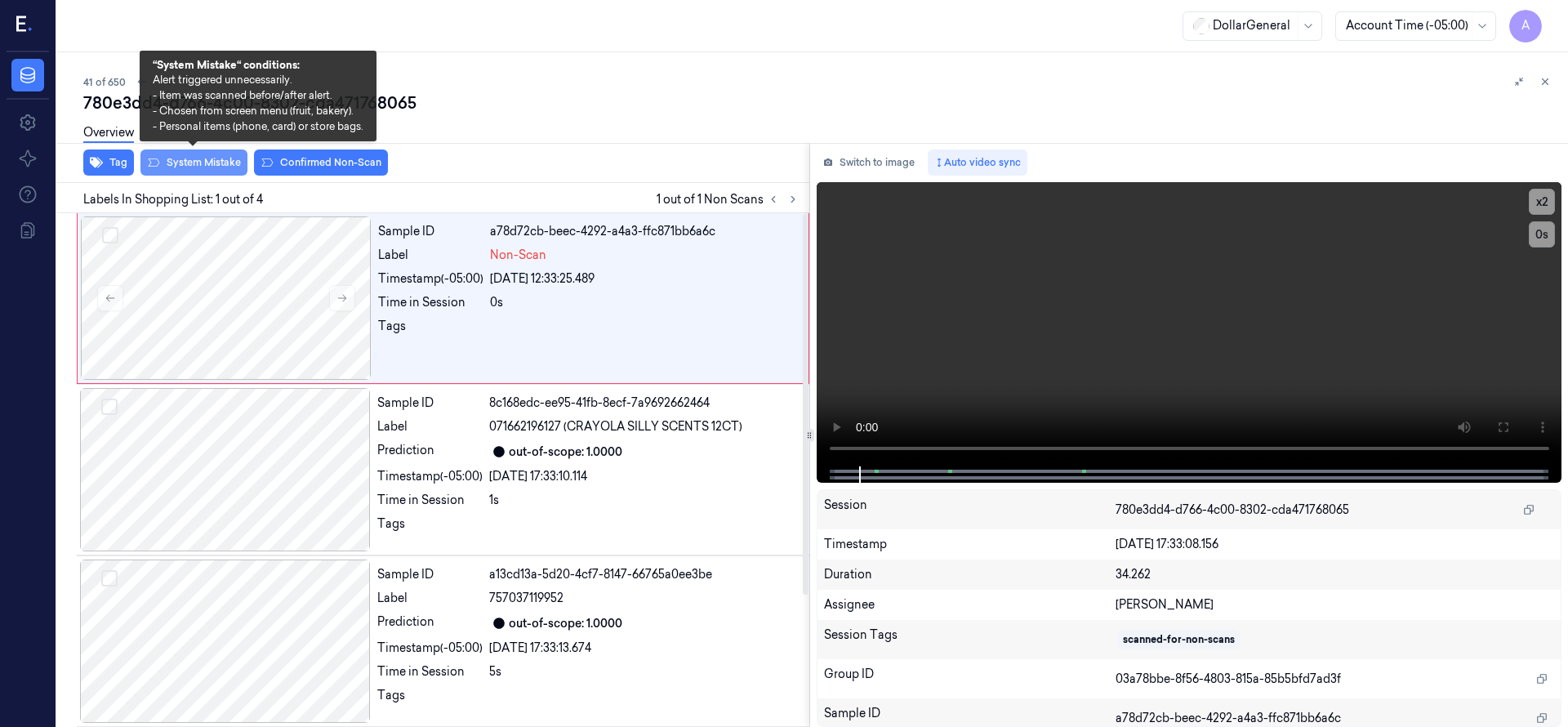
click at [222, 159] on button "System Mistake" at bounding box center [193, 163] width 107 height 26
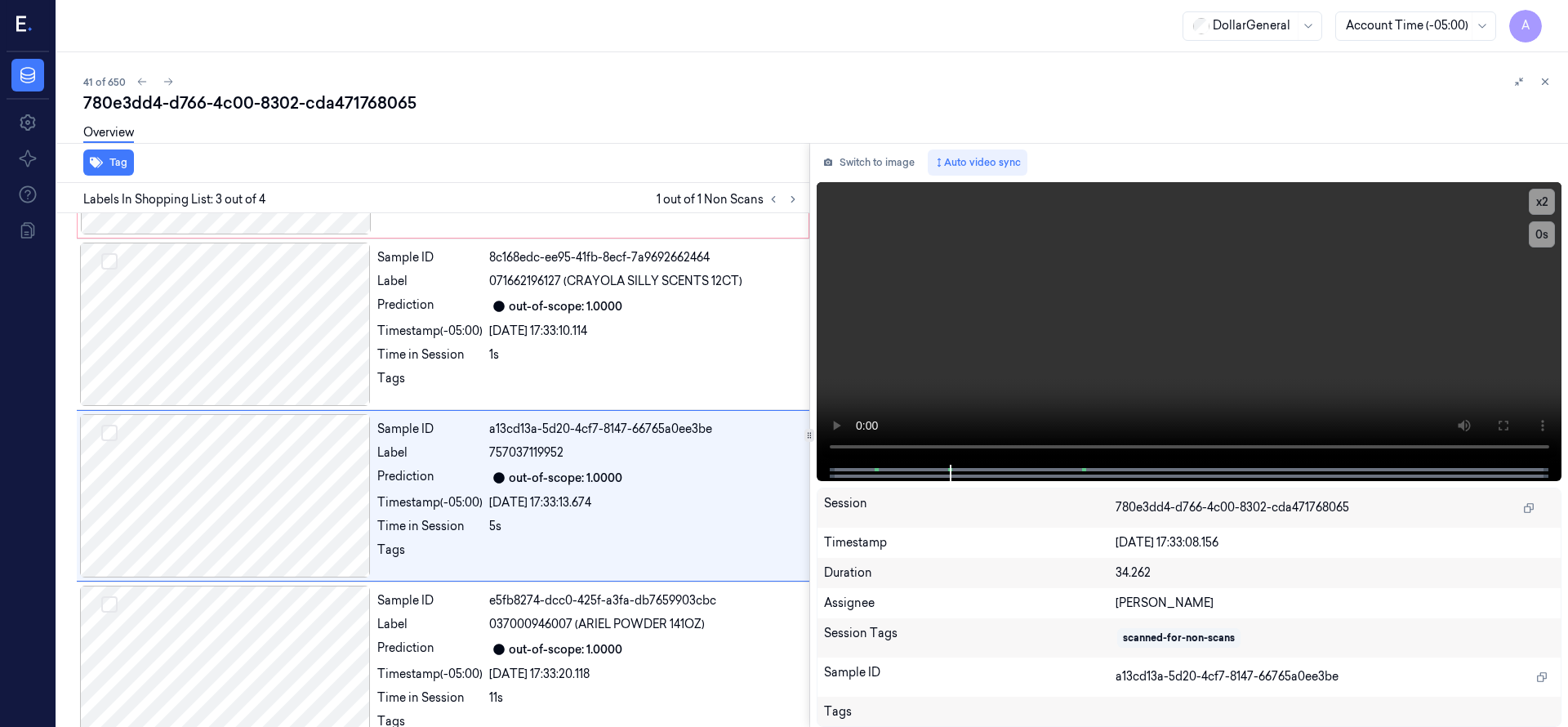
scroll to position [172, 0]
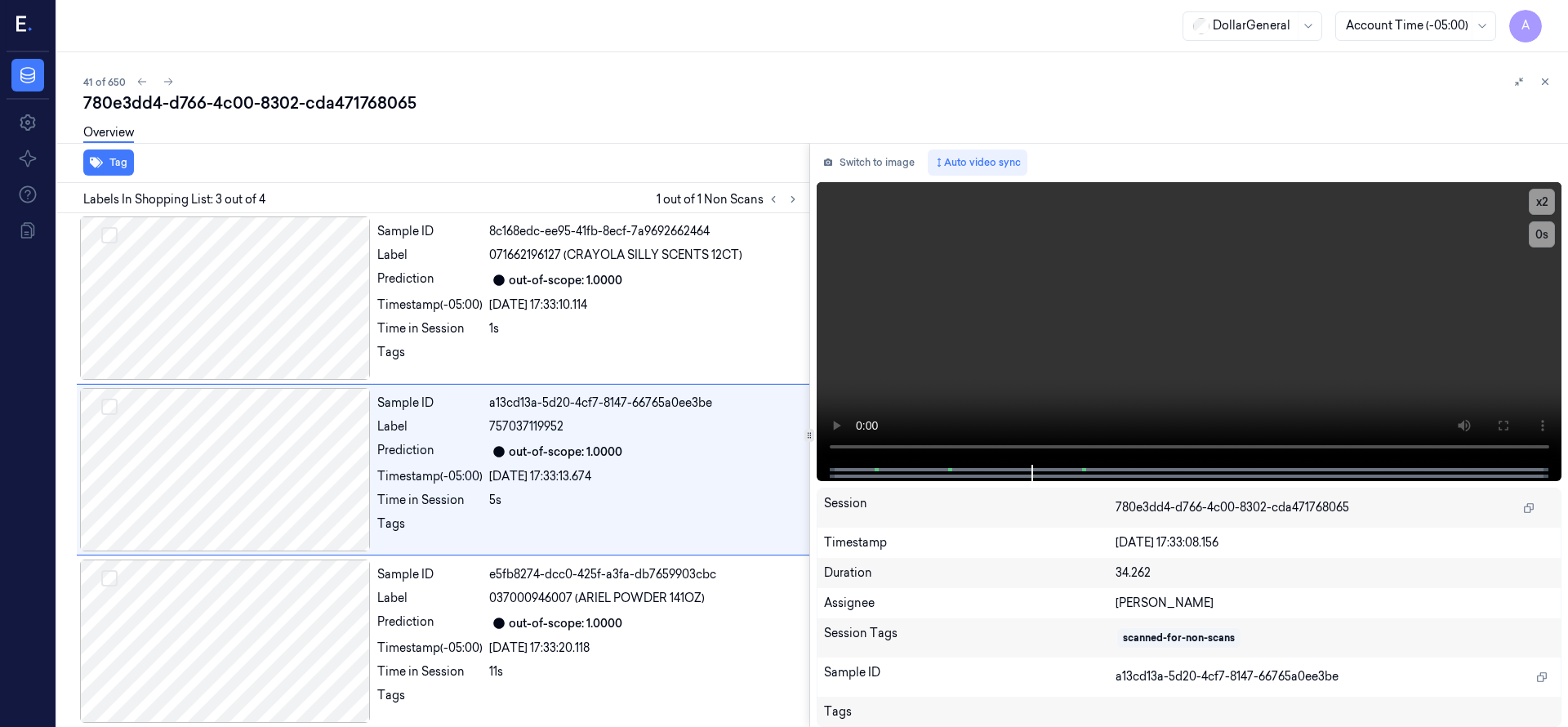
click at [544, 104] on div "780e3dd4-d766-4c00-8302-cda471768065" at bounding box center [819, 102] width 1471 height 23
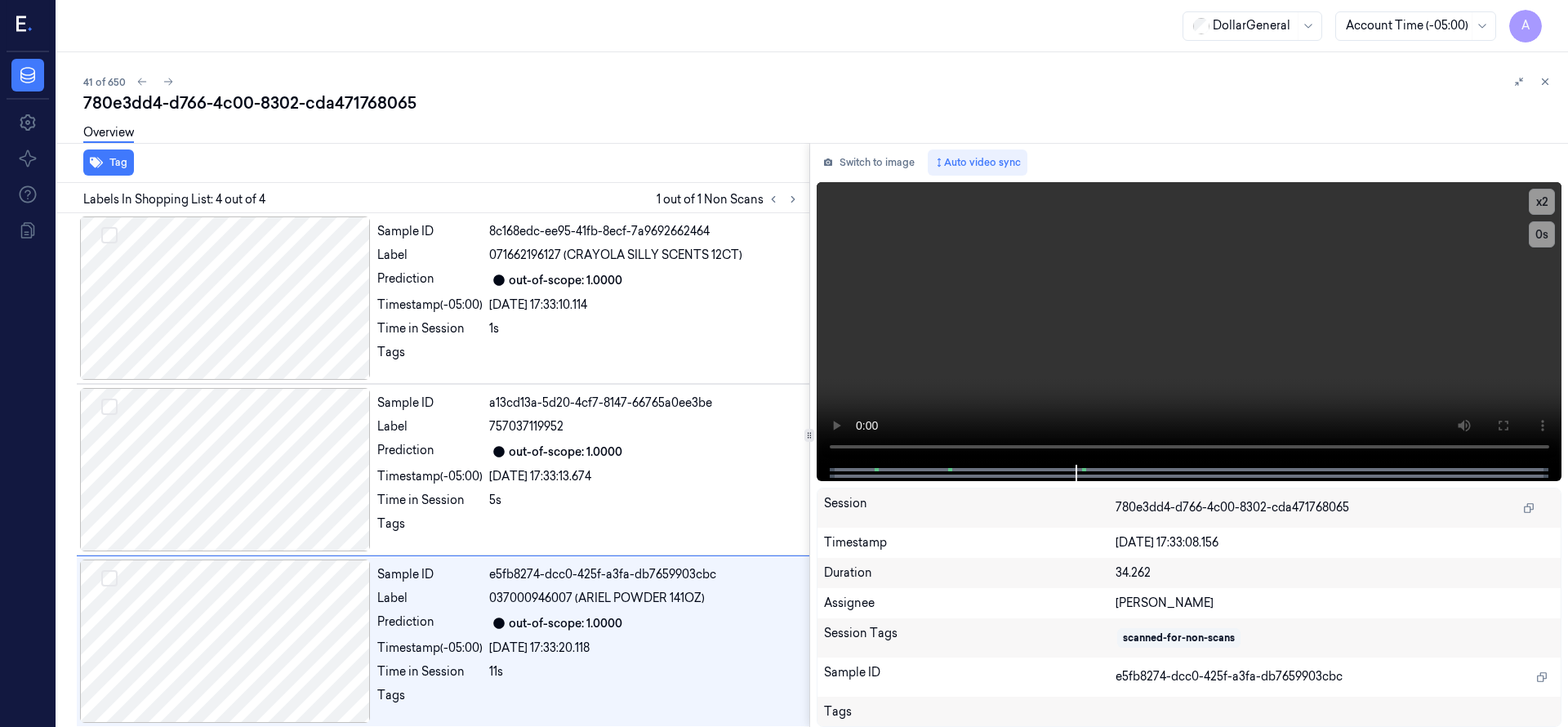
scroll to position [177, 0]
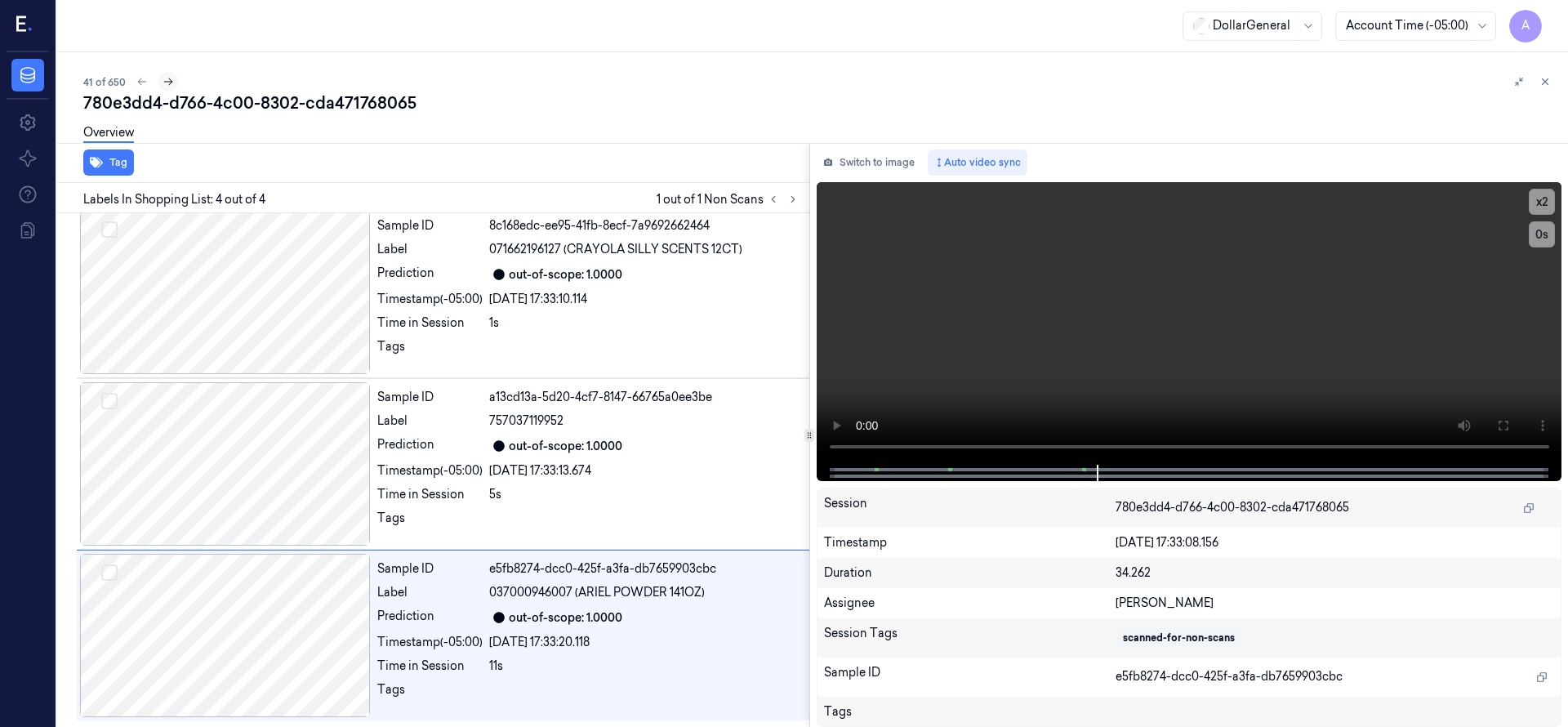
click at [164, 79] on icon at bounding box center [168, 81] width 12 height 12
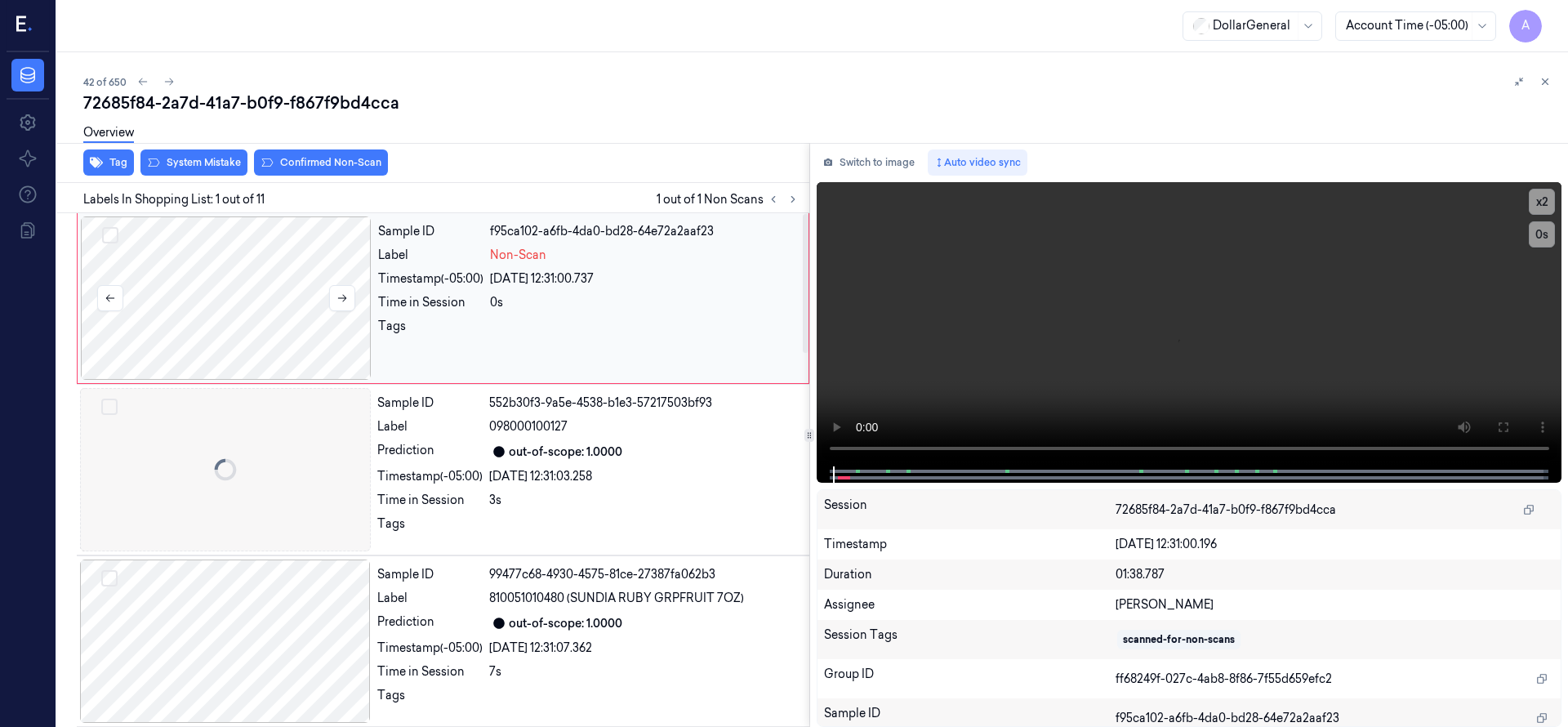
click at [273, 326] on div at bounding box center [226, 298] width 290 height 163
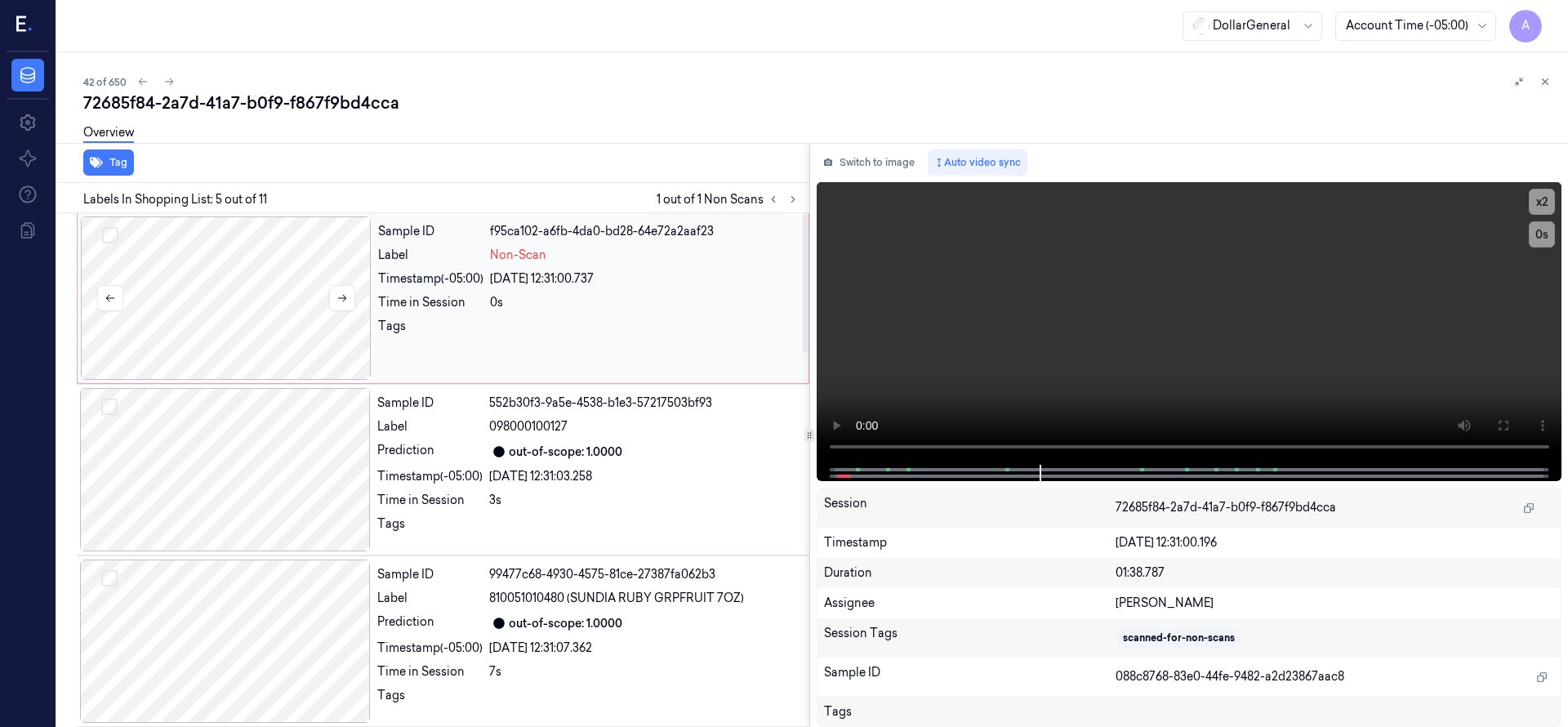
click at [278, 331] on div at bounding box center [226, 298] width 290 height 163
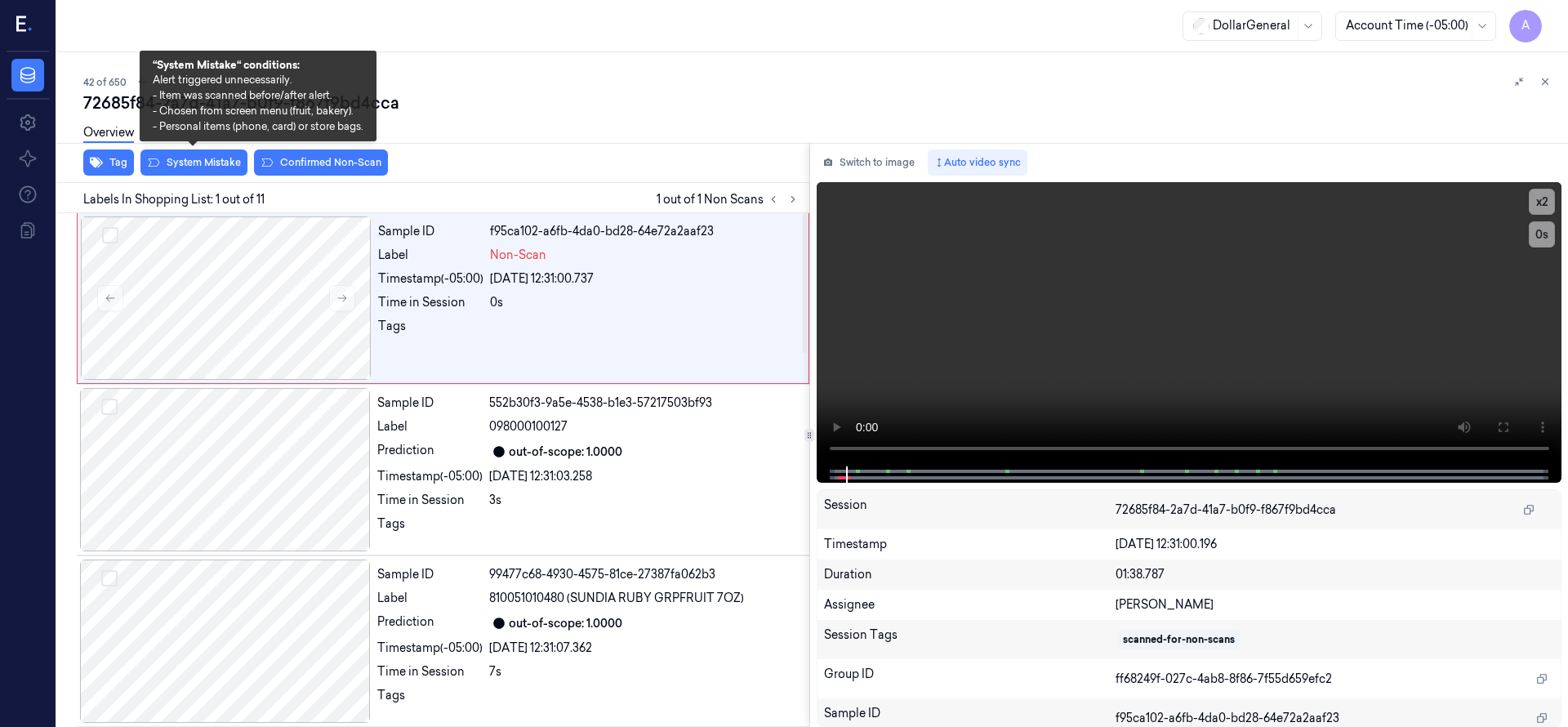
click at [175, 153] on div "Overview" at bounding box center [819, 135] width 1471 height 42
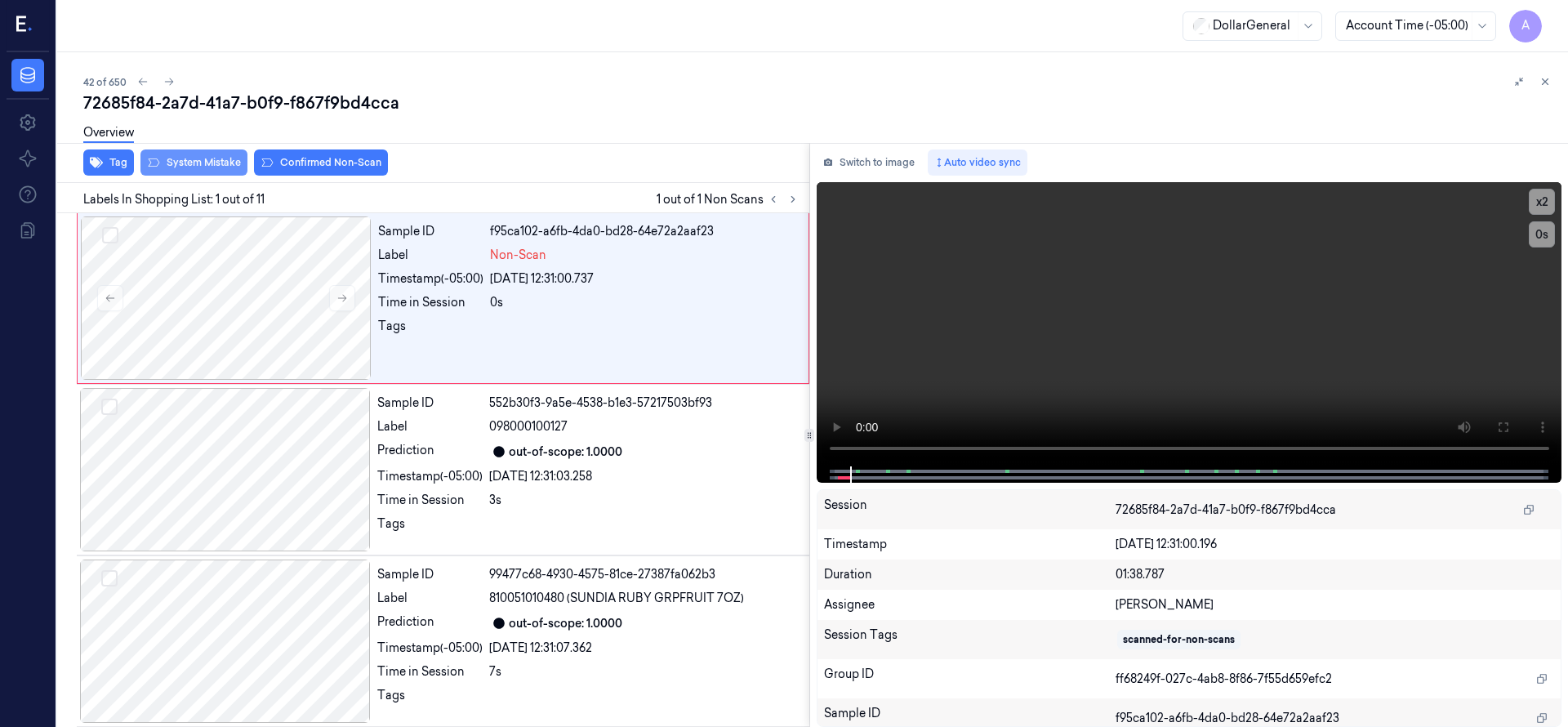
click at [192, 164] on button "System Mistake" at bounding box center [193, 163] width 107 height 26
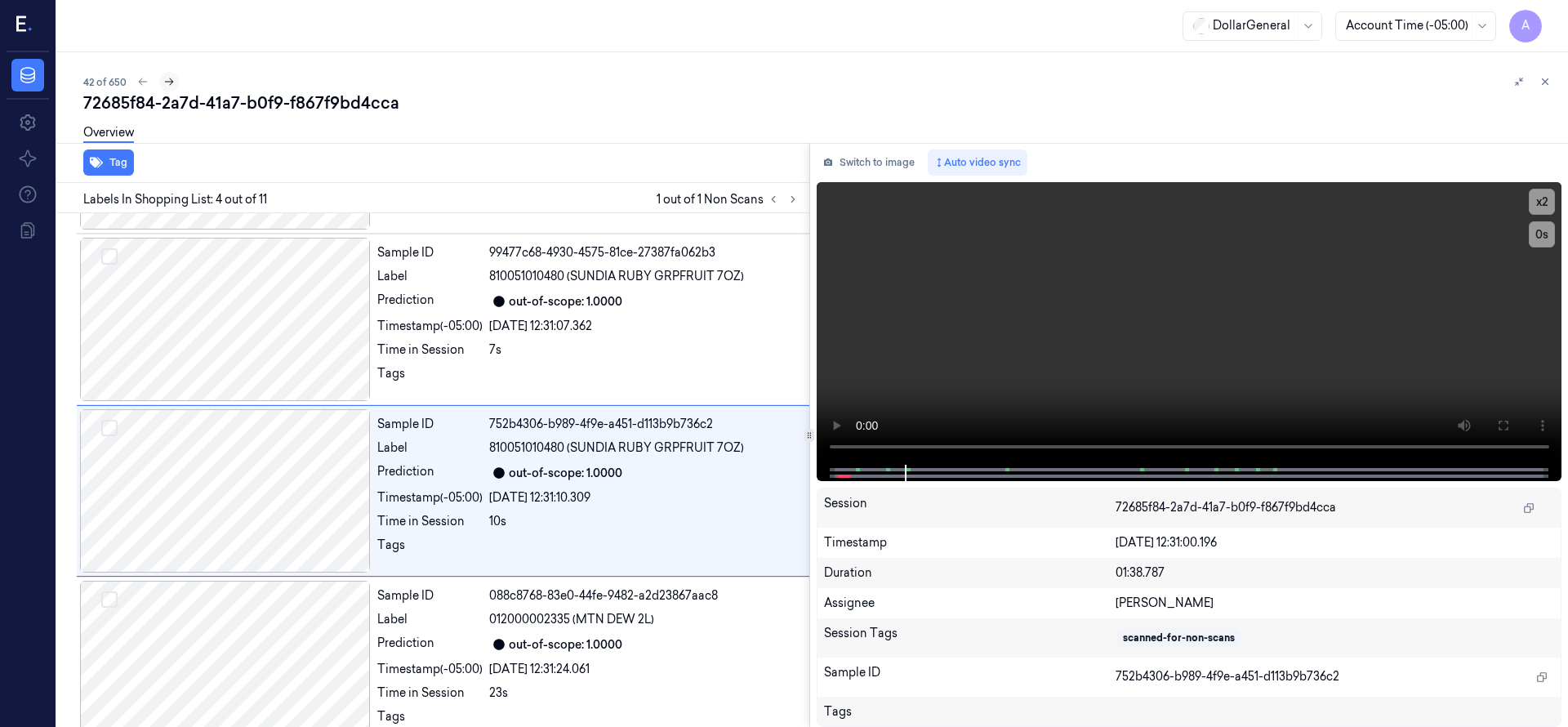
click at [167, 81] on icon at bounding box center [169, 81] width 12 height 12
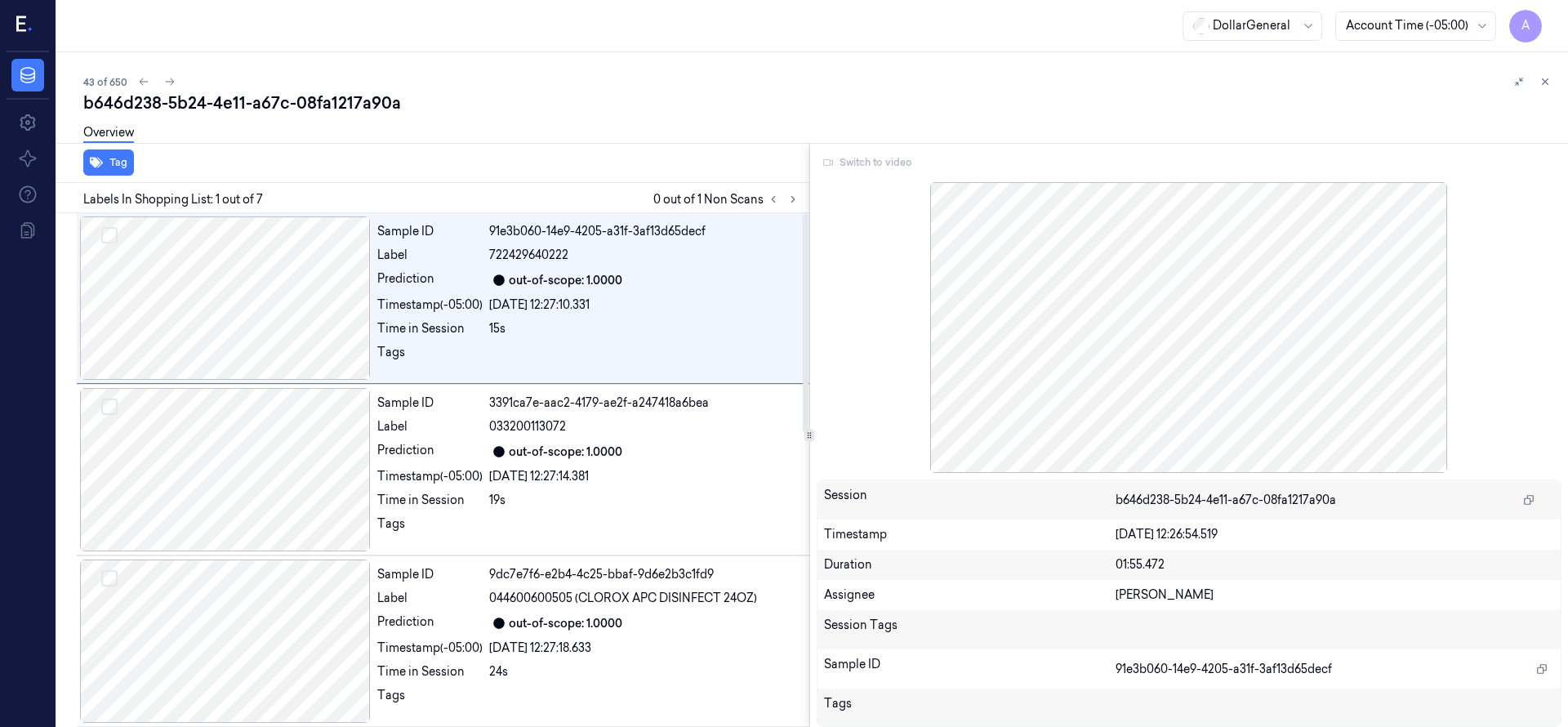
click at [786, 207] on div at bounding box center [782, 199] width 39 height 19
click at [785, 206] on div at bounding box center [782, 199] width 39 height 19
click at [789, 207] on button at bounding box center [792, 199] width 19 height 19
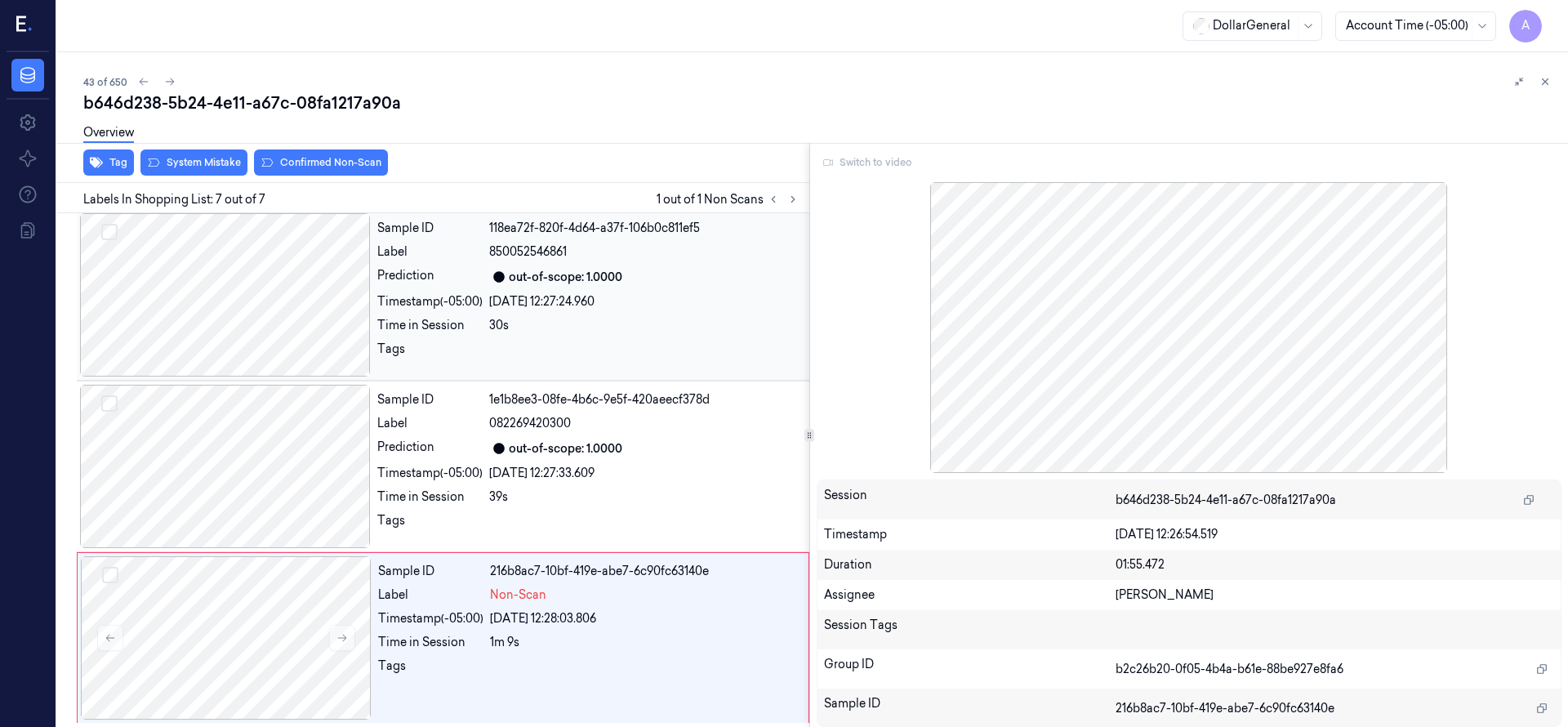
scroll to position [692, 0]
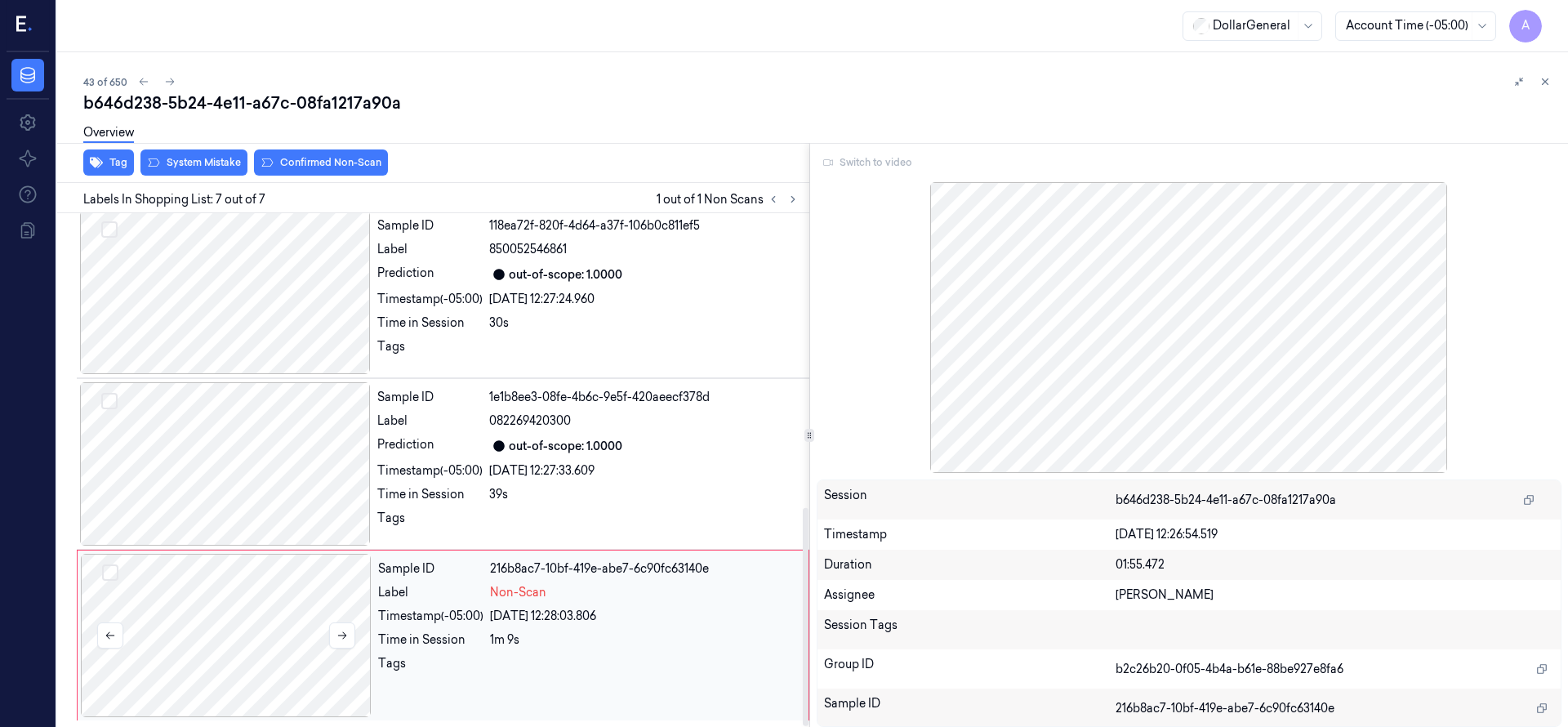
click at [267, 583] on div at bounding box center [226, 636] width 290 height 163
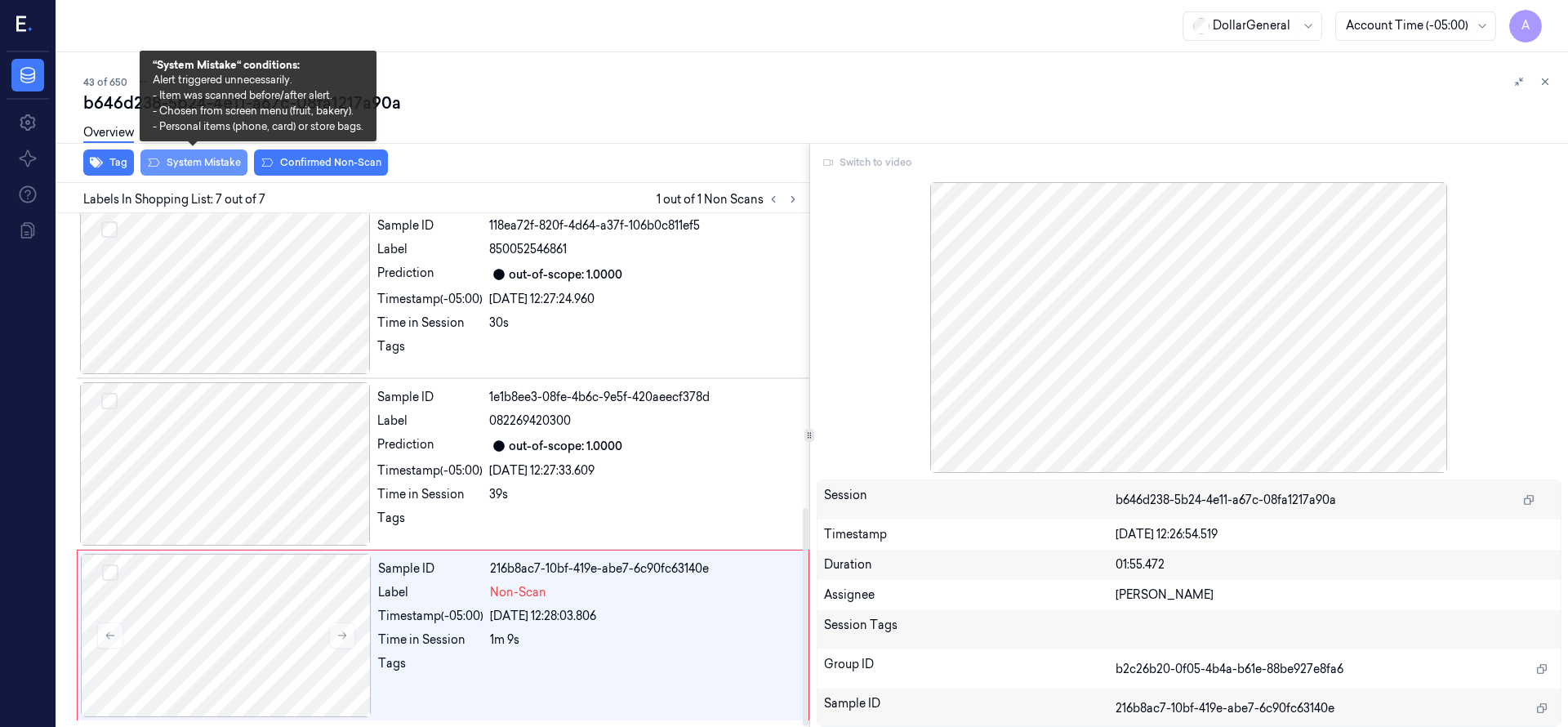
click at [205, 166] on button "System Mistake" at bounding box center [193, 163] width 107 height 26
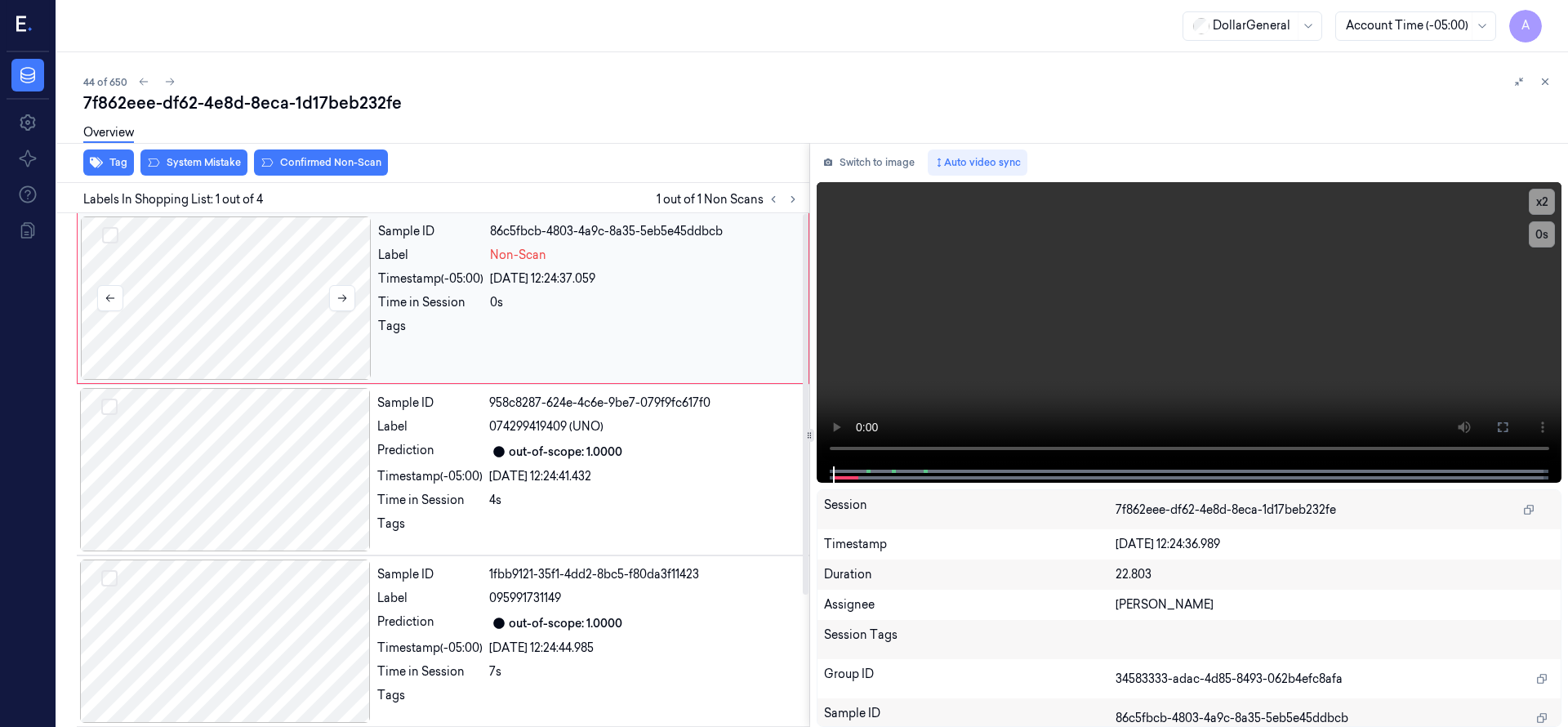
click at [255, 294] on div at bounding box center [226, 298] width 290 height 163
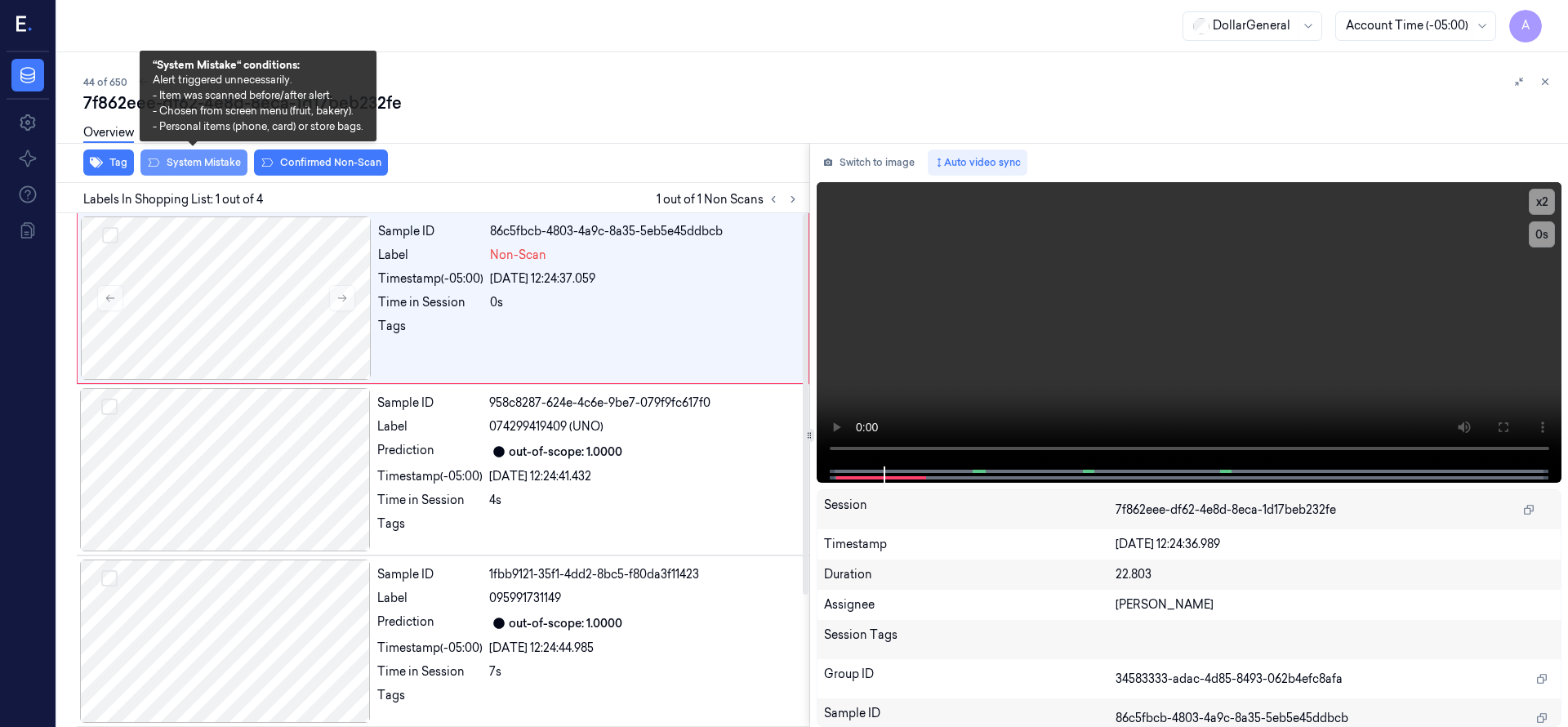
click at [180, 171] on button "System Mistake" at bounding box center [193, 163] width 107 height 26
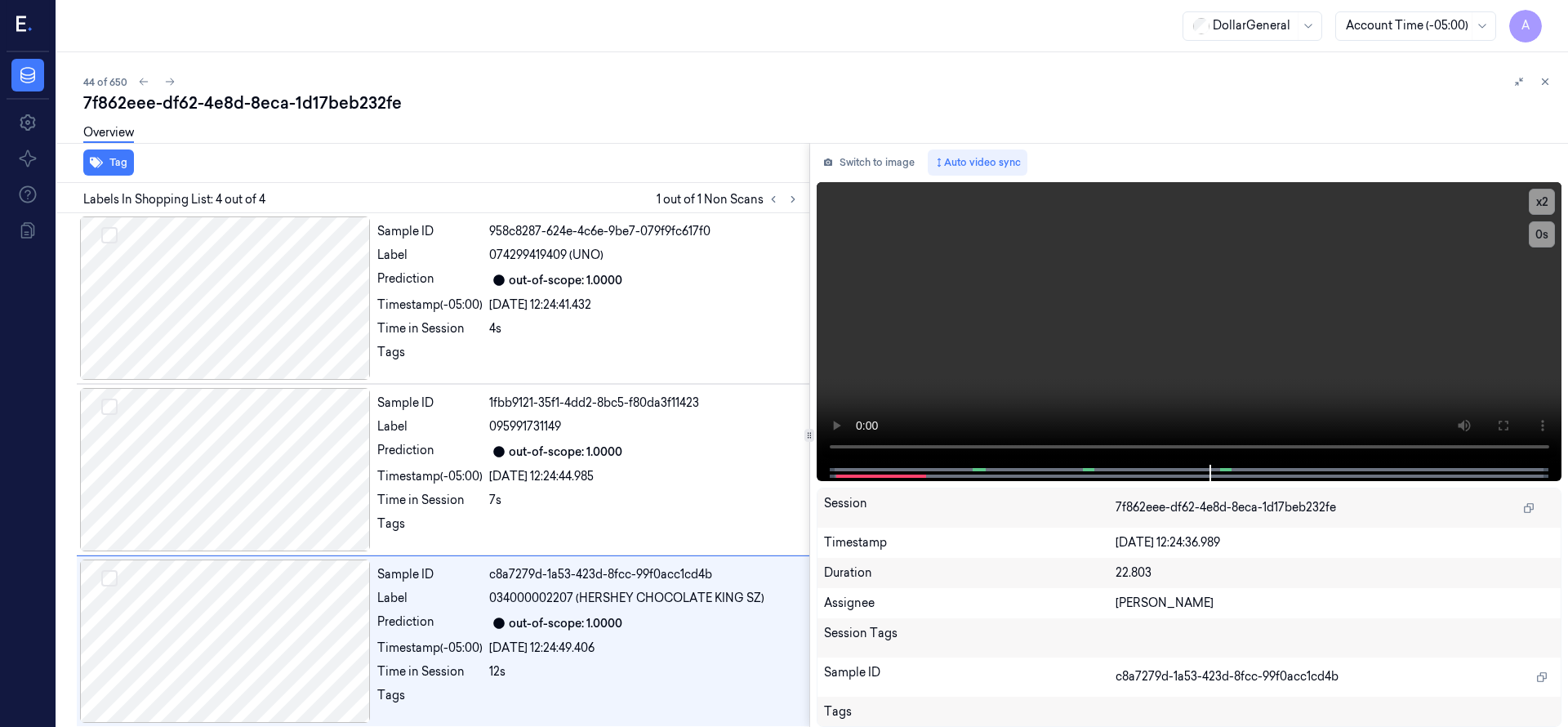
scroll to position [177, 0]
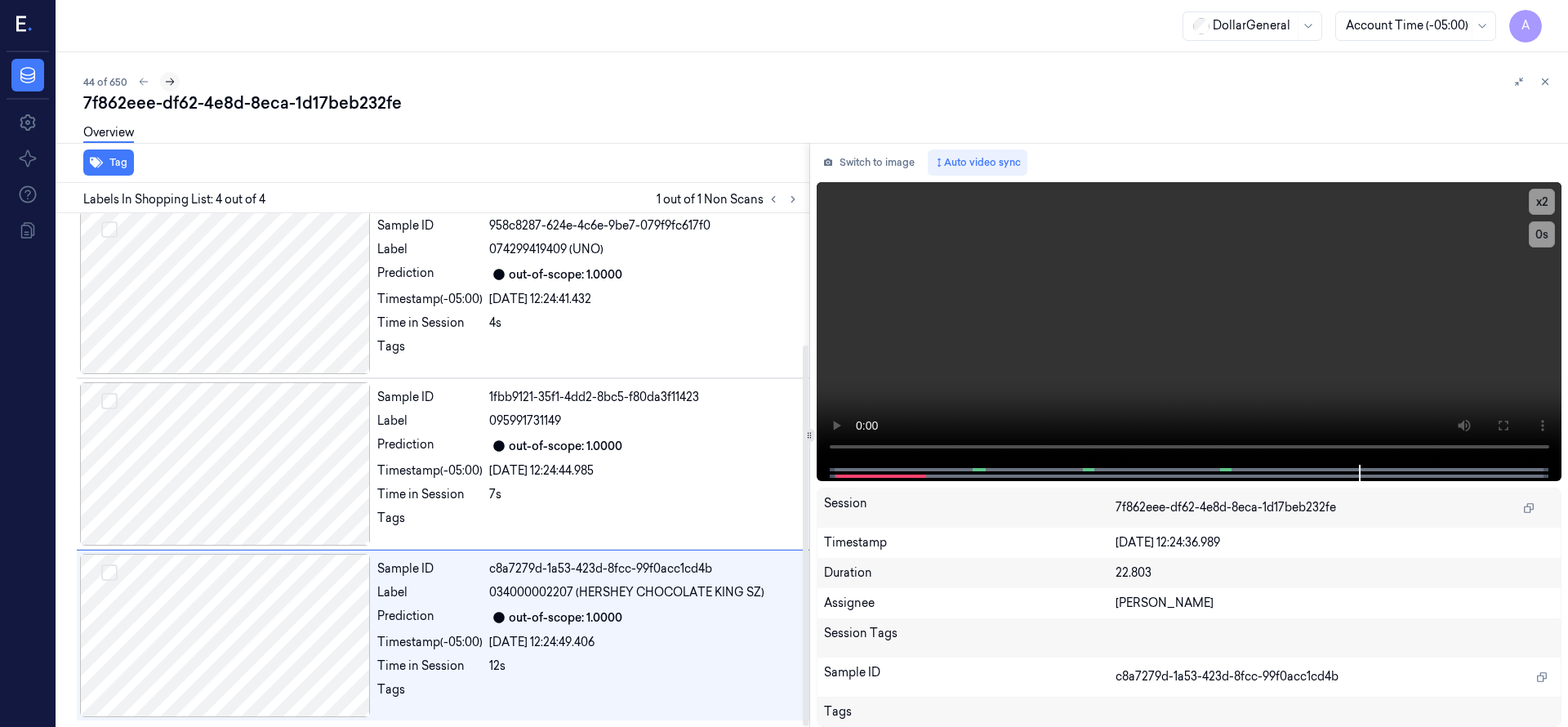
click at [160, 80] on button at bounding box center [169, 81] width 19 height 19
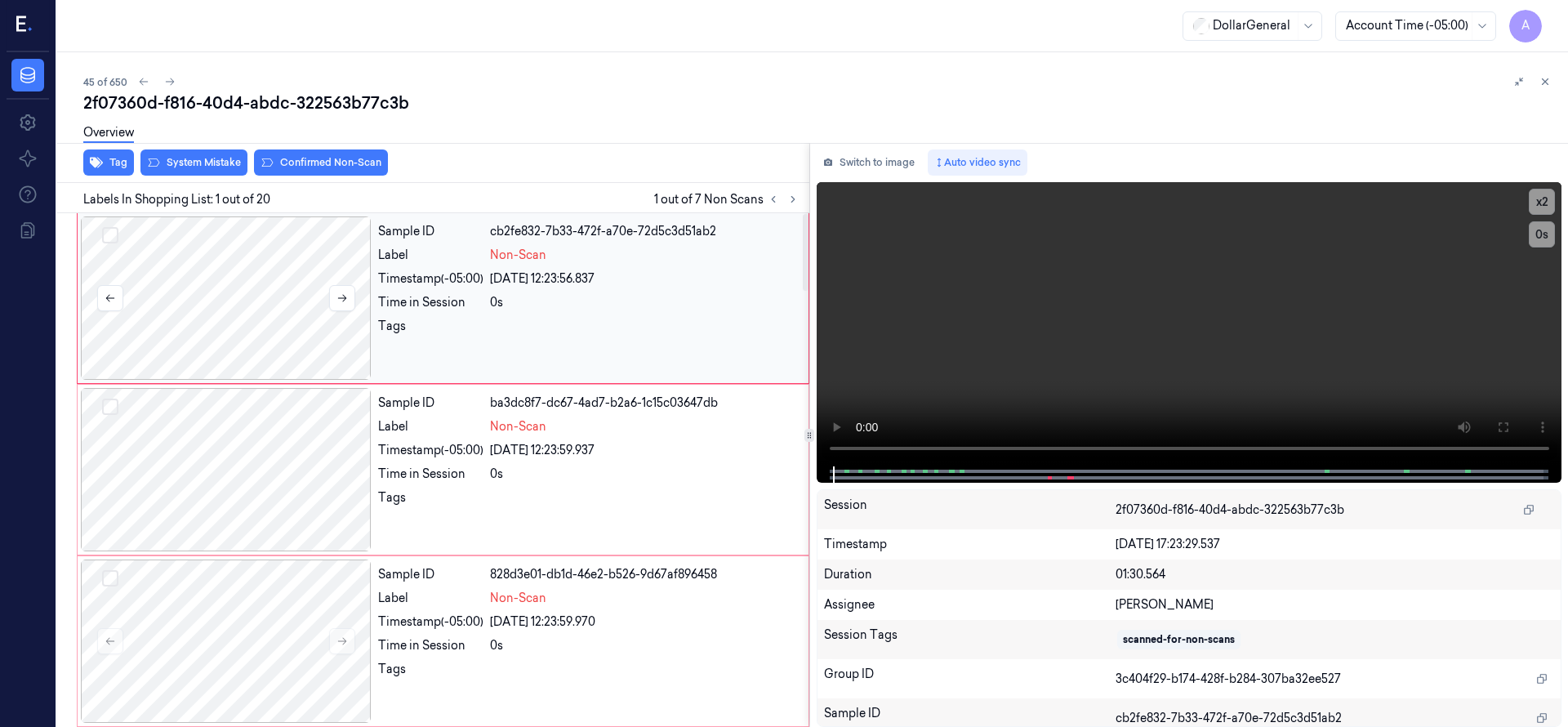
click at [235, 279] on div at bounding box center [226, 298] width 290 height 163
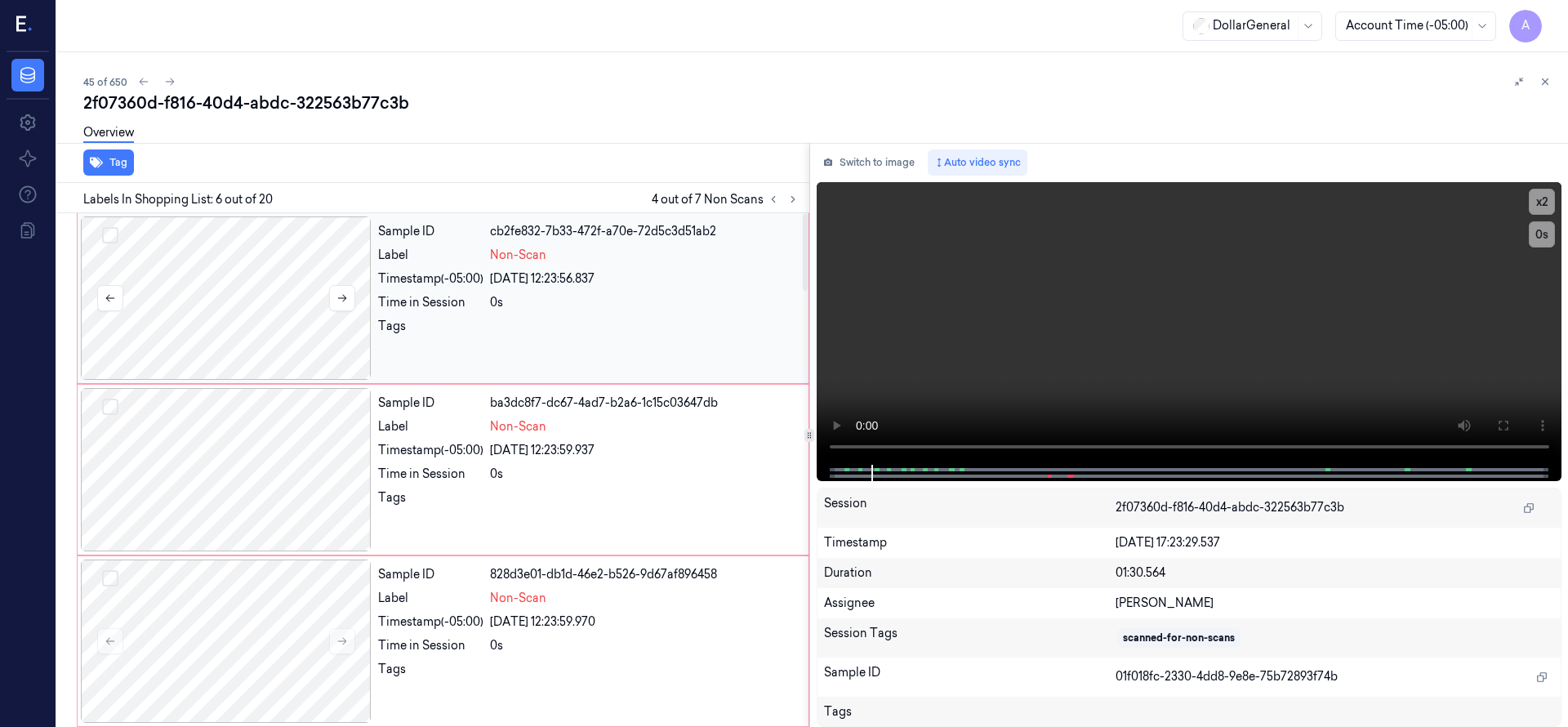
click at [112, 232] on button "Select row" at bounding box center [110, 236] width 16 height 16
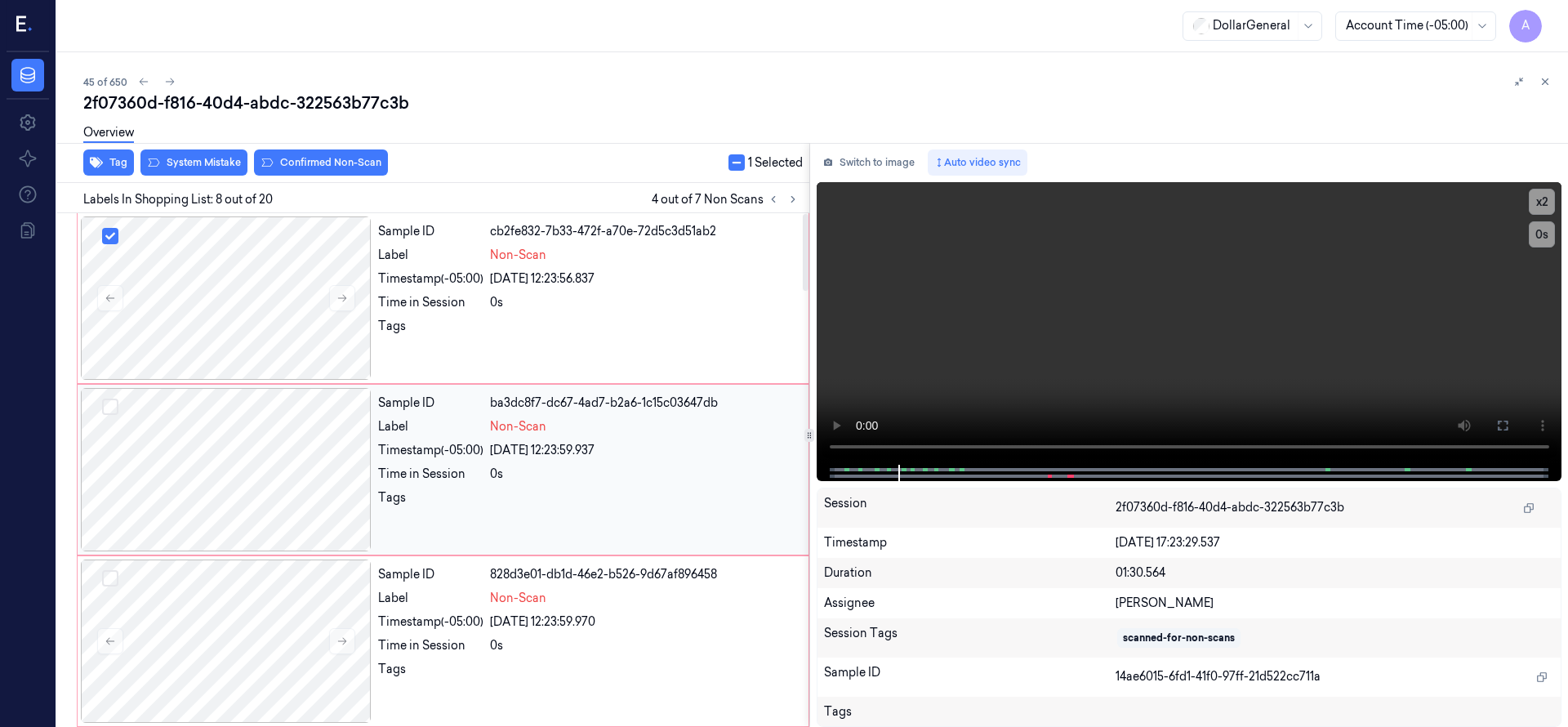
click at [110, 399] on button "Select row" at bounding box center [110, 407] width 16 height 16
click at [112, 574] on button "Select row" at bounding box center [110, 578] width 16 height 16
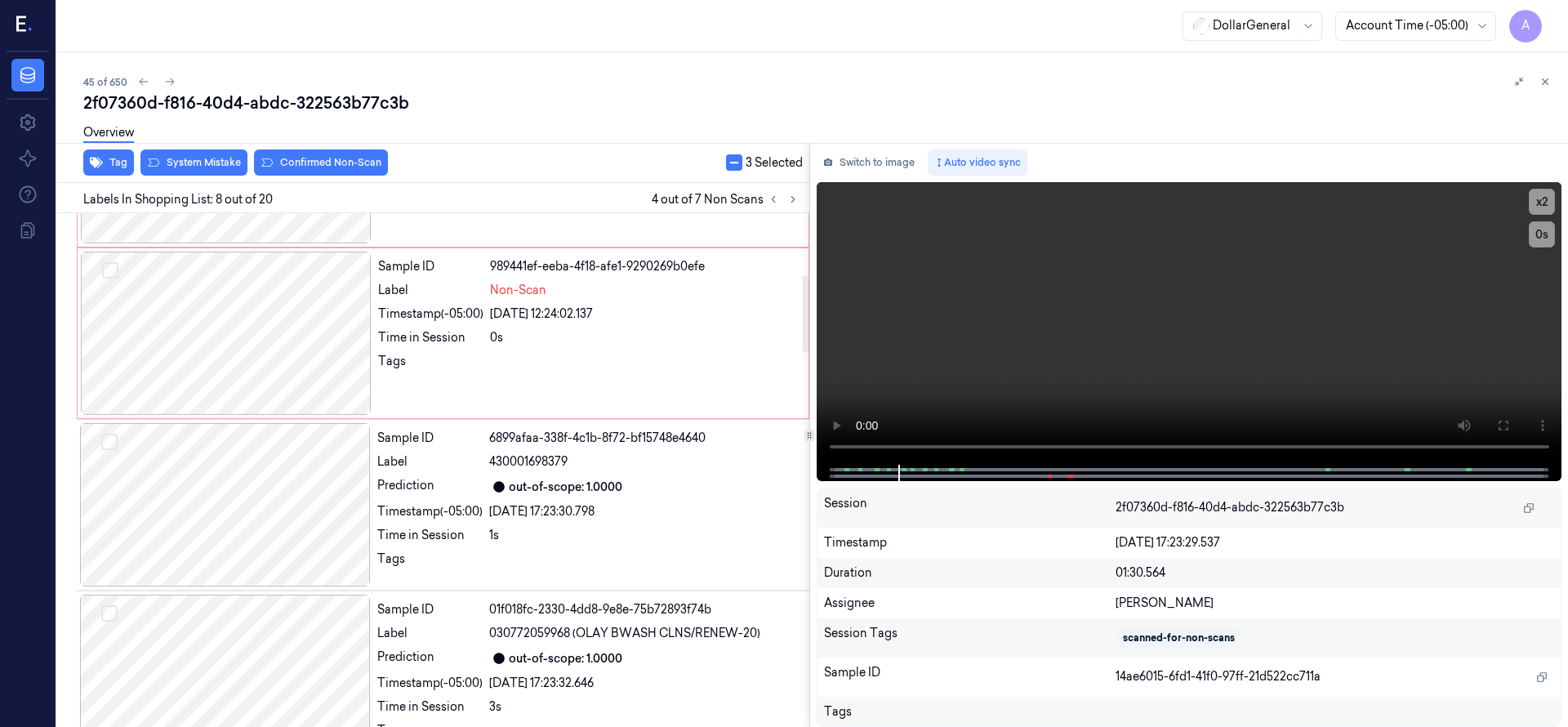
scroll to position [415, 0]
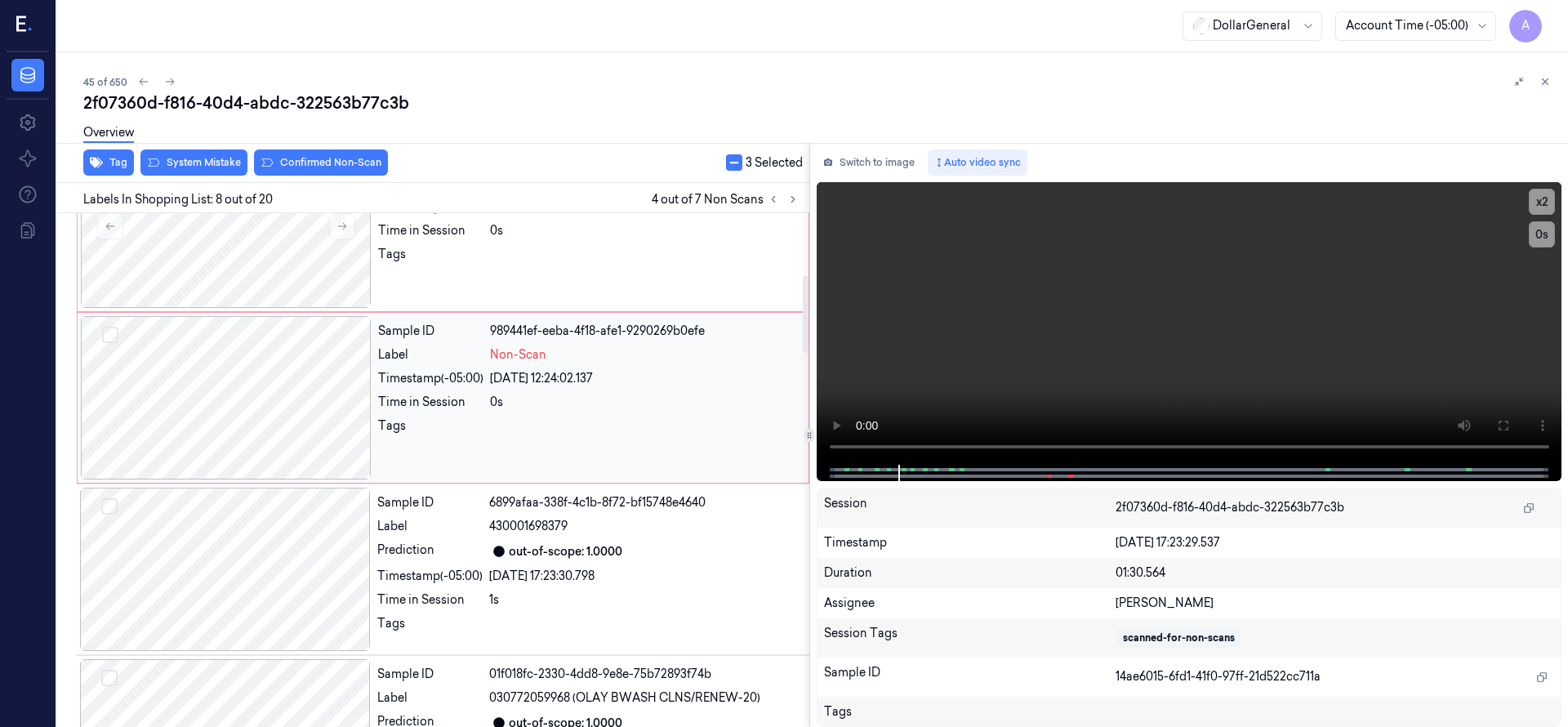
click at [110, 332] on button "Select row" at bounding box center [110, 335] width 16 height 16
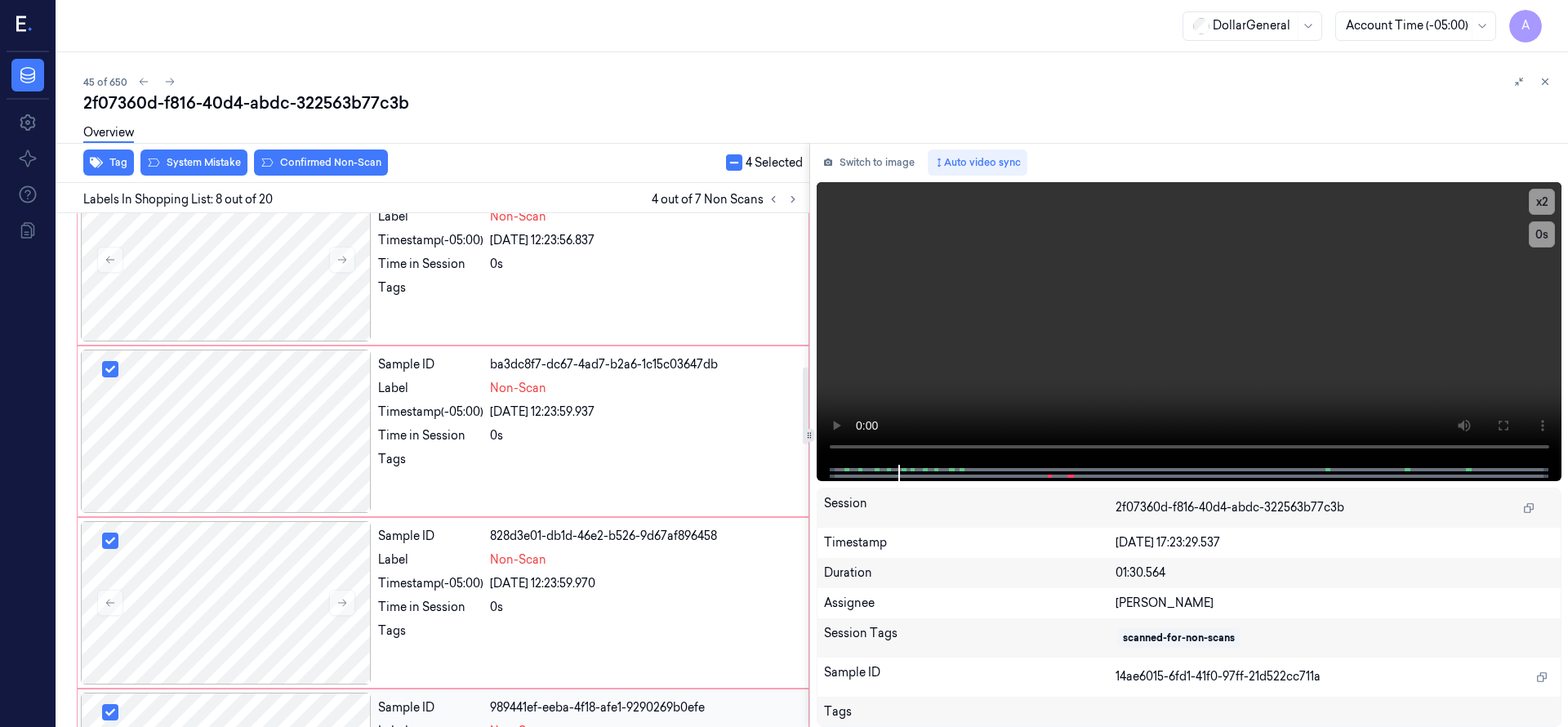
scroll to position [0, 0]
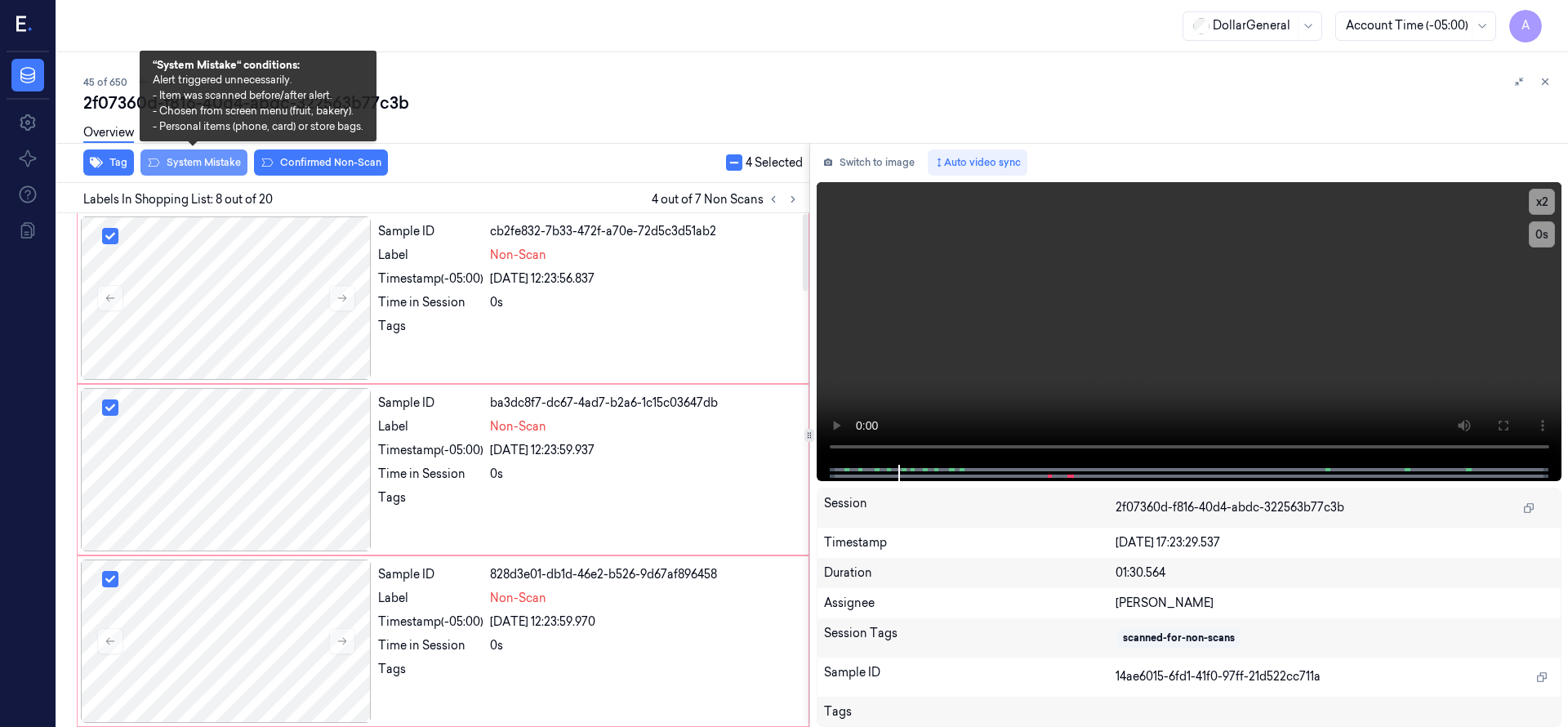
click at [225, 169] on button "System Mistake" at bounding box center [193, 163] width 107 height 26
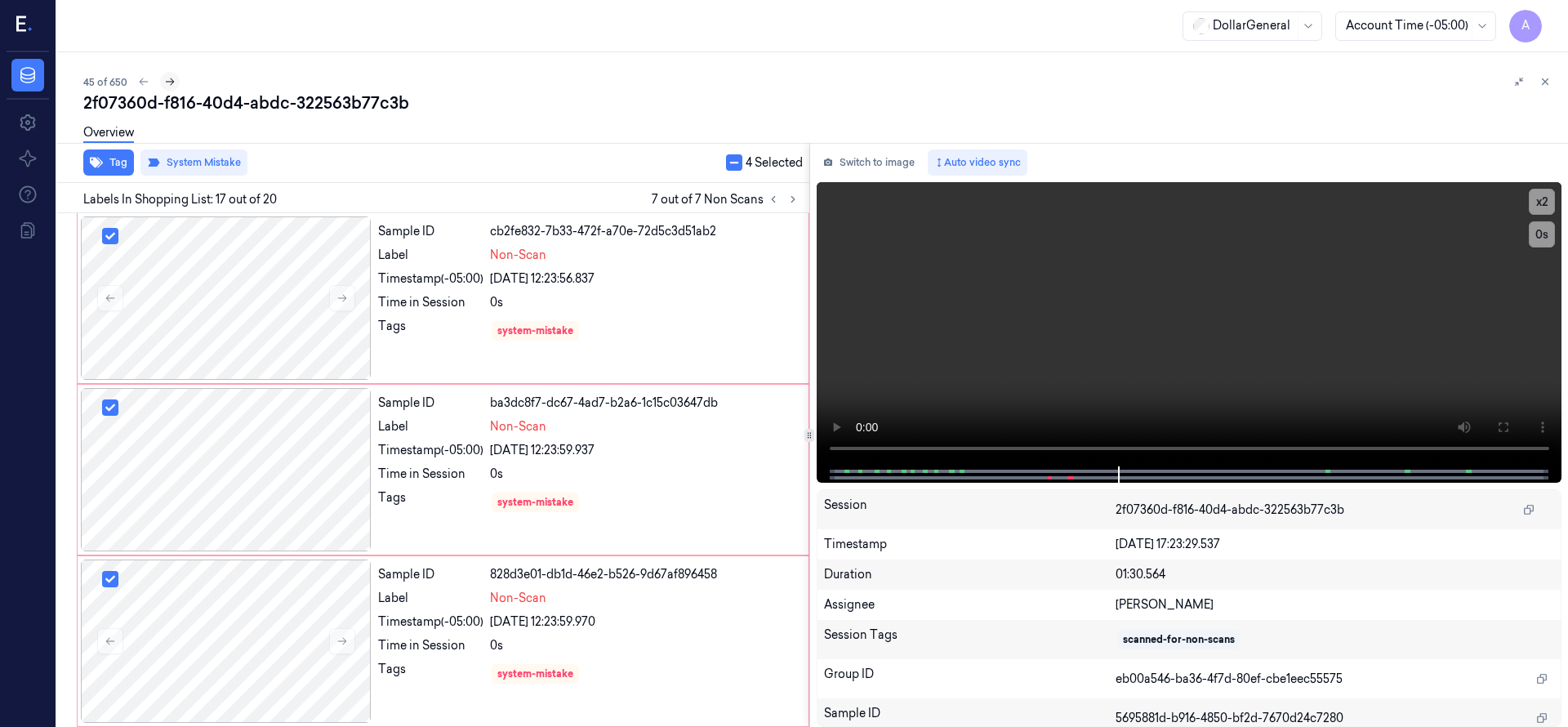
click at [170, 80] on icon at bounding box center [170, 81] width 12 height 12
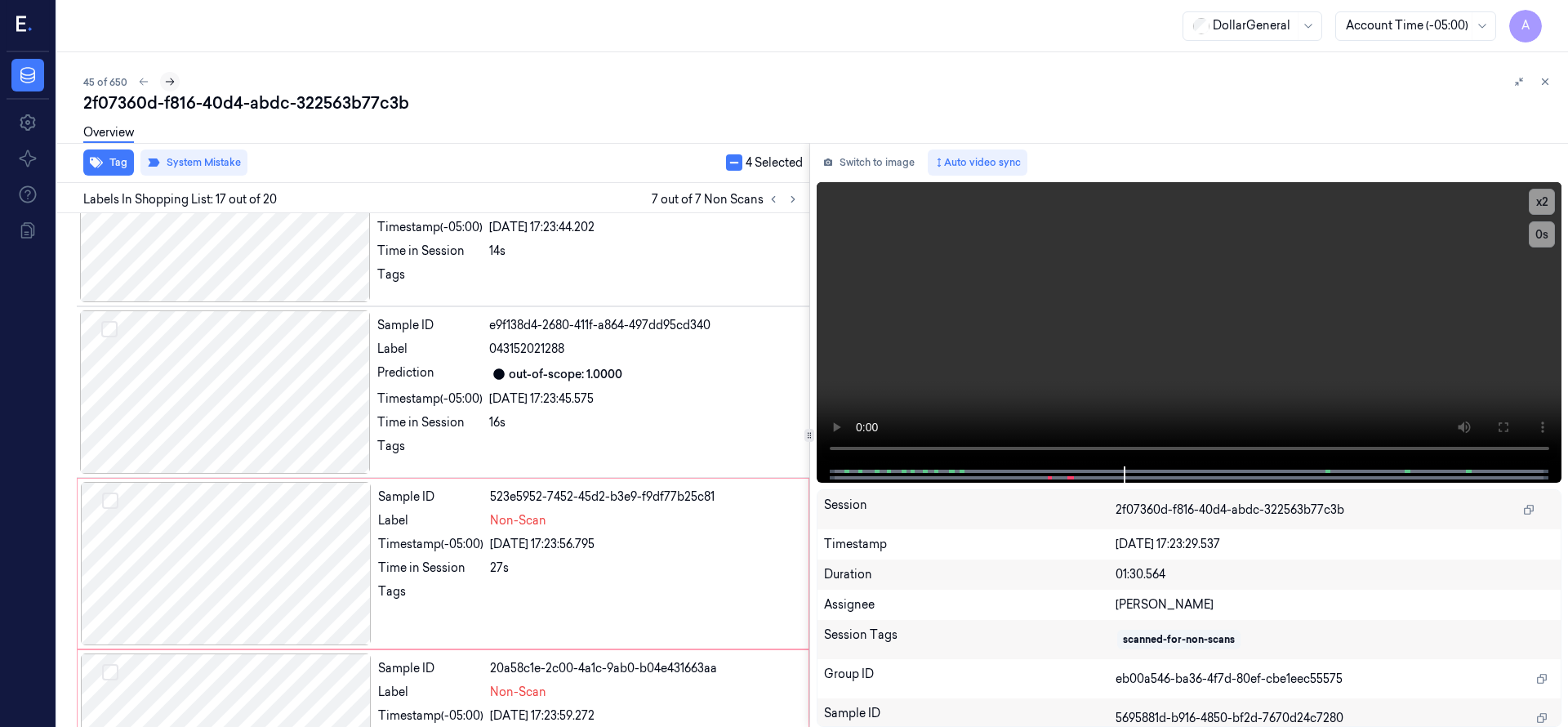
scroll to position [2483, 0]
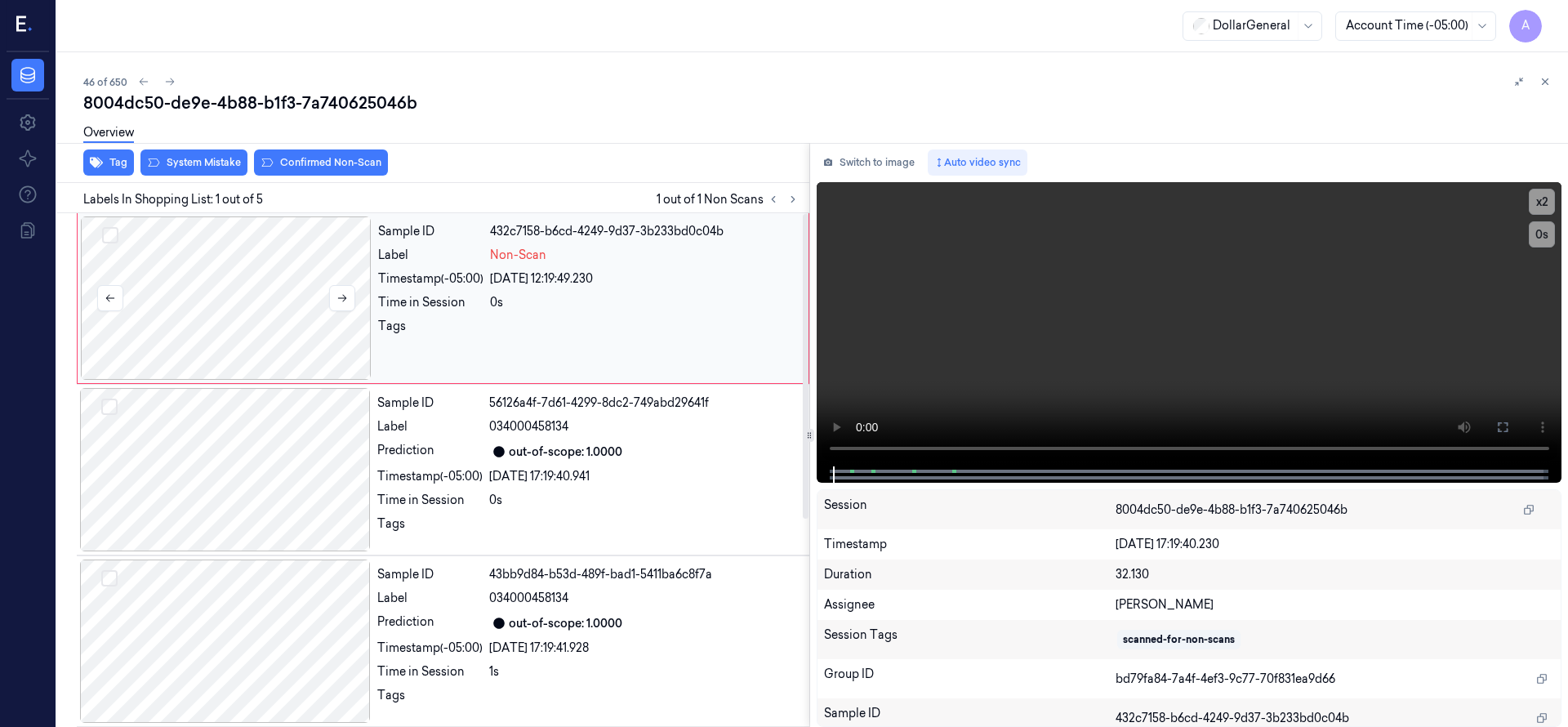
click at [229, 224] on div at bounding box center [226, 298] width 290 height 163
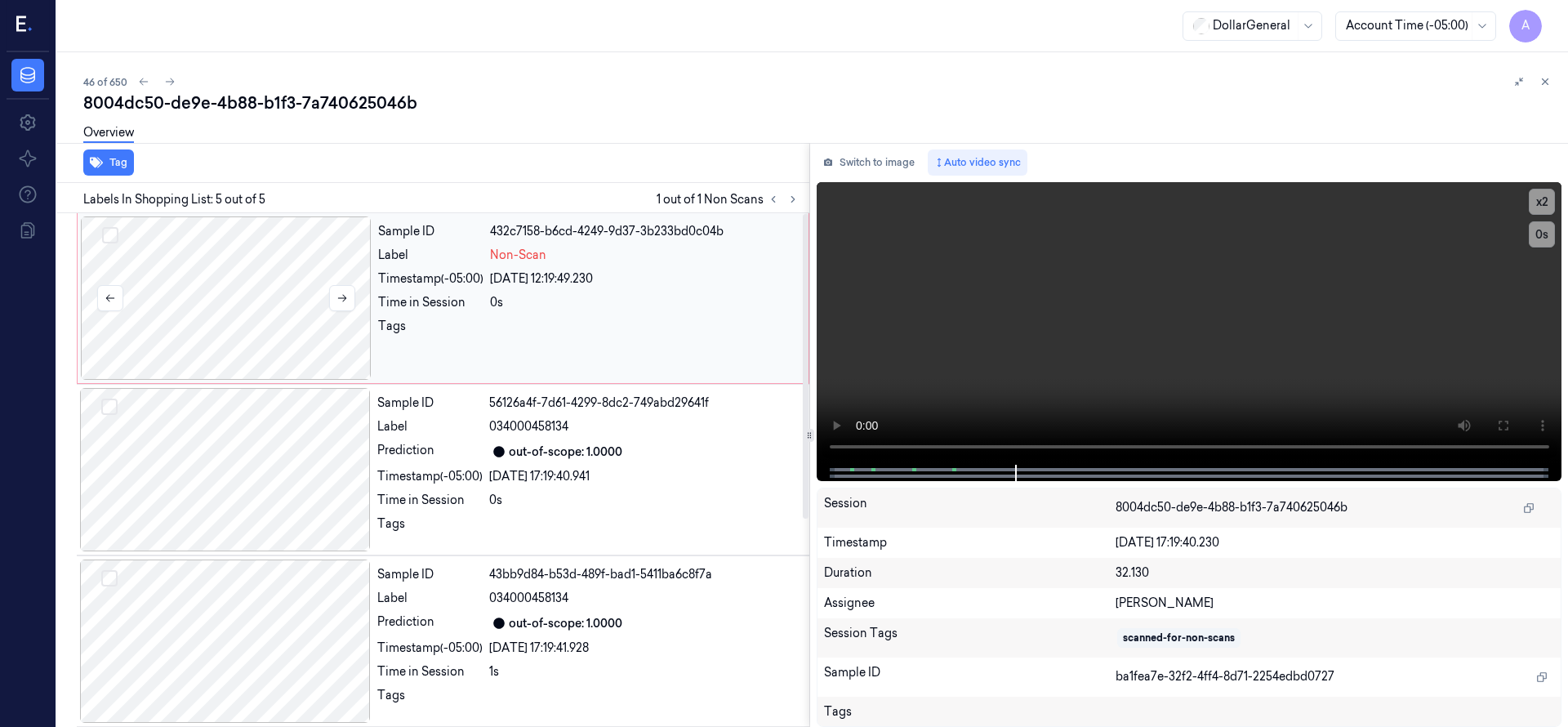
click at [271, 300] on div at bounding box center [226, 298] width 290 height 163
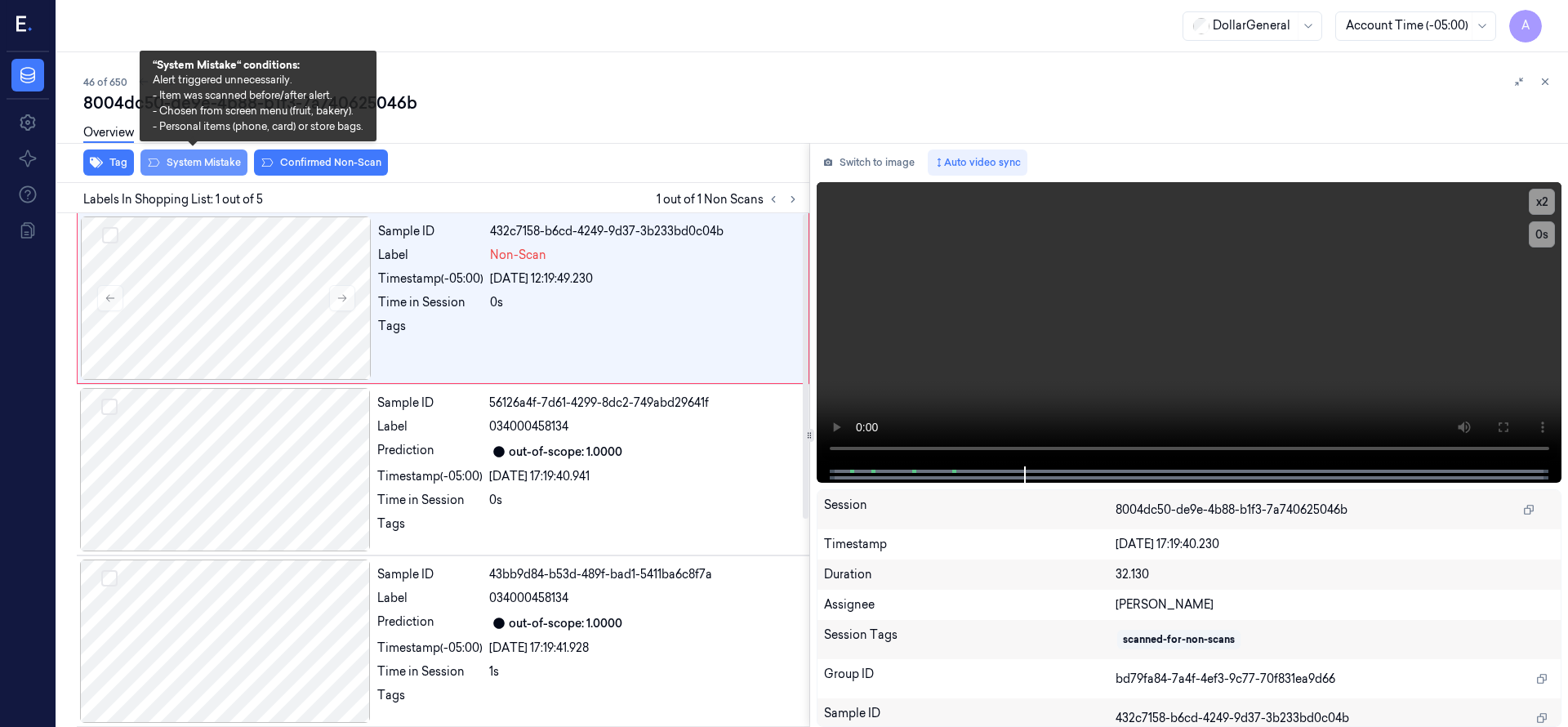
click at [197, 171] on button "System Mistake" at bounding box center [193, 163] width 107 height 26
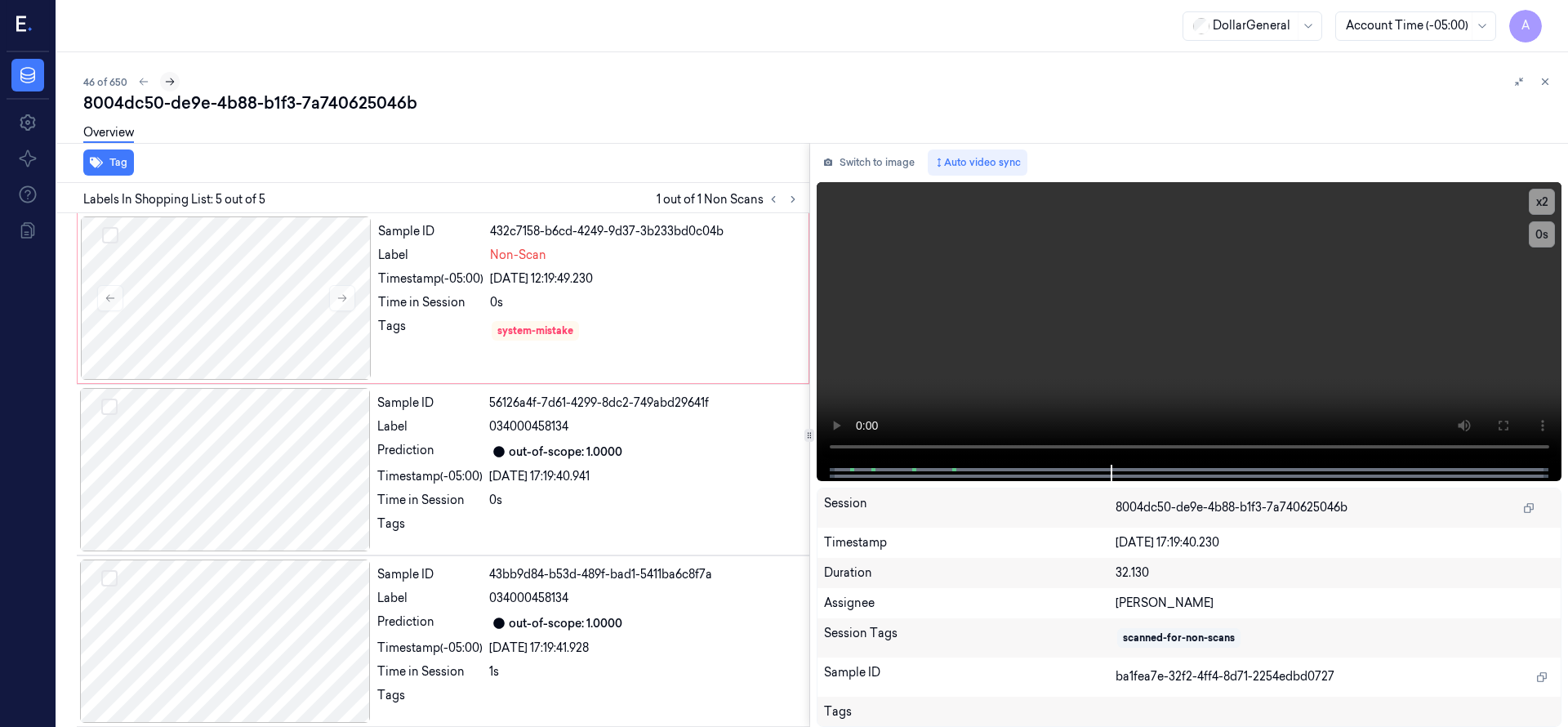
click at [172, 81] on icon at bounding box center [171, 82] width 9 height 7
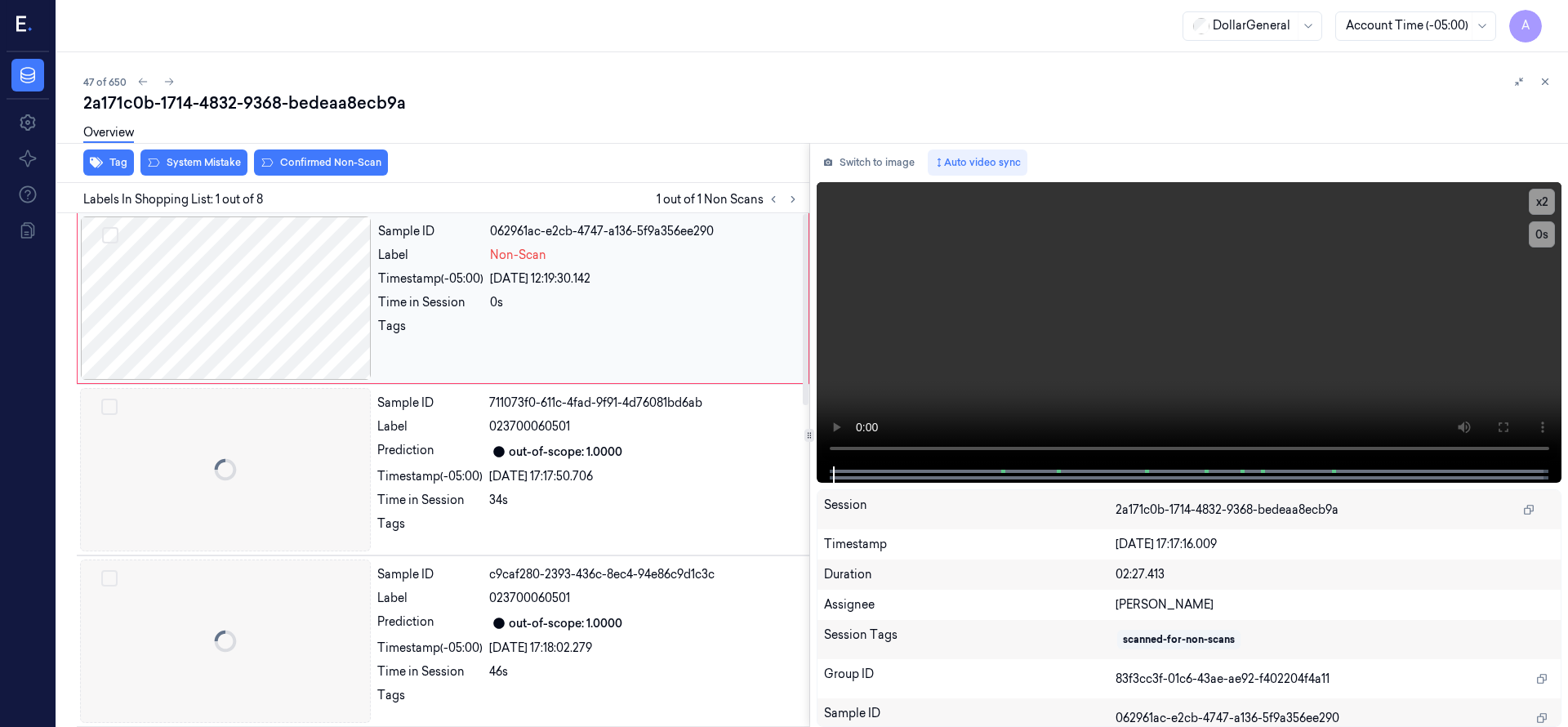
click at [239, 298] on div at bounding box center [226, 298] width 290 height 163
click at [293, 269] on div at bounding box center [226, 298] width 290 height 163
click at [252, 270] on div at bounding box center [226, 298] width 290 height 163
click at [275, 470] on div at bounding box center [225, 469] width 290 height 163
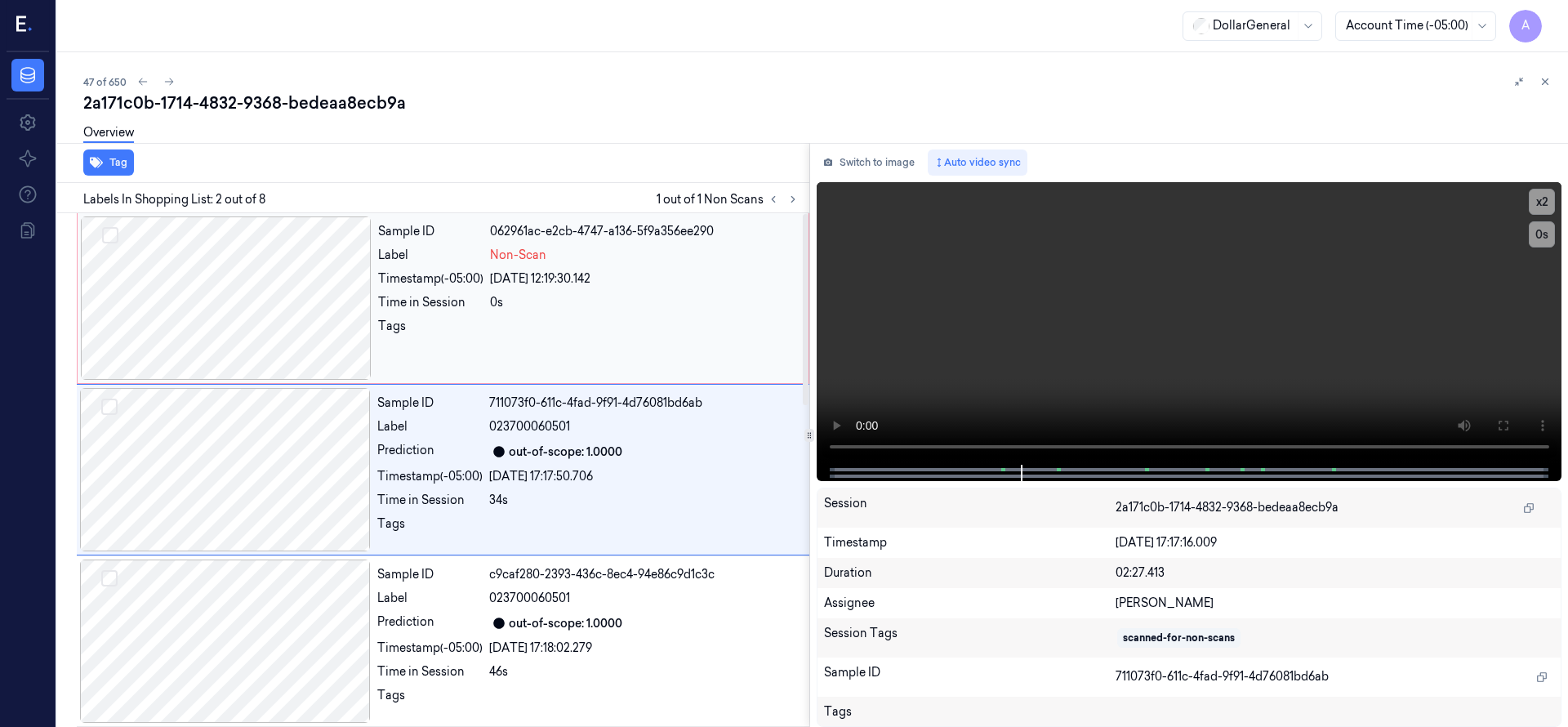
click at [240, 264] on div at bounding box center [226, 298] width 290 height 163
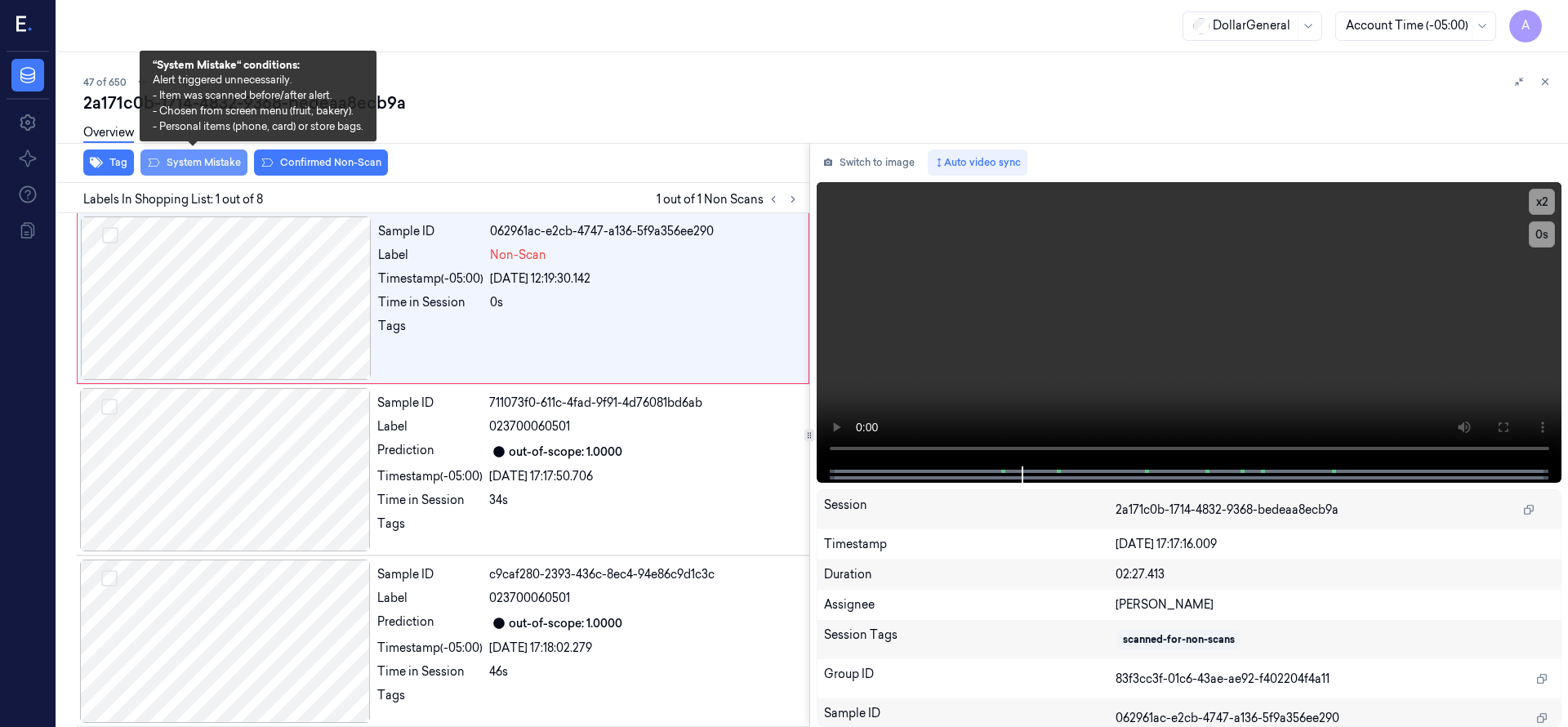
click at [222, 164] on button "System Mistake" at bounding box center [193, 163] width 107 height 26
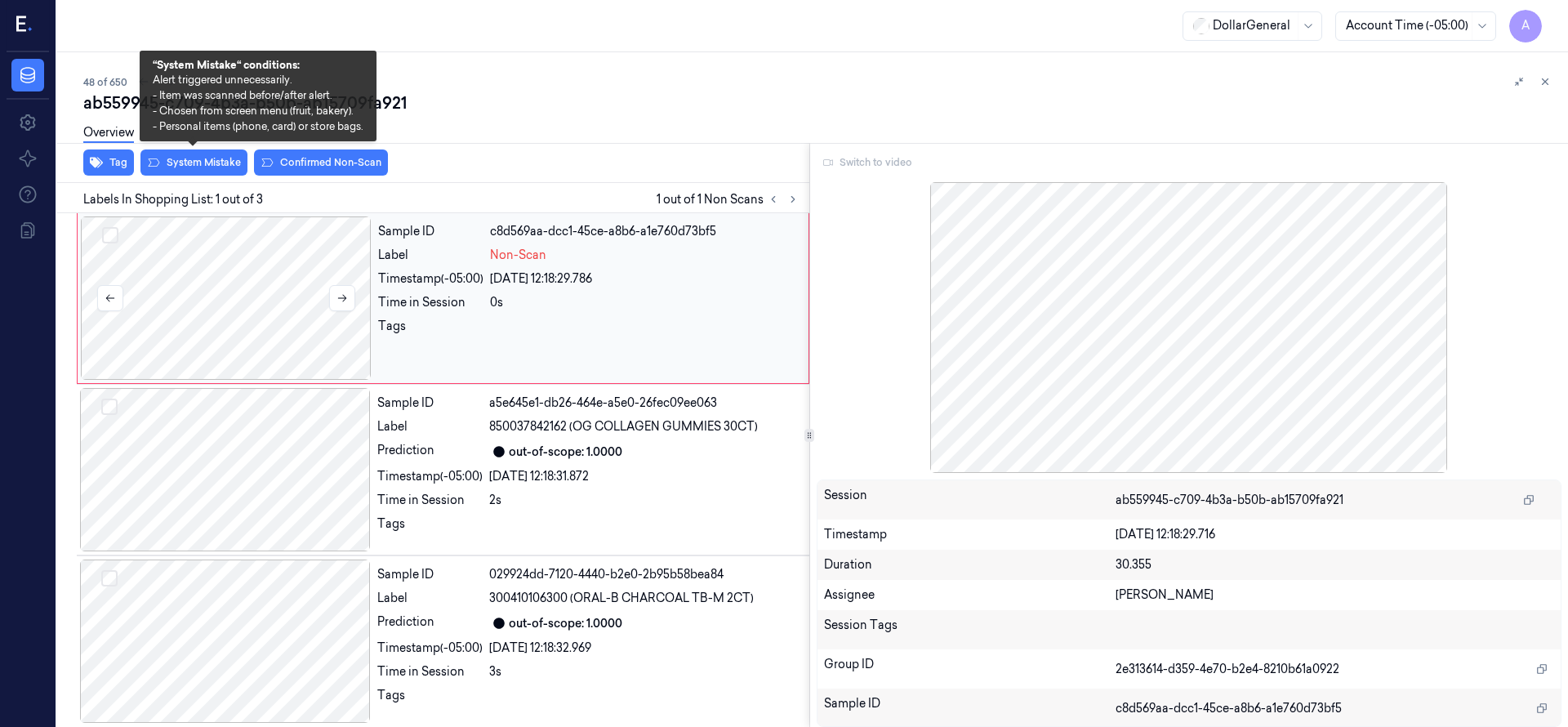
click at [282, 279] on div at bounding box center [226, 298] width 290 height 163
